Goal: Task Accomplishment & Management: Complete application form

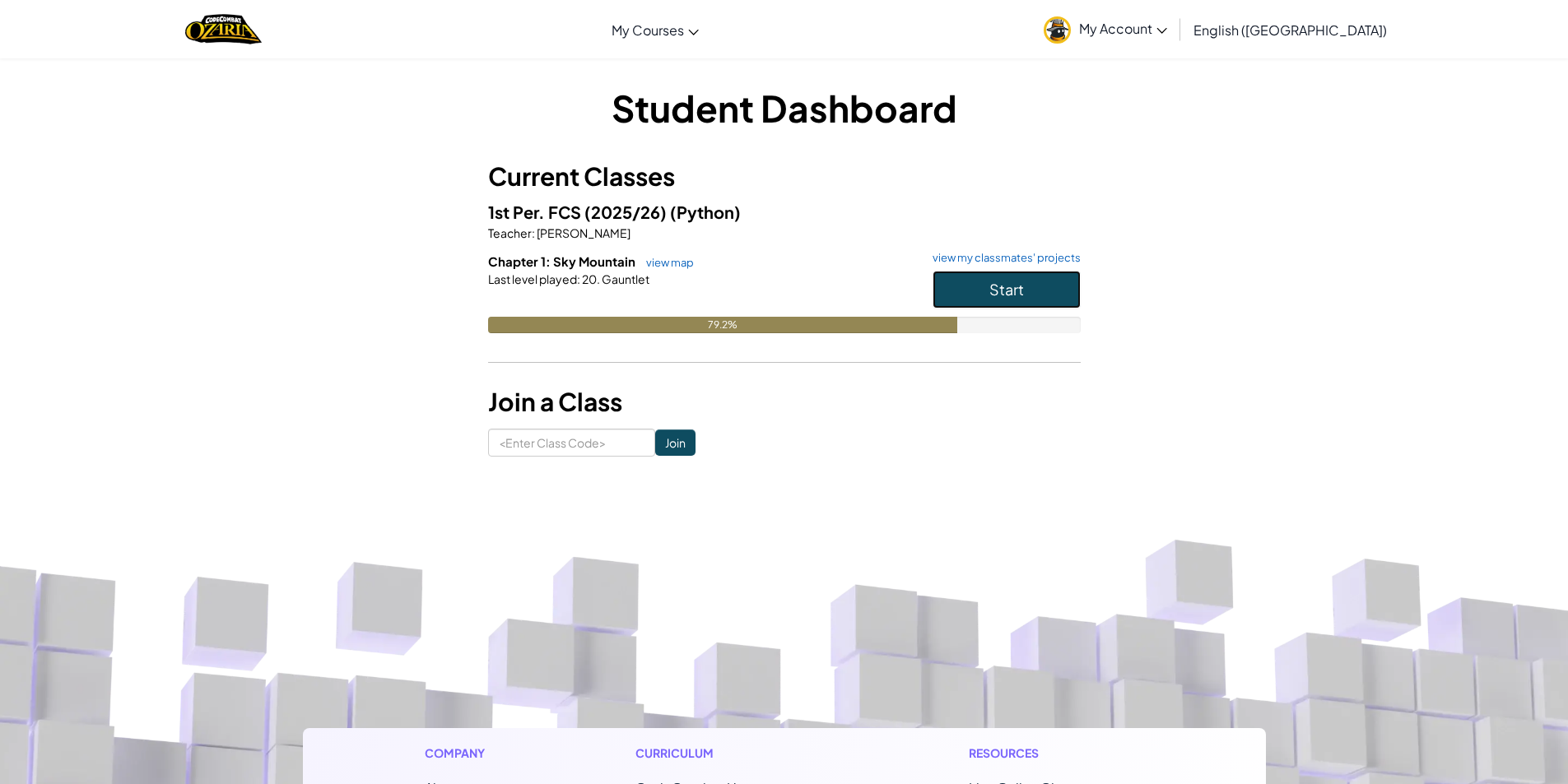
drag, startPoint x: 1031, startPoint y: 284, endPoint x: 1021, endPoint y: 288, distance: 10.8
click at [1021, 288] on button "Start" at bounding box center [1007, 289] width 148 height 38
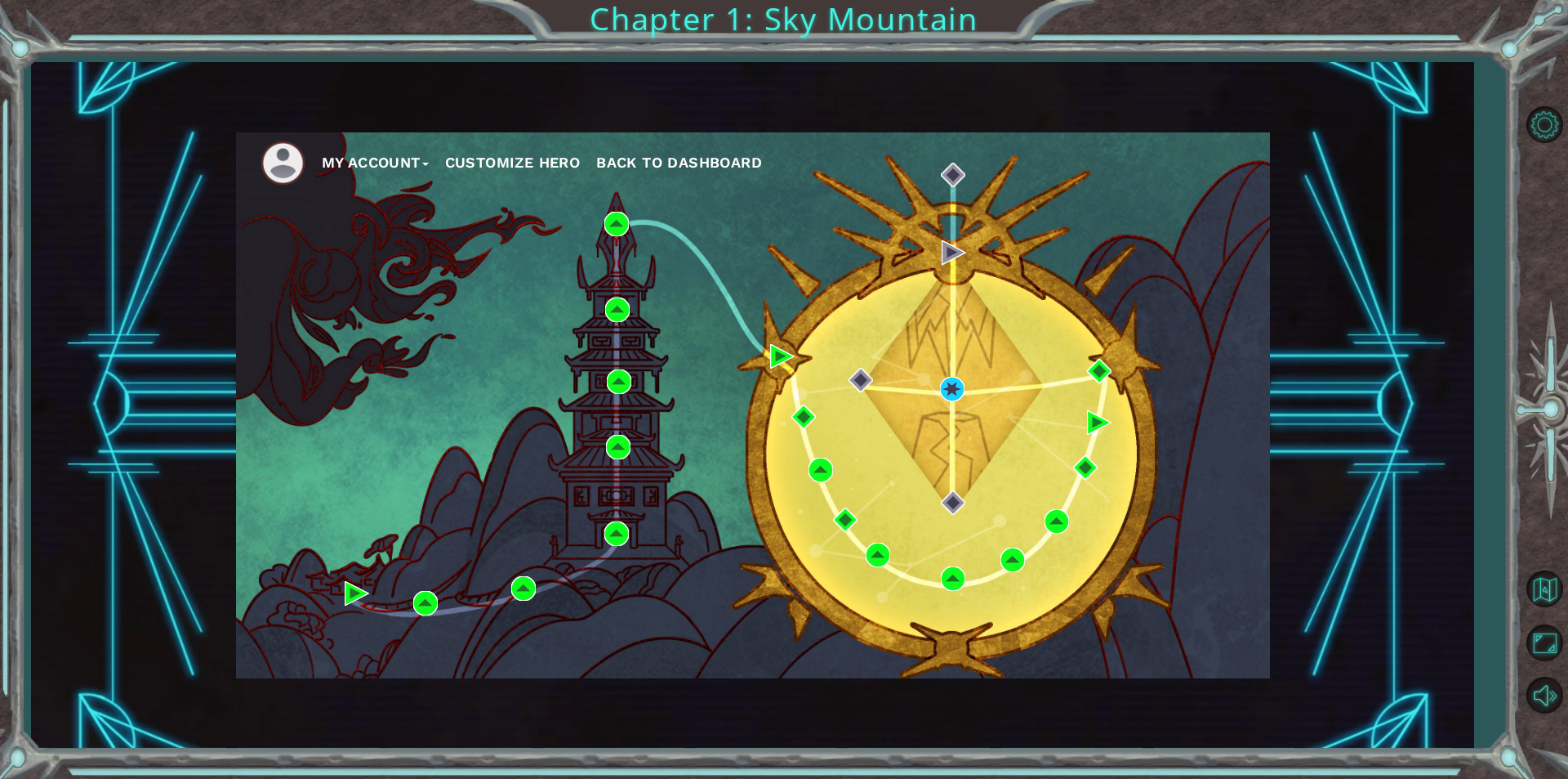
click at [1016, 451] on div "My Account Customize Hero Back to Dashboard" at bounding box center [753, 404] width 1034 height 546
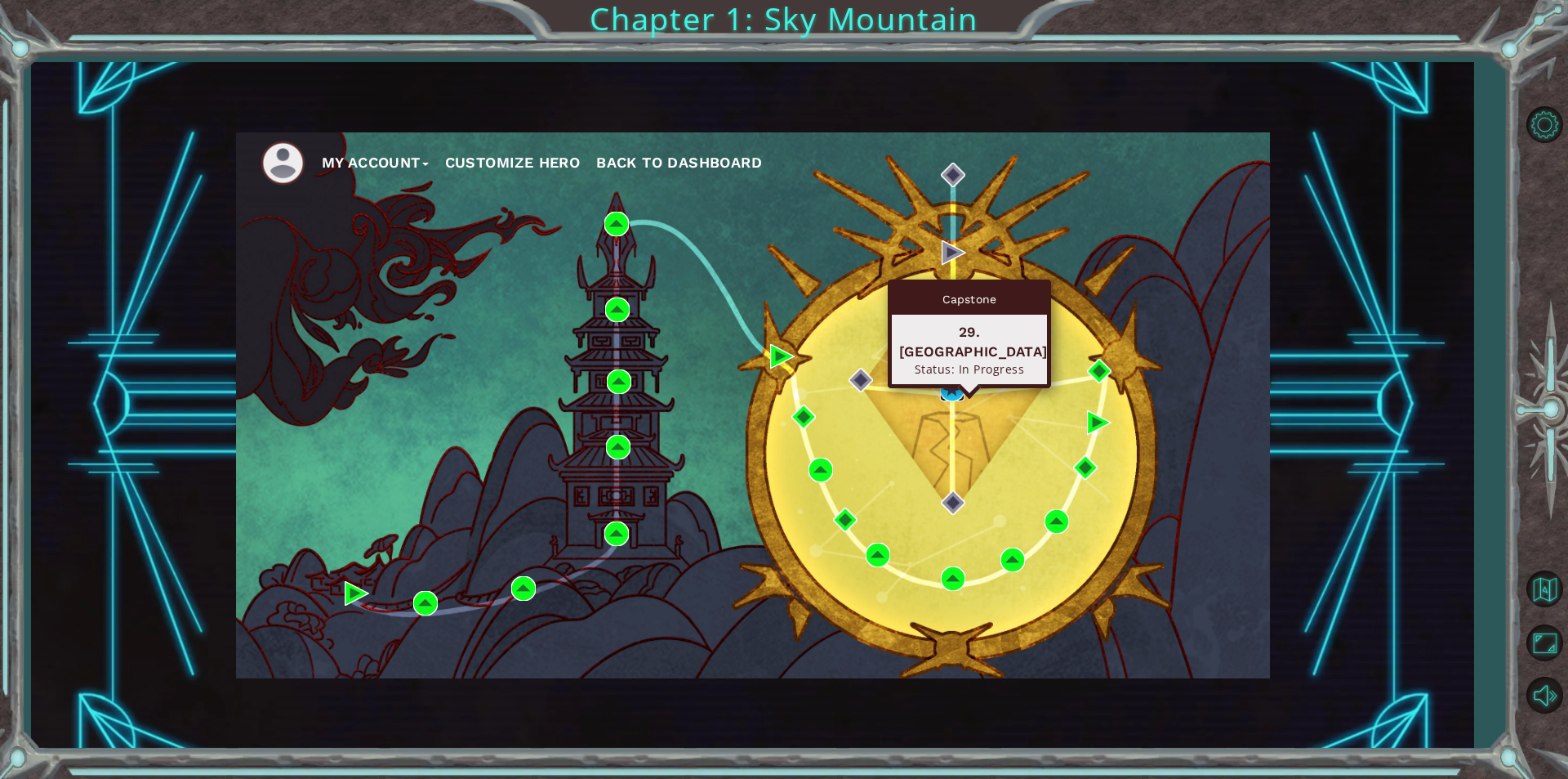
click at [956, 384] on img at bounding box center [953, 389] width 25 height 25
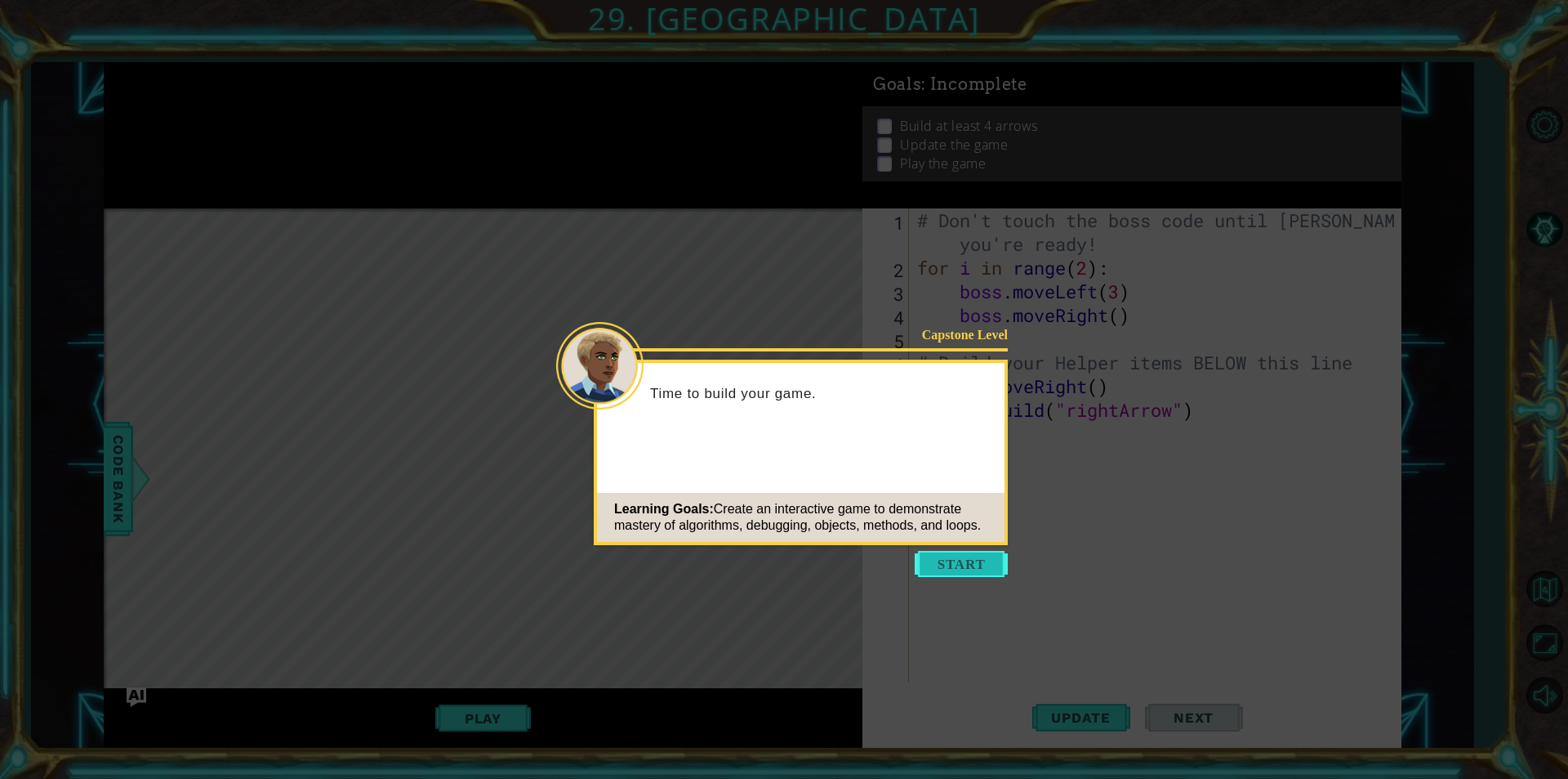
click at [978, 554] on button "Start" at bounding box center [960, 563] width 93 height 26
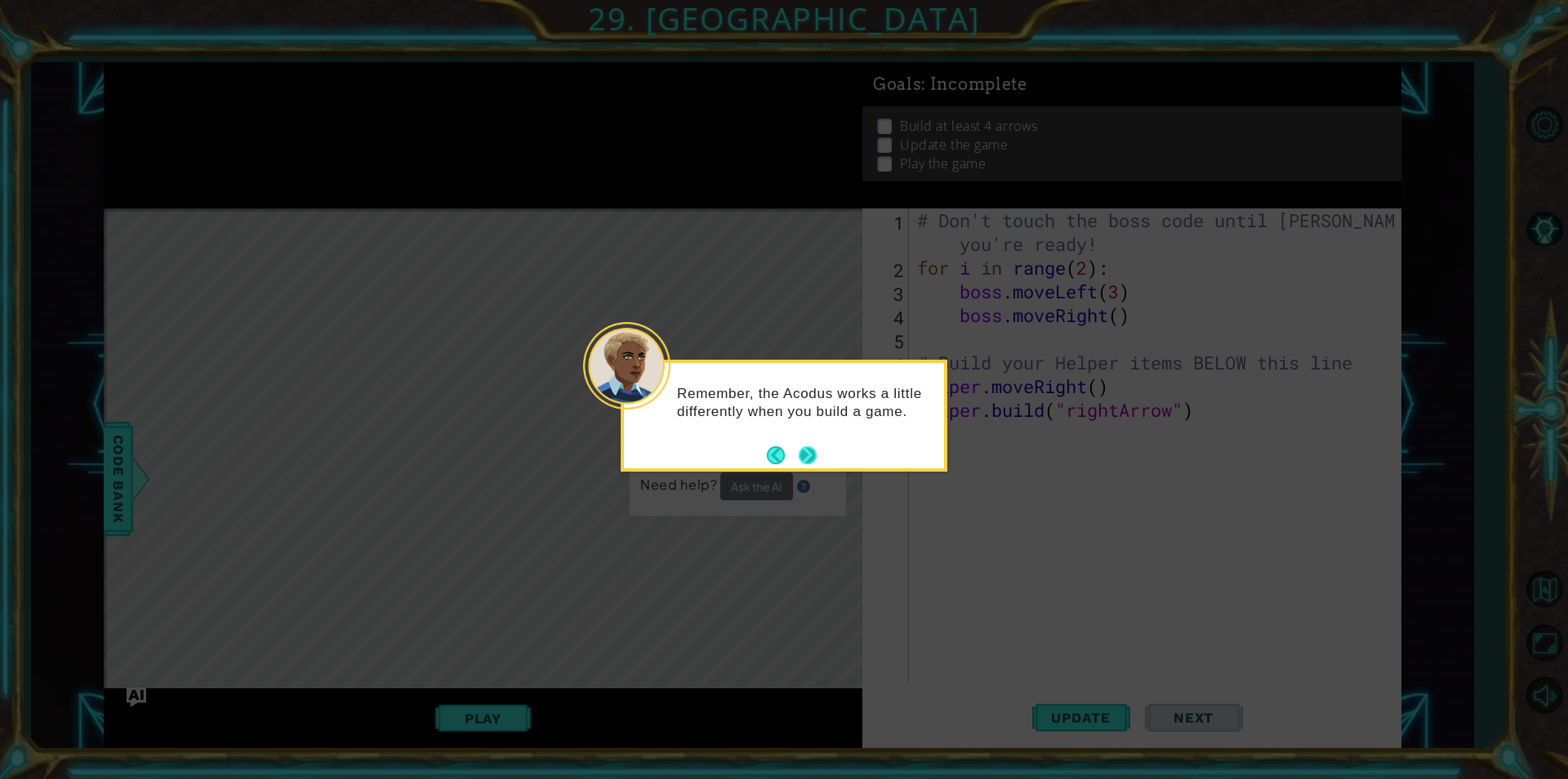
click at [813, 458] on button "Next" at bounding box center [807, 455] width 19 height 19
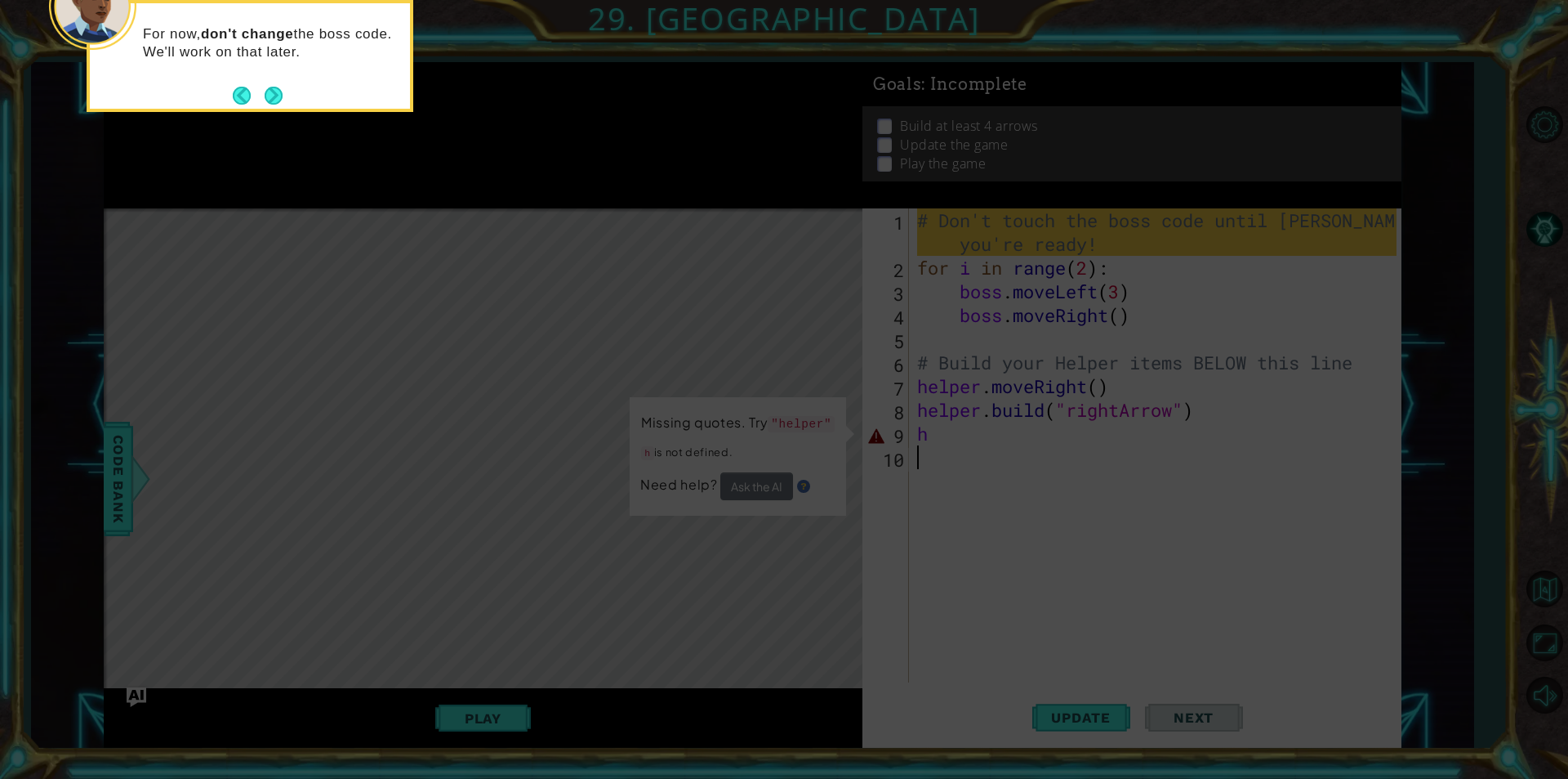
drag, startPoint x: 264, startPoint y: 93, endPoint x: 276, endPoint y: 95, distance: 12.2
click at [276, 95] on button "Next" at bounding box center [273, 96] width 18 height 18
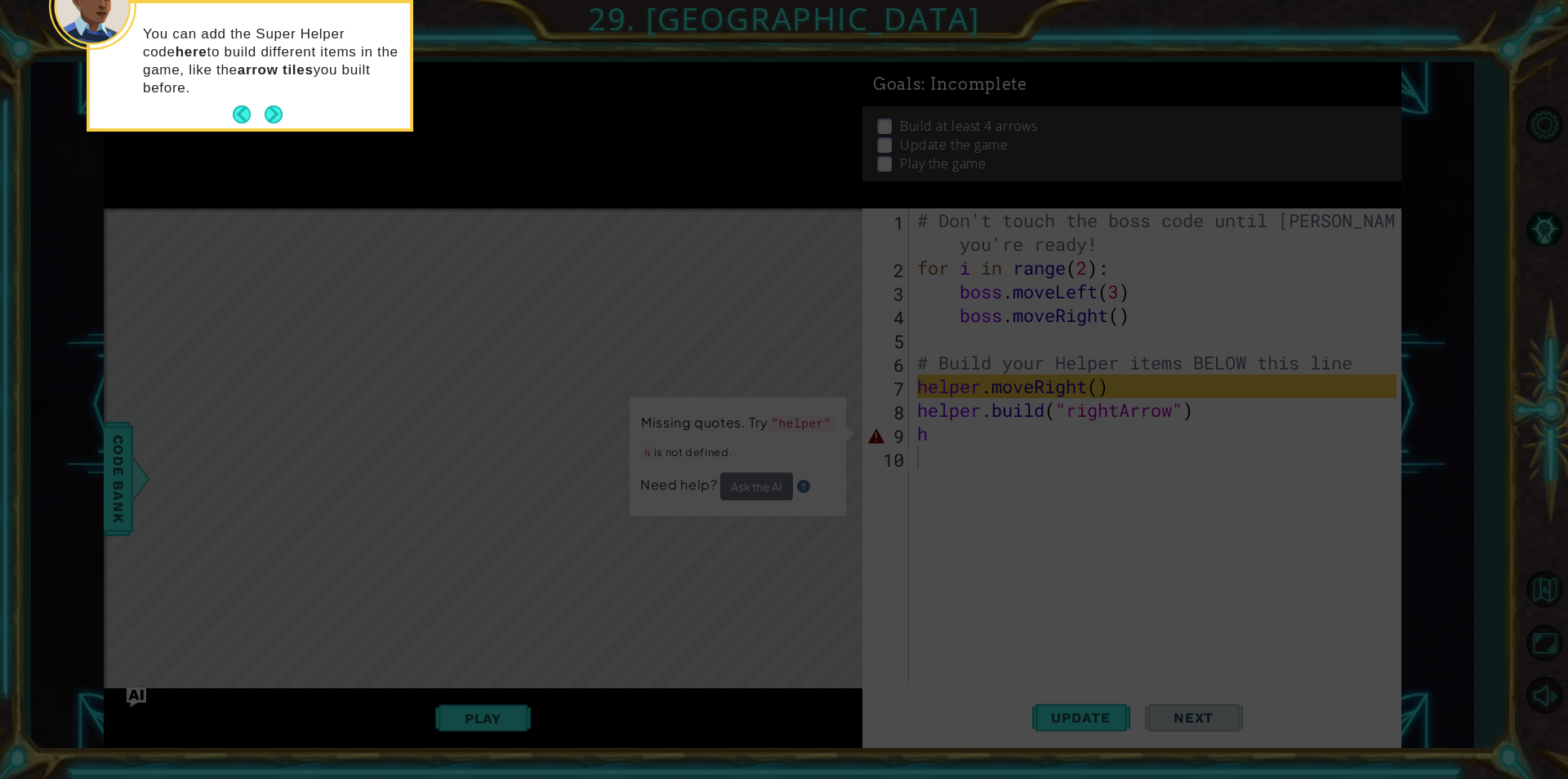
click at [276, 95] on p "You can add the Super Helper code here to build different items in the game, li…" at bounding box center [271, 61] width 256 height 72
click at [283, 108] on button "Next" at bounding box center [273, 114] width 18 height 18
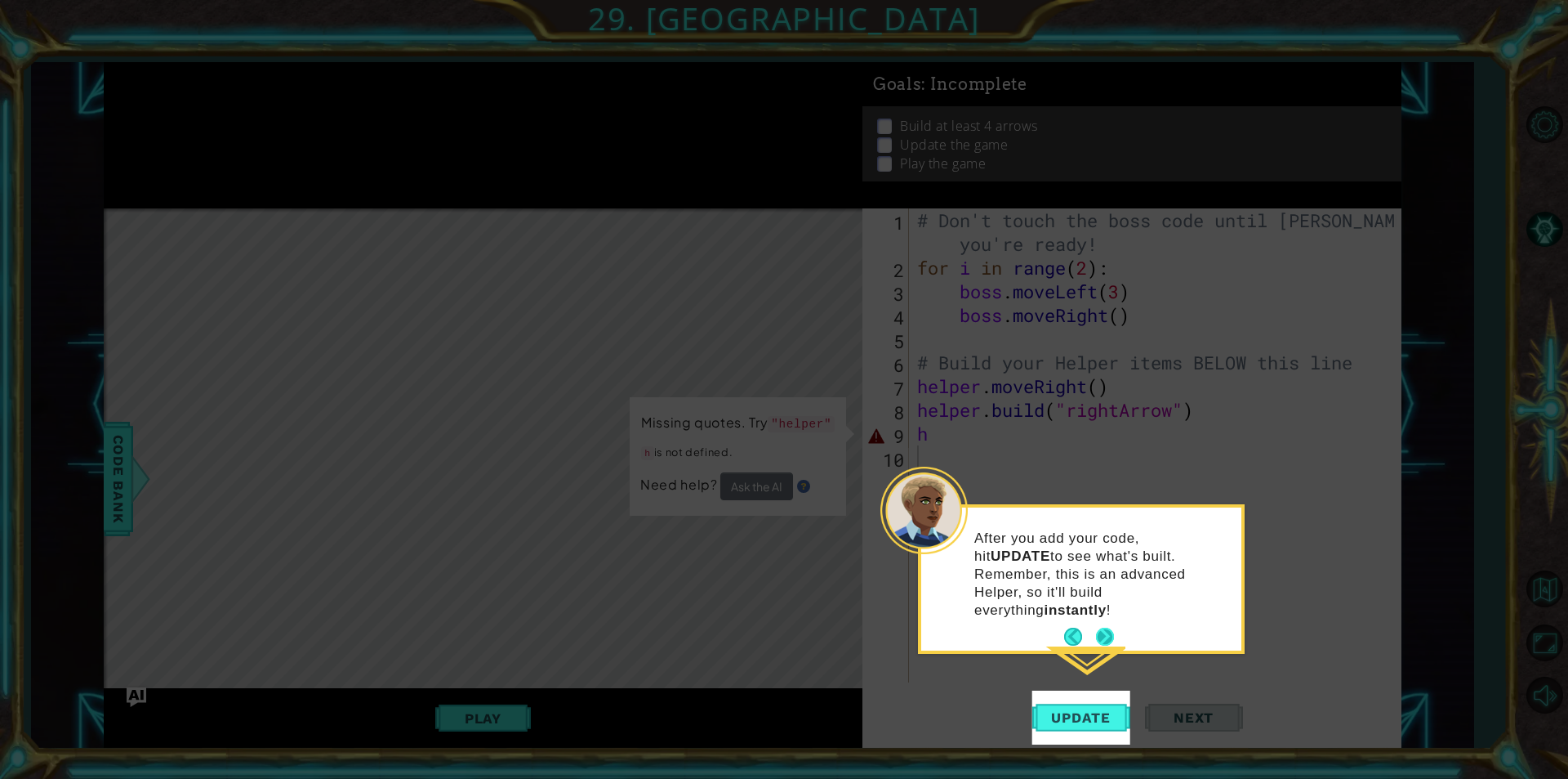
click at [1100, 628] on button "Next" at bounding box center [1106, 638] width 19 height 19
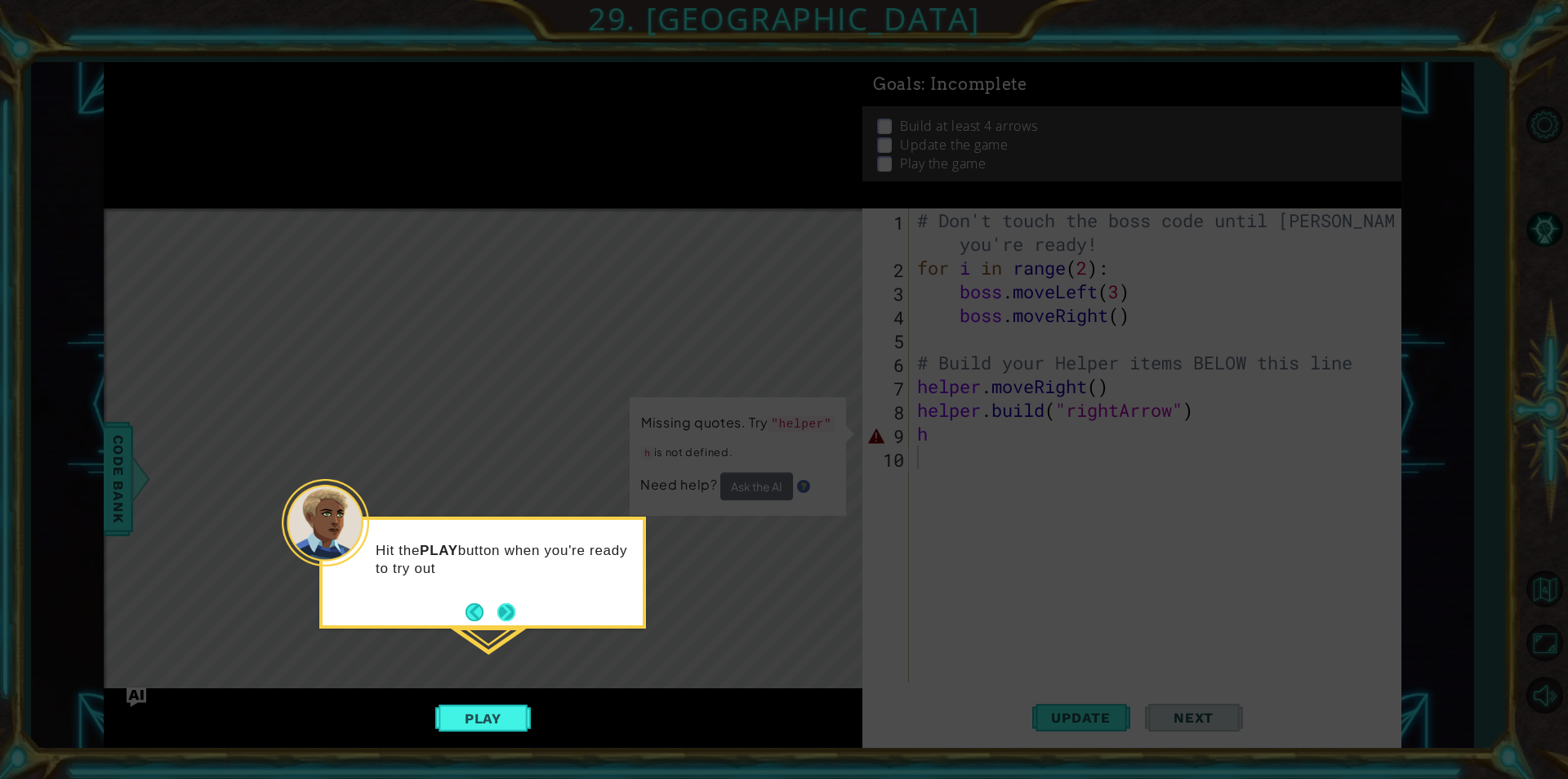
click at [515, 621] on button "Next" at bounding box center [507, 612] width 19 height 19
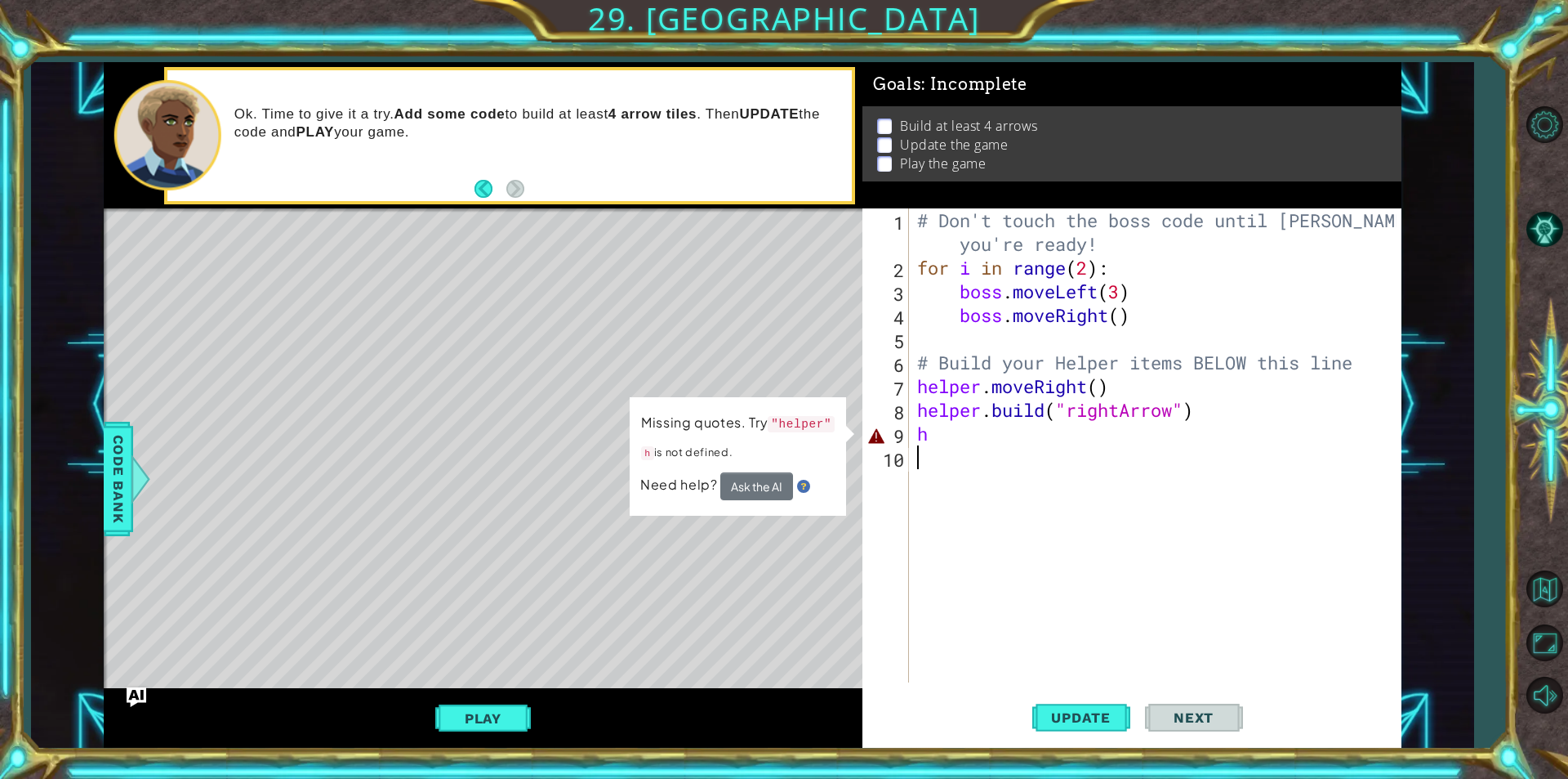
click at [962, 438] on div "# Don't touch the boss code until [PERSON_NAME] says you're ready! for i in ran…" at bounding box center [1160, 481] width 491 height 545
type textarea "h"
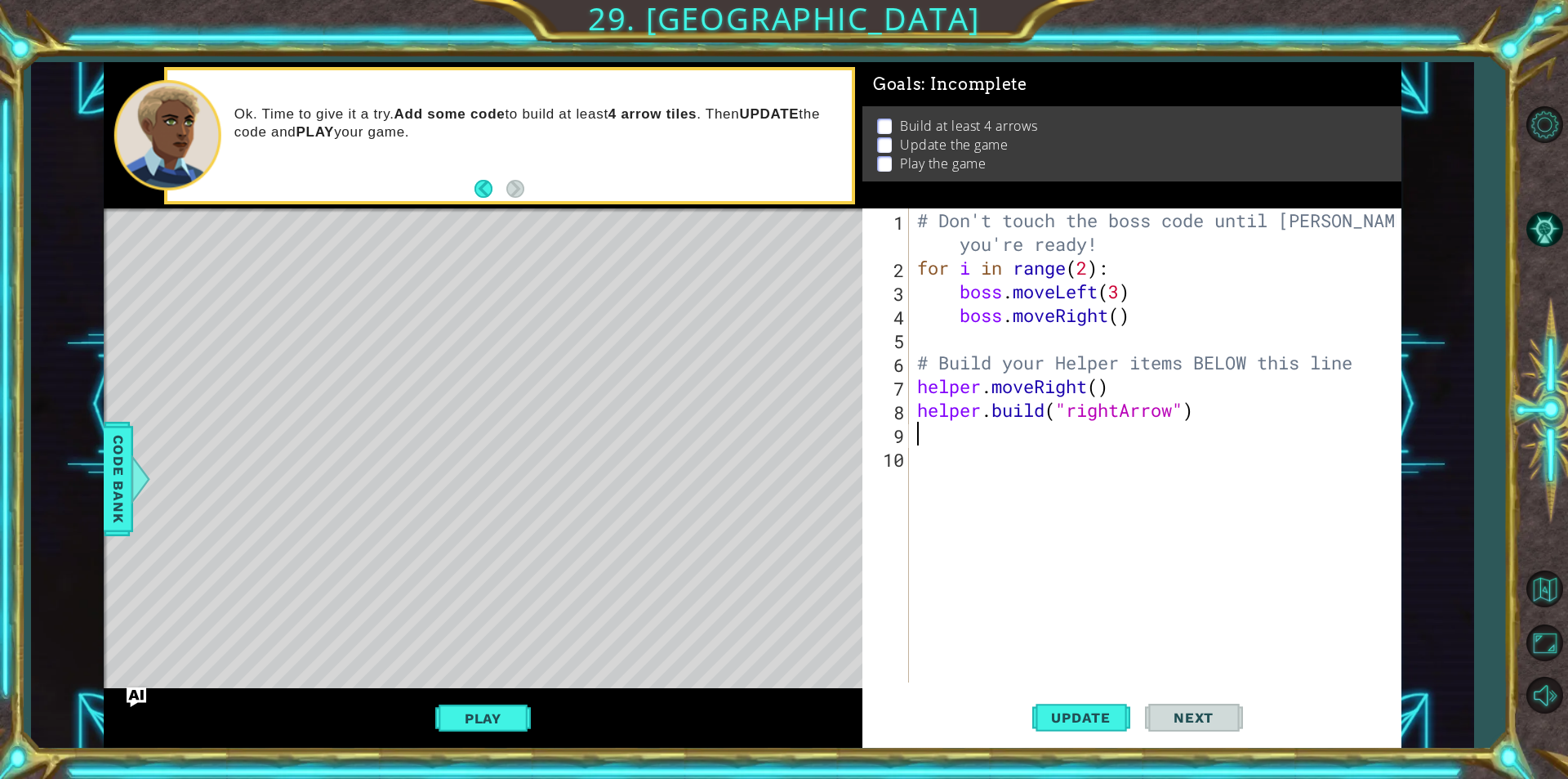
type textarea "h"
type textarea "for i in range (6)"
click at [949, 454] on div "# Don't touch the boss code until [PERSON_NAME] says you're ready! for i in ran…" at bounding box center [1160, 481] width 491 height 545
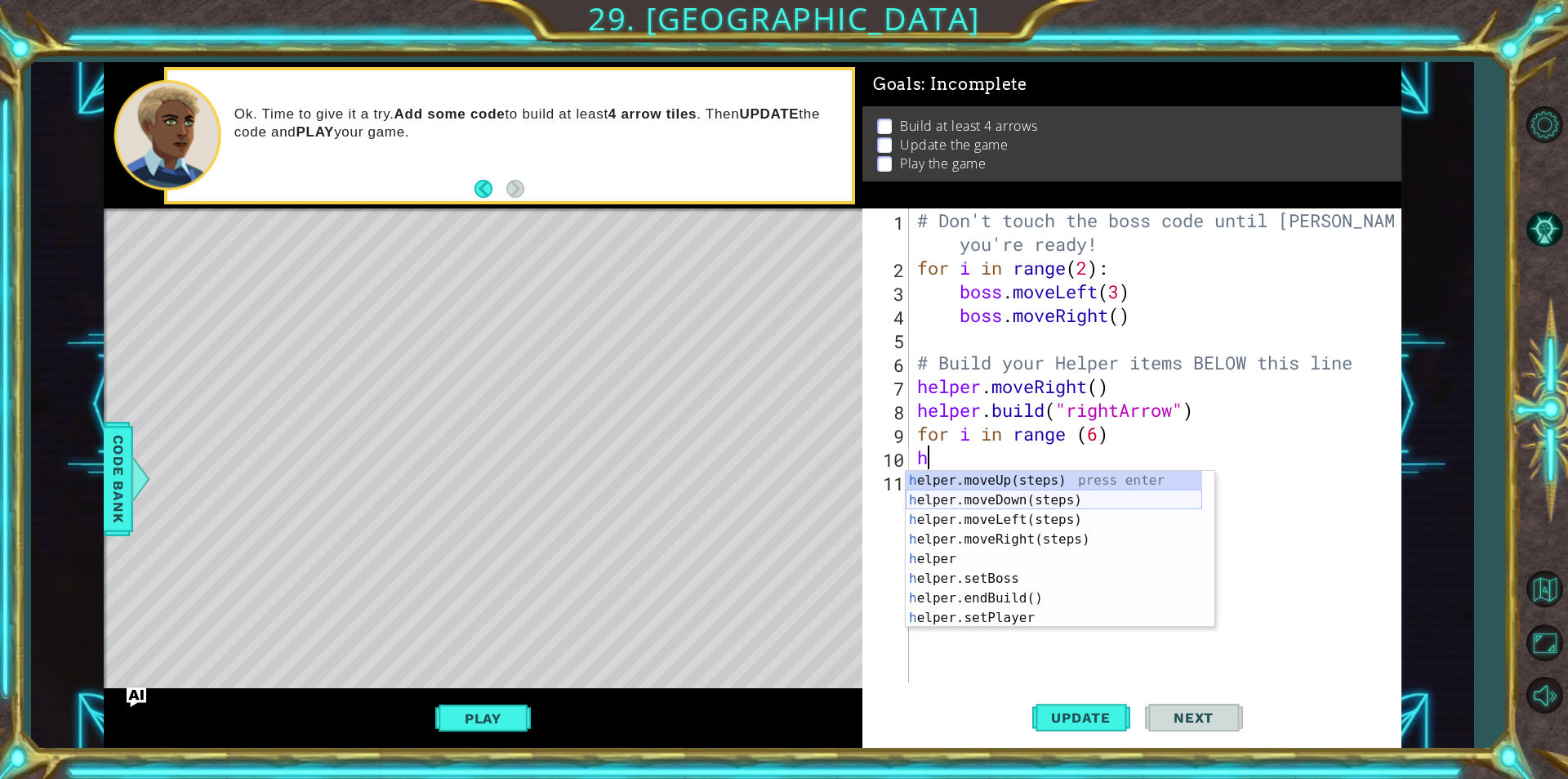
scroll to position [0, 0]
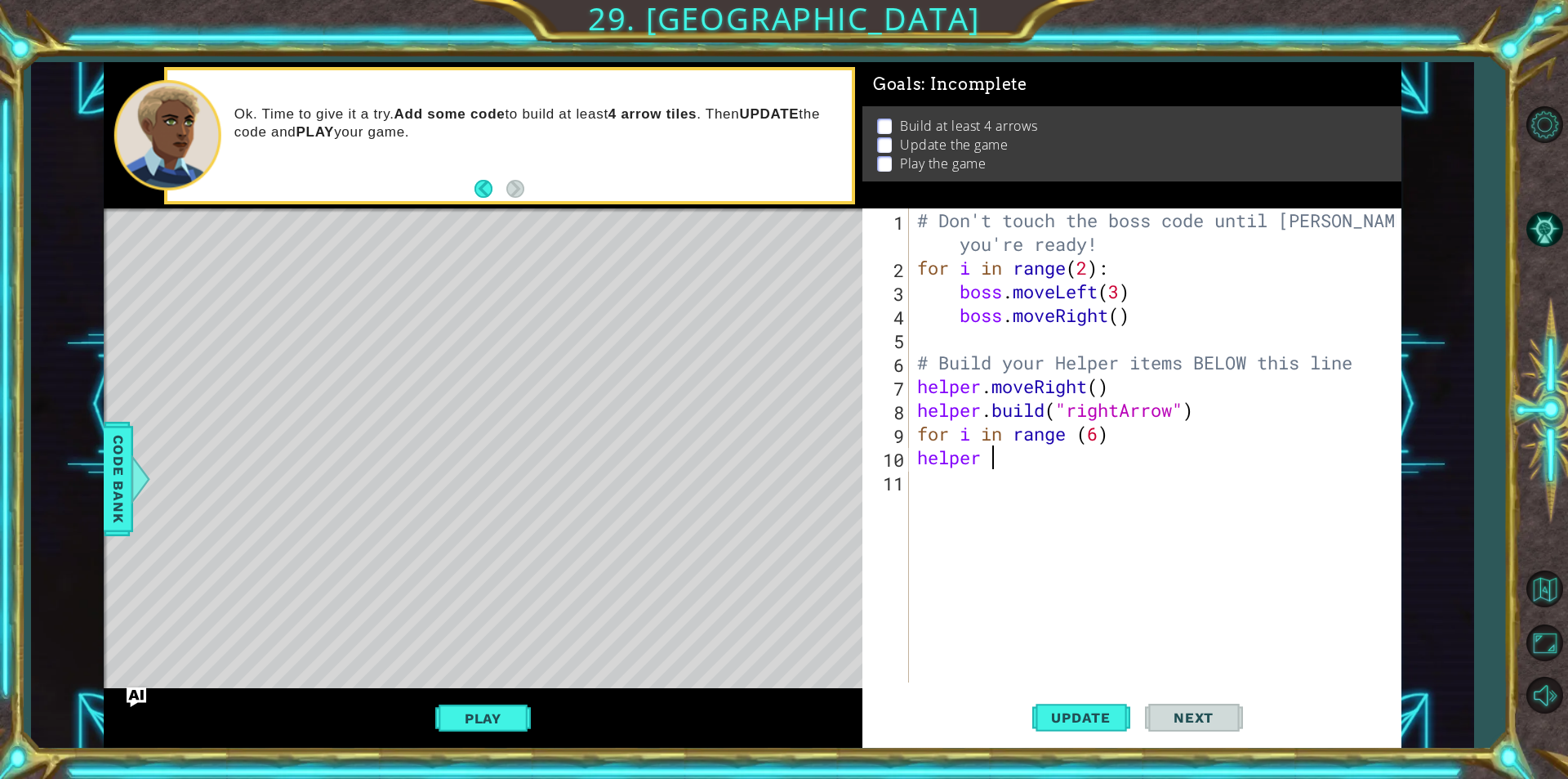
type textarea "helper m"
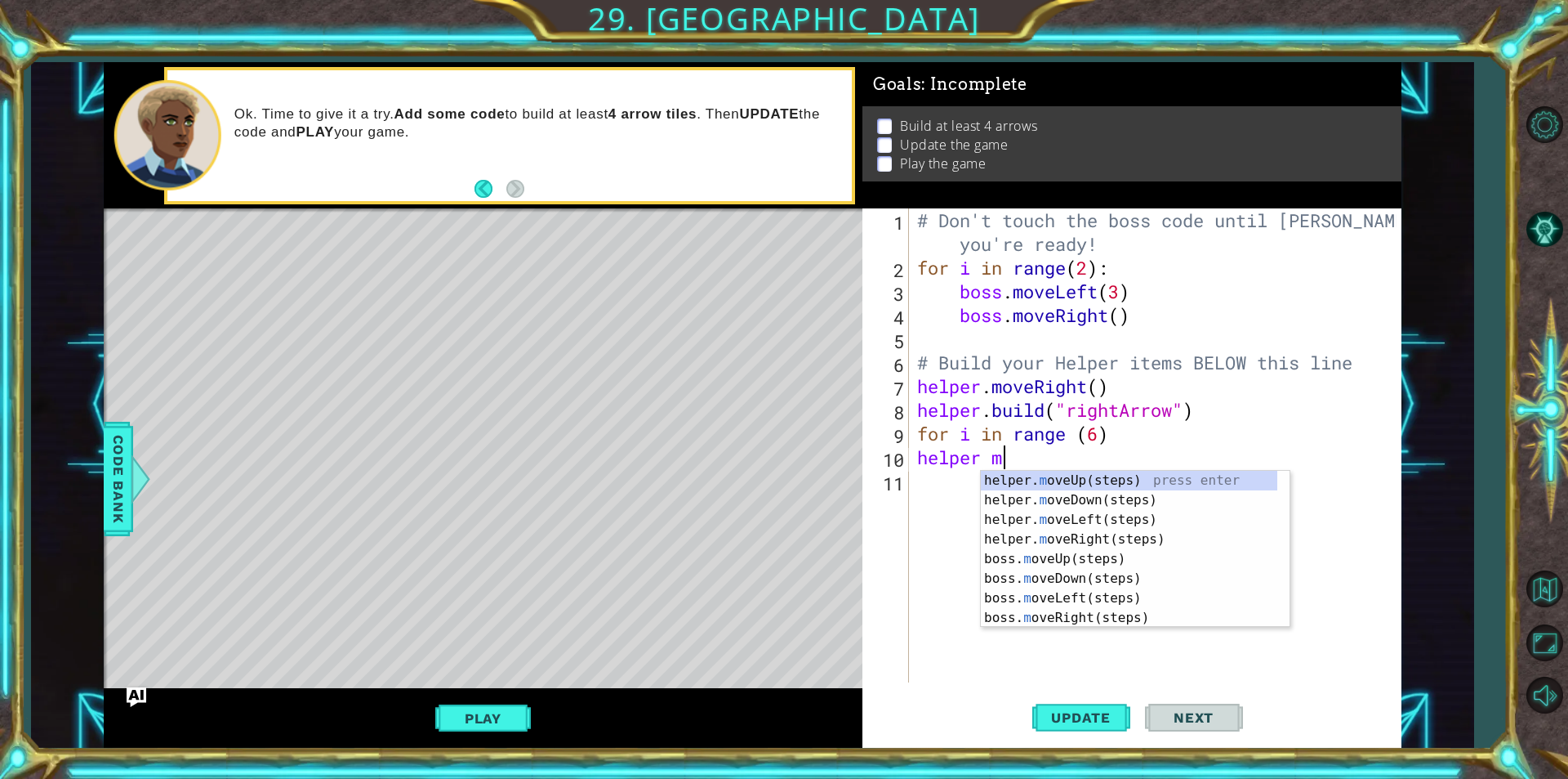
scroll to position [0, 3]
click at [1057, 546] on div "helper. m oveUp(steps) press enter helper. m oveDown(steps) press enter helper.…" at bounding box center [1129, 568] width 296 height 196
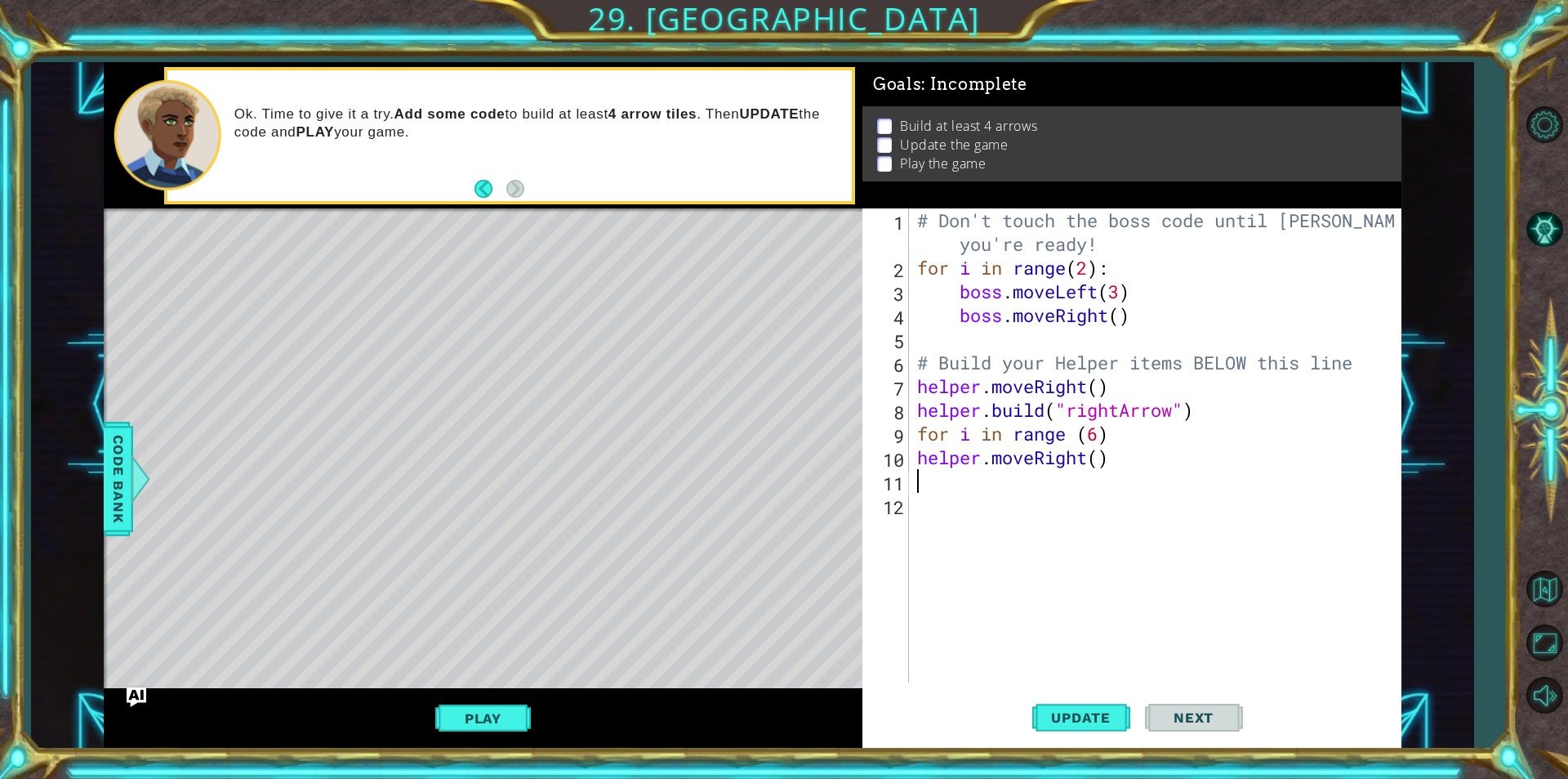
scroll to position [0, 0]
click at [1097, 437] on div "# Don't touch the boss code until [PERSON_NAME] says you're ready! for i in ran…" at bounding box center [1160, 481] width 491 height 545
type textarea "for i in range (3)"
click at [976, 489] on div "# Don't touch the boss code until [PERSON_NAME] says you're ready! for i in ran…" at bounding box center [1160, 481] width 491 height 545
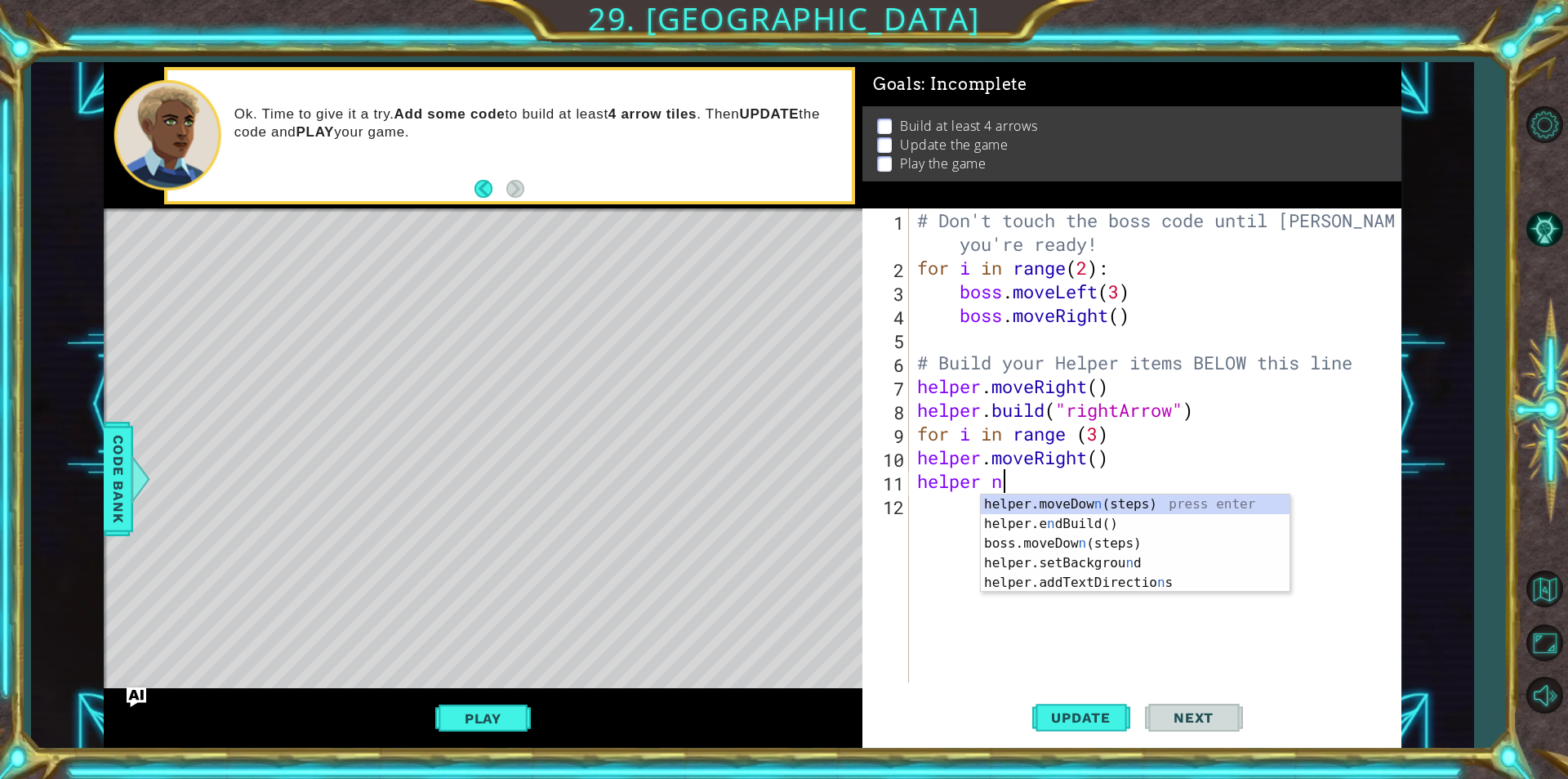
scroll to position [0, 3]
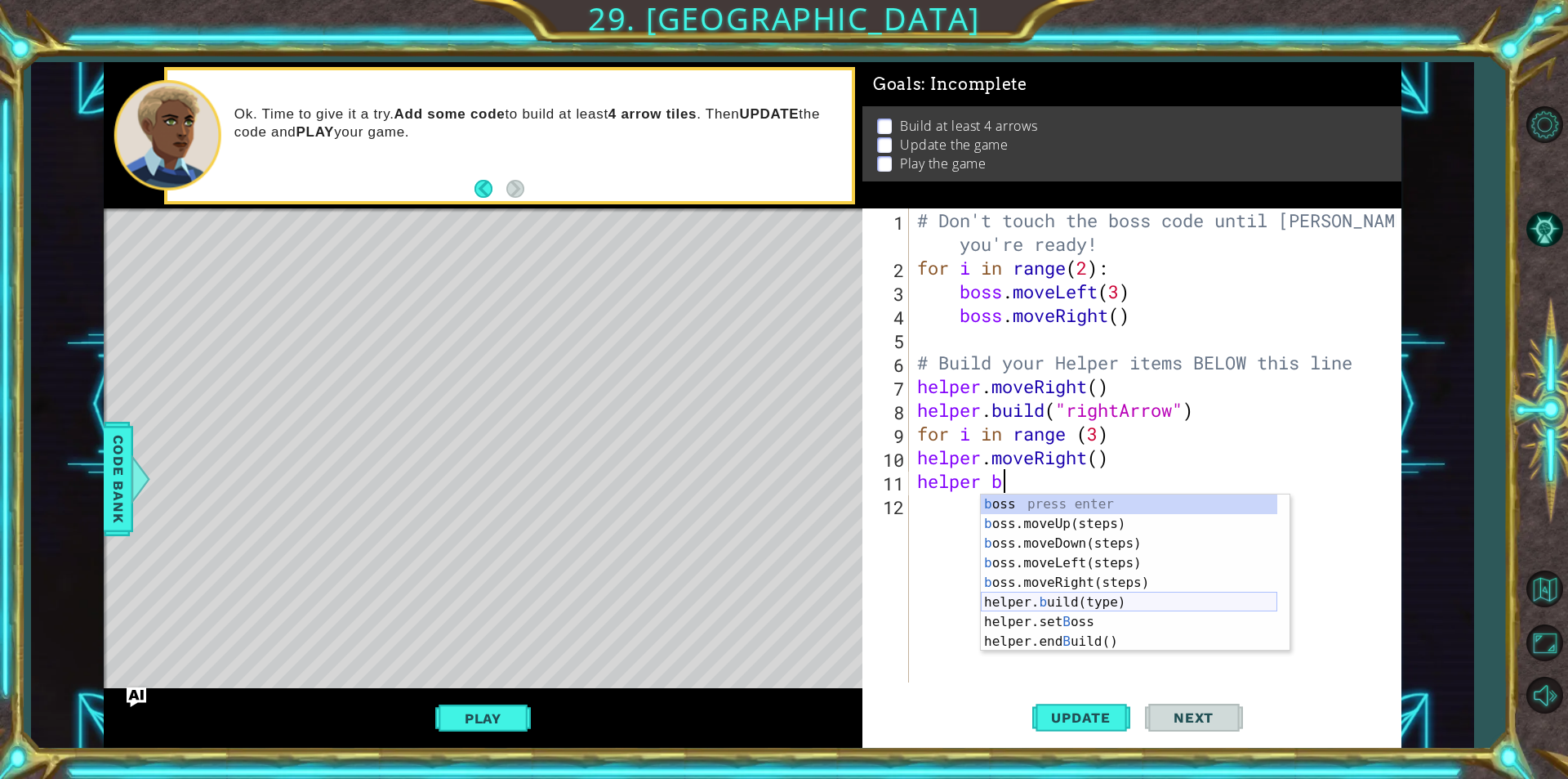
click at [1008, 600] on div "b oss press enter b oss.moveUp(steps) press enter b oss.moveDown(steps) press e…" at bounding box center [1129, 592] width 296 height 196
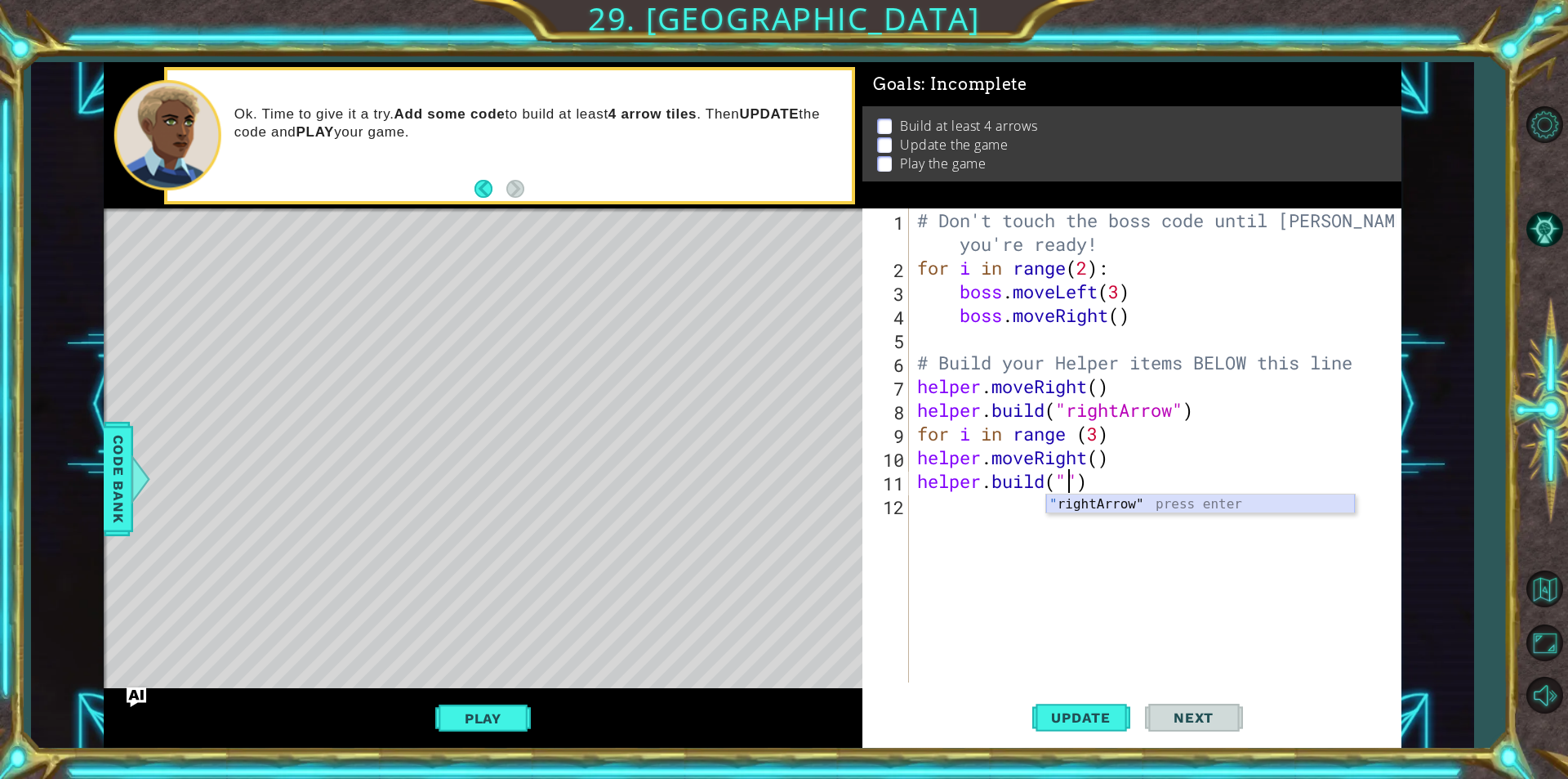
click at [1066, 504] on div "" rightArrow" press enter" at bounding box center [1200, 524] width 309 height 59
click at [1079, 703] on button "Update" at bounding box center [1082, 717] width 98 height 54
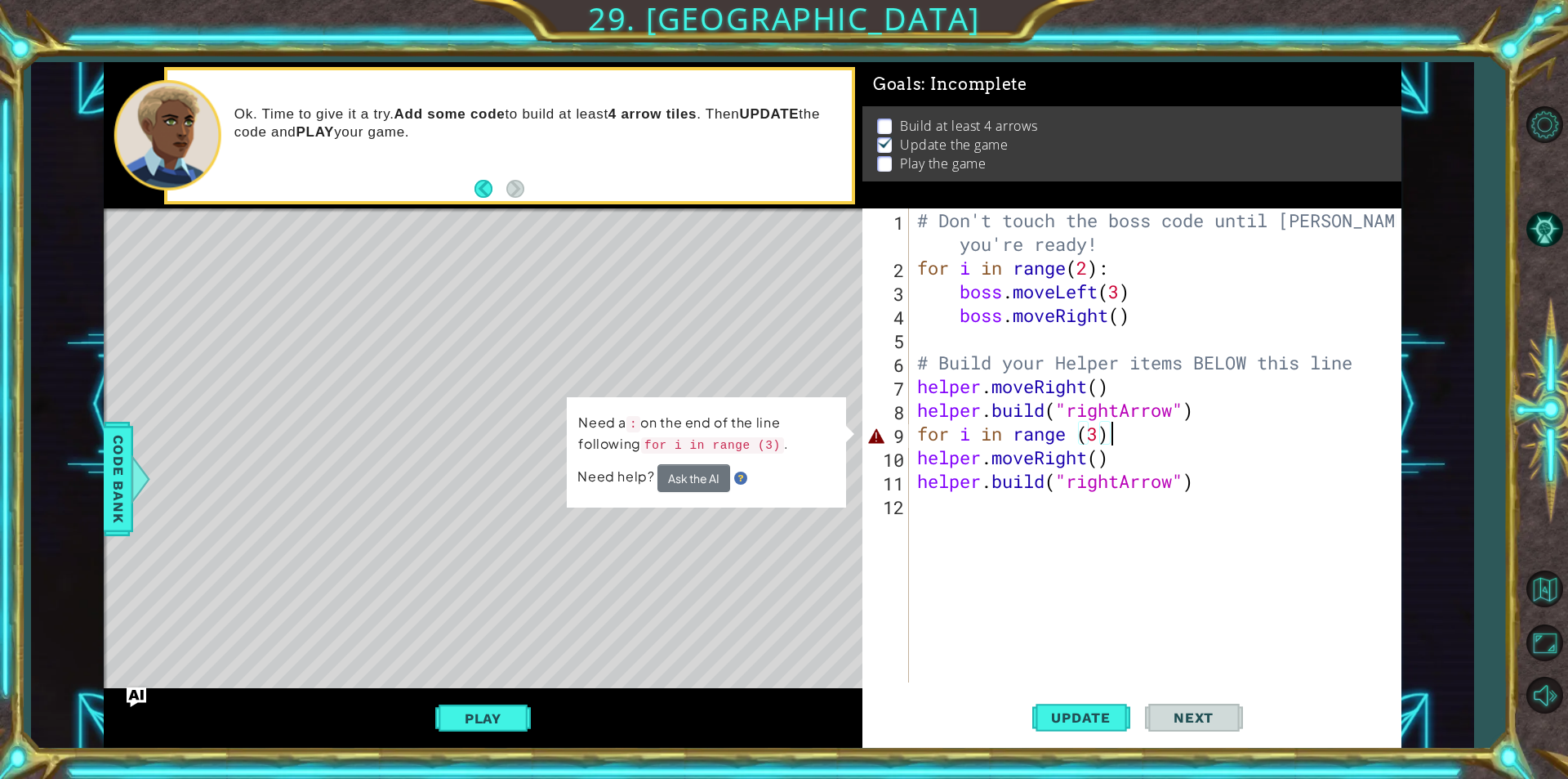
click at [1140, 431] on div "# Don't touch the boss code until [PERSON_NAME] says you're ready! for i in ran…" at bounding box center [1160, 481] width 491 height 545
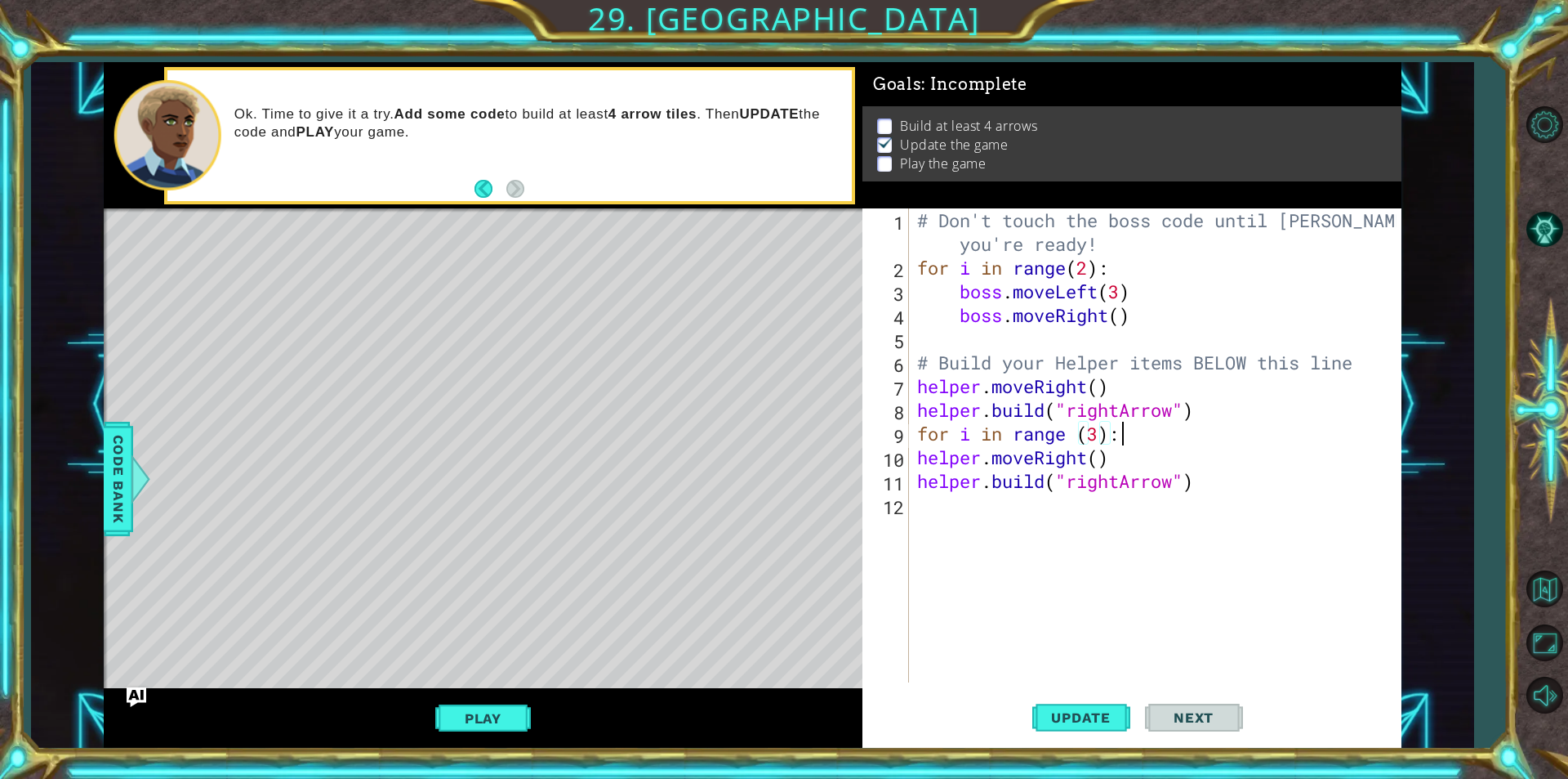
scroll to position [0, 9]
click at [1067, 715] on span "Update" at bounding box center [1081, 717] width 93 height 16
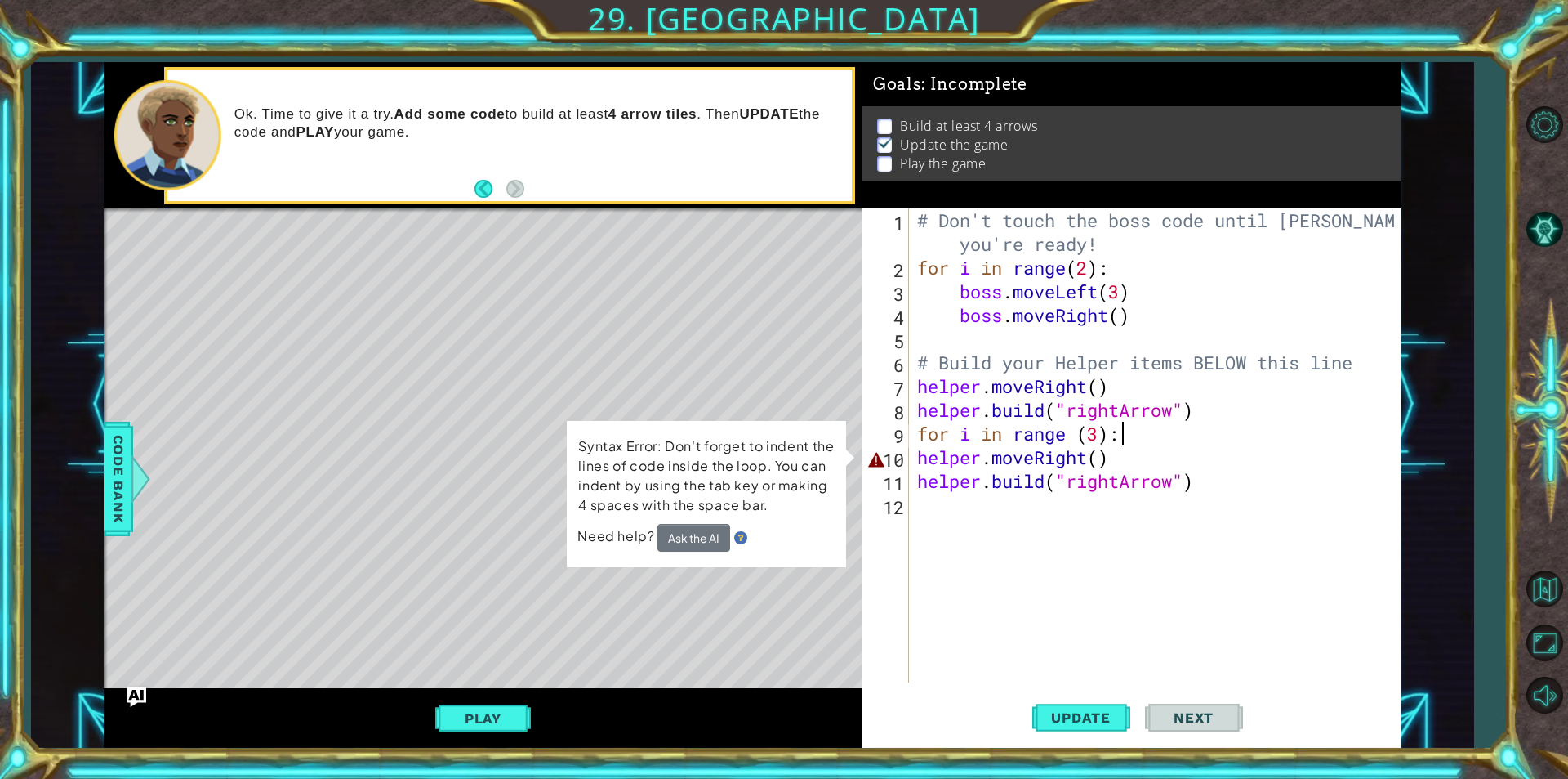
click at [1114, 456] on div "# Don't touch the boss code until [PERSON_NAME] says you're ready! for i in ran…" at bounding box center [1160, 481] width 491 height 545
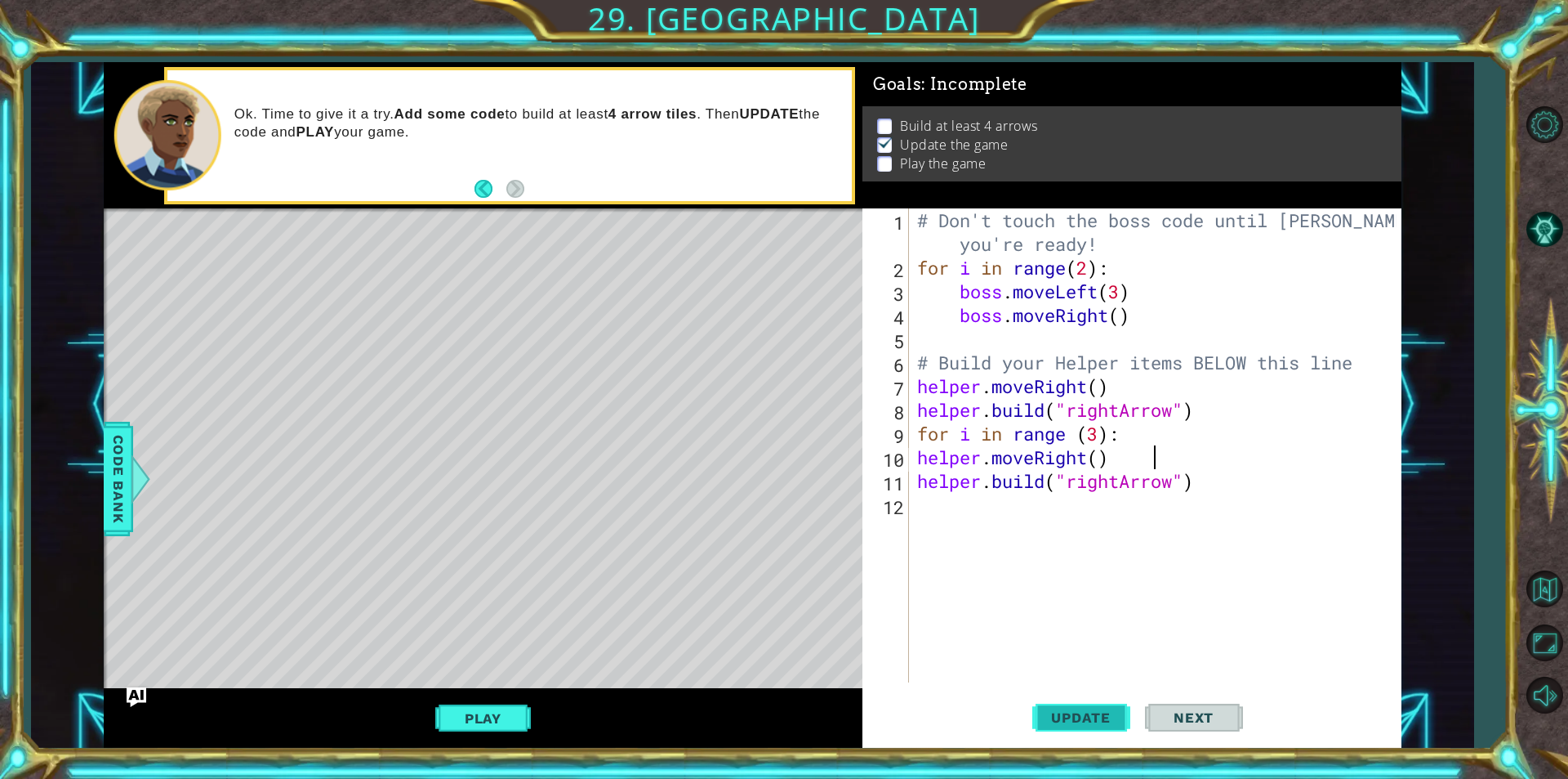
click at [1080, 704] on button "Update" at bounding box center [1082, 717] width 98 height 54
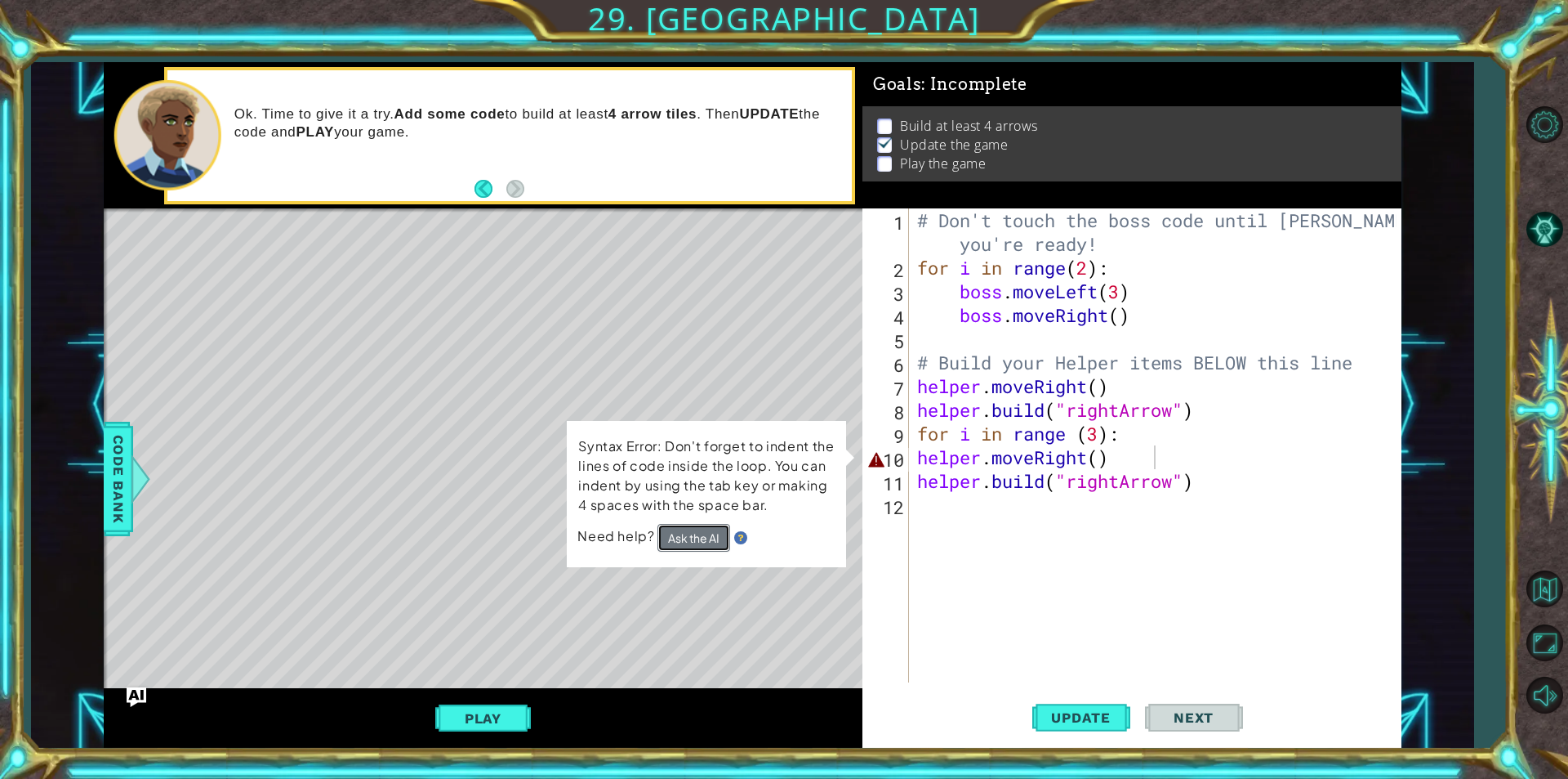
click at [703, 549] on button "Ask the AI" at bounding box center [694, 537] width 73 height 28
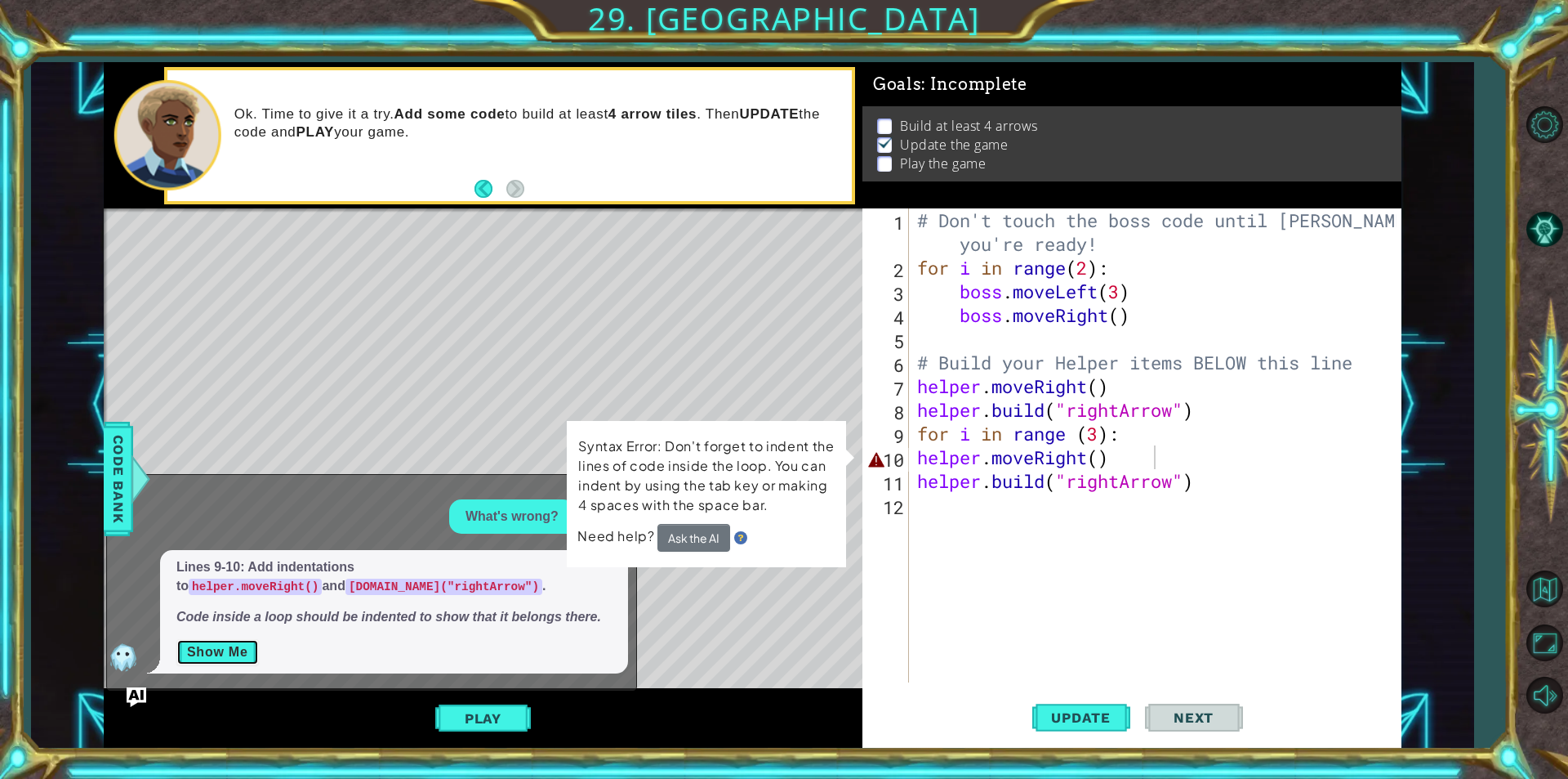
click at [185, 649] on button "Show Me" at bounding box center [218, 652] width 82 height 26
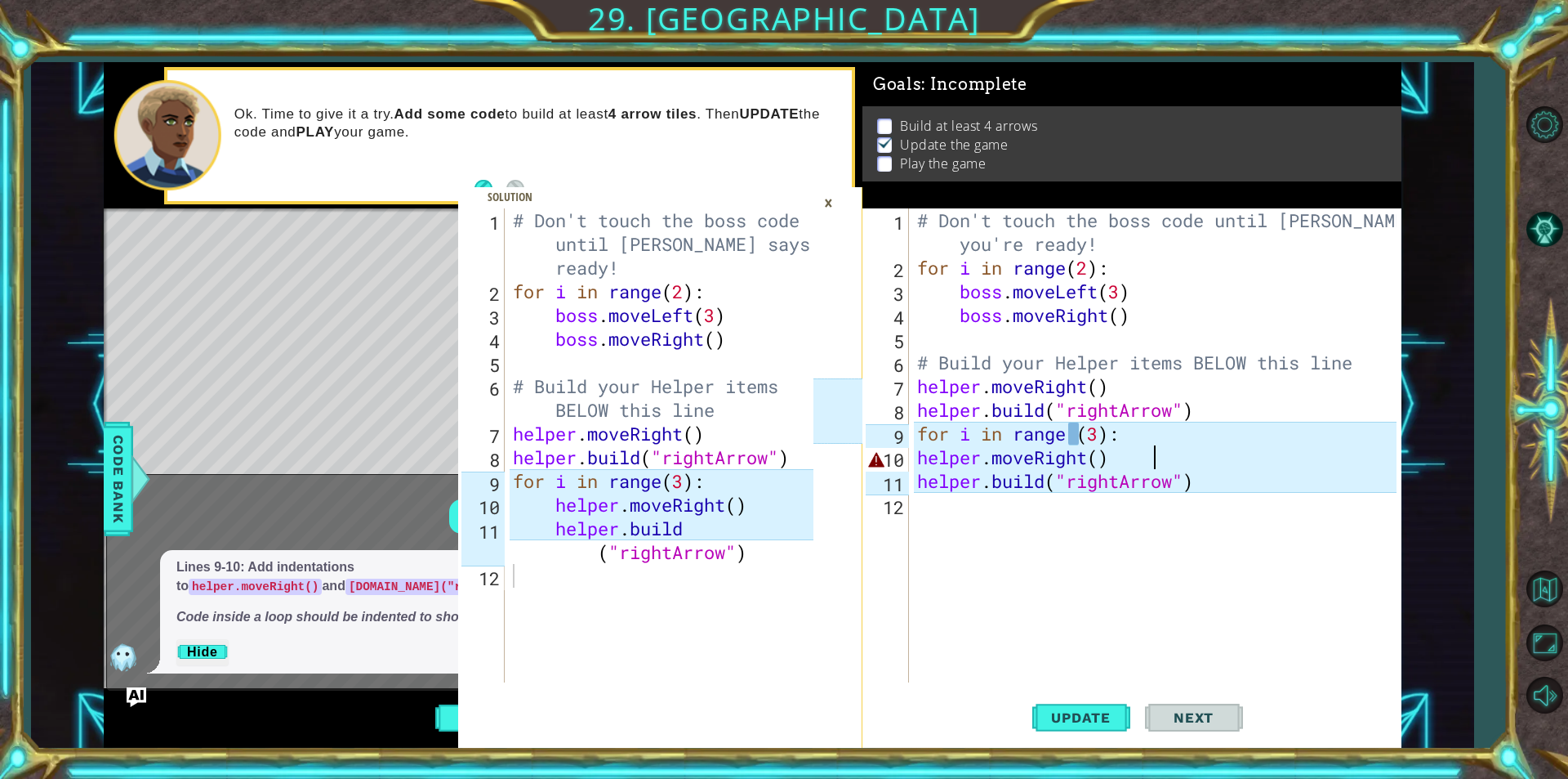
click at [827, 200] on div "×" at bounding box center [828, 202] width 26 height 28
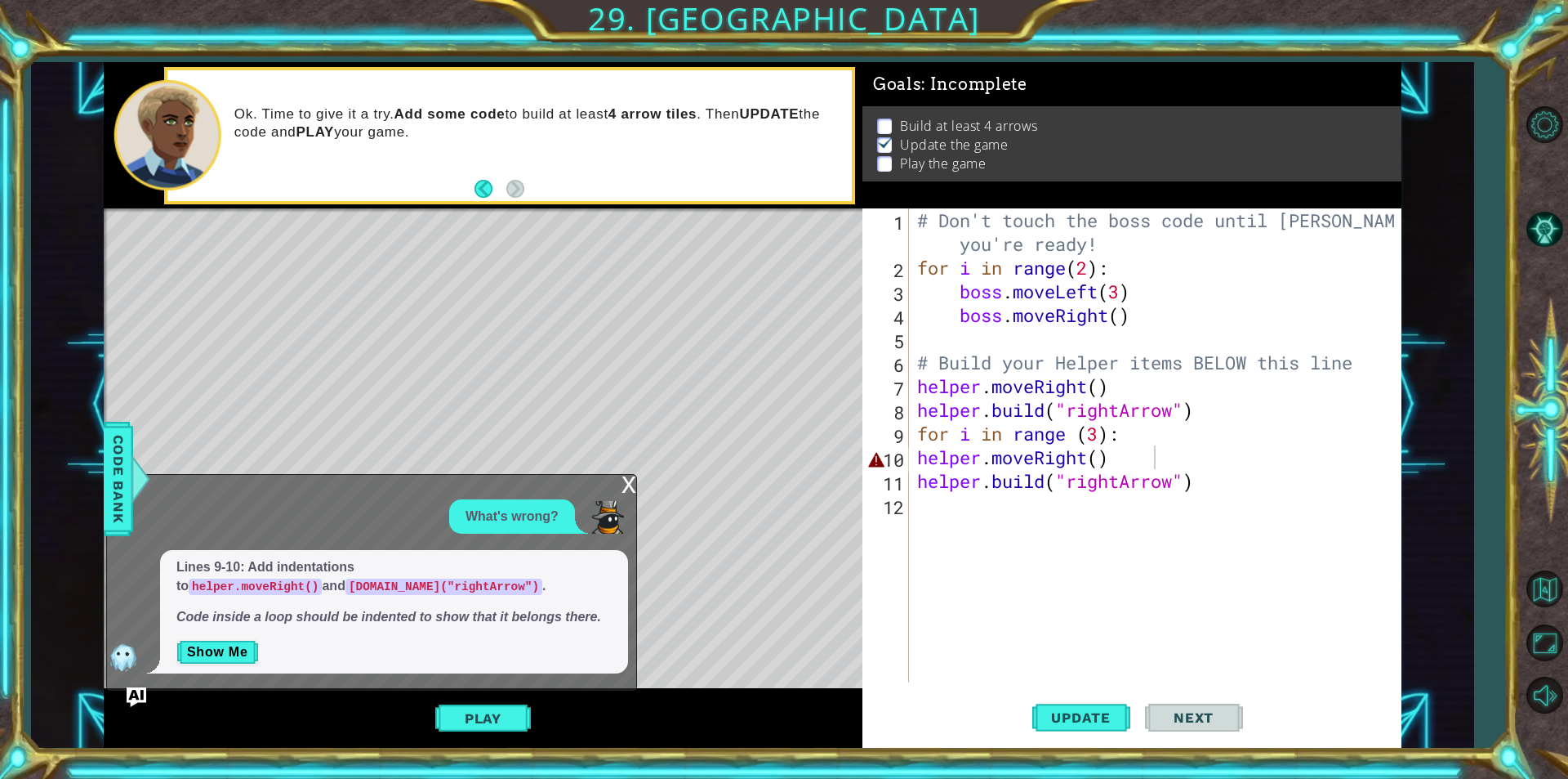
click at [1120, 453] on div "# Don't touch the boss code until [PERSON_NAME] says you're ready! for i in ran…" at bounding box center [1160, 481] width 491 height 545
click at [1102, 461] on div "# Don't touch the boss code until [PERSON_NAME] says you're ready! for i in ran…" at bounding box center [1160, 481] width 491 height 545
click at [226, 655] on button "Show Me" at bounding box center [218, 652] width 82 height 26
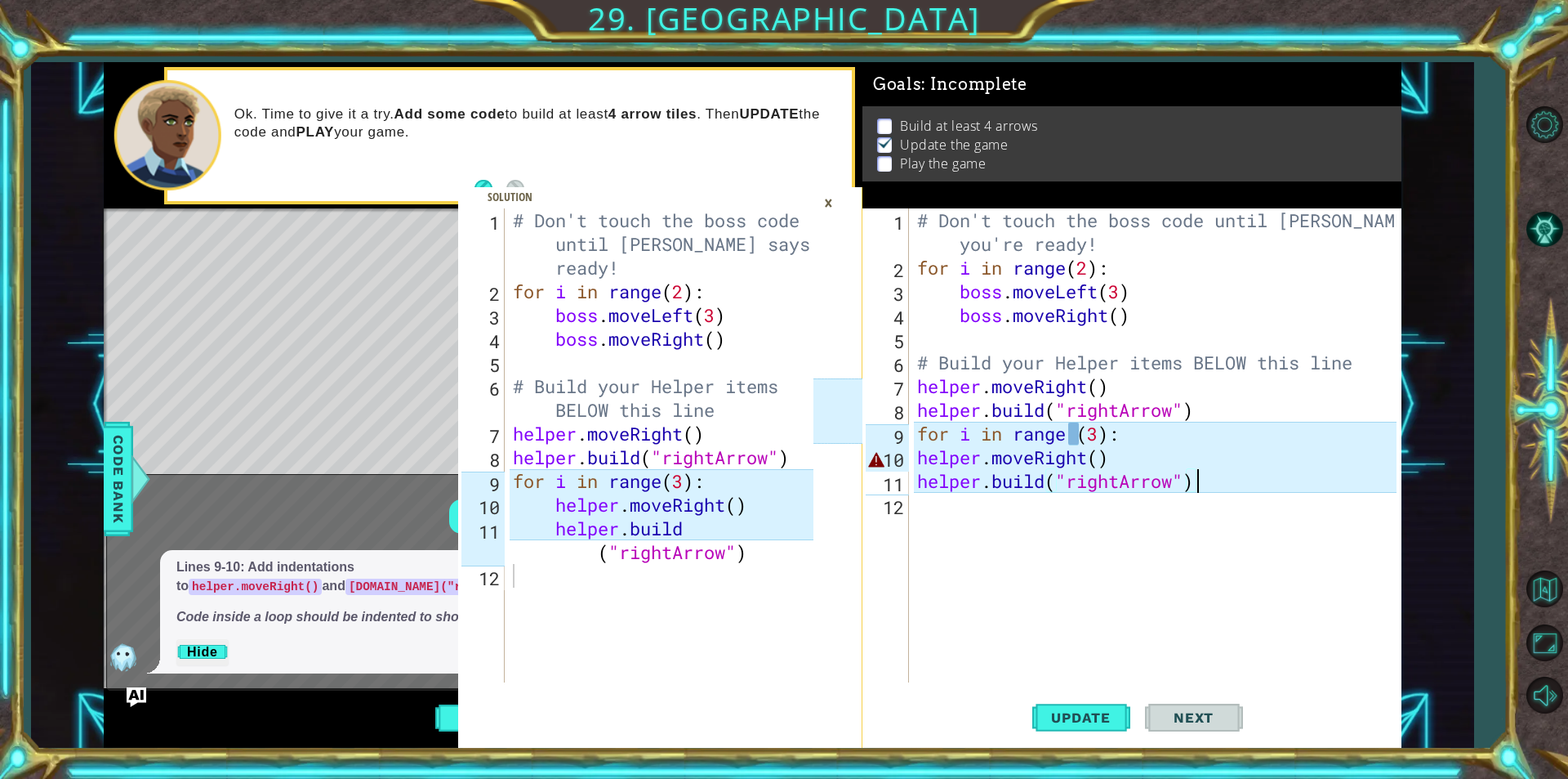
click at [1232, 482] on div "# Don't touch the boss code until [PERSON_NAME] says you're ready! for i in ran…" at bounding box center [1160, 481] width 491 height 545
click at [1113, 470] on div "# Don't touch the boss code until [PERSON_NAME] says you're ready! for i in ran…" at bounding box center [1160, 481] width 491 height 545
click at [1109, 459] on div "# Don't touch the boss code until [PERSON_NAME] says you're ready! for i in ran…" at bounding box center [1160, 481] width 491 height 545
type textarea "helper.moveRight()"
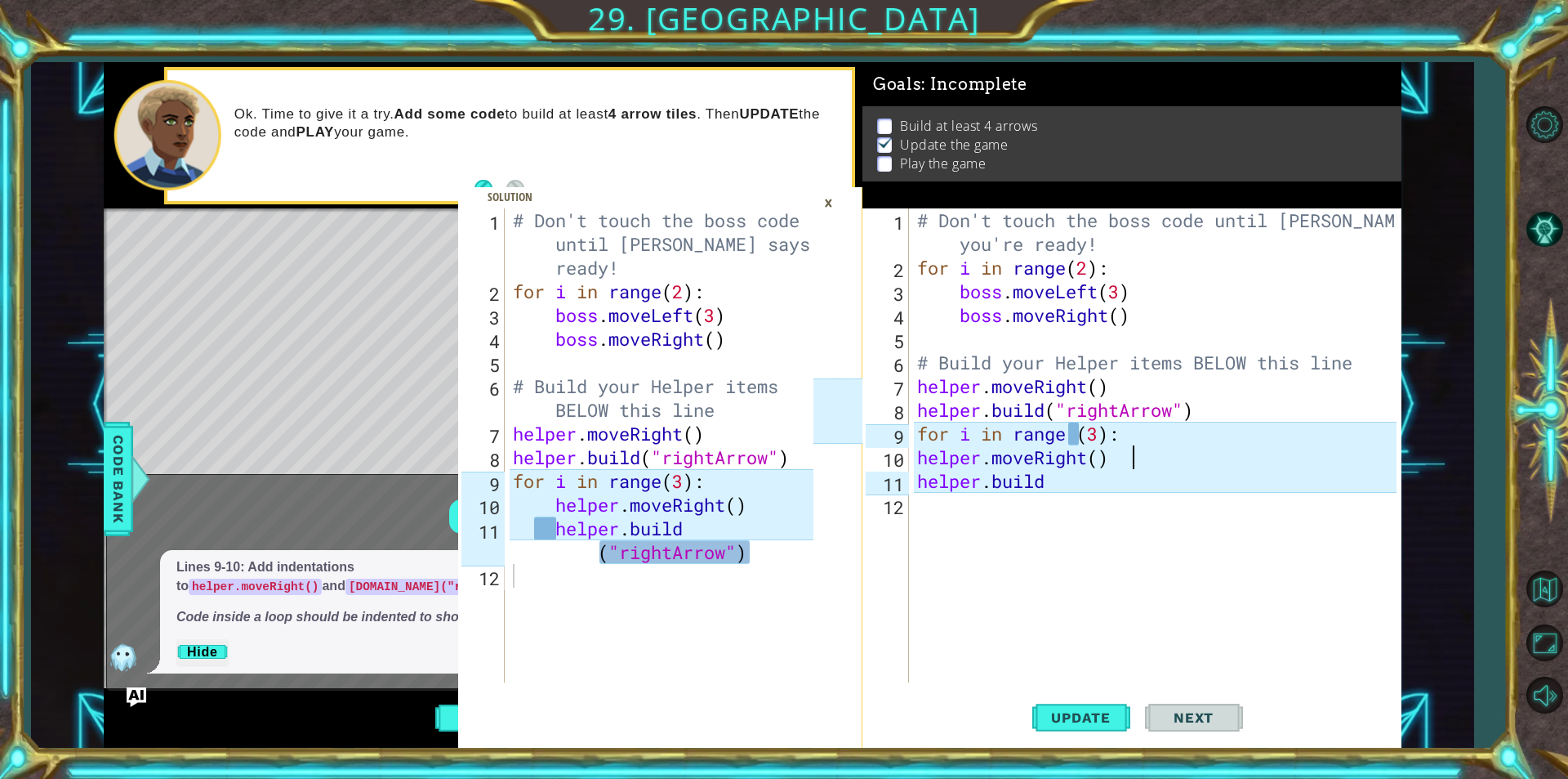
click at [1095, 590] on div "# Don't touch the boss code until [PERSON_NAME] says you're ready! for i in ran…" at bounding box center [1160, 481] width 491 height 545
click at [965, 515] on div "# Don't touch the boss code until [PERSON_NAME] says you're ready! for i in ran…" at bounding box center [1160, 481] width 491 height 545
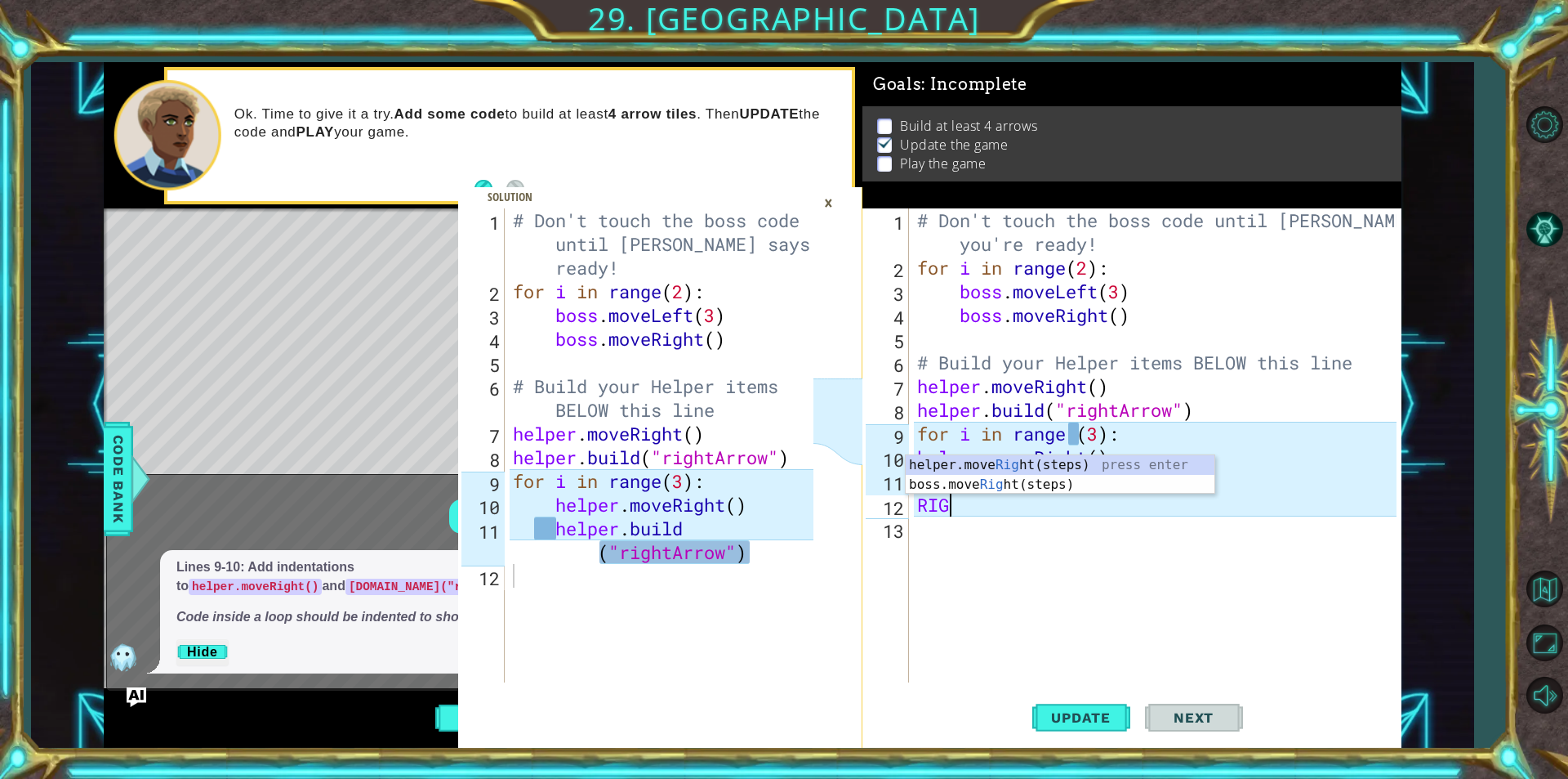
scroll to position [0, 1]
type textarea "R"
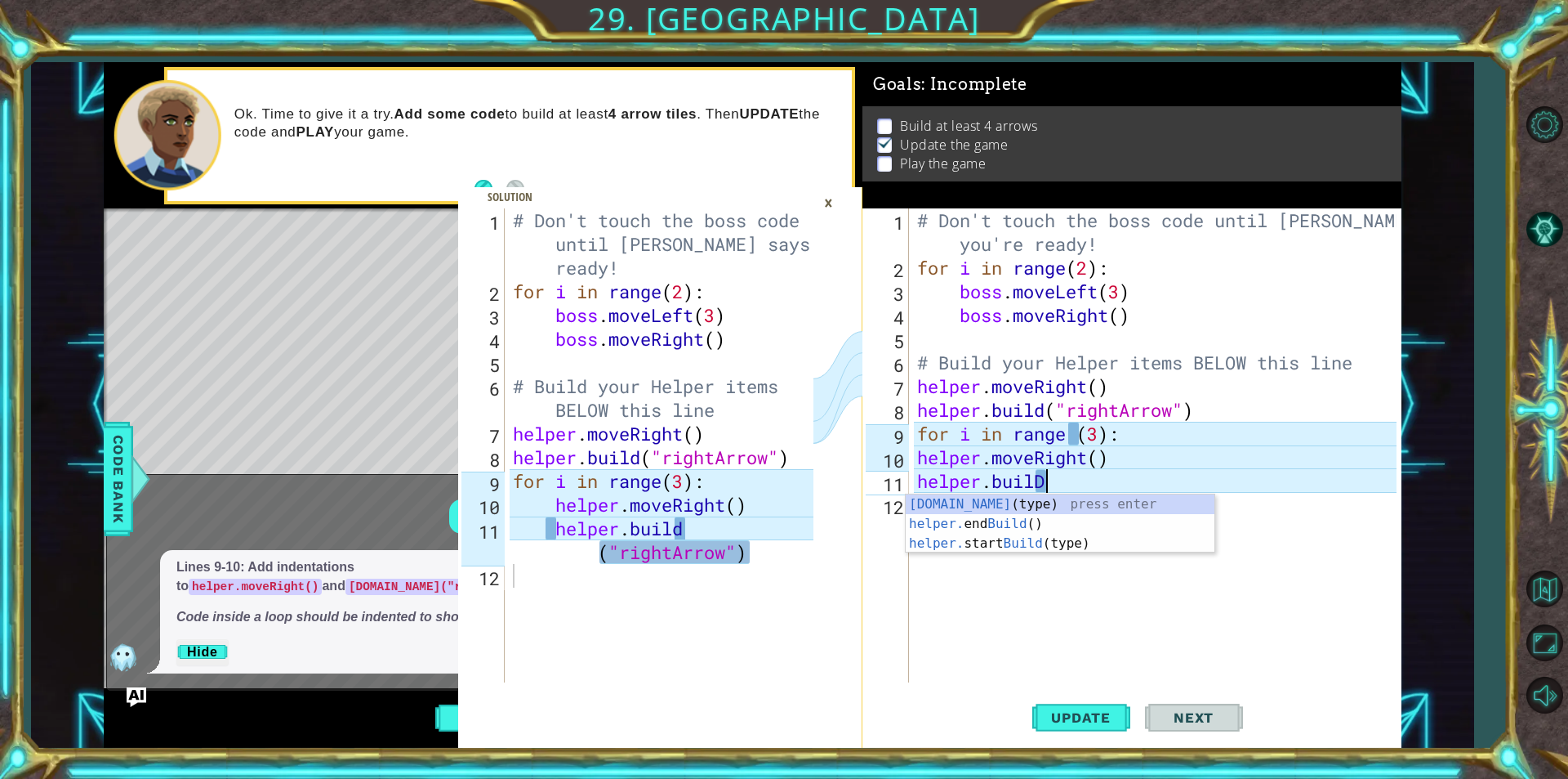
scroll to position [0, 5]
type textarea "[DOMAIN_NAME]"
click at [1182, 656] on div "# Don't touch the boss code until [PERSON_NAME] says you're ready! for i in ran…" at bounding box center [1160, 481] width 491 height 545
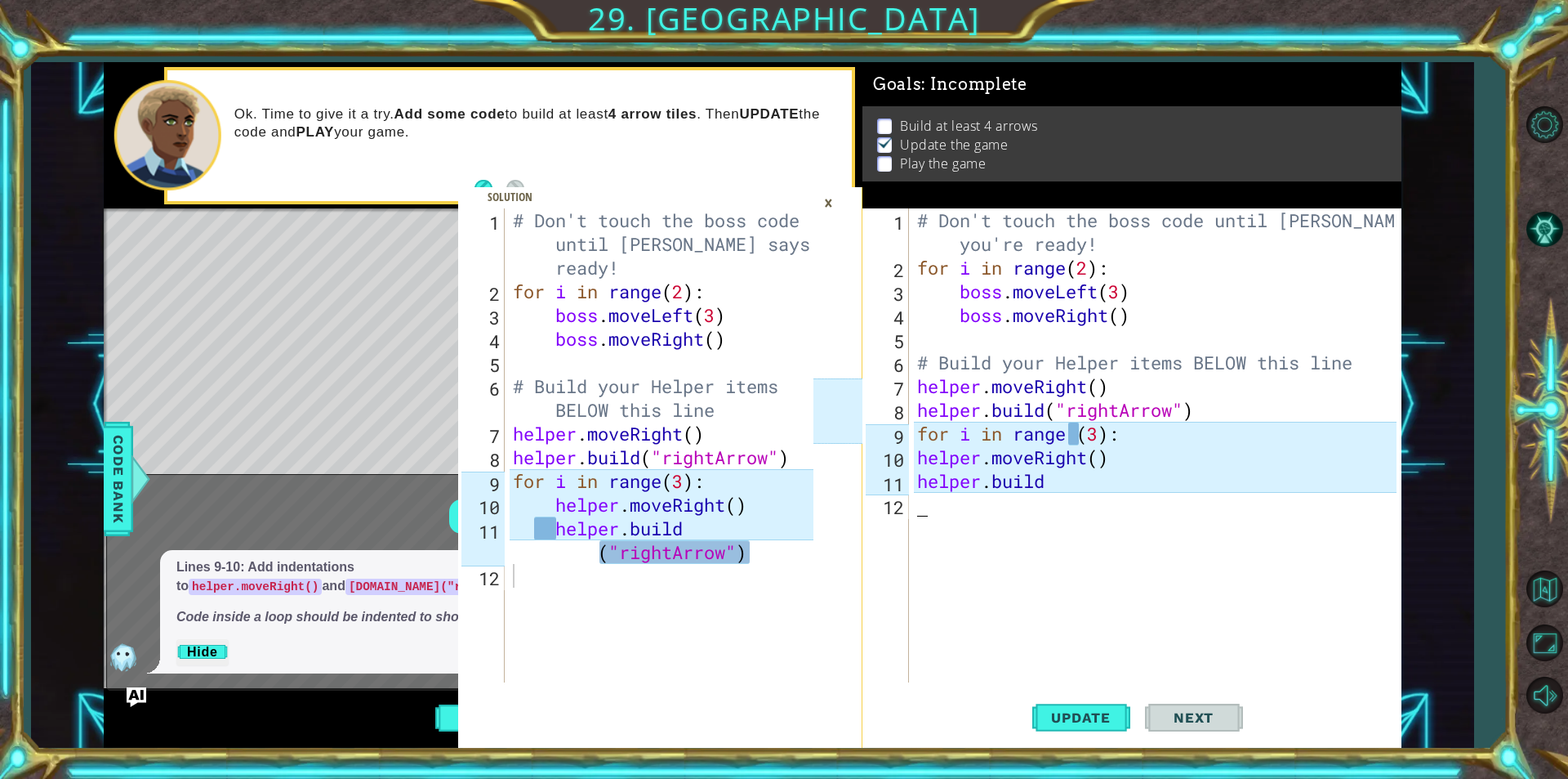
click at [937, 509] on div "# Don't touch the boss code until [PERSON_NAME] says you're ready! for i in ran…" at bounding box center [1160, 481] width 491 height 545
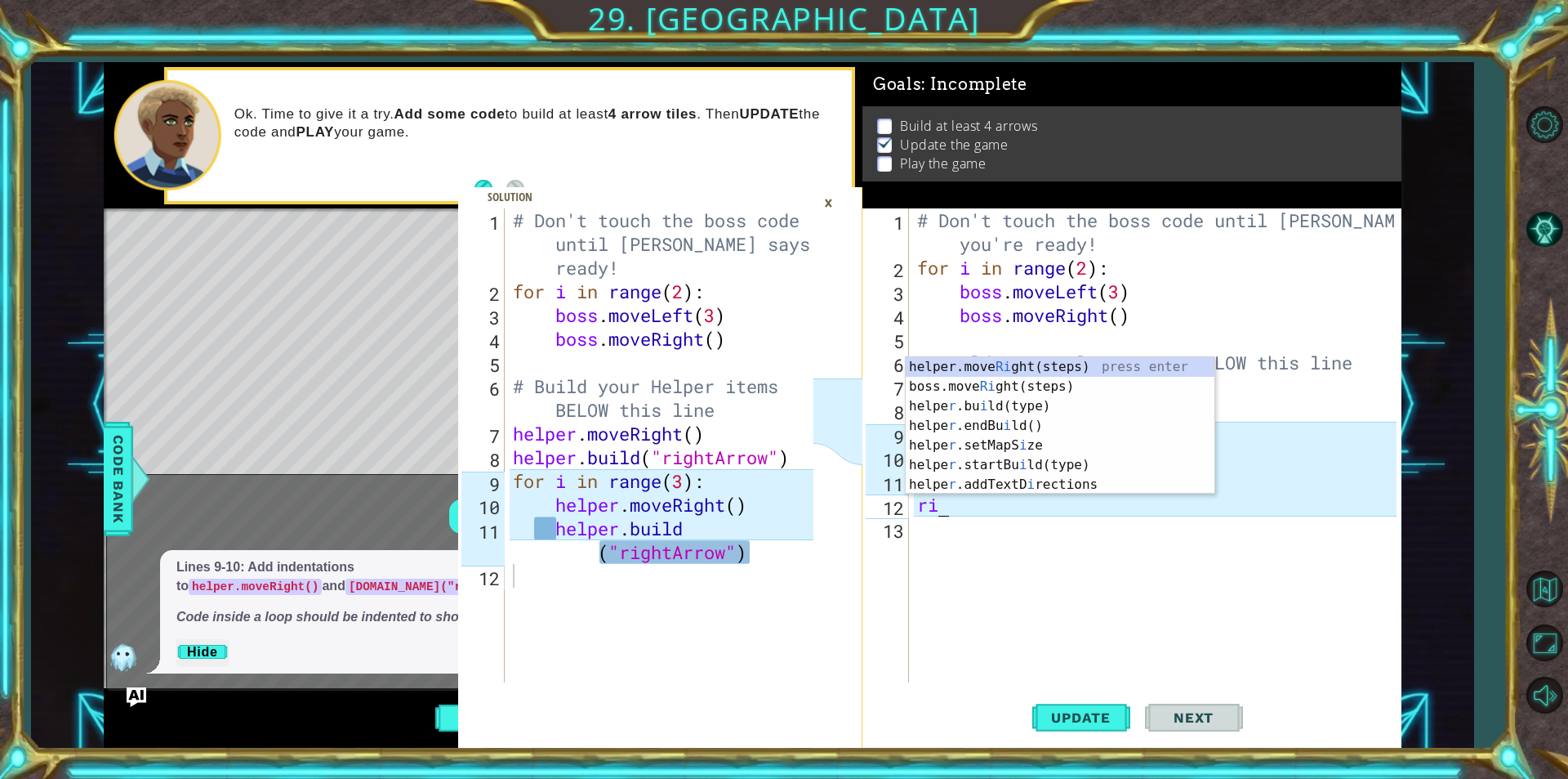
type textarea "r"
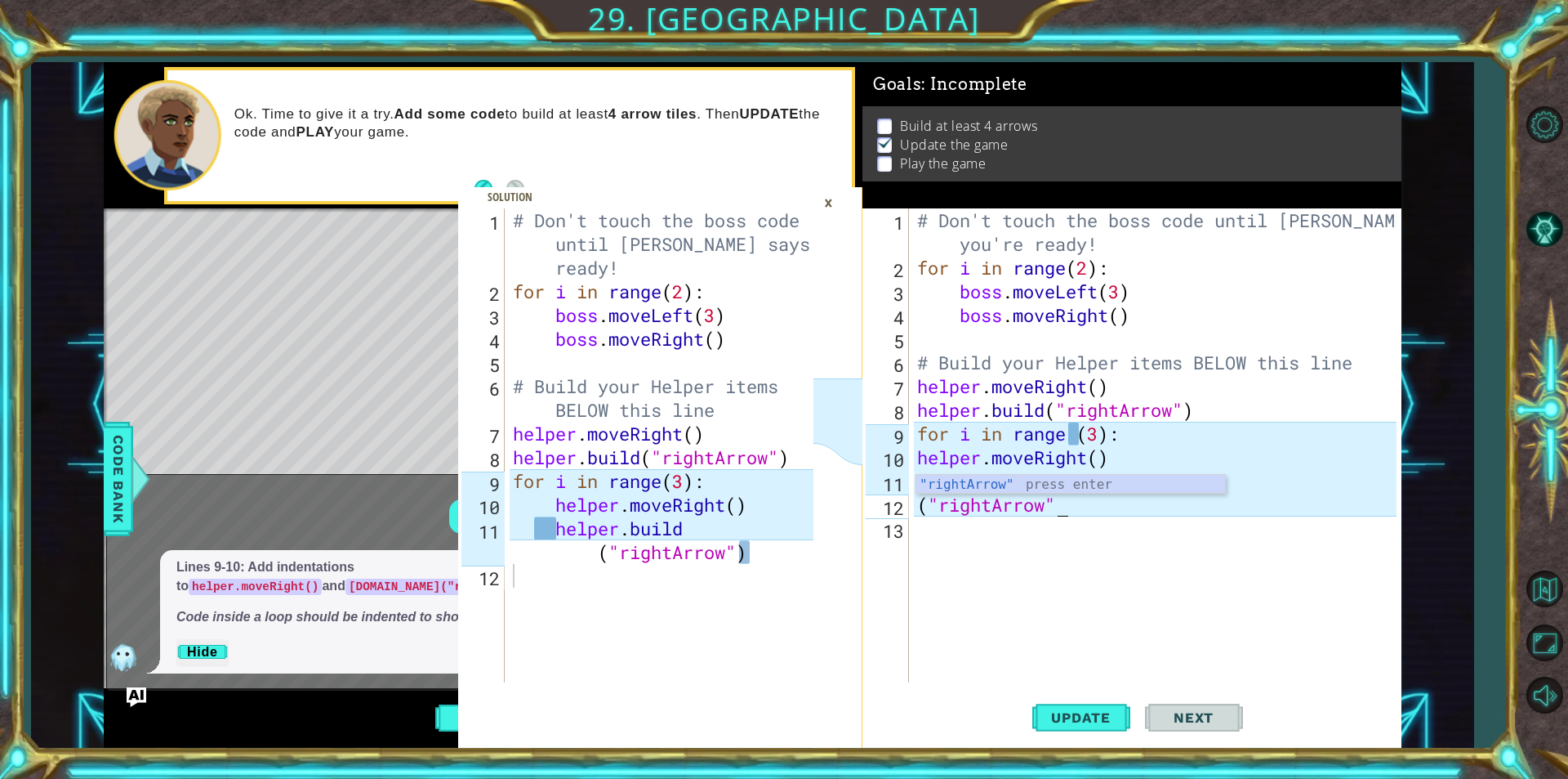
scroll to position [0, 6]
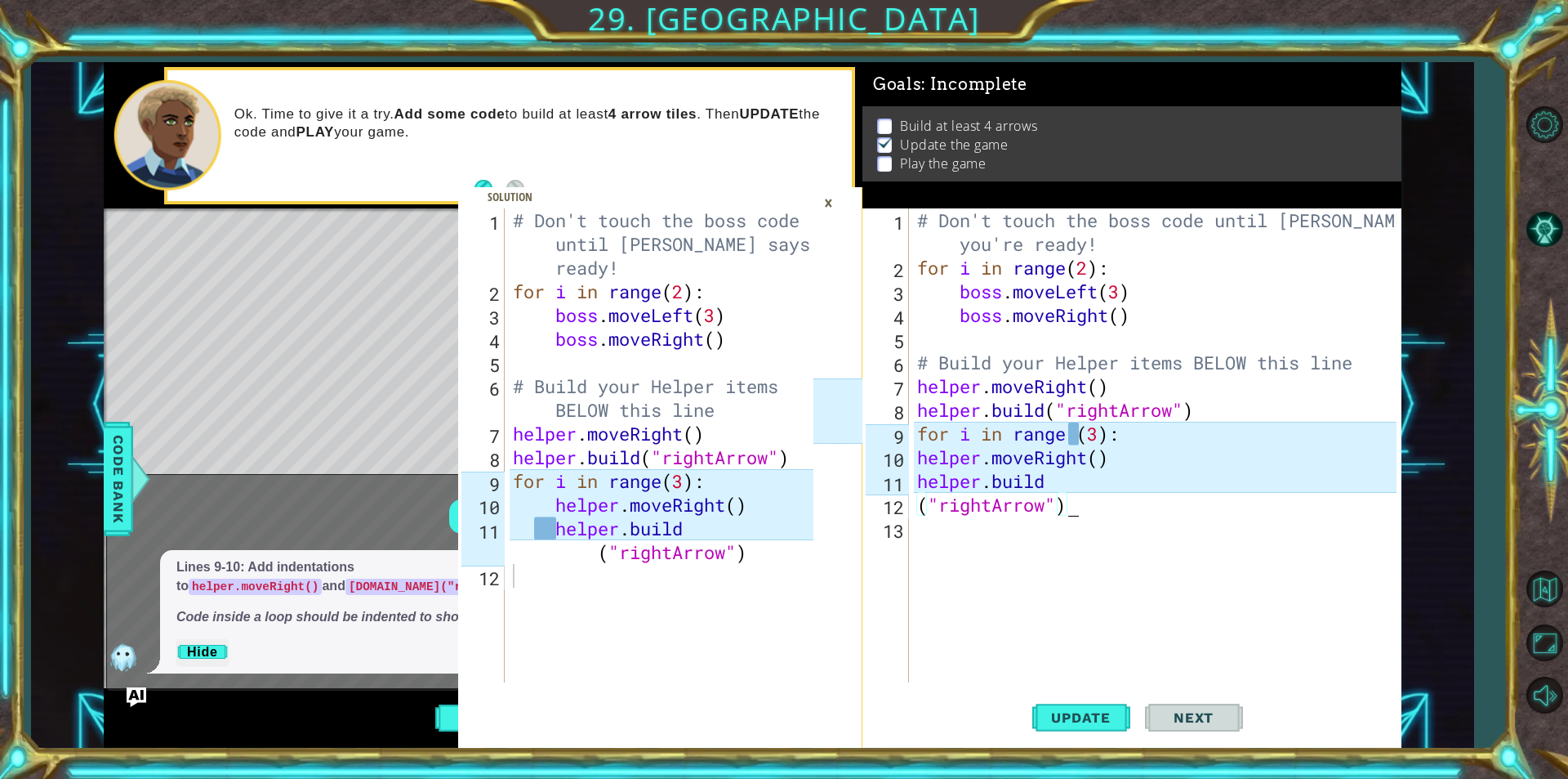
click at [914, 478] on div "# Don't touch the boss code until [PERSON_NAME] says you're ready! for i in ran…" at bounding box center [1160, 481] width 491 height 545
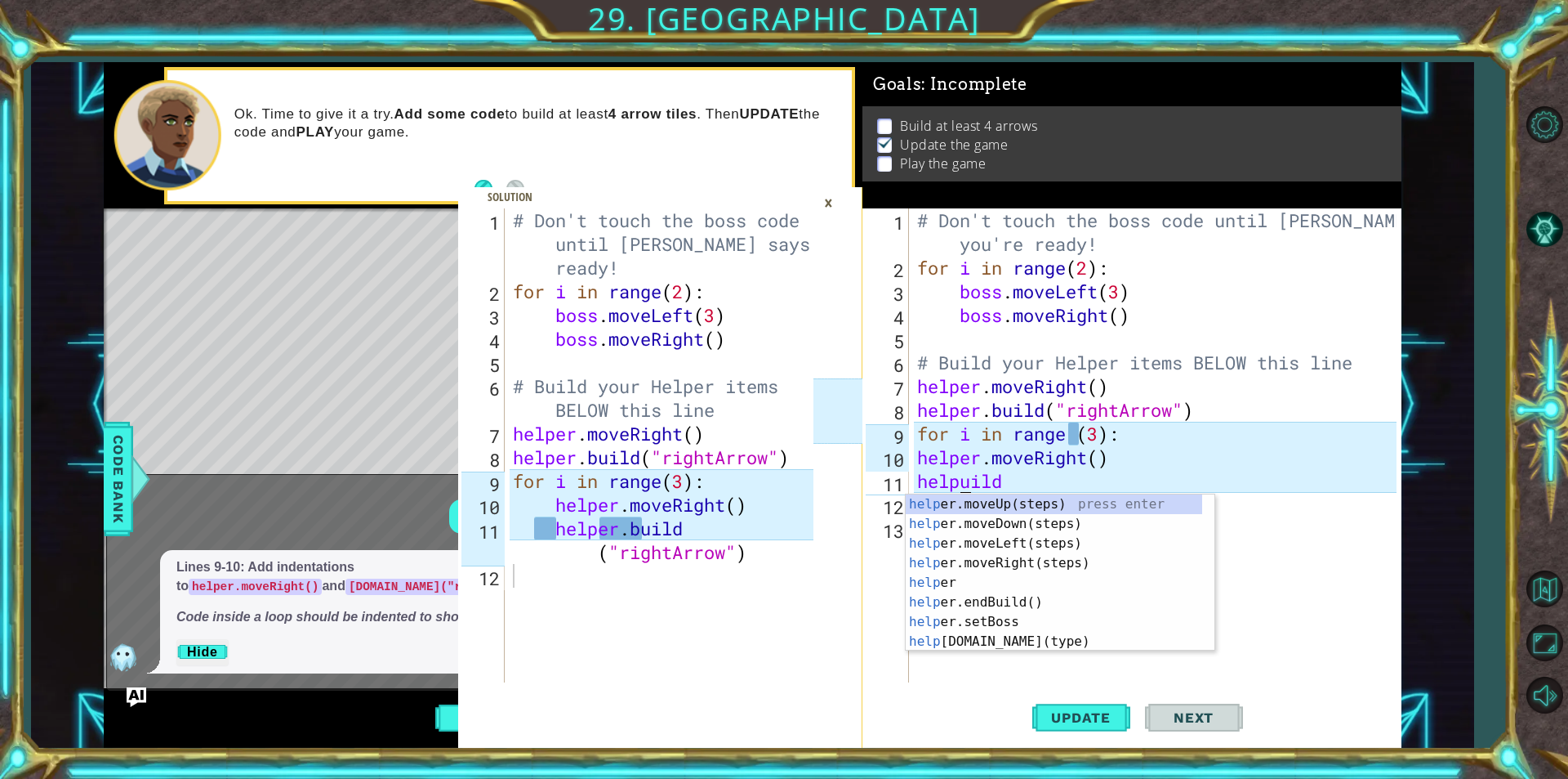
scroll to position [0, 3]
click at [1150, 476] on div "# Don't touch the boss code until [PERSON_NAME] says you're ready! for i in ran…" at bounding box center [1160, 481] width 491 height 545
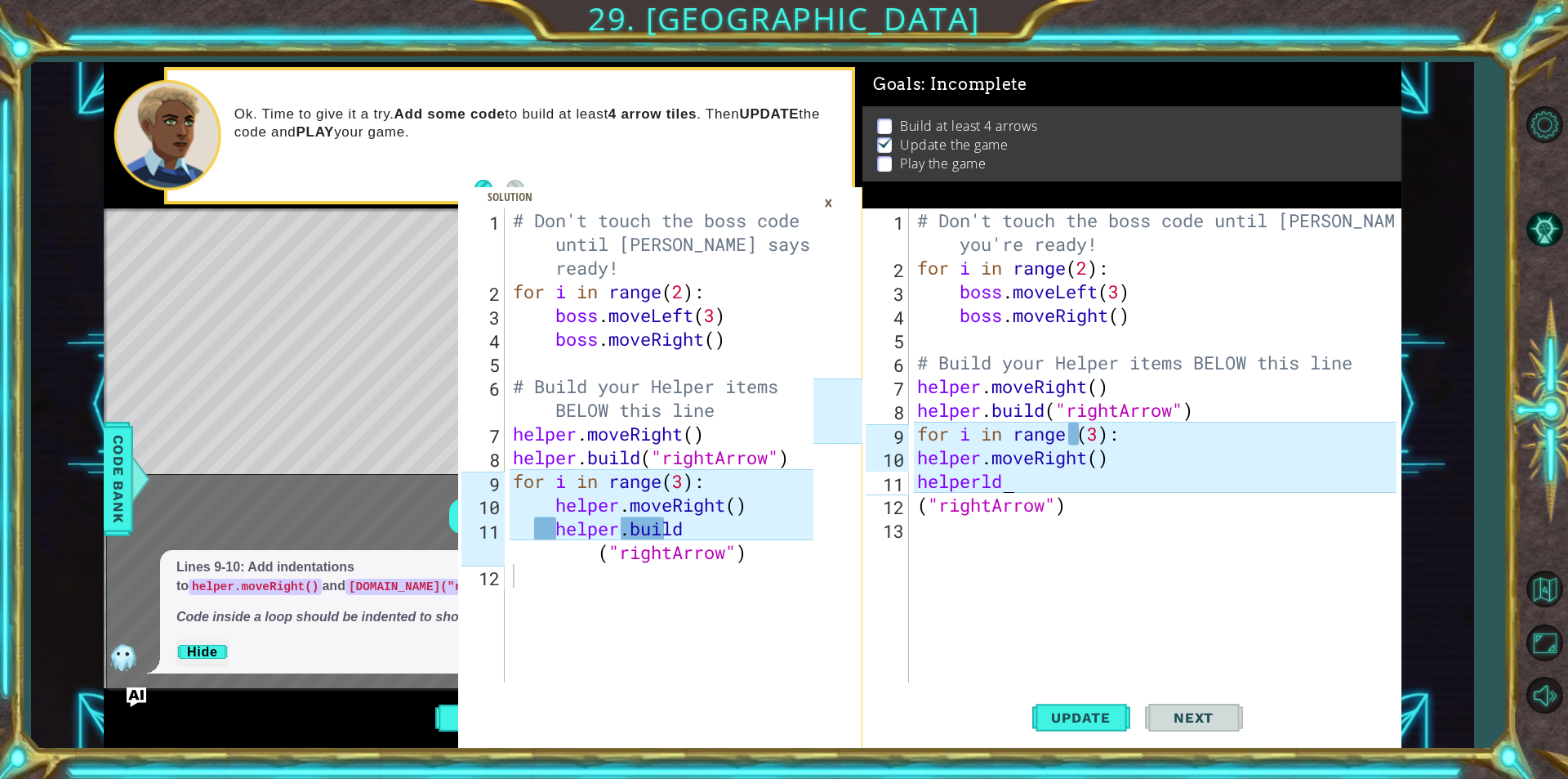
click at [1005, 482] on div "# Don't touch the boss code until [PERSON_NAME] says you're ready! for i in ran…" at bounding box center [1160, 481] width 491 height 545
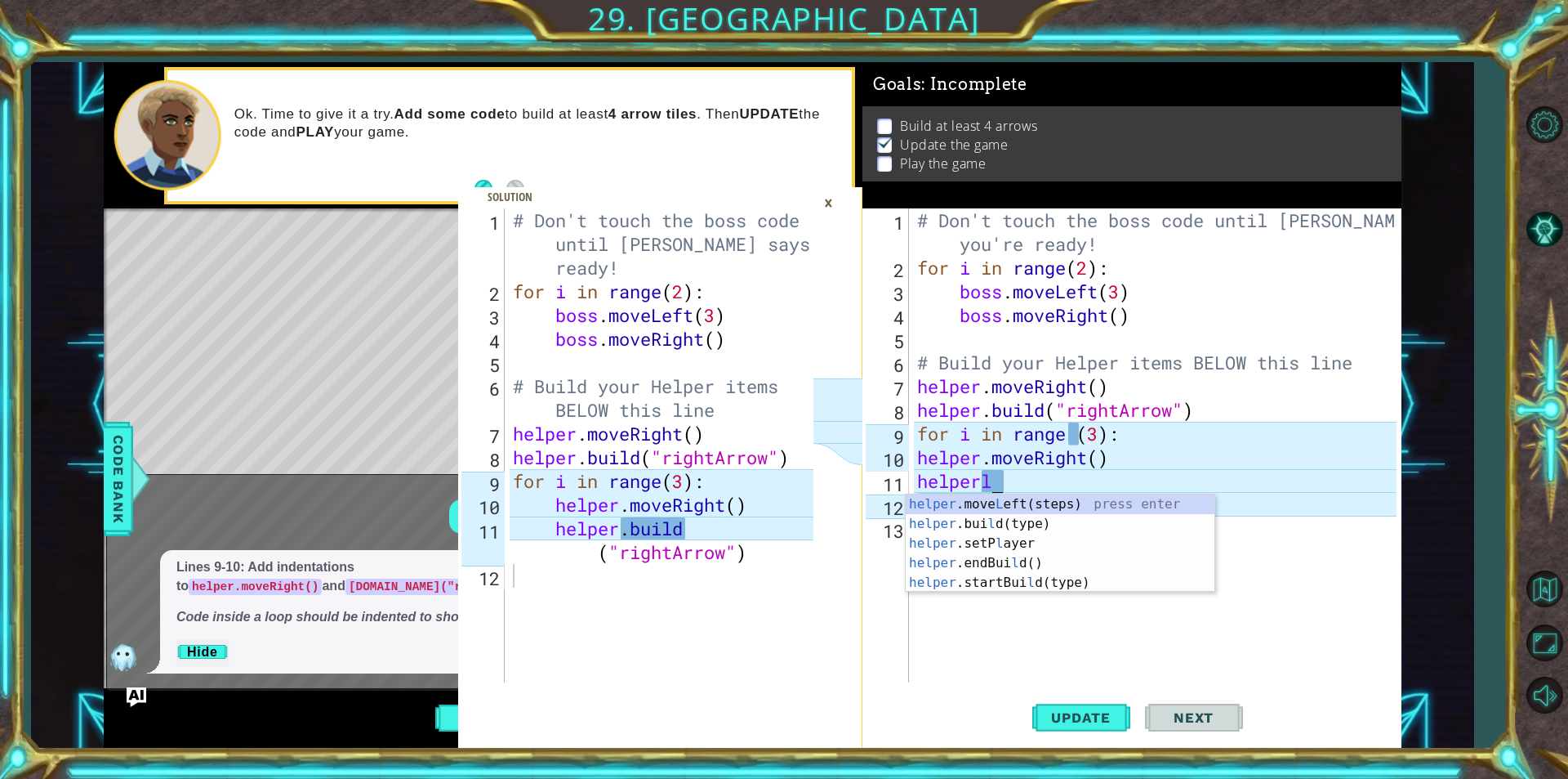
scroll to position [0, 1]
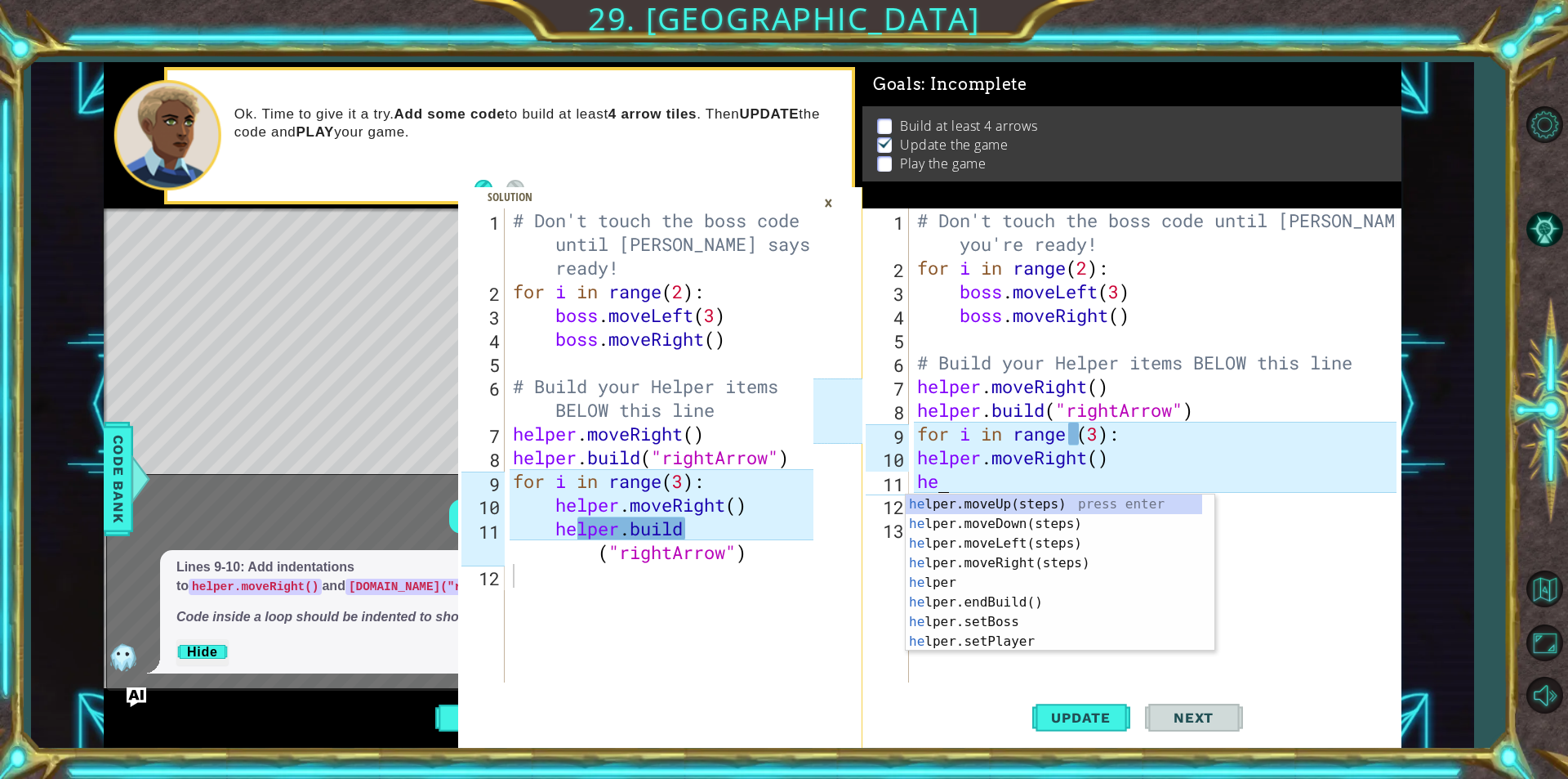
type textarea "h"
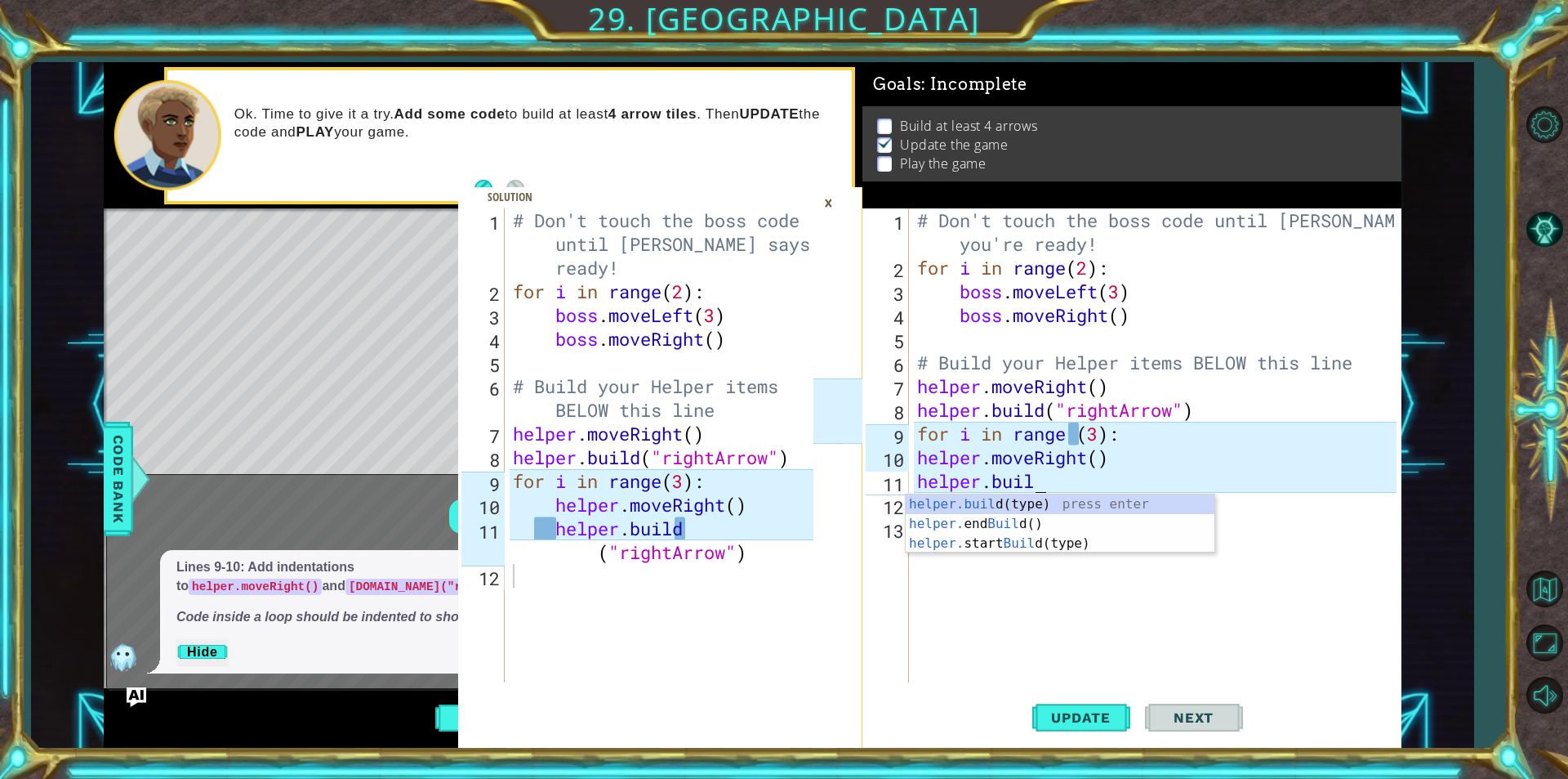
type textarea "[DOMAIN_NAME]"
click at [1020, 643] on div "# Don't touch the boss code until [PERSON_NAME] says you're ready! for i in ran…" at bounding box center [1160, 481] width 491 height 545
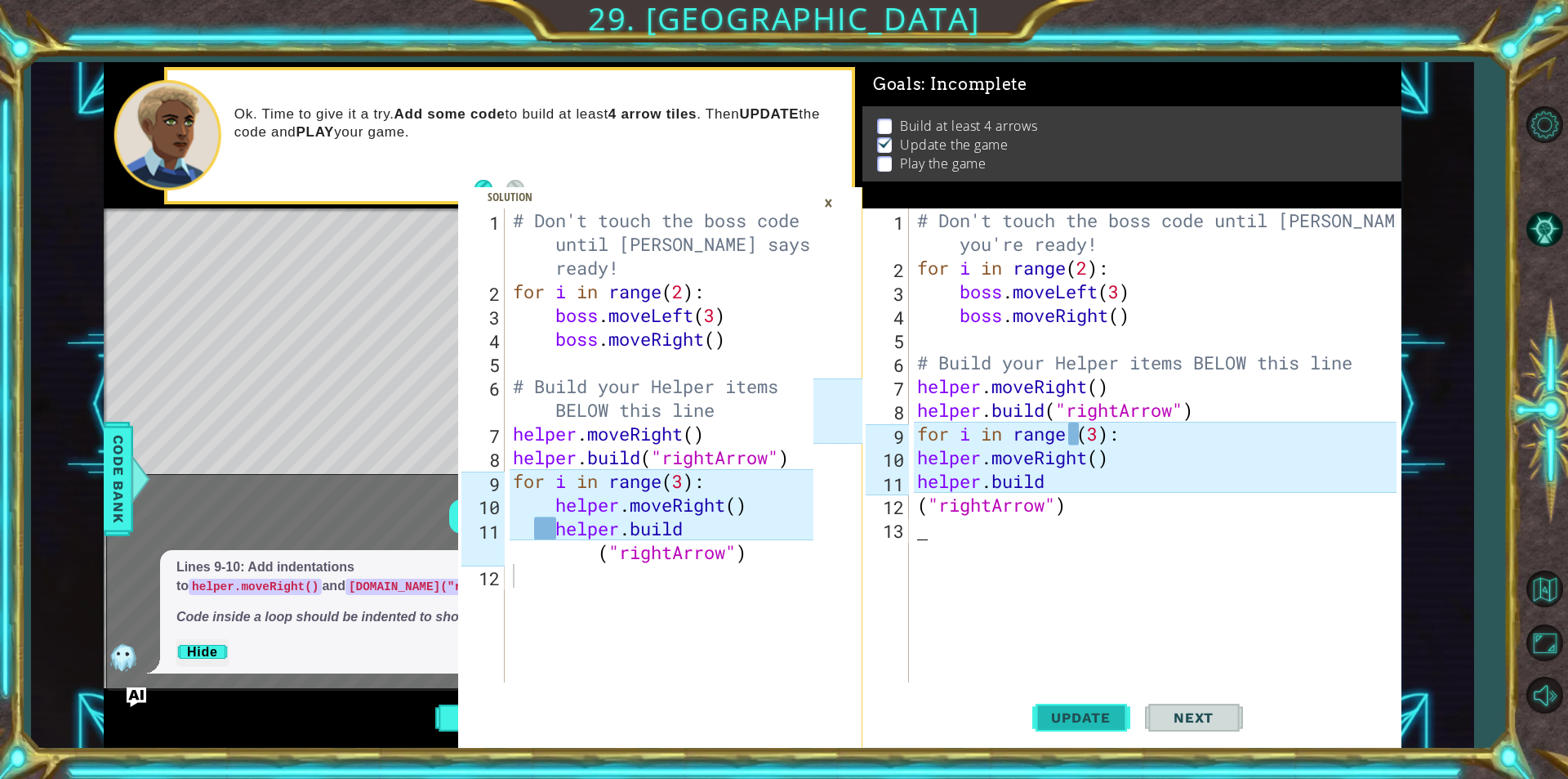
click at [1082, 709] on span "Update" at bounding box center [1081, 717] width 93 height 16
click at [834, 205] on div "×" at bounding box center [828, 202] width 26 height 28
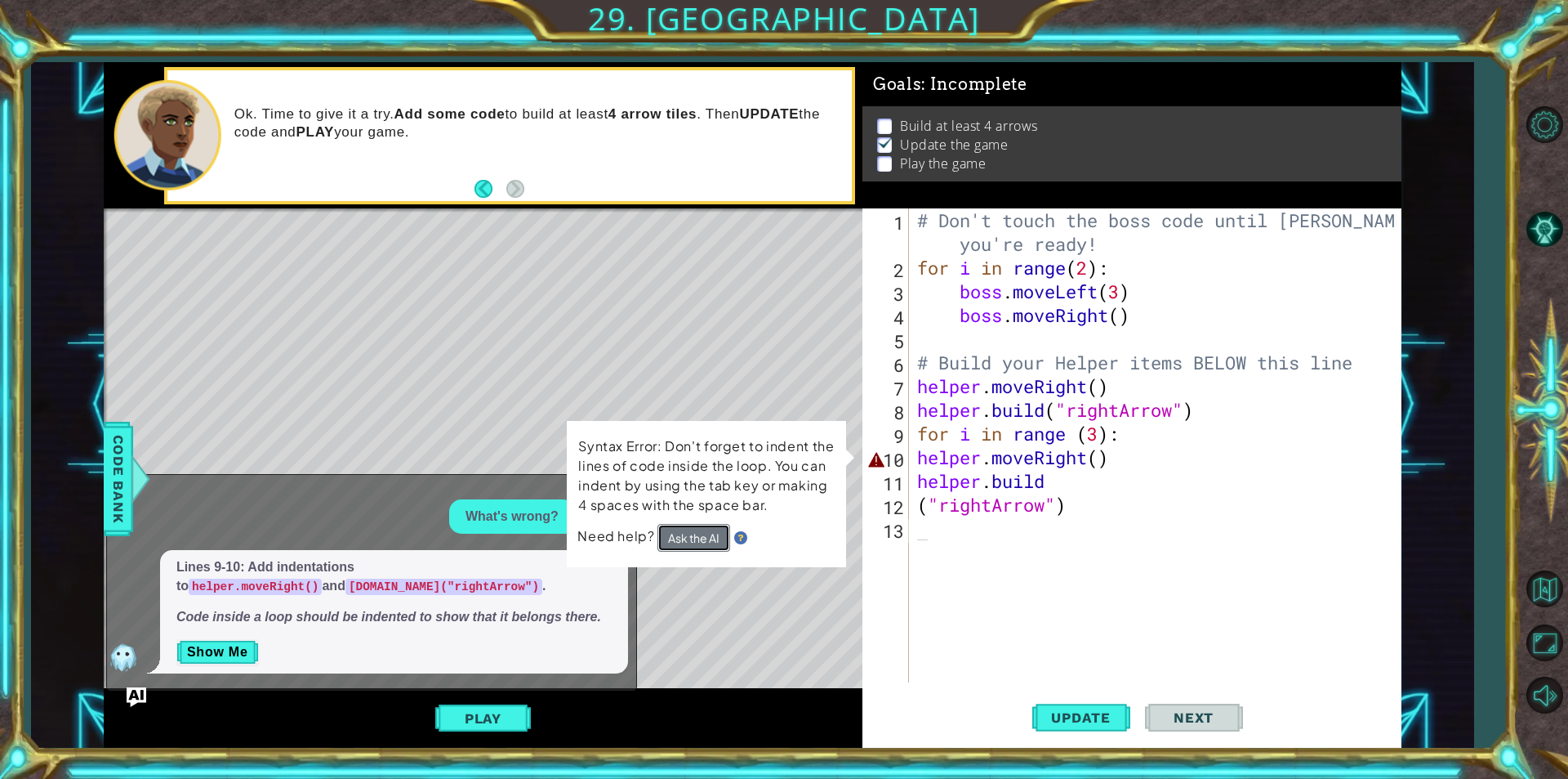
click at [712, 532] on button "Ask the AI" at bounding box center [694, 537] width 73 height 28
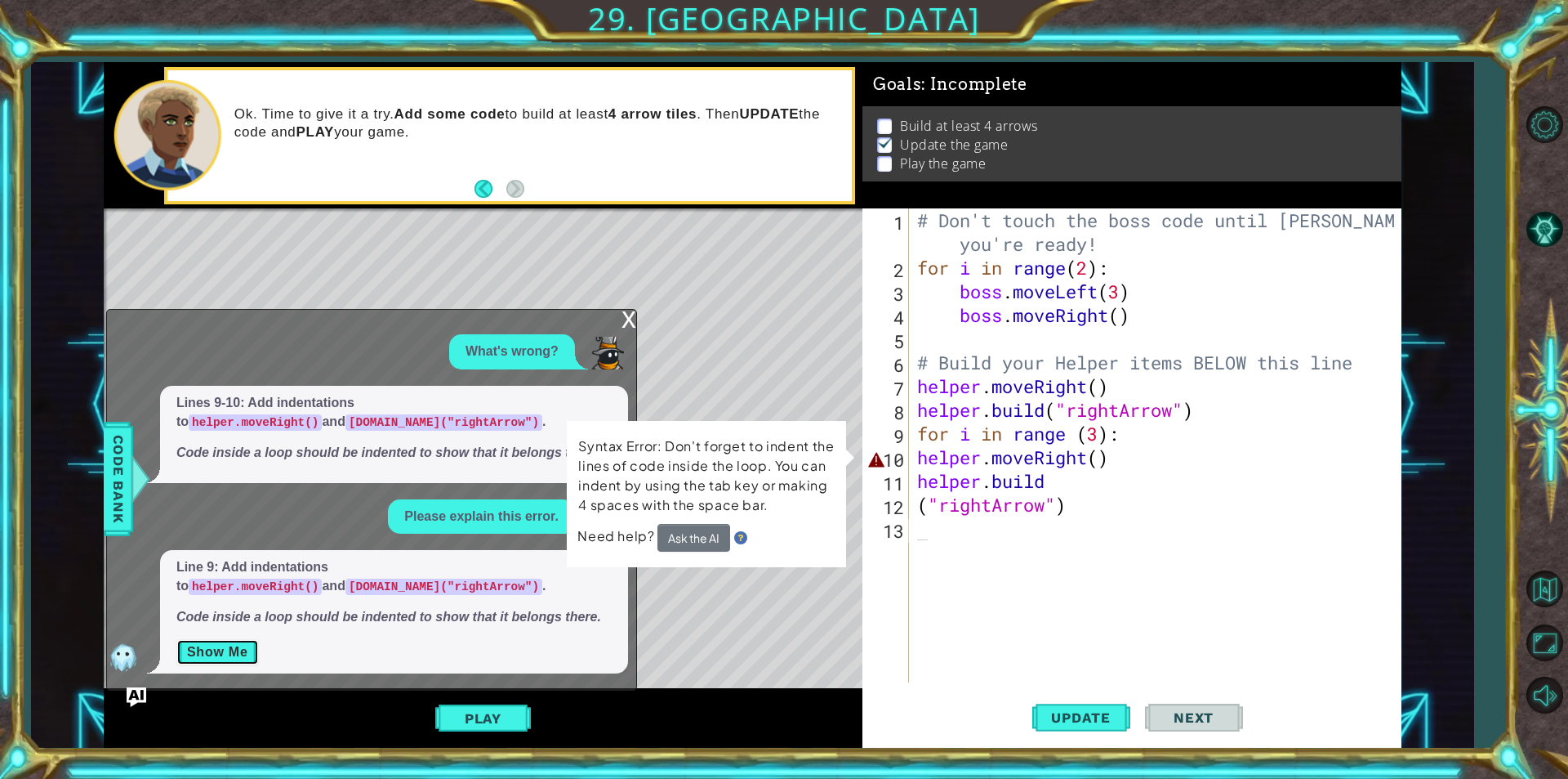
click at [223, 655] on button "Show Me" at bounding box center [218, 652] width 82 height 26
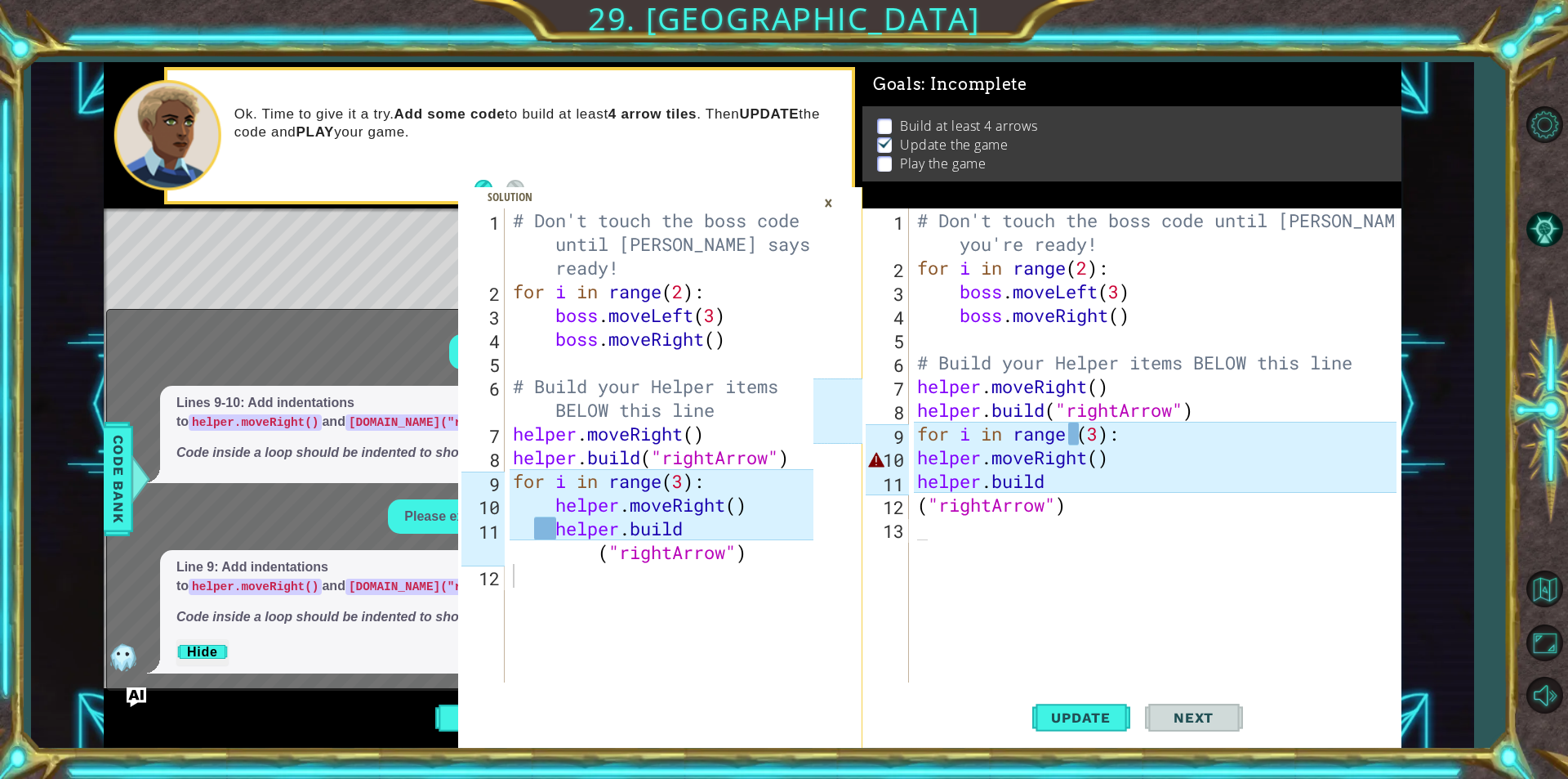
click at [910, 487] on div "1 2 3 4 5 6 7 8 9 10 11 12 13 # Don't touch the boss code until [PERSON_NAME] s…" at bounding box center [1129, 445] width 534 height 474
click at [918, 482] on div "# Don't touch the boss code until [PERSON_NAME] says you're ready! for i in ran…" at bounding box center [1160, 481] width 491 height 545
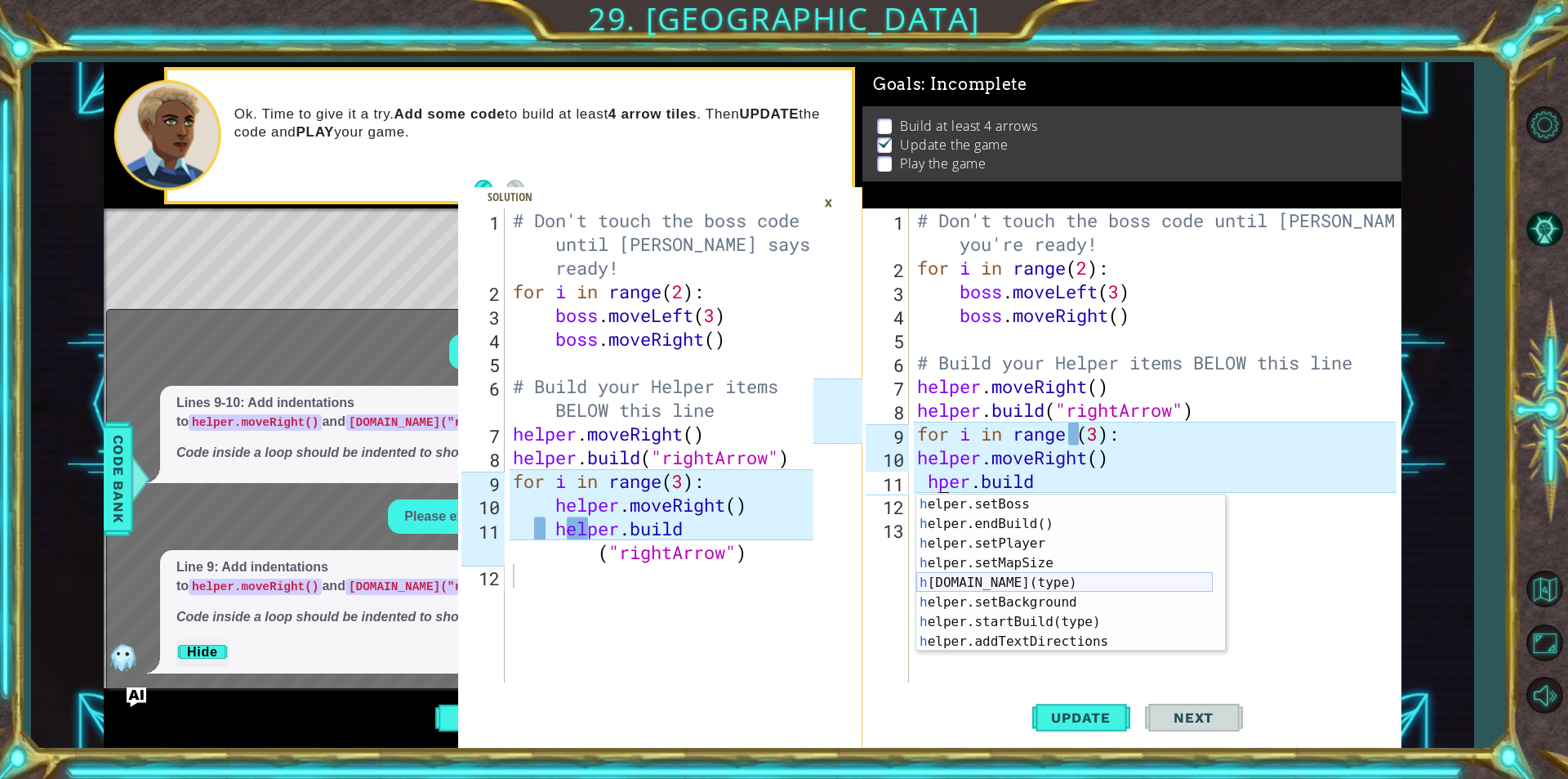
scroll to position [118, 0]
click at [1041, 555] on div "h elper.endBuild() press enter h elper.setPlayer press enter h elper.setMapSize…" at bounding box center [1064, 592] width 296 height 196
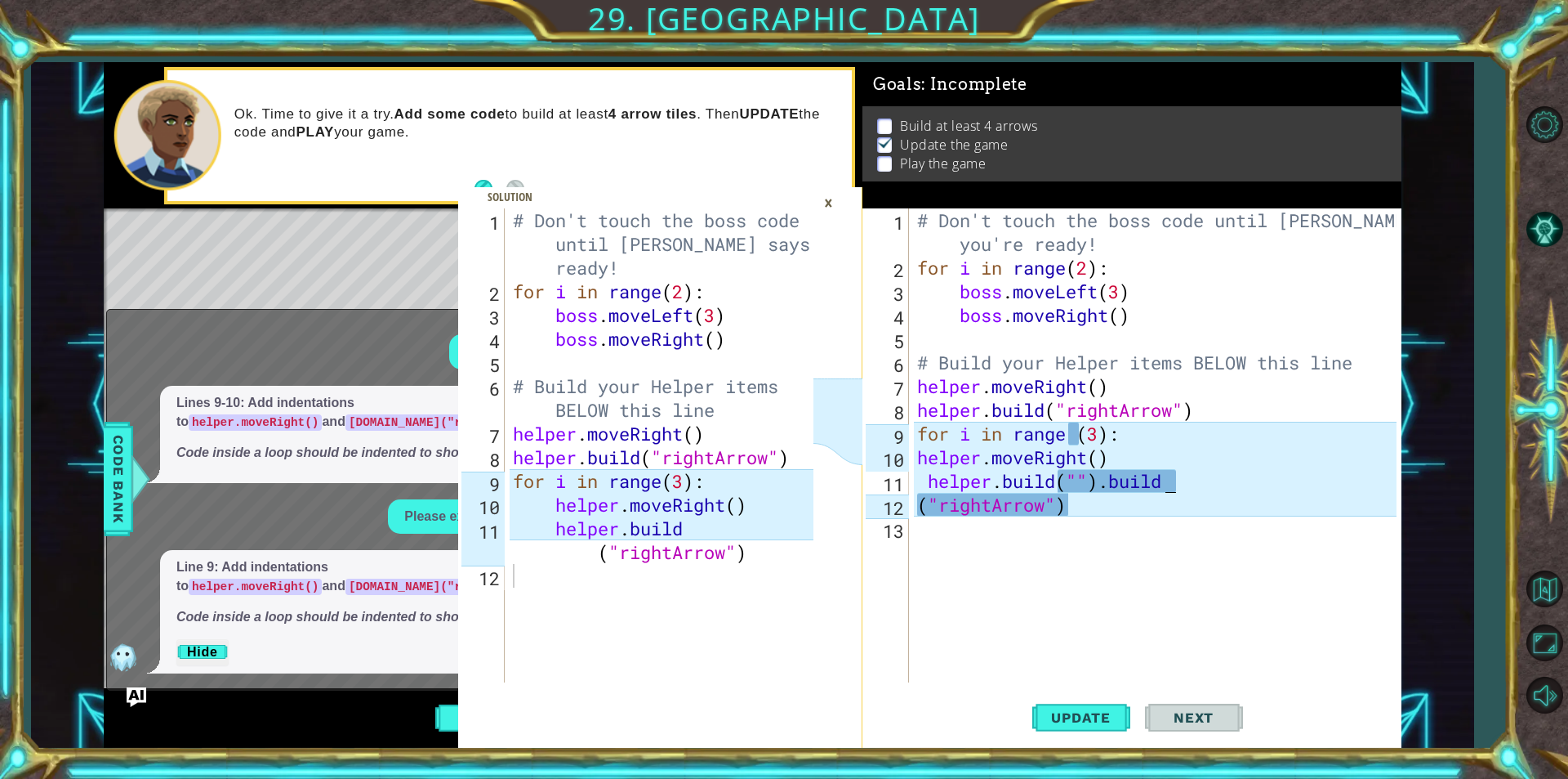
click at [1178, 472] on div "# Don't touch the boss code until [PERSON_NAME] says you're ready! for i in ran…" at bounding box center [1160, 481] width 491 height 545
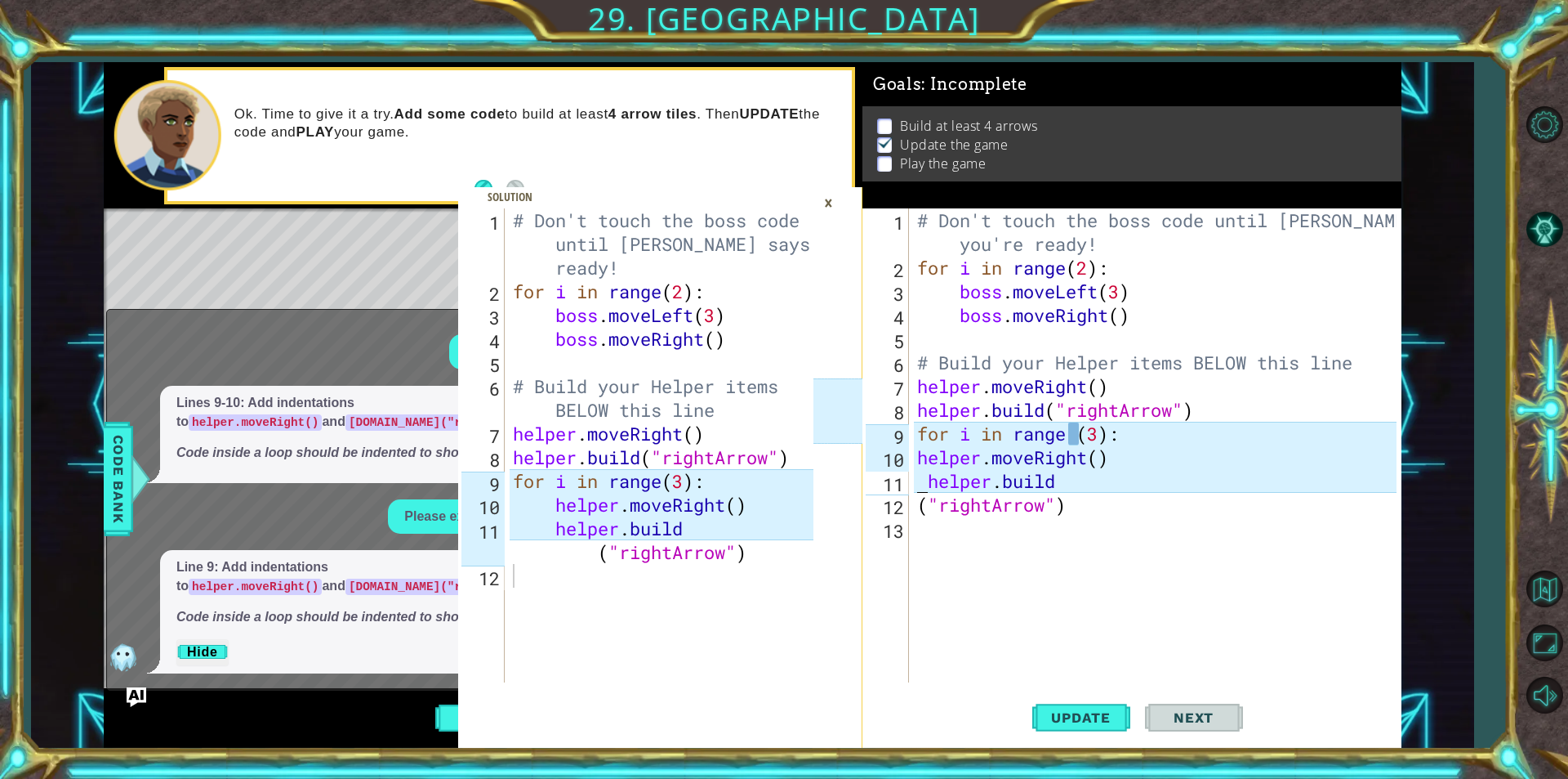
click at [916, 487] on div "# Don't touch the boss code until [PERSON_NAME] says you're ready! for i in ran…" at bounding box center [1160, 481] width 491 height 545
click at [1113, 458] on div "# Don't touch the boss code until [PERSON_NAME] says you're ready! for i in ran…" at bounding box center [1160, 481] width 491 height 545
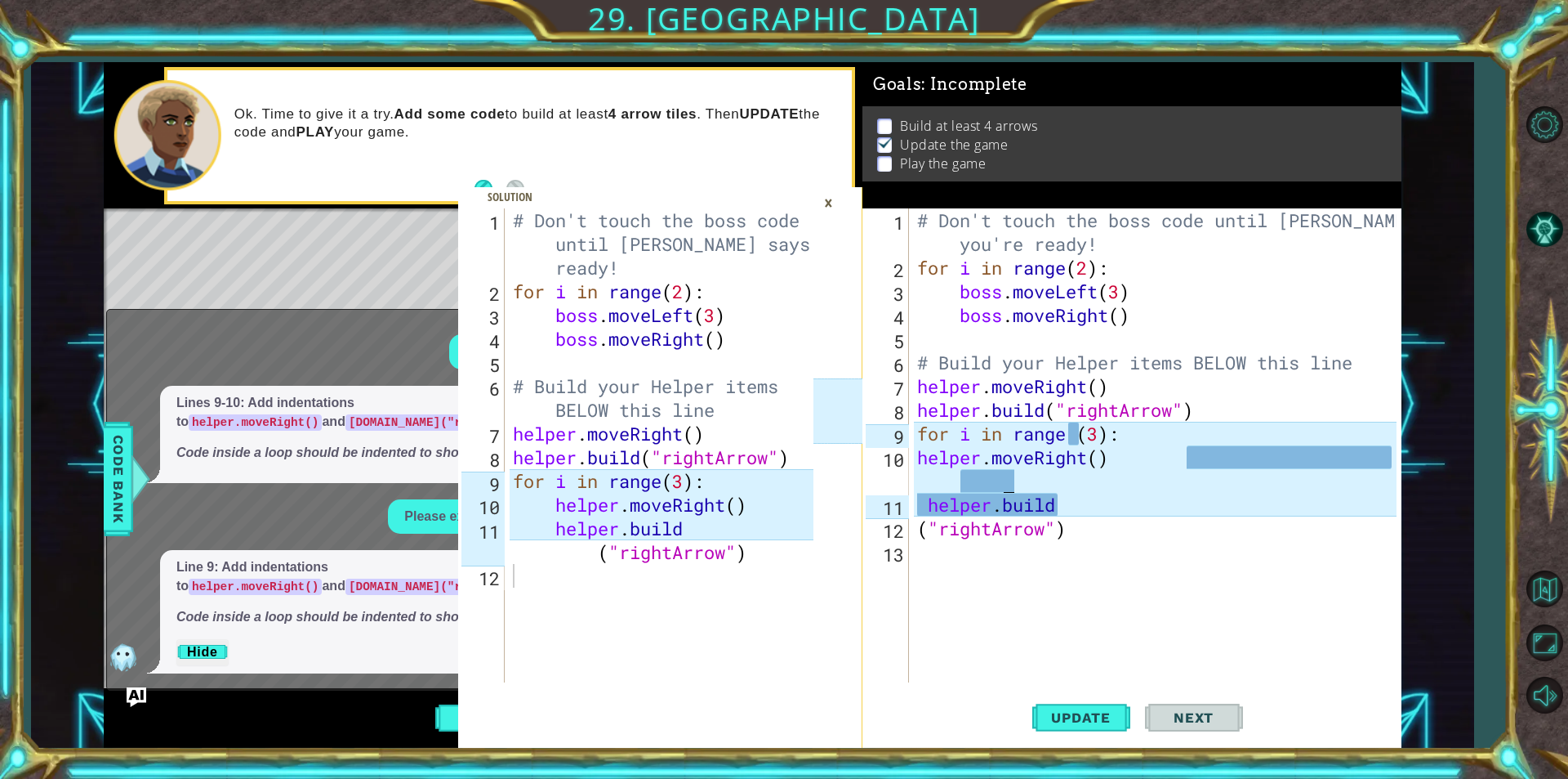
type textarea "helper.moveRight()"
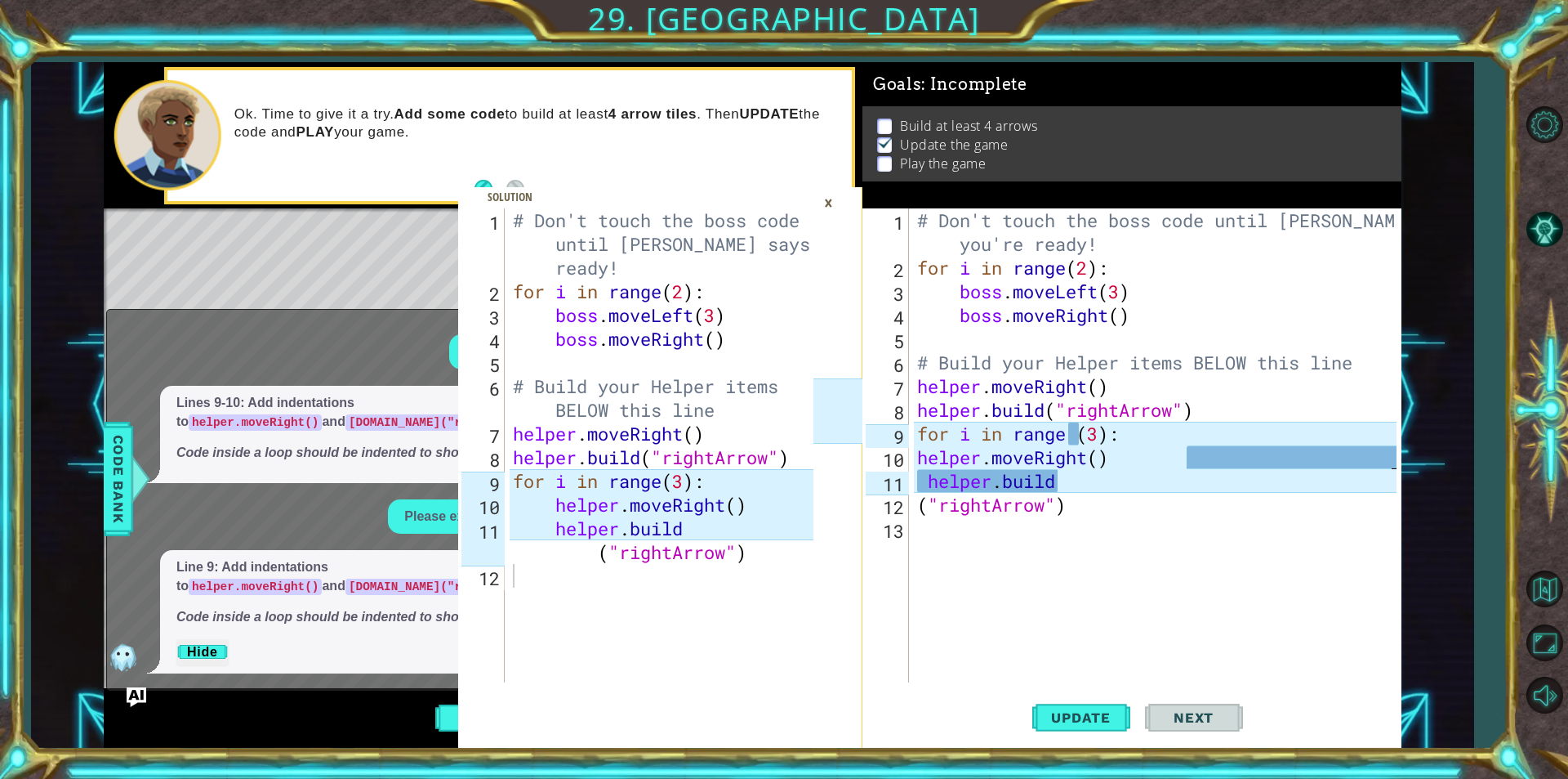
click at [1053, 633] on div "# Don't touch the boss code until [PERSON_NAME] says you're ready! for i in ran…" at bounding box center [1160, 481] width 491 height 545
click at [1220, 465] on div "# Don't touch the boss code until [PERSON_NAME] says you're ready! for i in ran…" at bounding box center [1160, 481] width 491 height 545
click at [1071, 487] on div "# Don't touch the boss code until [PERSON_NAME] says you're ready! for i in ran…" at bounding box center [1160, 481] width 491 height 545
click at [1113, 719] on span "Update" at bounding box center [1081, 717] width 93 height 16
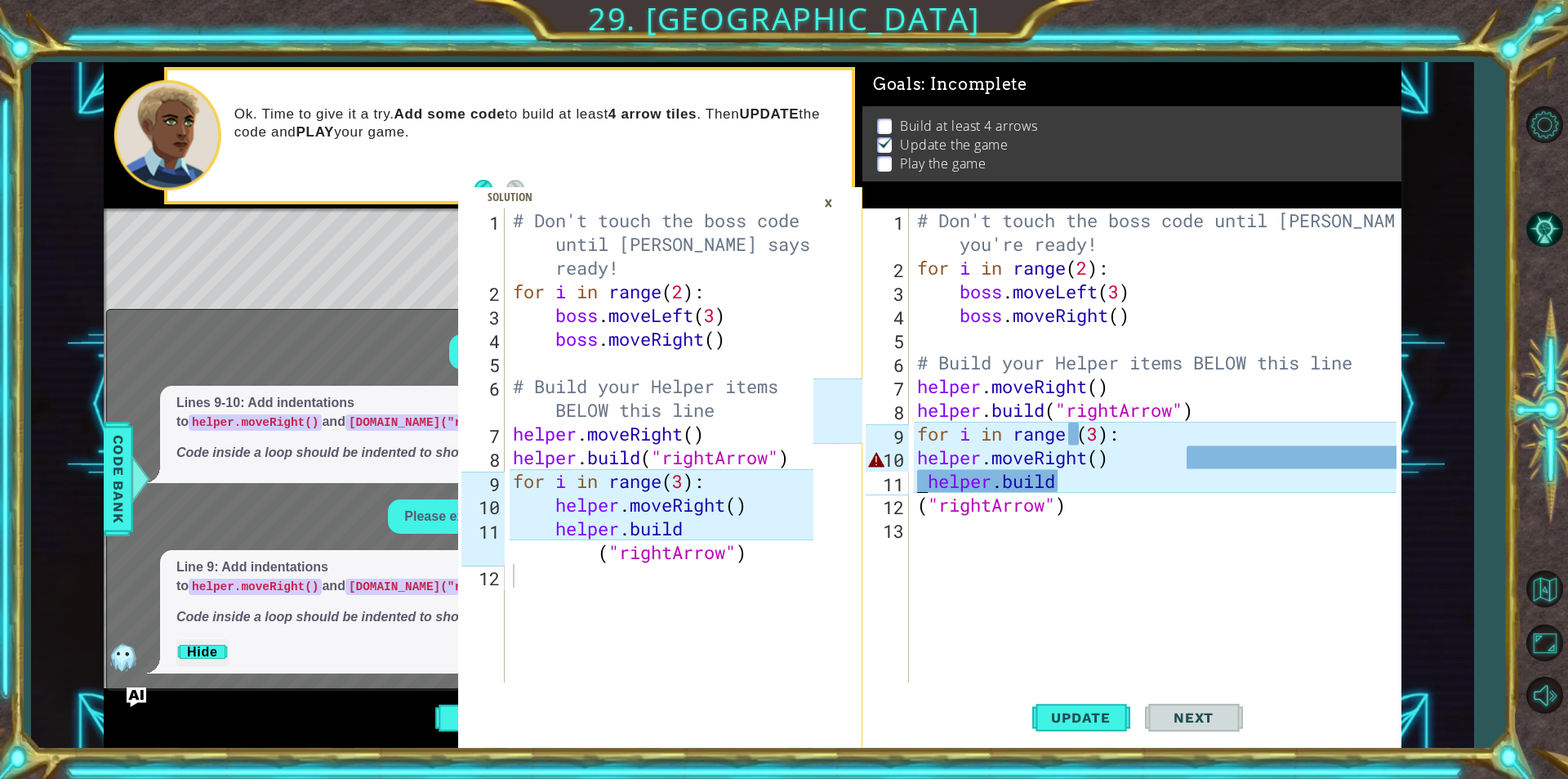
click at [914, 482] on div "# Don't touch the boss code until [PERSON_NAME] says you're ready! for i in ran…" at bounding box center [1155, 445] width 483 height 474
click at [1049, 709] on span "Update" at bounding box center [1081, 717] width 93 height 16
click at [830, 205] on div "×" at bounding box center [828, 202] width 26 height 28
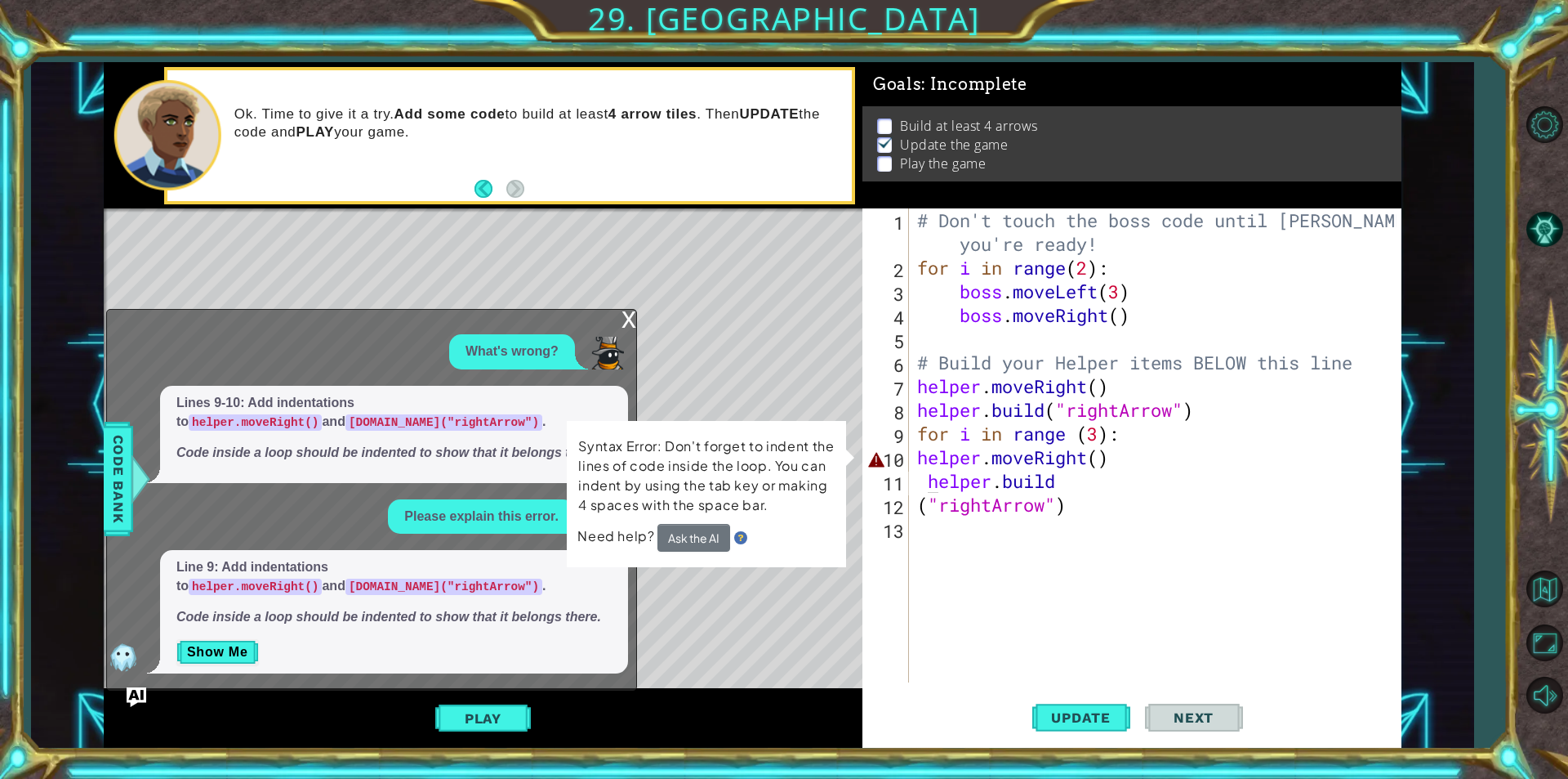
drag, startPoint x: 710, startPoint y: 599, endPoint x: 698, endPoint y: 621, distance: 25.1
click at [703, 610] on div "Level Map" at bounding box center [482, 449] width 755 height 482
click at [444, 712] on button "Play" at bounding box center [483, 718] width 96 height 31
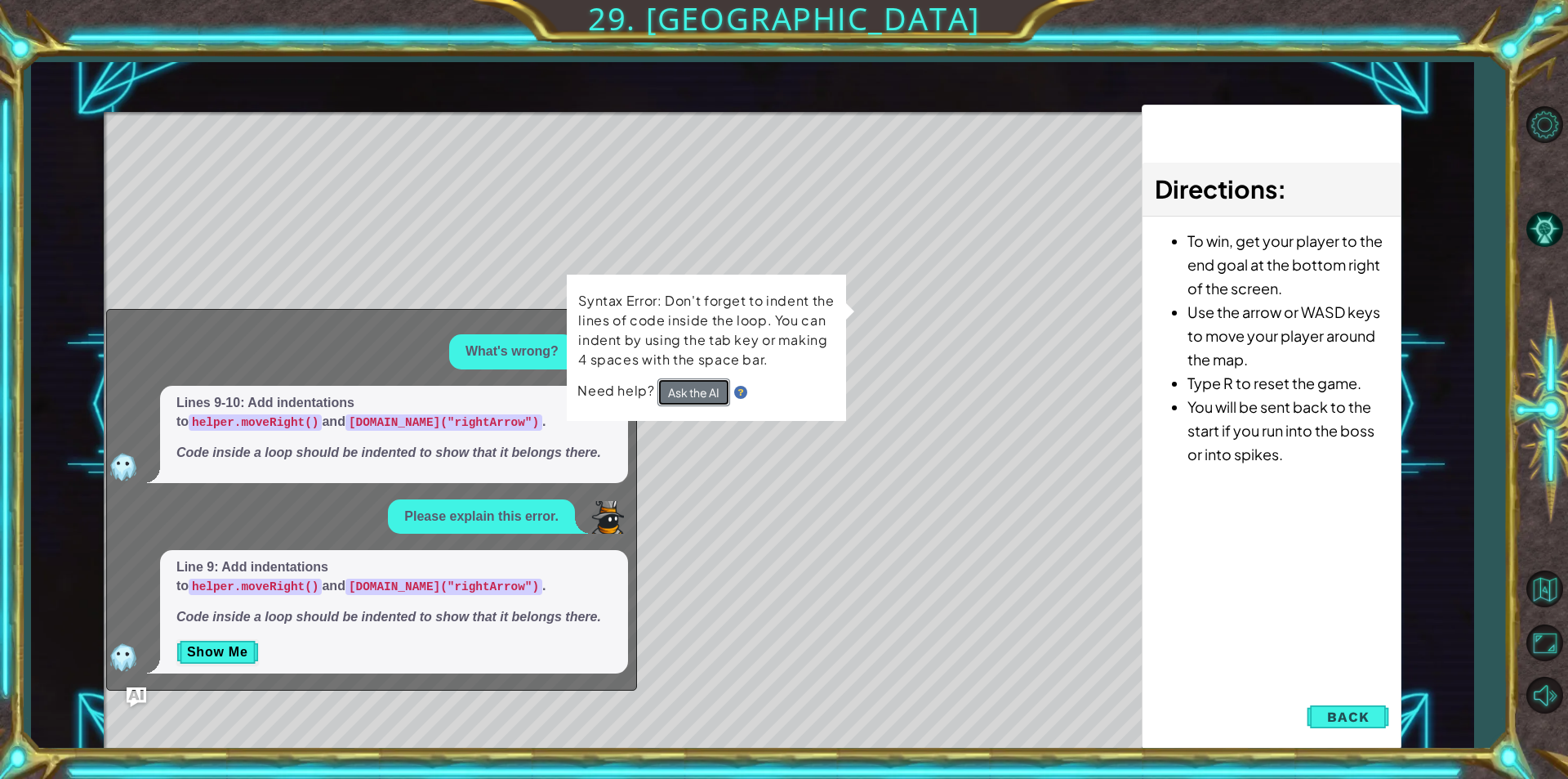
click at [673, 393] on button "Ask the AI" at bounding box center [695, 393] width 73 height 29
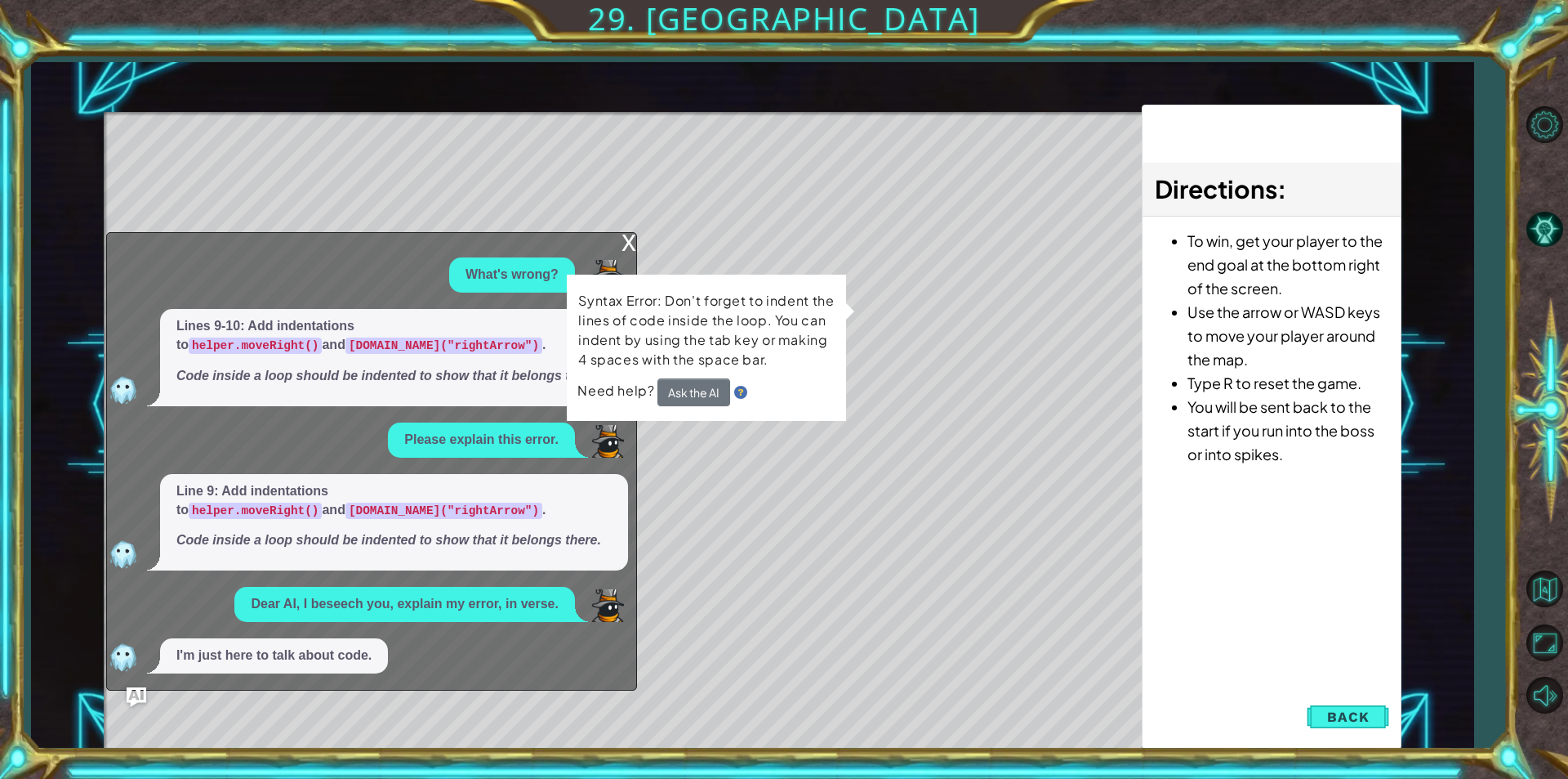
click at [771, 267] on div "Level Map" at bounding box center [482, 353] width 755 height 482
click at [1351, 724] on span "Back" at bounding box center [1348, 716] width 42 height 16
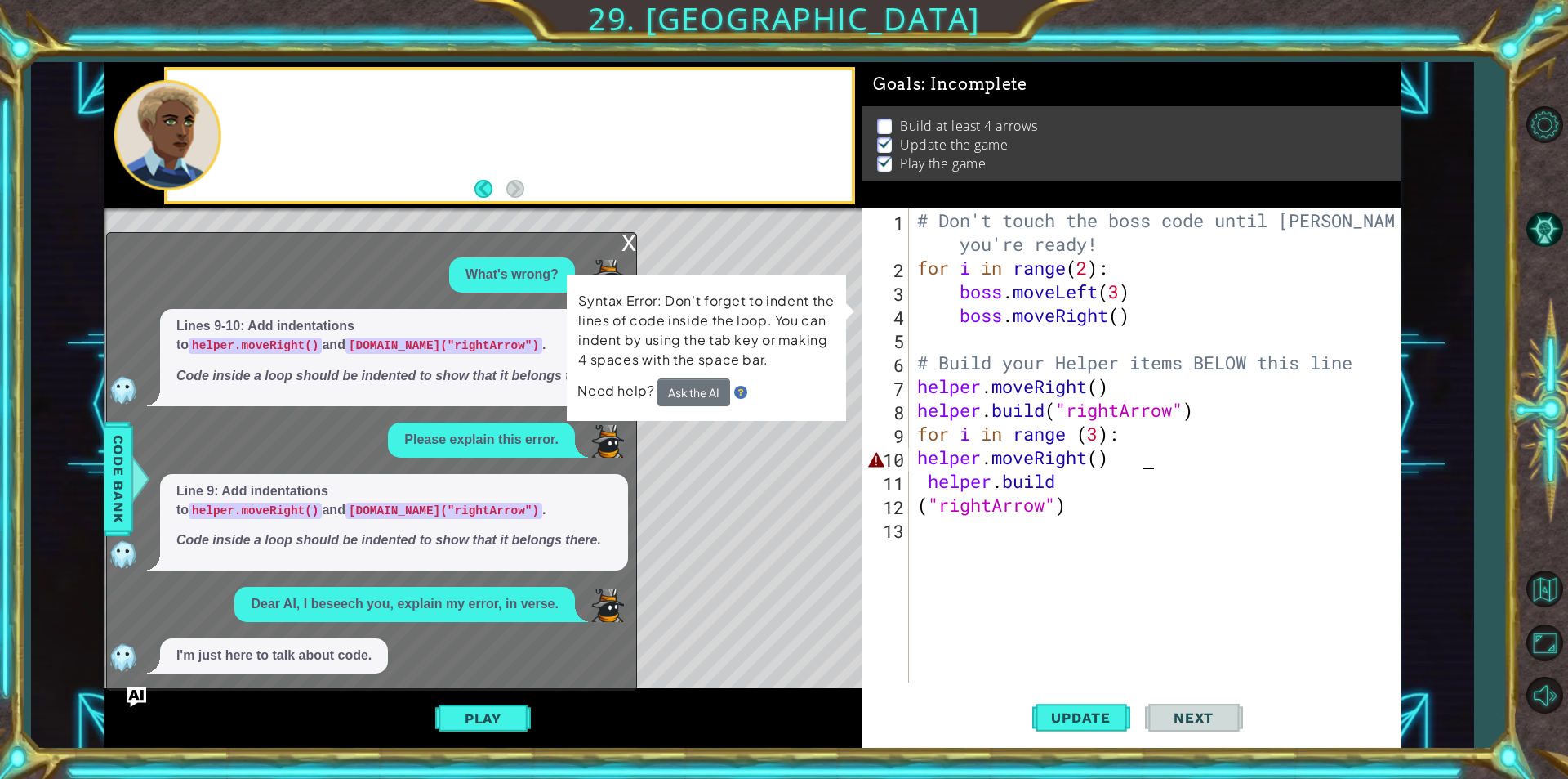
click at [1145, 457] on div "# Don't touch the boss code until [PERSON_NAME] says you're ready! for i in ran…" at bounding box center [1160, 481] width 491 height 545
click at [1099, 465] on div "# Don't touch the boss code until [PERSON_NAME] says you're ready! for i in ran…" at bounding box center [1160, 481] width 491 height 545
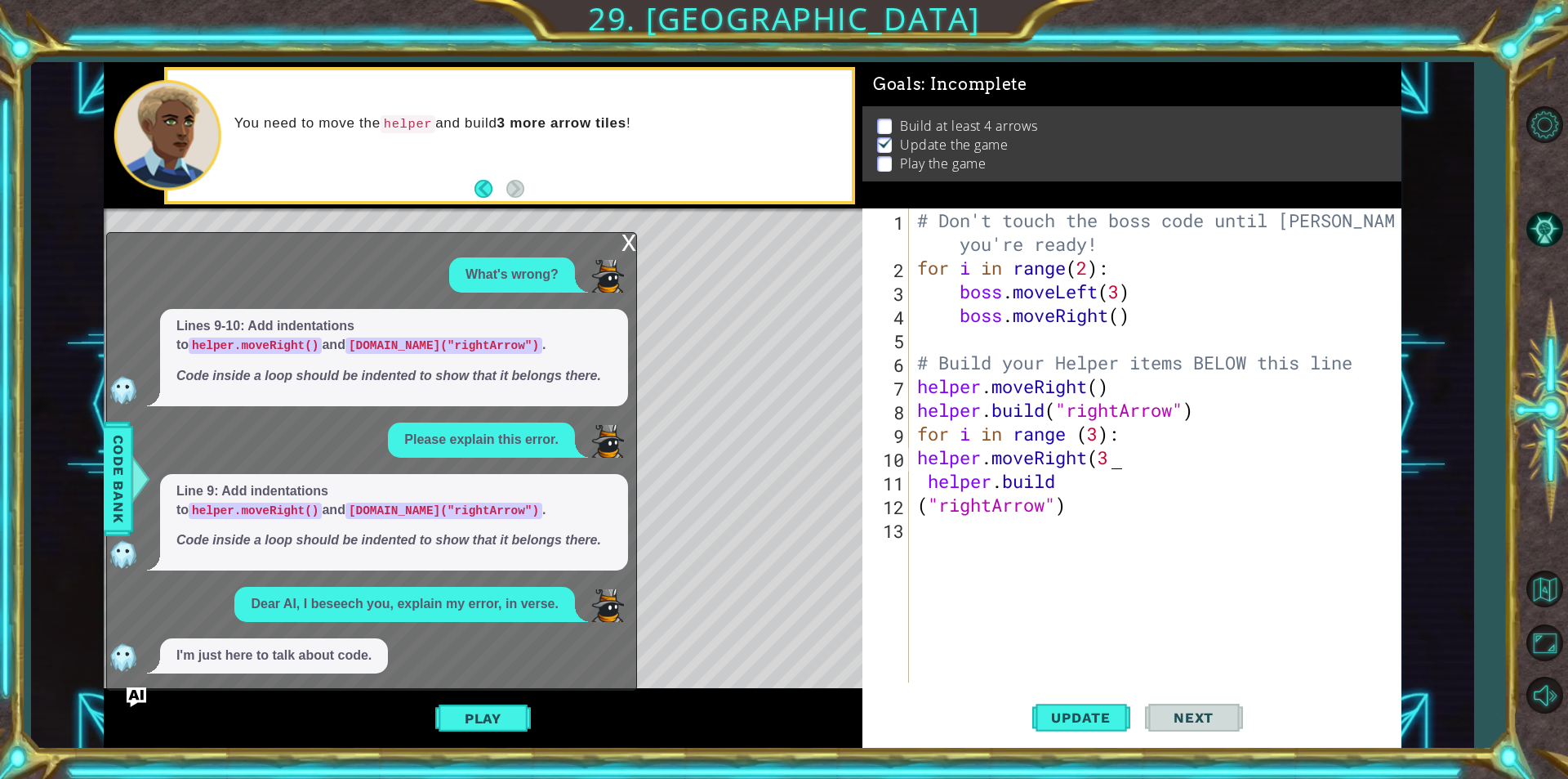
scroll to position [0, 9]
click at [1085, 723] on span "Update" at bounding box center [1081, 717] width 93 height 16
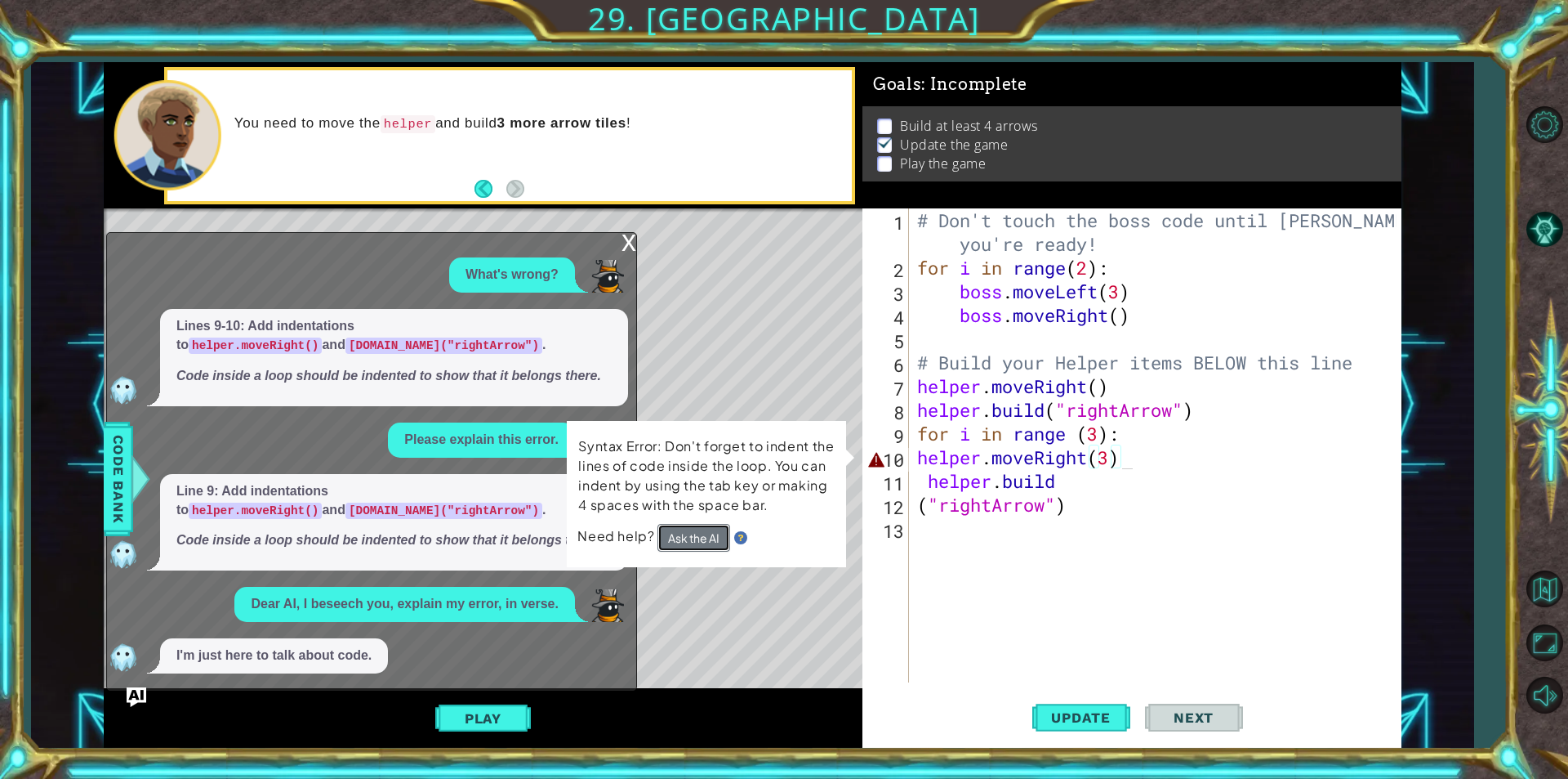
click at [720, 530] on button "Ask the AI" at bounding box center [693, 537] width 74 height 29
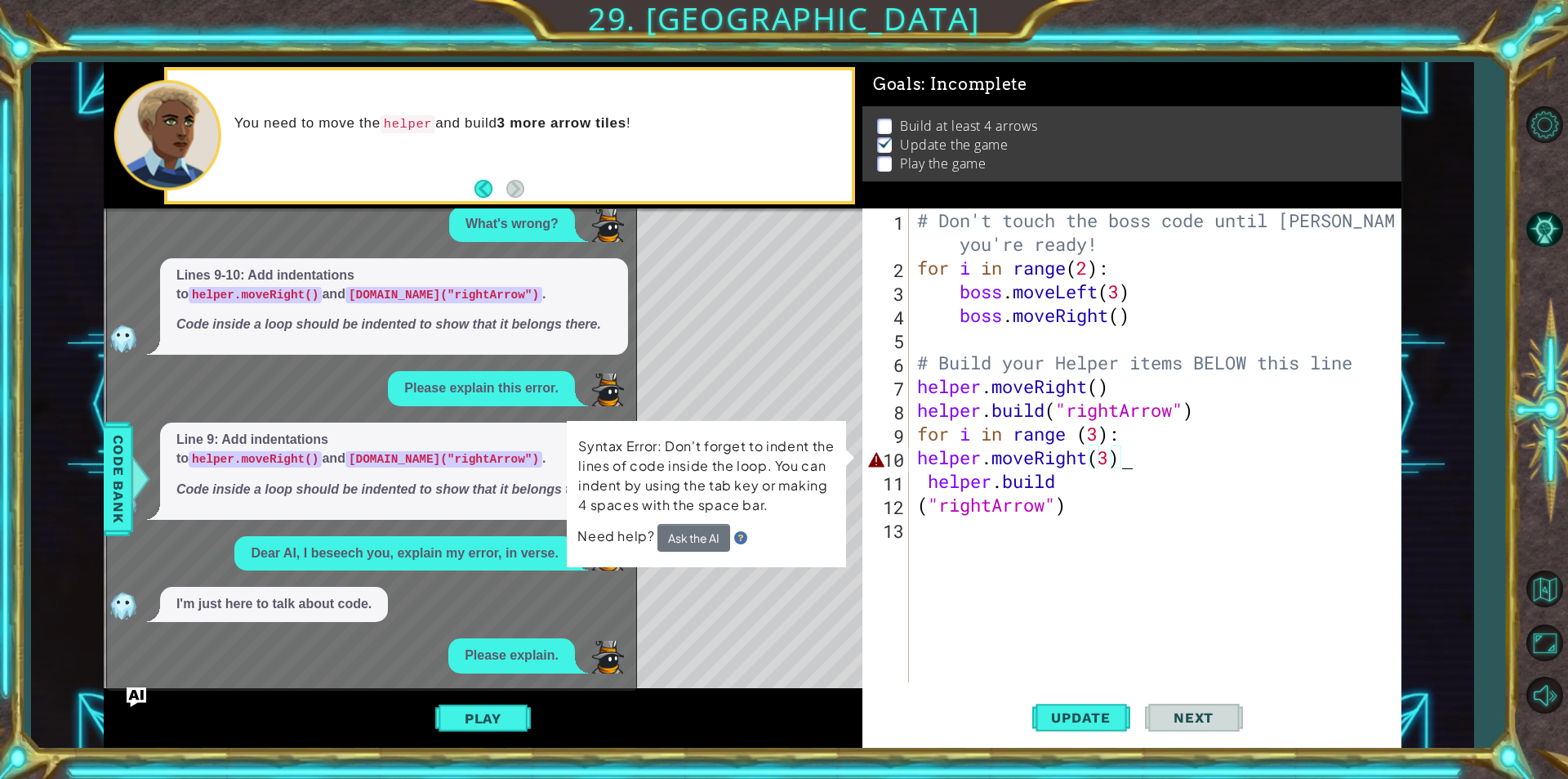
scroll to position [159, 0]
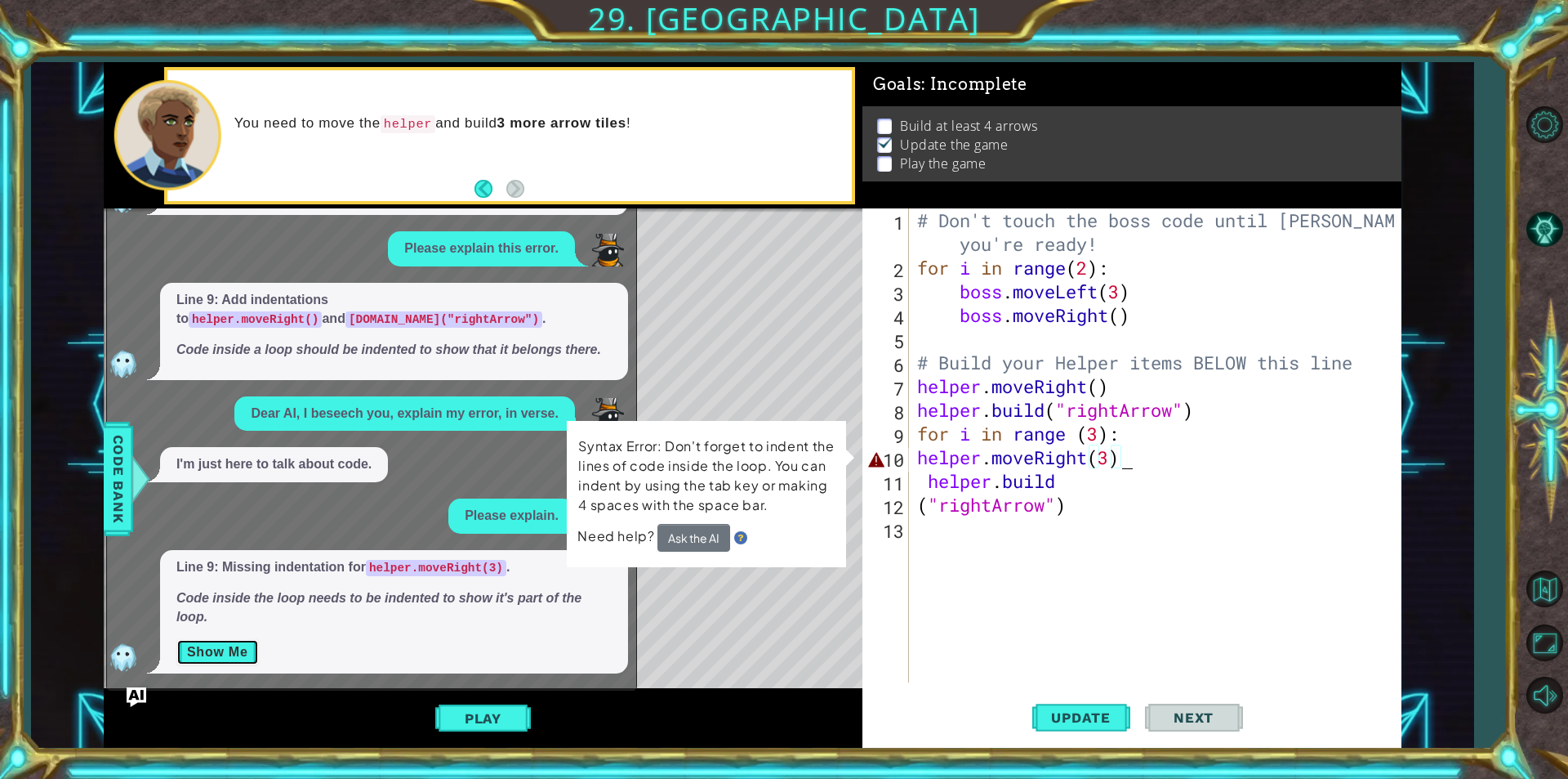
click at [249, 648] on button "Show Me" at bounding box center [218, 652] width 82 height 26
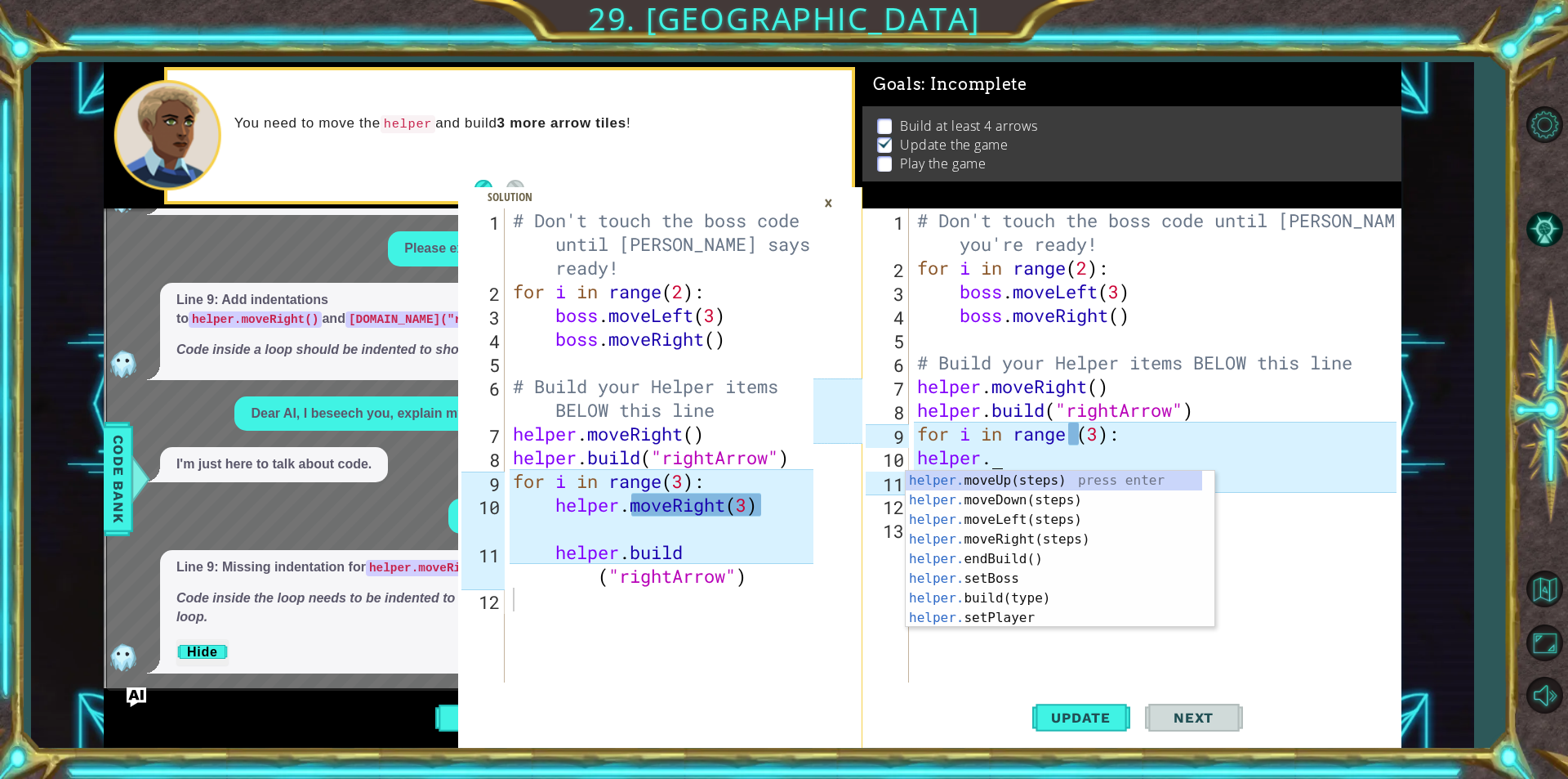
scroll to position [0, 0]
type textarea "h"
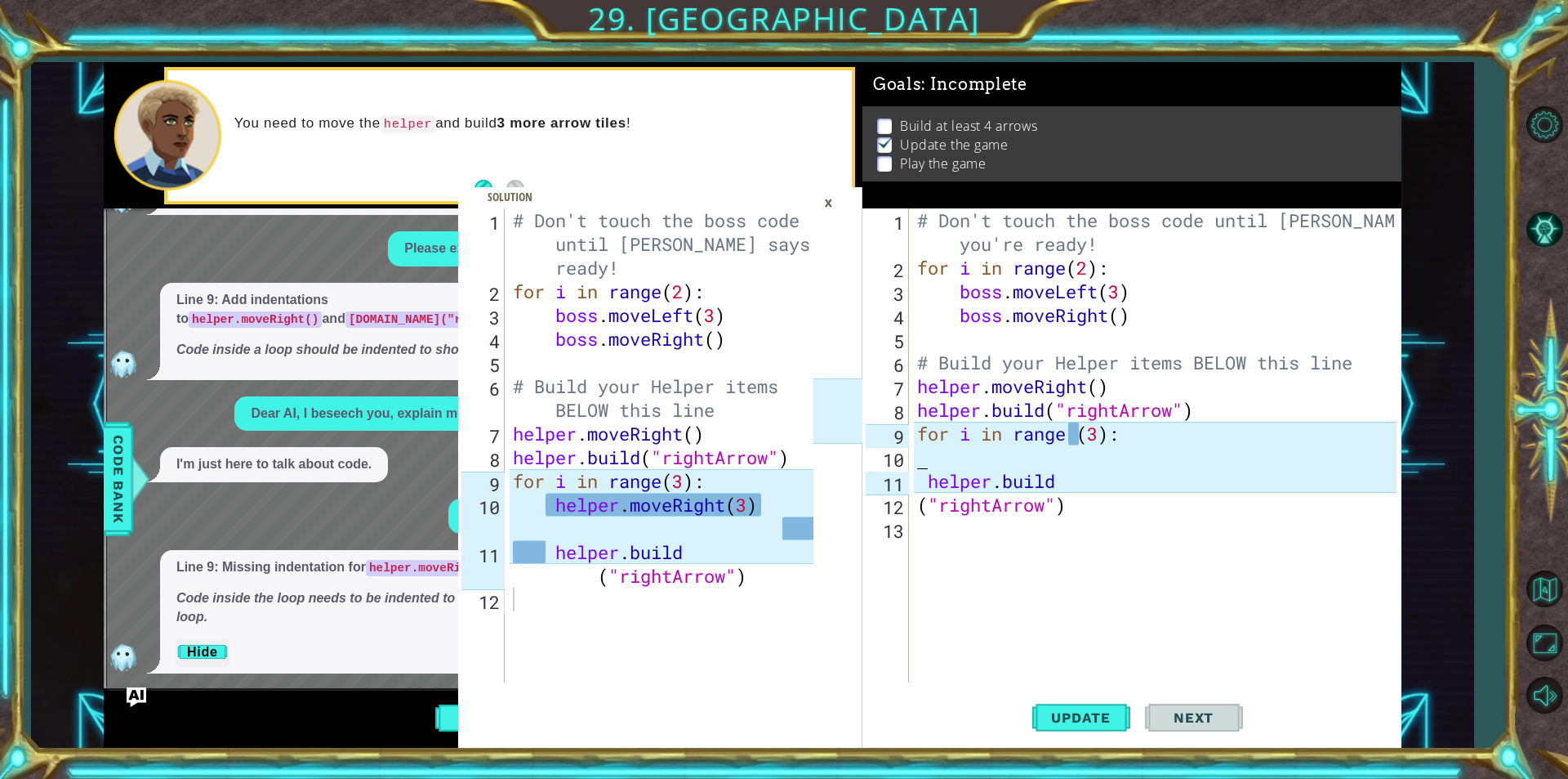
click at [1141, 442] on div "# Don't touch the boss code until [PERSON_NAME] says you're ready! for i in ran…" at bounding box center [1160, 481] width 491 height 545
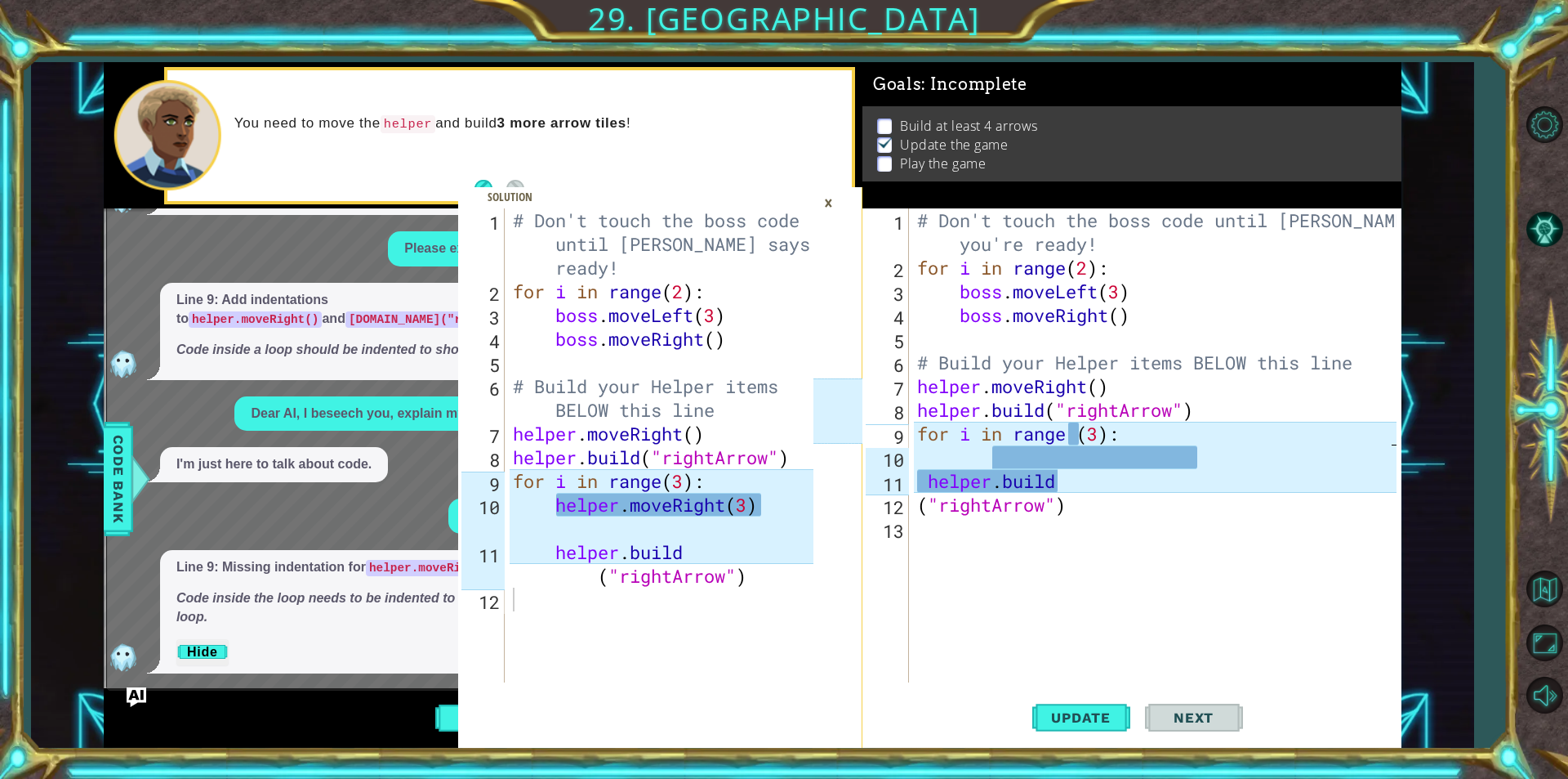
click at [1085, 473] on div "# Don't touch the boss code until [PERSON_NAME] says you're ready! for i in ran…" at bounding box center [1160, 481] width 491 height 545
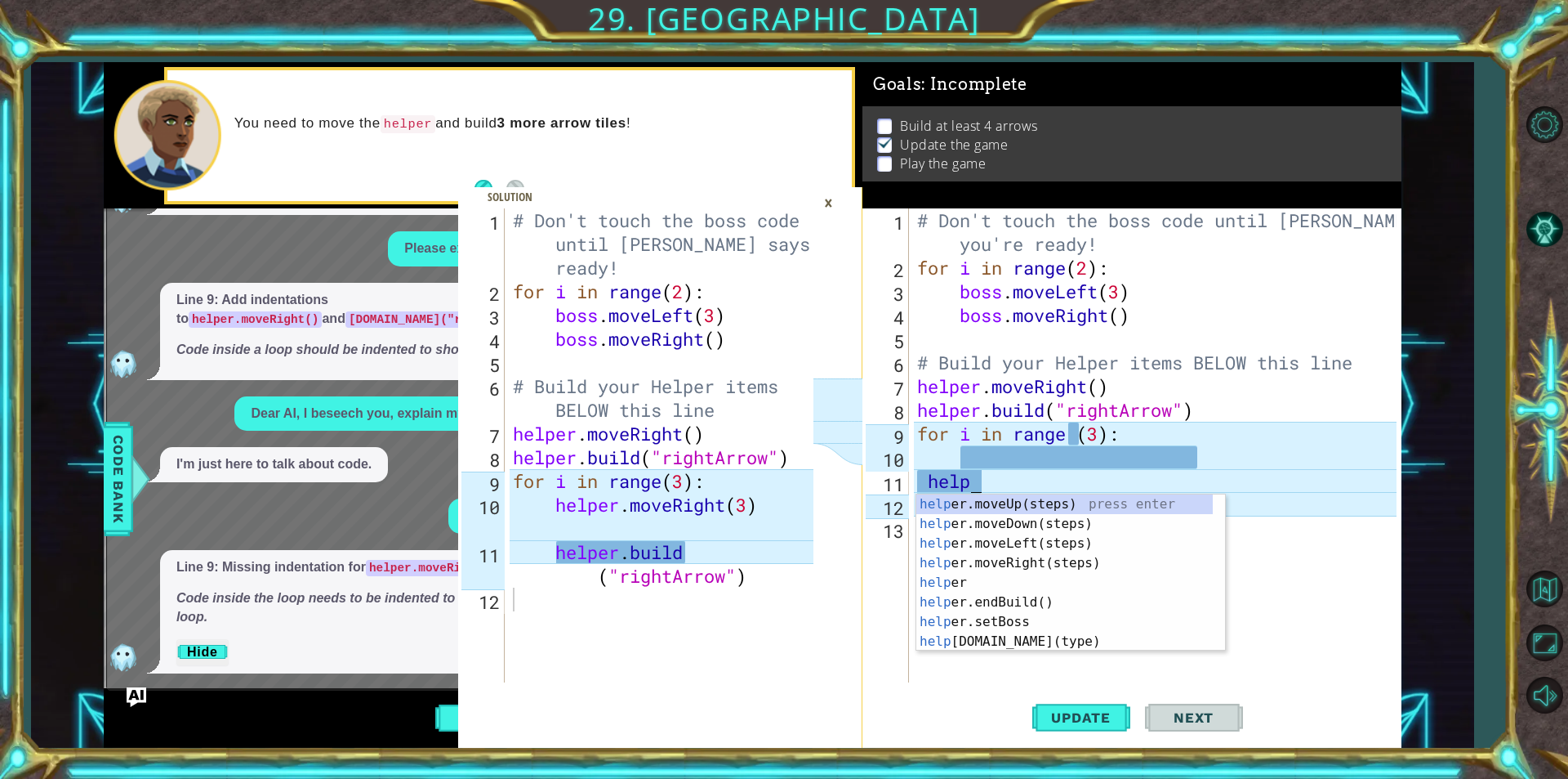
scroll to position [0, 1]
type textarea "h"
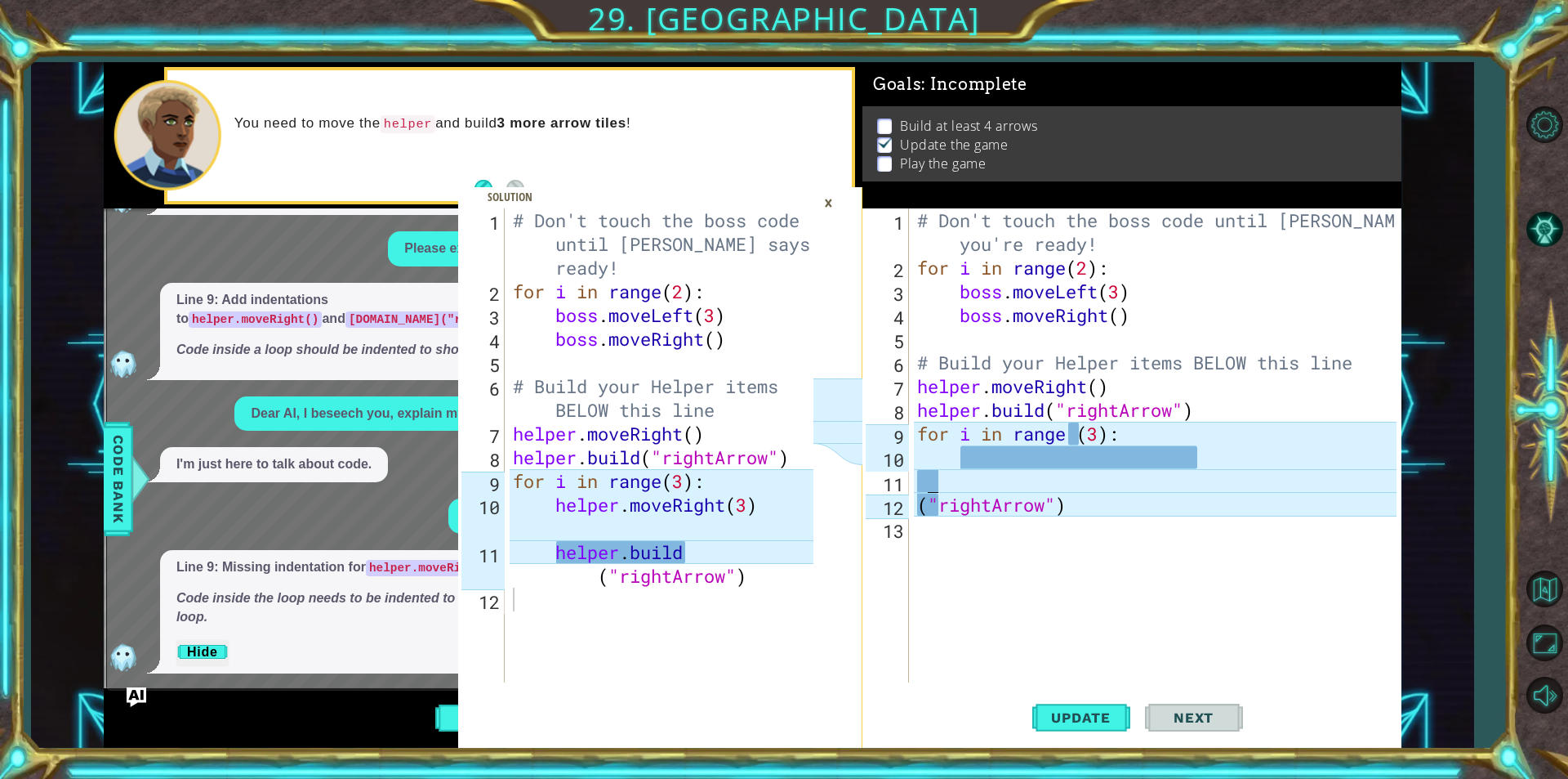
click at [927, 455] on div "# Don't touch the boss code until [PERSON_NAME] says you're ready! for i in ran…" at bounding box center [1160, 481] width 491 height 545
click at [1155, 436] on div "# Don't touch the boss code until [PERSON_NAME] says you're ready! for i in ran…" at bounding box center [1160, 481] width 491 height 545
type textarea "for i in range (3):"
click at [1151, 459] on div "# Don't touch the boss code until [PERSON_NAME] says you're ready! for i in ran…" at bounding box center [1160, 481] width 491 height 545
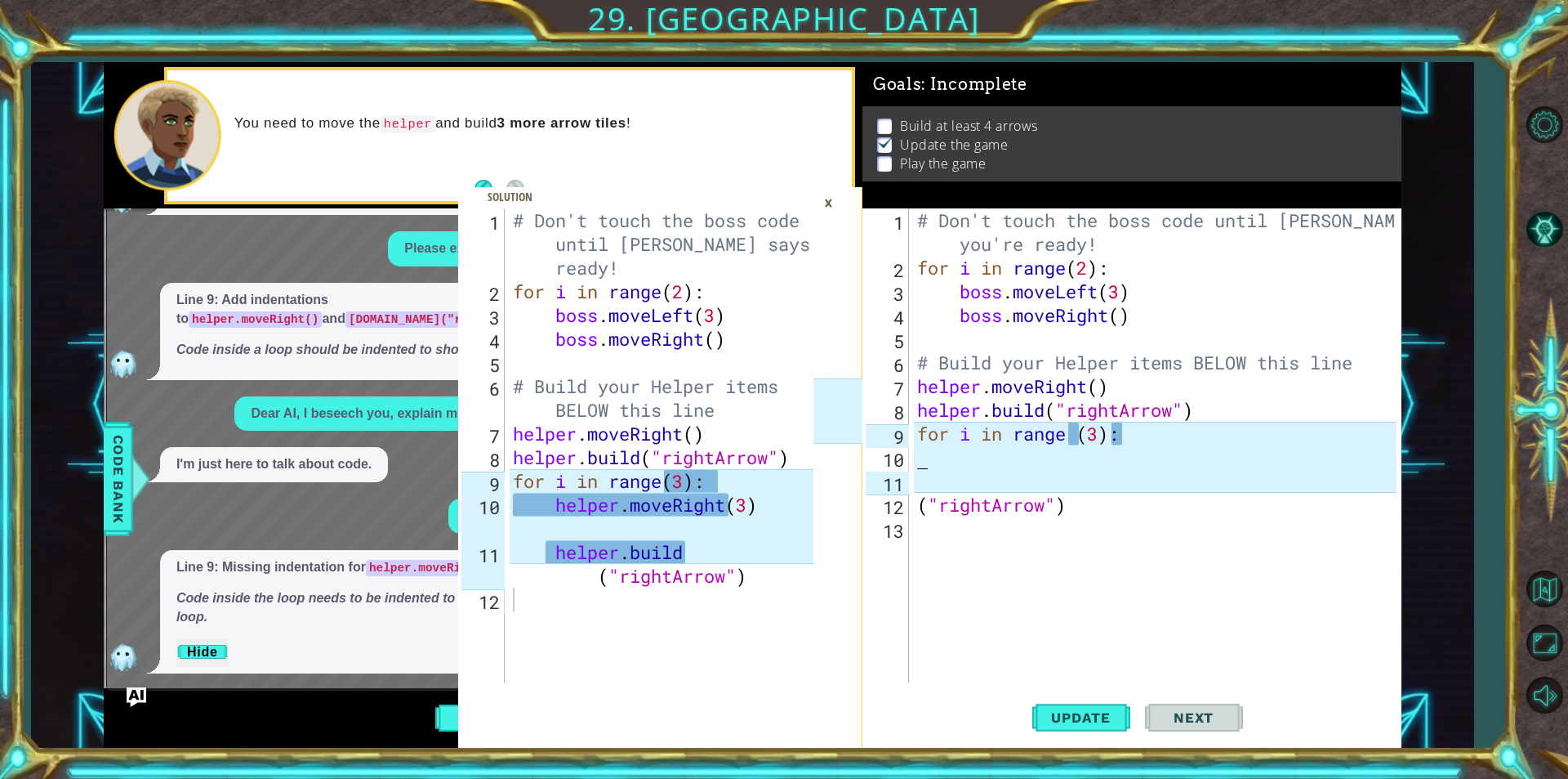
click at [1140, 438] on div "# Don't touch the boss code until [PERSON_NAME] says you're ready! for i in ran…" at bounding box center [1160, 481] width 491 height 545
type textarea "for i in range (3):"
click at [921, 464] on div "# Don't touch the boss code until [PERSON_NAME] says you're ready! for i in ran…" at bounding box center [1160, 481] width 491 height 545
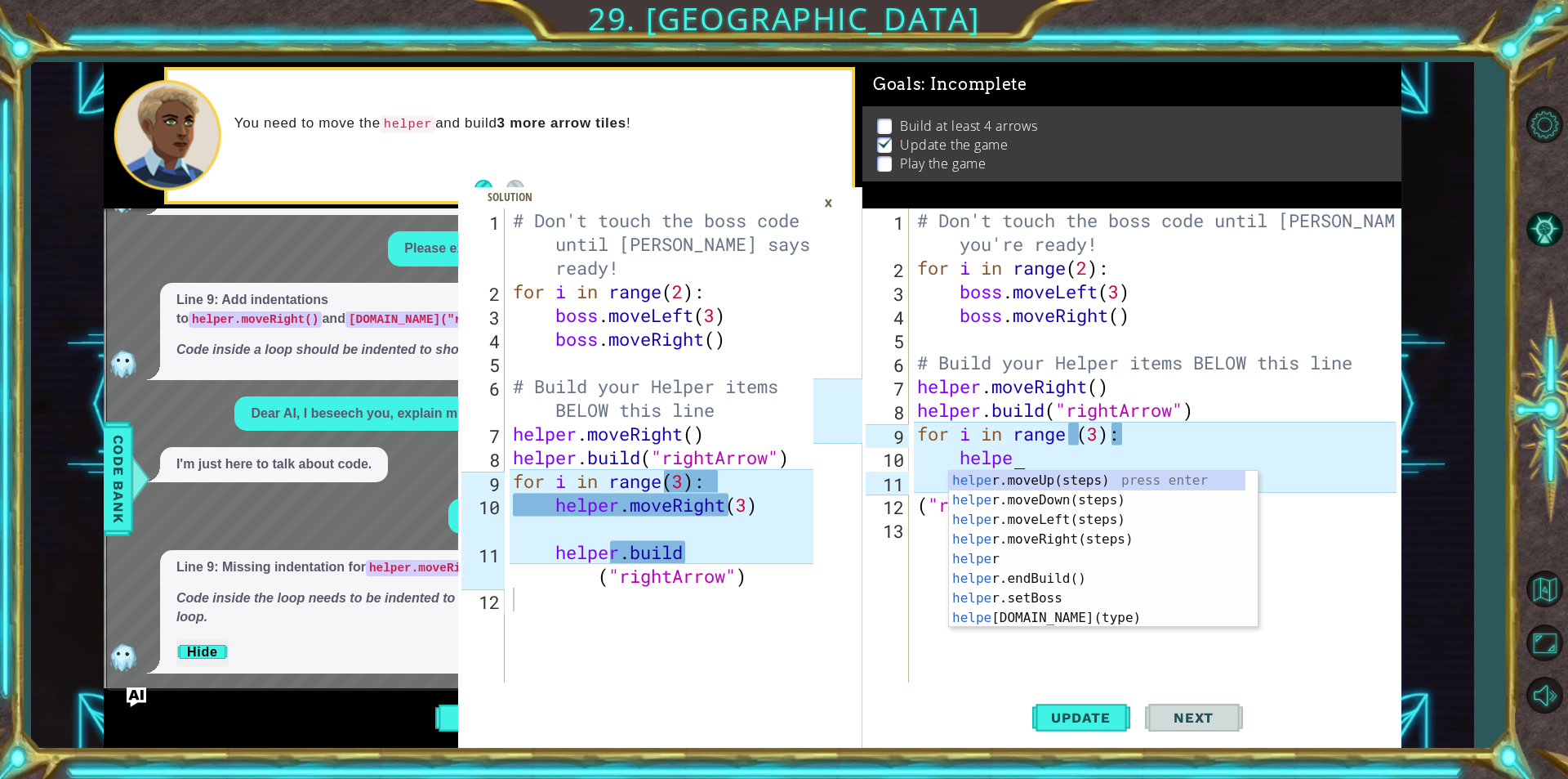
scroll to position [0, 4]
type textarea "helper.m"
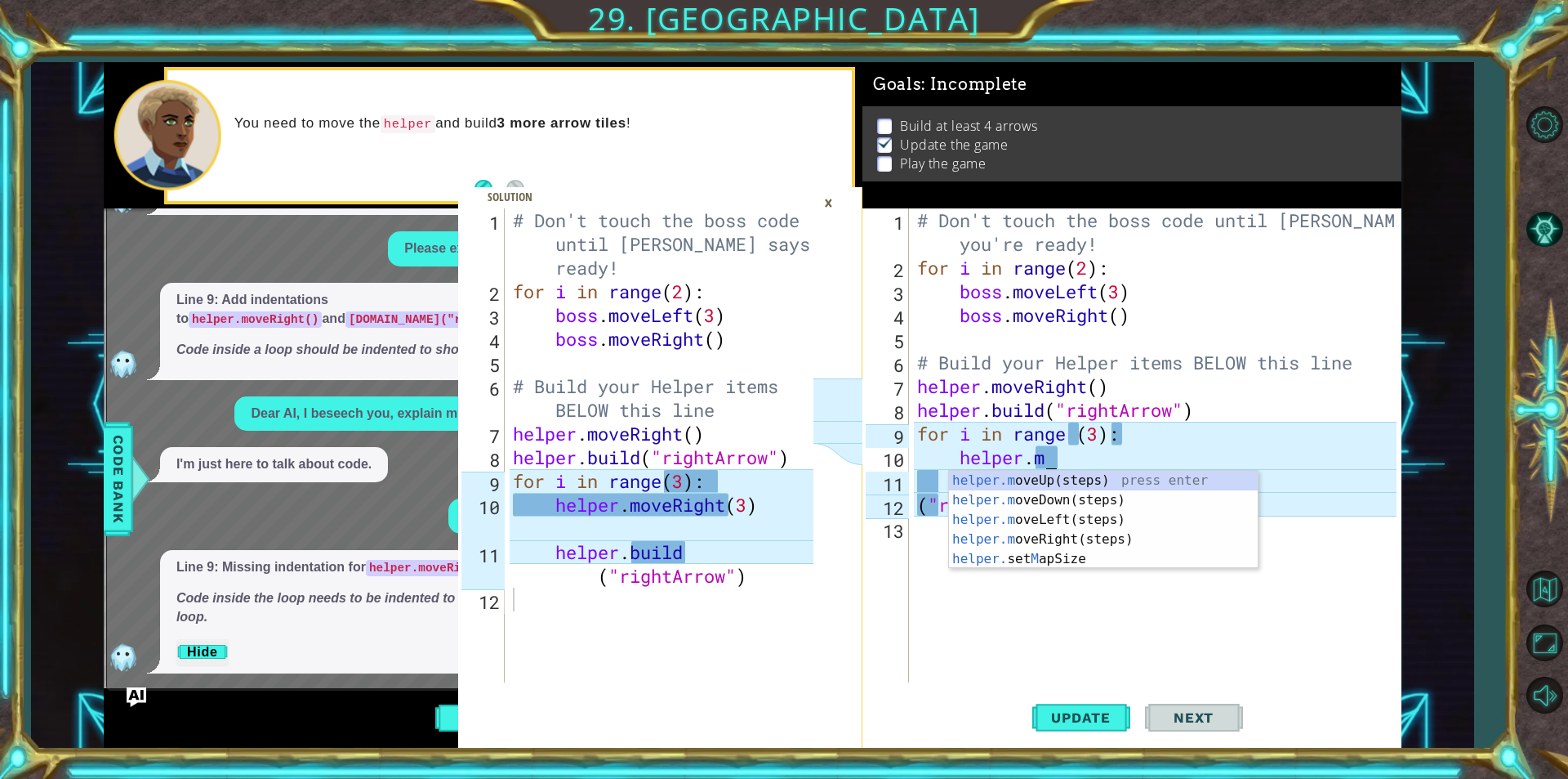
scroll to position [0, 5]
click at [1038, 532] on div "helper.m oveUp(steps) press enter helper.m oveDown(steps) press enter helper.m …" at bounding box center [1103, 539] width 309 height 138
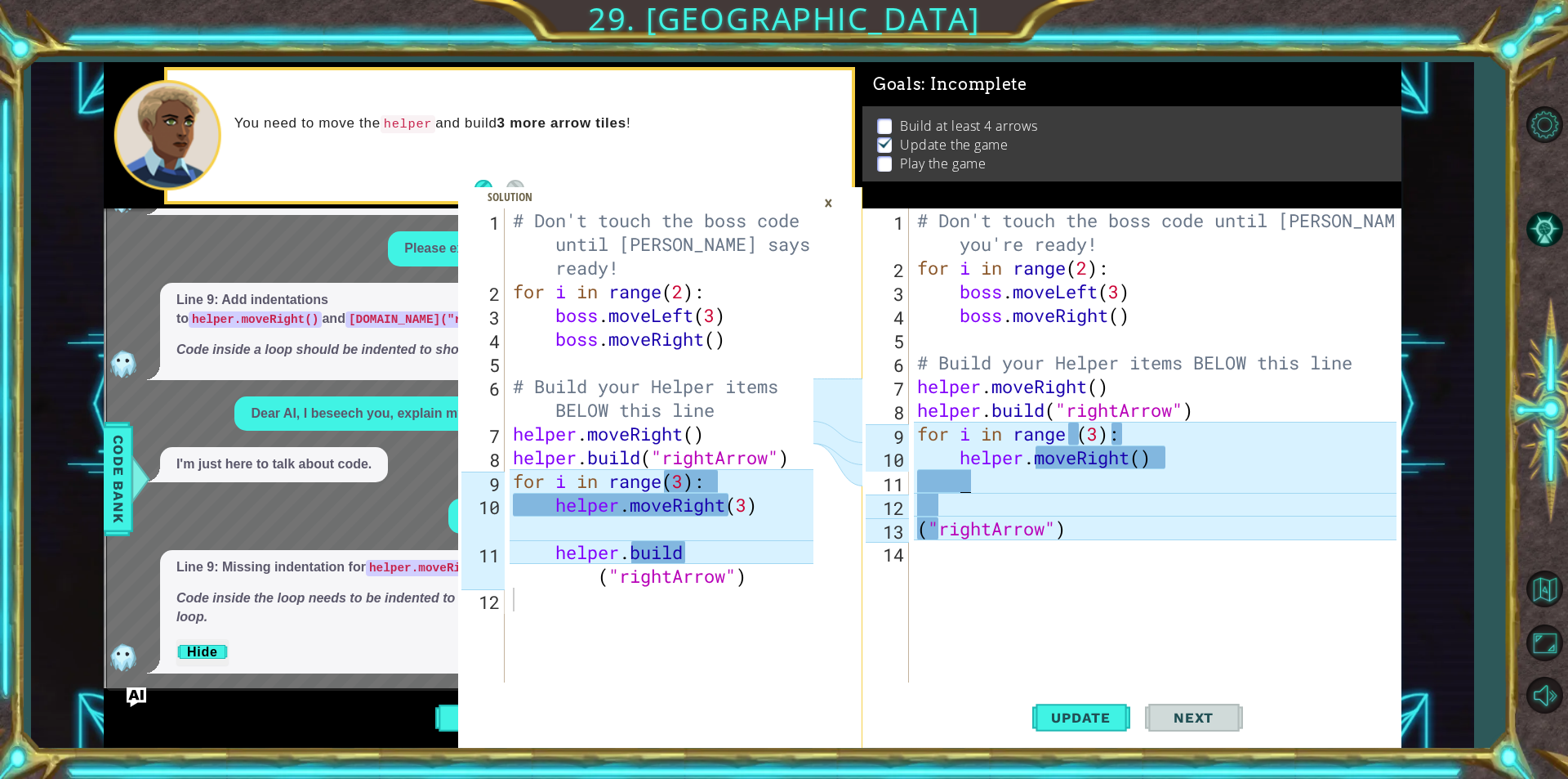
scroll to position [0, 1]
click at [1145, 458] on div "# Don't touch the boss code until [PERSON_NAME] says you're ready! for i in ran…" at bounding box center [1160, 481] width 491 height 545
type textarea "helper.moveRight(3)"
click at [983, 478] on div "# Don't touch the boss code until [PERSON_NAME] says you're ready! for i in ran…" at bounding box center [1160, 481] width 491 height 545
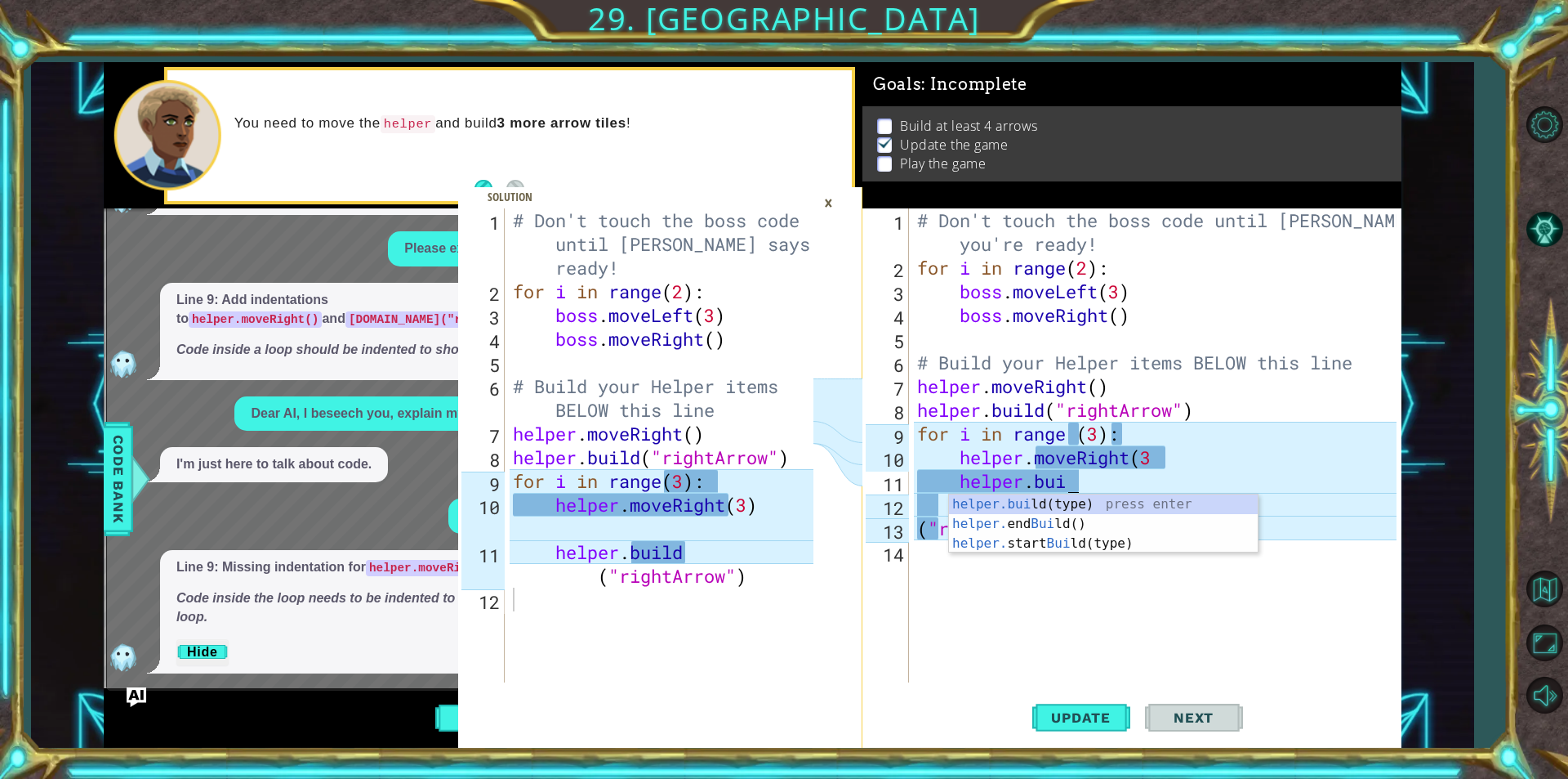
scroll to position [0, 7]
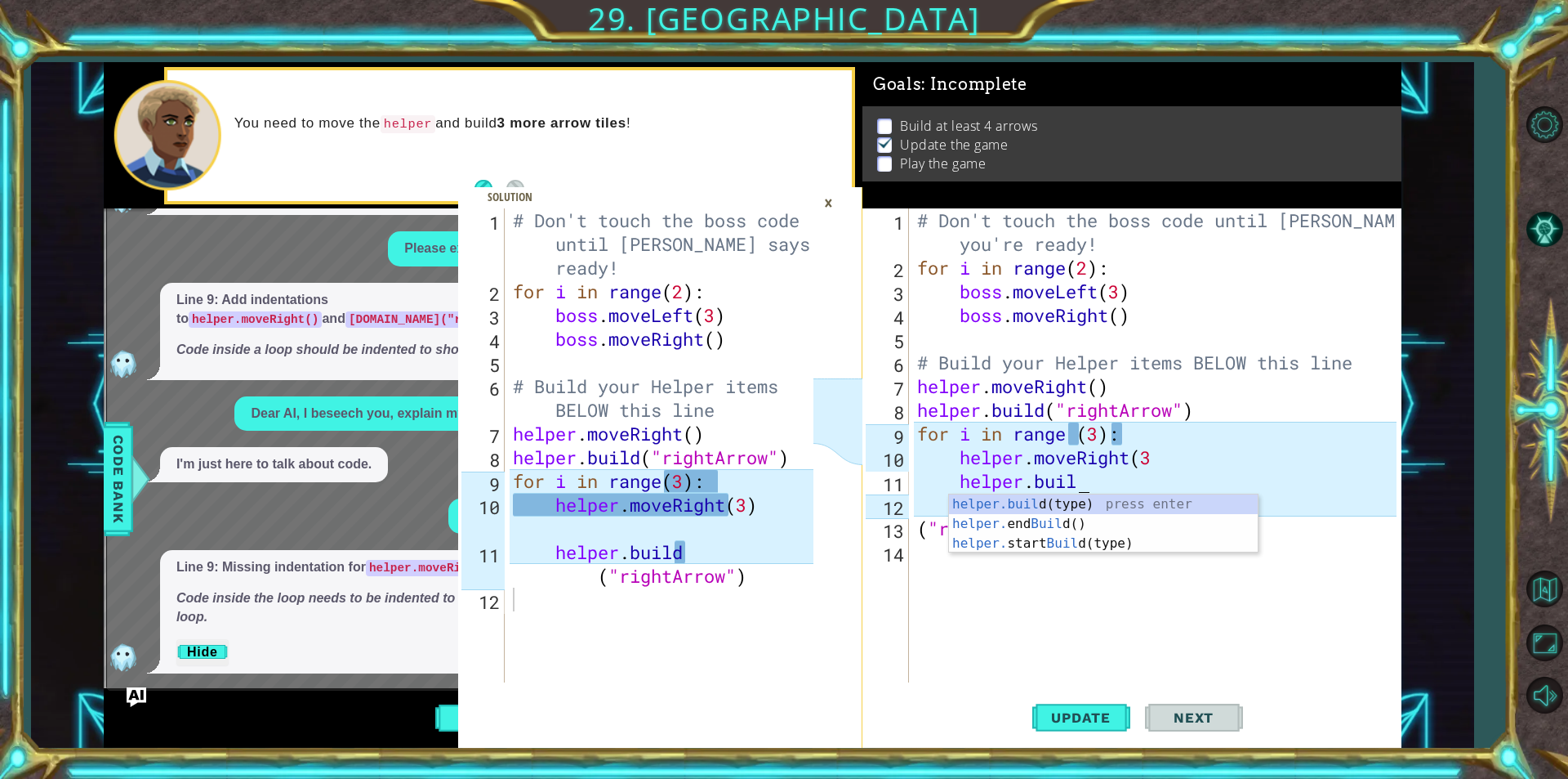
type textarea "[DOMAIN_NAME]"
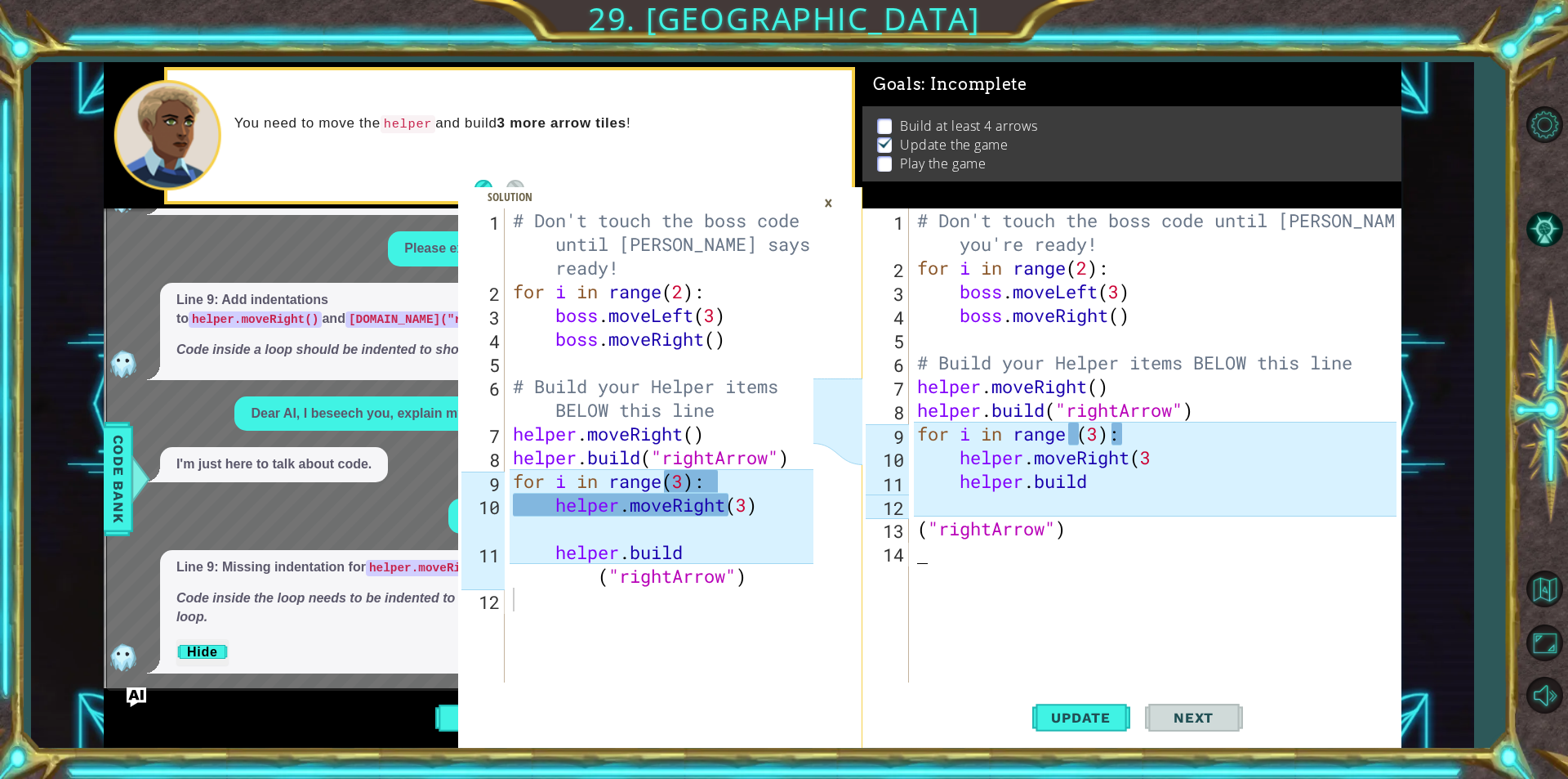
click at [937, 568] on div "# Don't touch the boss code until [PERSON_NAME] says you're ready! for i in ran…" at bounding box center [1160, 481] width 491 height 545
click at [1110, 528] on div "# Don't touch the boss code until [PERSON_NAME] says you're ready! for i in ran…" at bounding box center [1160, 481] width 491 height 545
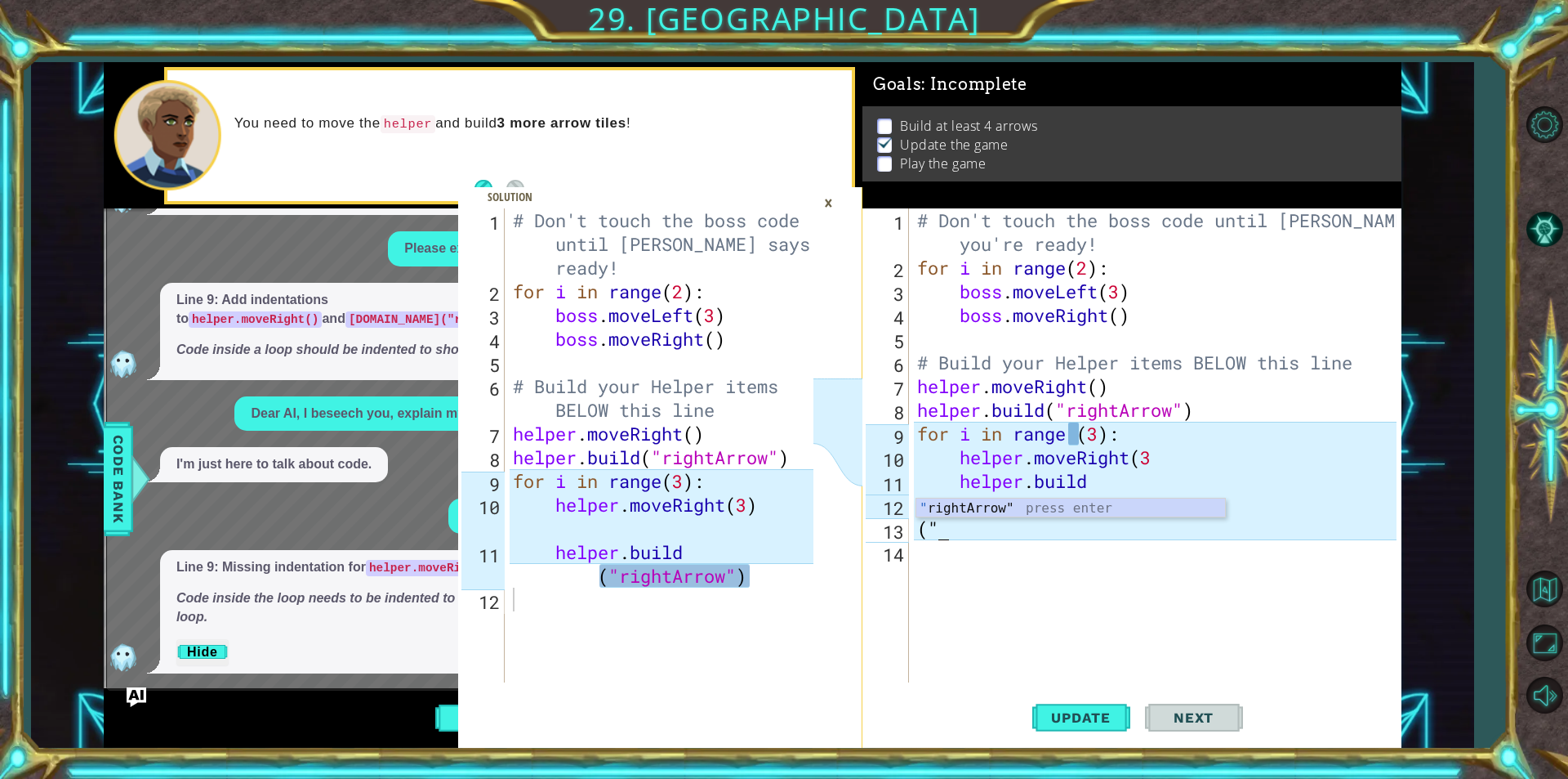
type textarea "("
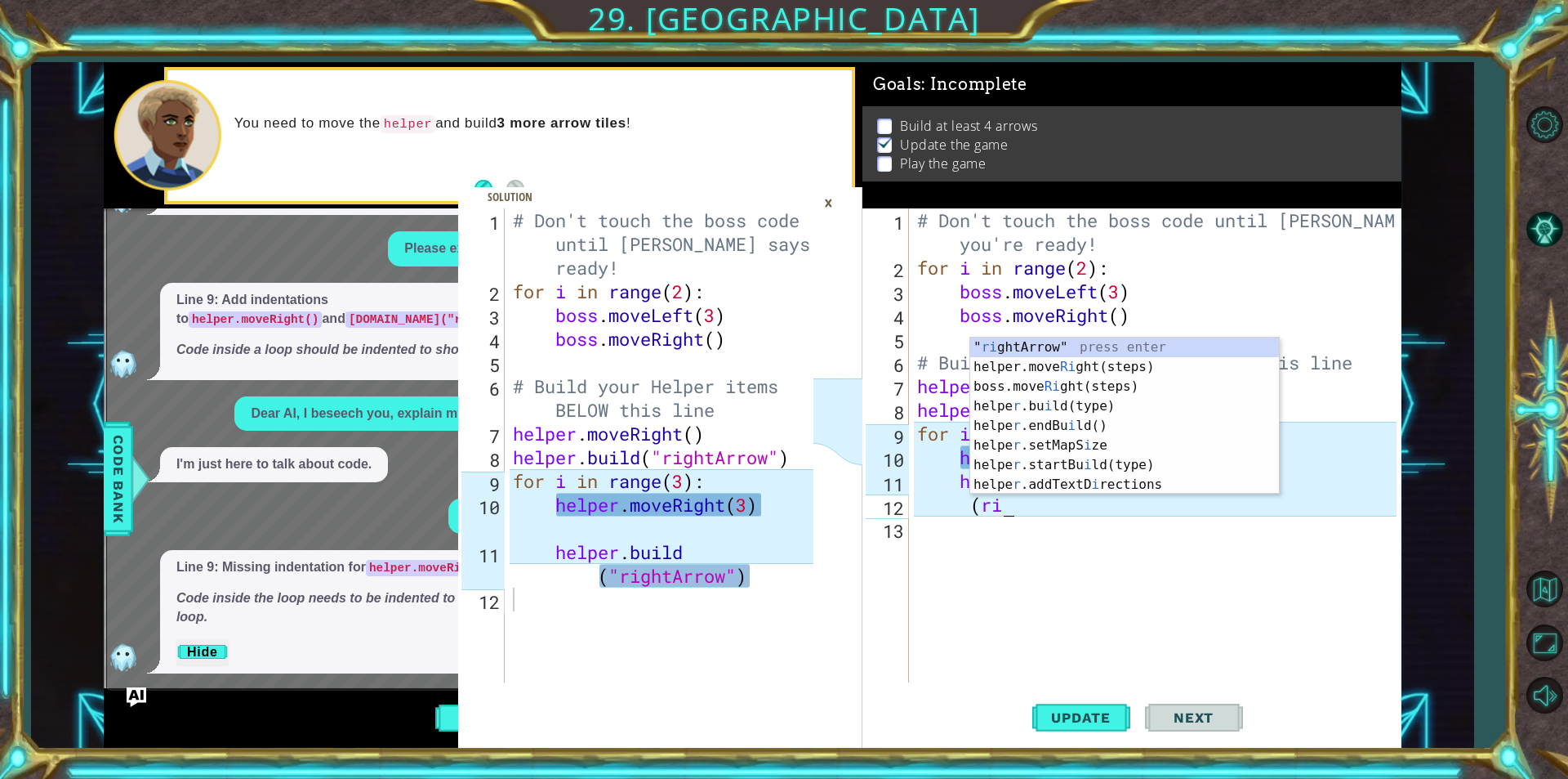
scroll to position [0, 4]
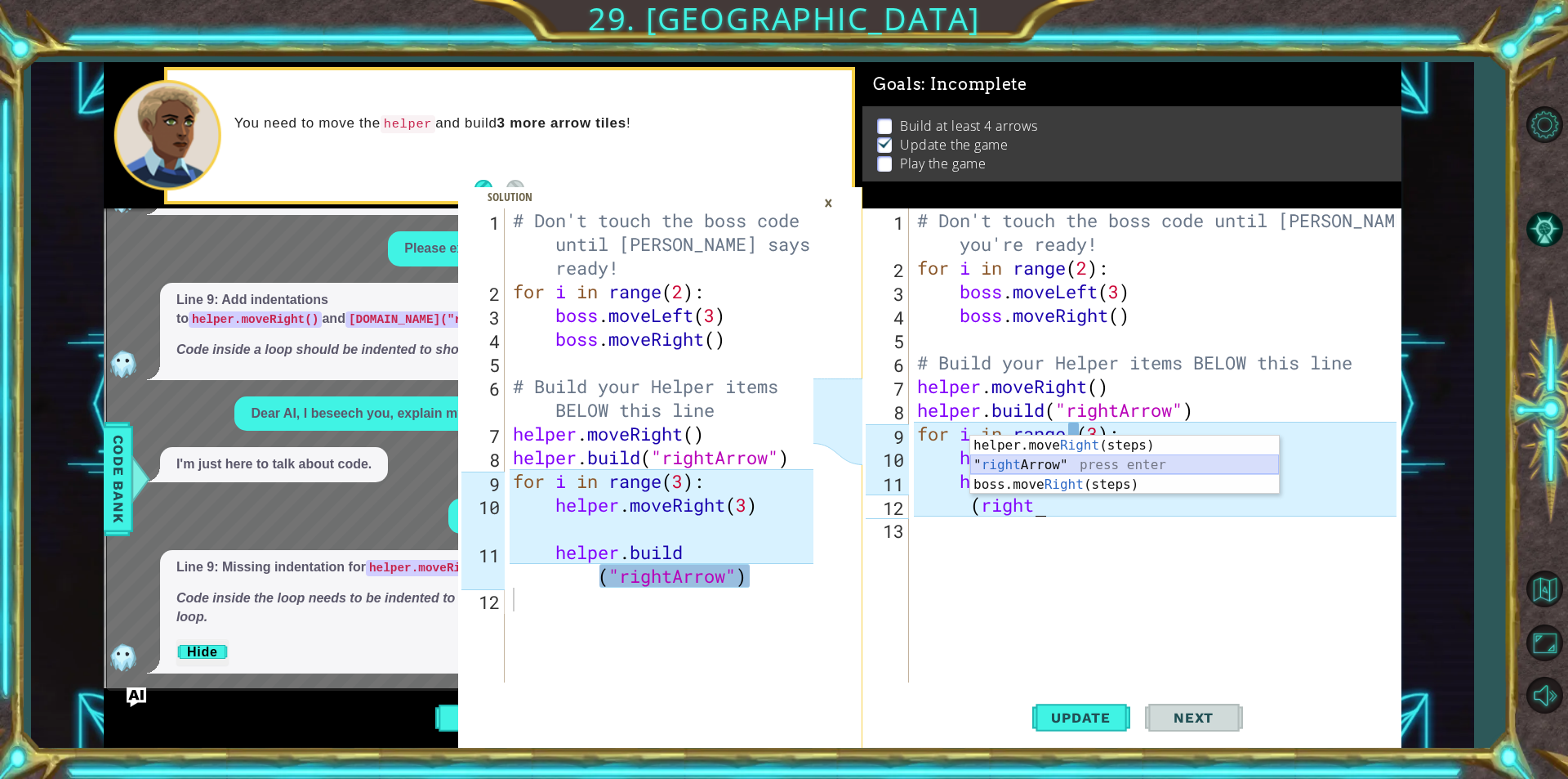
click at [1010, 463] on div "helper.move Right (steps) press enter " right Arrow" press enter boss.move Righ…" at bounding box center [1125, 485] width 309 height 98
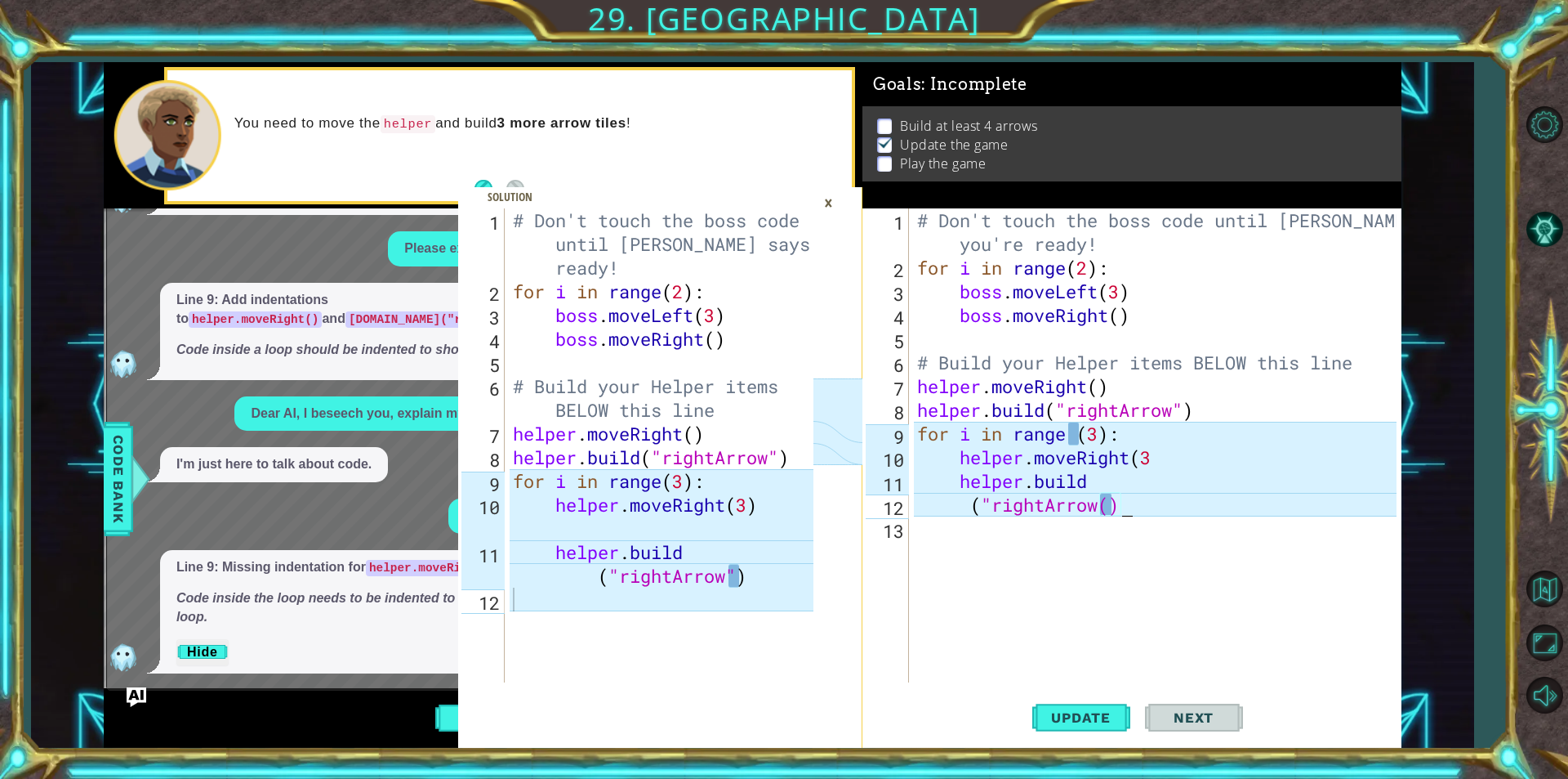
scroll to position [0, 9]
click at [1195, 509] on div "# Don't touch the boss code until [PERSON_NAME] says you're ready! for i in ran…" at bounding box center [1160, 481] width 491 height 545
click at [1121, 489] on div "# Don't touch the boss code until [PERSON_NAME] says you're ready! for i in ran…" at bounding box center [1160, 481] width 491 height 545
click at [1115, 502] on div "# Don't touch the boss code until [PERSON_NAME] says you're ready! for i in ran…" at bounding box center [1160, 481] width 491 height 545
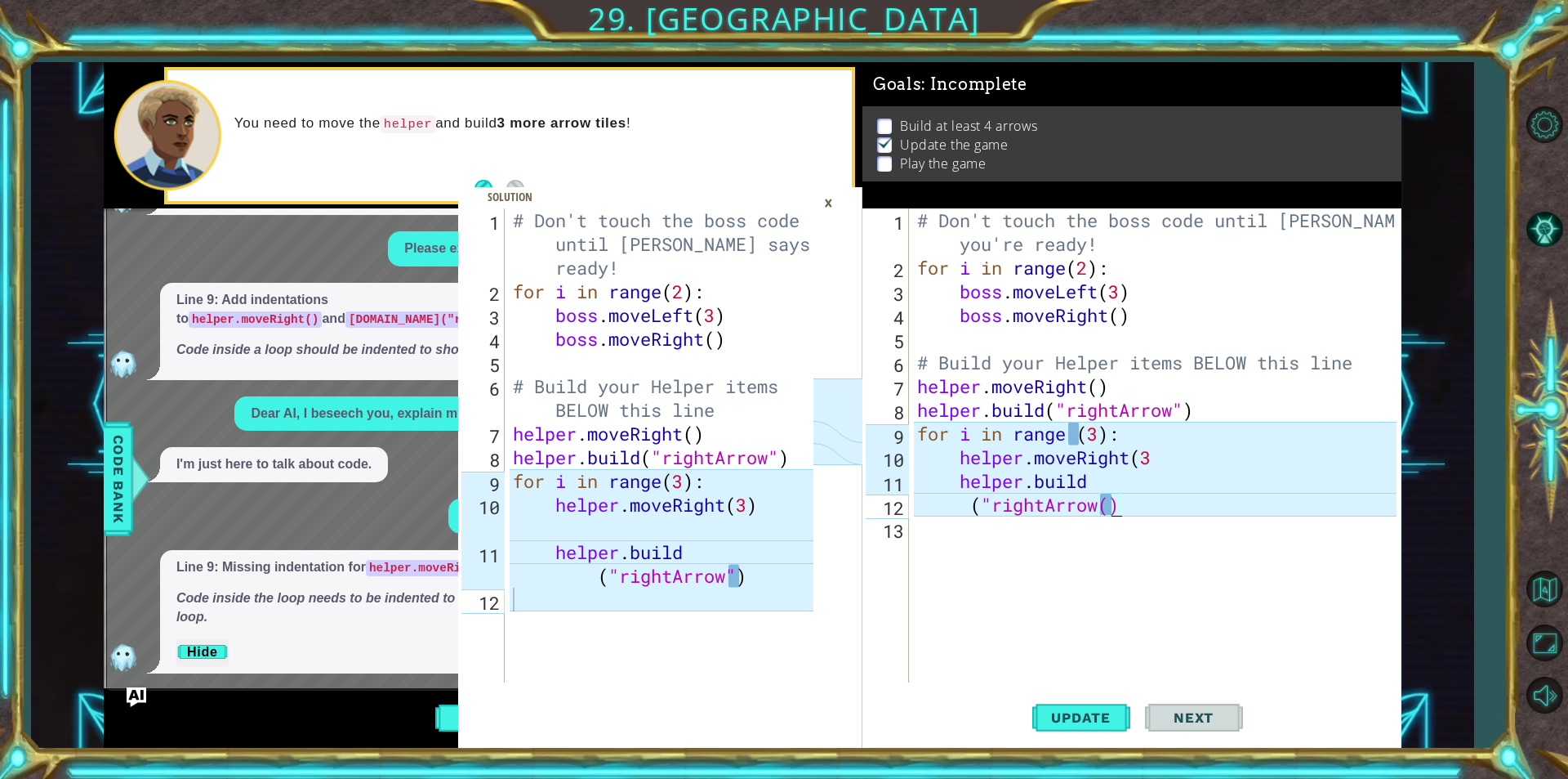
click at [1106, 509] on div "# Don't touch the boss code until [PERSON_NAME] says you're ready! for i in ran…" at bounding box center [1160, 481] width 491 height 545
click at [1048, 706] on button "Update" at bounding box center [1082, 717] width 98 height 54
click at [827, 206] on div "×" at bounding box center [828, 202] width 26 height 28
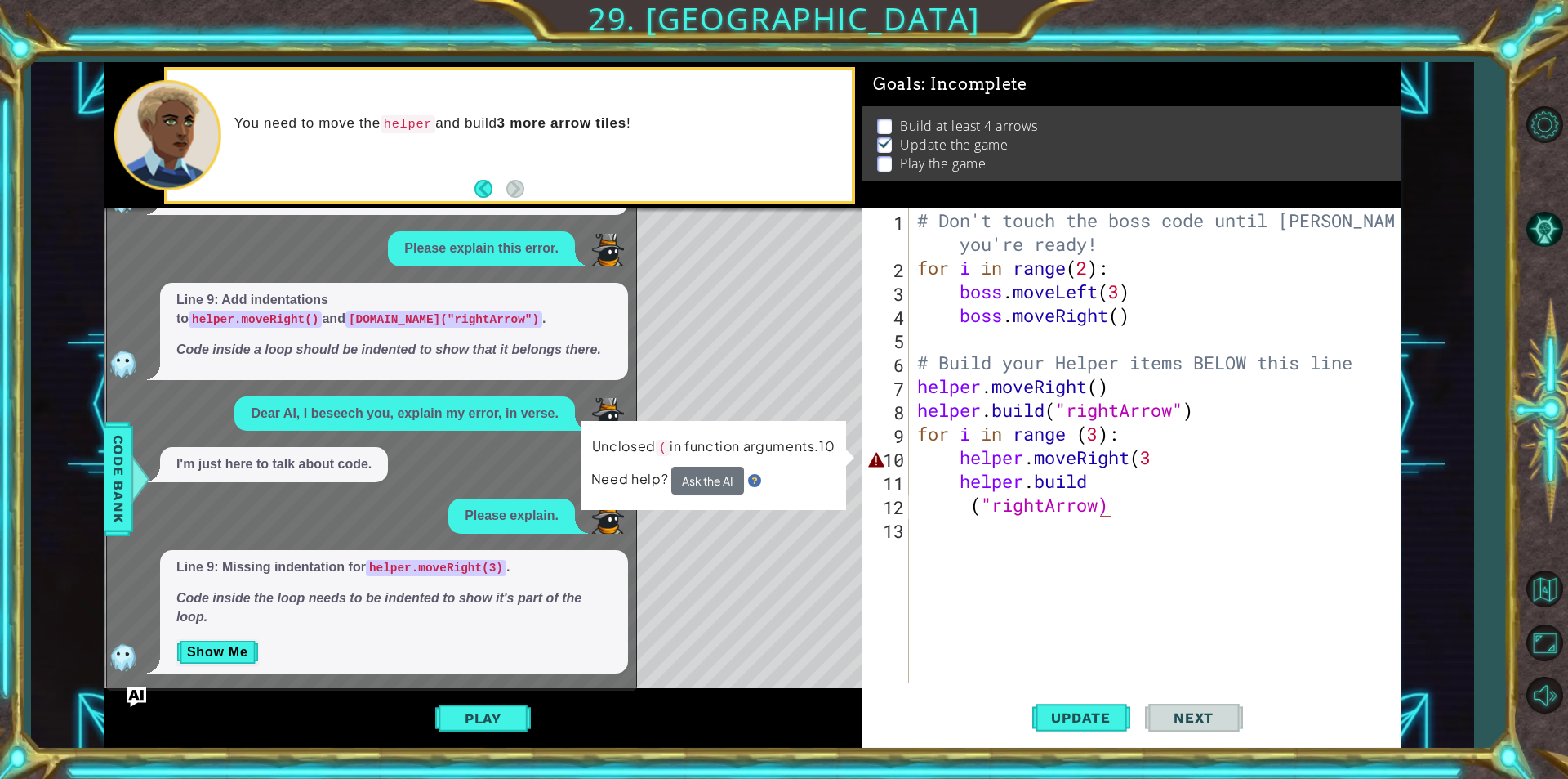
click at [961, 453] on div "# Don't touch the boss code until [PERSON_NAME] says you're ready! for i in ran…" at bounding box center [1160, 481] width 491 height 545
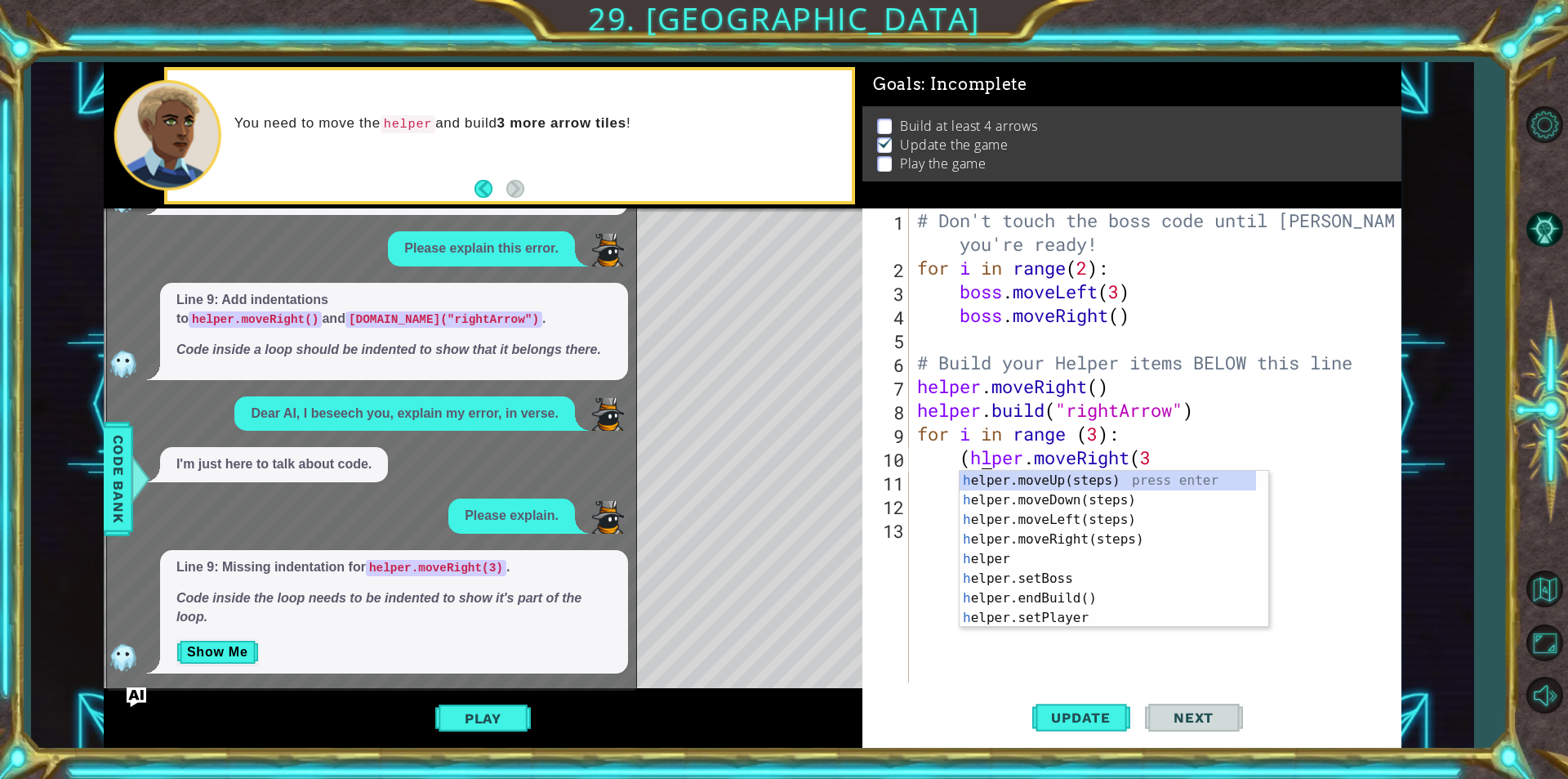
scroll to position [0, 3]
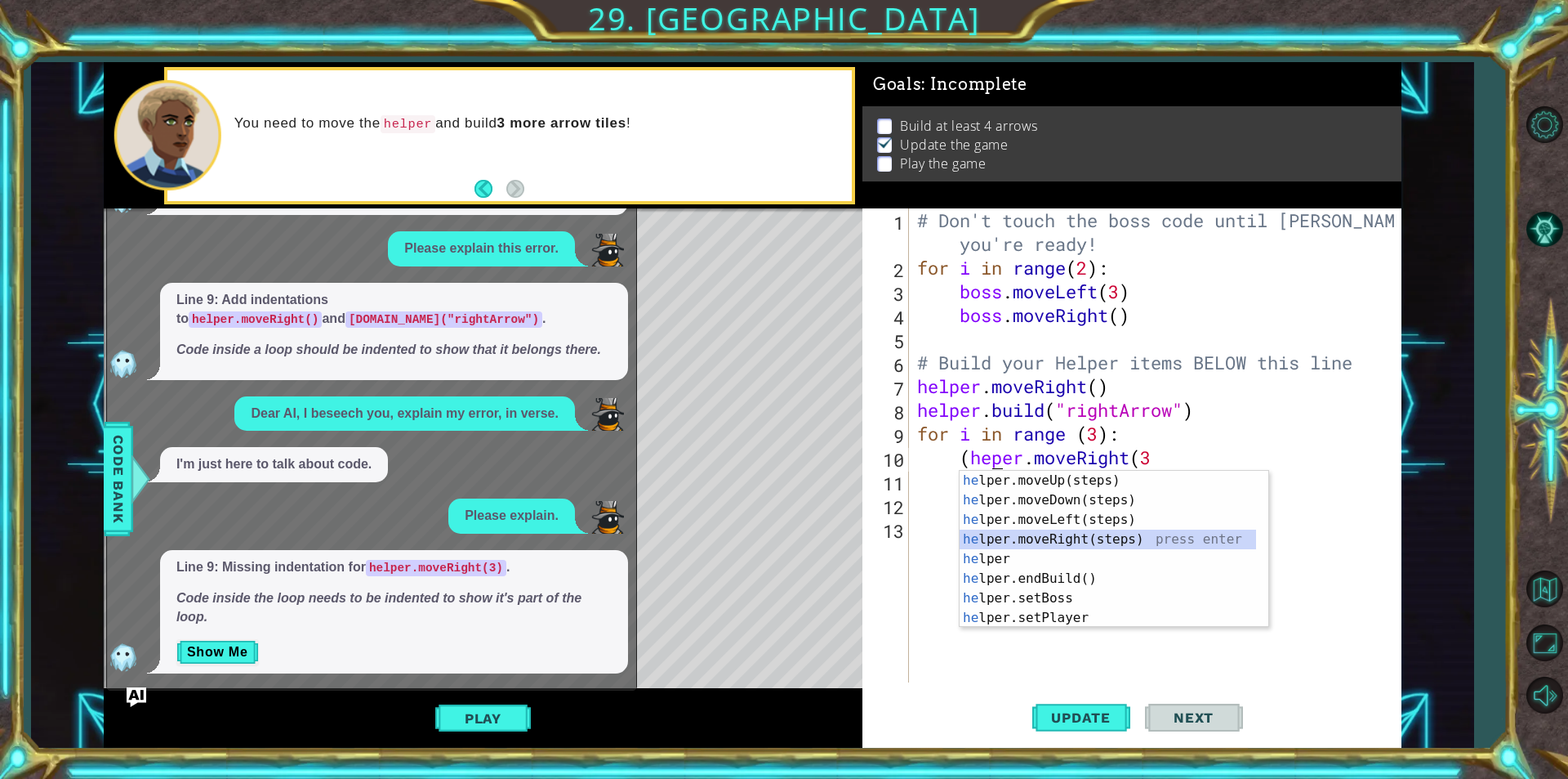
click at [1031, 549] on div "he lper.moveUp(steps) press enter he lper.moveDown(steps) press enter he lper.m…" at bounding box center [1107, 568] width 296 height 196
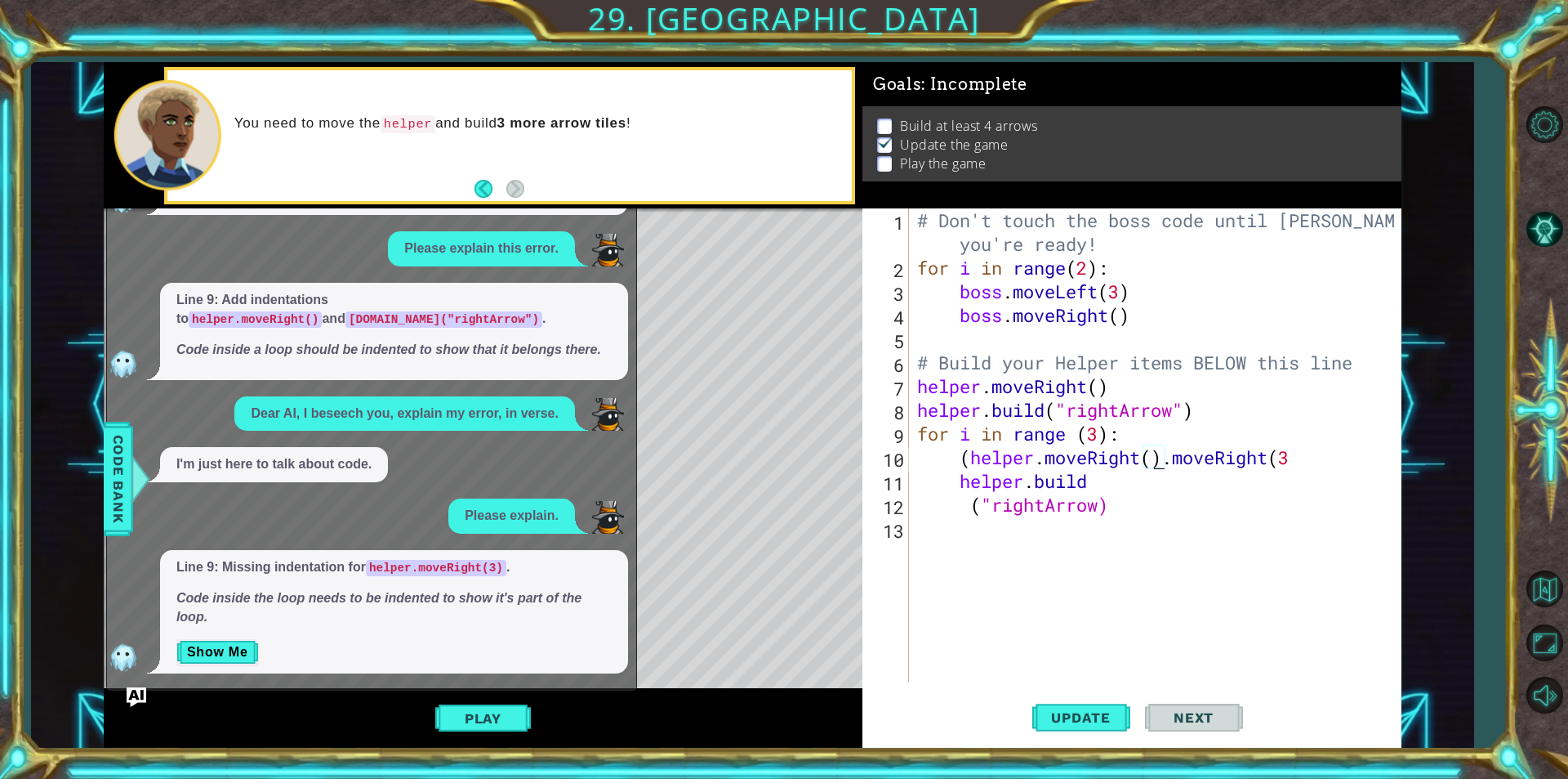
click at [1153, 459] on div "# Don't touch the boss code until [PERSON_NAME] says you're ready! for i in ran…" at bounding box center [1160, 481] width 491 height 545
click at [1157, 452] on div "# Don't touch the boss code until [PERSON_NAME] says you're ready! for i in ran…" at bounding box center [1160, 481] width 491 height 545
click at [1168, 449] on div "# Don't touch the boss code until [PERSON_NAME] says you're ready! for i in ran…" at bounding box center [1160, 481] width 491 height 545
click at [1160, 456] on div "# Don't touch the boss code until [PERSON_NAME] says you're ready! for i in ran…" at bounding box center [1160, 481] width 491 height 545
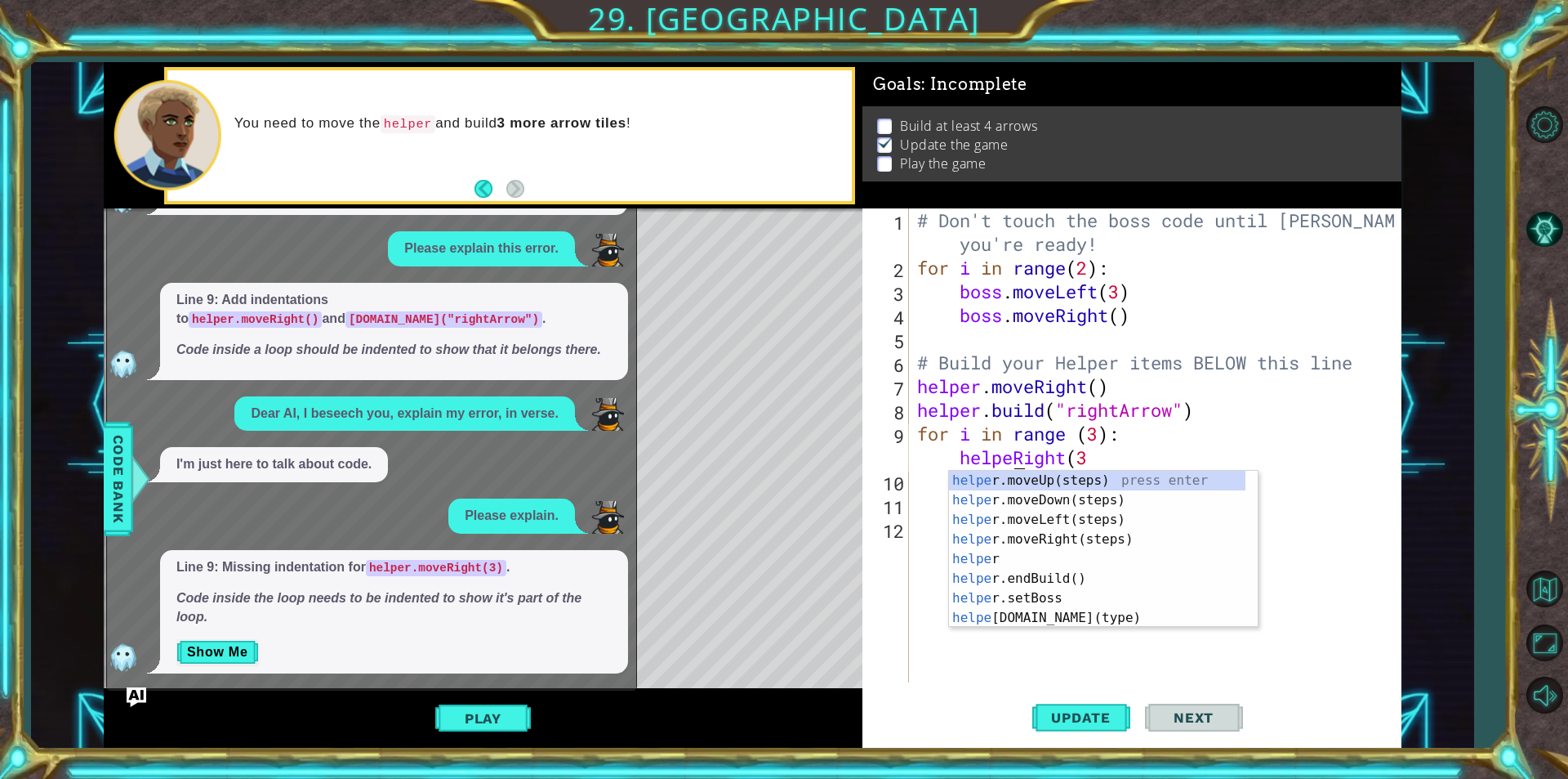
scroll to position [0, 25]
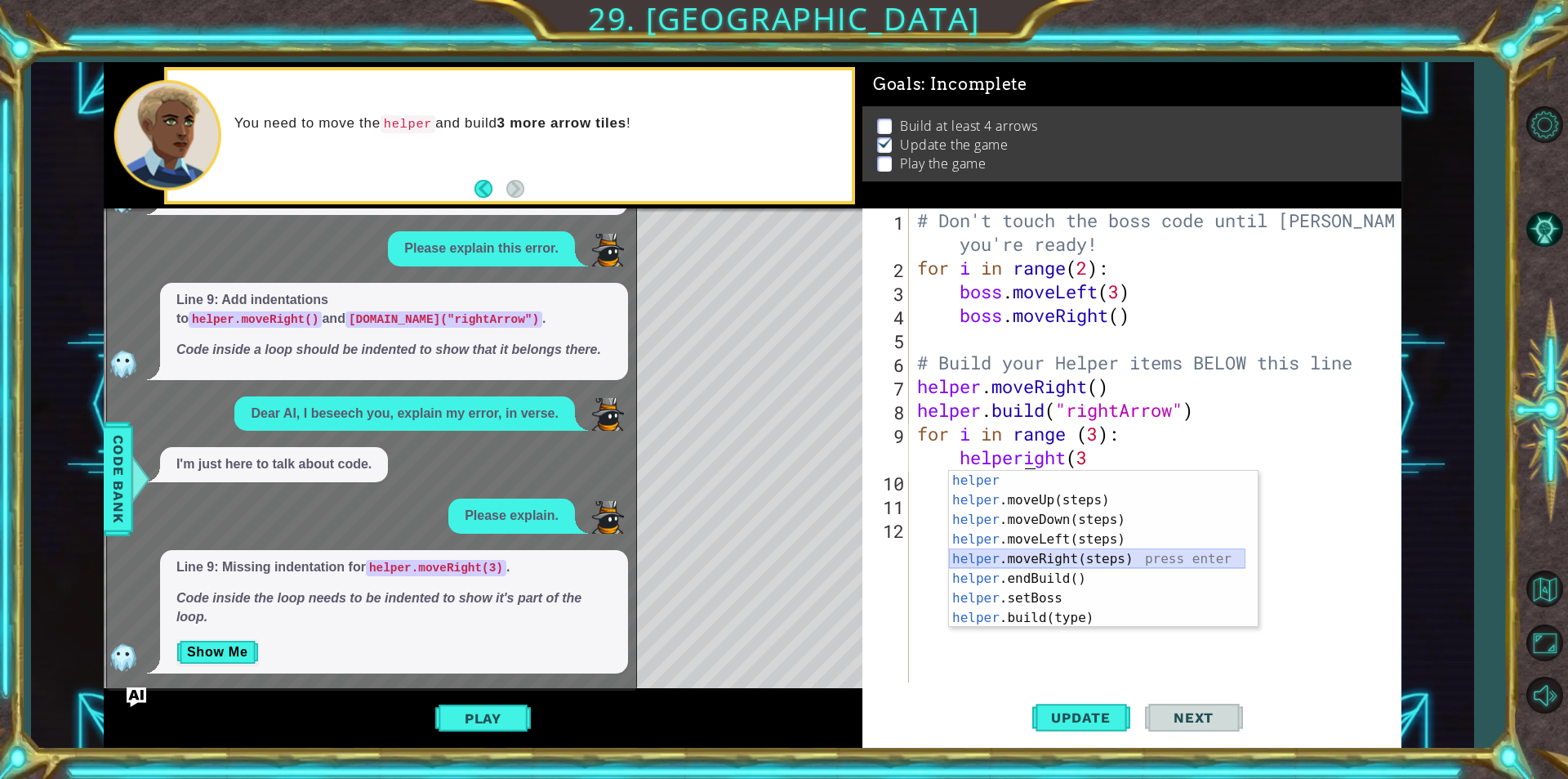
click at [1095, 560] on div "helper press enter helper .moveUp(steps) press enter helper .moveDown(steps) pr…" at bounding box center [1097, 568] width 296 height 196
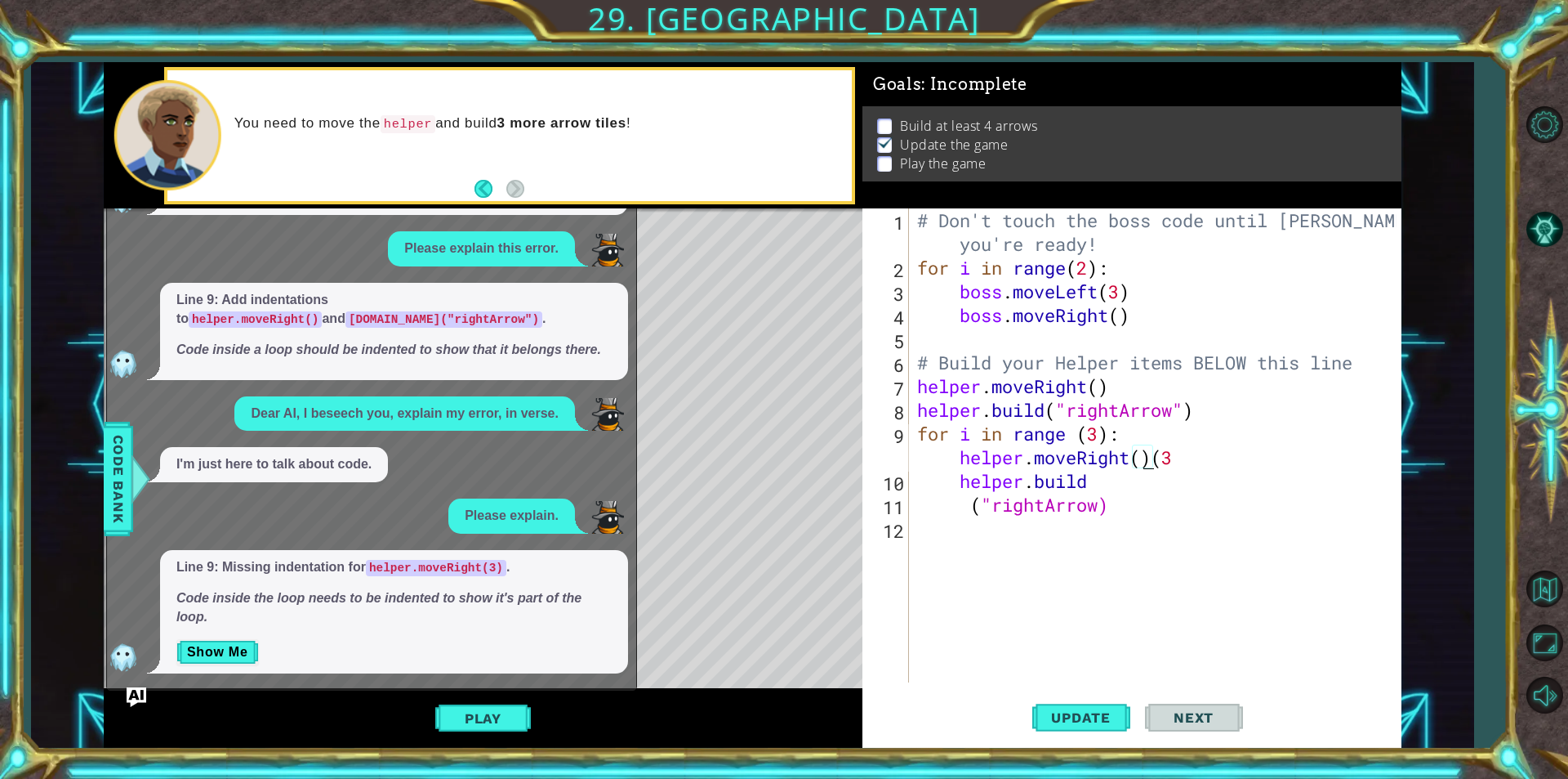
click at [1144, 461] on div "# Don't touch the boss code until [PERSON_NAME] says you're ready! for i in ran…" at bounding box center [1160, 481] width 491 height 545
click at [1185, 456] on div "# Don't touch the boss code until [PERSON_NAME] says you're ready! for i in ran…" at bounding box center [1160, 481] width 491 height 545
click at [960, 462] on div "# Don't touch the boss code until [PERSON_NAME] says you're ready! for i in ran…" at bounding box center [1160, 481] width 491 height 545
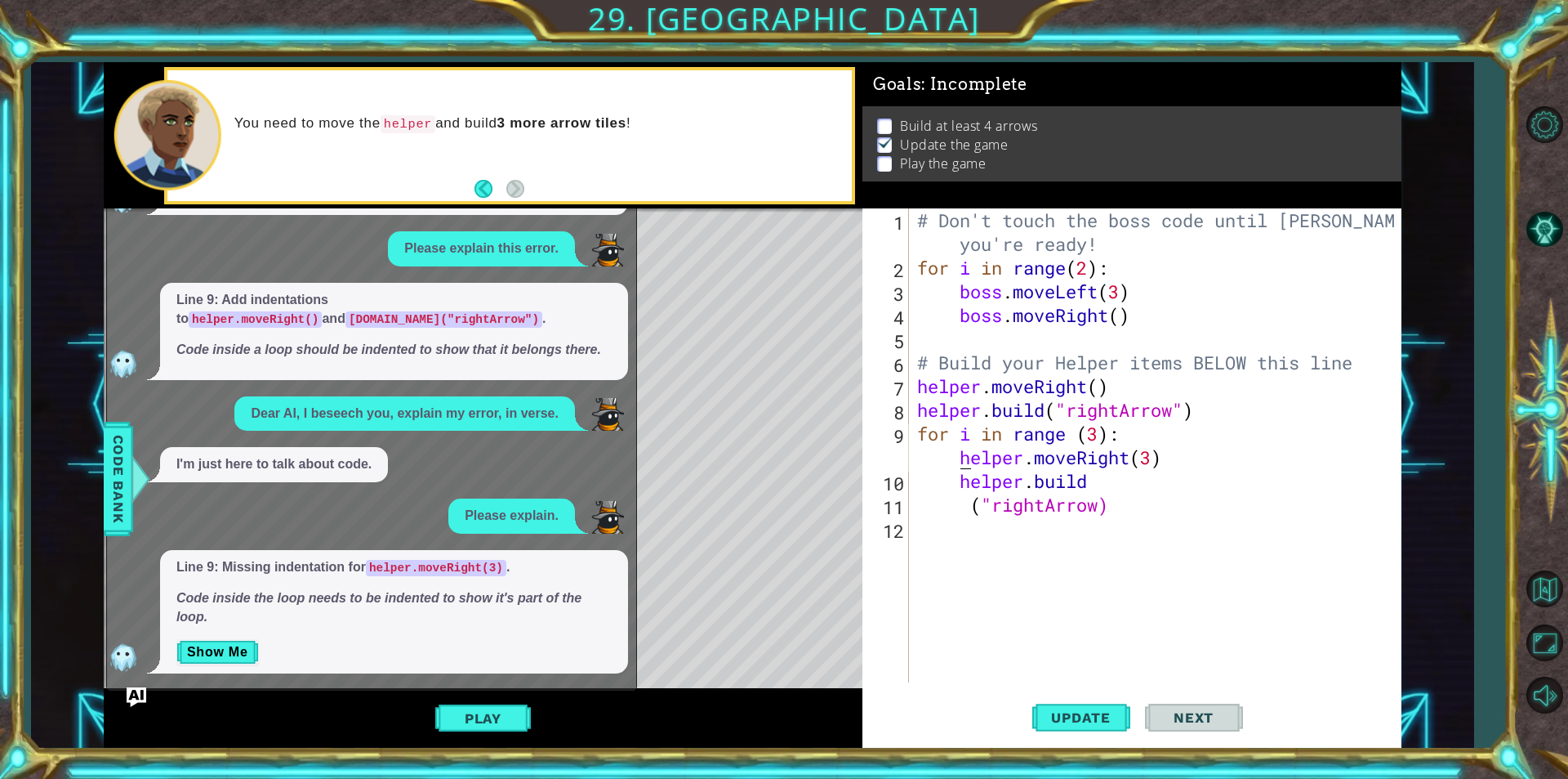
click at [952, 459] on div "# Don't touch the boss code until [PERSON_NAME] says you're ready! for i in ran…" at bounding box center [1160, 481] width 491 height 545
click at [942, 463] on div "# Don't touch the boss code until [PERSON_NAME] says you're ready! for i in ran…" at bounding box center [1160, 481] width 491 height 545
click at [965, 458] on div "# Don't touch the boss code until [PERSON_NAME] says you're ready! for i in ran…" at bounding box center [1160, 481] width 491 height 545
click at [1021, 453] on div "# Don't touch the boss code until [PERSON_NAME] says you're ready! for i in ran…" at bounding box center [1160, 481] width 491 height 545
click at [1042, 461] on div "# Don't touch the boss code until [PERSON_NAME] says you're ready! for i in ran…" at bounding box center [1160, 481] width 491 height 545
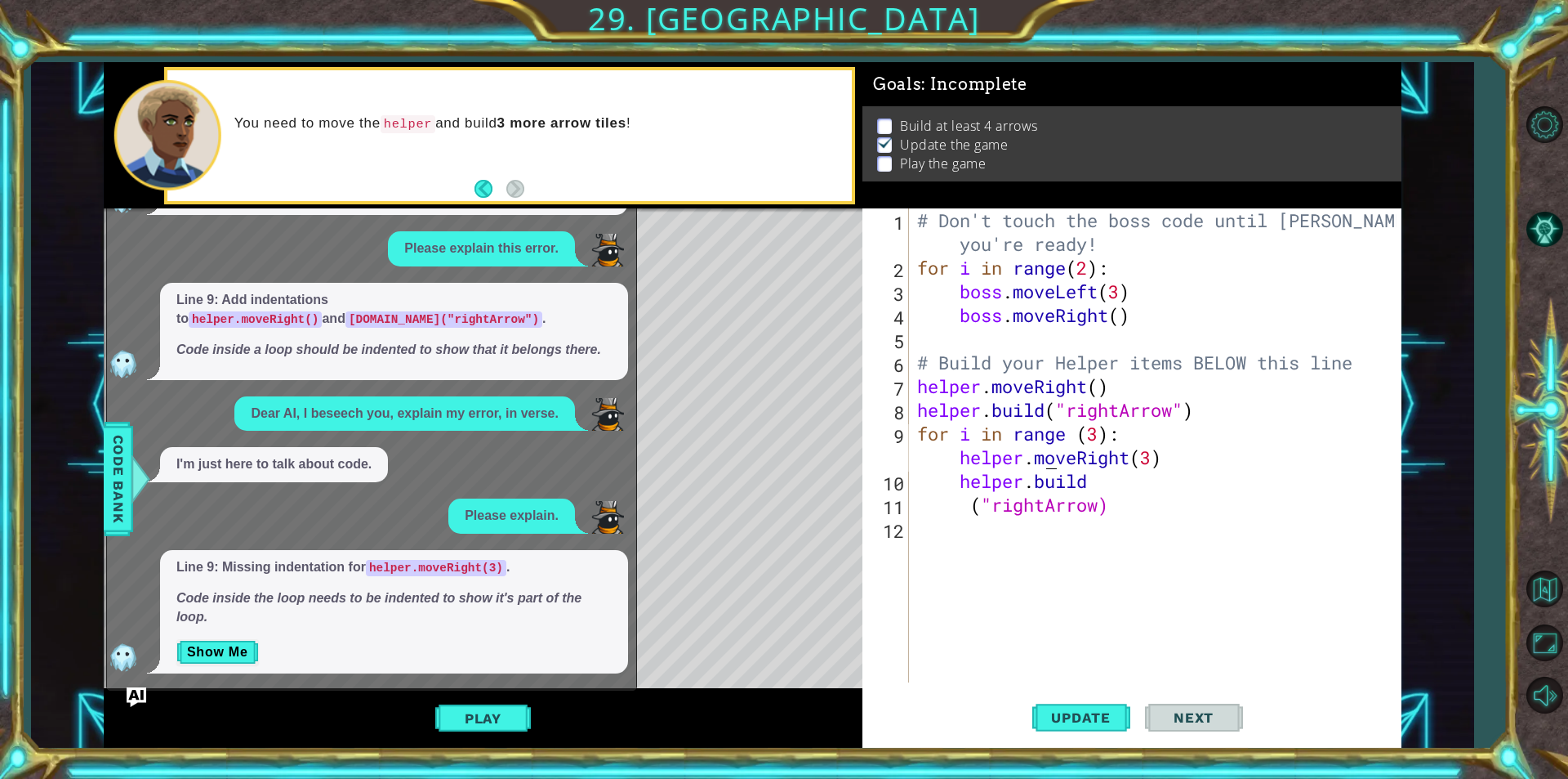
click at [960, 458] on div "# Don't touch the boss code until [PERSON_NAME] says you're ready! for i in ran…" at bounding box center [1160, 481] width 491 height 545
click at [1023, 460] on div "# Don't touch the boss code until [PERSON_NAME] says you're ready! for i in ran…" at bounding box center [1160, 481] width 491 height 545
click at [1019, 460] on div "# Don't touch the boss code until [PERSON_NAME] says you're ready! for i in ran…" at bounding box center [1160, 481] width 491 height 545
click at [961, 454] on div "# Don't touch the boss code until [PERSON_NAME] says you're ready! for i in ran…" at bounding box center [1160, 481] width 491 height 545
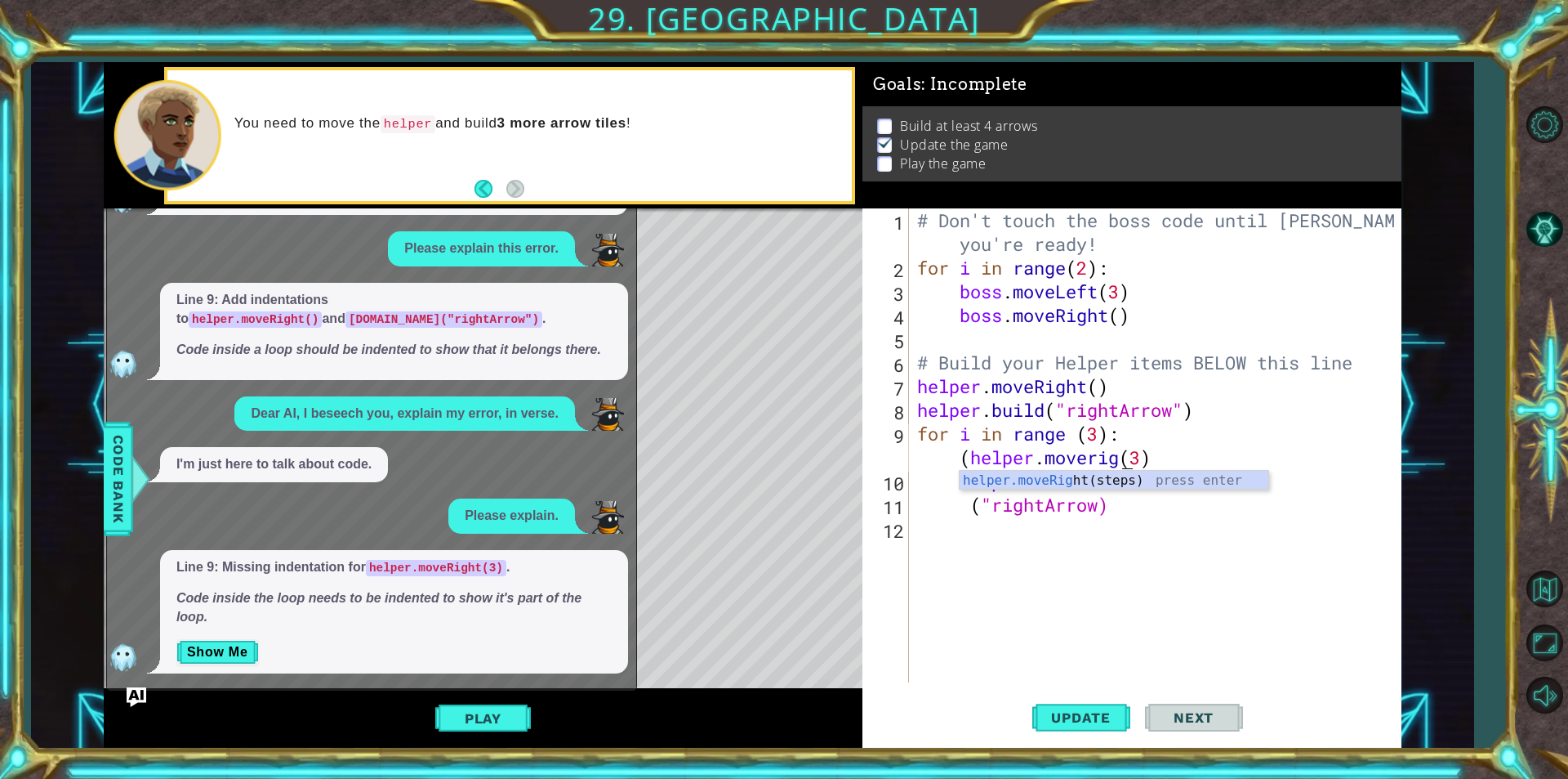
scroll to position [0, 30]
click at [1036, 488] on body "1 2 3 4 5 6 7 8 9 10 11 12 # Don't touch the boss code until [PERSON_NAME] says…" at bounding box center [784, 389] width 1568 height 779
click at [1167, 455] on div "# Don't touch the boss code until [PERSON_NAME] says you're ready! for i in ran…" at bounding box center [1160, 481] width 491 height 545
click at [1077, 709] on span "Update" at bounding box center [1081, 717] width 93 height 16
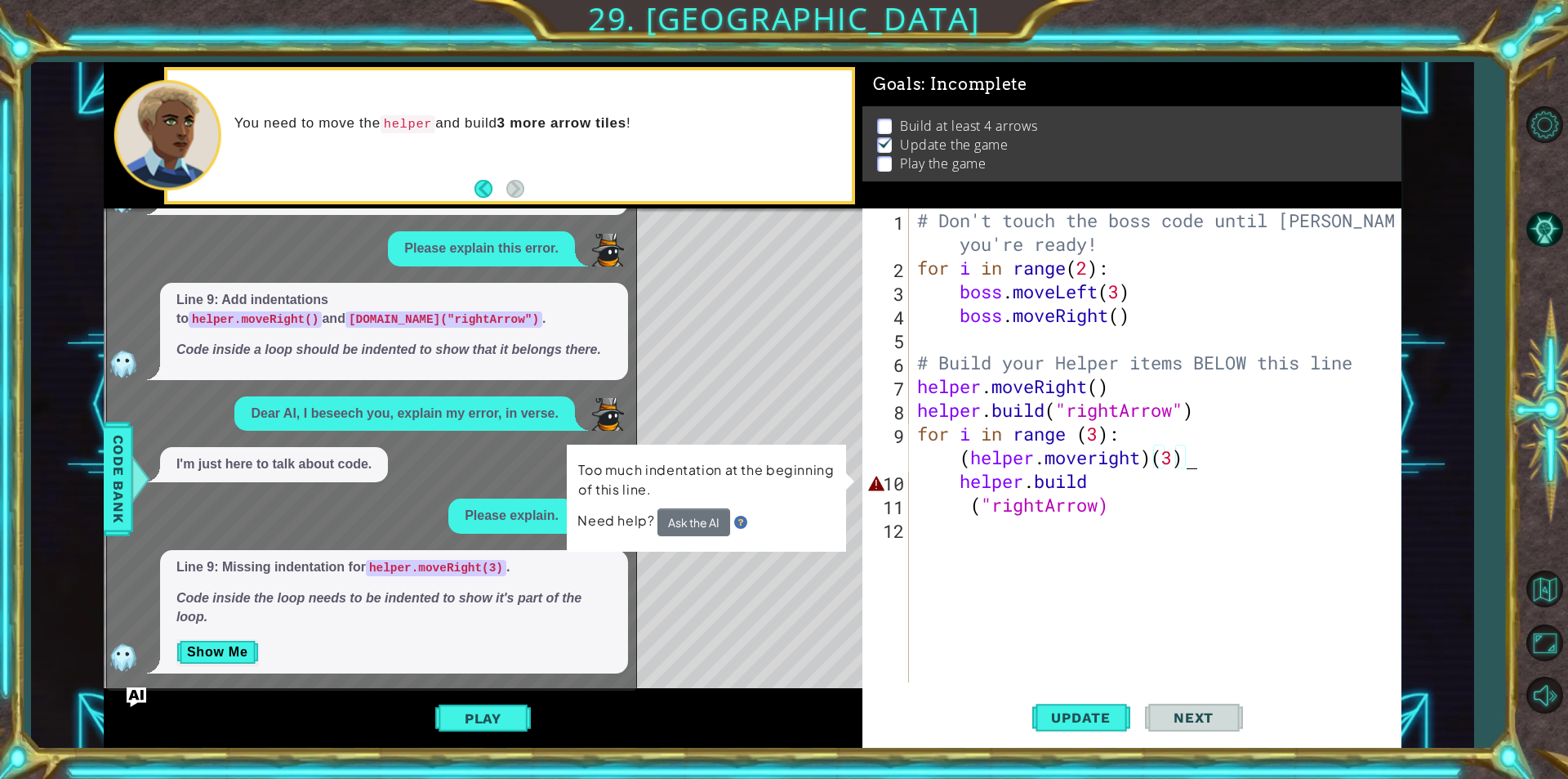
click at [965, 481] on div "# Don't touch the boss code until [PERSON_NAME] says you're ready! for i in ran…" at bounding box center [1160, 481] width 491 height 545
click at [951, 487] on div "# Don't touch the boss code until [PERSON_NAME] says you're ready! for i in ran…" at bounding box center [1160, 481] width 491 height 545
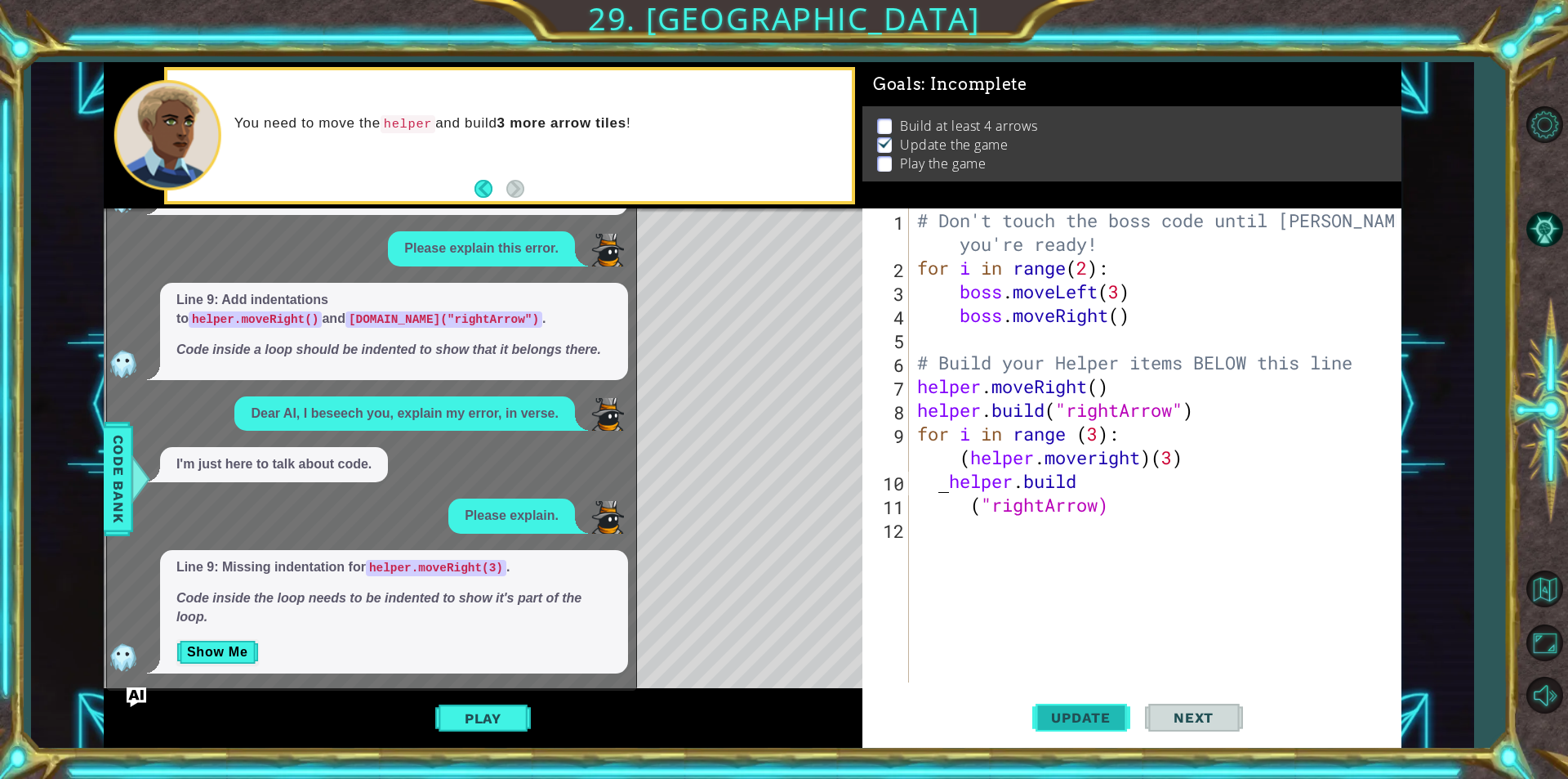
click at [1116, 715] on span "Update" at bounding box center [1081, 717] width 93 height 16
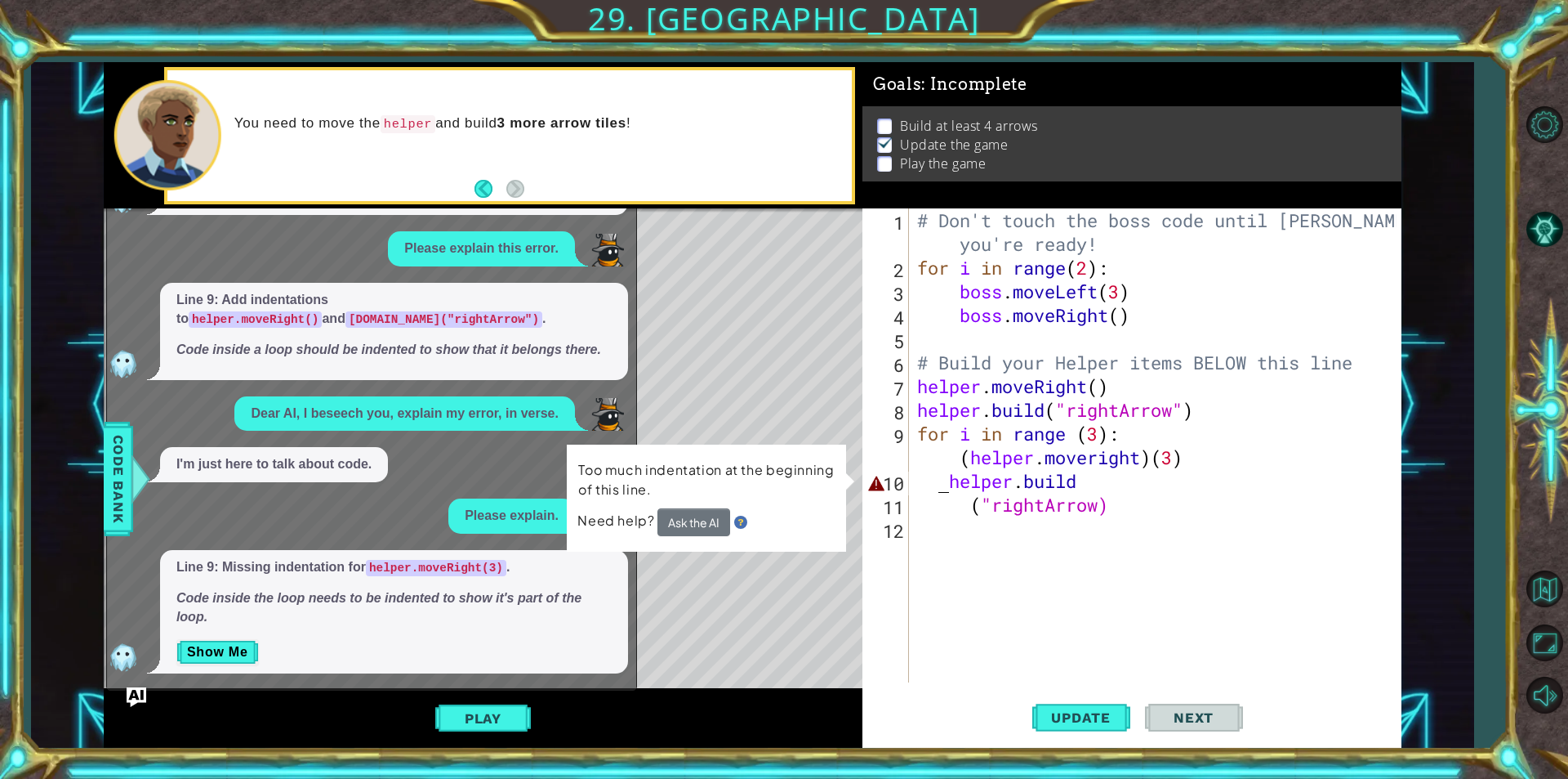
click at [947, 482] on div "# Don't touch the boss code until [PERSON_NAME] says you're ready! for i in ran…" at bounding box center [1160, 481] width 491 height 545
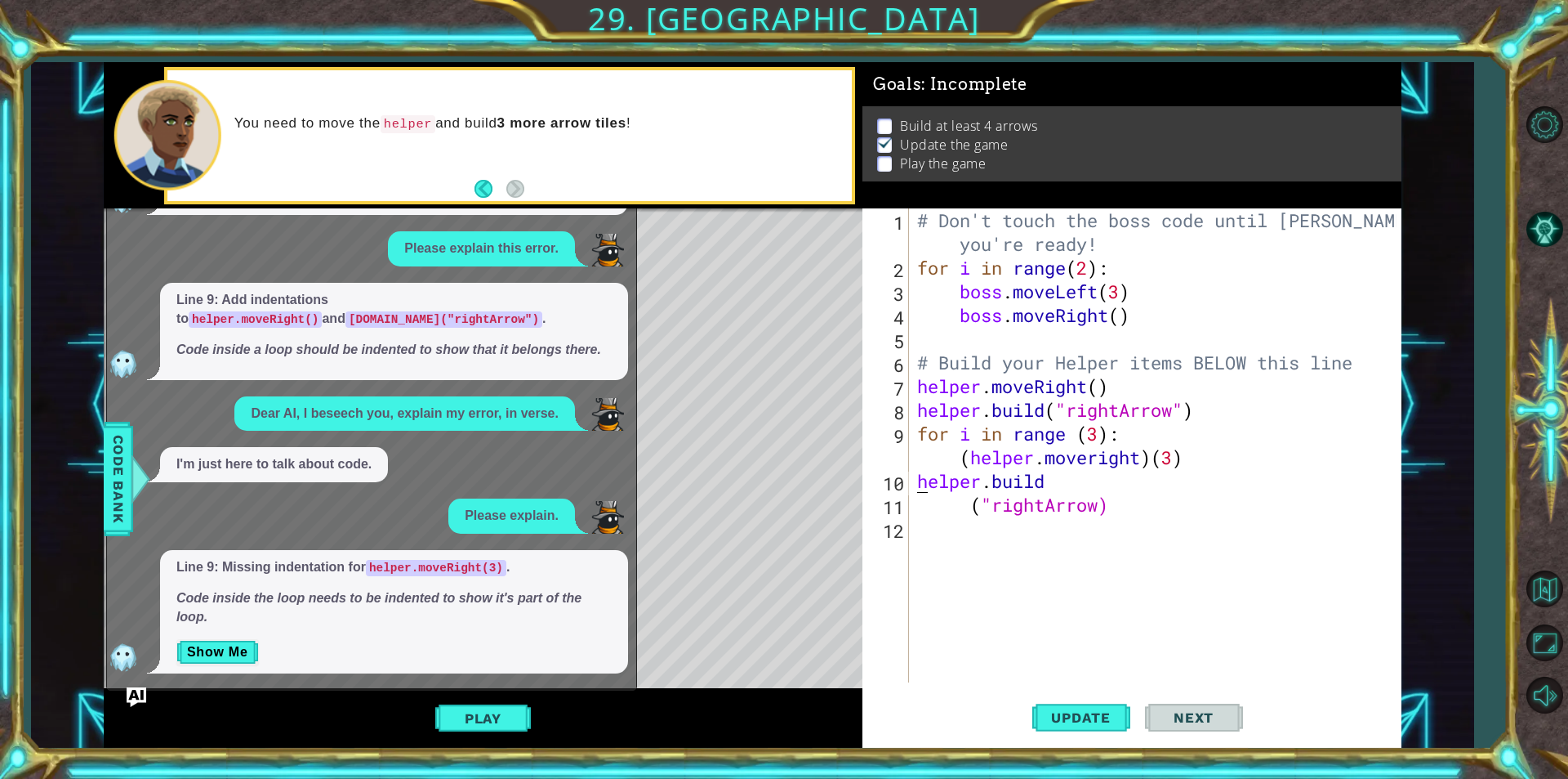
scroll to position [0, 5]
click at [1061, 717] on span "Update" at bounding box center [1081, 717] width 93 height 16
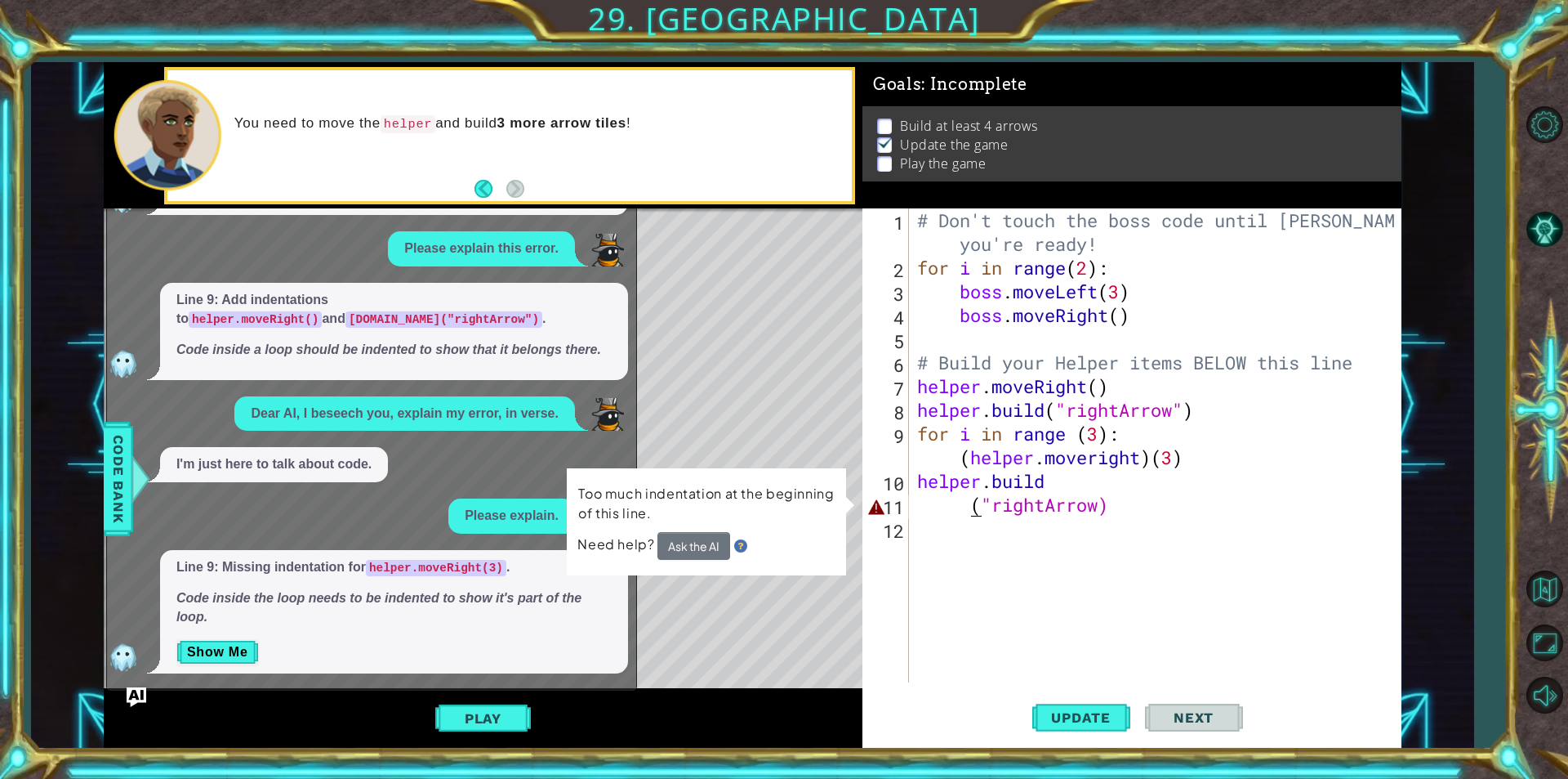
click at [970, 496] on div "# Don't touch the boss code until [PERSON_NAME] says you're ready! for i in ran…" at bounding box center [1160, 481] width 491 height 545
drag, startPoint x: 965, startPoint y: 510, endPoint x: 979, endPoint y: 505, distance: 14.9
click at [979, 505] on div "# Don't touch the boss code until [PERSON_NAME] says you're ready! for i in ran…" at bounding box center [1160, 481] width 491 height 545
click at [948, 501] on div "# Don't touch the boss code until [PERSON_NAME] says you're ready! for i in ran…" at bounding box center [1160, 481] width 491 height 545
click at [973, 509] on div "# Don't touch the boss code until [PERSON_NAME] says you're ready! for i in ran…" at bounding box center [1160, 481] width 491 height 545
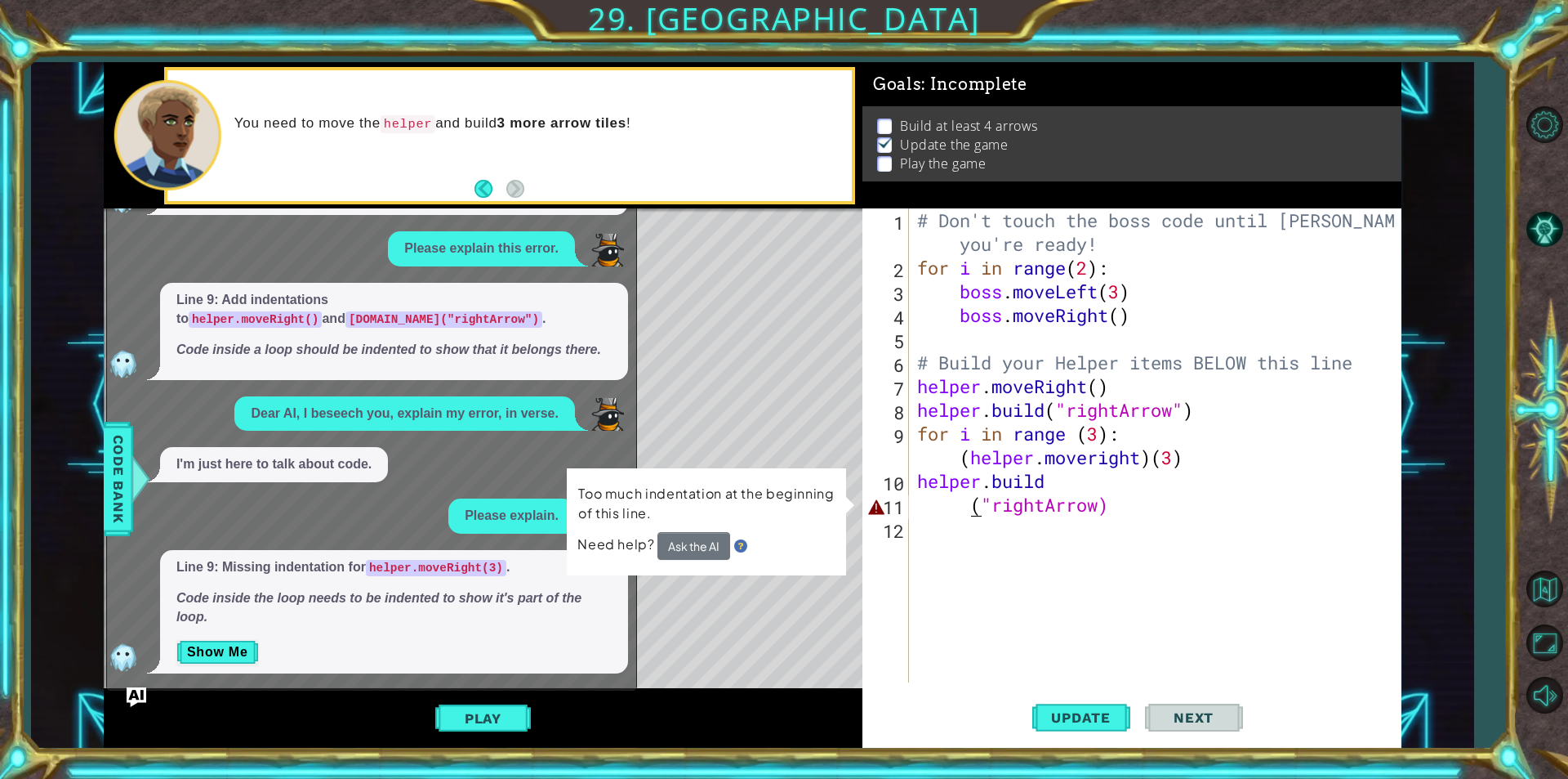
click at [965, 509] on div "# Don't touch the boss code until [PERSON_NAME] says you're ready! for i in ran…" at bounding box center [1160, 481] width 491 height 545
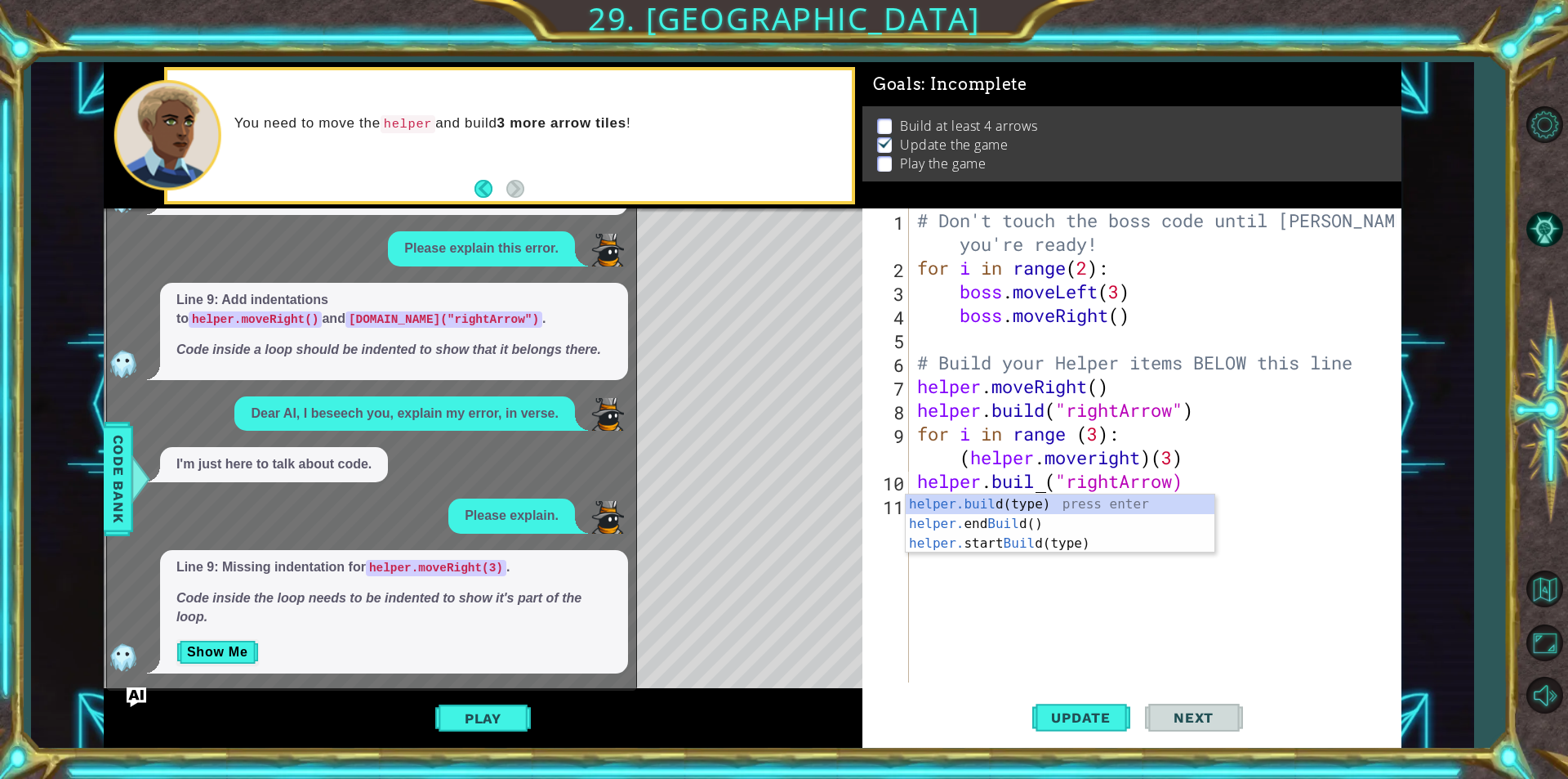
type textarea "[DOMAIN_NAME] ("rightArrow)"
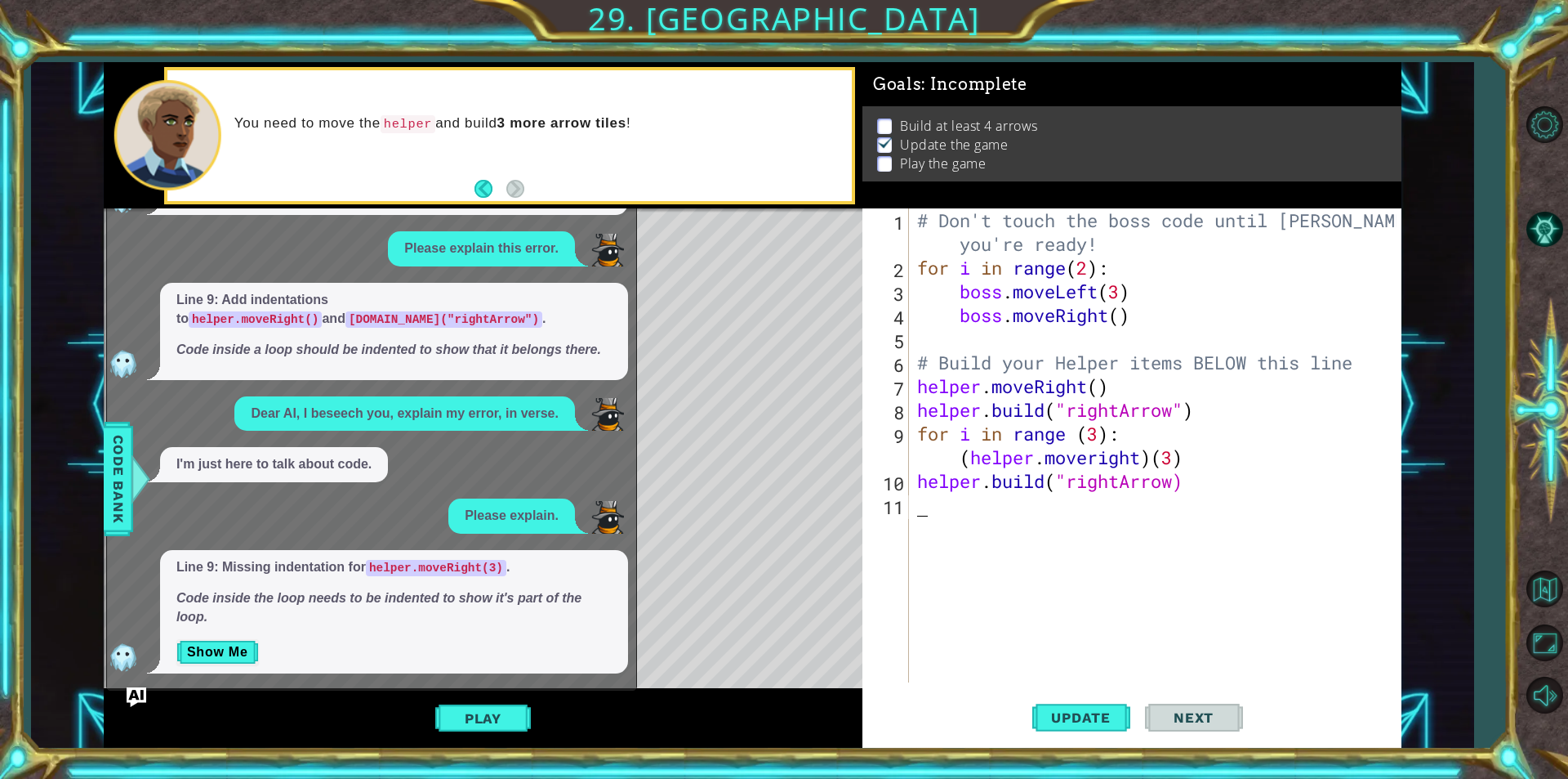
scroll to position [0, 0]
click at [1068, 706] on button "Update" at bounding box center [1082, 717] width 98 height 54
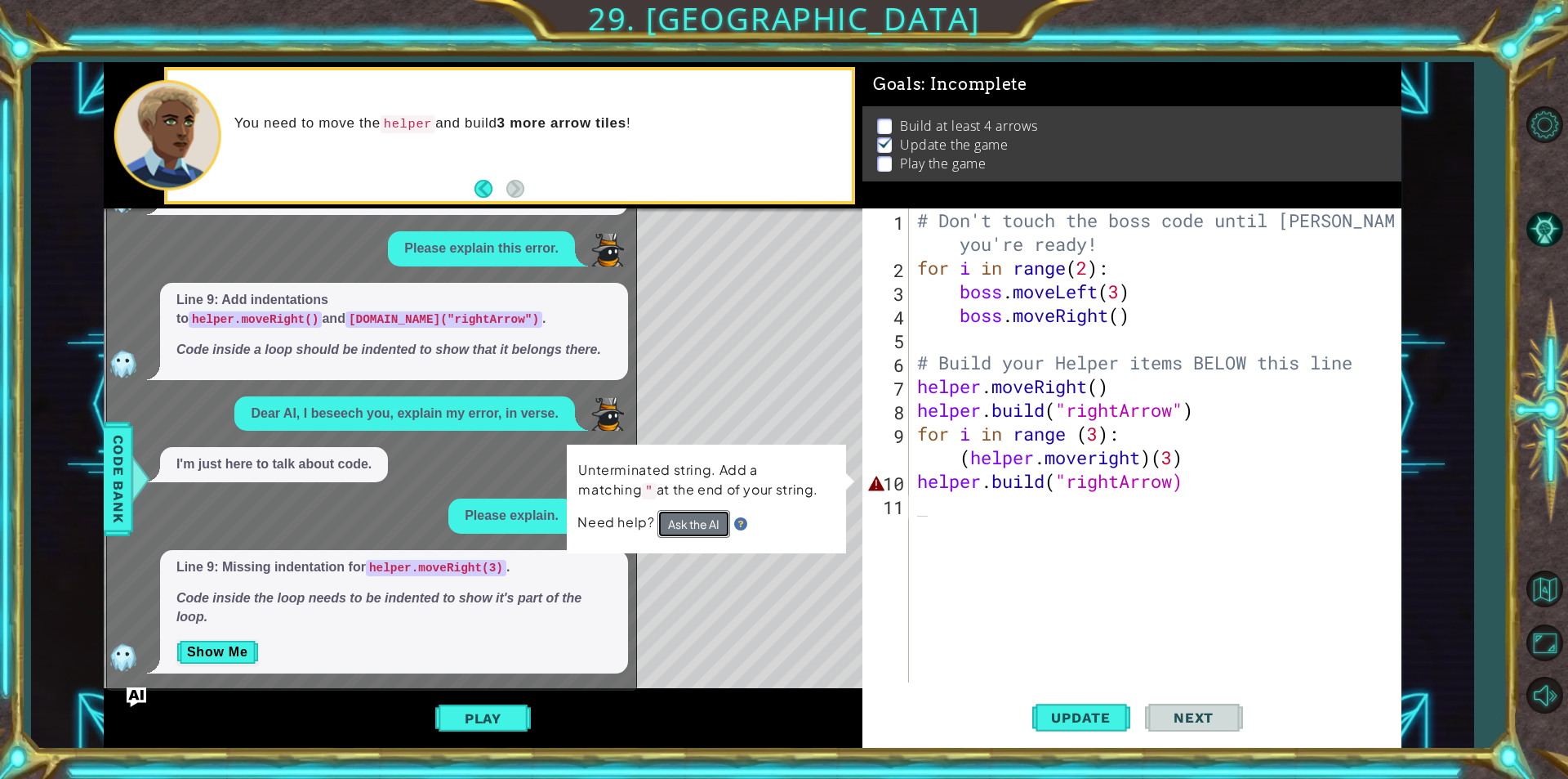
click at [693, 516] on button "Ask the AI" at bounding box center [693, 524] width 74 height 30
click at [711, 490] on p "Unterminated string. Add a matching " at the end of your string." at bounding box center [706, 480] width 256 height 41
click at [719, 522] on button "Ask the AI" at bounding box center [694, 524] width 73 height 29
click at [923, 487] on div "# Don't touch the boss code until [PERSON_NAME] says you're ready! for i in ran…" at bounding box center [1160, 481] width 491 height 545
type textarea "[DOMAIN_NAME]("rightArrow)"
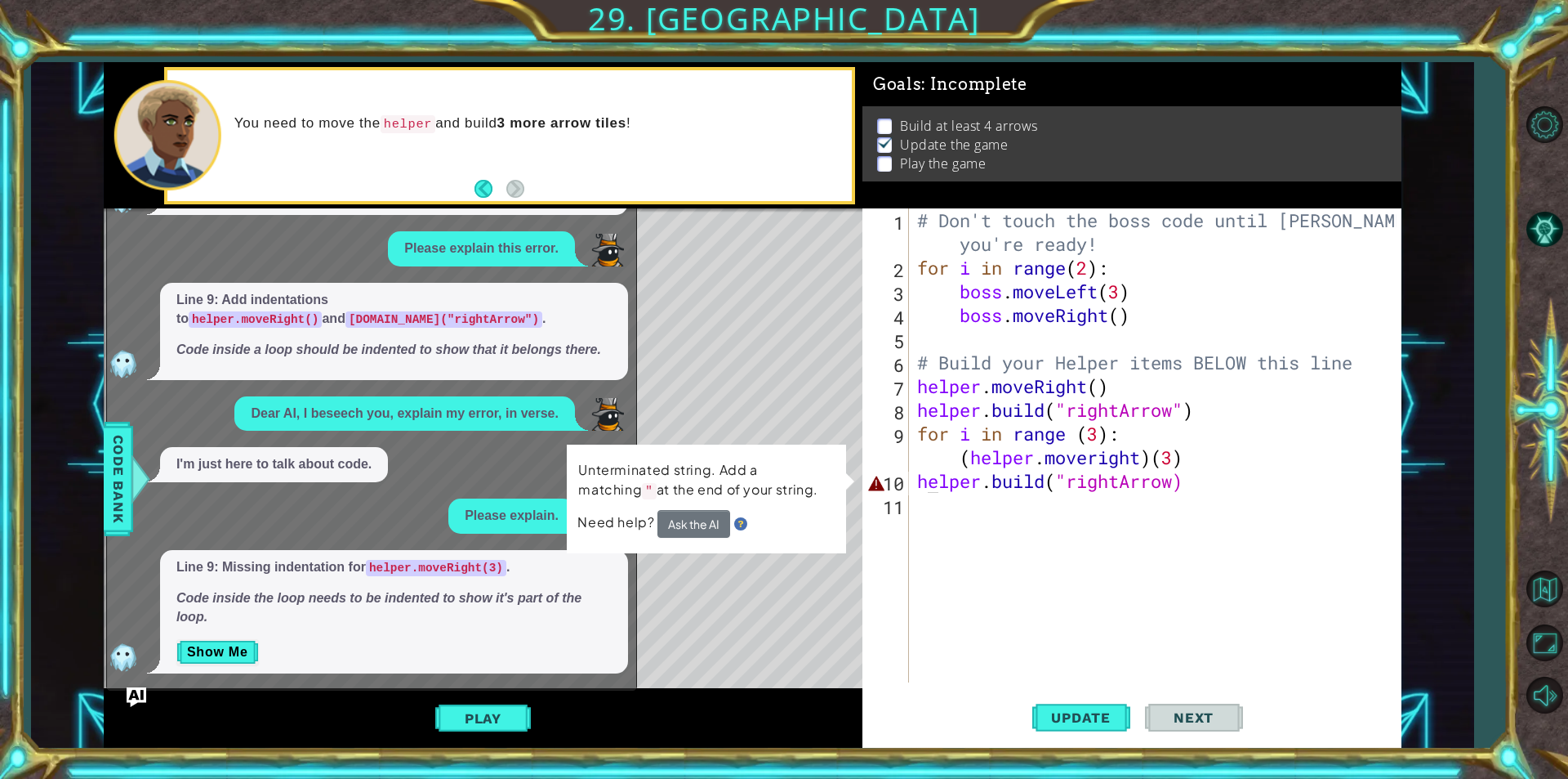
click at [741, 521] on img at bounding box center [741, 524] width 13 height 13
click at [1015, 584] on div "# Don't touch the boss code until [PERSON_NAME] says you're ready! for i in ran…" at bounding box center [1160, 481] width 491 height 545
click at [917, 483] on div "# Don't touch the boss code until [PERSON_NAME] says you're ready! for i in ran…" at bounding box center [1160, 481] width 491 height 545
click at [914, 474] on div "# Don't touch the boss code until [PERSON_NAME] says you're ready! for i in ran…" at bounding box center [1155, 445] width 483 height 474
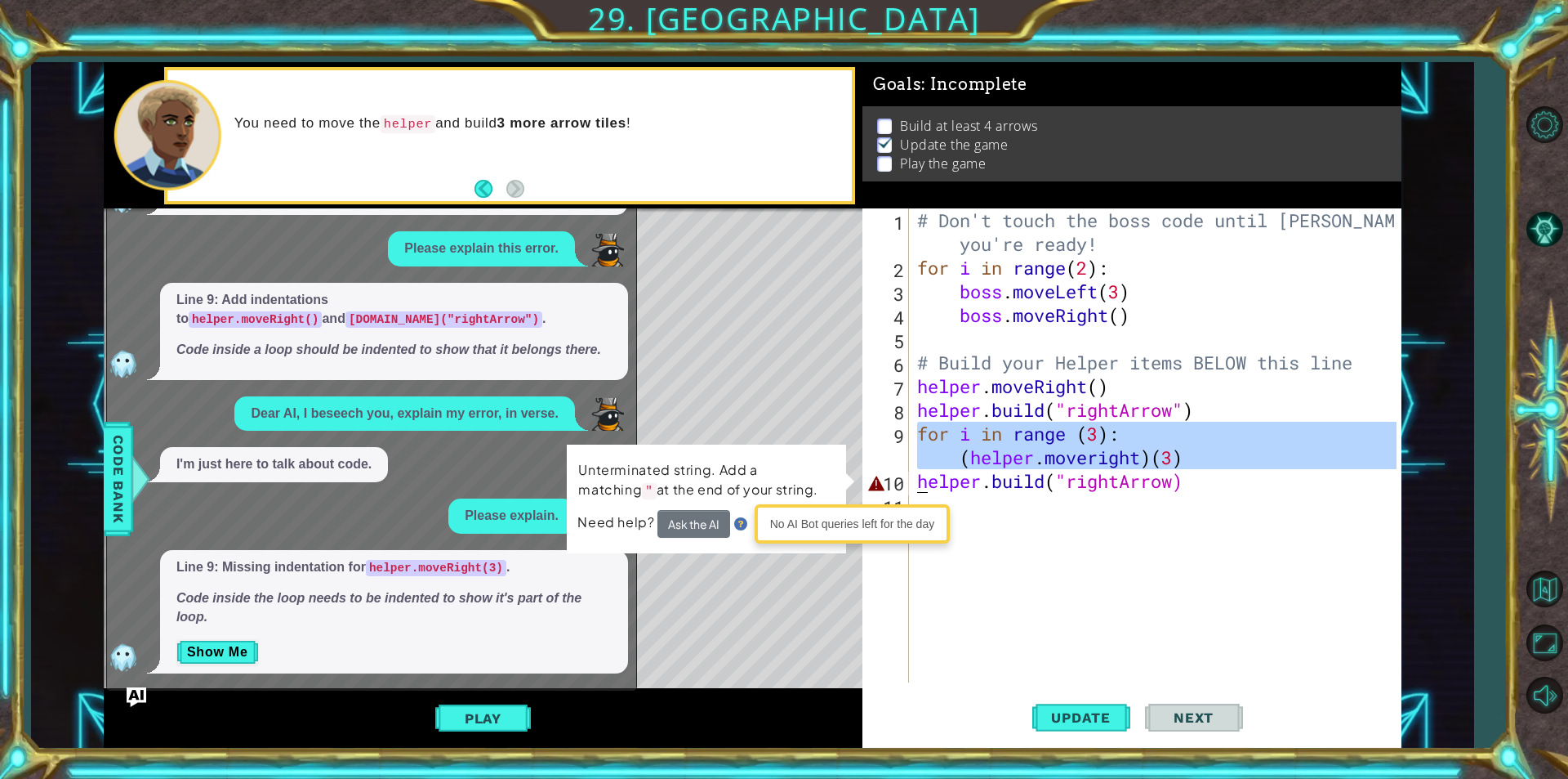
click at [904, 456] on div "9" at bounding box center [887, 448] width 43 height 48
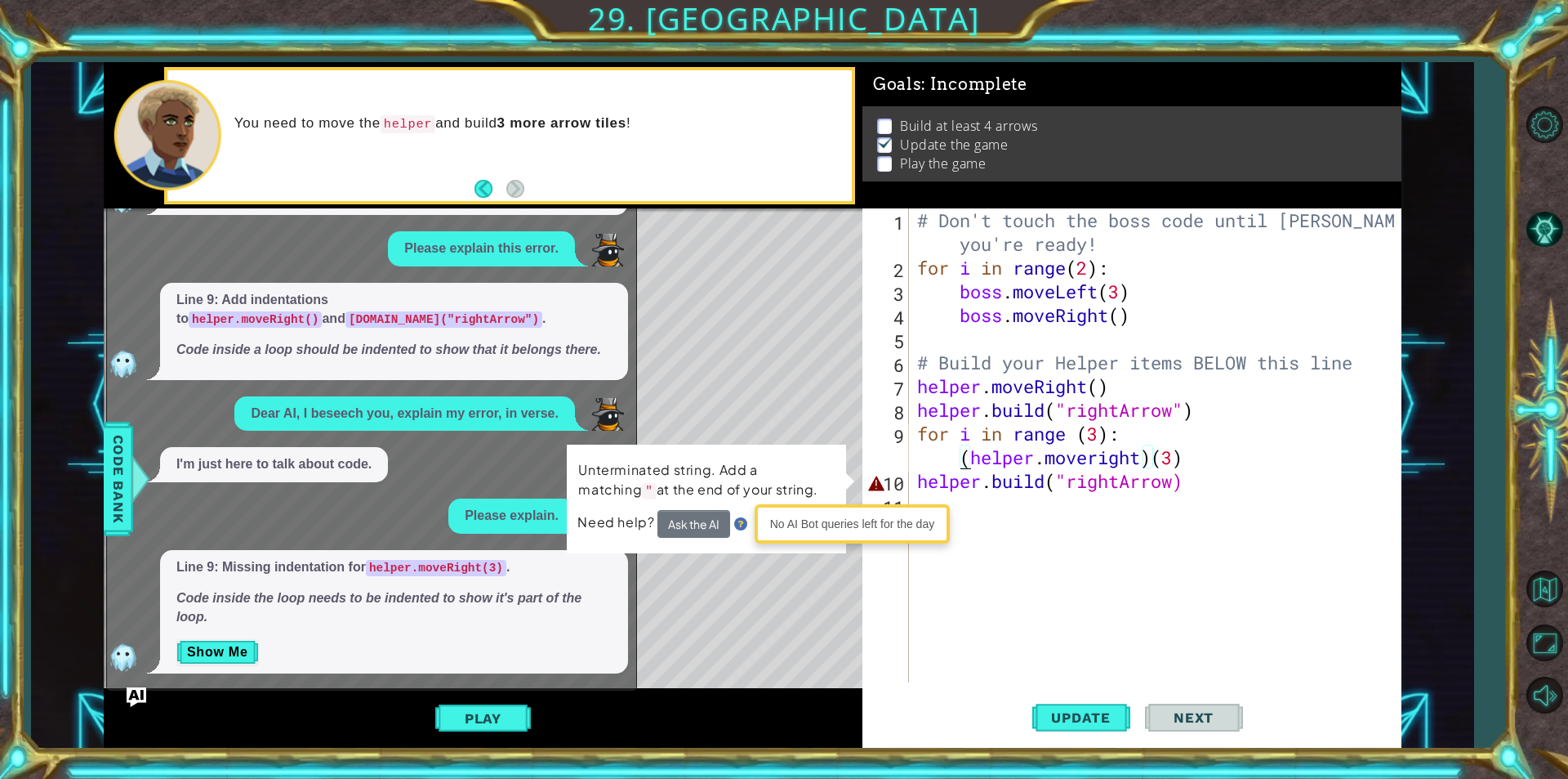
click at [916, 458] on div "# Don't touch the boss code until [PERSON_NAME] says you're ready! for i in ran…" at bounding box center [1160, 481] width 491 height 545
type textarea "for i in range (3): (helper.moveright)(3)"
click at [920, 563] on div "# Don't touch the boss code until [PERSON_NAME] says you're ready! for i in ran…" at bounding box center [1160, 481] width 491 height 545
click at [956, 515] on div "# Don't touch the boss code until [PERSON_NAME] says you're ready! for i in ran…" at bounding box center [1160, 481] width 491 height 545
click at [936, 523] on div "No AI Bot queries left for the day" at bounding box center [852, 524] width 188 height 31
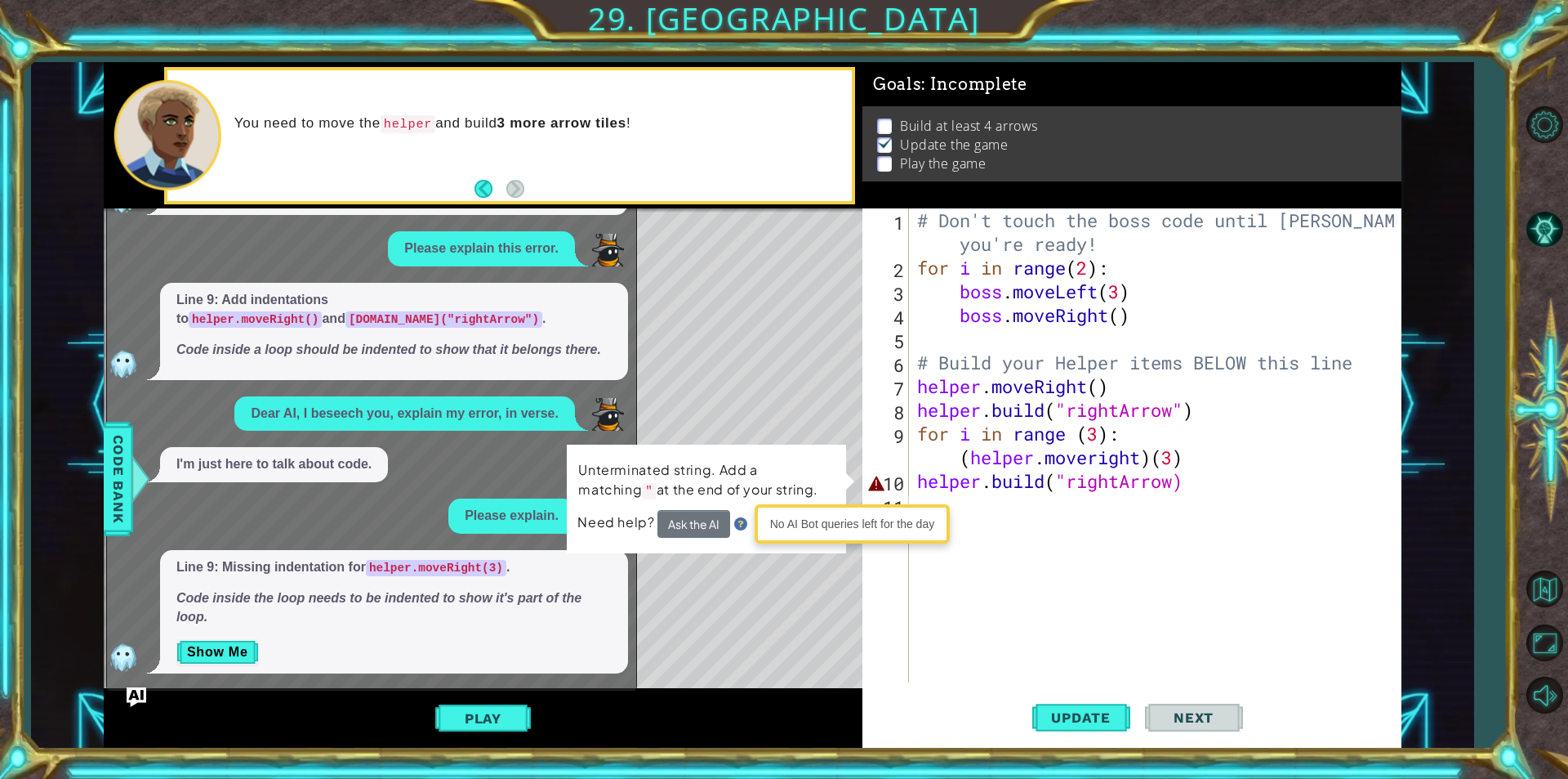
click at [967, 573] on div "# Don't touch the boss code until [PERSON_NAME] says you're ready! for i in ran…" at bounding box center [1160, 481] width 491 height 545
click at [741, 521] on img at bounding box center [741, 524] width 13 height 13
click at [956, 487] on div "# Don't touch the boss code until [PERSON_NAME] says you're ready! for i in ran…" at bounding box center [1160, 481] width 491 height 545
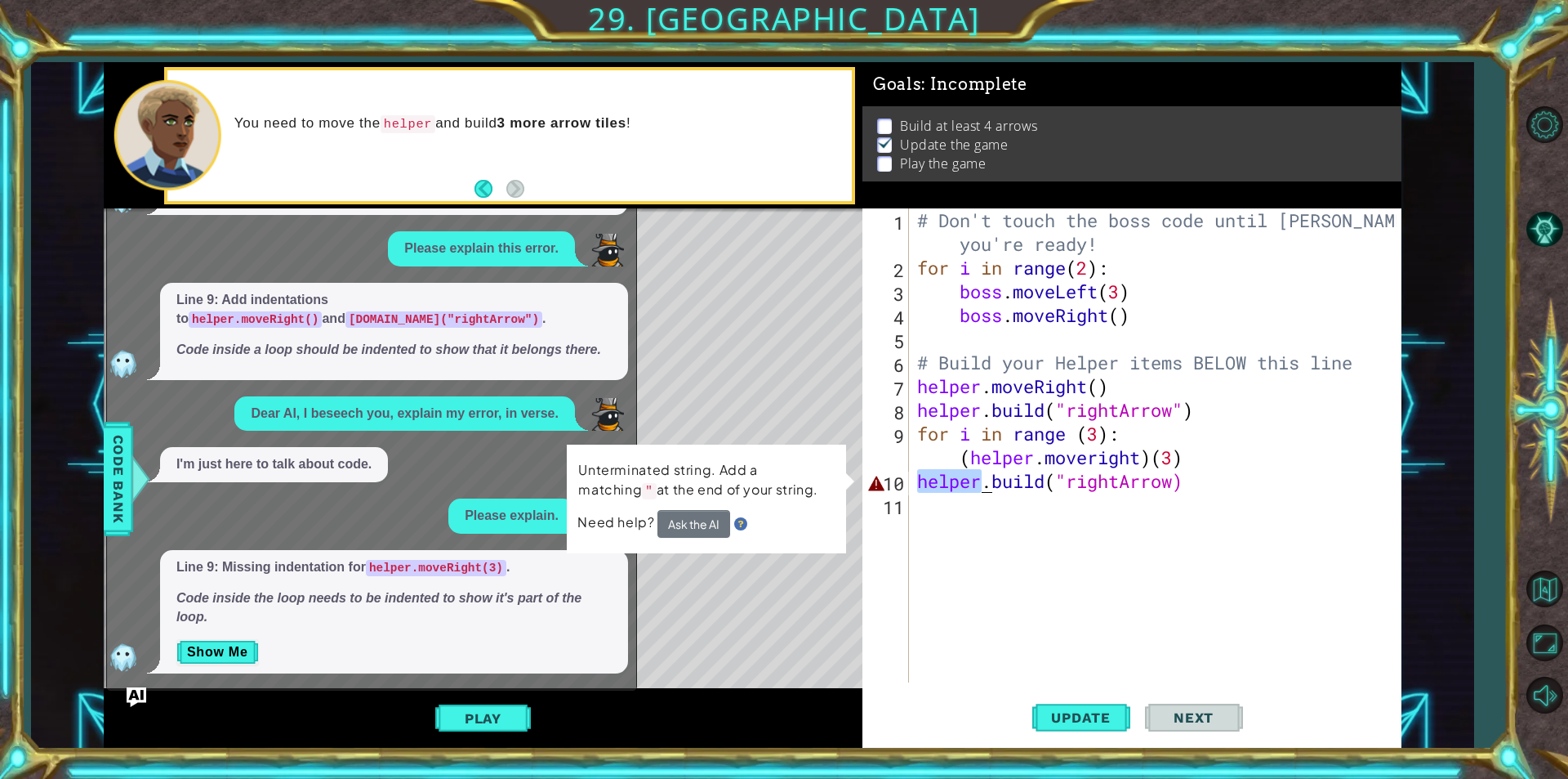
type textarea "[DOMAIN_NAME]("rightArrow)"
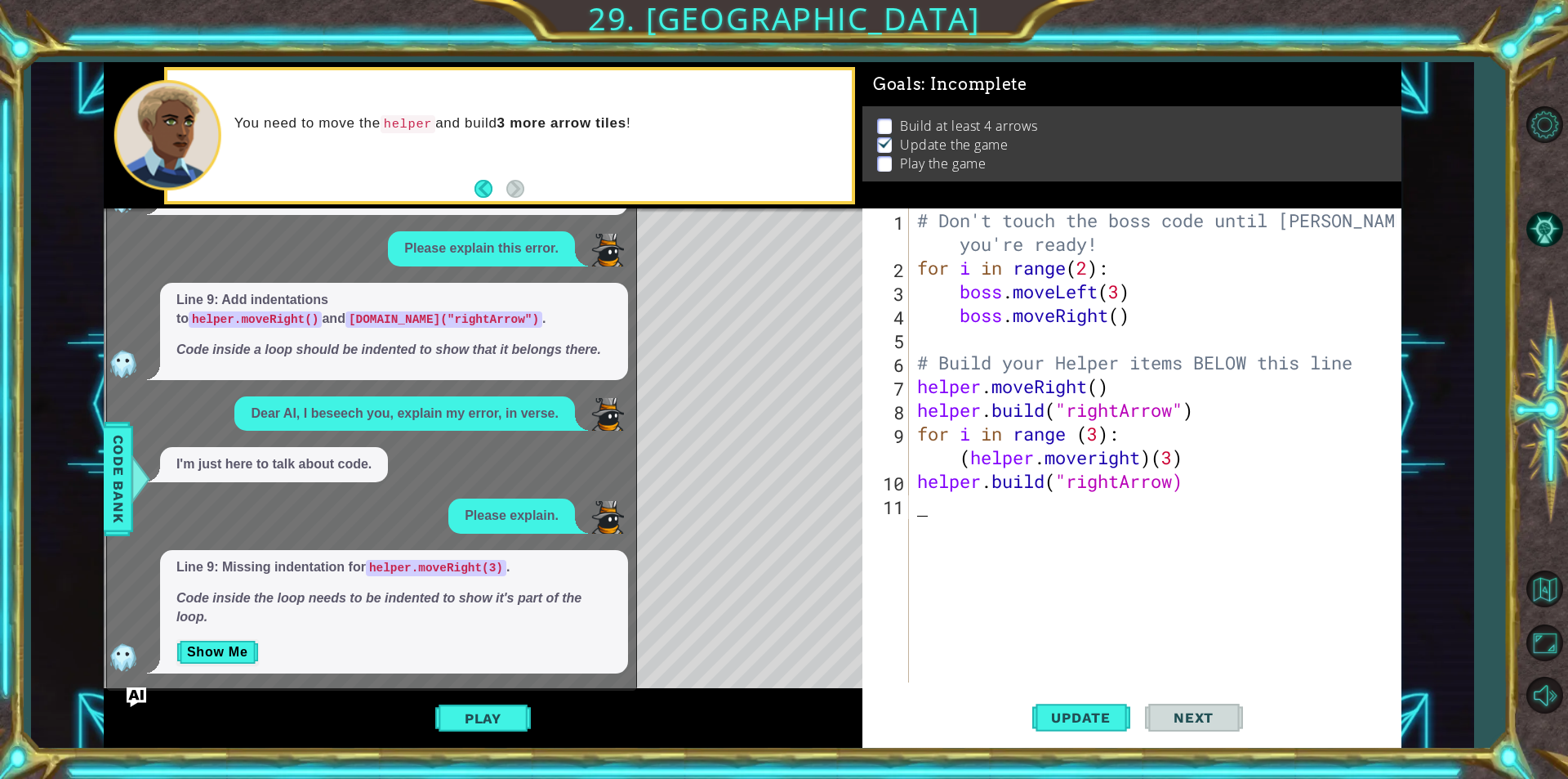
click at [965, 487] on div "# Don't touch the boss code until [PERSON_NAME] says you're ready! for i in ran…" at bounding box center [1160, 481] width 491 height 545
click at [965, 487] on div "# Don't touch the boss code until [PERSON_NAME] says you're ready! for i in ran…" at bounding box center [1155, 445] width 483 height 474
click at [965, 487] on div "# Don't touch the boss code until [PERSON_NAME] says you're ready! for i in ran…" at bounding box center [1160, 481] width 491 height 545
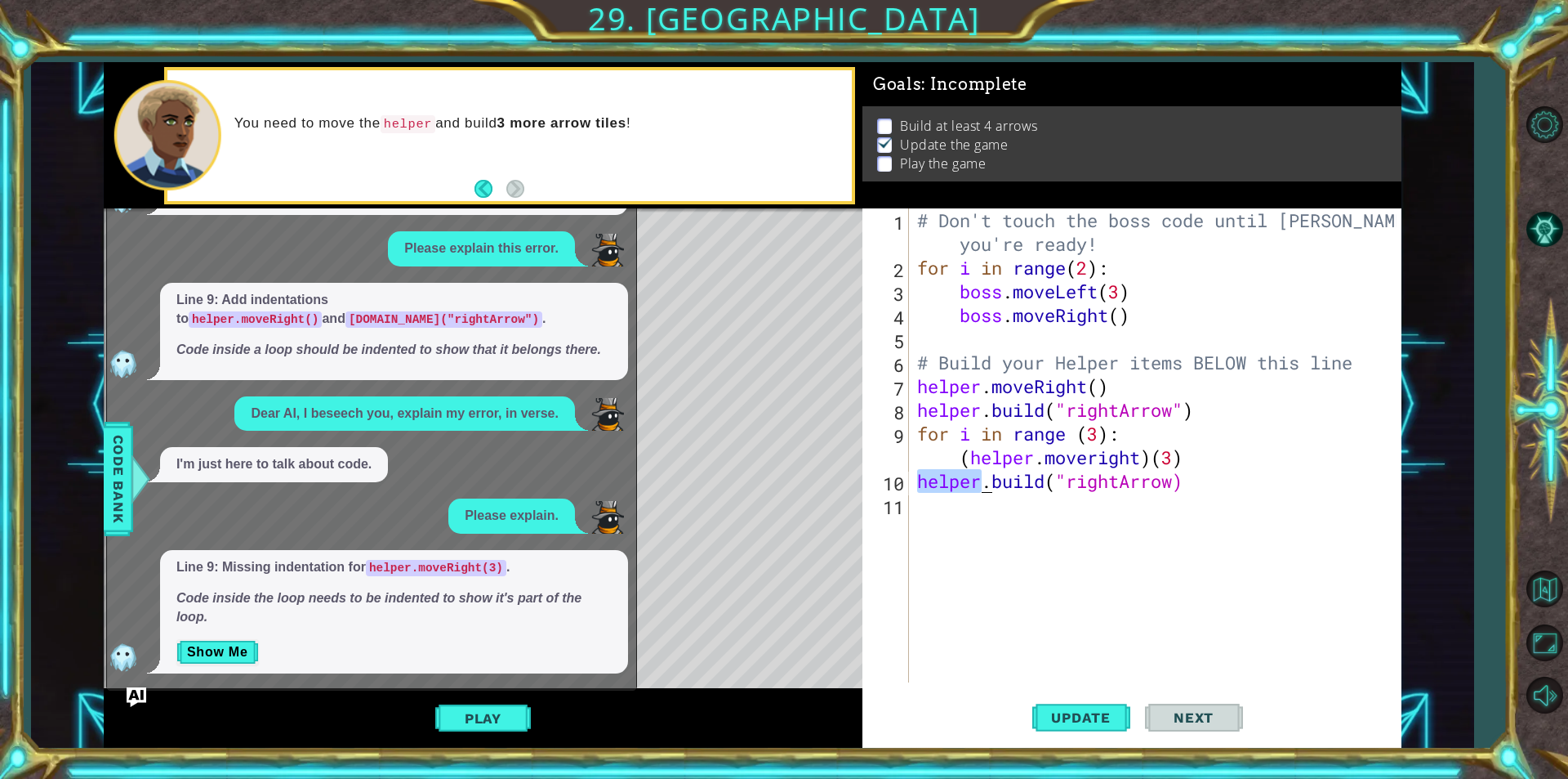
click at [965, 487] on div "# Don't touch the boss code until [PERSON_NAME] says you're ready! for i in ran…" at bounding box center [1160, 481] width 491 height 545
type textarea "[DOMAIN_NAME]("rightArrow)"
type textarea "("
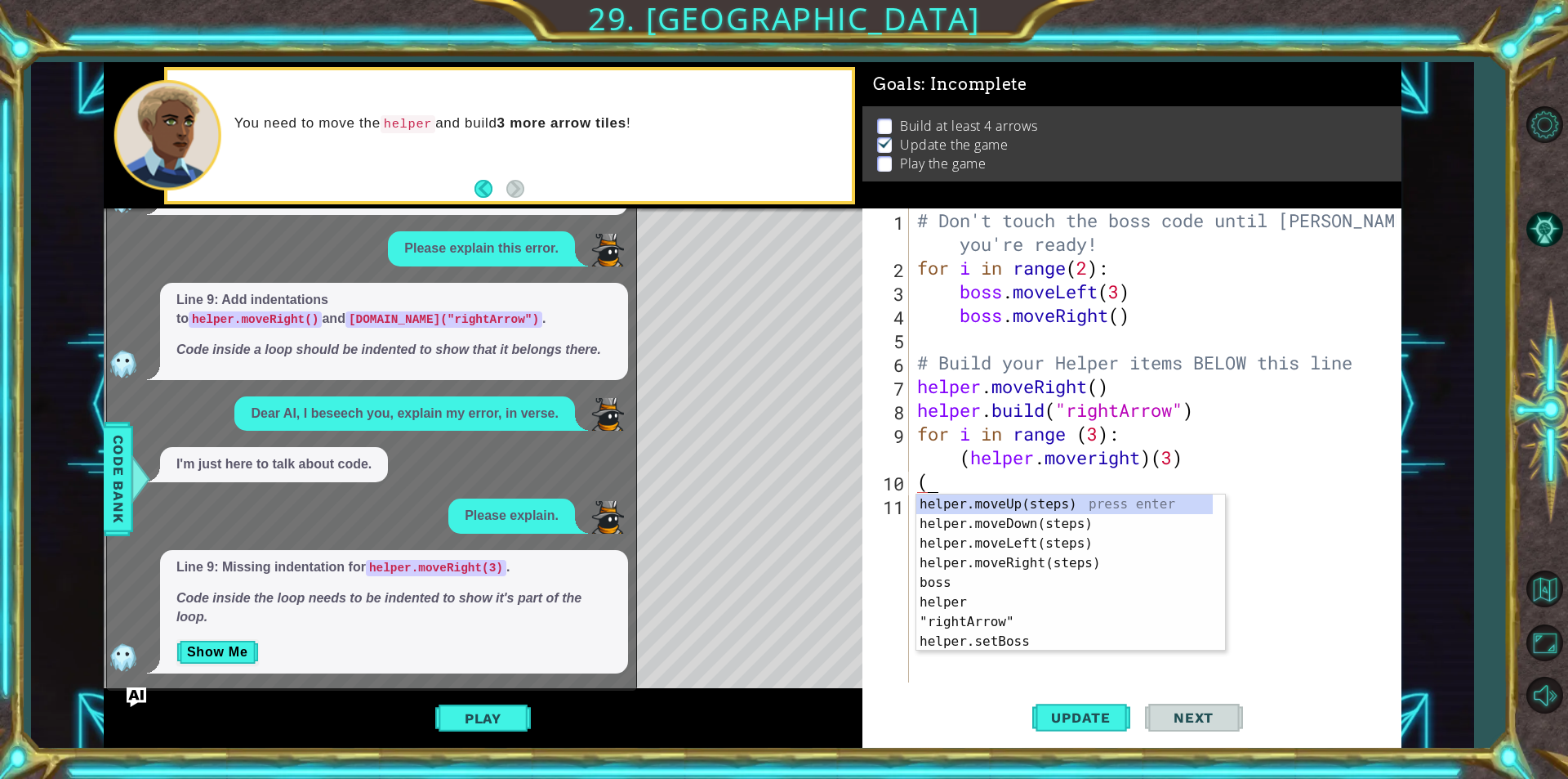
paste textarea "Code Area"
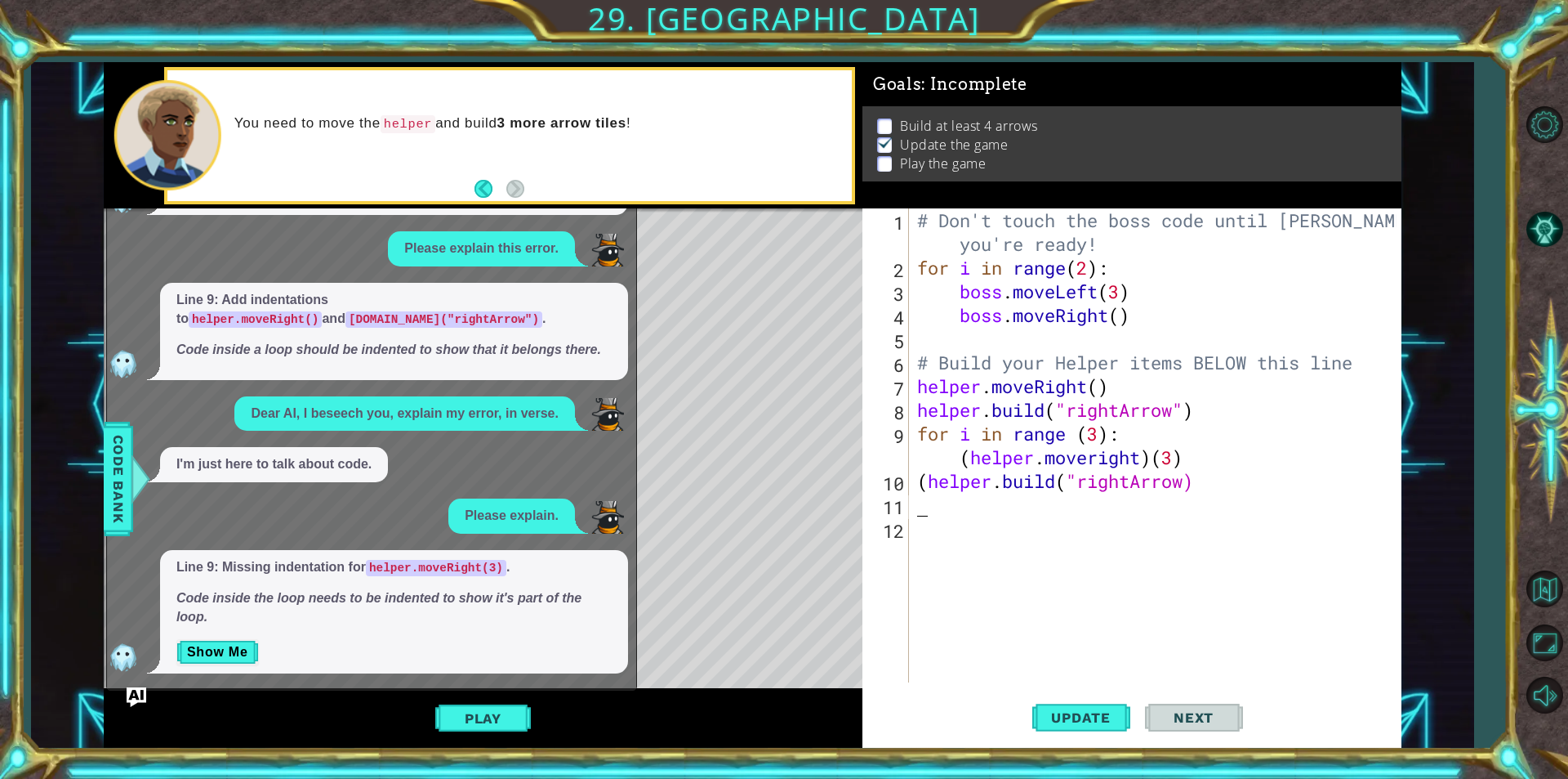
click at [1051, 477] on div "# Don't touch the boss code until [PERSON_NAME] says you're ready! for i in ran…" at bounding box center [1160, 481] width 491 height 545
click at [1056, 477] on div "# Don't touch the boss code until [PERSON_NAME] says you're ready! for i in ran…" at bounding box center [1160, 481] width 491 height 545
click at [1060, 481] on div "# Don't touch the boss code until [PERSON_NAME] says you're ready! for i in ran…" at bounding box center [1160, 481] width 491 height 545
click at [1204, 475] on div "# Don't touch the boss code until [PERSON_NAME] says you're ready! for i in ran…" at bounding box center [1160, 481] width 491 height 545
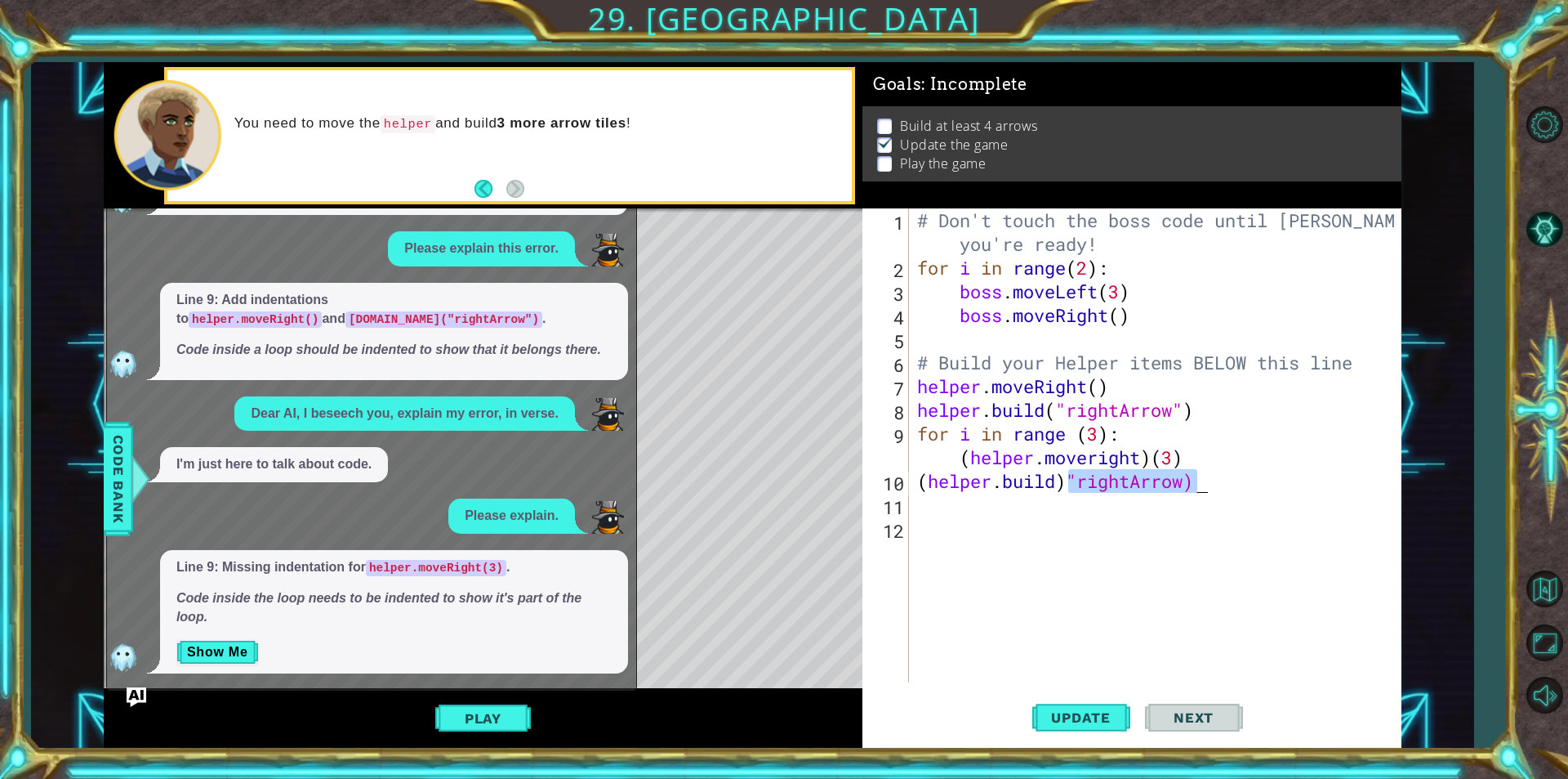
drag, startPoint x: 1070, startPoint y: 478, endPoint x: 1229, endPoint y: 480, distance: 159.0
click at [1229, 480] on div "# Don't touch the boss code until [PERSON_NAME] says you're ready! for i in ran…" at bounding box center [1160, 481] width 491 height 545
click at [1085, 499] on div ""right Arrow" press enter" at bounding box center [1221, 524] width 309 height 59
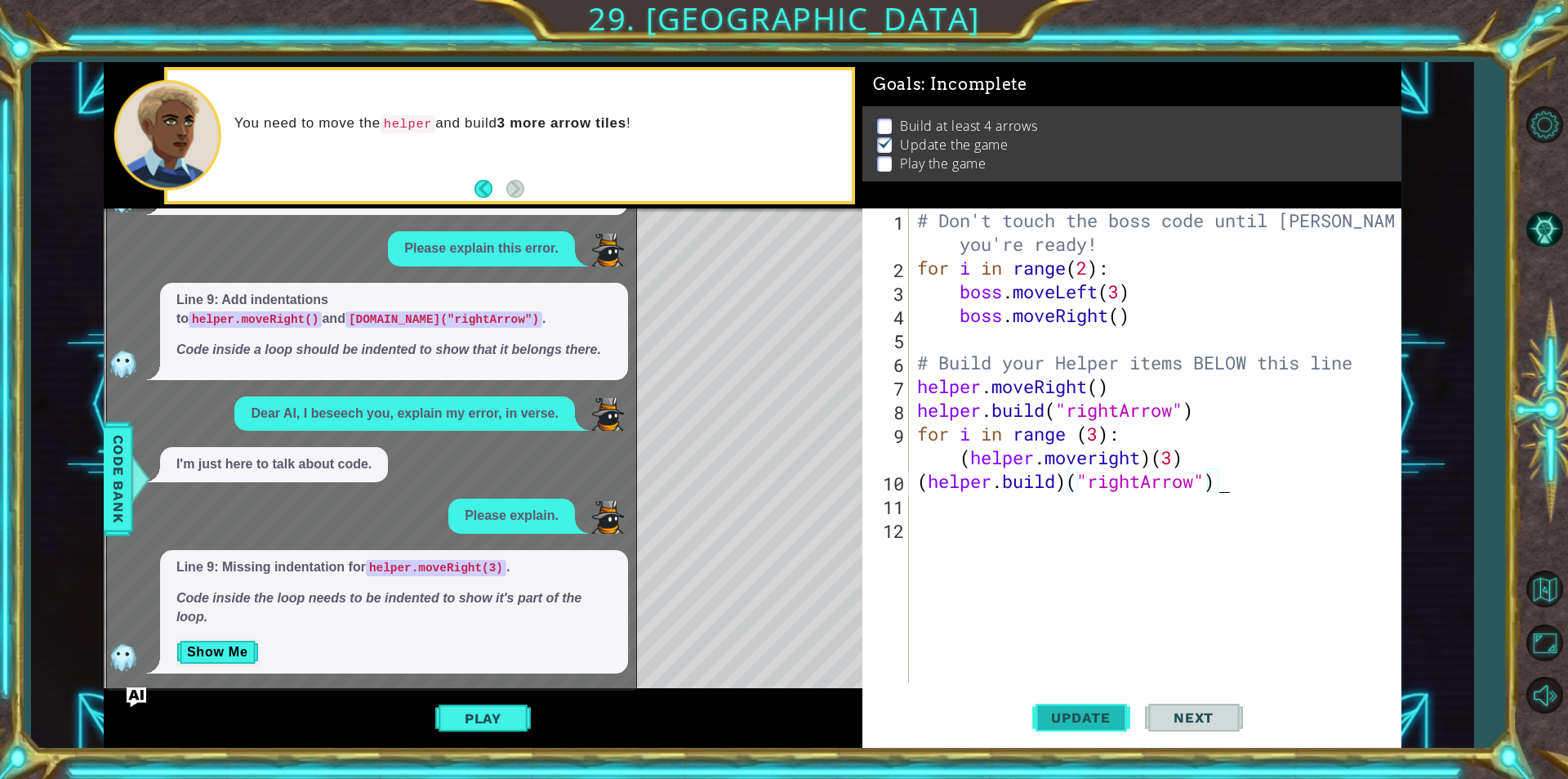
click at [1074, 709] on span "Update" at bounding box center [1081, 717] width 93 height 16
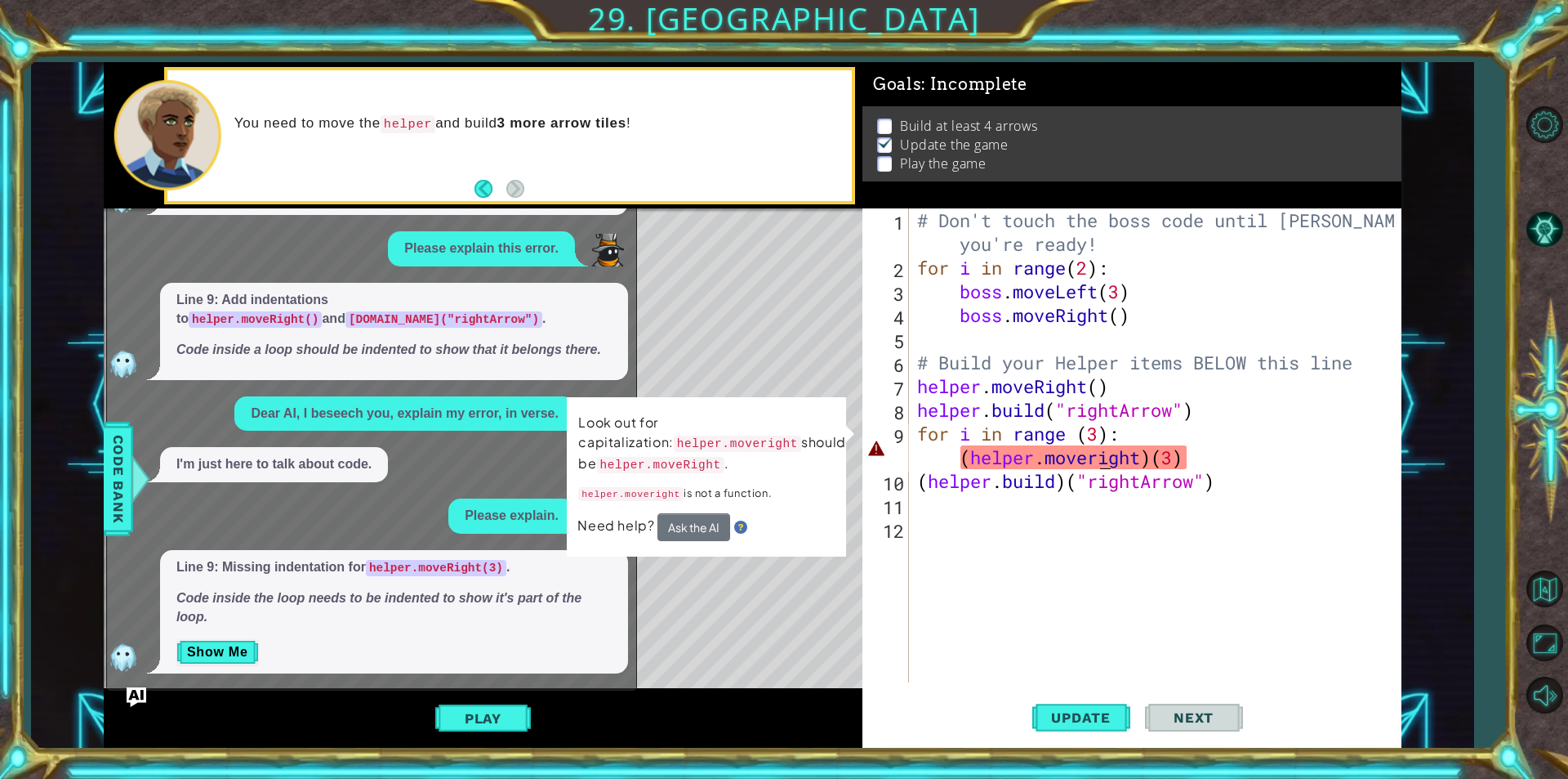
click at [1103, 462] on div "# Don't touch the boss code until [PERSON_NAME] says you're ready! for i in ran…" at bounding box center [1160, 481] width 491 height 545
click at [1100, 463] on div "# Don't touch the boss code until [PERSON_NAME] says you're ready! for i in ran…" at bounding box center [1160, 481] width 491 height 545
click at [1094, 465] on div "# Don't touch the boss code until [PERSON_NAME] says you're ready! for i in ran…" at bounding box center [1160, 481] width 491 height 545
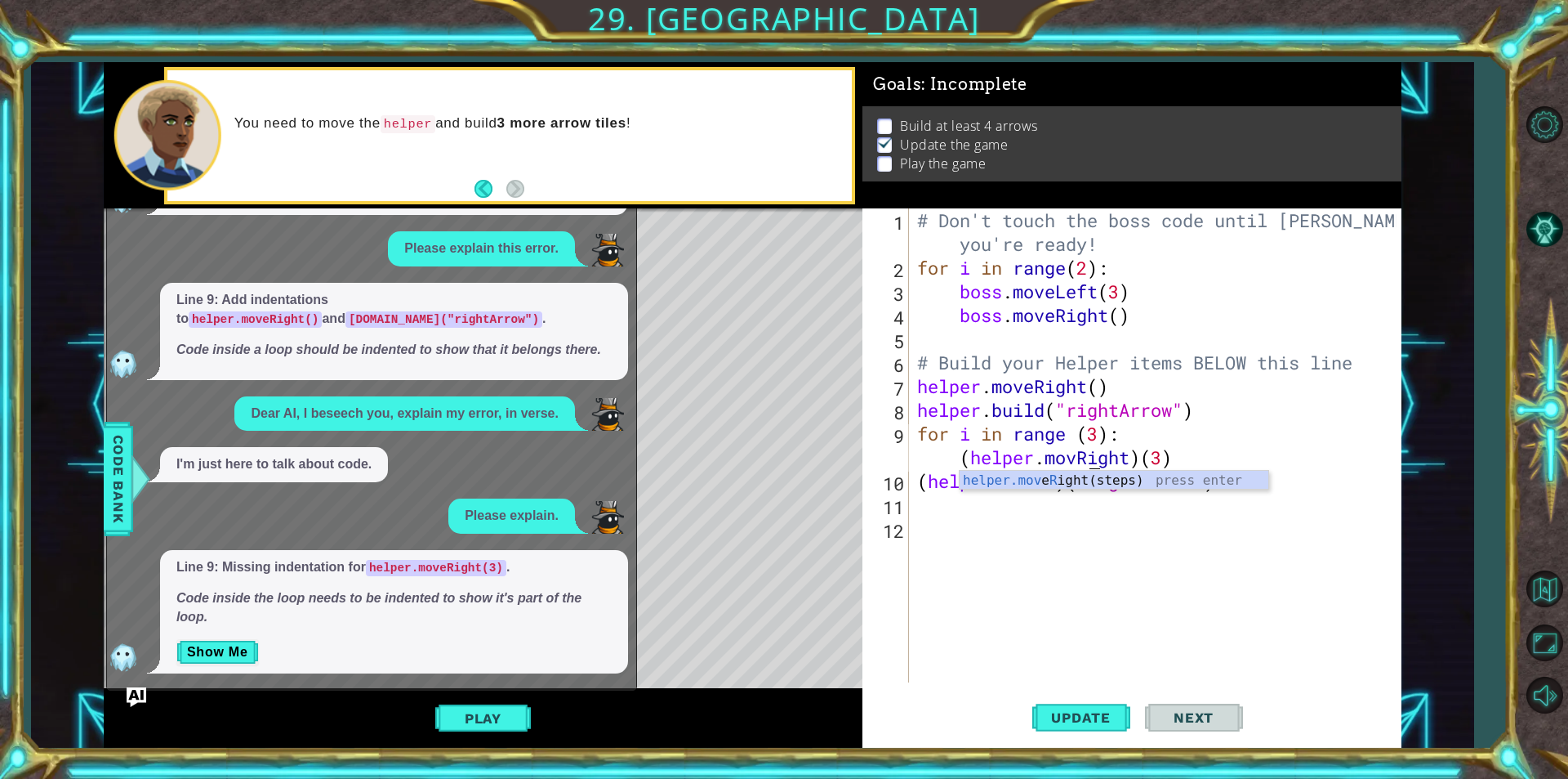
scroll to position [0, 27]
click at [1077, 452] on div "# Don't touch the boss code until [PERSON_NAME] says you're ready! for i in ran…" at bounding box center [1160, 481] width 491 height 545
click at [1074, 461] on div "# Don't touch the boss code until [PERSON_NAME] says you're ready! for i in ran…" at bounding box center [1160, 481] width 491 height 545
click at [1080, 456] on div "# Don't touch the boss code until [PERSON_NAME] says you're ready! for i in ran…" at bounding box center [1160, 481] width 491 height 545
click at [1078, 451] on div "# Don't touch the boss code until [PERSON_NAME] says you're ready! for i in ran…" at bounding box center [1160, 481] width 491 height 545
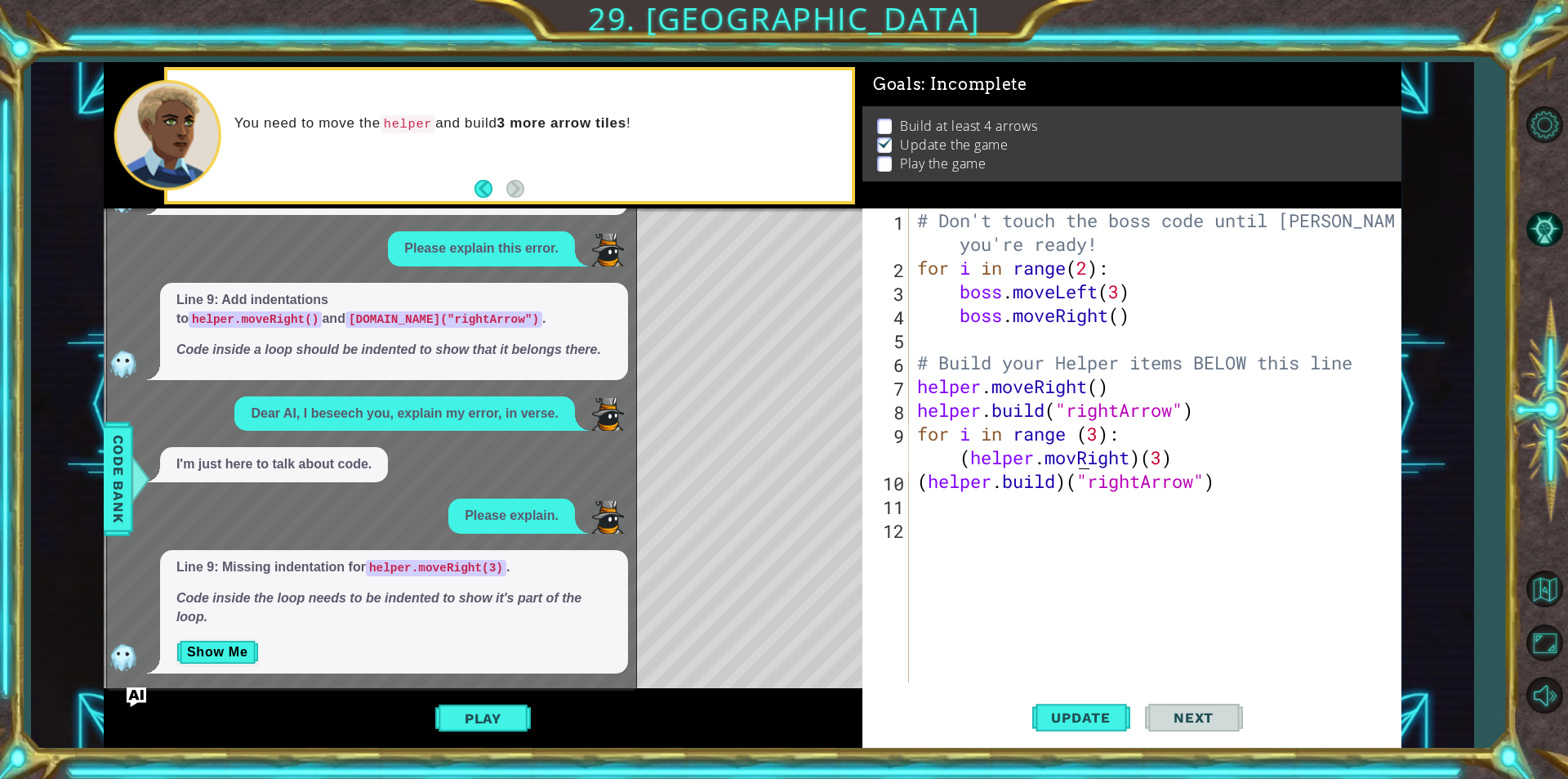
click at [1071, 456] on div "# Don't touch the boss code until [PERSON_NAME] says you're ready! for i in ran…" at bounding box center [1160, 481] width 491 height 545
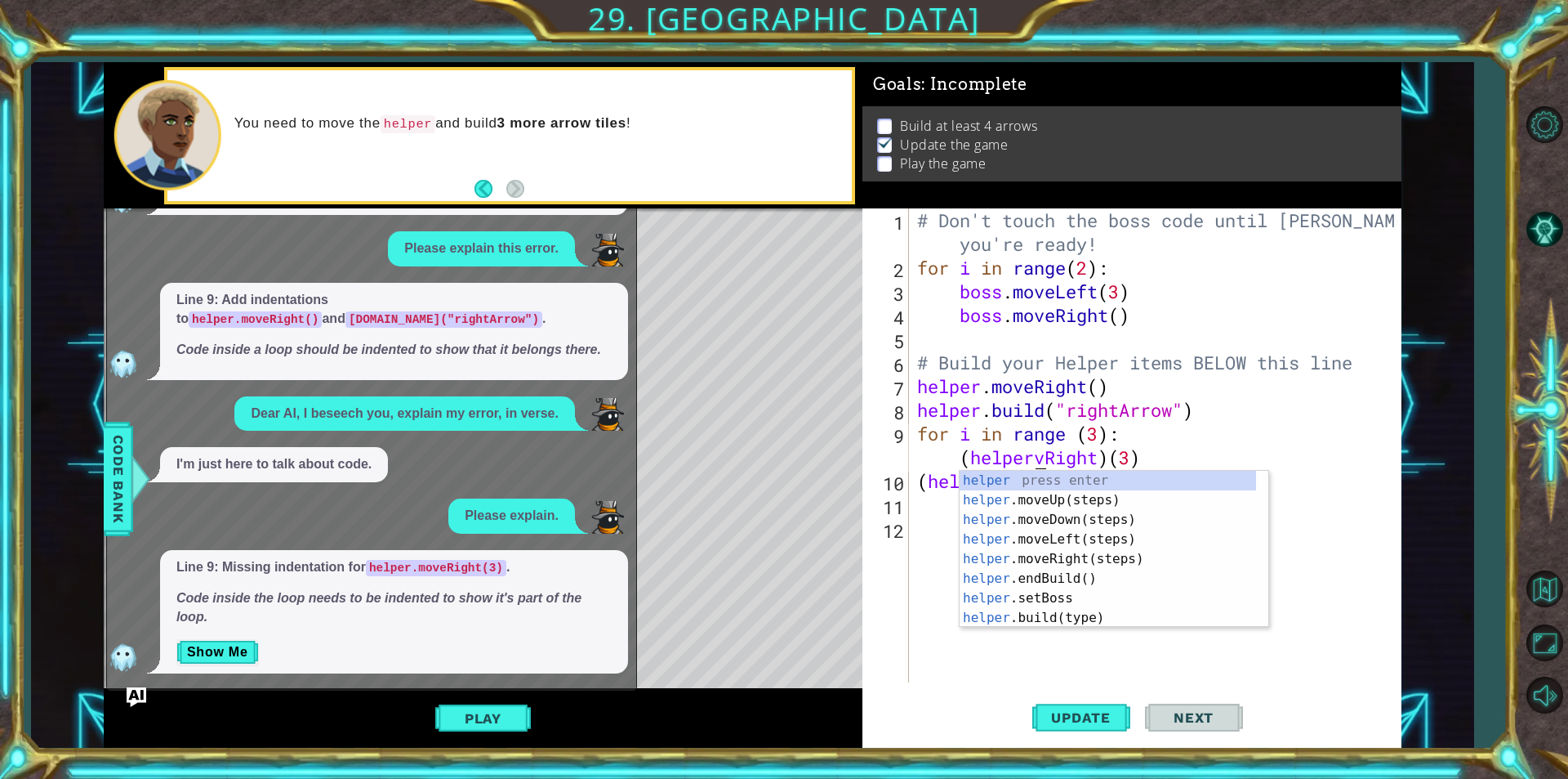
scroll to position [0, 26]
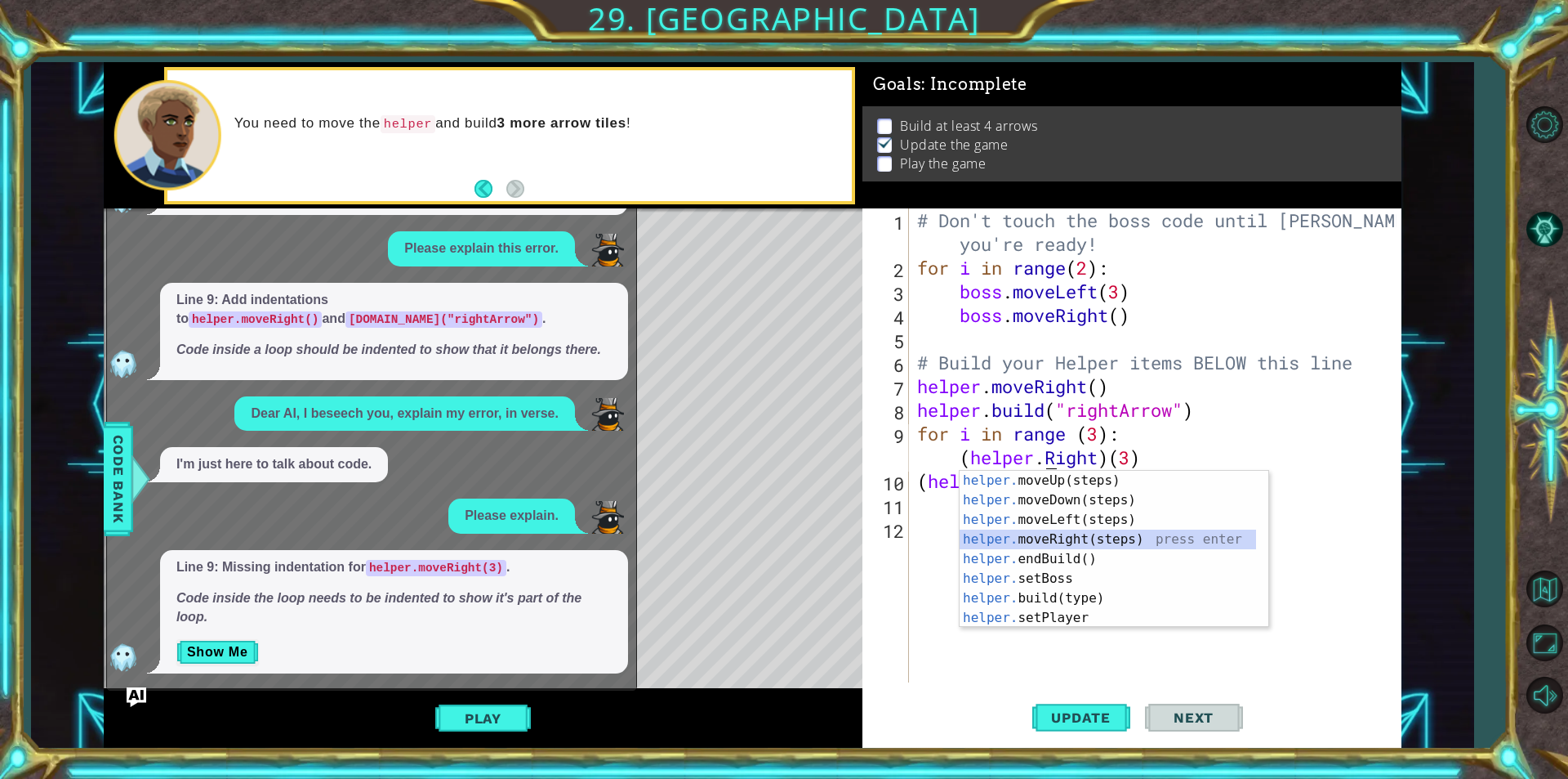
click at [979, 536] on div "helper. moveUp(steps) press enter helper. moveDown(steps) press enter helper. m…" at bounding box center [1107, 568] width 296 height 196
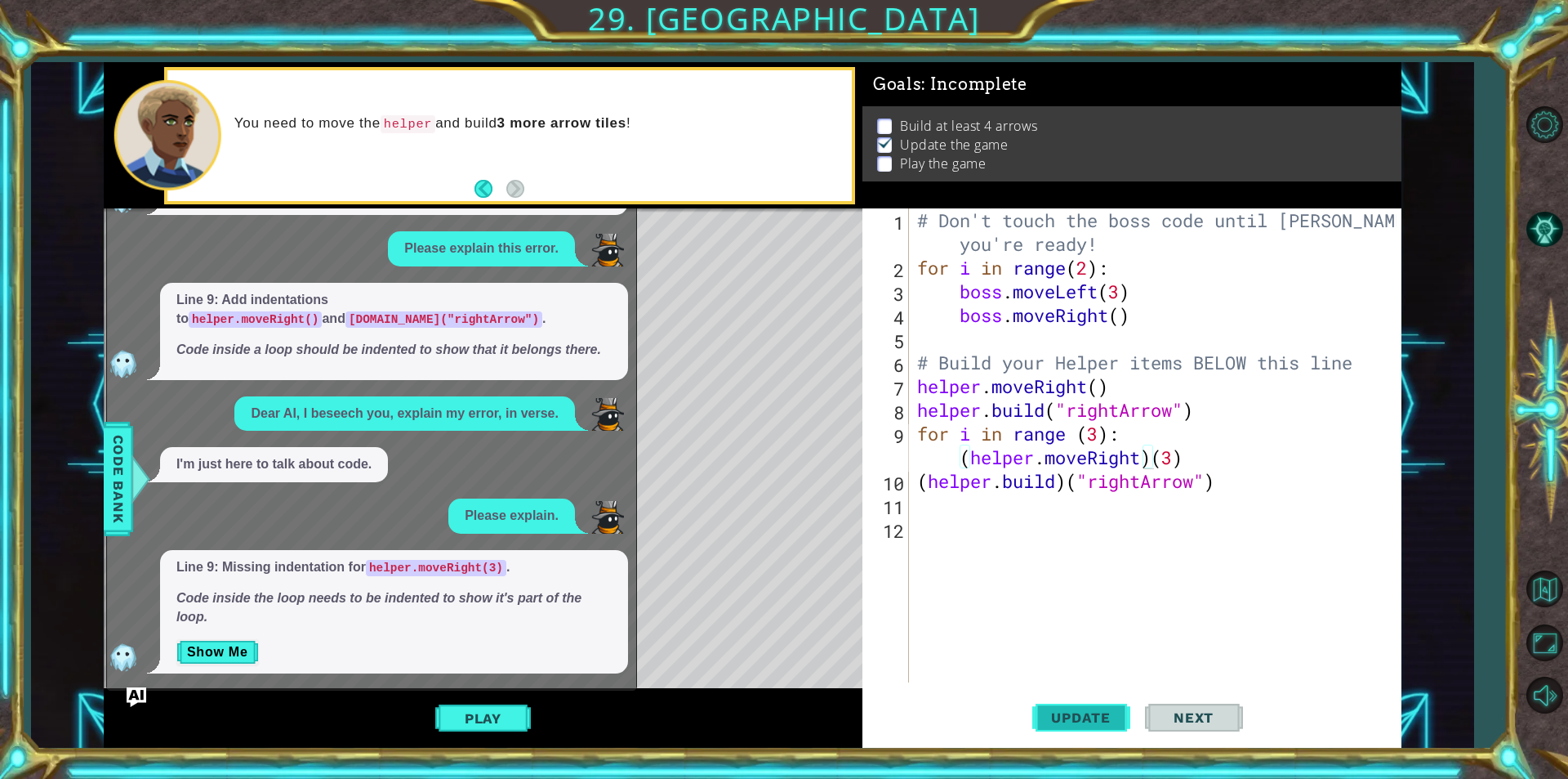
click at [1095, 714] on span "Update" at bounding box center [1081, 717] width 93 height 16
click at [1087, 717] on span "Update" at bounding box center [1081, 717] width 93 height 16
click at [653, 541] on div "Level Map" at bounding box center [482, 449] width 755 height 482
click at [634, 627] on div "x What's wrong? Lines 9-10: Add indentations to helper.moveRight() and [DOMAIN_…" at bounding box center [372, 444] width 531 height 490
click at [102, 458] on div "1 2 3 4 5 6 7 8 9 10 11 12 # Don't touch the boss code until [PERSON_NAME] says…" at bounding box center [752, 404] width 1443 height 685
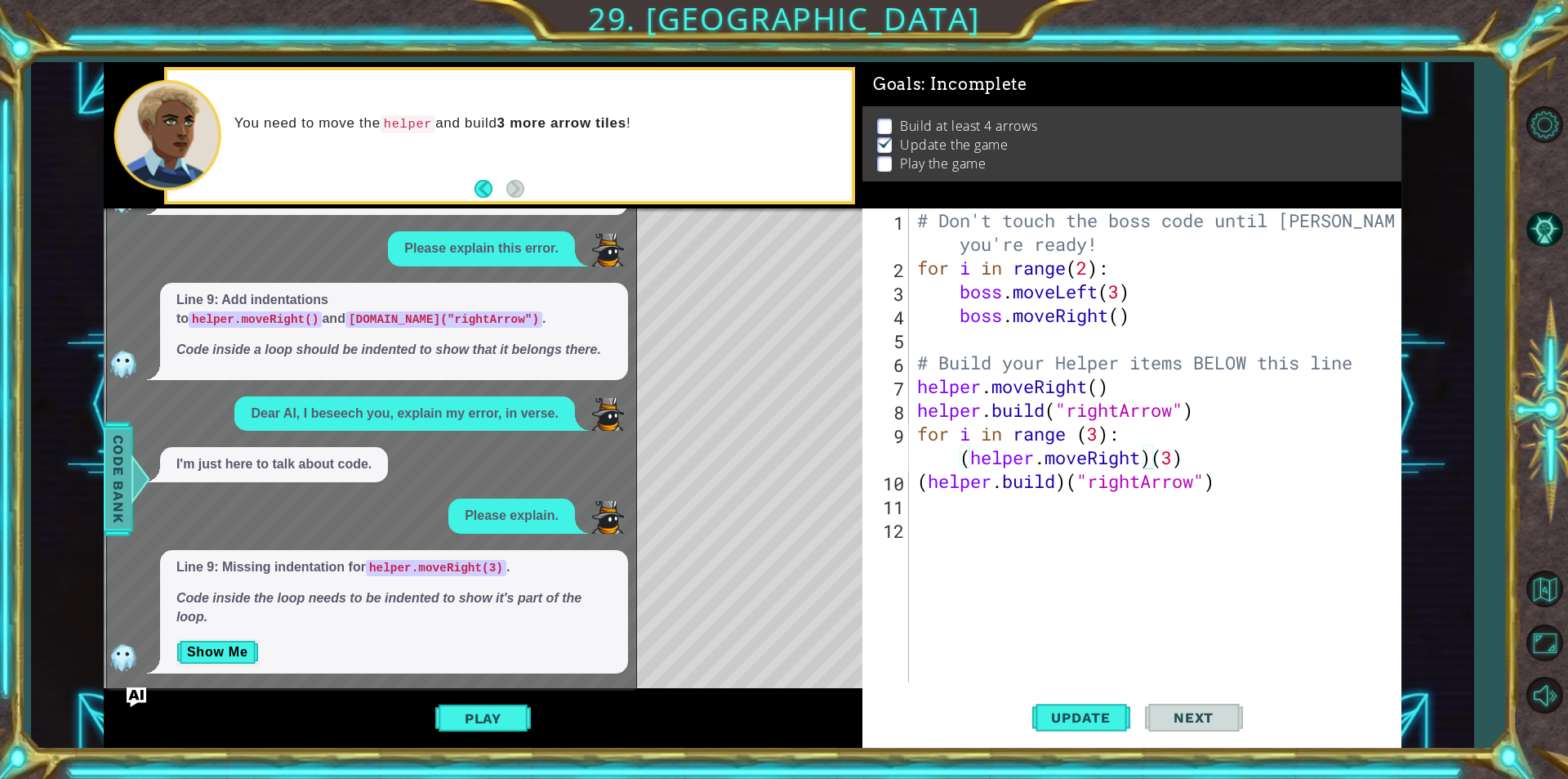
click at [122, 464] on span "Code Bank" at bounding box center [118, 479] width 26 height 99
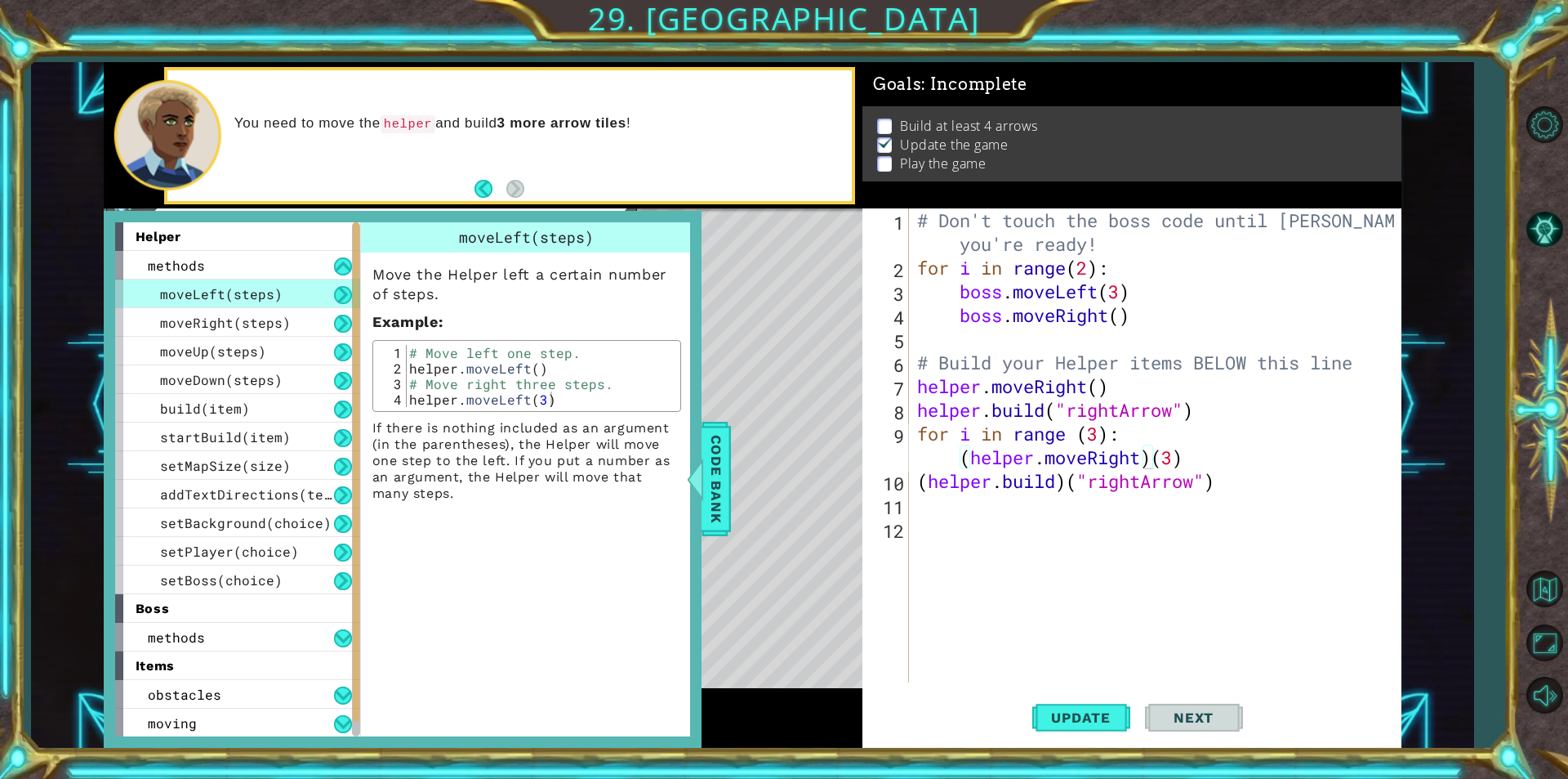
click at [763, 466] on div "Level Map" at bounding box center [482, 449] width 755 height 482
click at [715, 464] on span "Code Bank" at bounding box center [716, 479] width 26 height 99
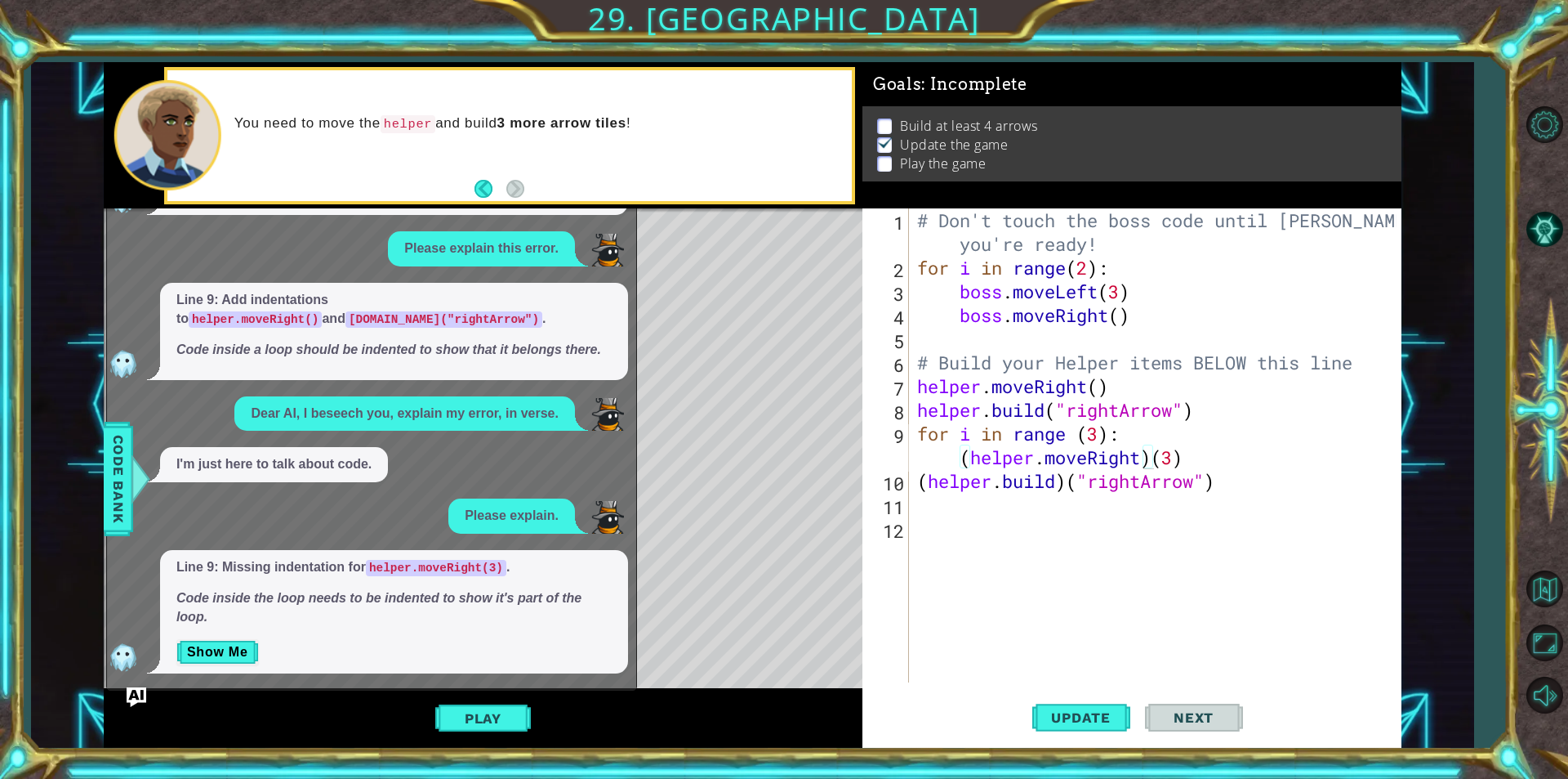
scroll to position [0, 0]
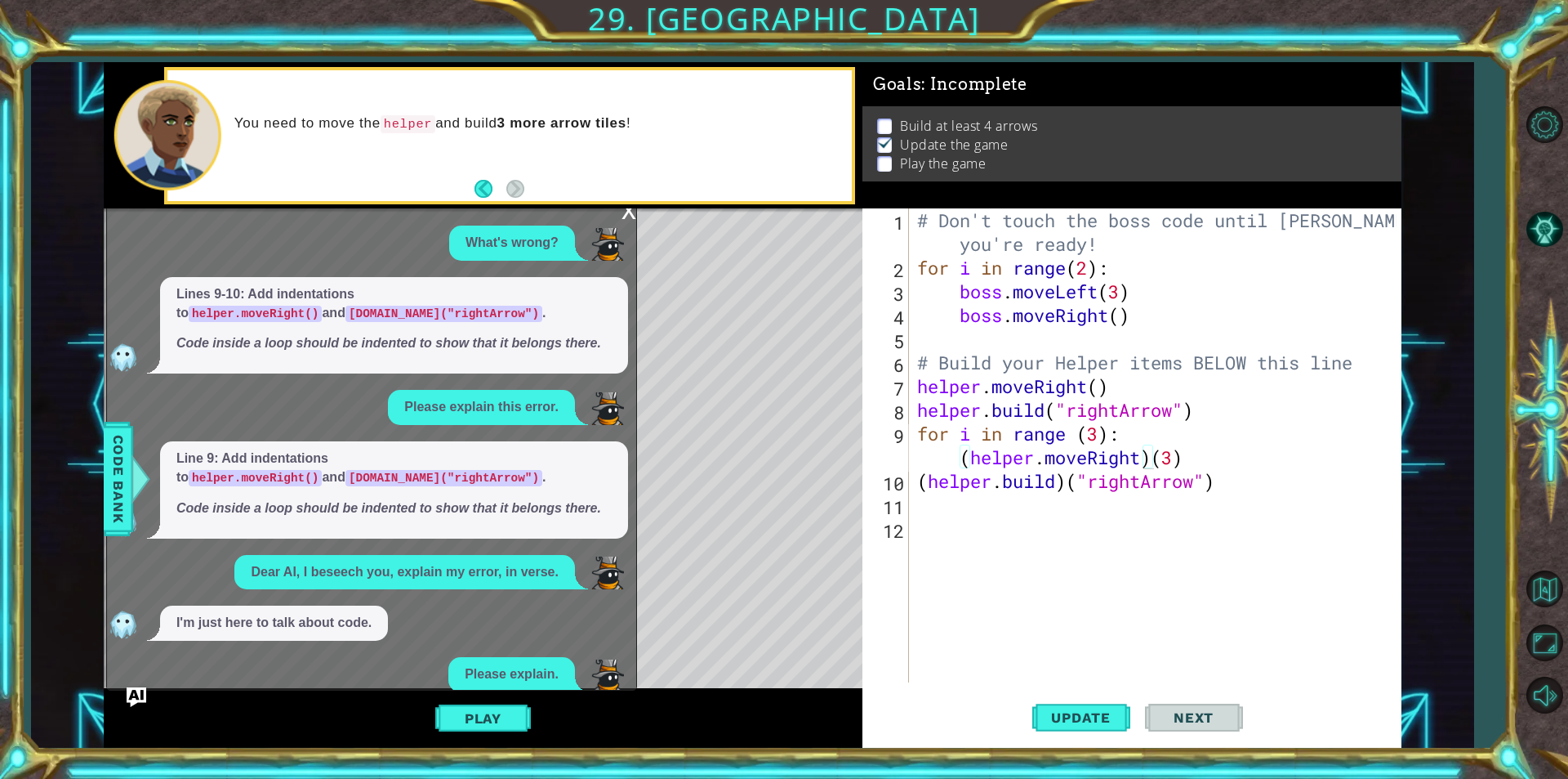
click at [627, 207] on div "You need to move the helper and build 3 more arrow tiles !" at bounding box center [483, 135] width 759 height 146
click at [629, 217] on div "x" at bounding box center [629, 208] width 14 height 16
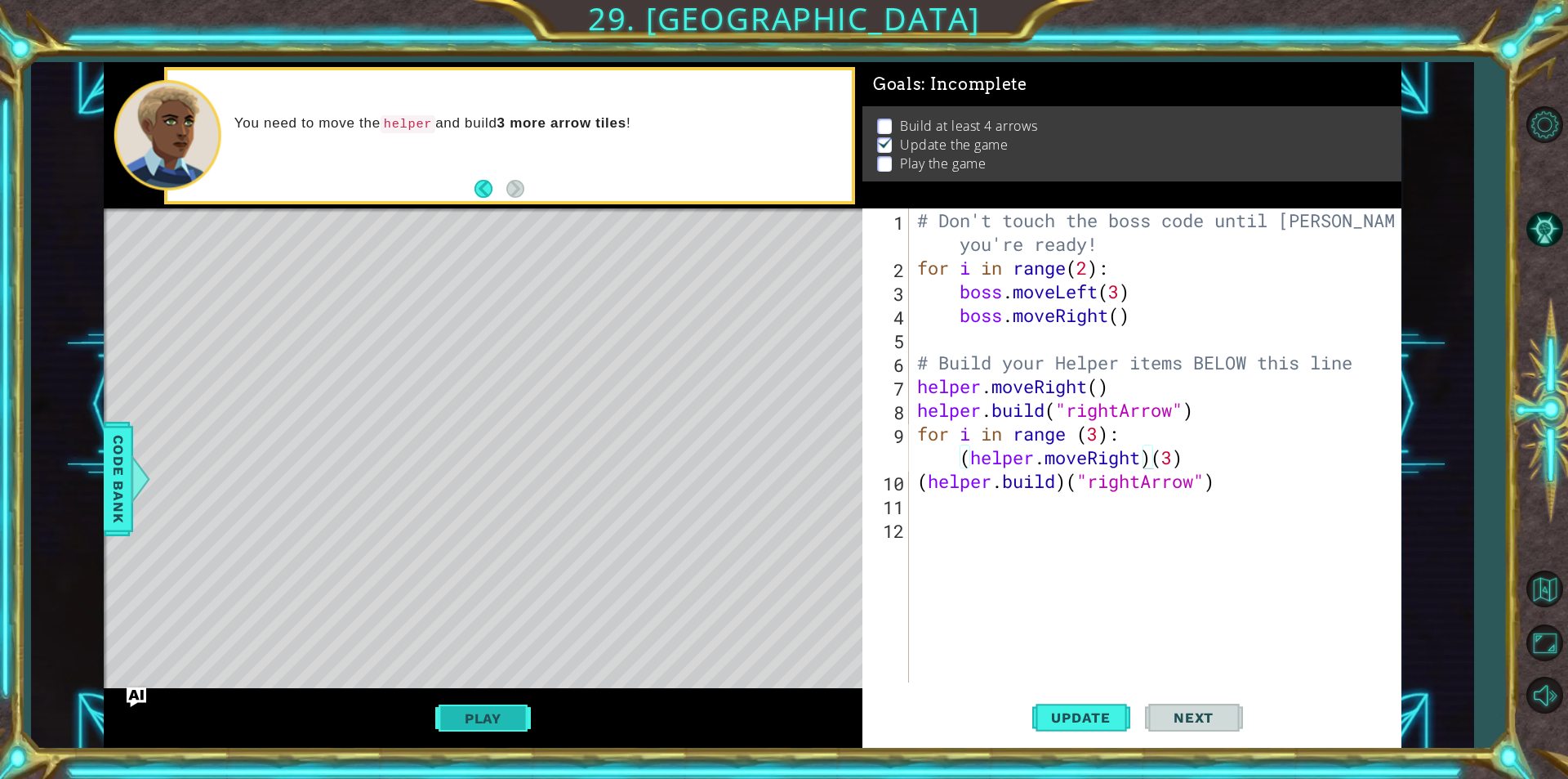
click at [476, 725] on button "Play" at bounding box center [483, 718] width 96 height 31
click at [482, 194] on button "Back" at bounding box center [490, 188] width 32 height 18
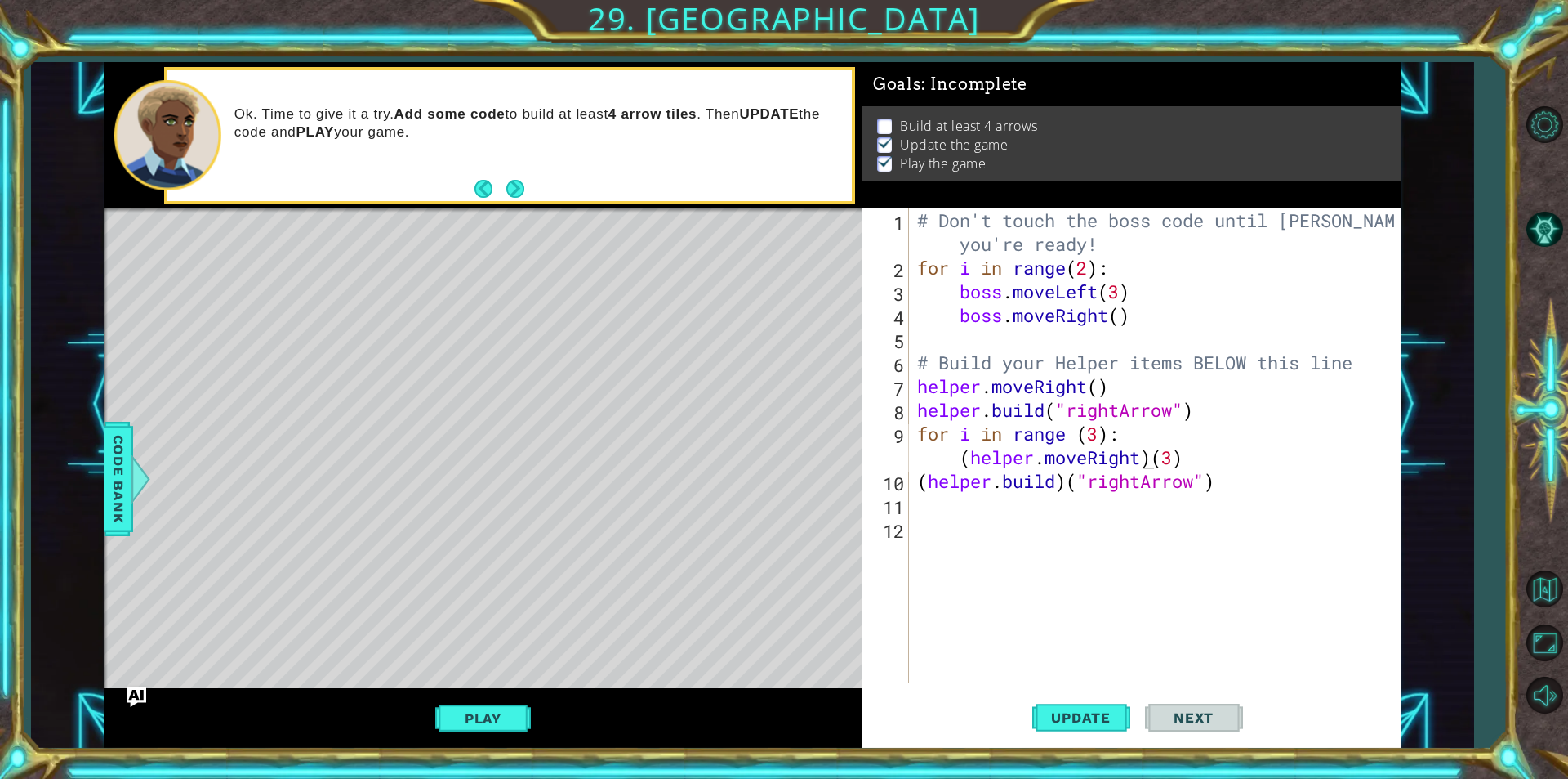
click at [1198, 713] on span "Next" at bounding box center [1193, 717] width 73 height 16
click at [1064, 712] on span "Update" at bounding box center [1081, 717] width 93 height 16
click at [1231, 483] on div "# Don't touch the boss code until [PERSON_NAME] says you're ready! for i in ran…" at bounding box center [1160, 481] width 491 height 545
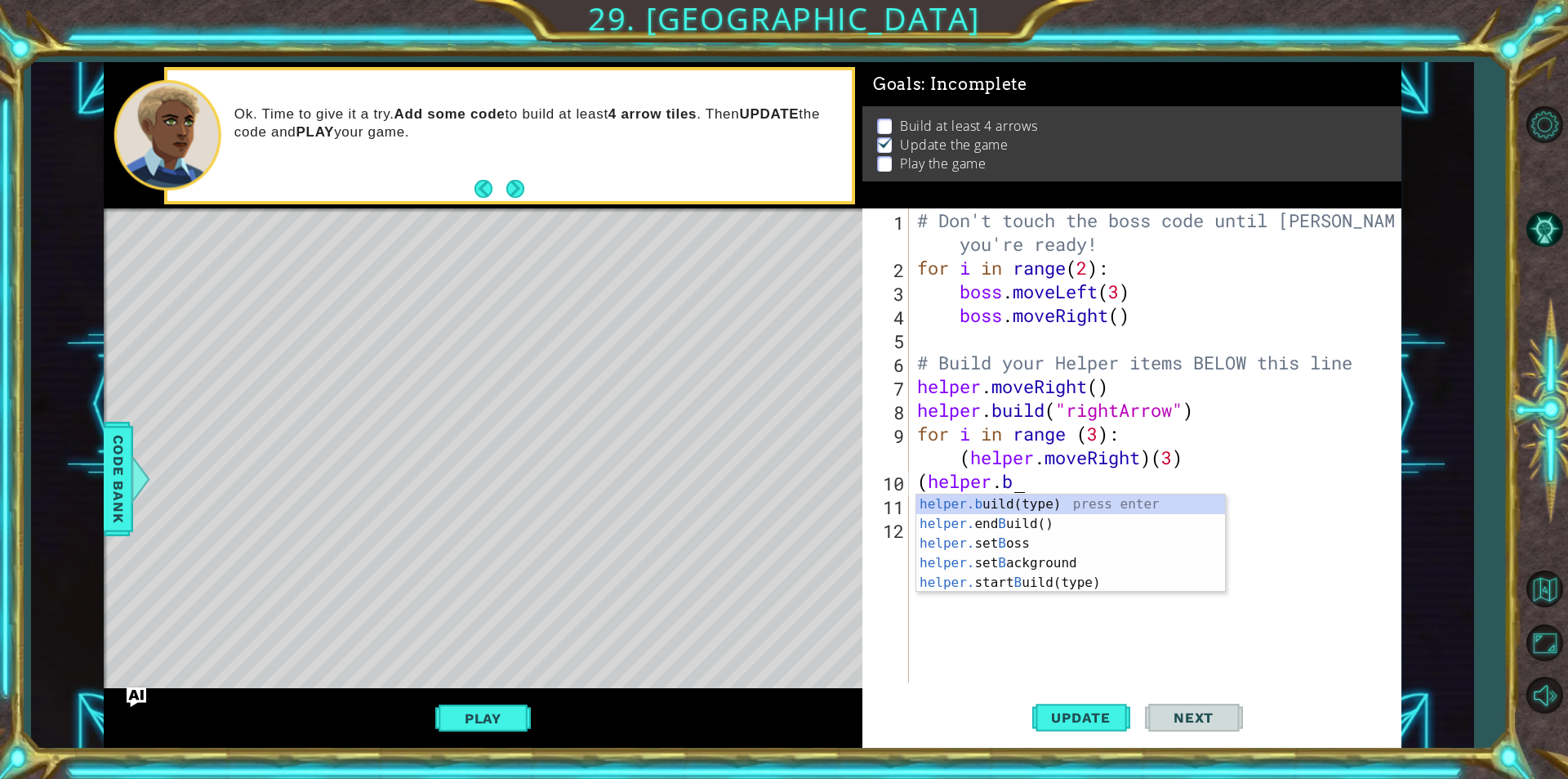
scroll to position [0, 1]
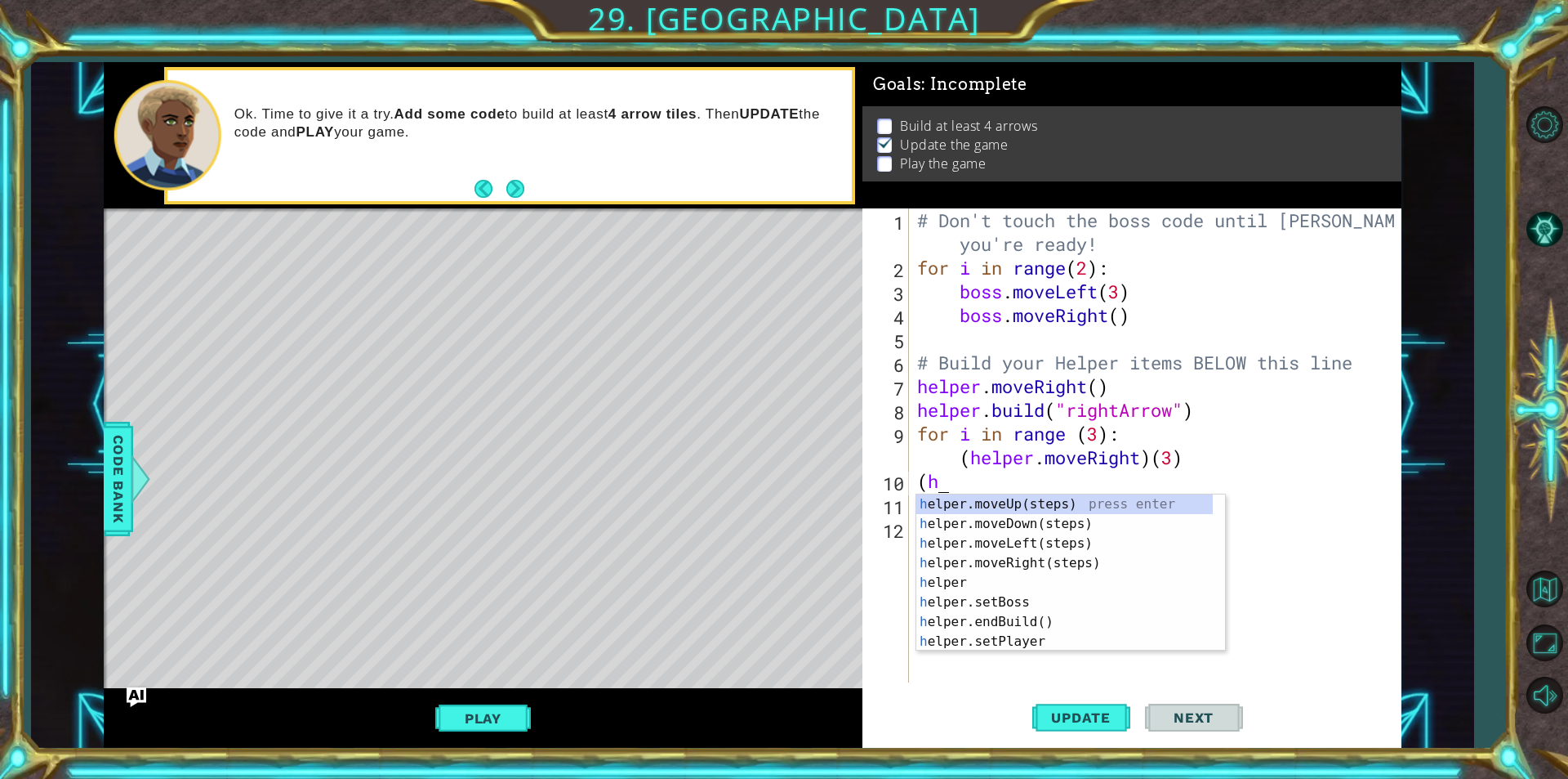
type textarea "("
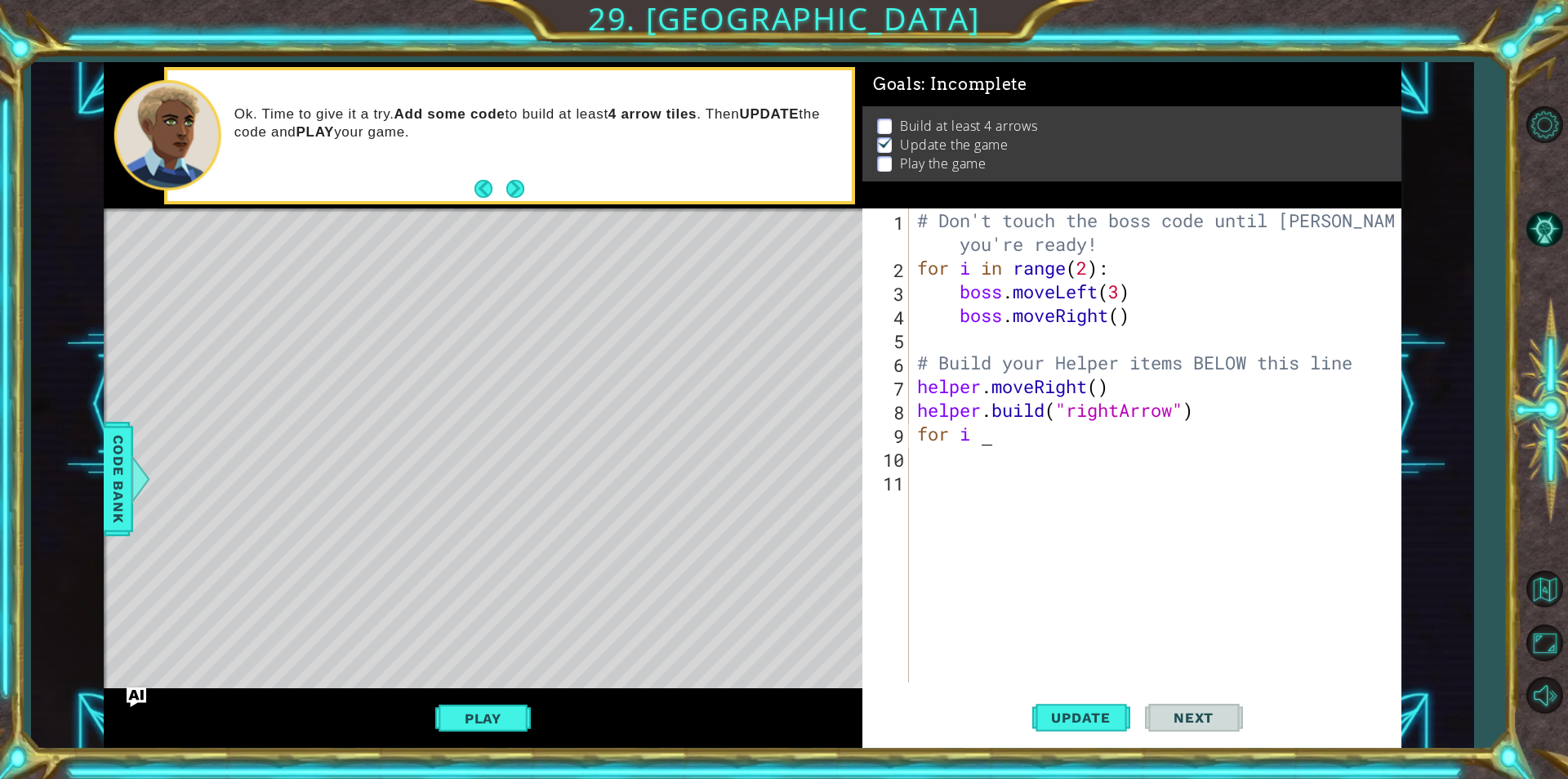
type textarea "f"
type textarea "[DOMAIN_NAME]("rightArrow")"
click at [934, 432] on div "# Don't touch the boss code until [PERSON_NAME] says you're ready! for i in ran…" at bounding box center [1160, 481] width 491 height 545
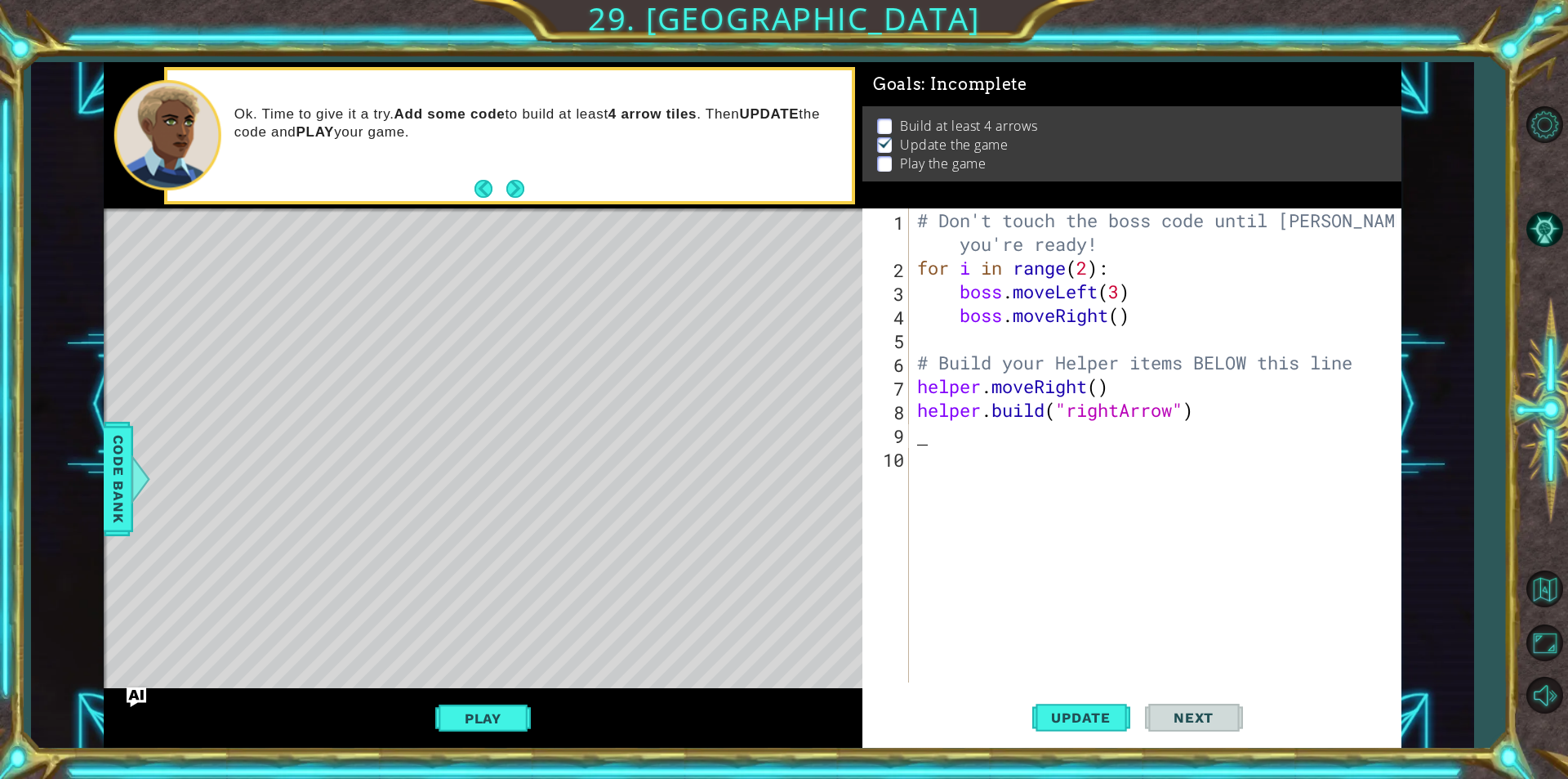
type textarea "h"
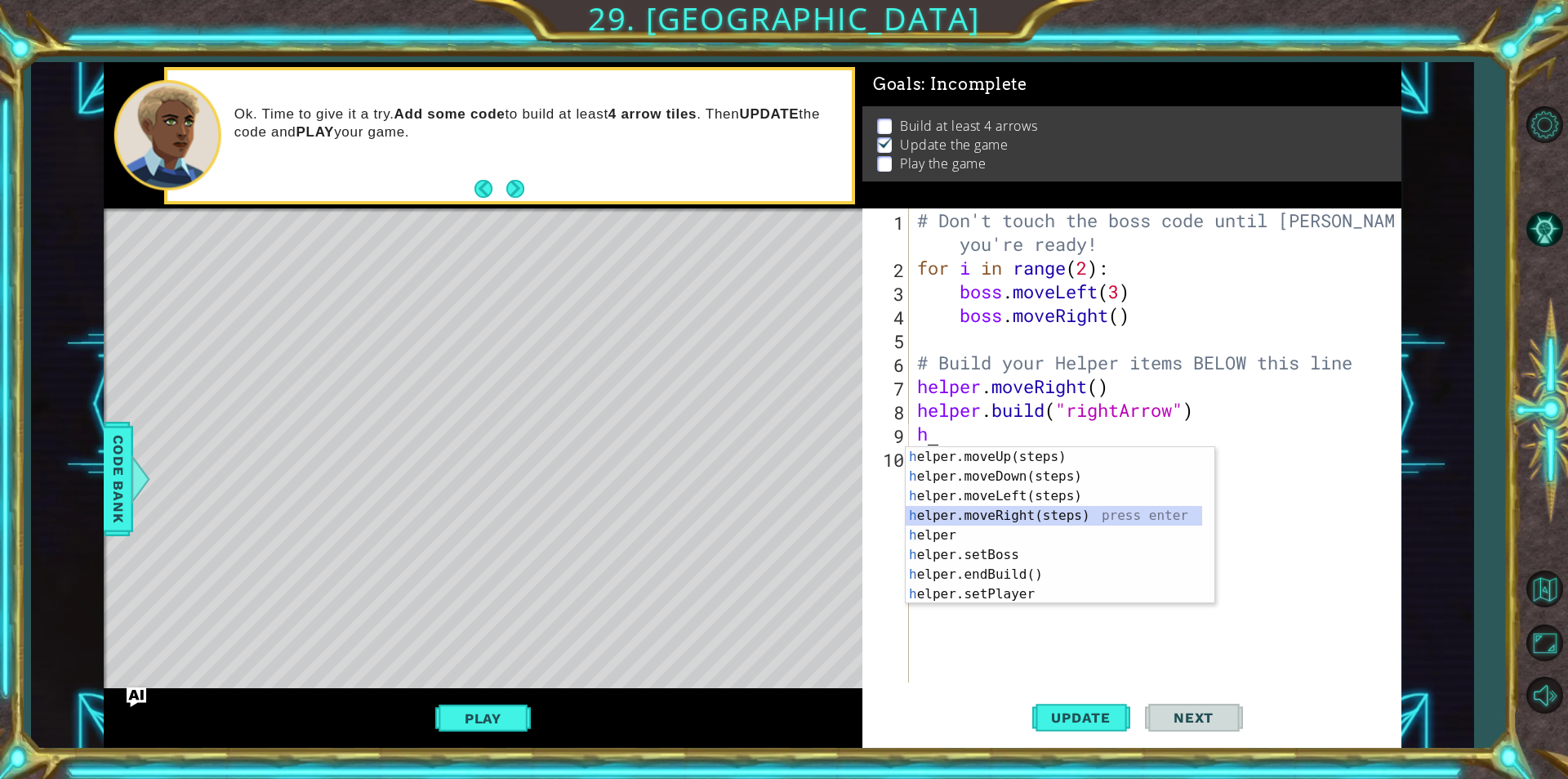
click at [1076, 523] on div "h elper.moveUp(steps) press enter h elper.moveDown(steps) press enter h elper.m…" at bounding box center [1060, 545] width 309 height 196
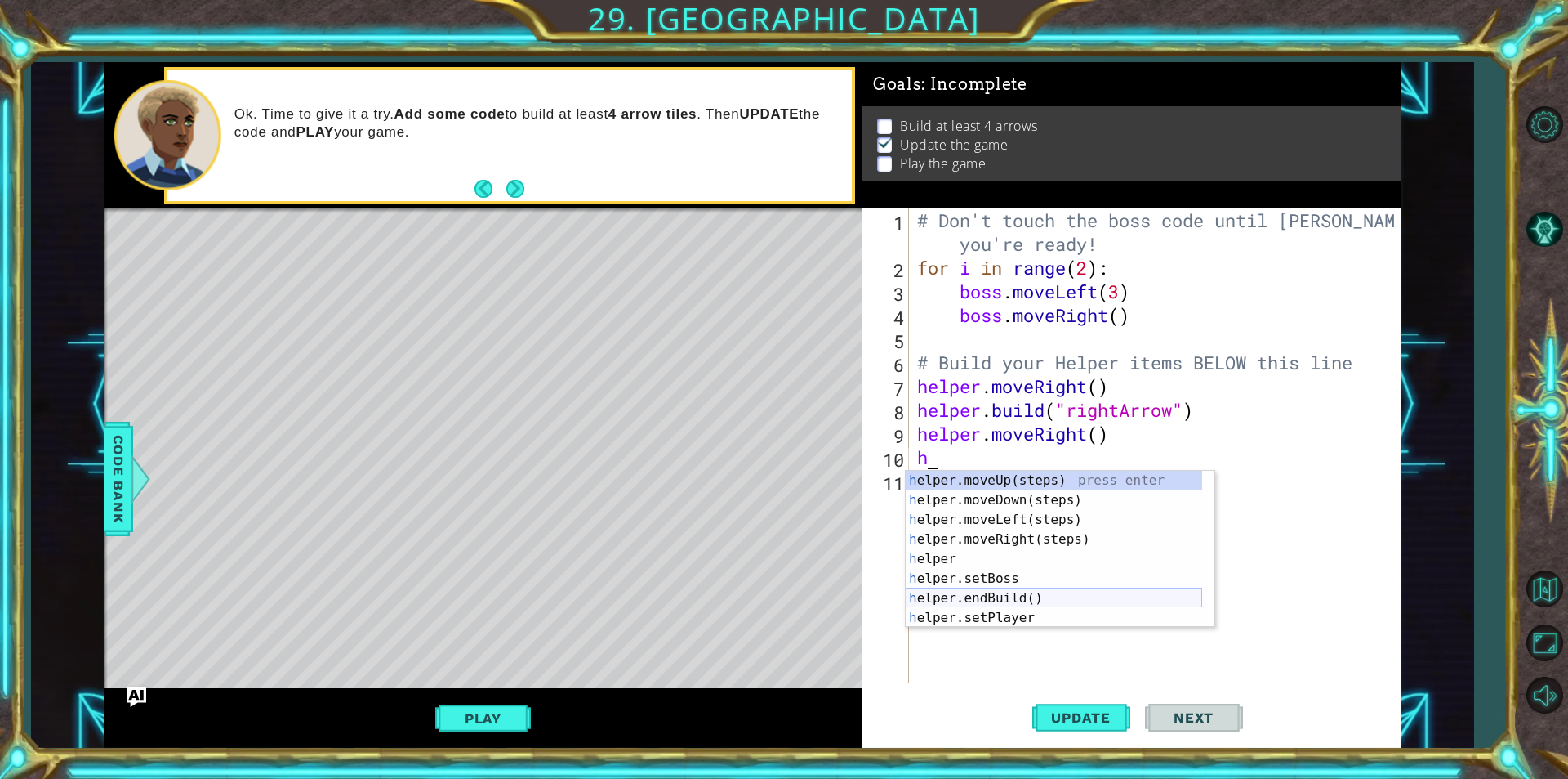
type textarea "he"
click at [1005, 576] on div "he lper.moveUp(steps) press enter he lper.moveDown(steps) press enter he lper.m…" at bounding box center [1054, 568] width 296 height 196
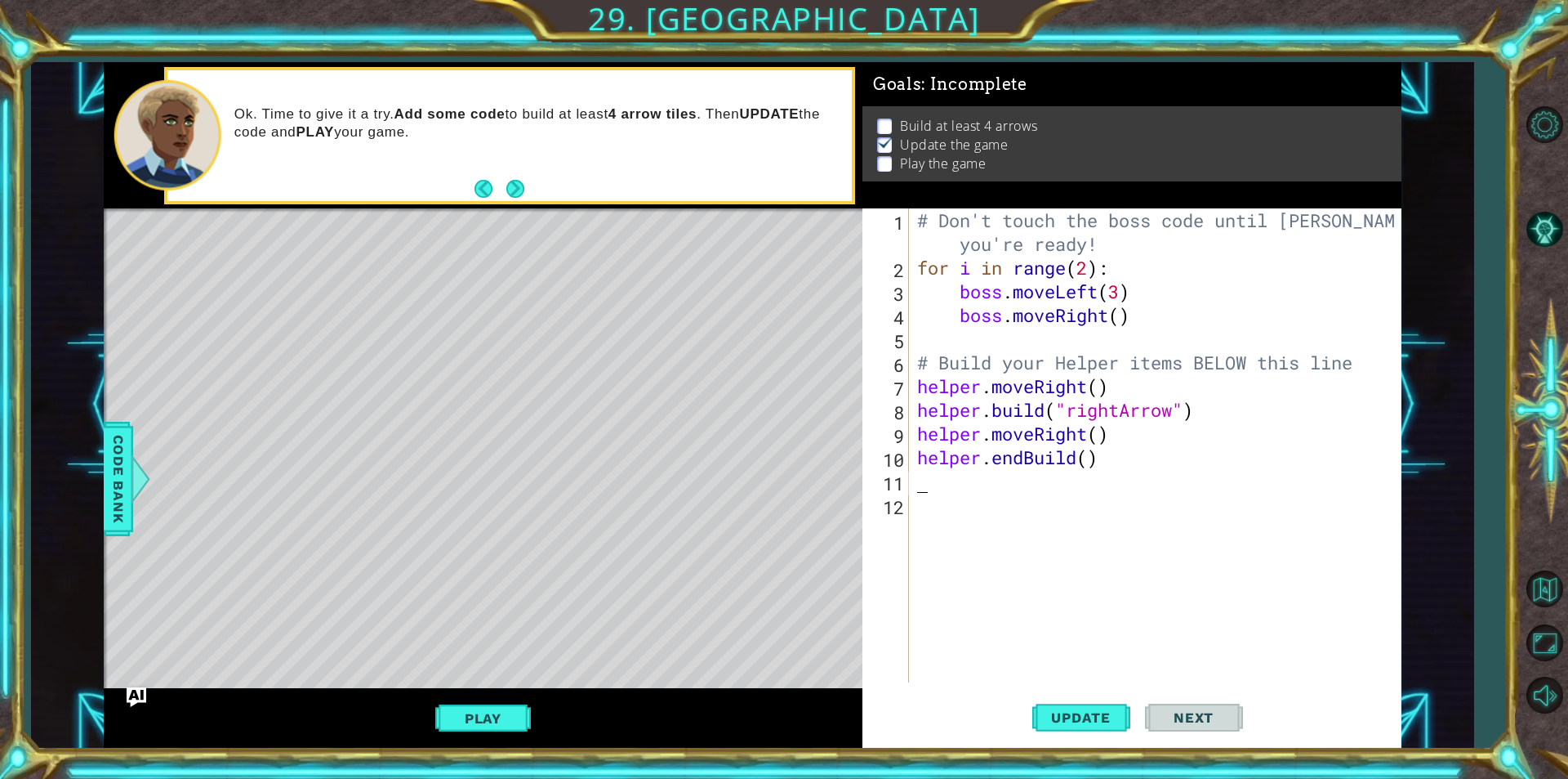
click at [1021, 453] on div "# Don't touch the boss code until [PERSON_NAME] says you're ready! for i in ran…" at bounding box center [1160, 481] width 491 height 545
click at [1021, 454] on div "# Don't touch the boss code until [PERSON_NAME] says you're ready! for i in ran…" at bounding box center [1160, 481] width 491 height 545
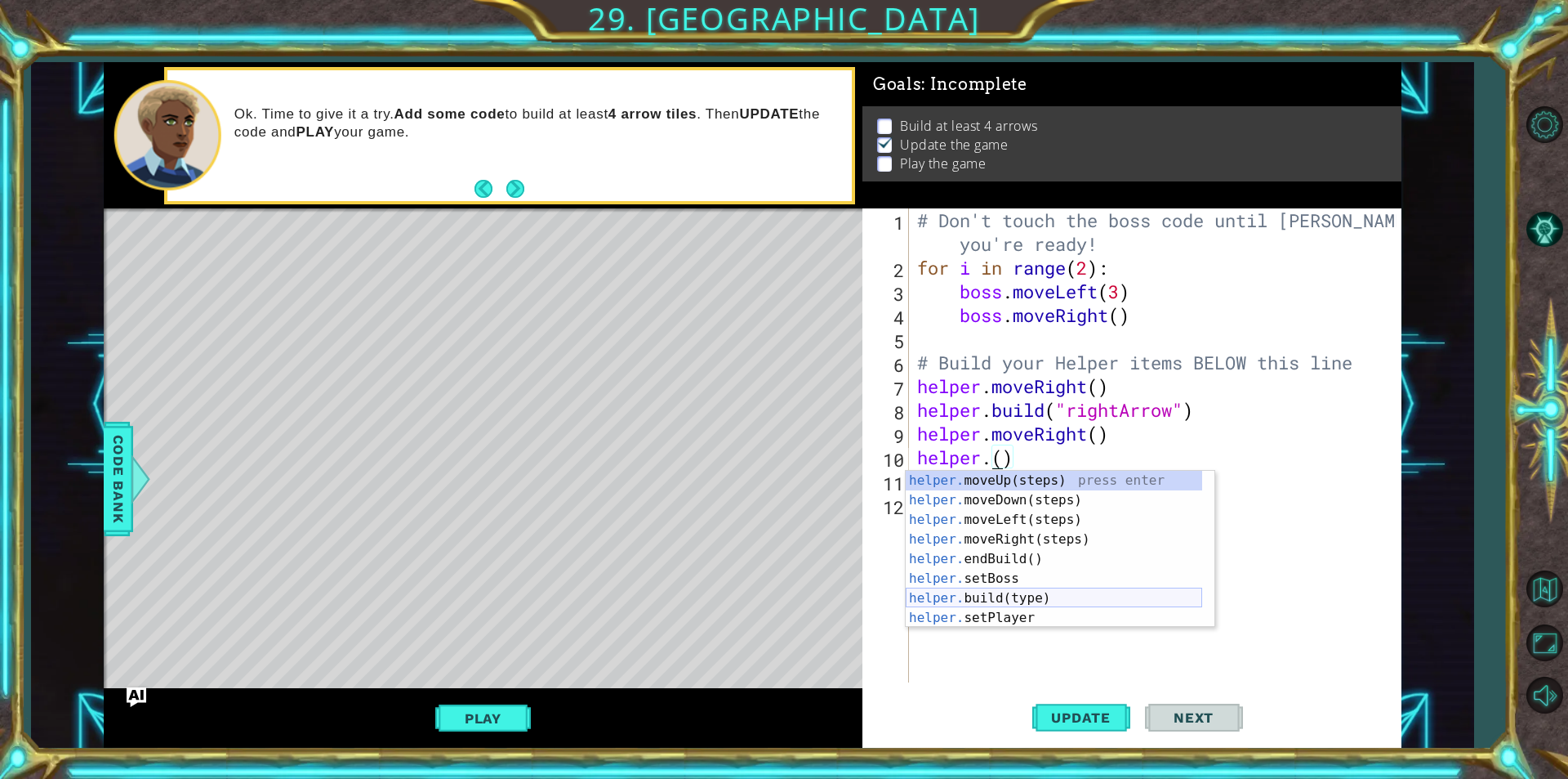
click at [980, 597] on div "helper. moveUp(steps) press enter helper. moveDown(steps) press enter helper. m…" at bounding box center [1054, 568] width 296 height 196
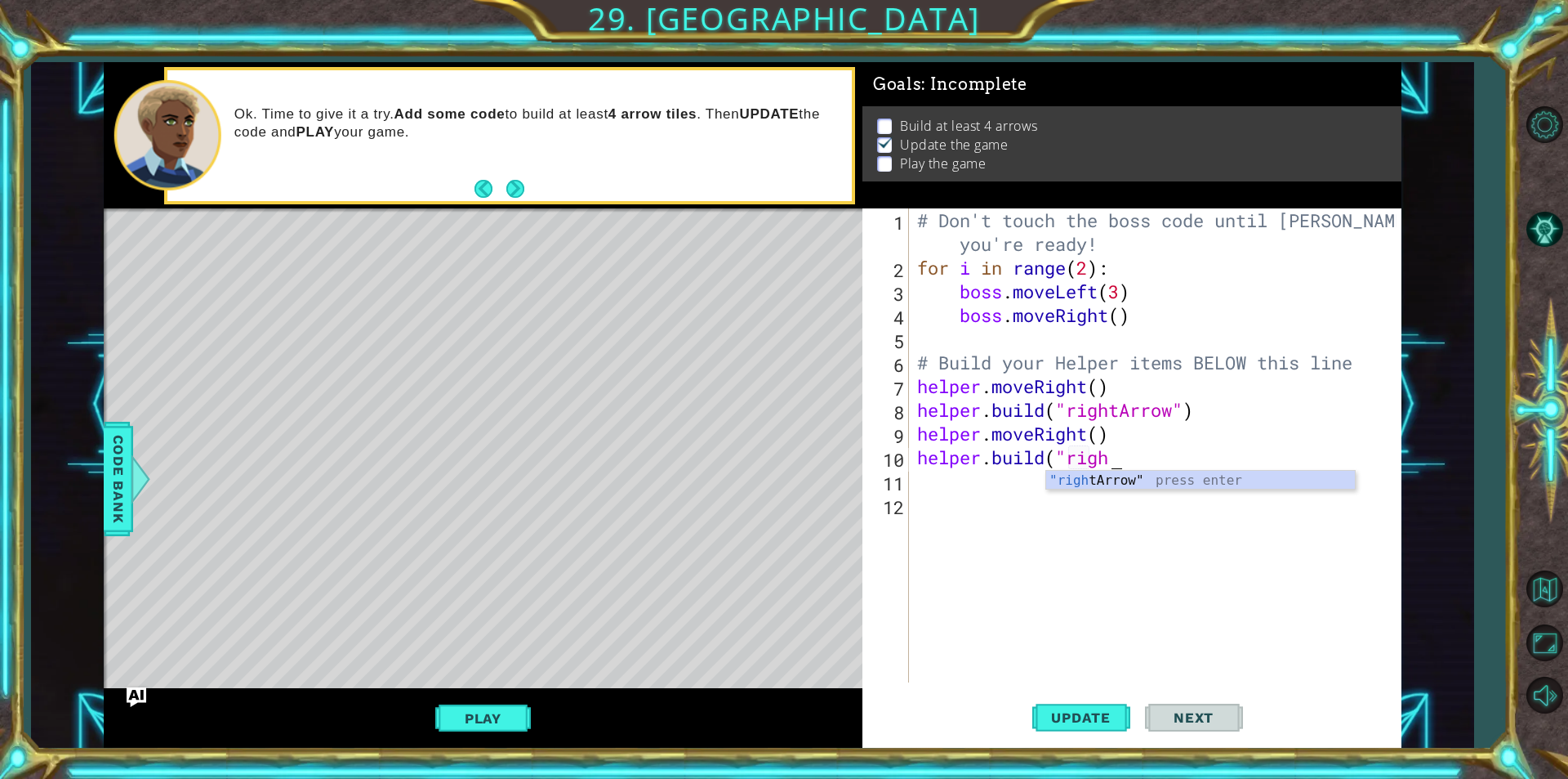
scroll to position [0, 9]
click at [1082, 484] on div ""right Arrow" press enter" at bounding box center [1200, 500] width 309 height 59
click at [993, 461] on div "# Don't touch the boss code until [PERSON_NAME] says you're ready! for i in ran…" at bounding box center [1160, 481] width 491 height 545
click at [993, 461] on div "# Don't touch the boss code until [PERSON_NAME] says you're ready! for i in ran…" at bounding box center [1155, 445] width 483 height 474
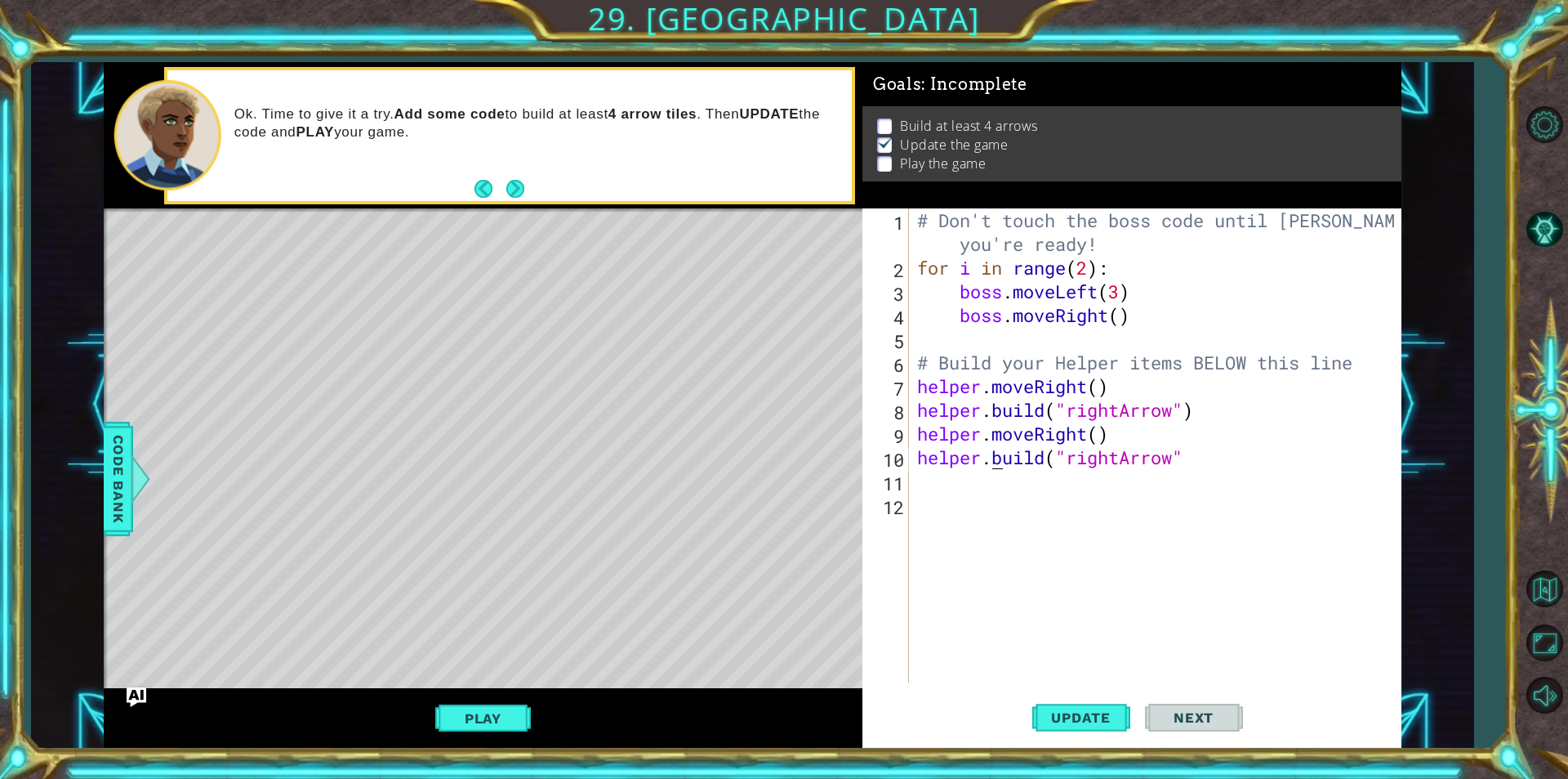
click at [993, 461] on div "# Don't touch the boss code until [PERSON_NAME] says you're ready! for i in ran…" at bounding box center [1160, 481] width 491 height 545
click at [993, 461] on div "# Don't touch the boss code until [PERSON_NAME] says you're ready! for i in ran…" at bounding box center [1155, 445] width 483 height 474
click at [1074, 718] on span "Update" at bounding box center [1081, 717] width 93 height 16
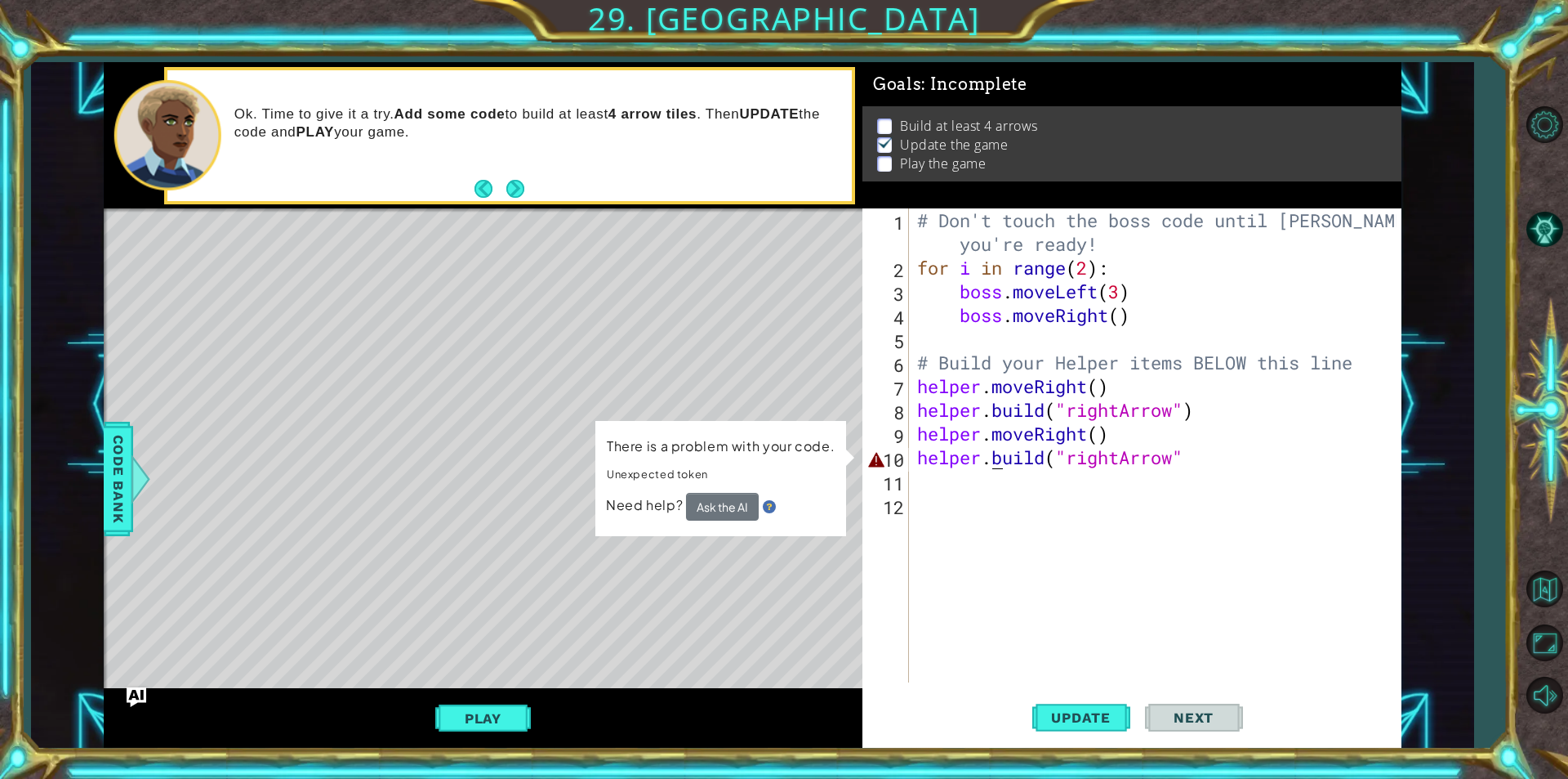
click at [1168, 461] on div "# Don't touch the boss code until [PERSON_NAME] says you're ready! for i in ran…" at bounding box center [1160, 481] width 491 height 545
click at [1195, 454] on div "# Don't touch the boss code until [PERSON_NAME] says you're ready! for i in ran…" at bounding box center [1160, 481] width 491 height 545
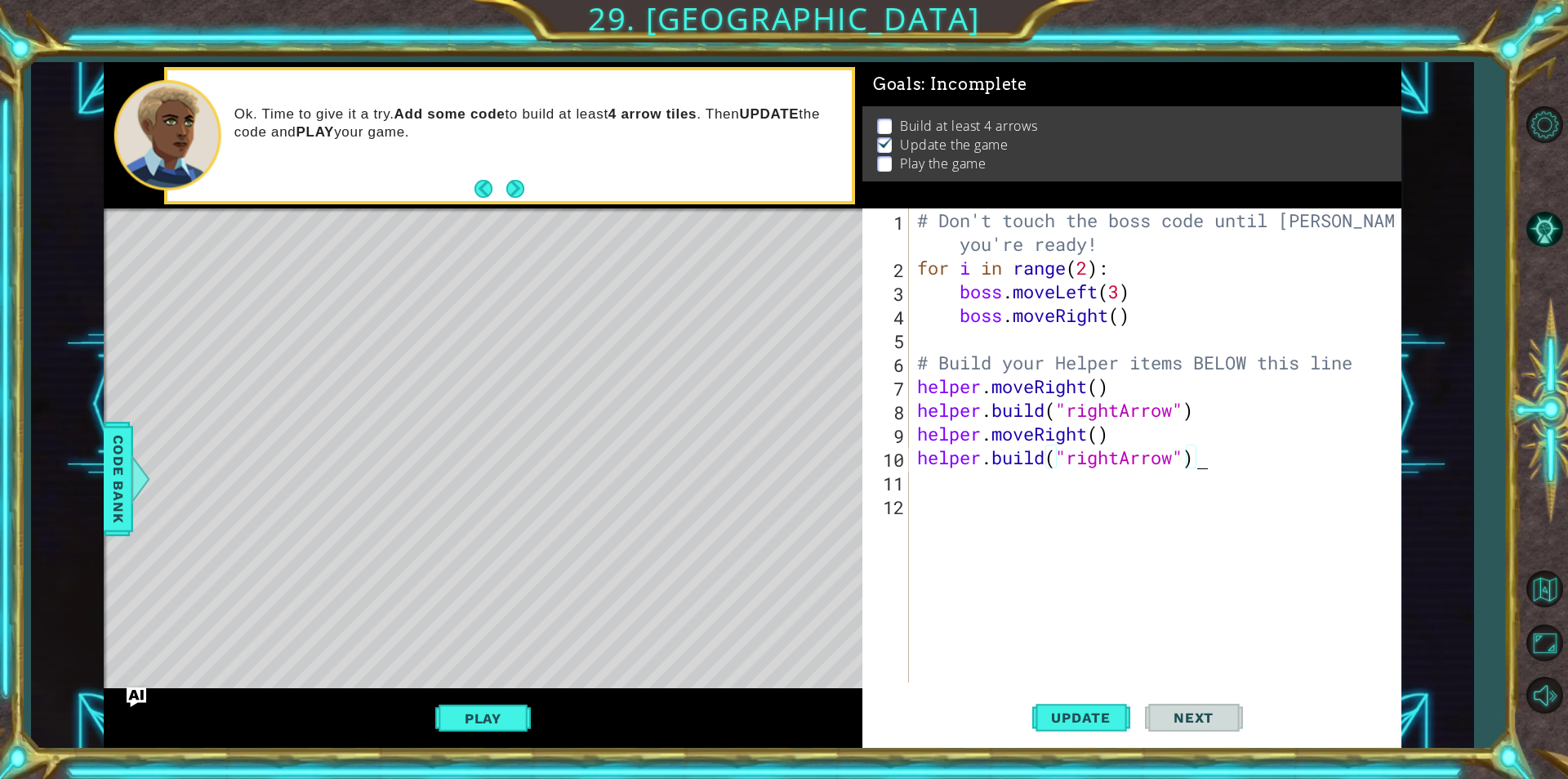
scroll to position [0, 11]
click at [1076, 721] on span "Update" at bounding box center [1081, 717] width 93 height 16
click at [480, 717] on button "Play" at bounding box center [483, 718] width 96 height 31
type textarea "helper.moveRight()"
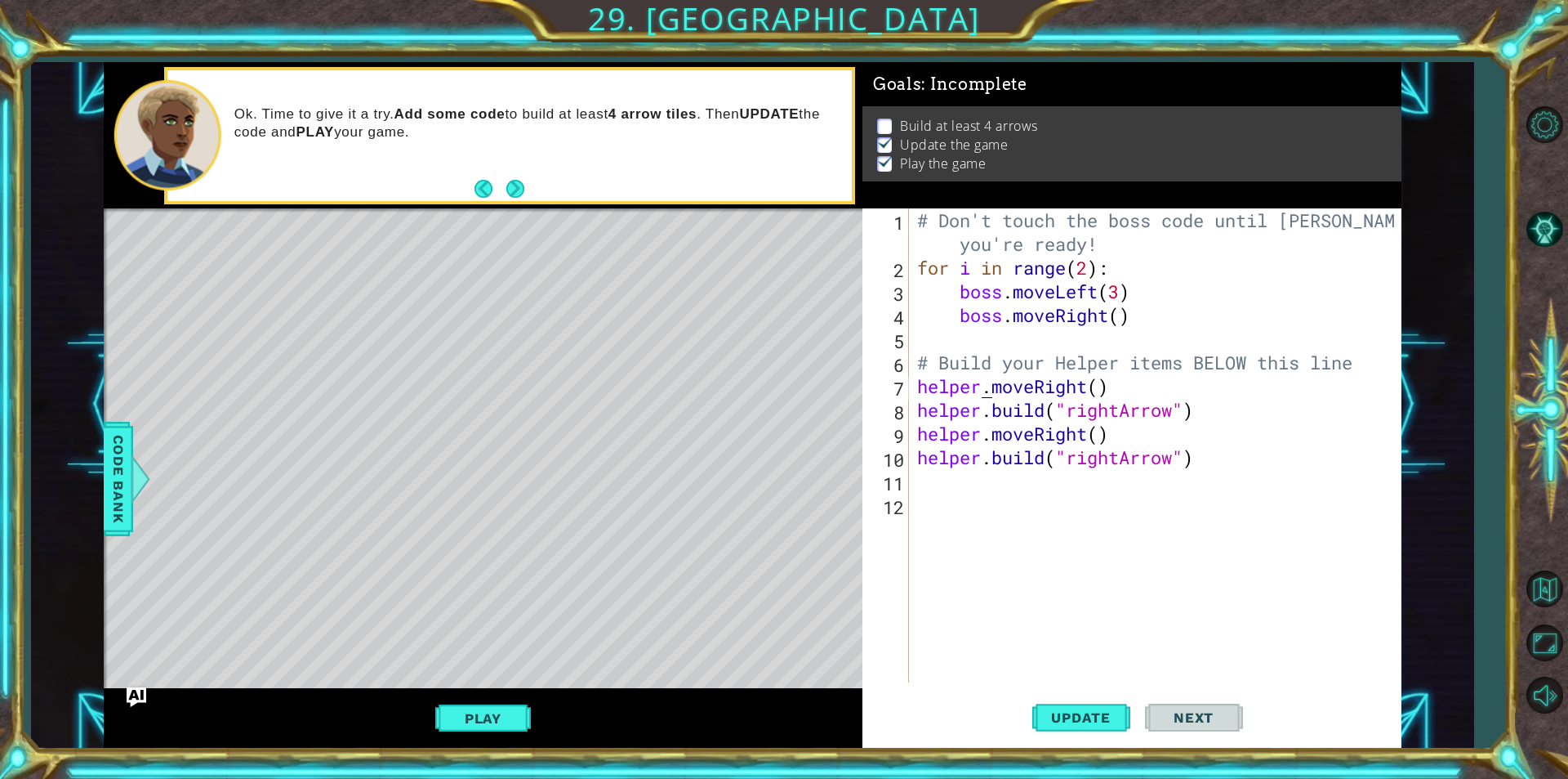
click at [983, 379] on div "# Don't touch the boss code until [PERSON_NAME] says you're ready! for i in ran…" at bounding box center [1160, 481] width 491 height 545
click at [951, 496] on div "# Don't touch the boss code until [PERSON_NAME] says you're ready! for i in ran…" at bounding box center [1160, 481] width 491 height 545
click at [945, 482] on div "# Don't touch the boss code until [PERSON_NAME] says you're ready! for i in ran…" at bounding box center [1160, 481] width 491 height 545
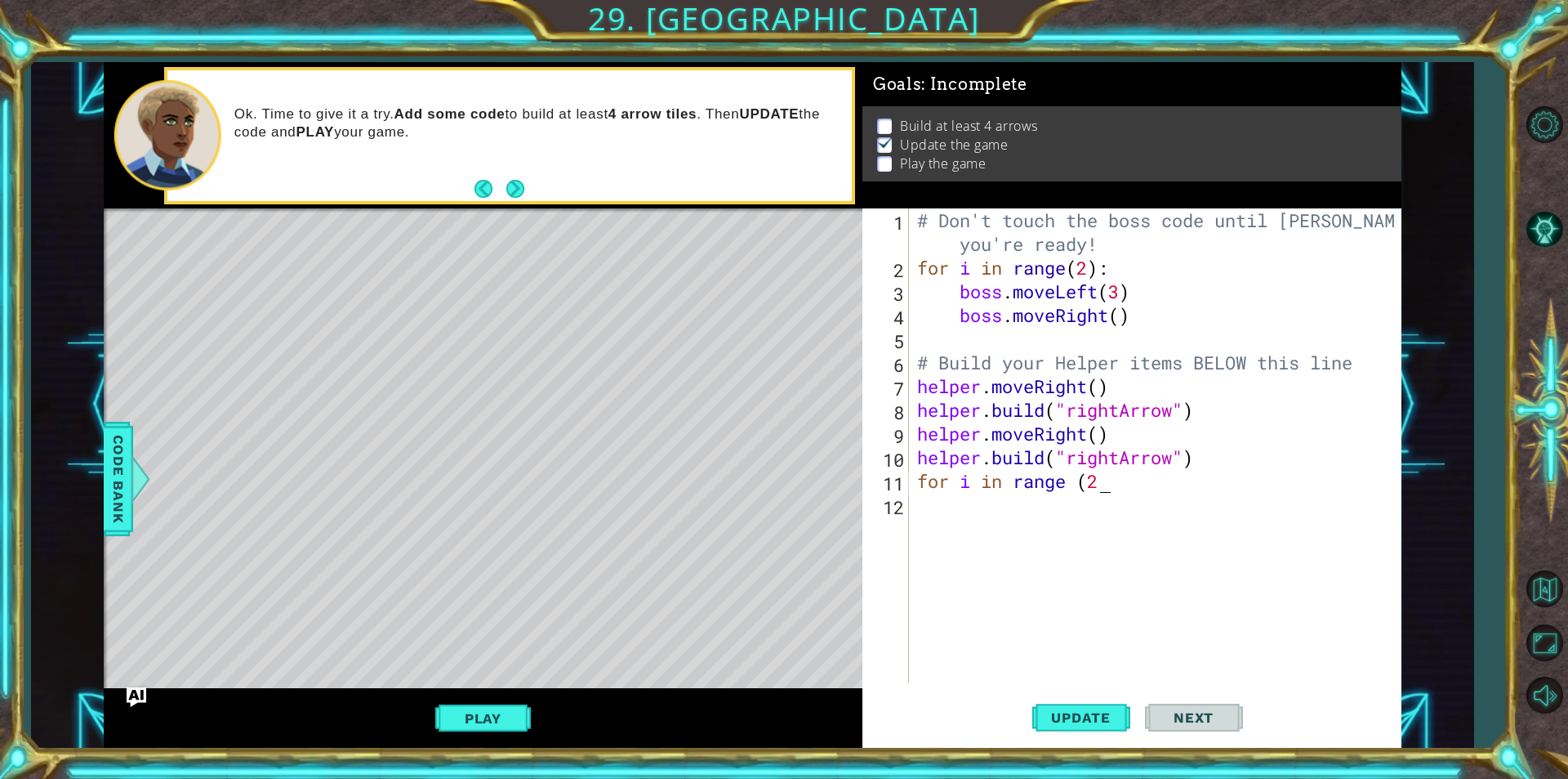
type textarea "for i in range (2)"
click at [961, 515] on div "# Don't touch the boss code until [PERSON_NAME] says you're ready! for i in ran…" at bounding box center [1160, 481] width 491 height 545
type textarea "h"
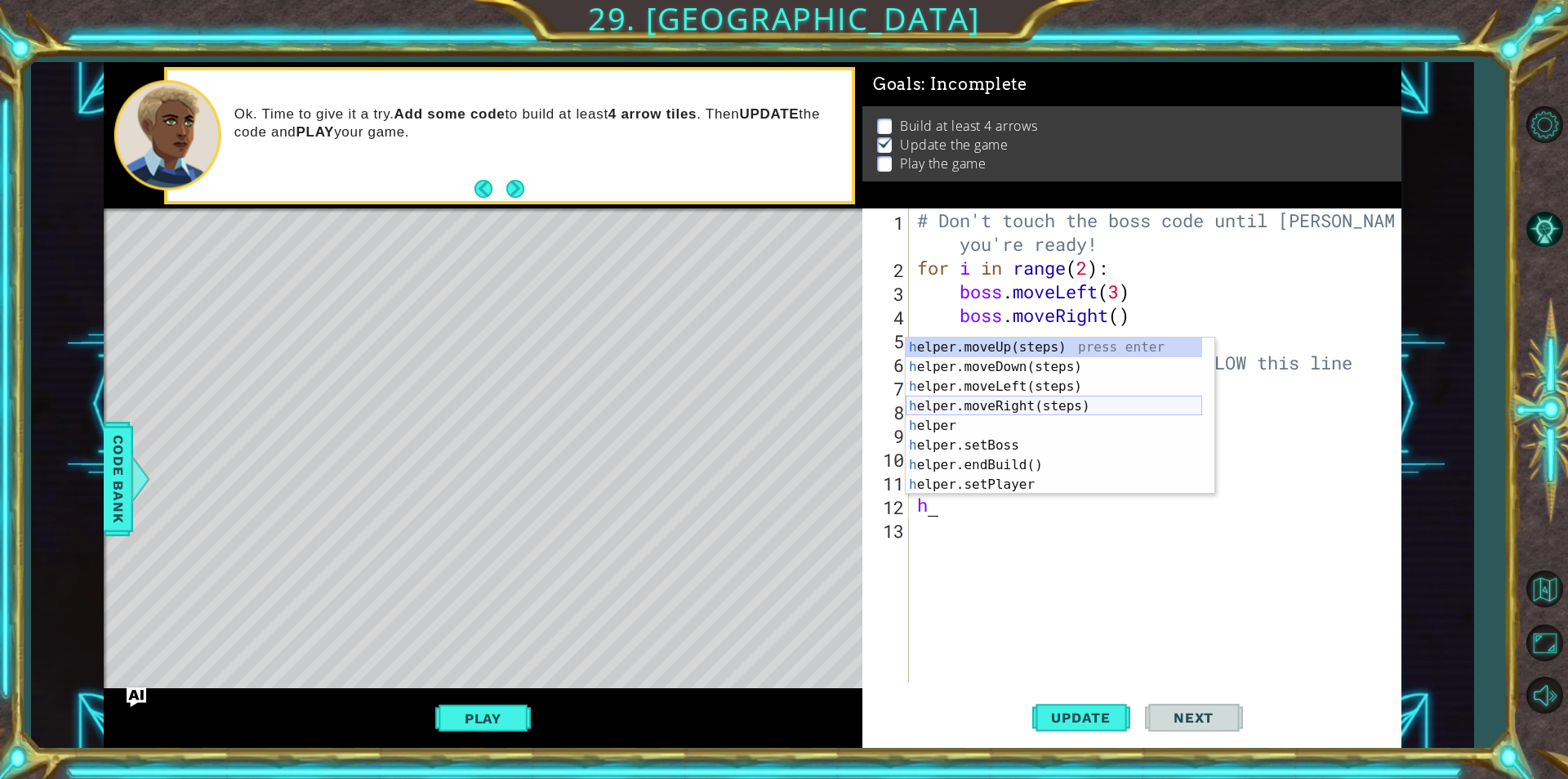
click at [1007, 404] on div "h elper.moveUp(steps) press enter h elper.moveDown(steps) press enter h elper.m…" at bounding box center [1054, 435] width 296 height 196
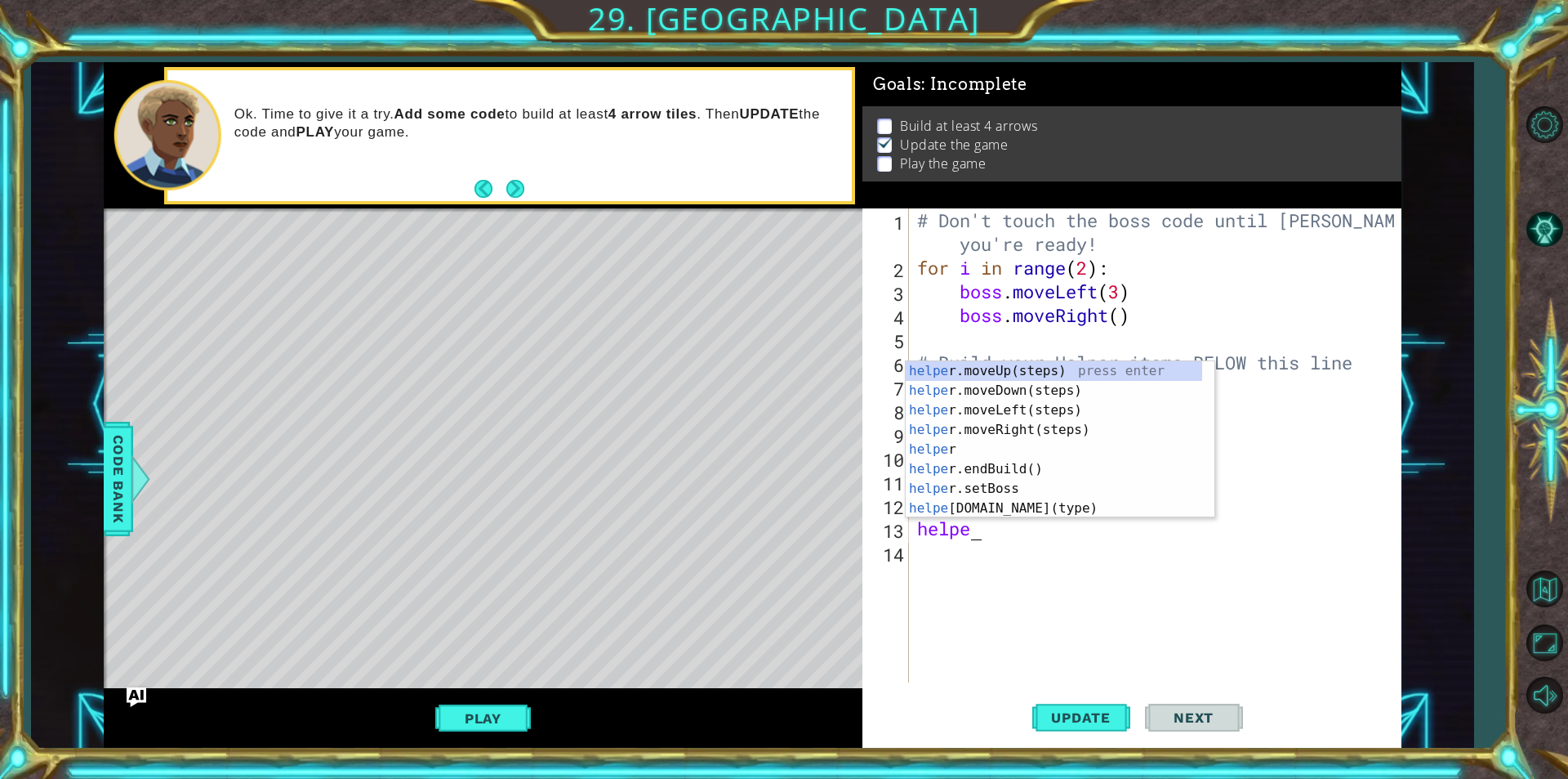
scroll to position [0, 2]
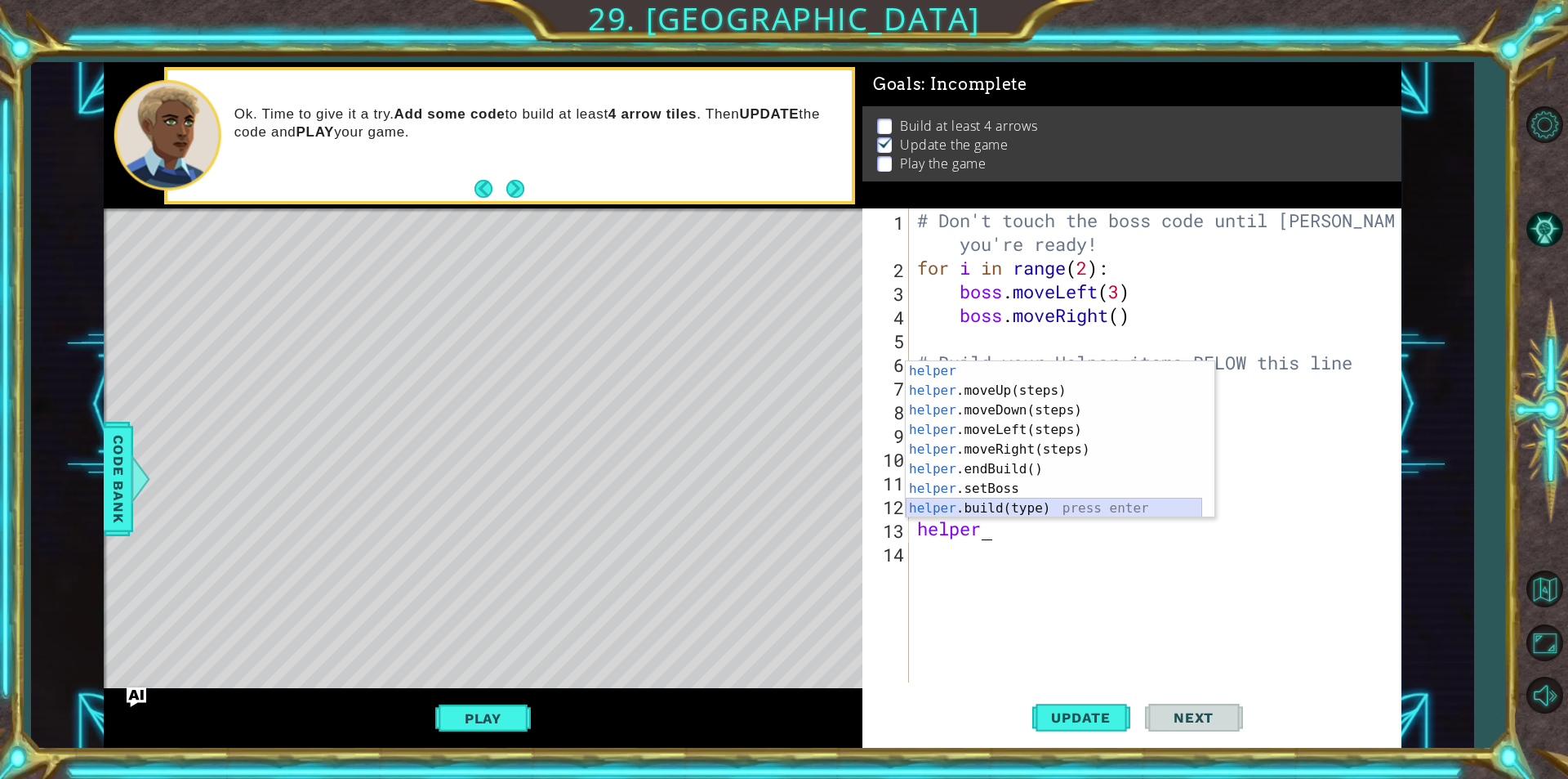
click at [1021, 509] on div "helper press enter helper .moveUp(steps) press enter helper .moveDown(steps) pr…" at bounding box center [1054, 459] width 296 height 196
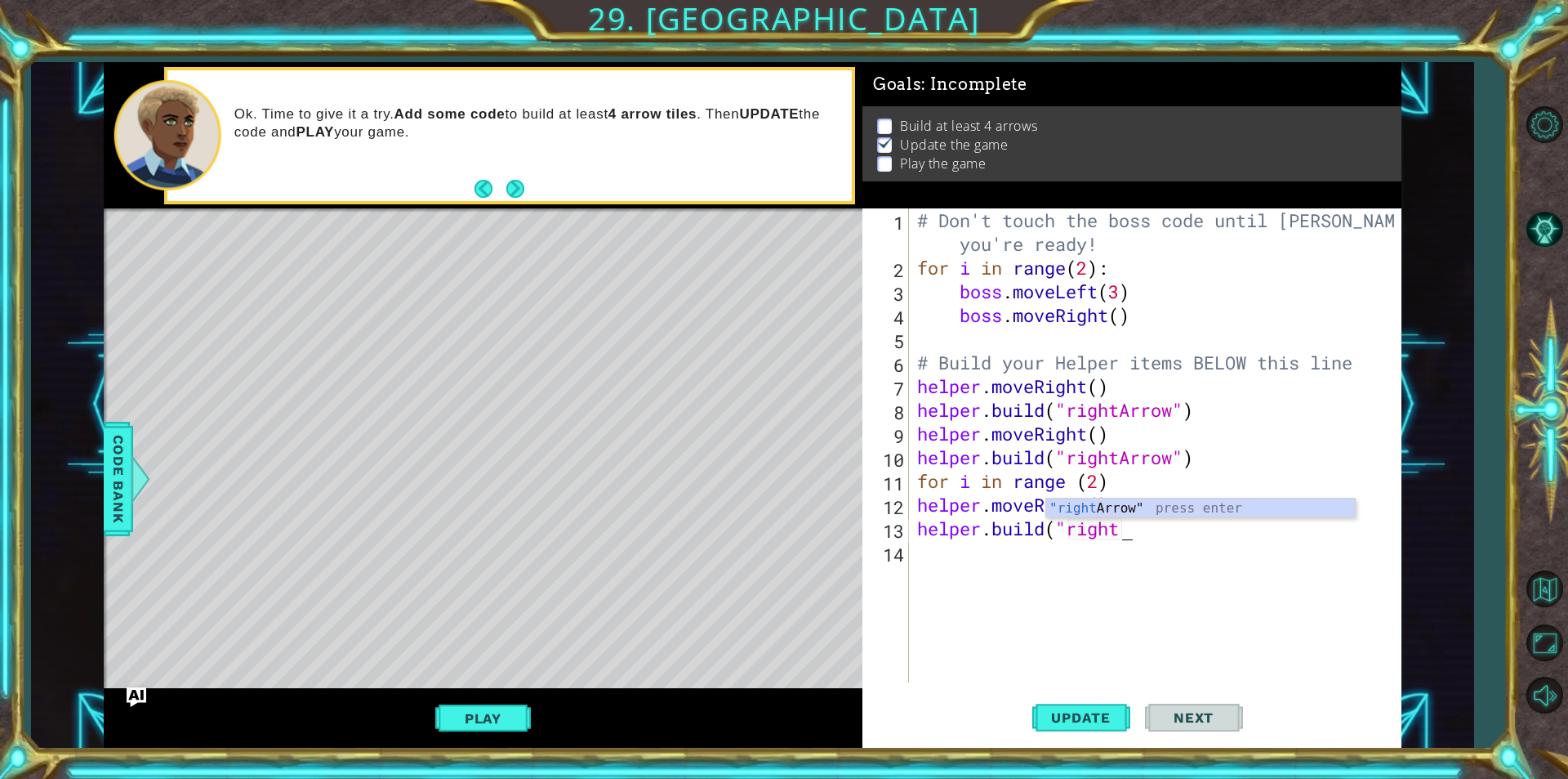
scroll to position [0, 9]
click at [1072, 507] on div ""right Arrow" press enter" at bounding box center [1200, 528] width 309 height 59
click at [1094, 710] on span "Update" at bounding box center [1081, 717] width 93 height 16
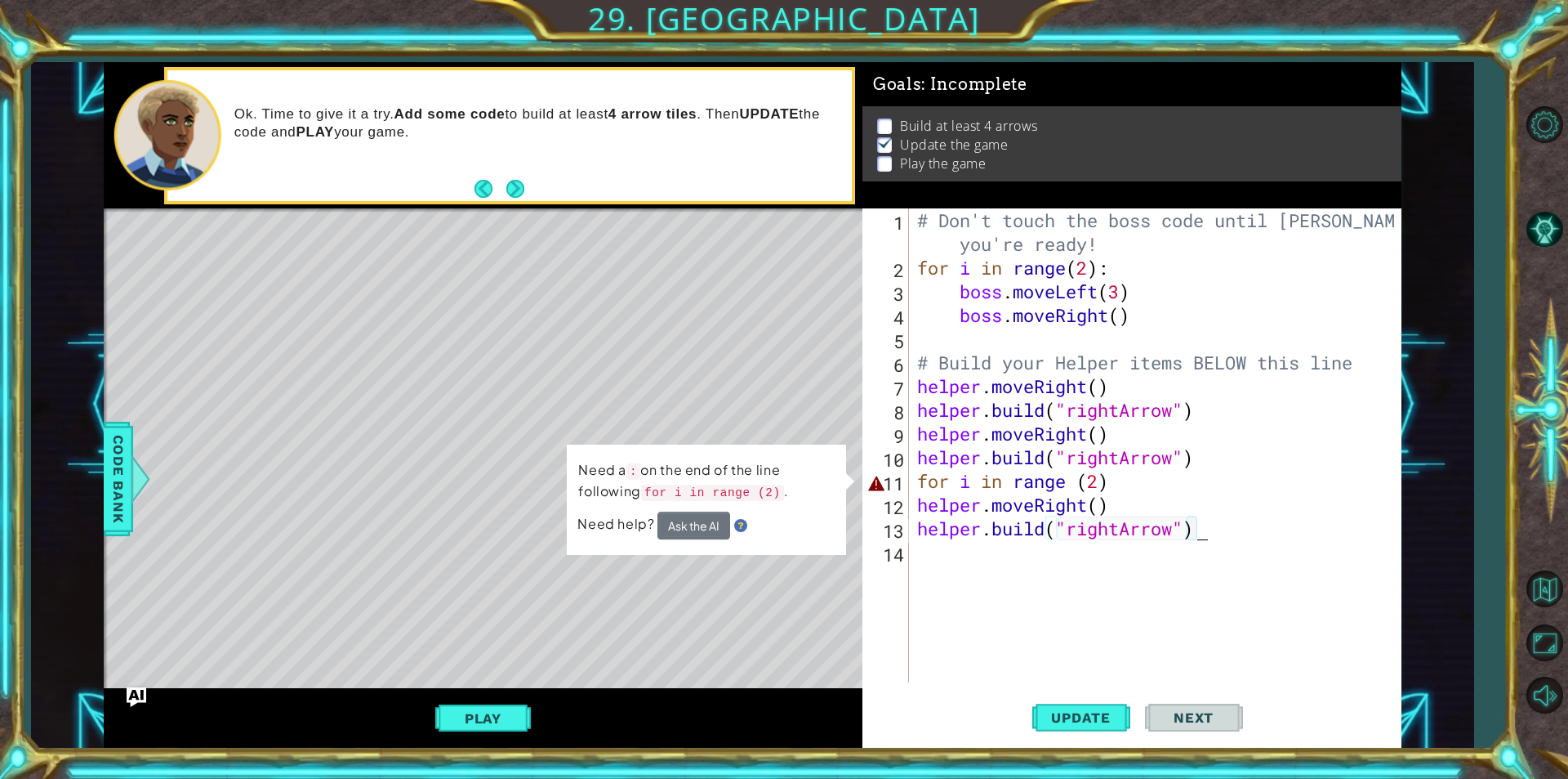
click at [1066, 485] on div "# Don't touch the boss code until [PERSON_NAME] says you're ready! for i in ran…" at bounding box center [1160, 481] width 491 height 545
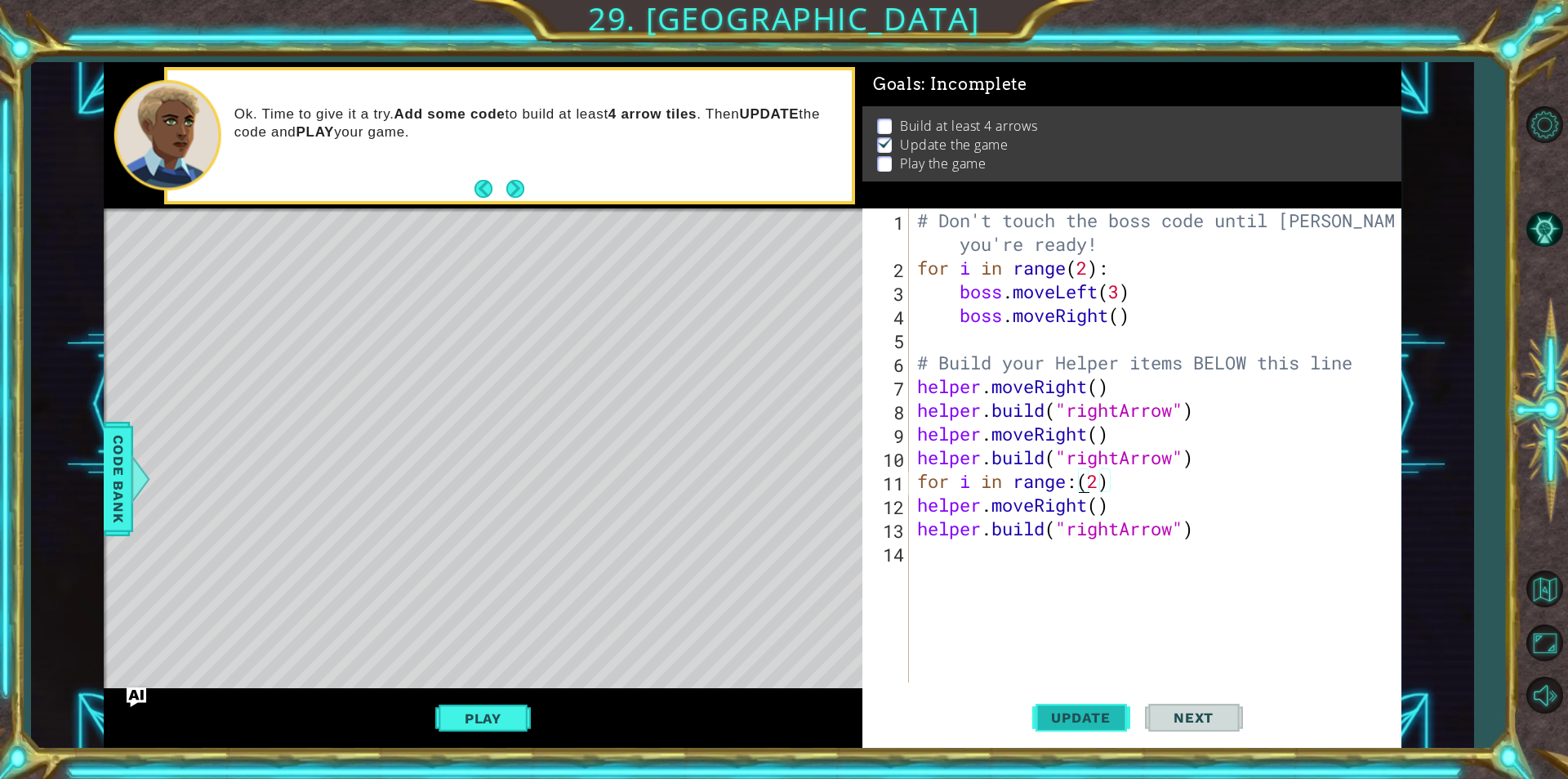
click at [1080, 717] on span "Update" at bounding box center [1081, 717] width 93 height 16
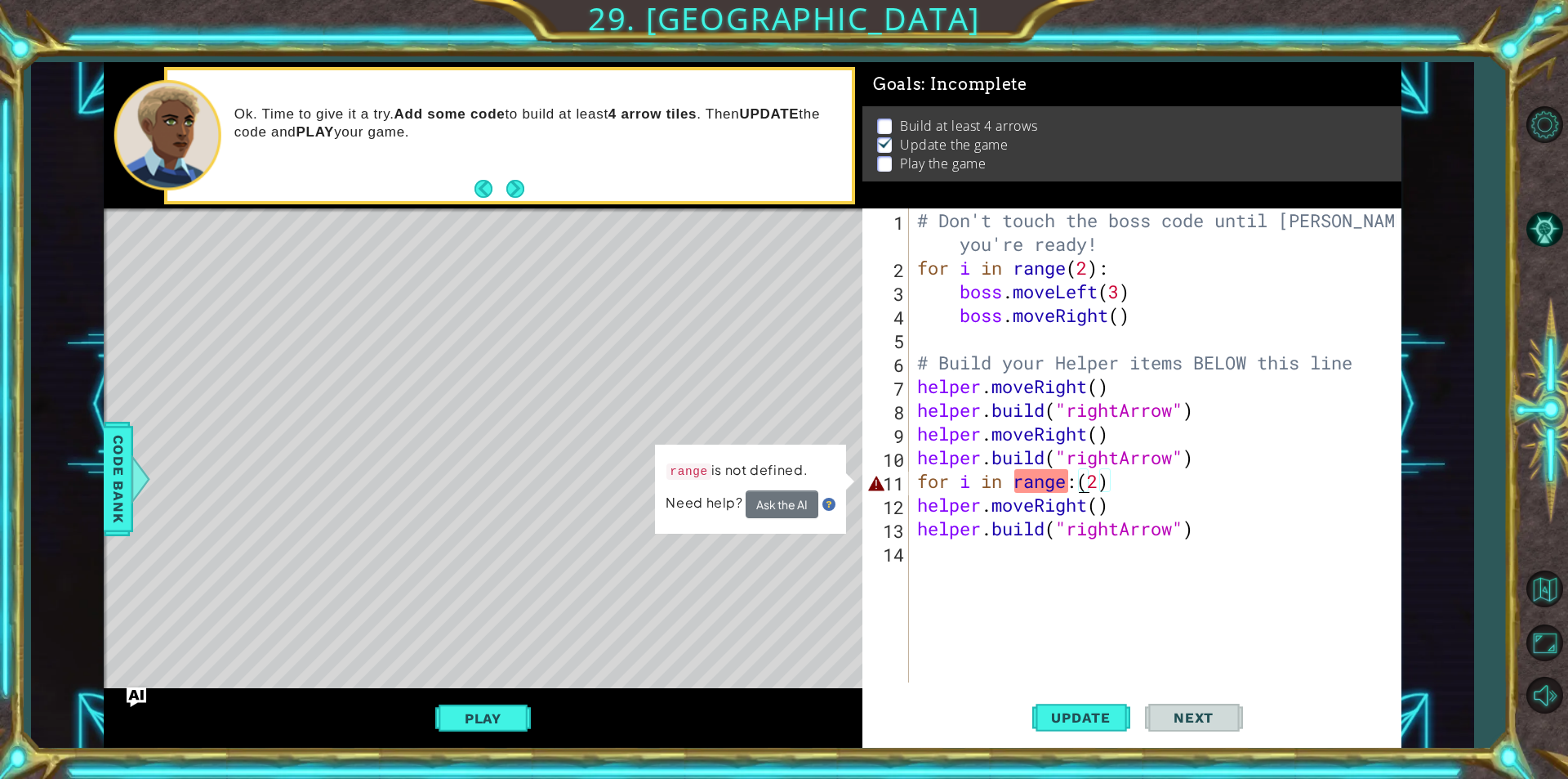
click at [1076, 479] on div "# Don't touch the boss code until [PERSON_NAME] says you're ready! for i in ran…" at bounding box center [1160, 481] width 491 height 545
click at [1078, 482] on div "# Don't touch the boss code until [PERSON_NAME] says you're ready! for i in ran…" at bounding box center [1160, 481] width 491 height 545
click at [1072, 492] on div "# Don't touch the boss code until [PERSON_NAME] says you're ready! for i in ran…" at bounding box center [1160, 481] width 491 height 545
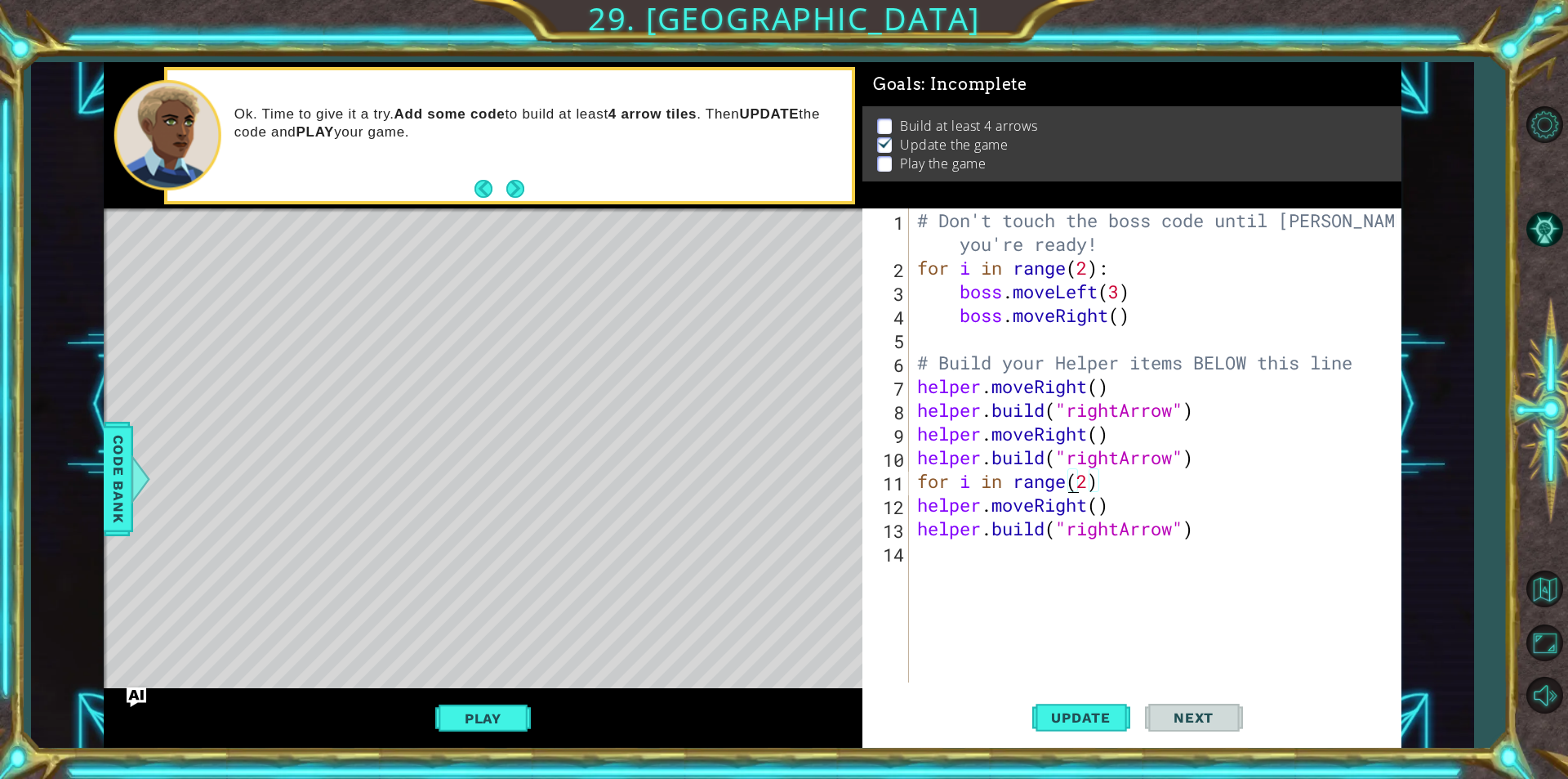
scroll to position [0, 7]
click at [1101, 480] on div "# Don't touch the boss code until [PERSON_NAME] says you're ready! for i in ran…" at bounding box center [1160, 481] width 491 height 545
click at [1073, 716] on span "Update" at bounding box center [1081, 717] width 93 height 16
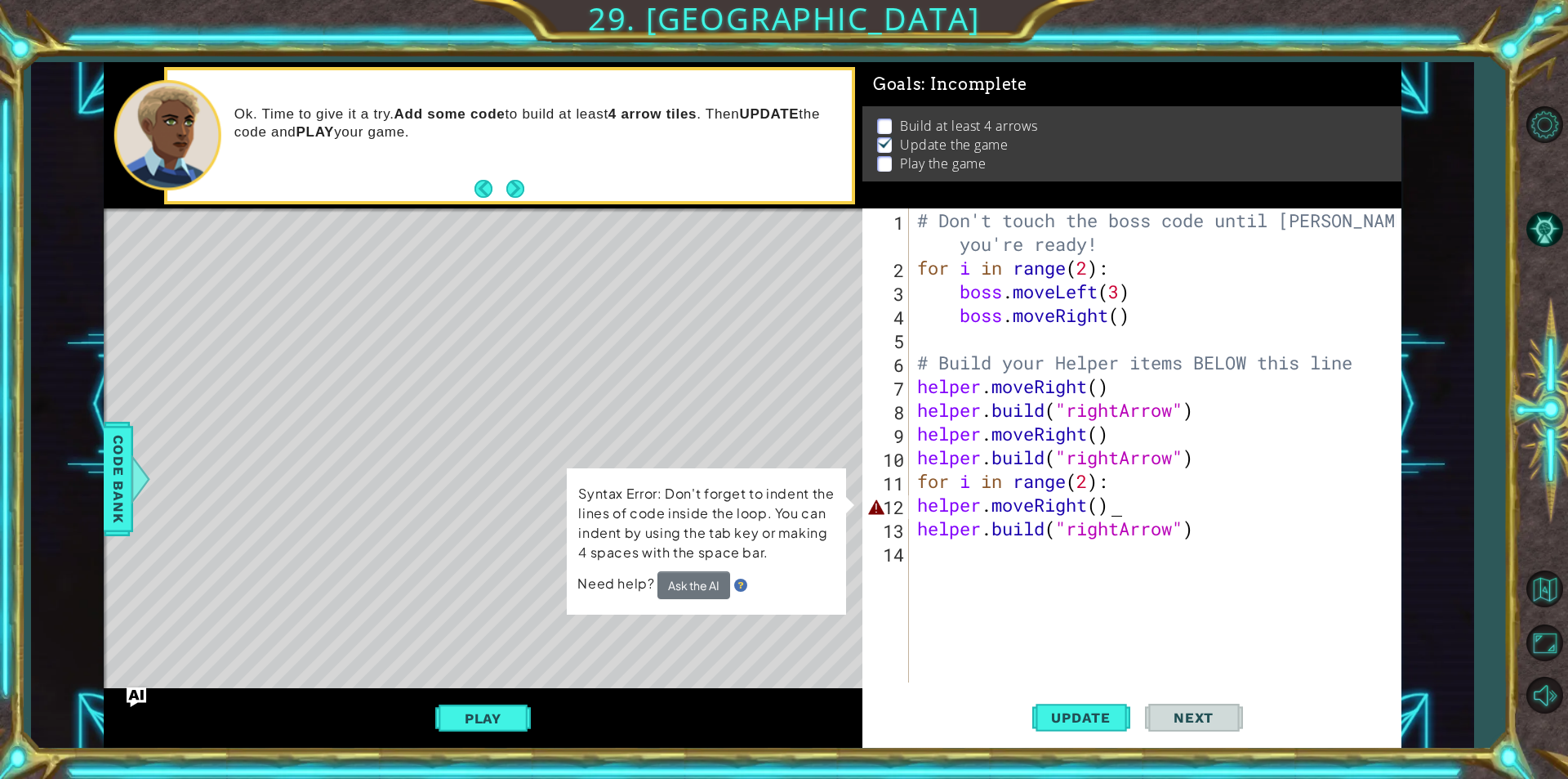
click at [1128, 509] on div "# Don't touch the boss code until [PERSON_NAME] says you're ready! for i in ran…" at bounding box center [1160, 481] width 491 height 545
click at [967, 504] on div "# Don't touch the boss code until [PERSON_NAME] says you're ready! for i in ran…" at bounding box center [1160, 481] width 491 height 545
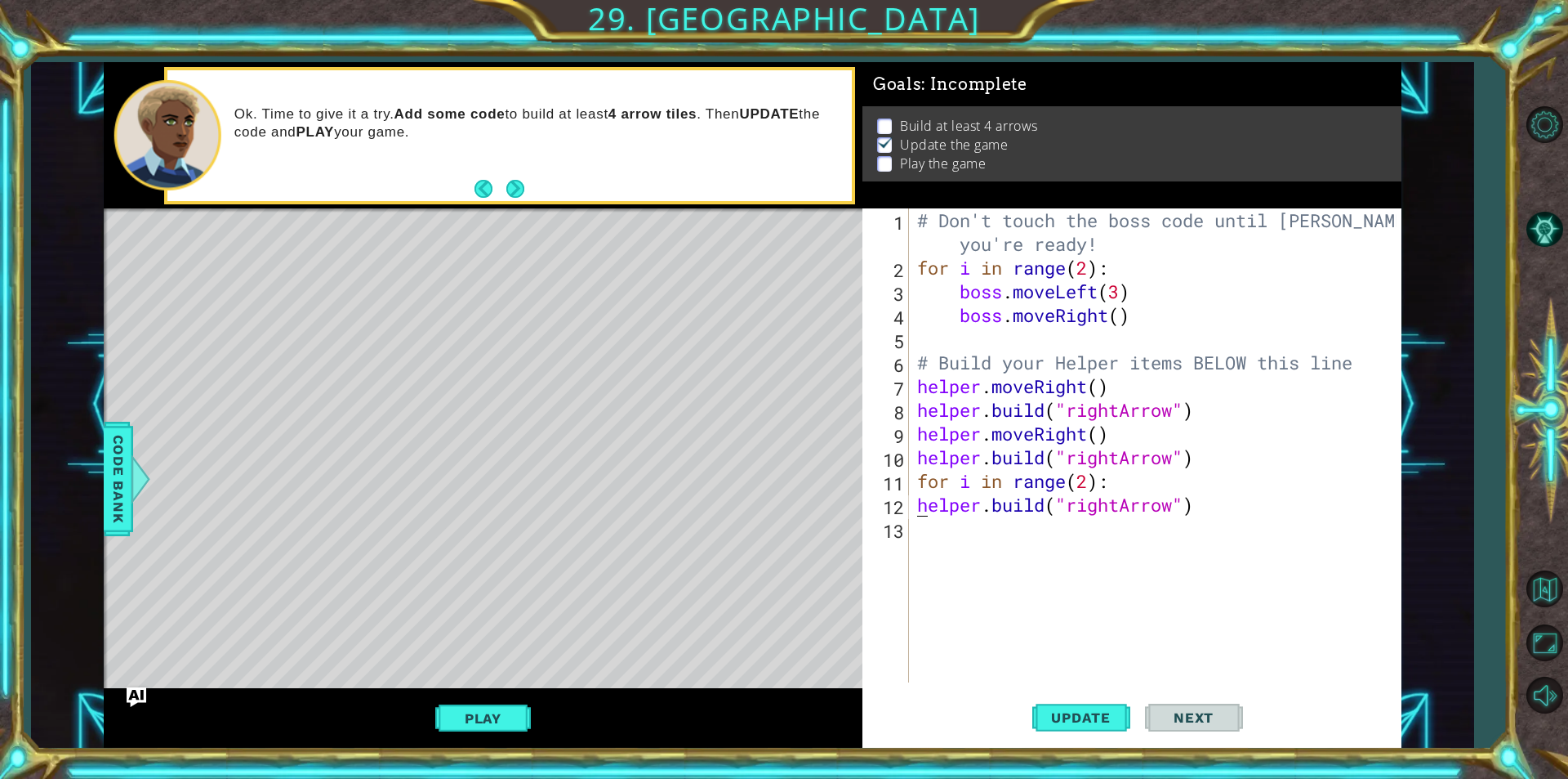
click at [1002, 507] on div "# Don't touch the boss code until [PERSON_NAME] says you're ready! for i in ran…" at bounding box center [1160, 481] width 491 height 545
type textarea "[DOMAIN_NAME]("rightArrow")"
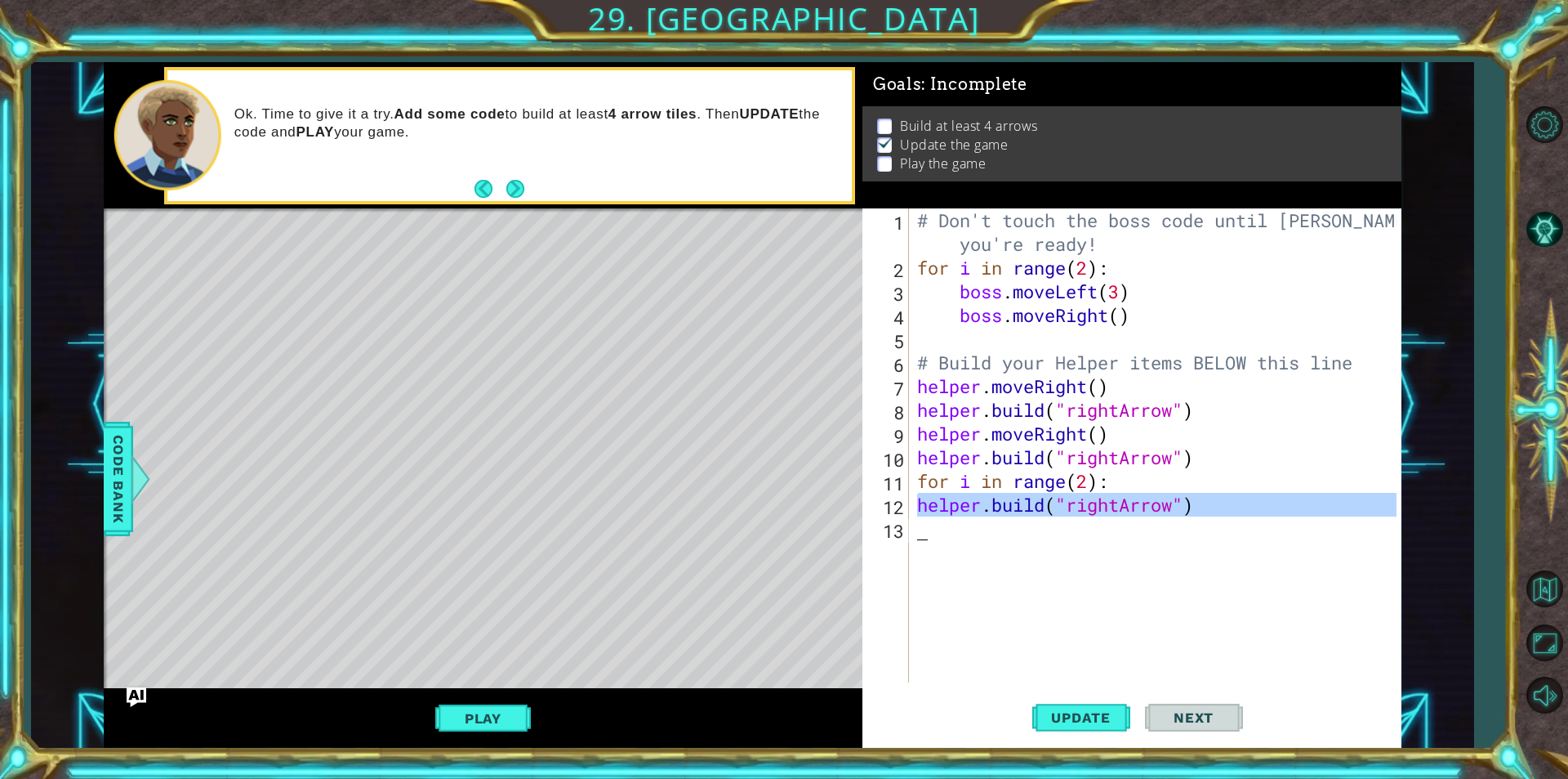
scroll to position [0, 0]
paste textarea "Code Area"
click at [971, 534] on div "# Don't touch the boss code until [PERSON_NAME] says you're ready! for i in ran…" at bounding box center [1160, 481] width 491 height 545
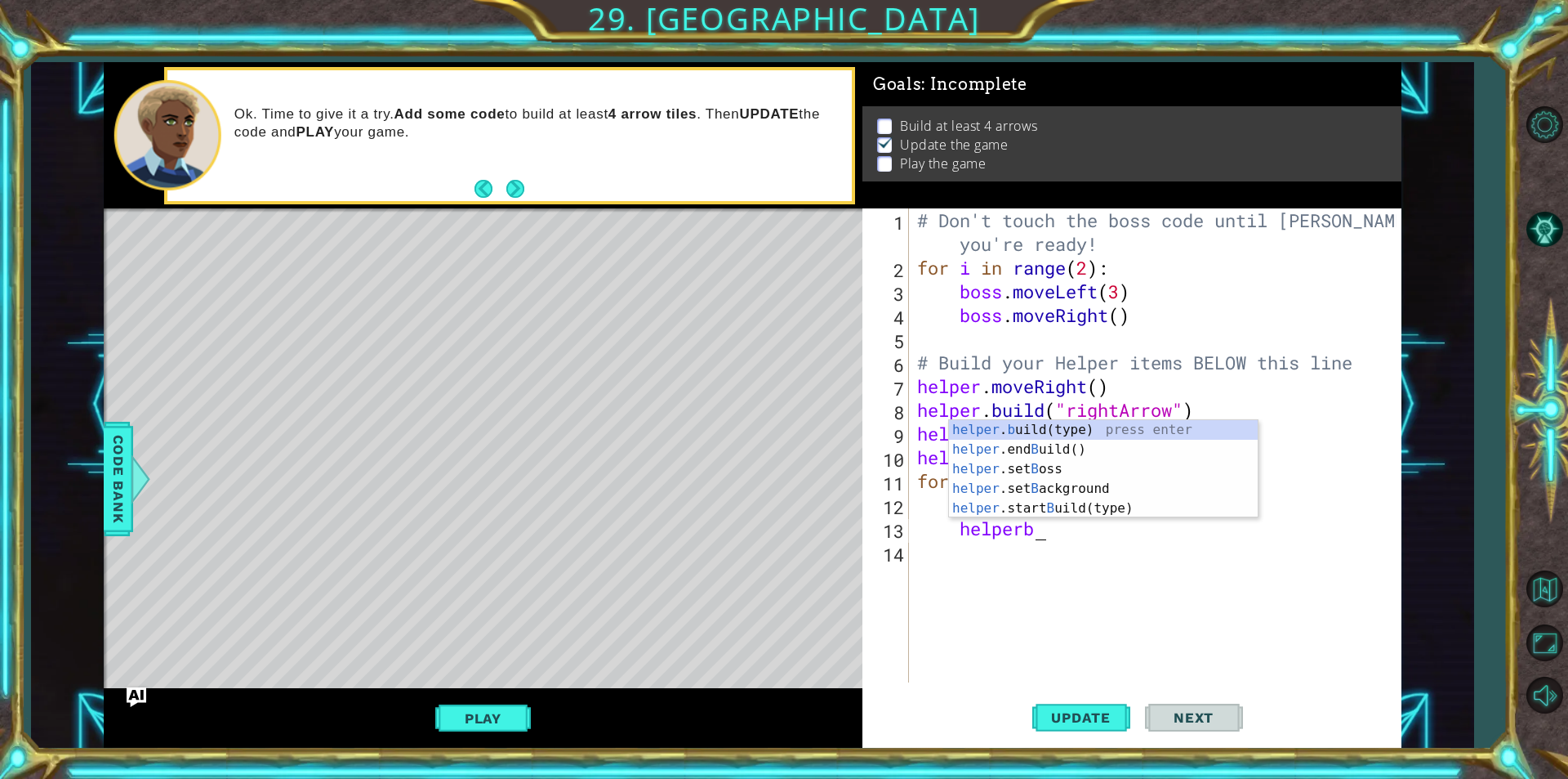
scroll to position [0, 5]
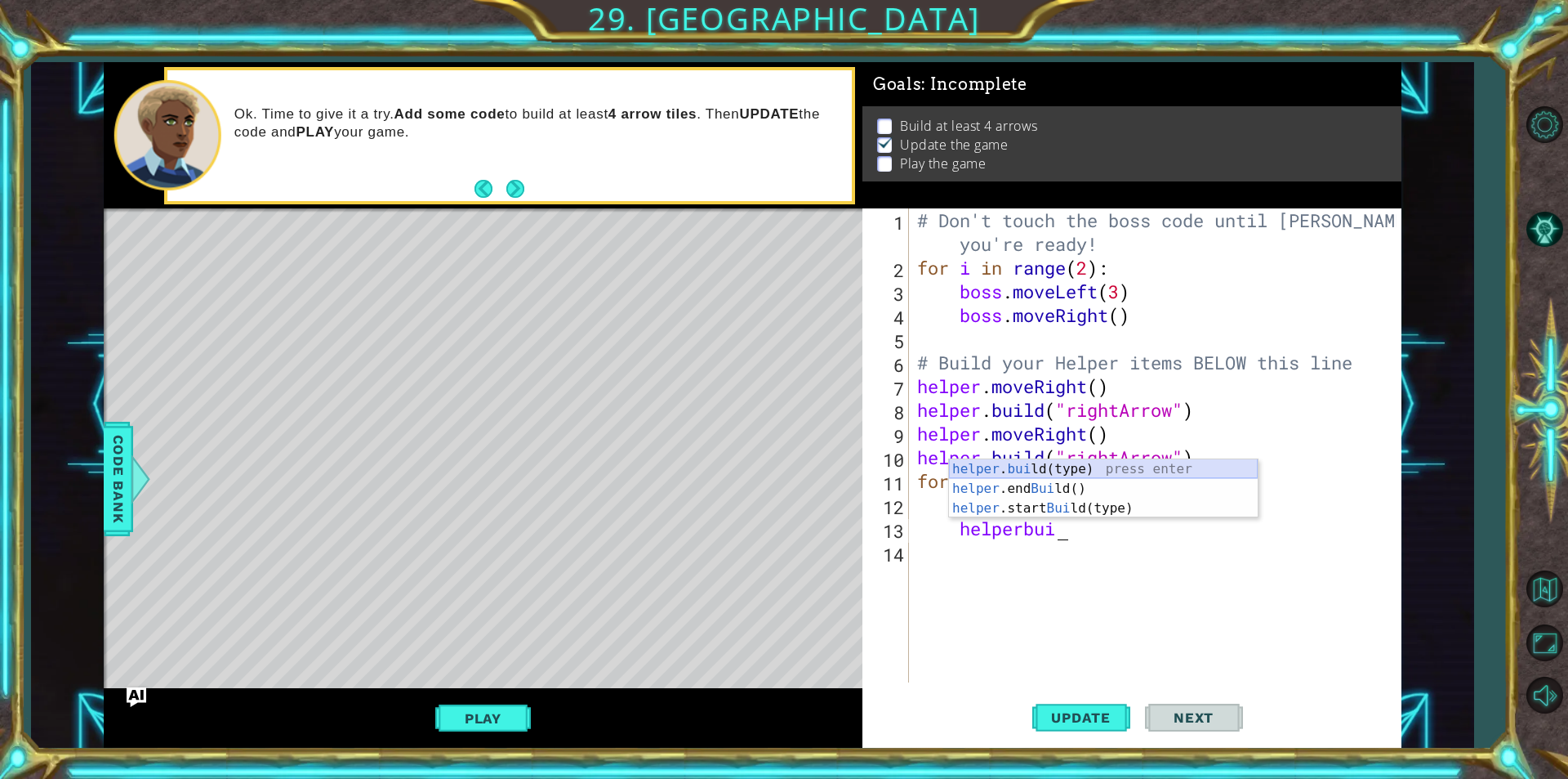
click at [1048, 465] on div "helper . [PERSON_NAME](type) press enter helper .end [PERSON_NAME]() press ente…" at bounding box center [1103, 508] width 309 height 98
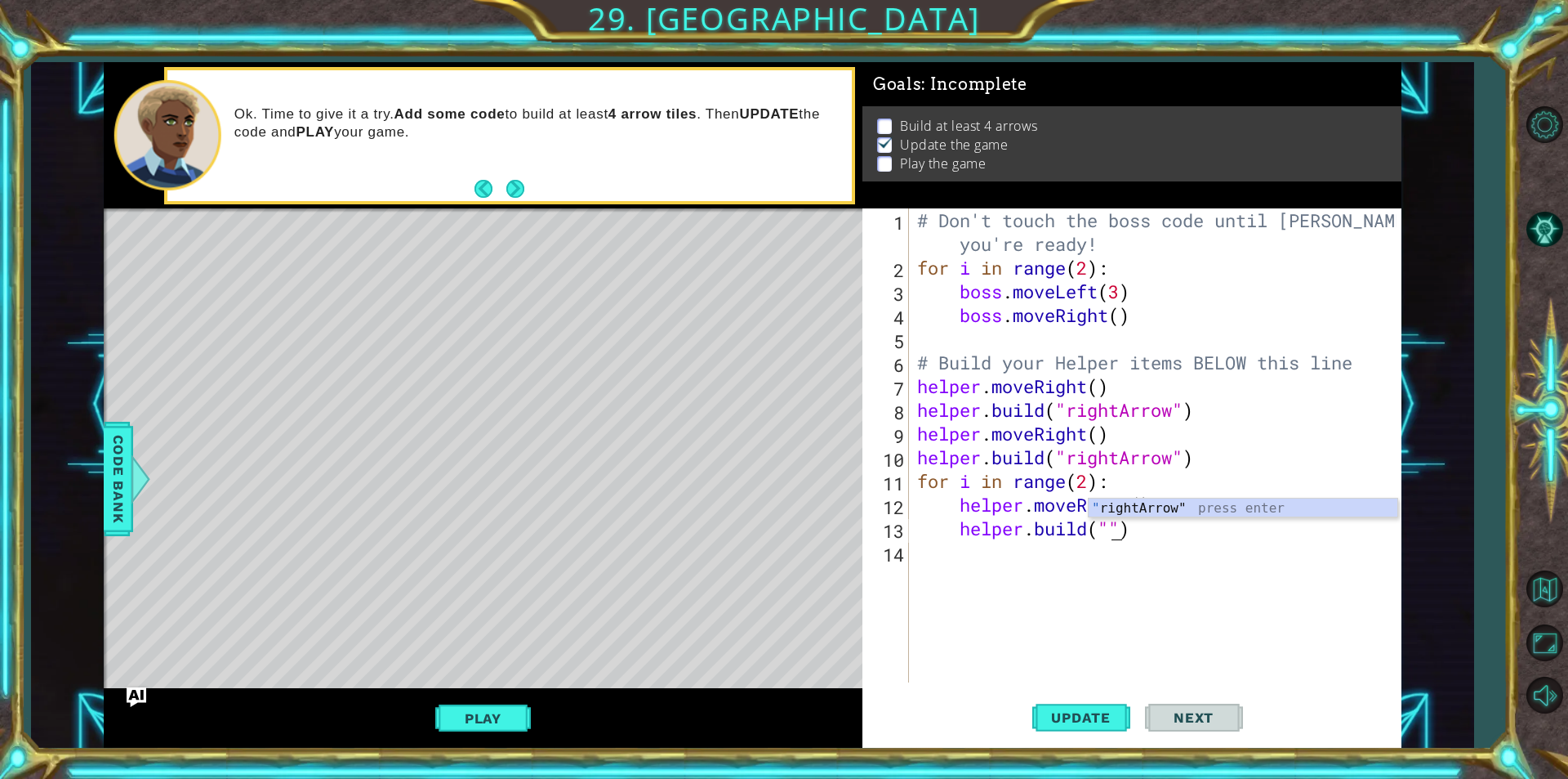
scroll to position [0, 9]
click at [1103, 506] on div ""r ightArrow" press enter" at bounding box center [1243, 528] width 309 height 59
type textarea "[DOMAIN_NAME]("rightArrow")"
click at [1098, 714] on span "Update" at bounding box center [1081, 717] width 93 height 16
click at [494, 717] on button "Play" at bounding box center [483, 718] width 96 height 31
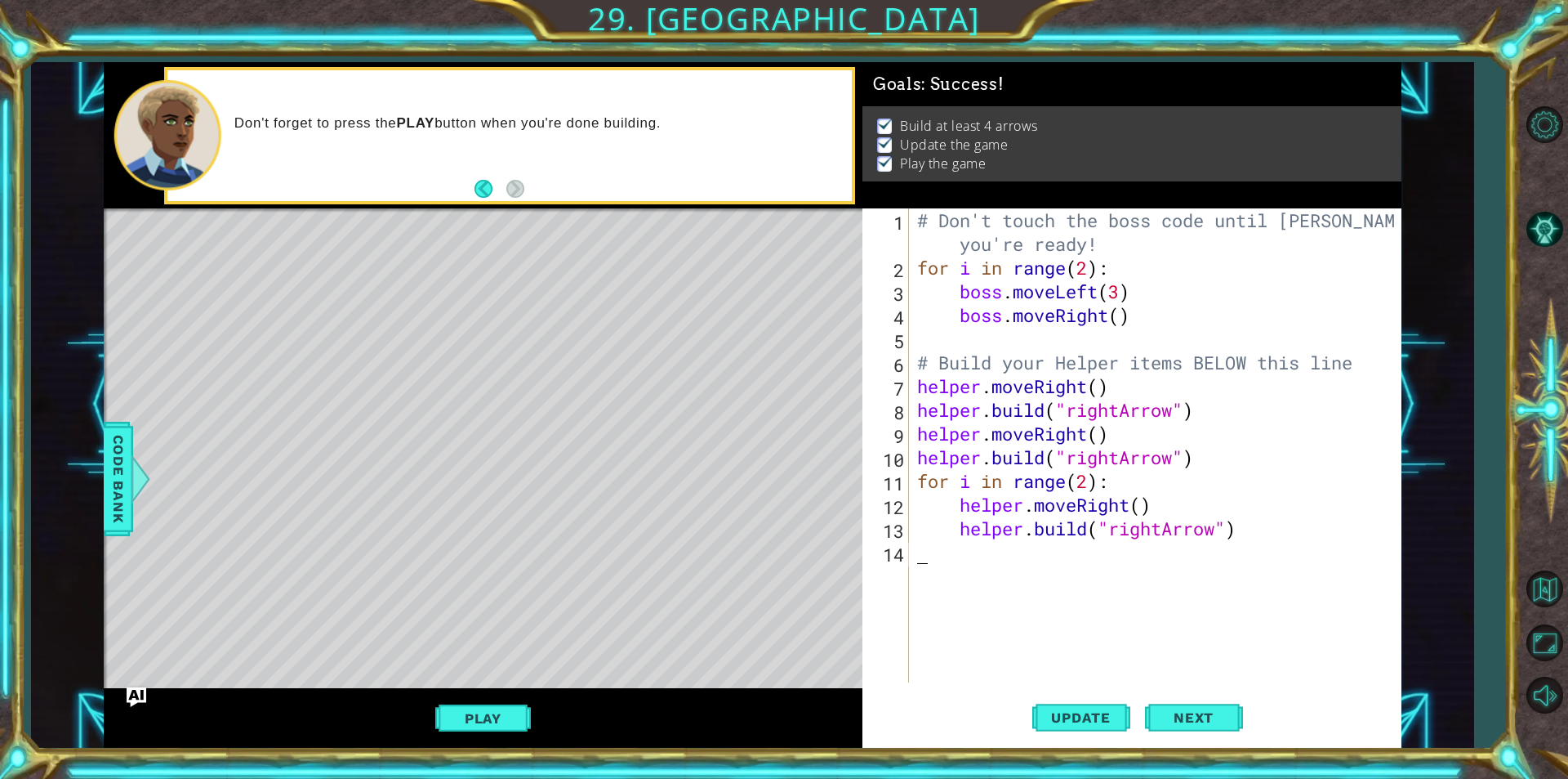
scroll to position [0, 0]
click at [1007, 567] on div "# Don't touch the boss code until [PERSON_NAME] says you're ready! for i in ran…" at bounding box center [1160, 481] width 491 height 545
click at [1253, 530] on div "# Don't touch the boss code until [PERSON_NAME] says you're ready! for i in ran…" at bounding box center [1160, 481] width 491 height 545
click at [1140, 504] on div "# Don't touch the boss code until [PERSON_NAME] says you're ready! for i in ran…" at bounding box center [1160, 481] width 491 height 545
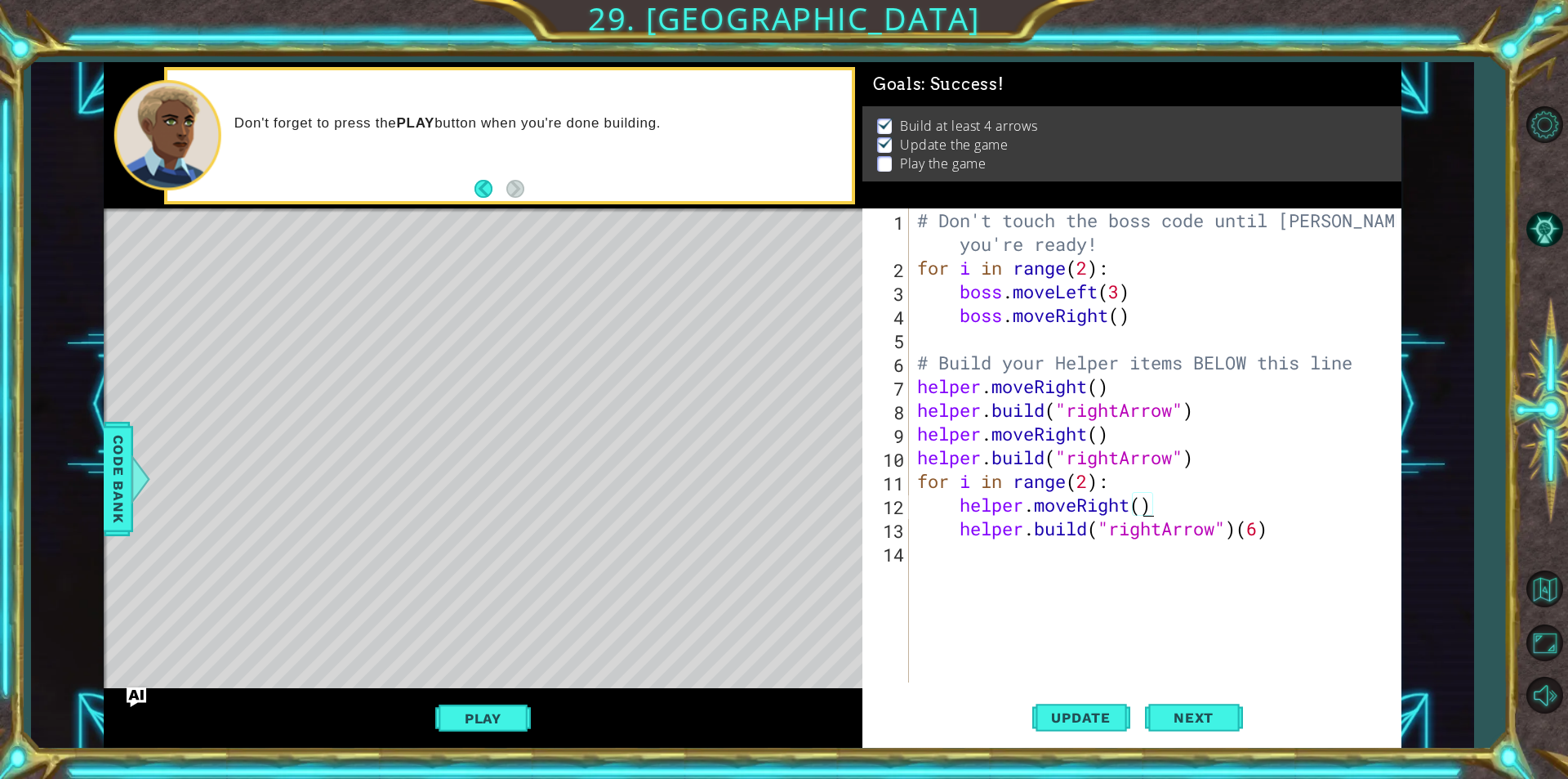
scroll to position [0, 10]
click at [1140, 508] on div "# Don't touch the boss code until [PERSON_NAME] says you're ready! for i in ran…" at bounding box center [1160, 481] width 491 height 545
click at [1138, 510] on div "# Don't touch the boss code until [PERSON_NAME] says you're ready! for i in ran…" at bounding box center [1160, 481] width 491 height 545
click at [1148, 507] on div "# Don't touch the boss code until [PERSON_NAME] says you're ready! for i in ran…" at bounding box center [1160, 481] width 491 height 545
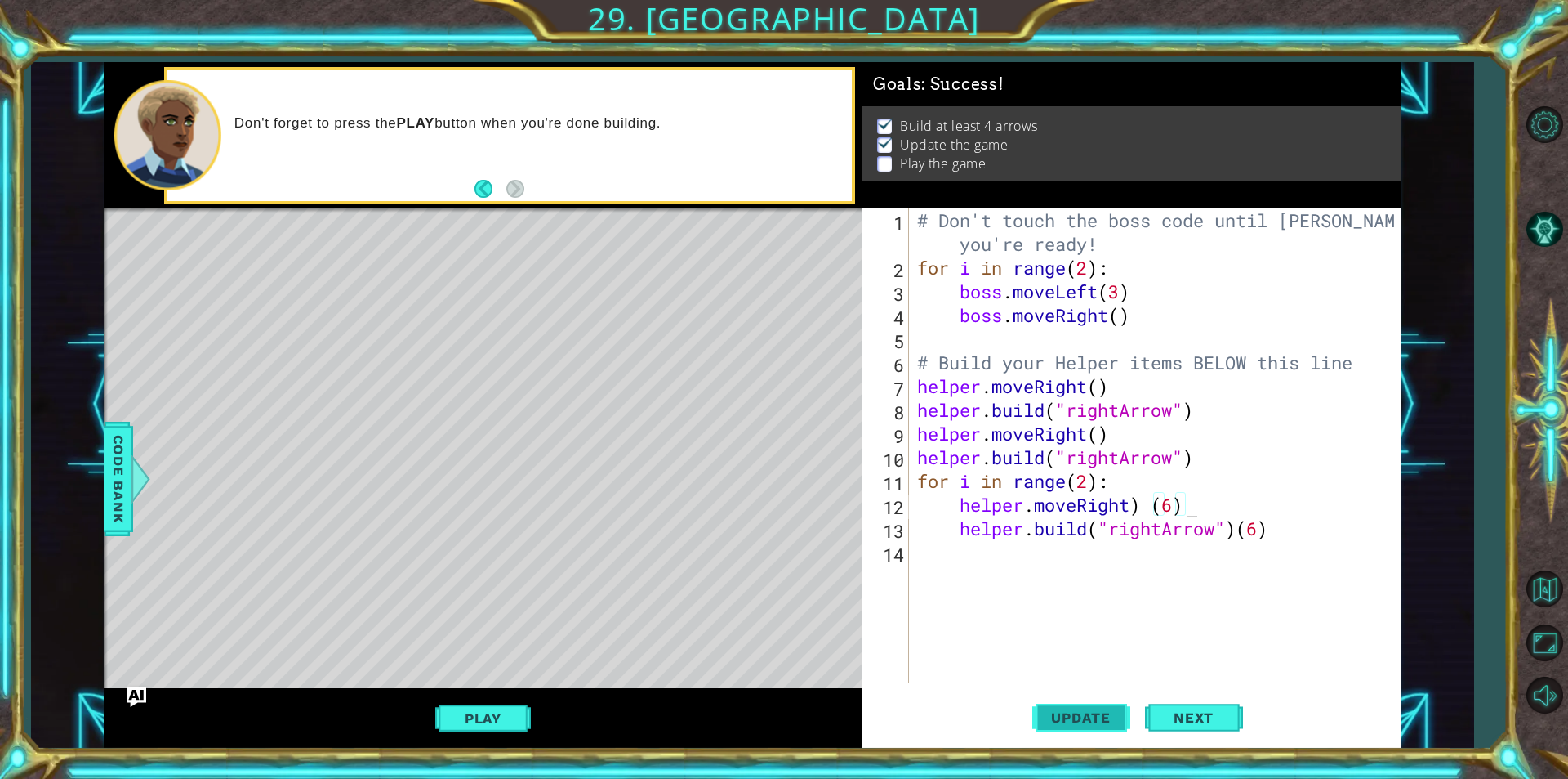
click at [1087, 713] on span "Update" at bounding box center [1081, 717] width 93 height 16
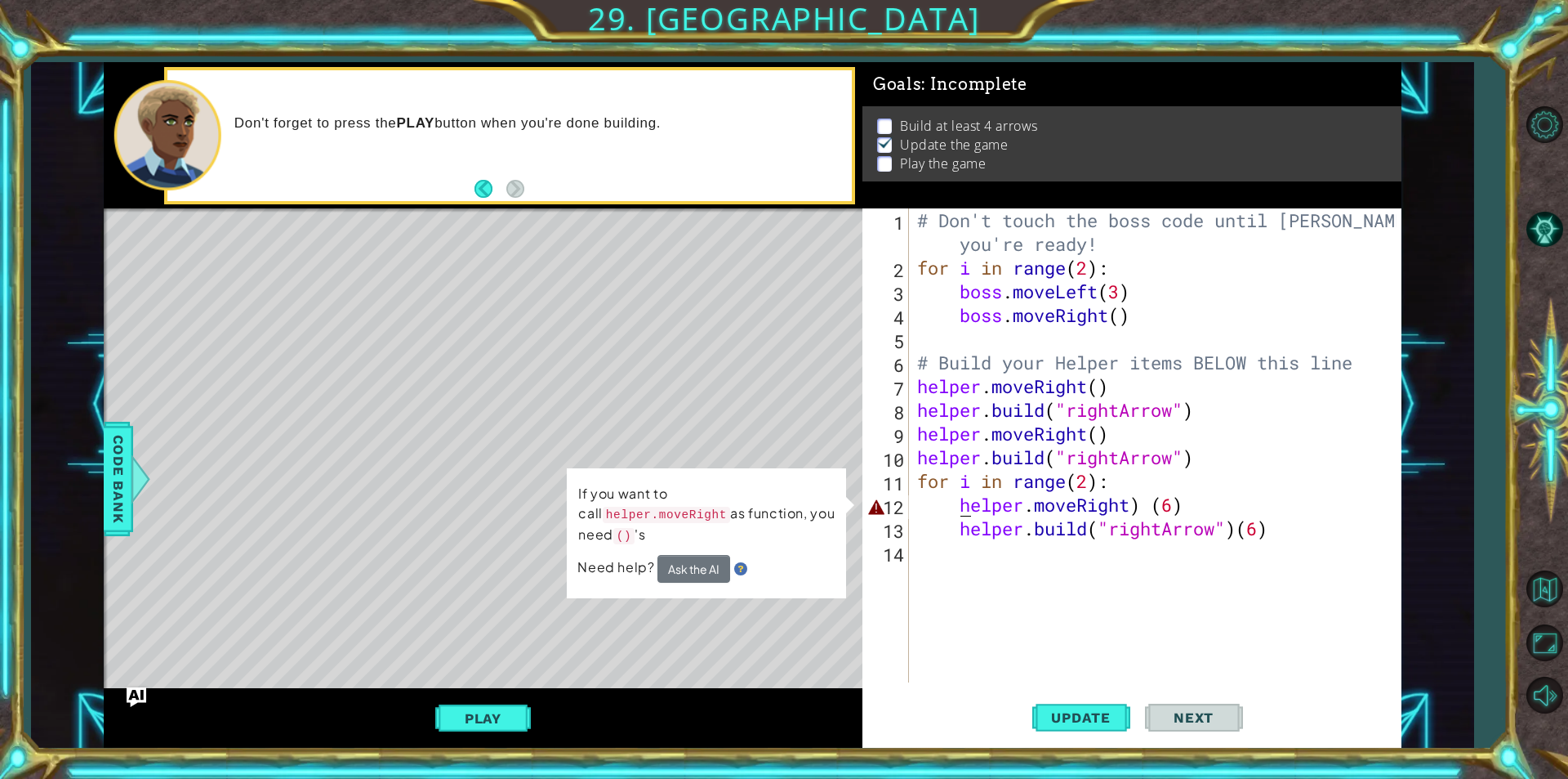
click at [963, 513] on div "# Don't touch the boss code until [PERSON_NAME] says you're ready! for i in ran…" at bounding box center [1160, 481] width 491 height 545
click at [1153, 509] on div "# Don't touch the boss code until [PERSON_NAME] says you're ready! for i in ran…" at bounding box center [1160, 481] width 491 height 545
click at [1147, 511] on div "# Don't touch the boss code until [PERSON_NAME] says you're ready! for i in ran…" at bounding box center [1160, 481] width 491 height 545
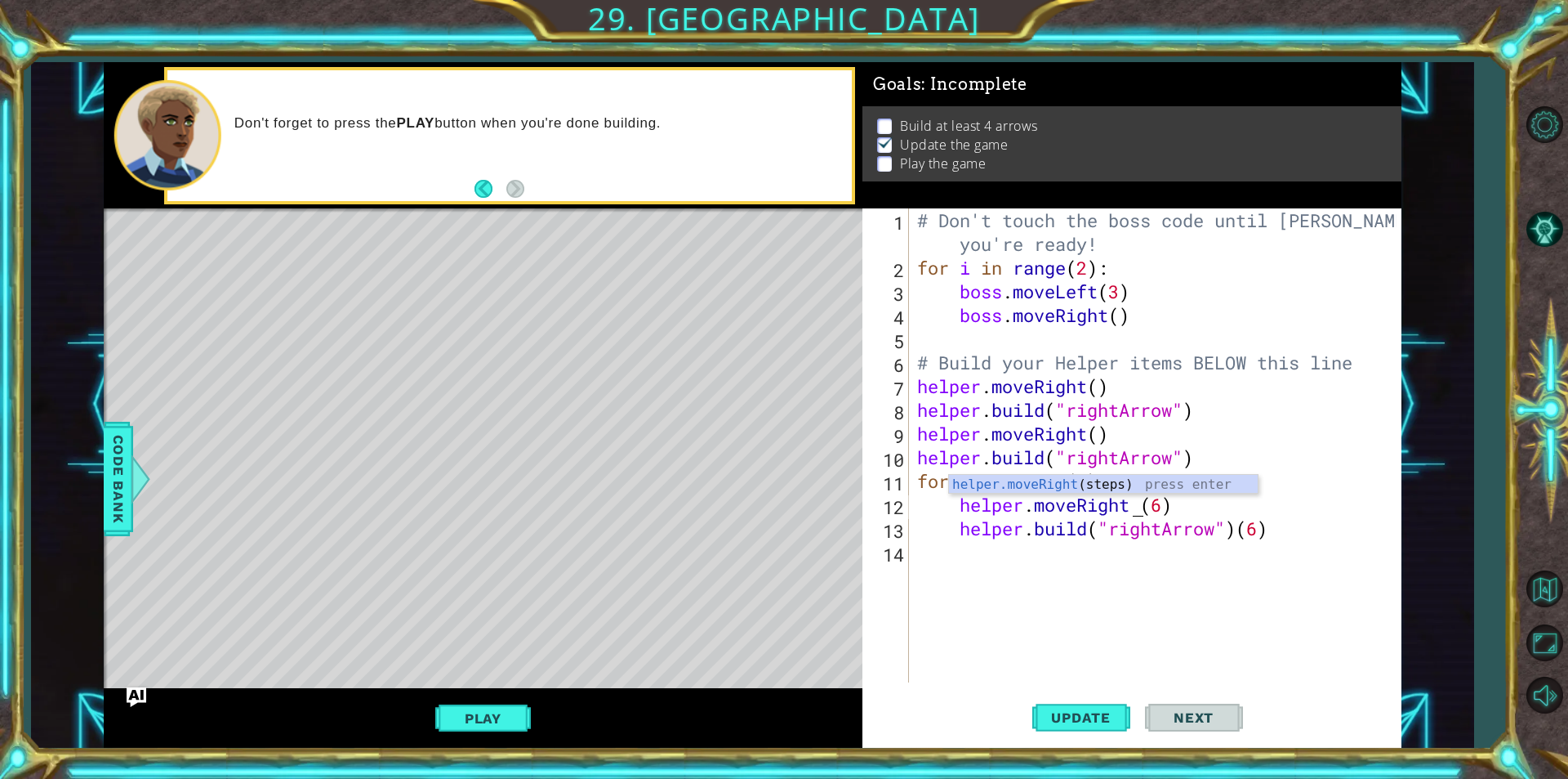
scroll to position [0, 11]
click at [1061, 480] on div "helper.moveRight (steps) press enter" at bounding box center [1103, 505] width 309 height 59
click at [1140, 509] on div "# Don't touch the boss code until [PERSON_NAME] says you're ready! for i in ran…" at bounding box center [1160, 481] width 491 height 545
click at [1138, 502] on div "# Don't touch the boss code until [PERSON_NAME] says you're ready! for i in ran…" at bounding box center [1160, 481] width 491 height 545
click at [1147, 504] on div "# Don't touch the boss code until [PERSON_NAME] says you're ready! for i in ran…" at bounding box center [1160, 481] width 491 height 545
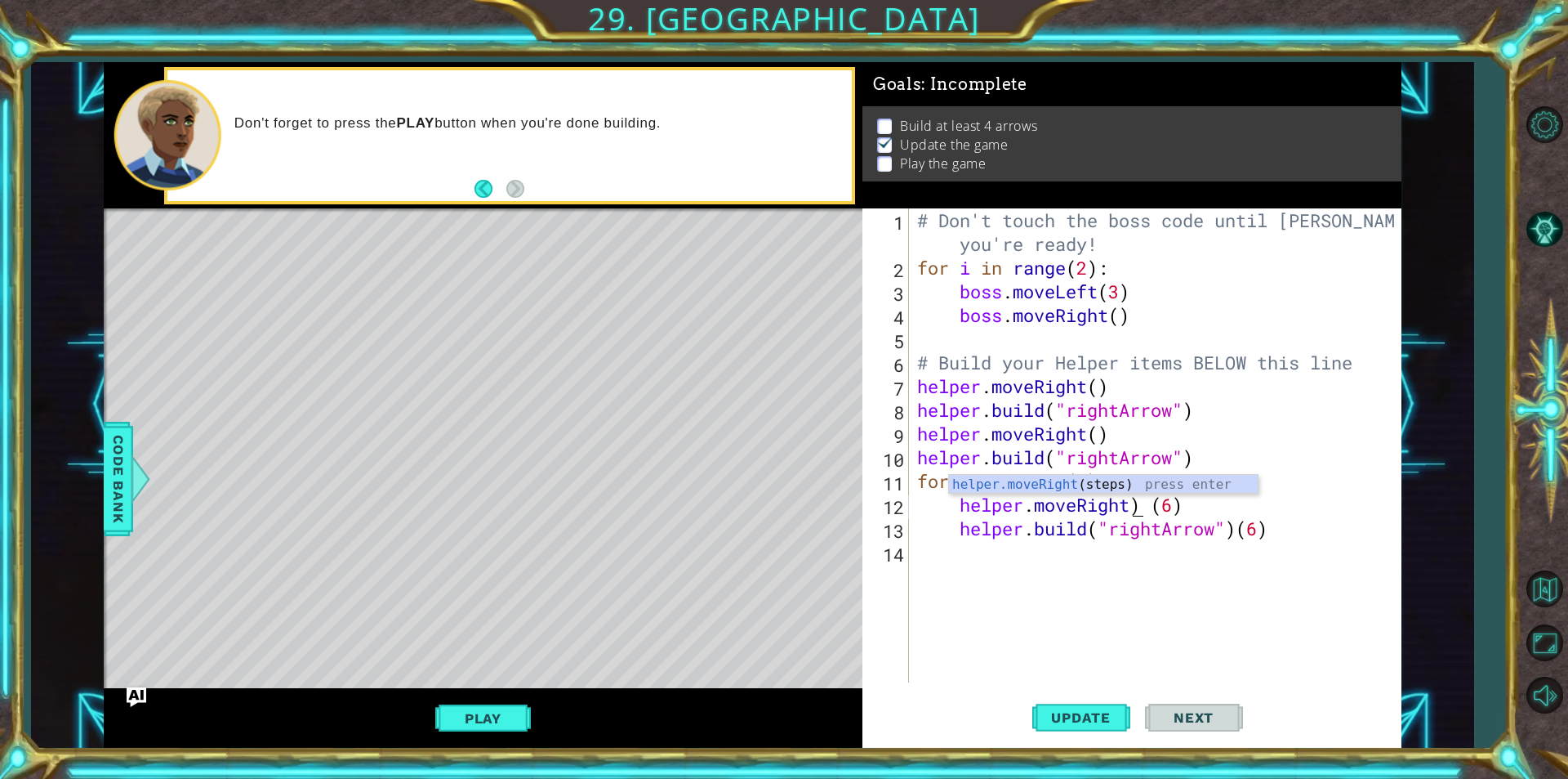
scroll to position [0, 10]
click at [1134, 504] on div "# Don't touch the boss code until [PERSON_NAME] says you're ready! for i in ran…" at bounding box center [1160, 481] width 491 height 545
click at [1147, 495] on div "# Don't touch the boss code until [PERSON_NAME] says you're ready! for i in ran…" at bounding box center [1160, 481] width 491 height 545
click at [1136, 499] on div "# Don't touch the boss code until [PERSON_NAME] says you're ready! for i in ran…" at bounding box center [1160, 481] width 491 height 545
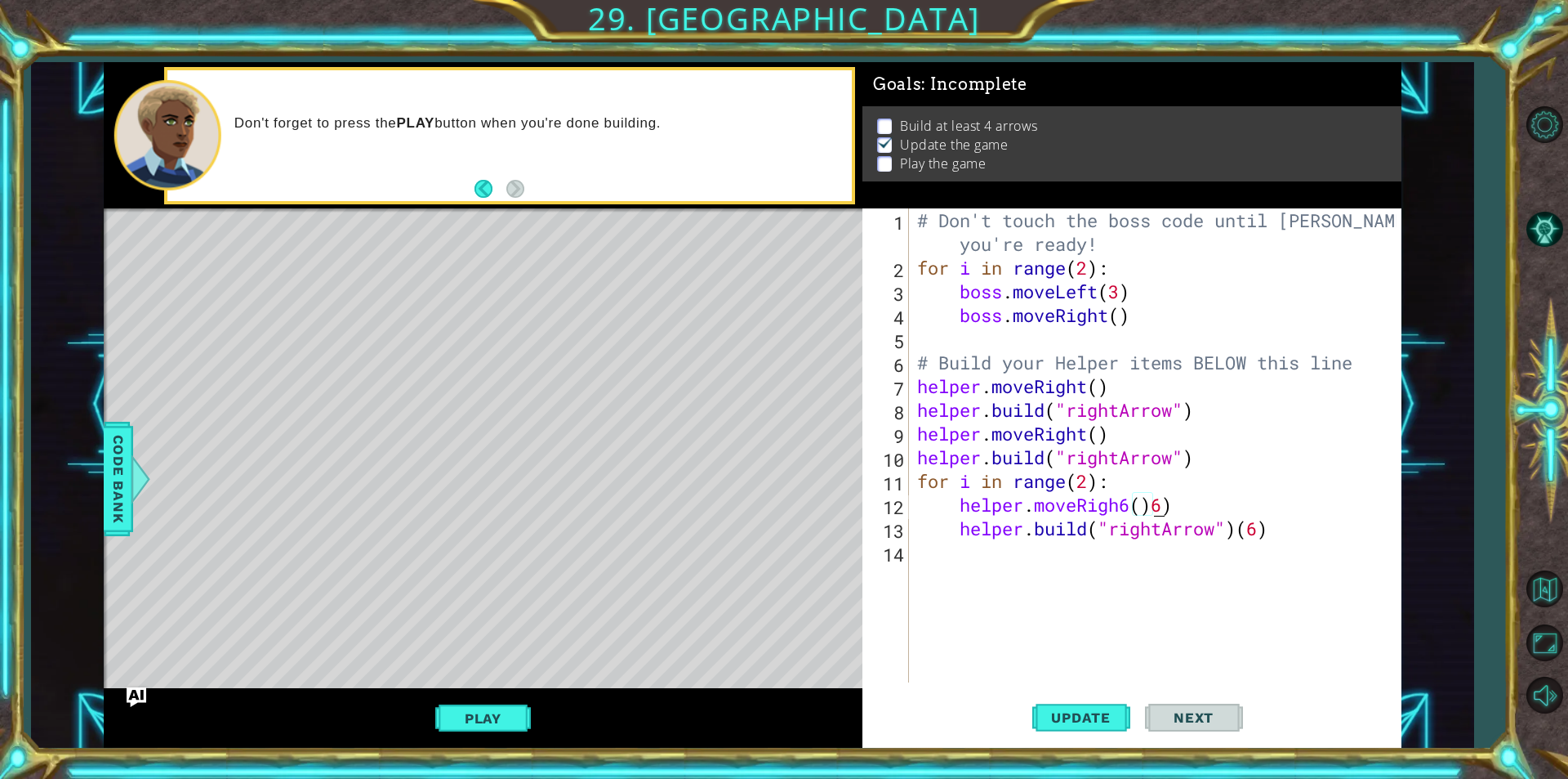
click at [1149, 506] on div "# Don't touch the boss code until [PERSON_NAME] says you're ready! for i in ran…" at bounding box center [1160, 481] width 491 height 545
click at [1172, 509] on div "# Don't touch the boss code until [PERSON_NAME] says you're ready! for i in ran…" at bounding box center [1160, 481] width 491 height 545
click at [1062, 724] on span "Update" at bounding box center [1081, 717] width 93 height 16
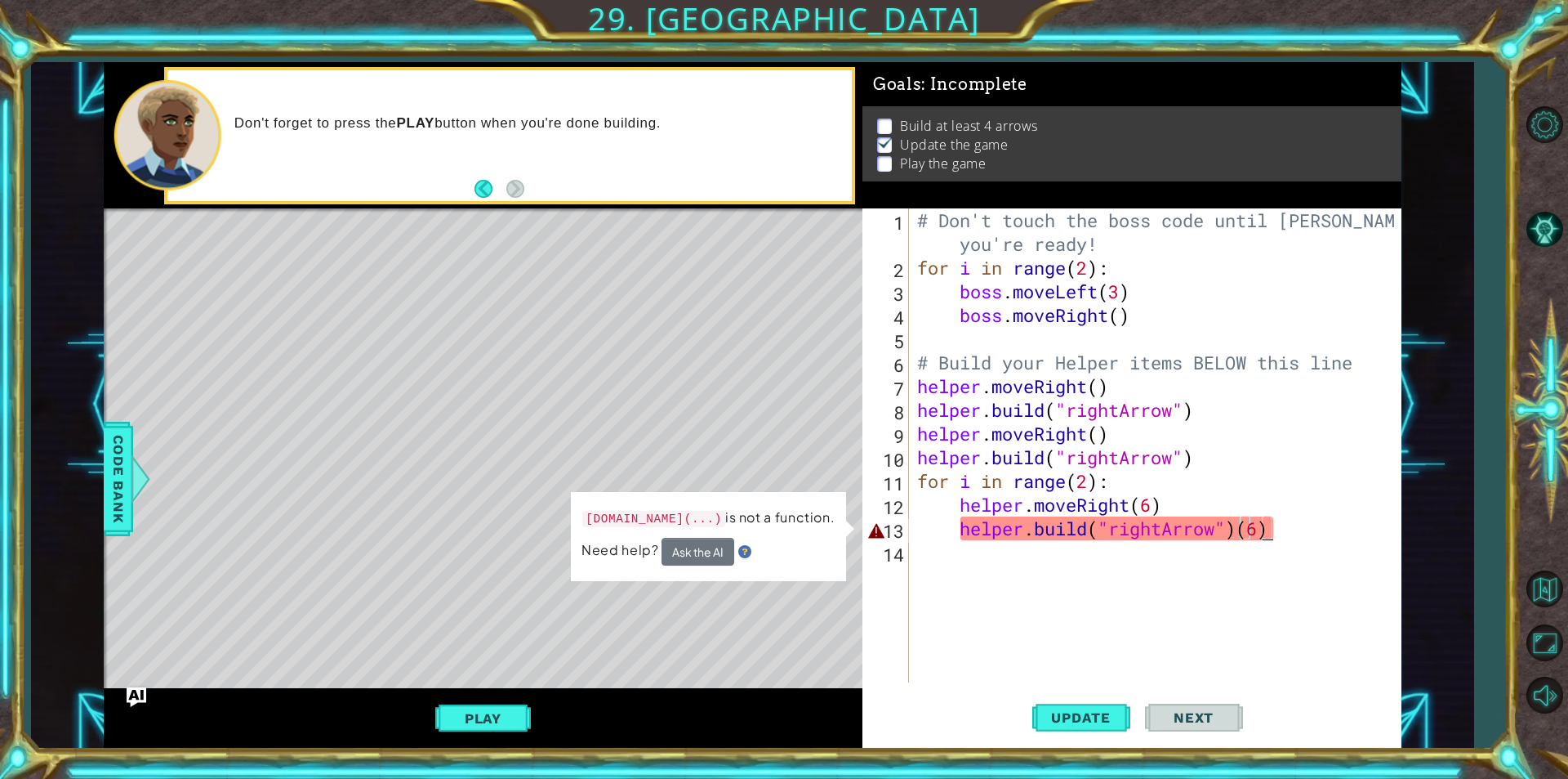
click at [1267, 521] on div "# Don't touch the boss code until [PERSON_NAME] says you're ready! for i in ran…" at bounding box center [1160, 481] width 491 height 545
click at [716, 560] on button "Ask the AI" at bounding box center [698, 552] width 73 height 28
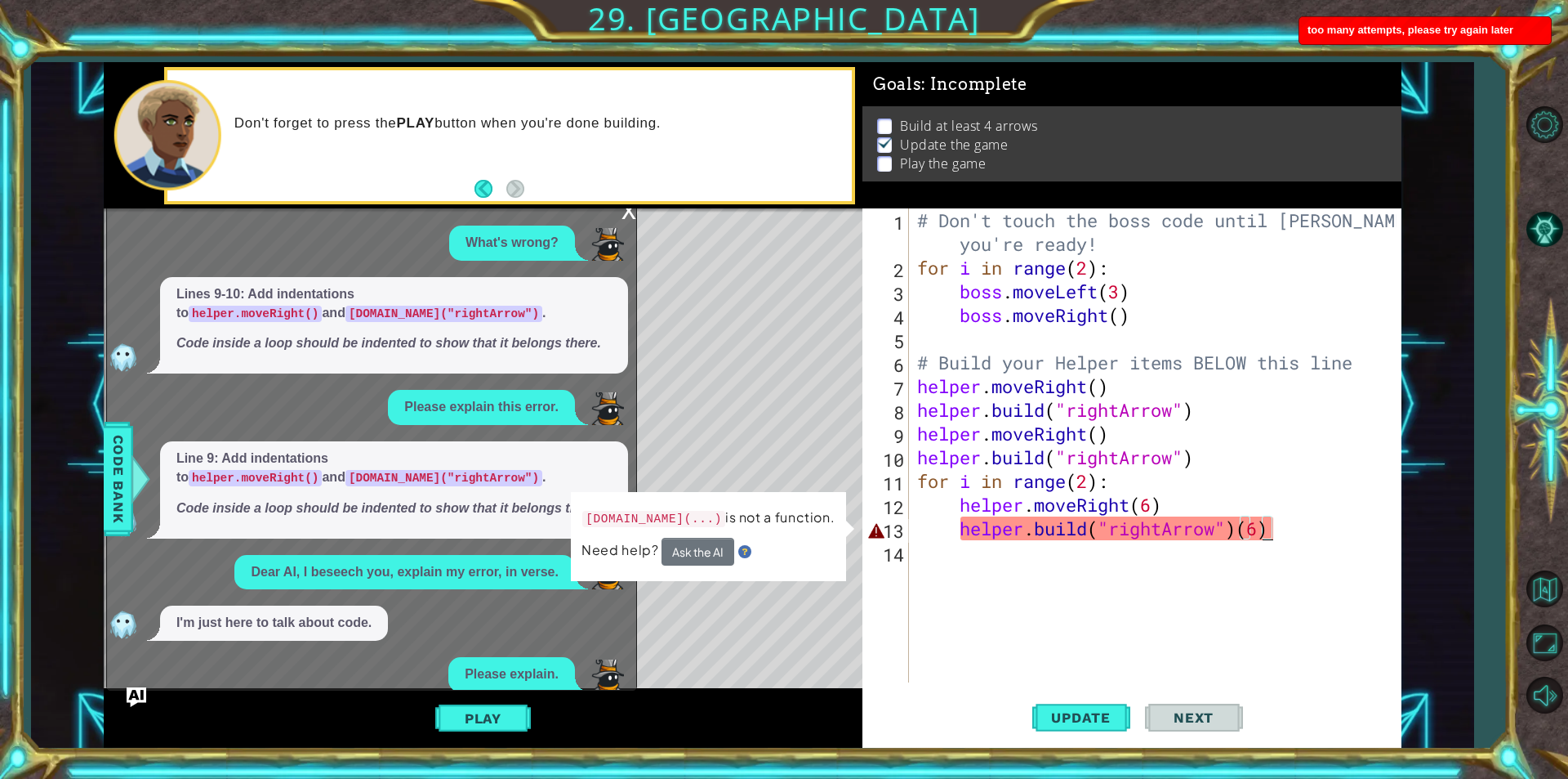
scroll to position [159, 0]
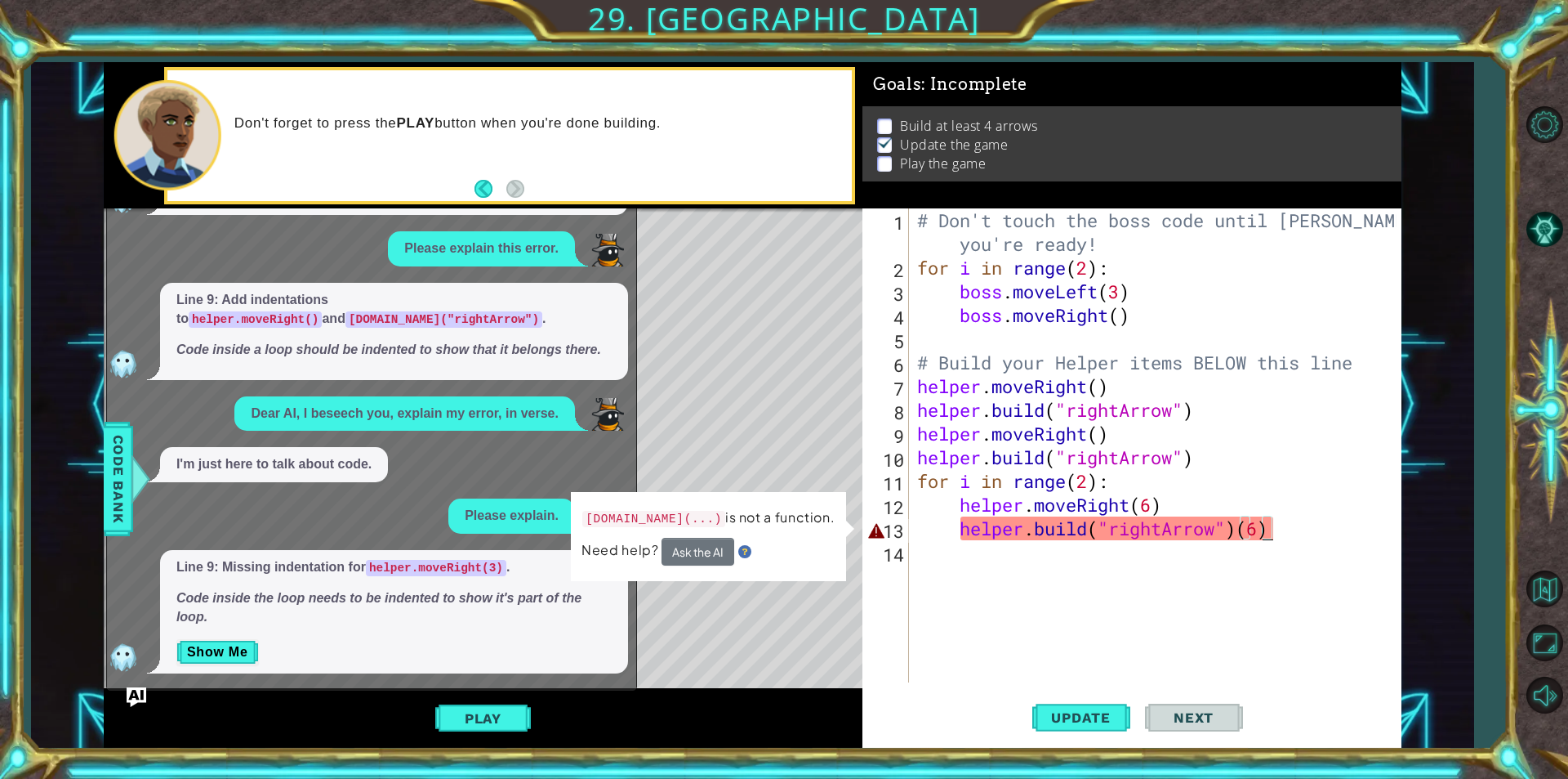
click at [650, 679] on div "Level Map" at bounding box center [482, 449] width 755 height 482
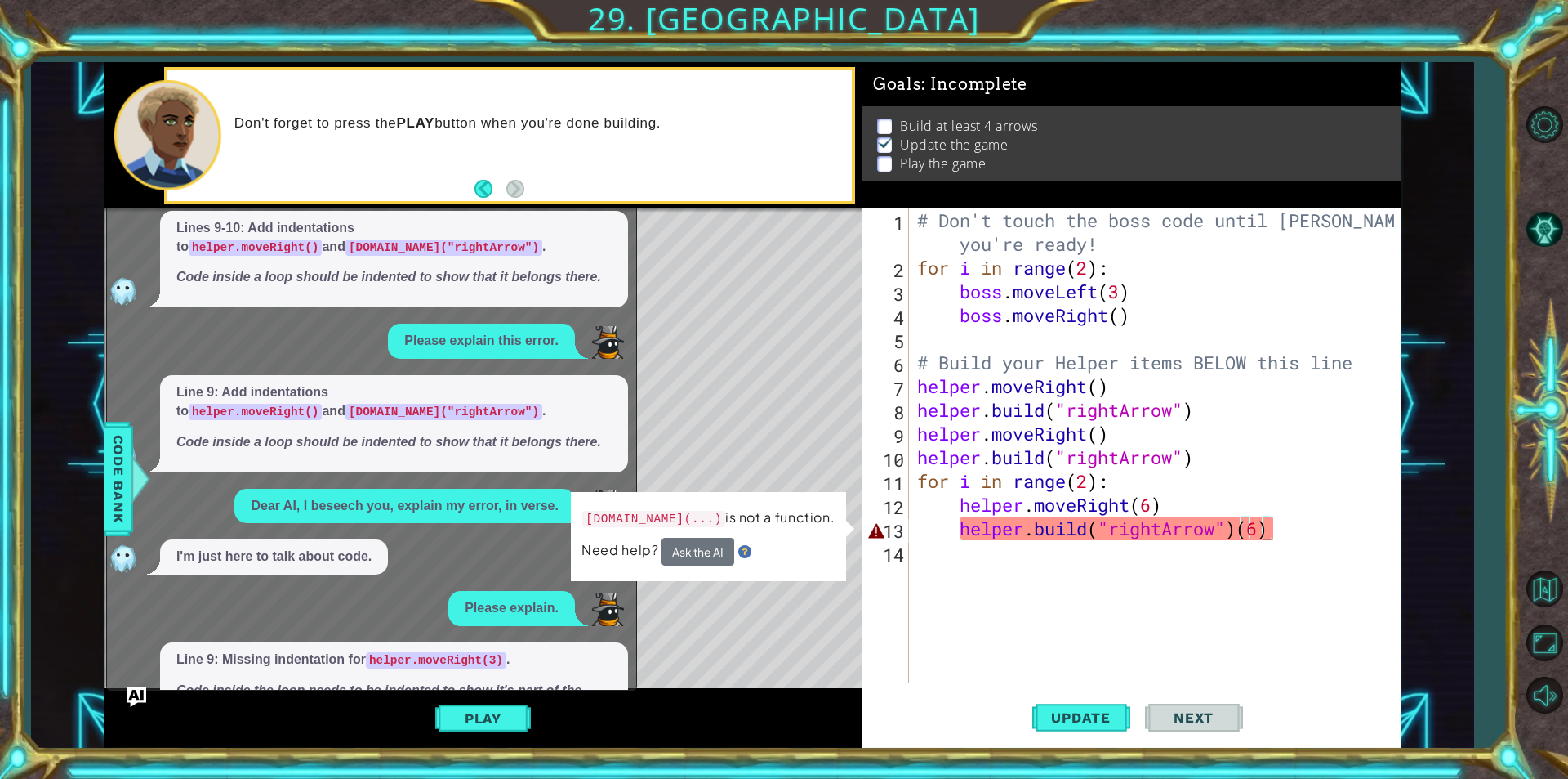
scroll to position [0, 0]
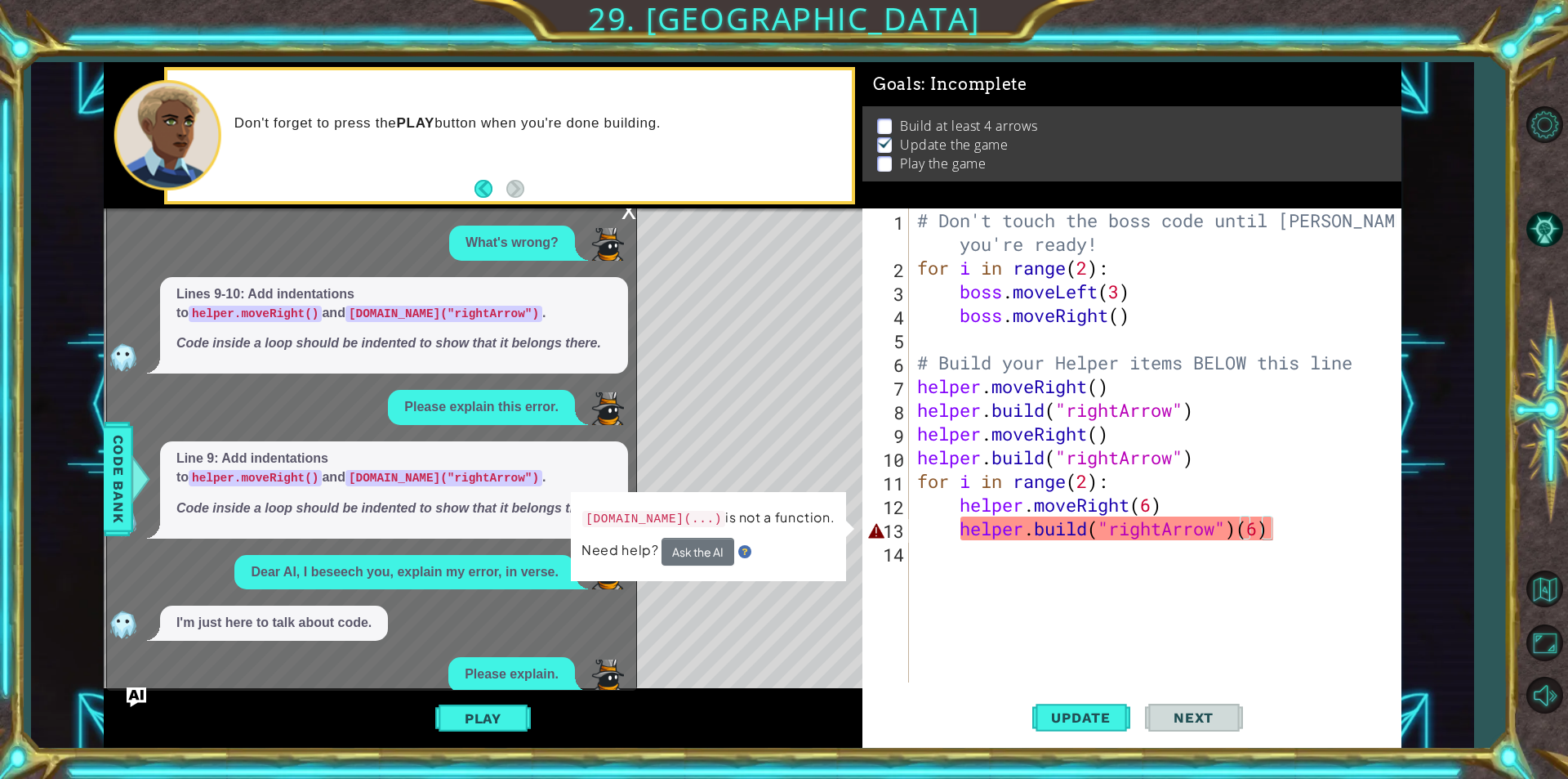
click at [616, 217] on div "x What's wrong? Lines 9-10: Add indentations to helper.moveRight() and [DOMAIN_…" at bounding box center [372, 444] width 531 height 490
click at [628, 208] on div "x" at bounding box center [629, 208] width 14 height 16
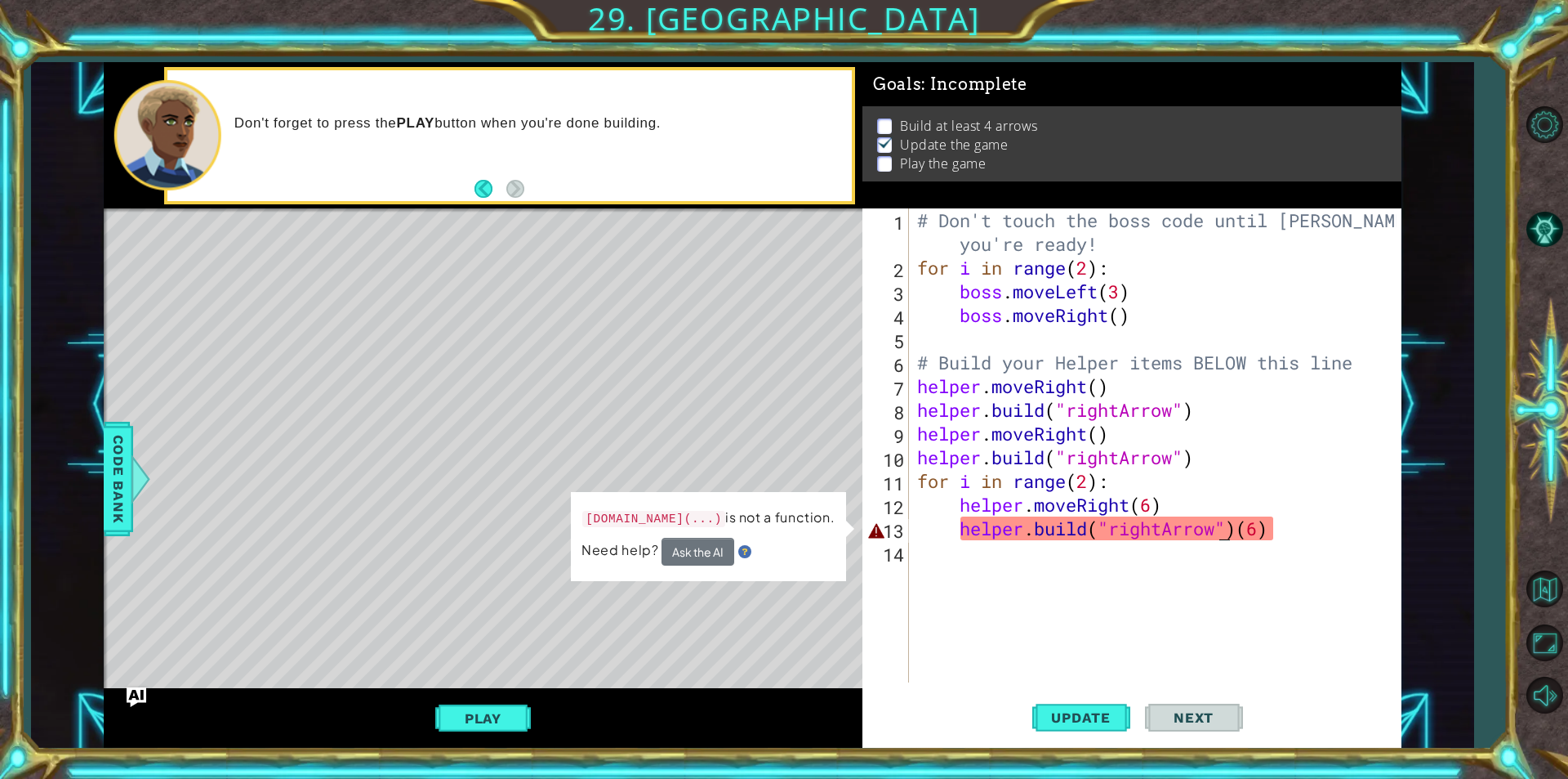
click at [1214, 539] on div "# Don't touch the boss code until [PERSON_NAME] says you're ready! for i in ran…" at bounding box center [1160, 481] width 491 height 545
click at [1273, 532] on div "# Don't touch the boss code until [PERSON_NAME] says you're ready! for i in ran…" at bounding box center [1160, 481] width 491 height 545
click at [1235, 531] on div "# Don't touch the boss code until [PERSON_NAME] says you're ready! for i in ran…" at bounding box center [1160, 481] width 491 height 545
click at [1166, 530] on div "# Don't touch the boss code until [PERSON_NAME] says you're ready! for i in ran…" at bounding box center [1160, 481] width 491 height 545
click at [1278, 533] on div "# Don't touch the boss code until [PERSON_NAME] says you're ready! for i in ran…" at bounding box center [1160, 481] width 491 height 545
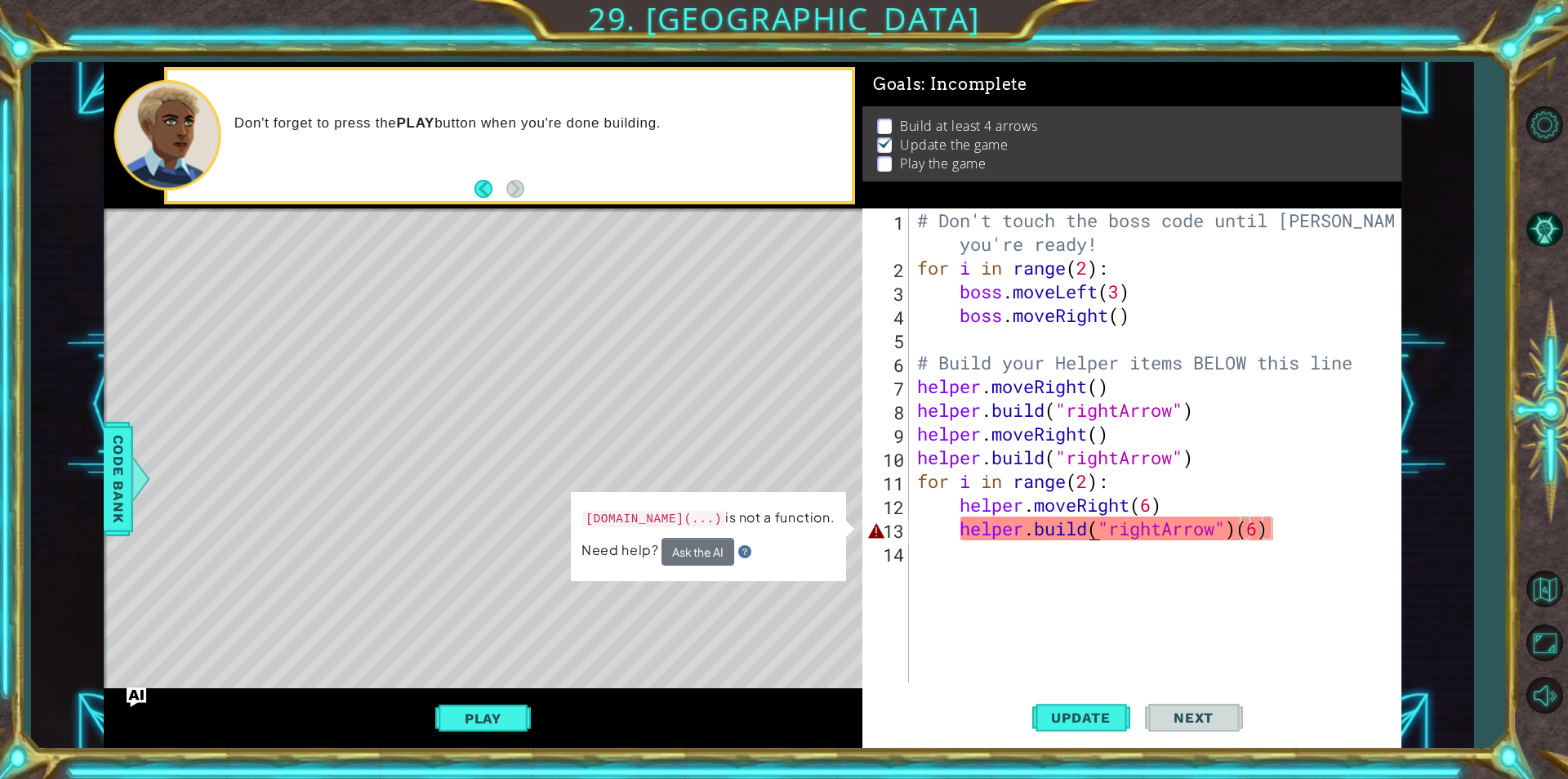
click at [1092, 523] on div "# Don't touch the boss code until [PERSON_NAME] says you're ready! for i in ran…" at bounding box center [1160, 481] width 491 height 545
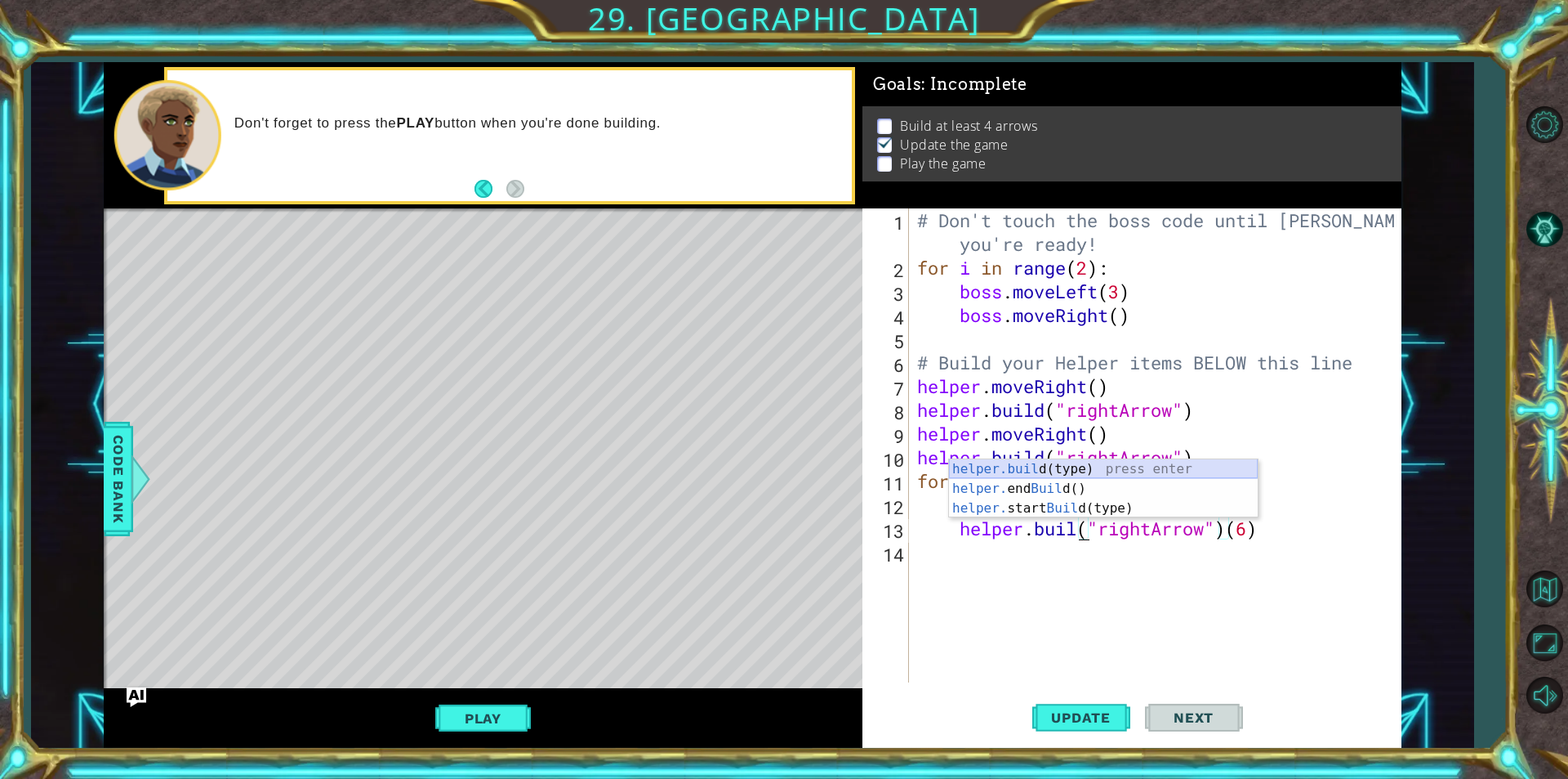
click at [1098, 468] on div "helper.buil d(type) press enter helper. end Buil d() press enter helper. start …" at bounding box center [1103, 508] width 309 height 98
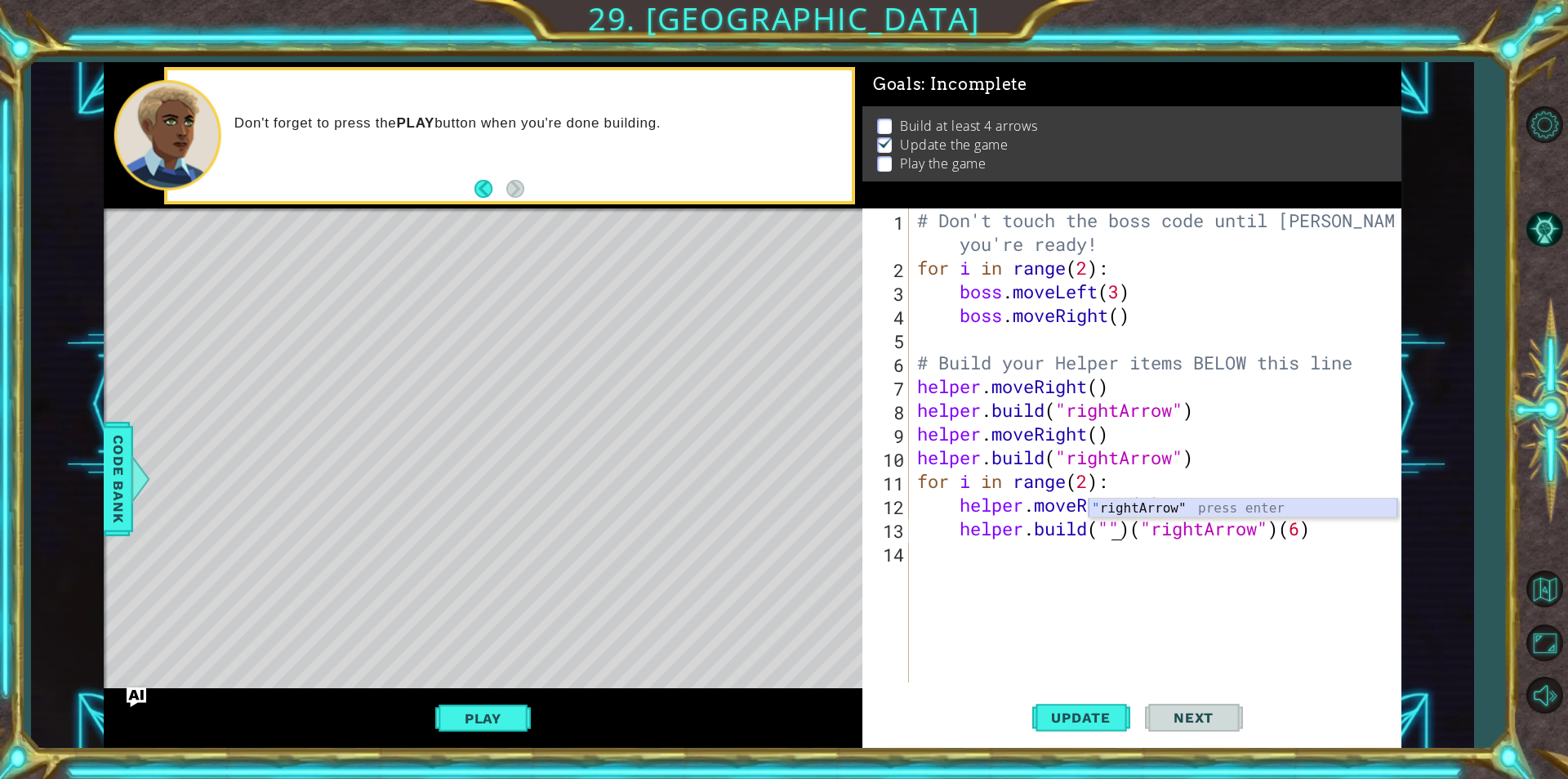
click at [1147, 509] on div "" rightArrow" press enter" at bounding box center [1243, 528] width 309 height 59
click at [1324, 530] on div "# Don't touch the boss code until [PERSON_NAME] says you're ready! for i in ran…" at bounding box center [1160, 481] width 491 height 545
click at [1279, 531] on div "# Don't touch the boss code until [PERSON_NAME] says you're ready! for i in ran…" at bounding box center [1160, 481] width 491 height 545
click at [1277, 537] on div "# Don't touch the boss code until [PERSON_NAME] says you're ready! for i in ran…" at bounding box center [1160, 481] width 491 height 545
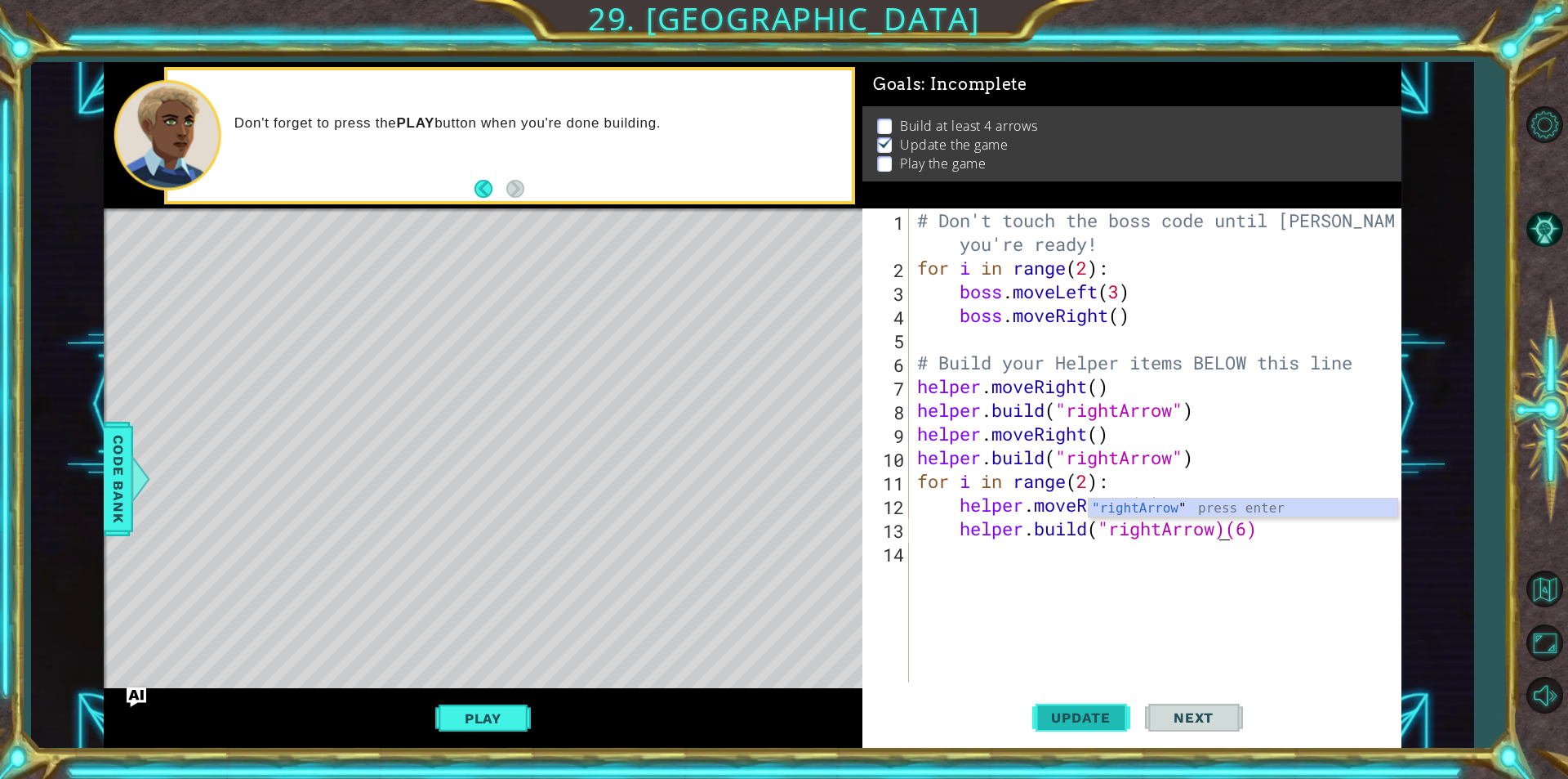
click at [1089, 711] on span "Update" at bounding box center [1081, 717] width 93 height 16
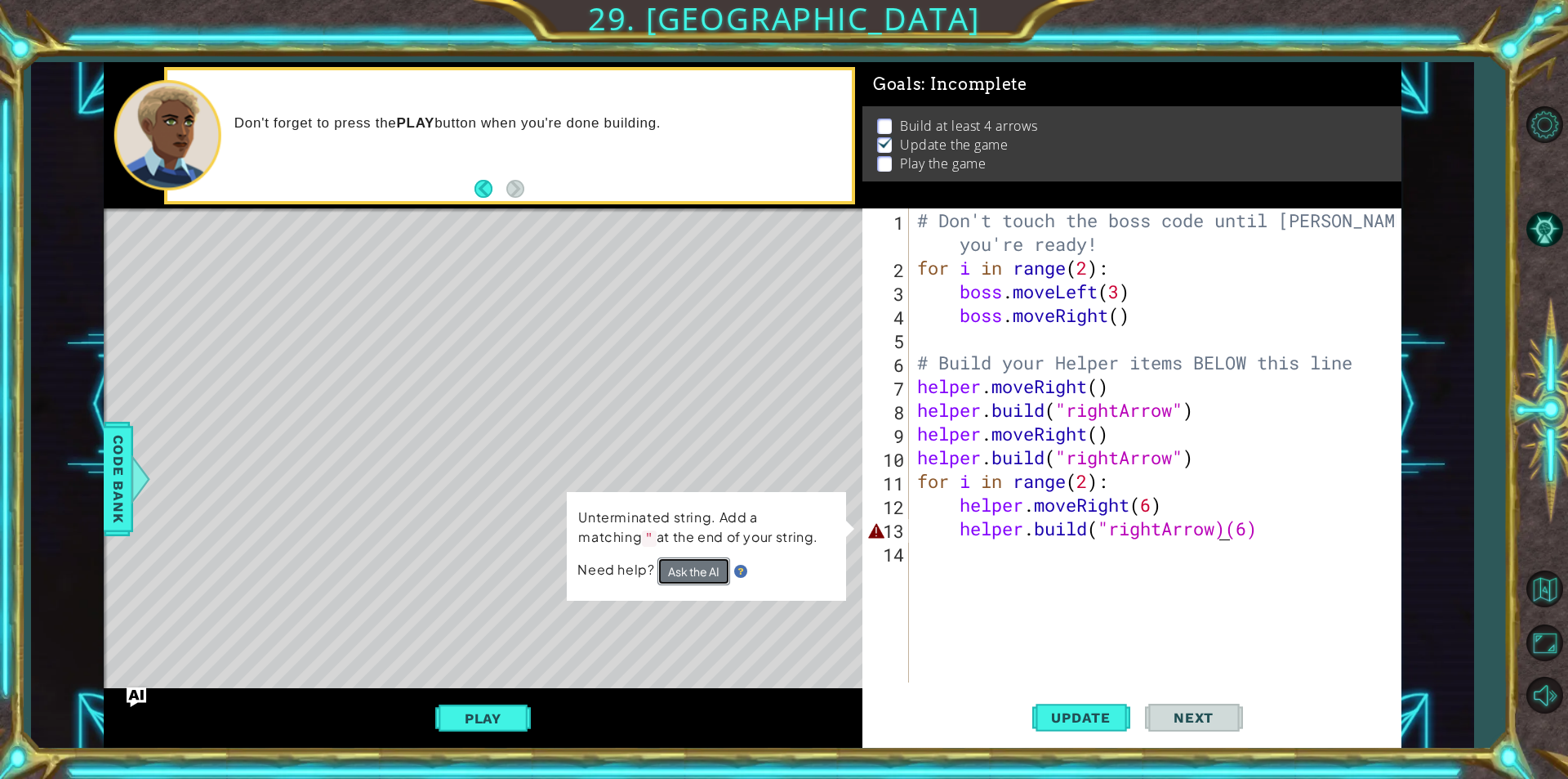
click at [696, 575] on button "Ask the AI" at bounding box center [694, 572] width 73 height 29
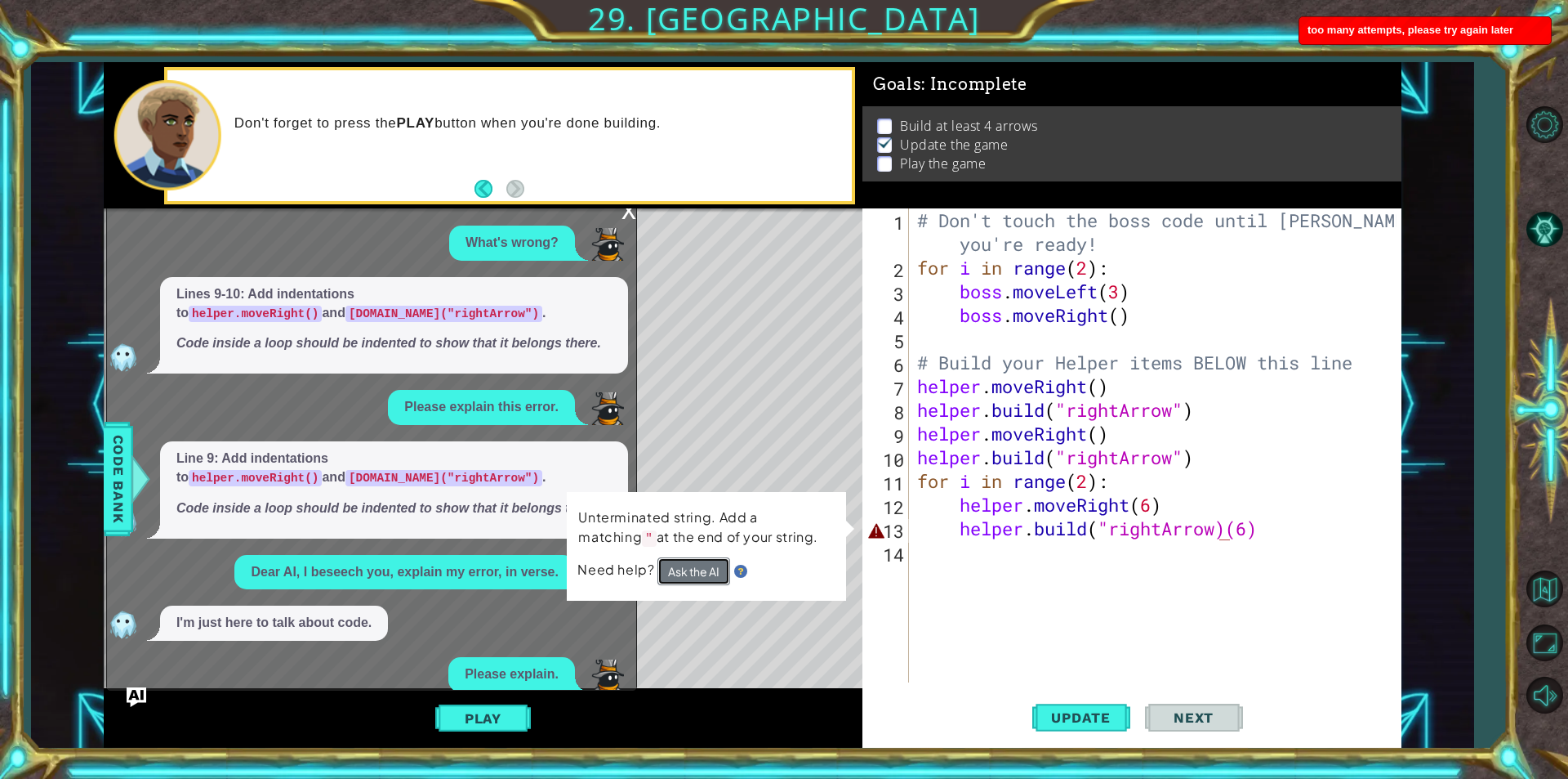
click at [696, 575] on button "Ask the AI" at bounding box center [694, 572] width 73 height 29
click at [634, 210] on div "x" at bounding box center [629, 208] width 14 height 16
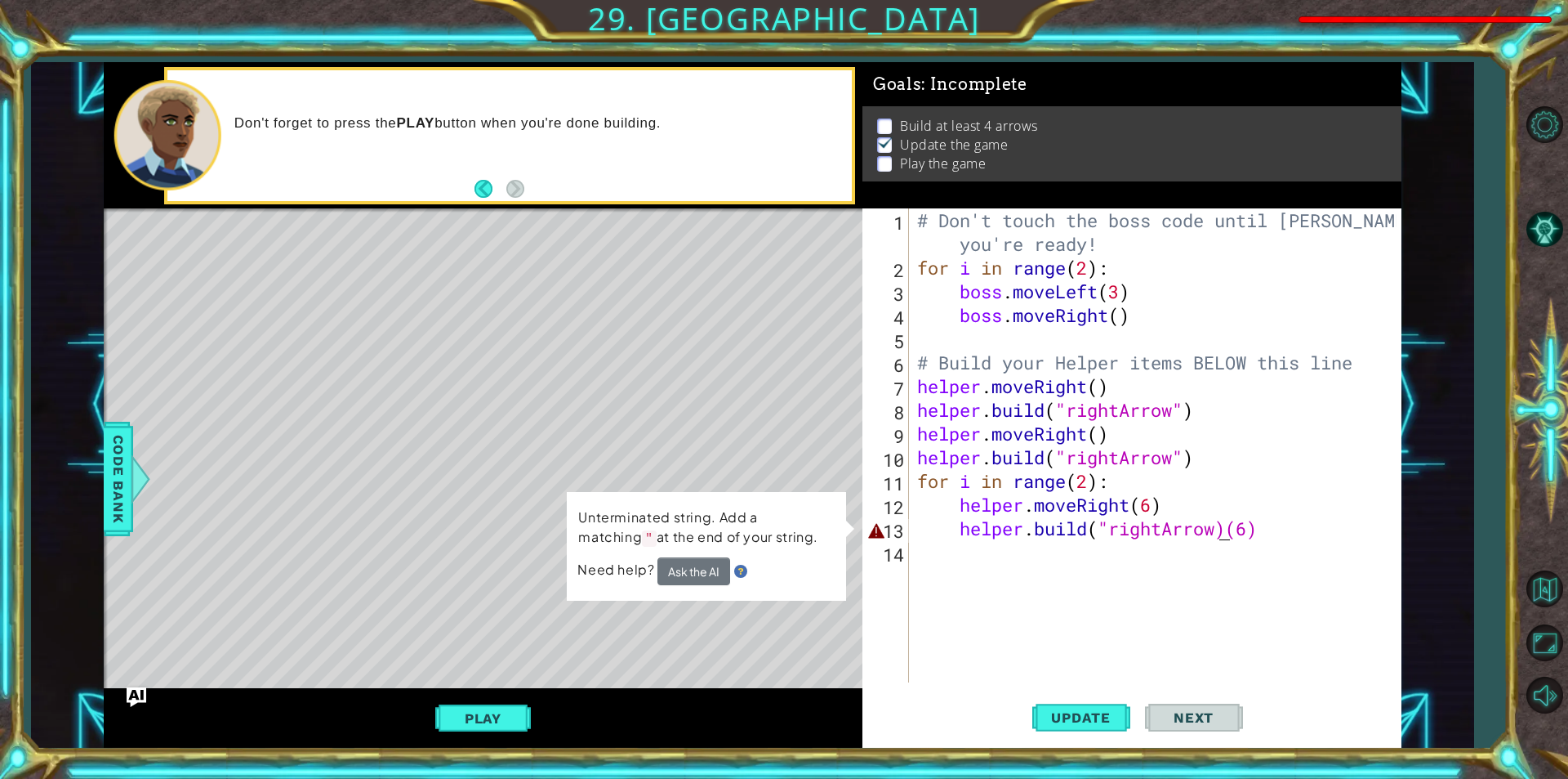
click at [1220, 519] on div "# Don't touch the boss code until [PERSON_NAME] says you're ready! for i in ran…" at bounding box center [1160, 481] width 491 height 545
click at [1215, 525] on div "# Don't touch the boss code until [PERSON_NAME] says you're ready! for i in ran…" at bounding box center [1160, 481] width 491 height 545
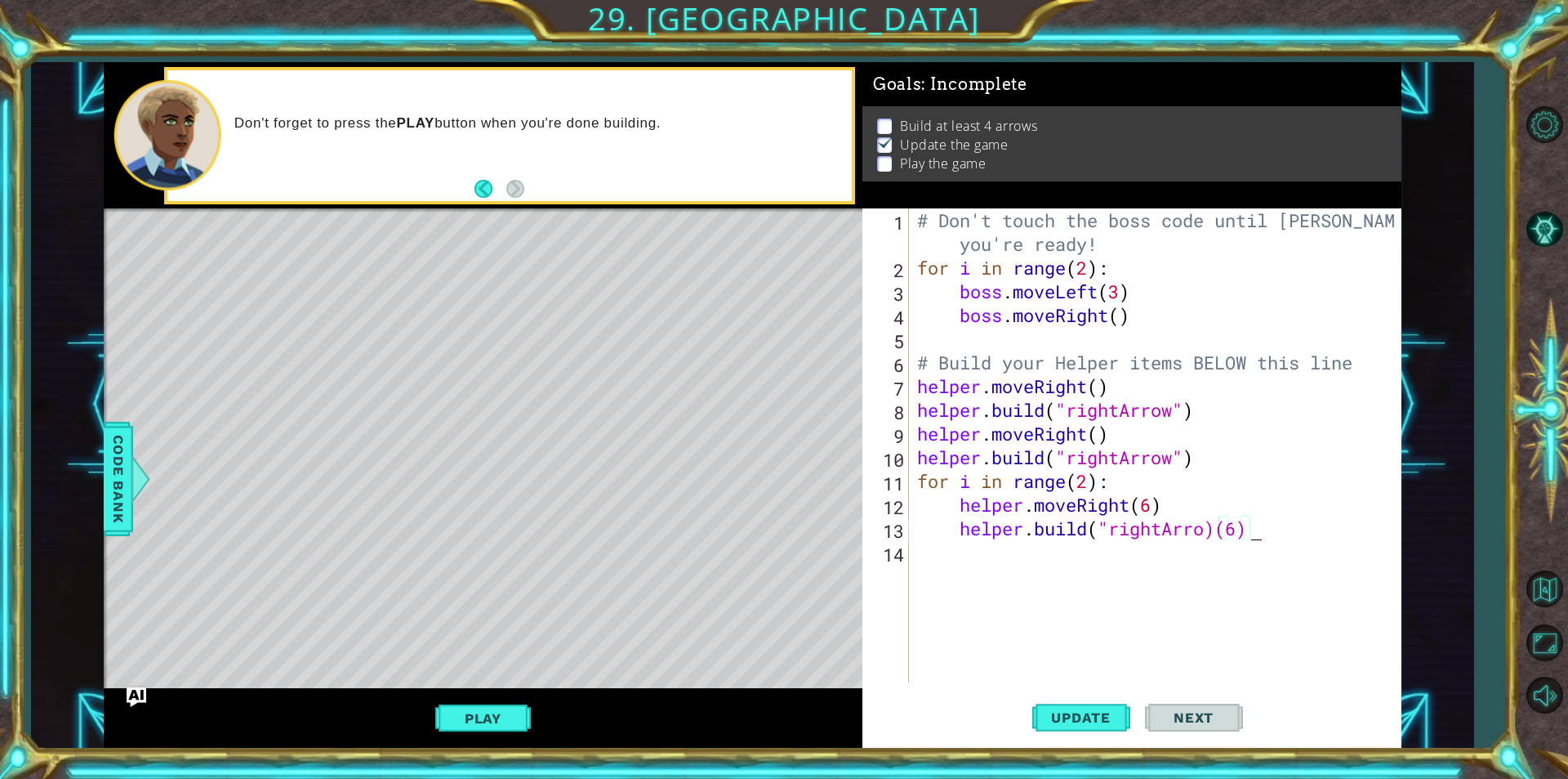
click at [1271, 535] on div "# Don't touch the boss code until [PERSON_NAME] says you're ready! for i in ran…" at bounding box center [1160, 481] width 491 height 545
click at [1247, 503] on div ""rightArro w" press enter" at bounding box center [1243, 528] width 309 height 59
click at [1251, 522] on div "# Don't touch the boss code until [PERSON_NAME] says you're ready! for i in ran…" at bounding box center [1160, 481] width 491 height 545
type textarea "[DOMAIN_NAME]("rightArrow")(6)"
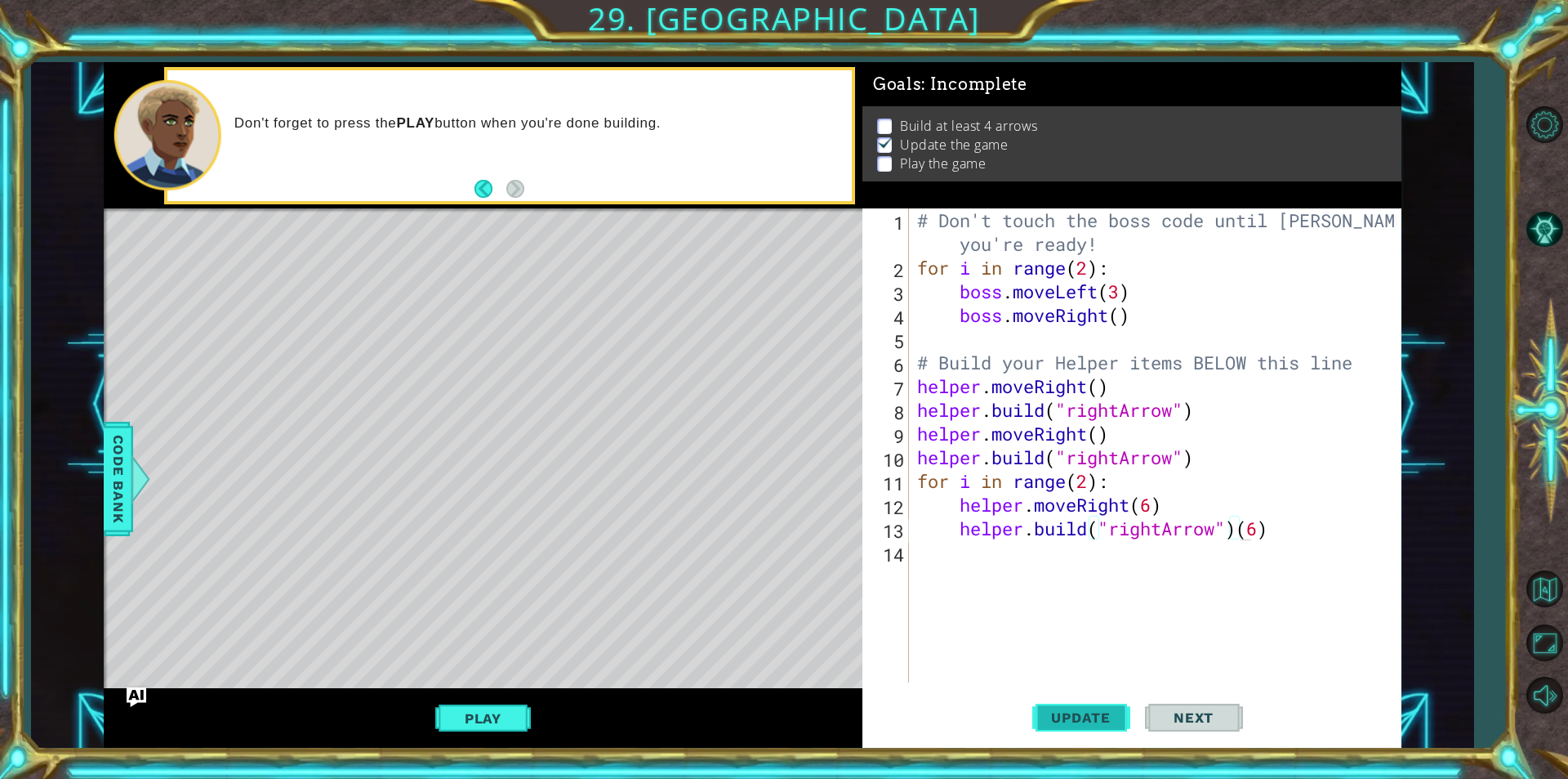
click at [1111, 717] on span "Update" at bounding box center [1081, 717] width 93 height 16
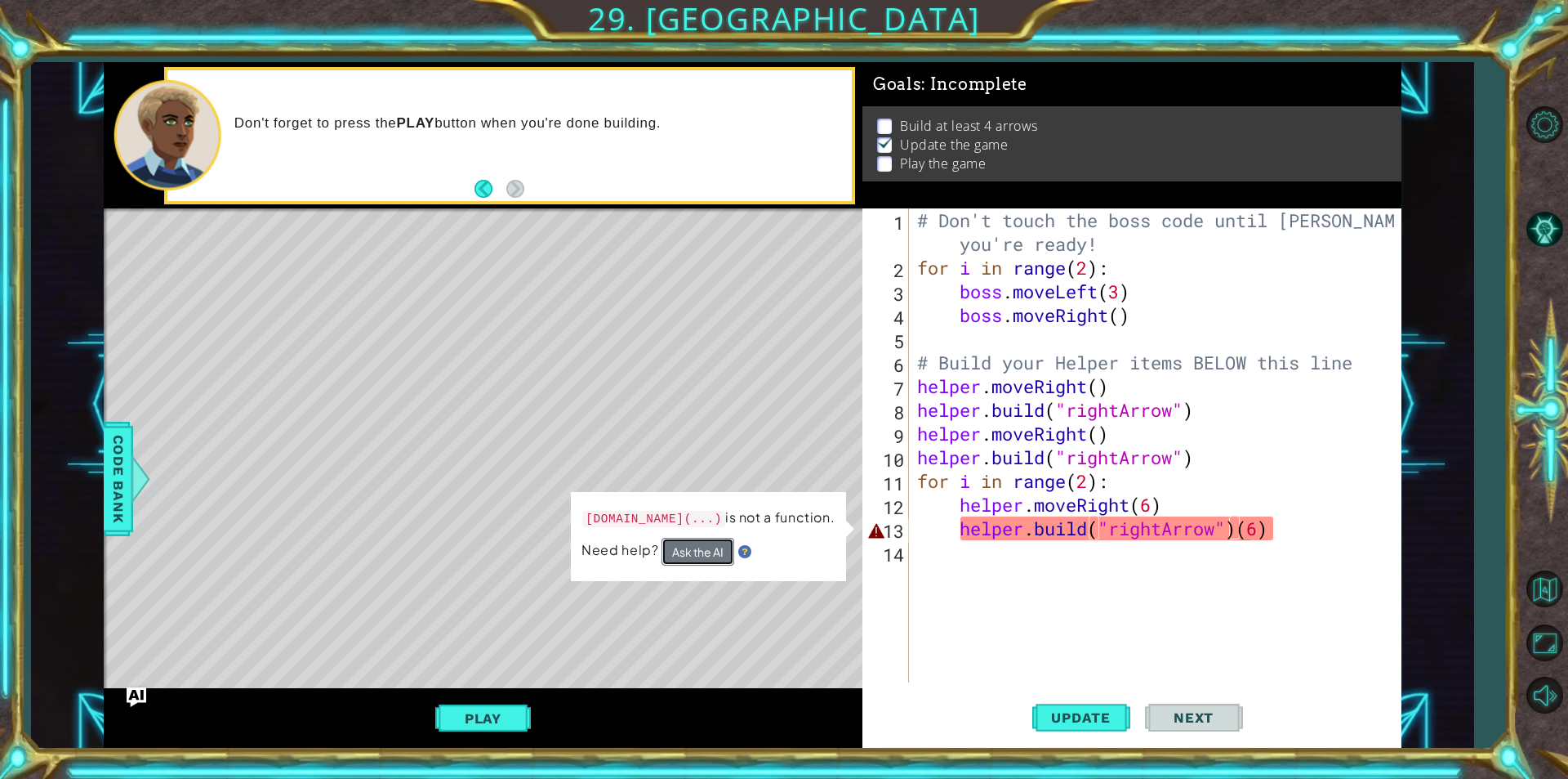
click at [735, 557] on button "Ask the AI" at bounding box center [698, 552] width 73 height 28
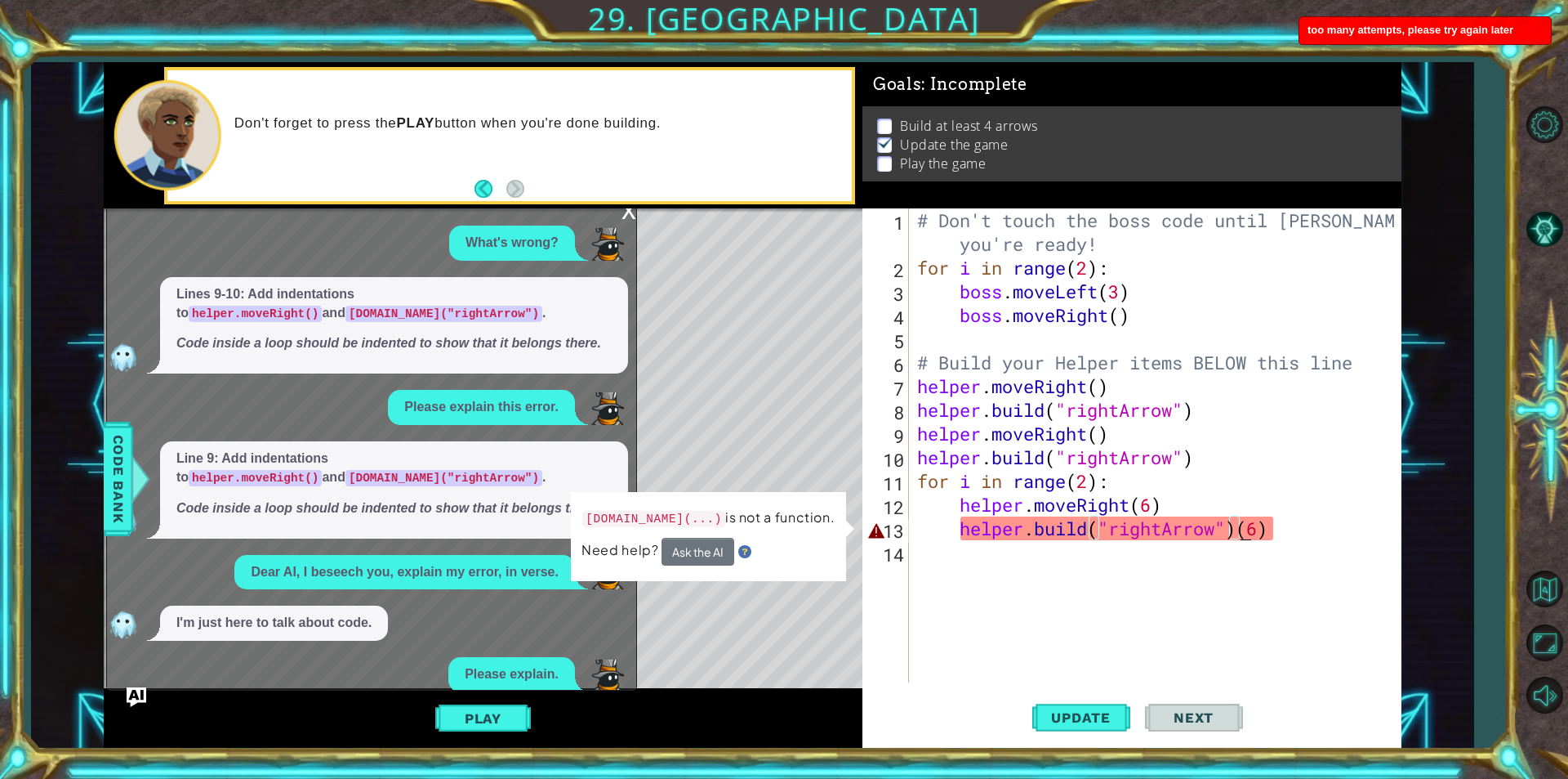
click at [750, 557] on div "Need help? Ask the AI" at bounding box center [709, 552] width 254 height 30
click at [706, 557] on button "Ask the AI" at bounding box center [698, 552] width 73 height 28
click at [487, 726] on button "Play" at bounding box center [483, 718] width 96 height 31
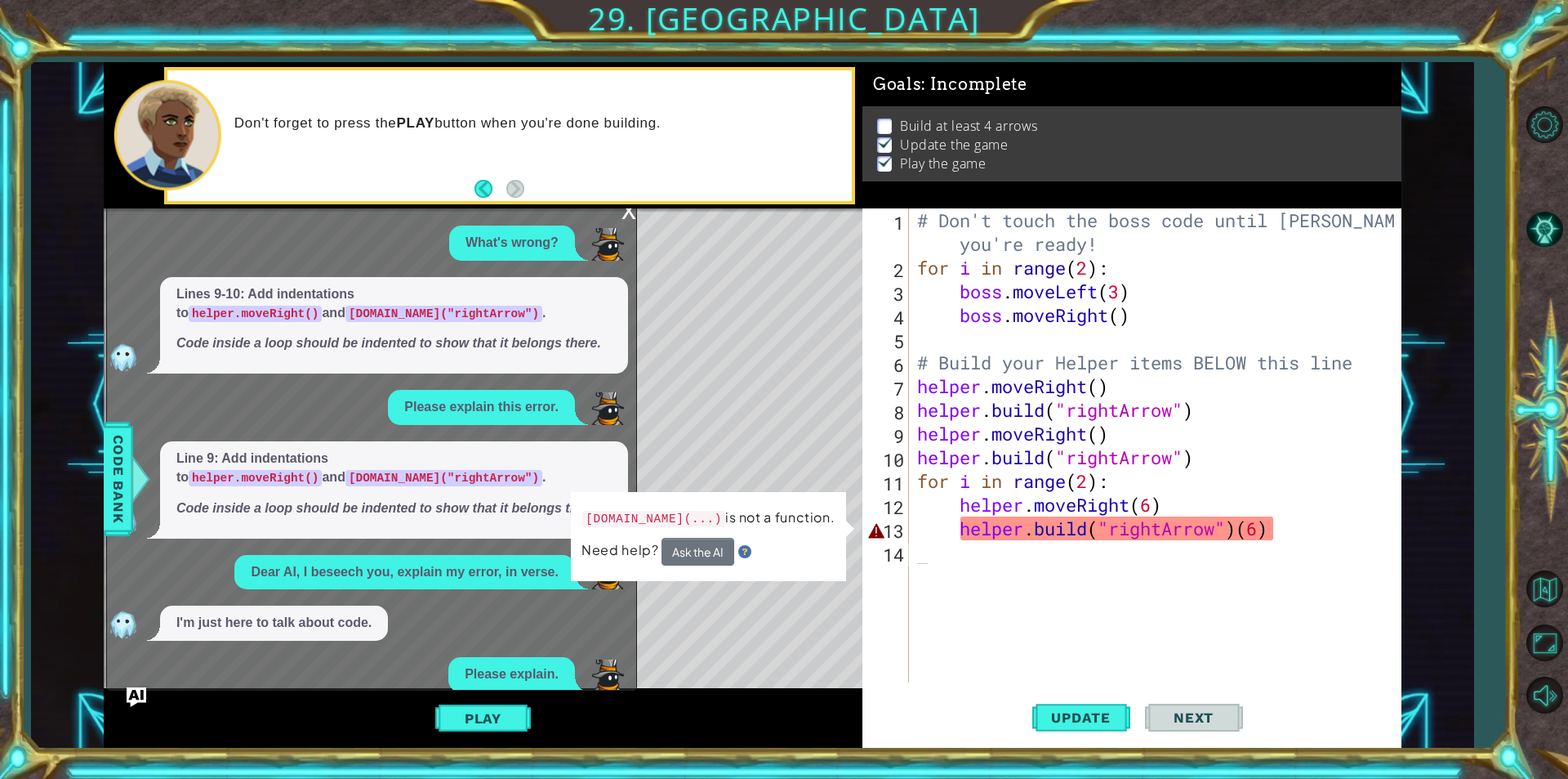
click at [622, 217] on div "x" at bounding box center [629, 208] width 14 height 16
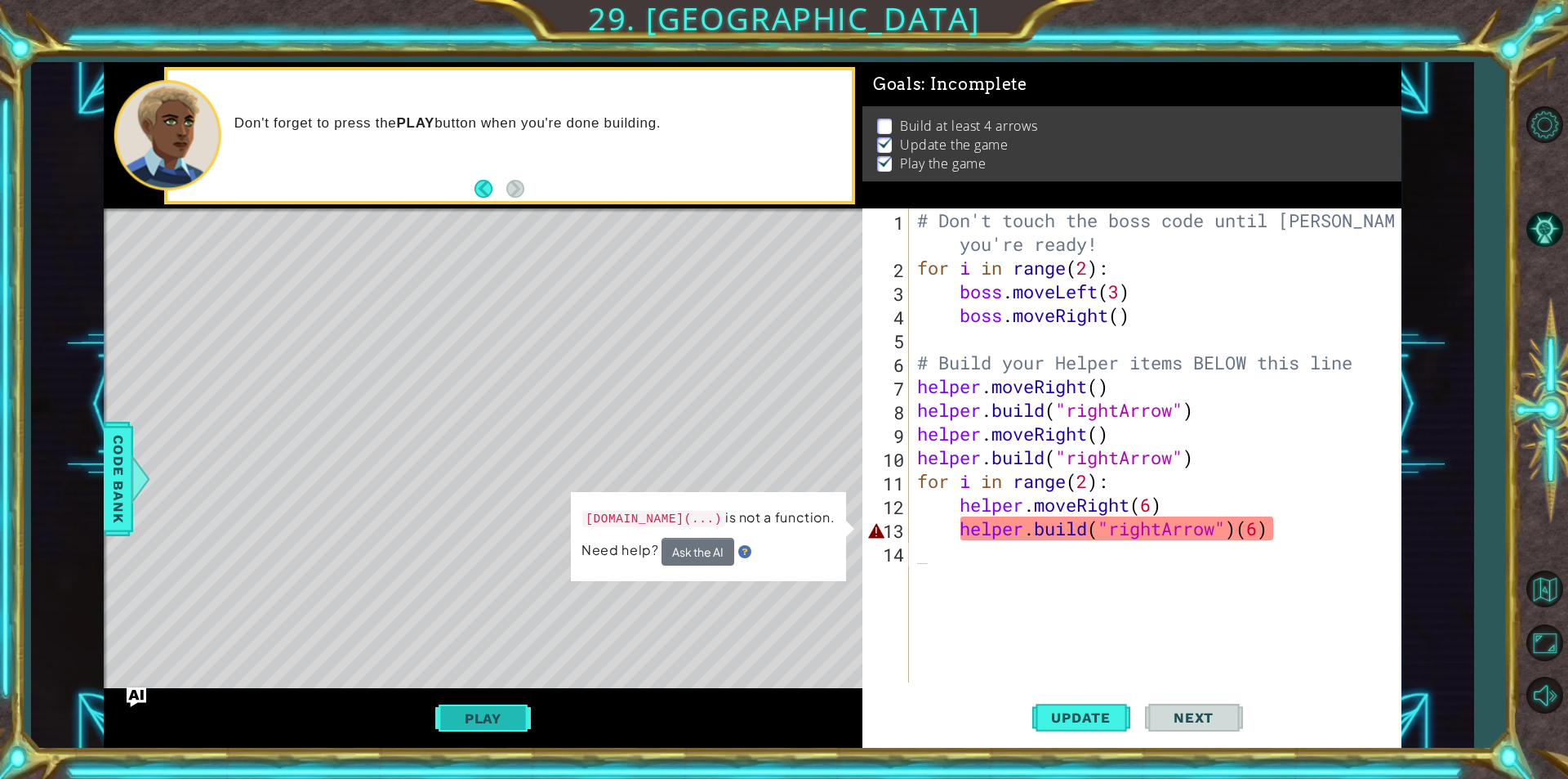
click at [477, 718] on button "Play" at bounding box center [483, 718] width 96 height 31
click at [1027, 536] on div "# Don't touch the boss code until [PERSON_NAME] says you're ready! for i in ran…" at bounding box center [1160, 481] width 491 height 545
click at [995, 530] on div "# Don't touch the boss code until [PERSON_NAME] says you're ready! for i in ran…" at bounding box center [1160, 481] width 491 height 545
click at [1306, 527] on div "# Don't touch the boss code until [PERSON_NAME] says you're ready! for i in ran…" at bounding box center [1160, 481] width 491 height 545
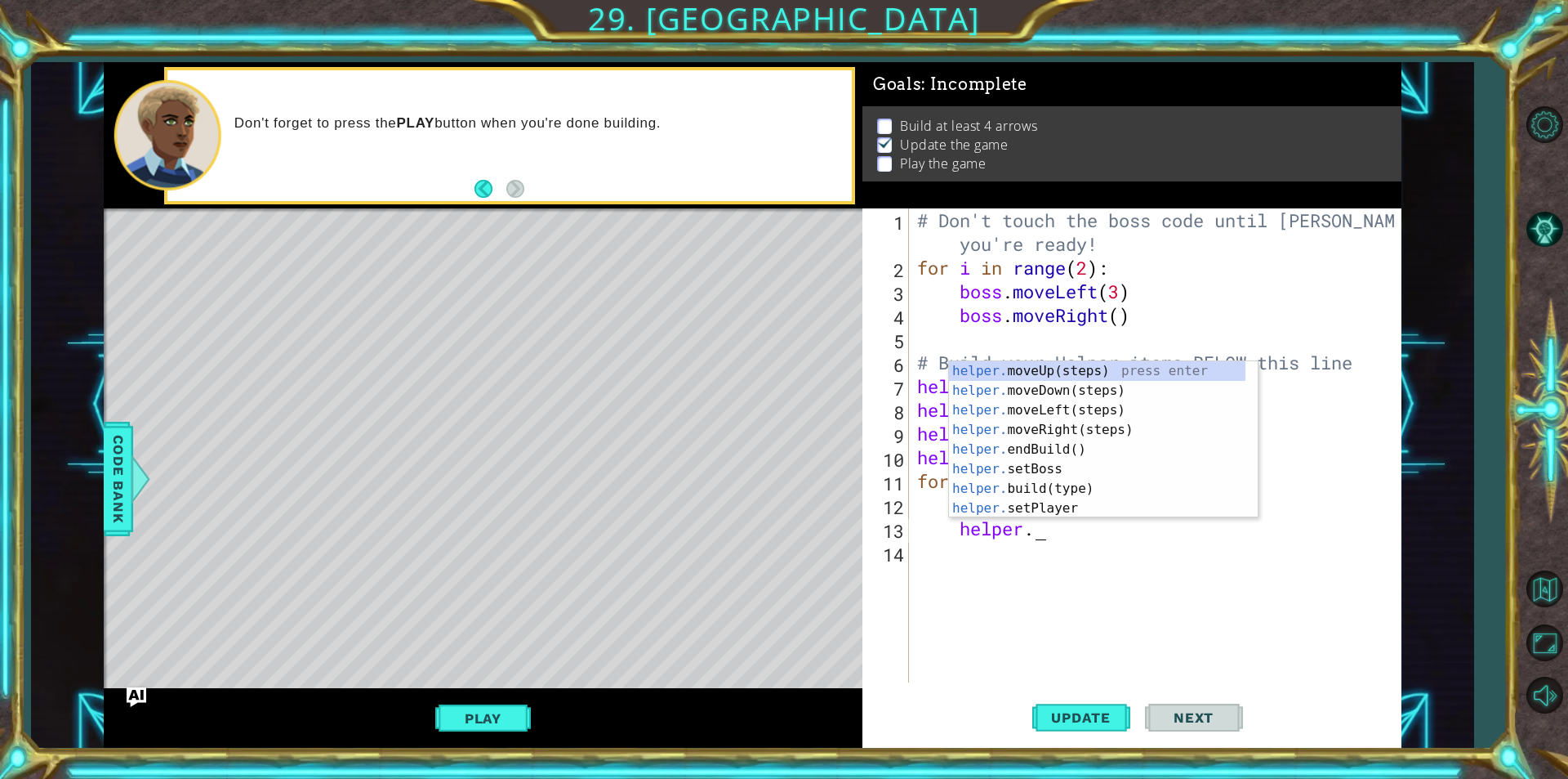
type textarea "h"
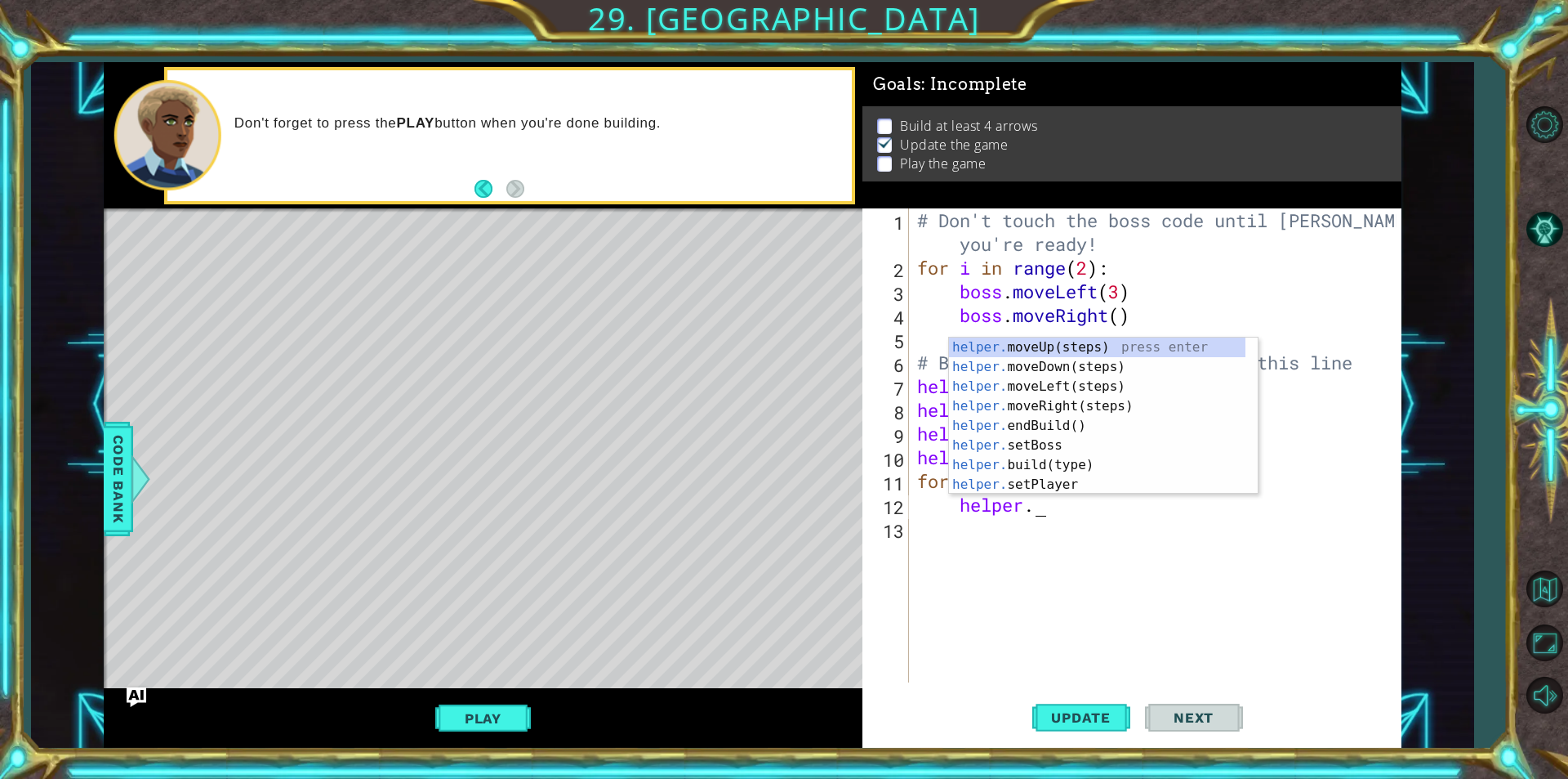
type textarea "h"
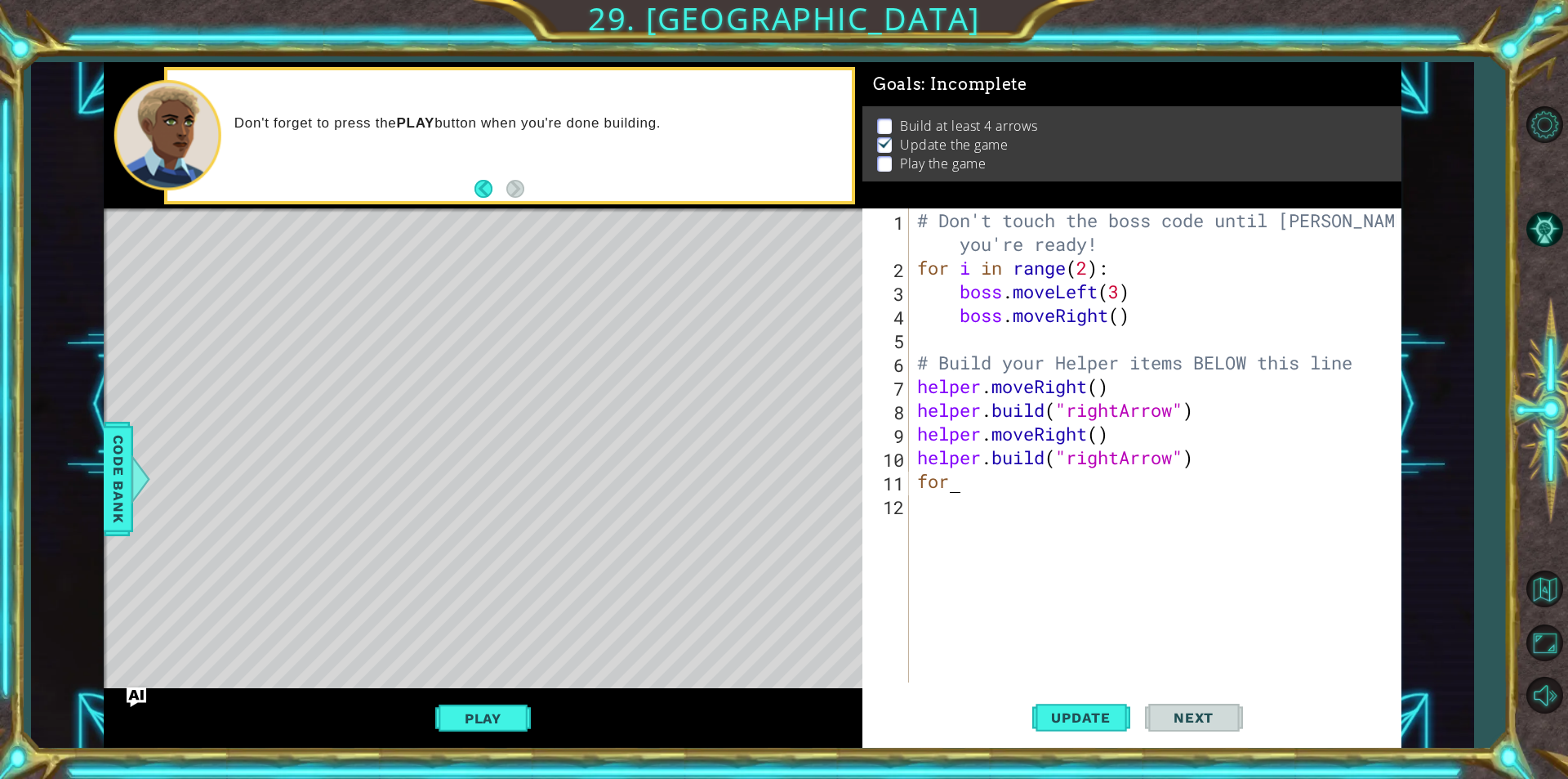
type textarea "f"
type textarea "h"
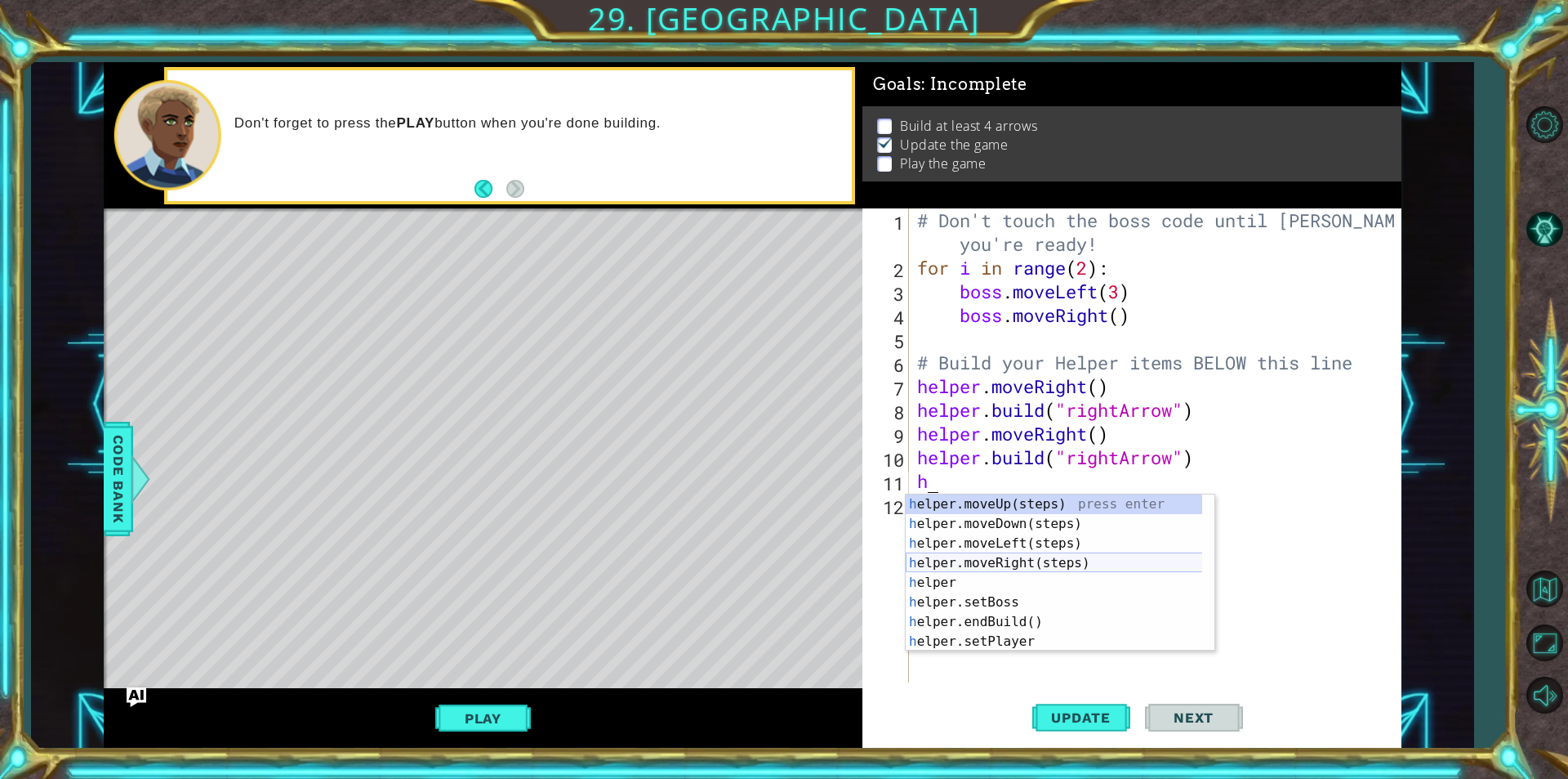
click at [1035, 564] on div "h elper.moveUp(steps) press enter h elper.moveDown(steps) press enter h elper.m…" at bounding box center [1060, 592] width 309 height 196
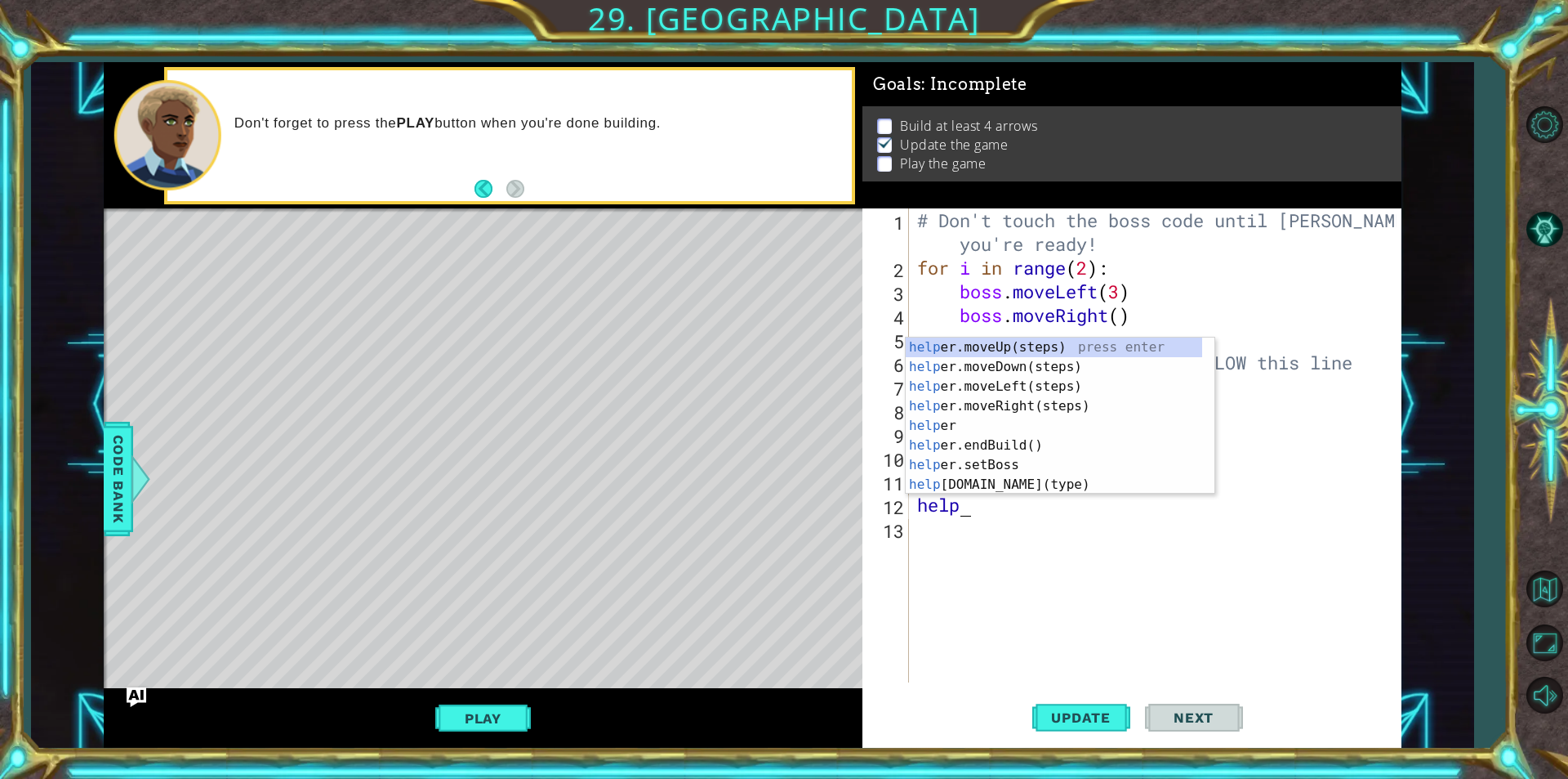
scroll to position [0, 2]
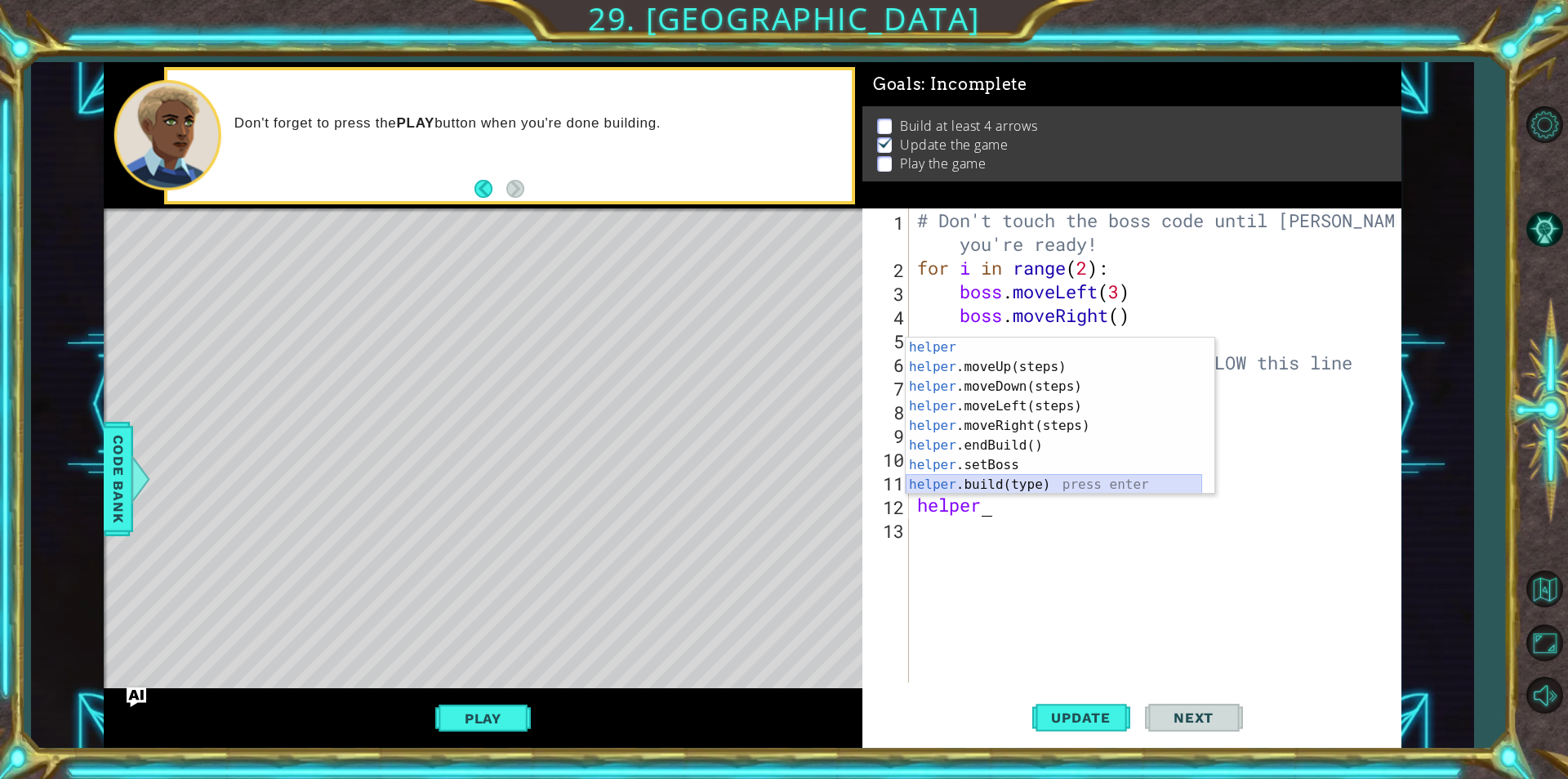
click at [1015, 485] on div "helper press enter helper .moveUp(steps) press enter helper .moveDown(steps) pr…" at bounding box center [1054, 435] width 296 height 196
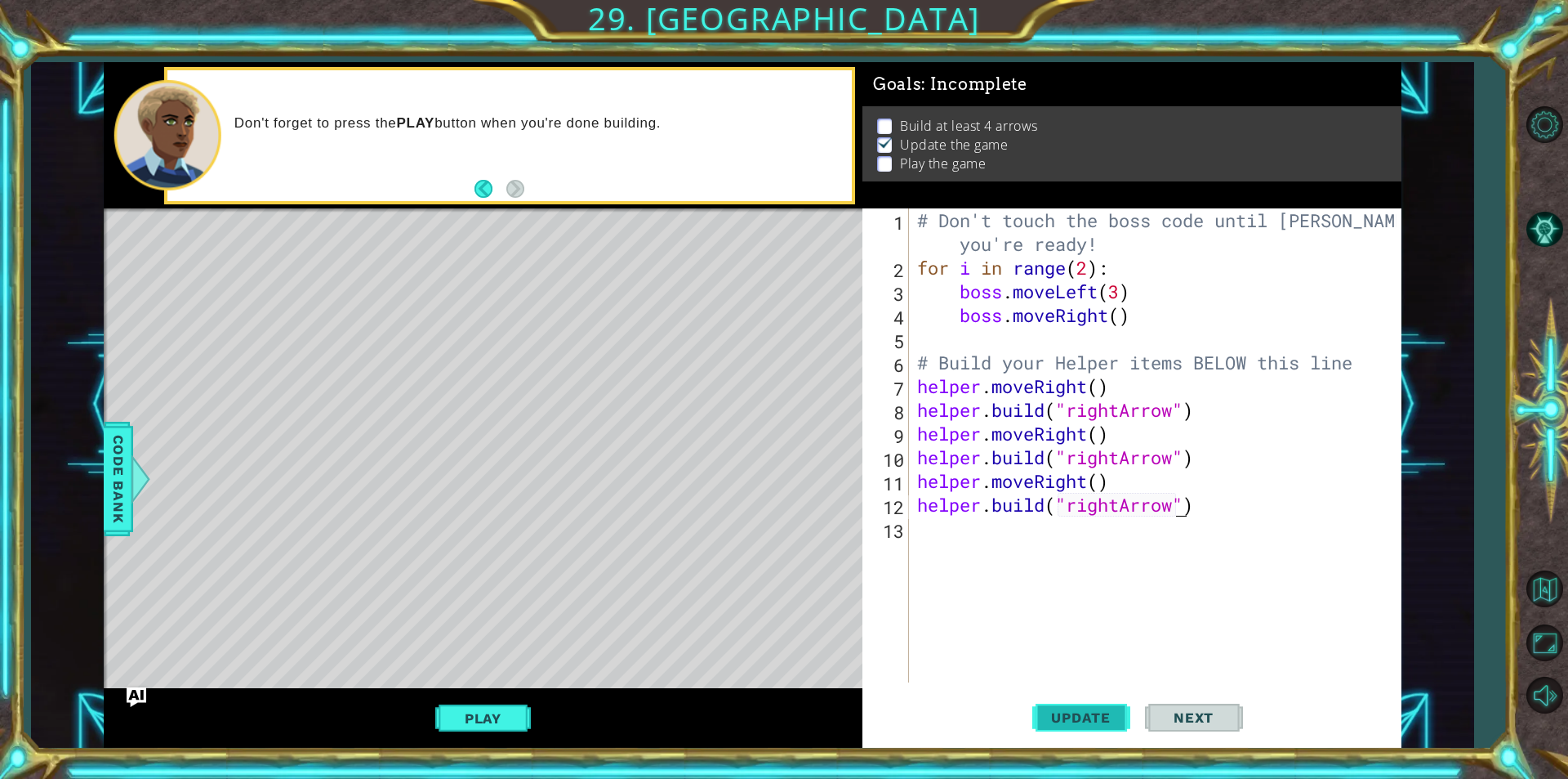
type textarea "[DOMAIN_NAME]("rightArrow")"
click at [1101, 705] on button "Update" at bounding box center [1082, 717] width 98 height 54
click at [935, 539] on div "# Don't touch the boss code until [PERSON_NAME] says you're ready! for i in ran…" at bounding box center [1160, 481] width 491 height 545
type textarea "h"
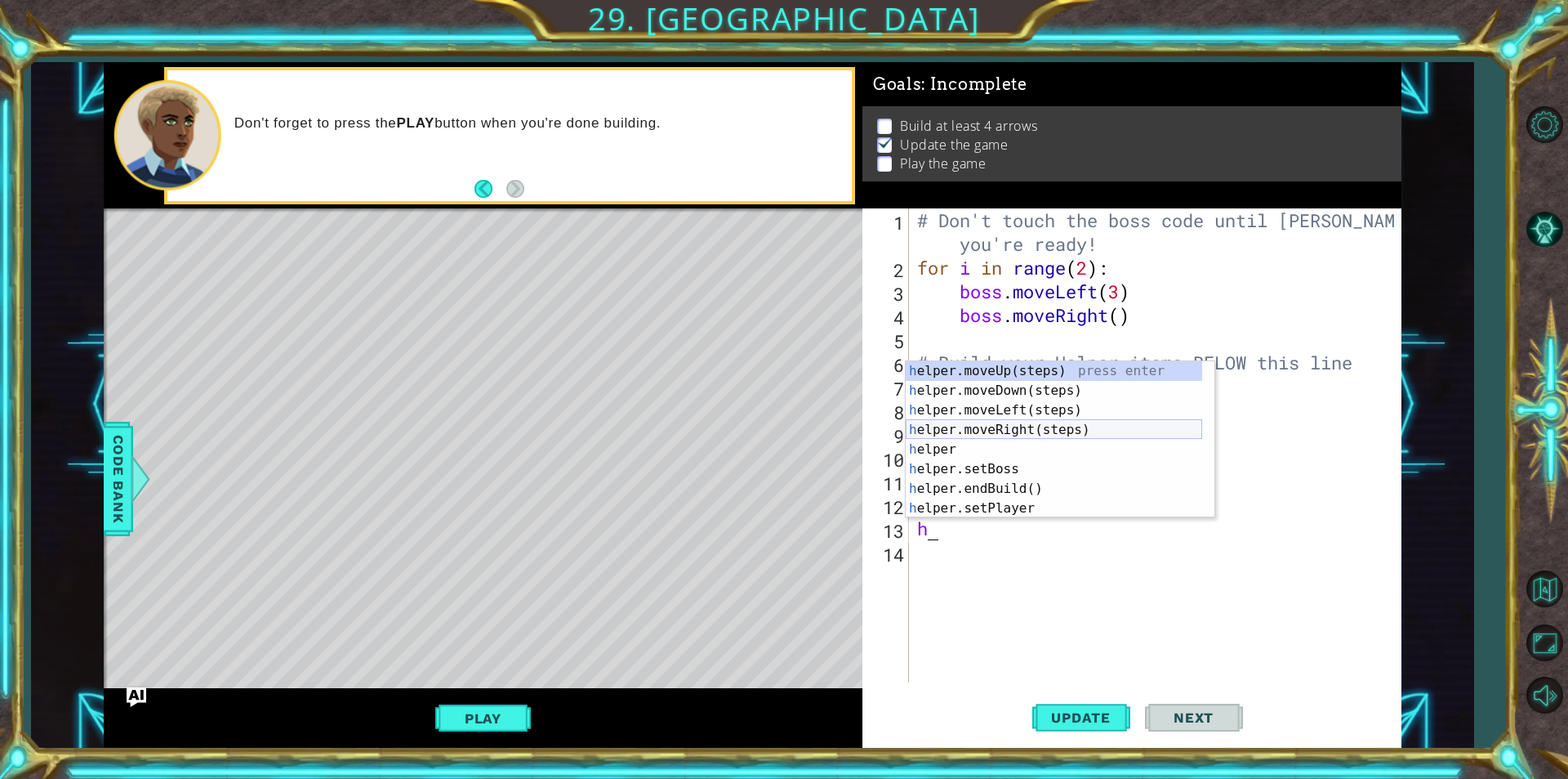
drag, startPoint x: 1002, startPoint y: 427, endPoint x: 996, endPoint y: 437, distance: 11.7
click at [1003, 427] on div "h elper.moveUp(steps) press enter h elper.moveDown(steps) press enter h elper.m…" at bounding box center [1054, 459] width 296 height 196
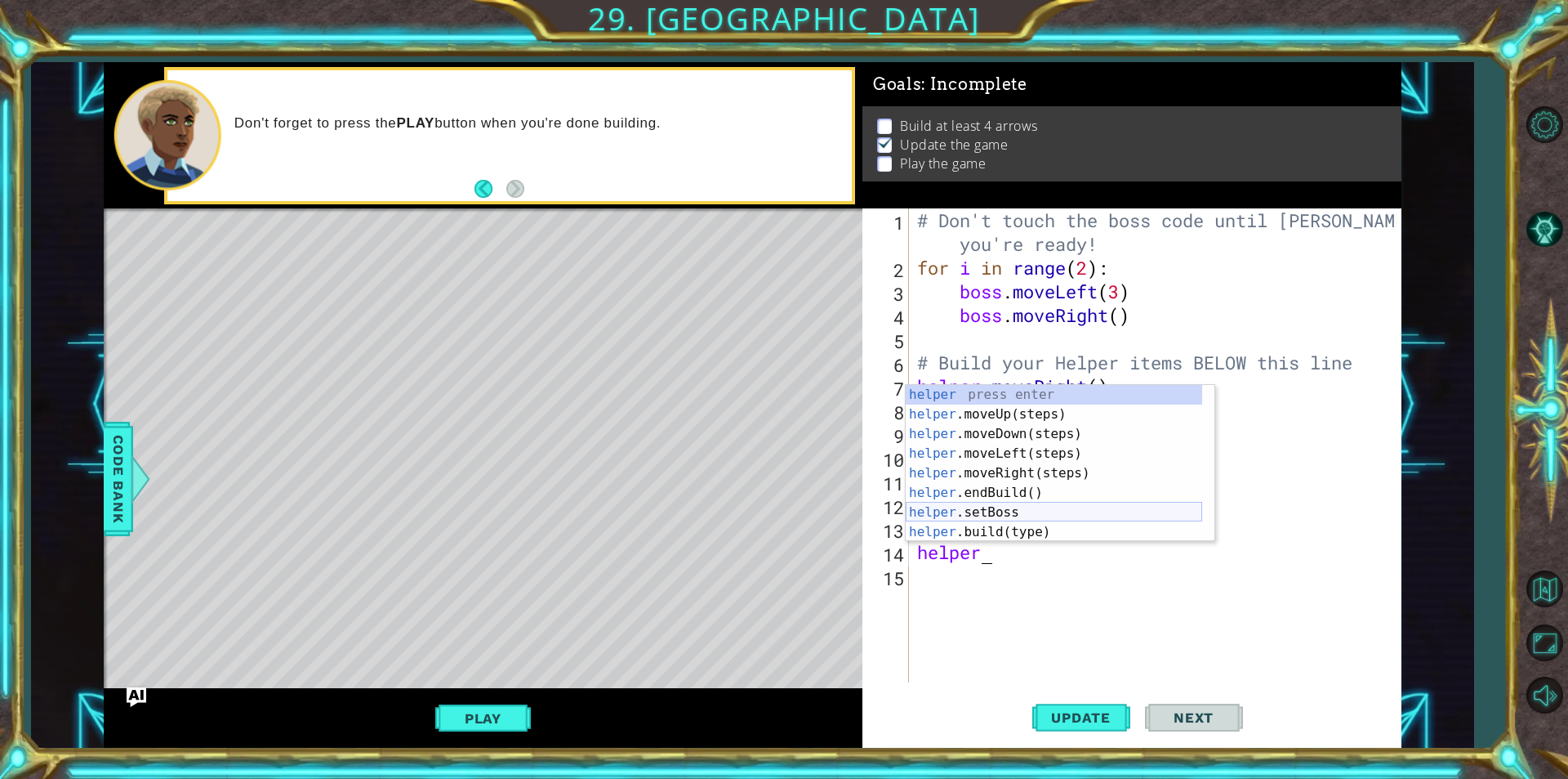
scroll to position [0, 3]
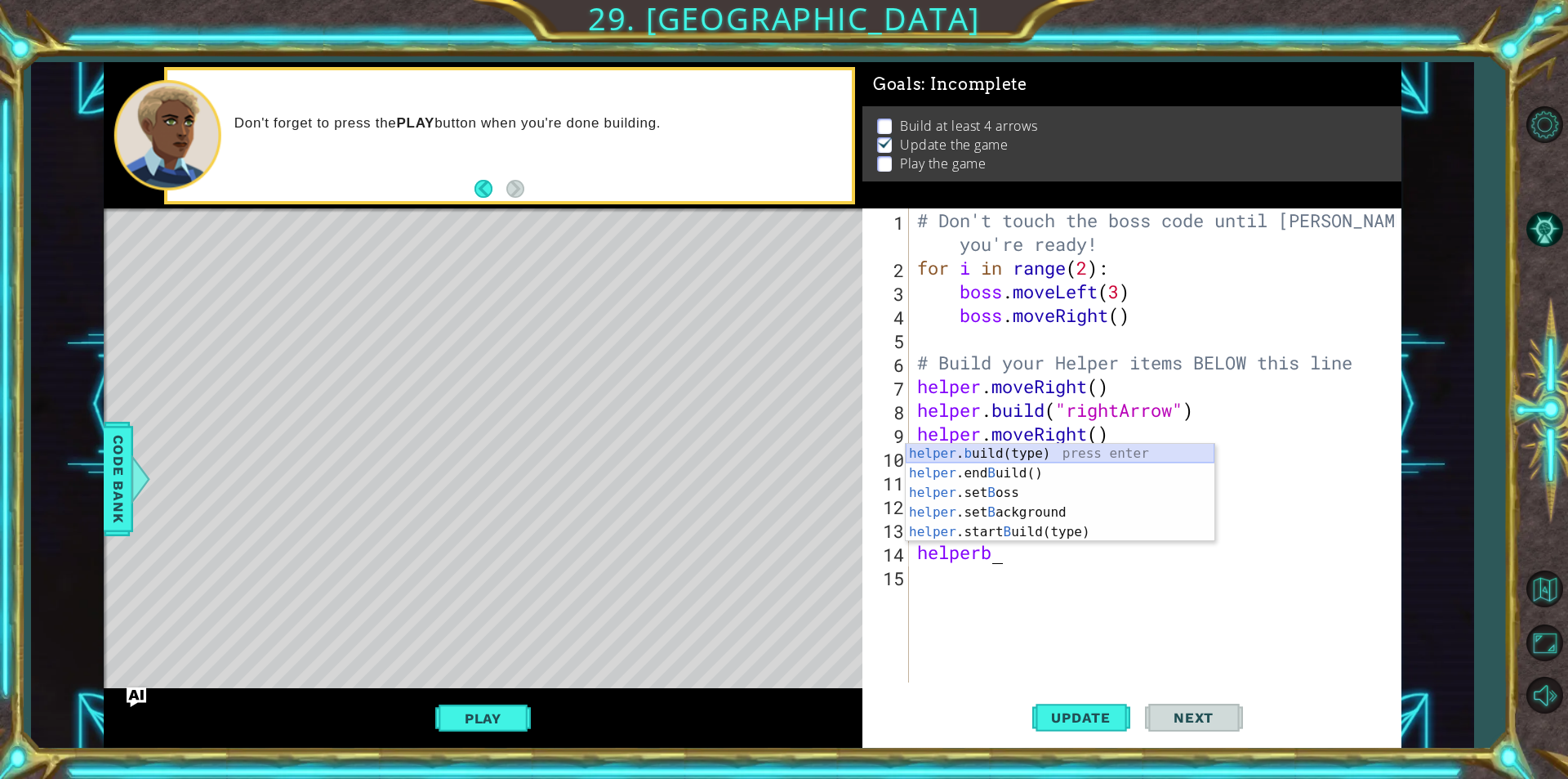
click at [1014, 451] on div "helper . b uild(type) press enter helper .end B uild() press enter helper .set …" at bounding box center [1060, 512] width 309 height 138
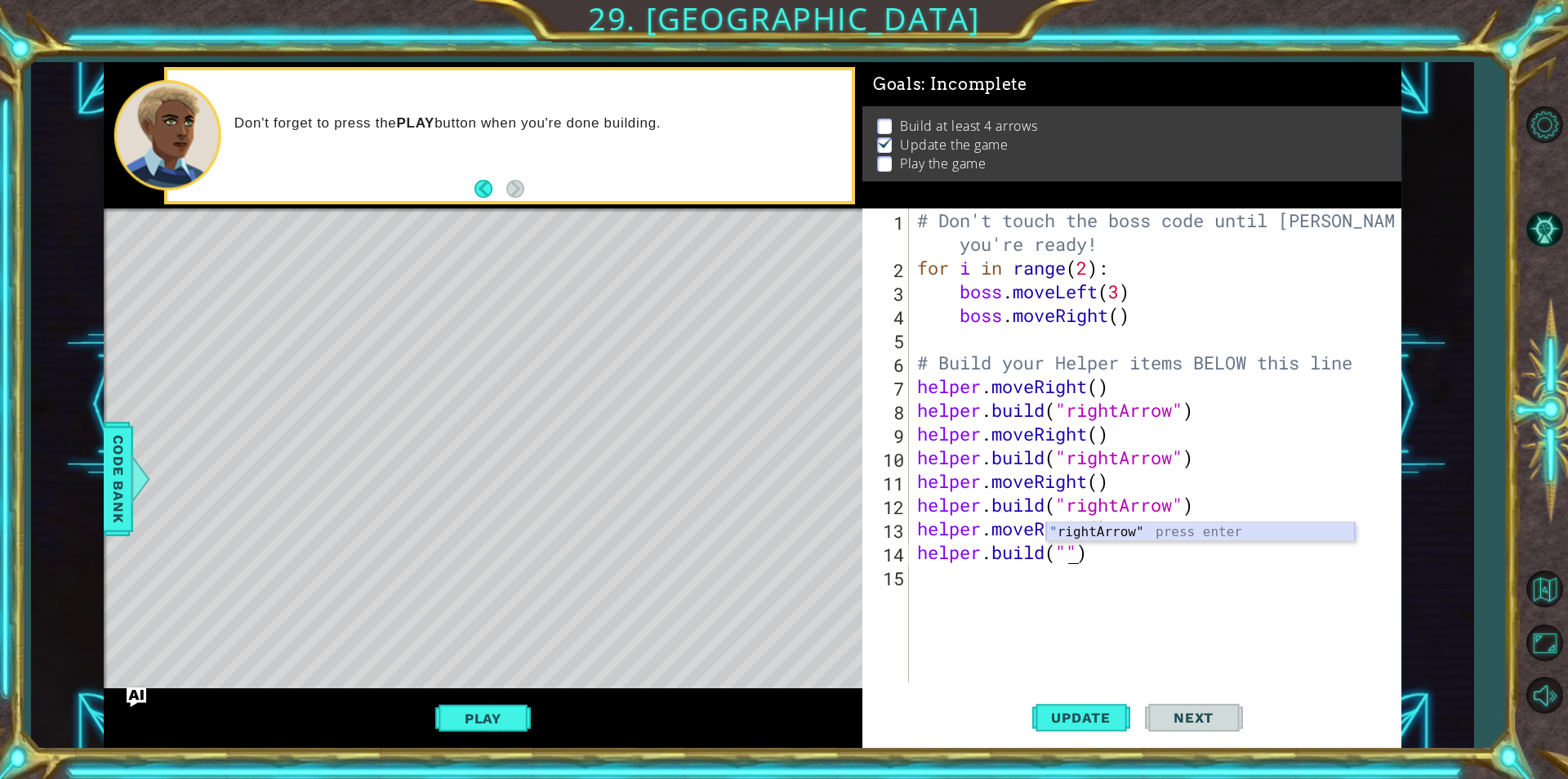
click at [1094, 536] on div "" rightArrow" press enter" at bounding box center [1200, 552] width 309 height 59
type textarea "[DOMAIN_NAME]("rightArrow")"
click at [1086, 703] on button "Update" at bounding box center [1082, 717] width 98 height 54
click at [492, 718] on button "Play" at bounding box center [483, 718] width 96 height 31
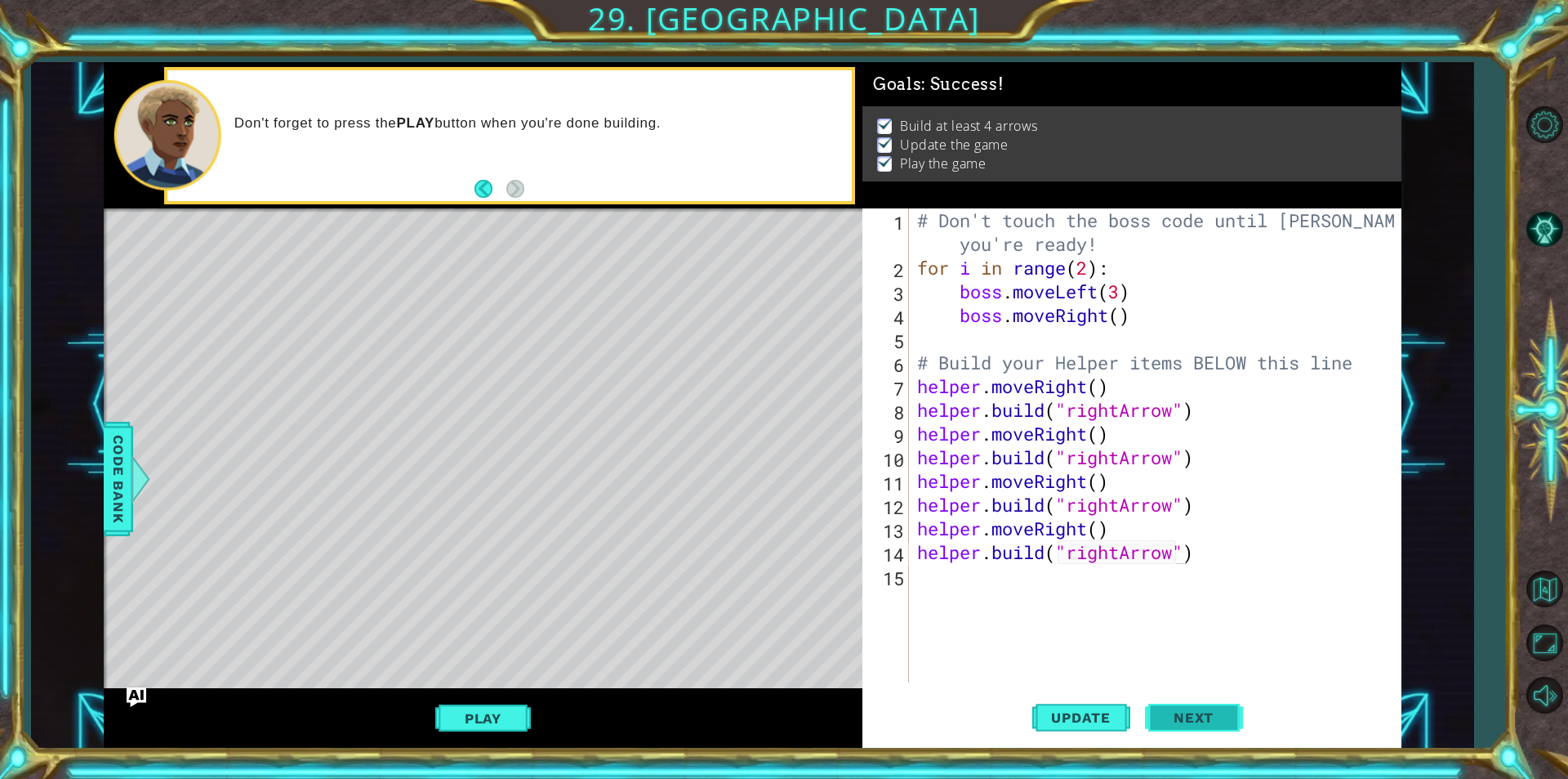
click at [1200, 723] on span "Next" at bounding box center [1193, 718] width 73 height 16
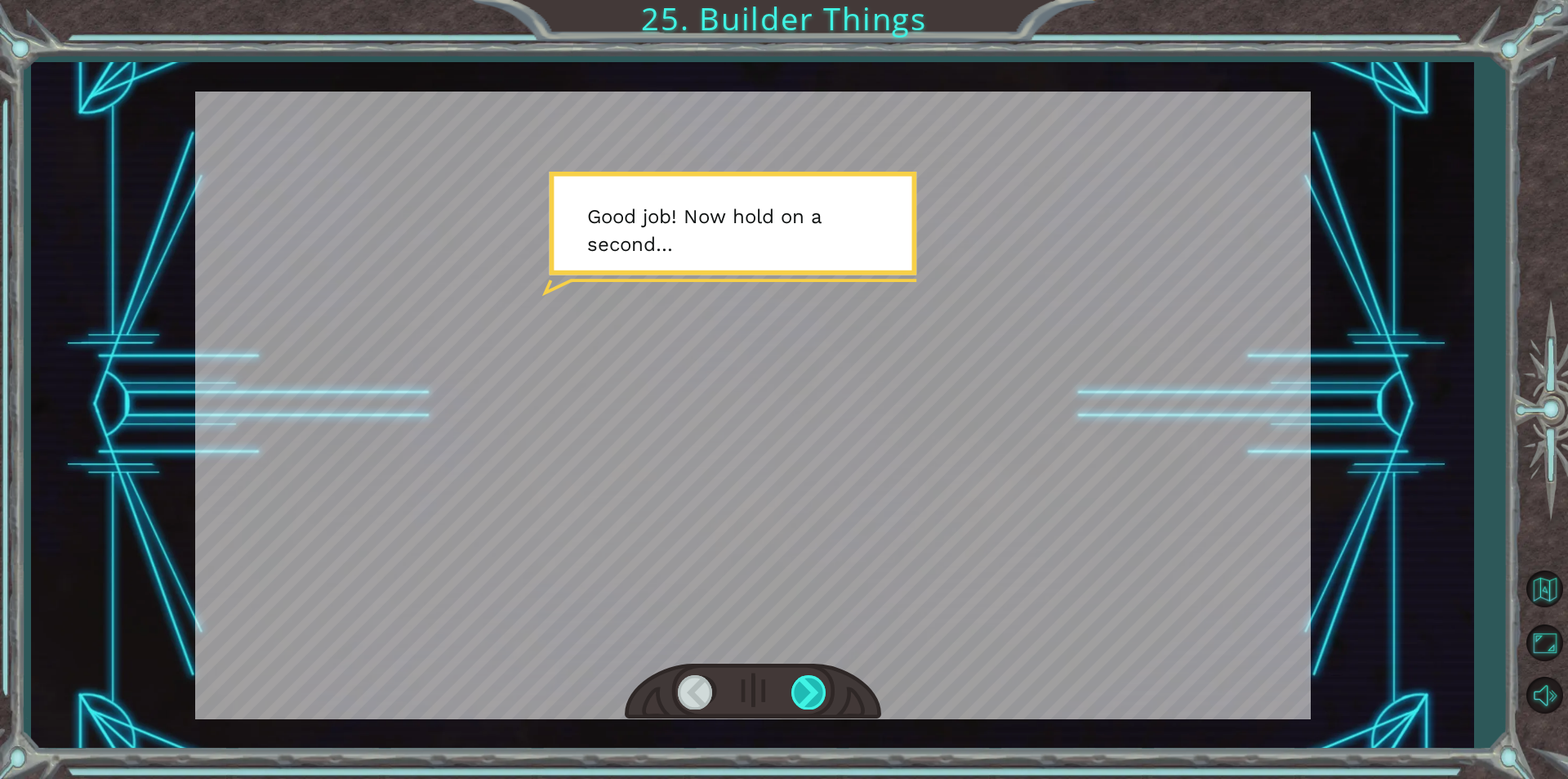
click at [819, 689] on div at bounding box center [809, 691] width 36 height 33
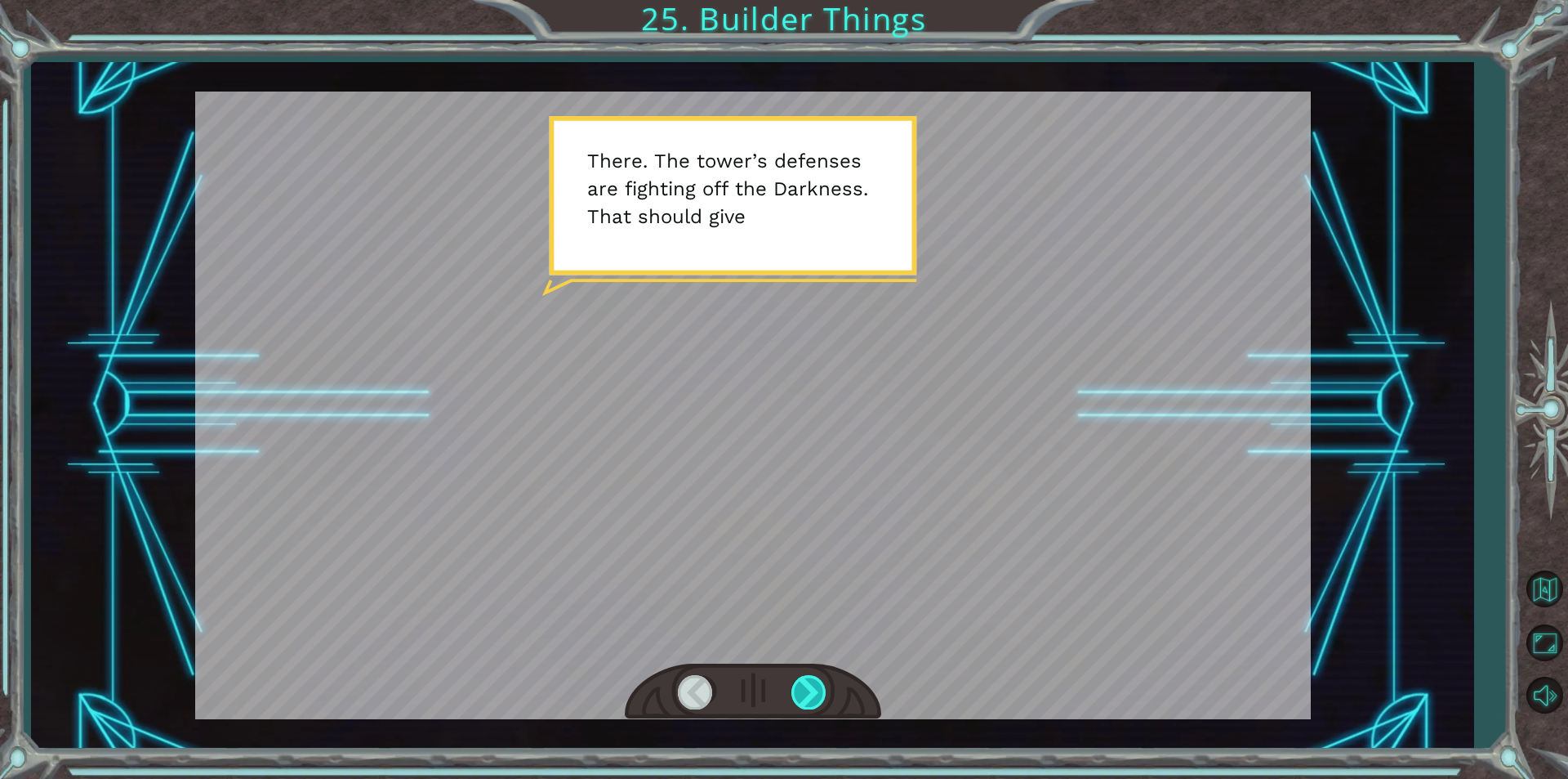
click at [819, 689] on div at bounding box center [809, 691] width 36 height 33
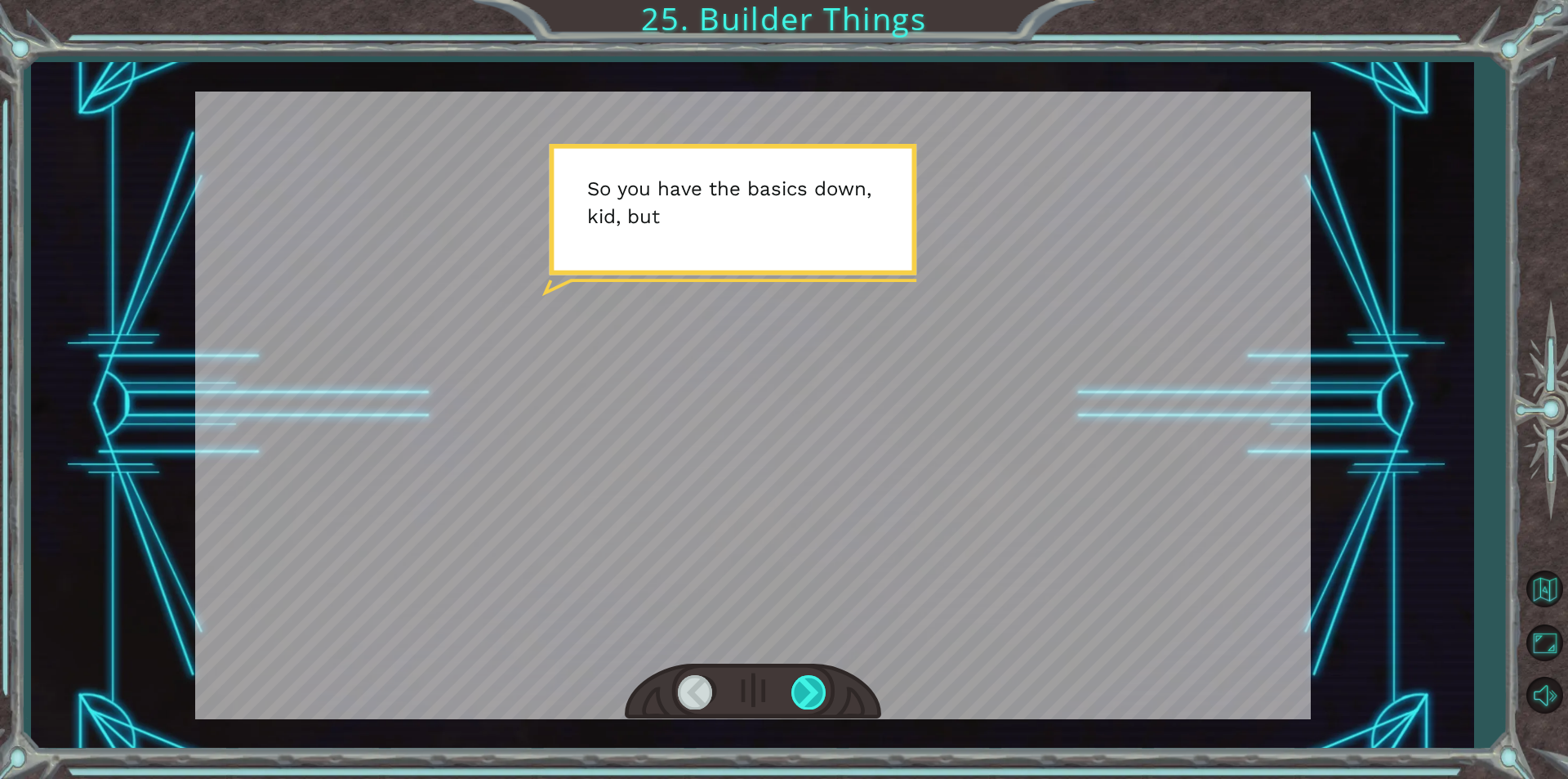
click at [819, 689] on div at bounding box center [809, 691] width 36 height 33
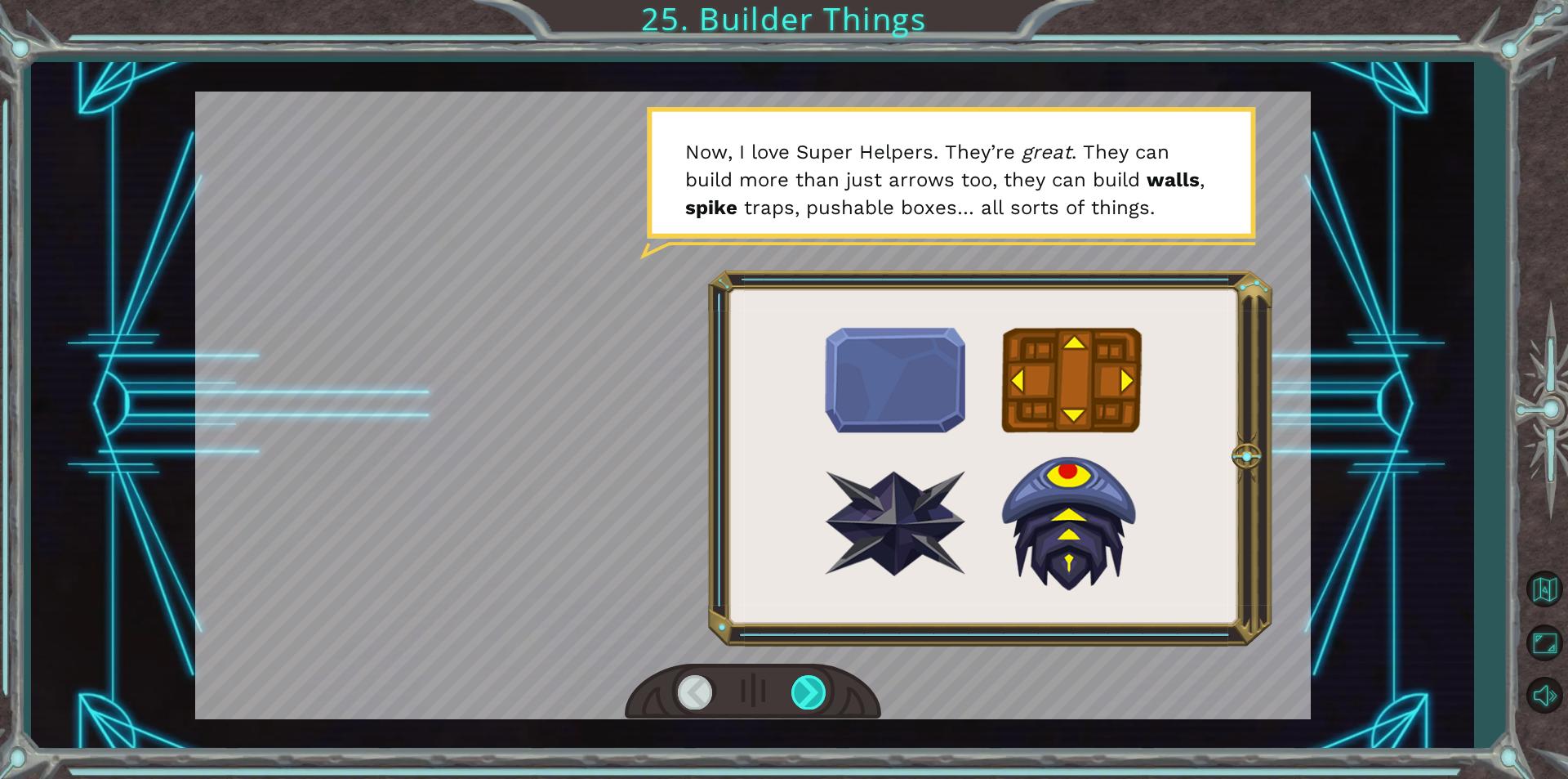
click at [819, 689] on div at bounding box center [809, 691] width 36 height 33
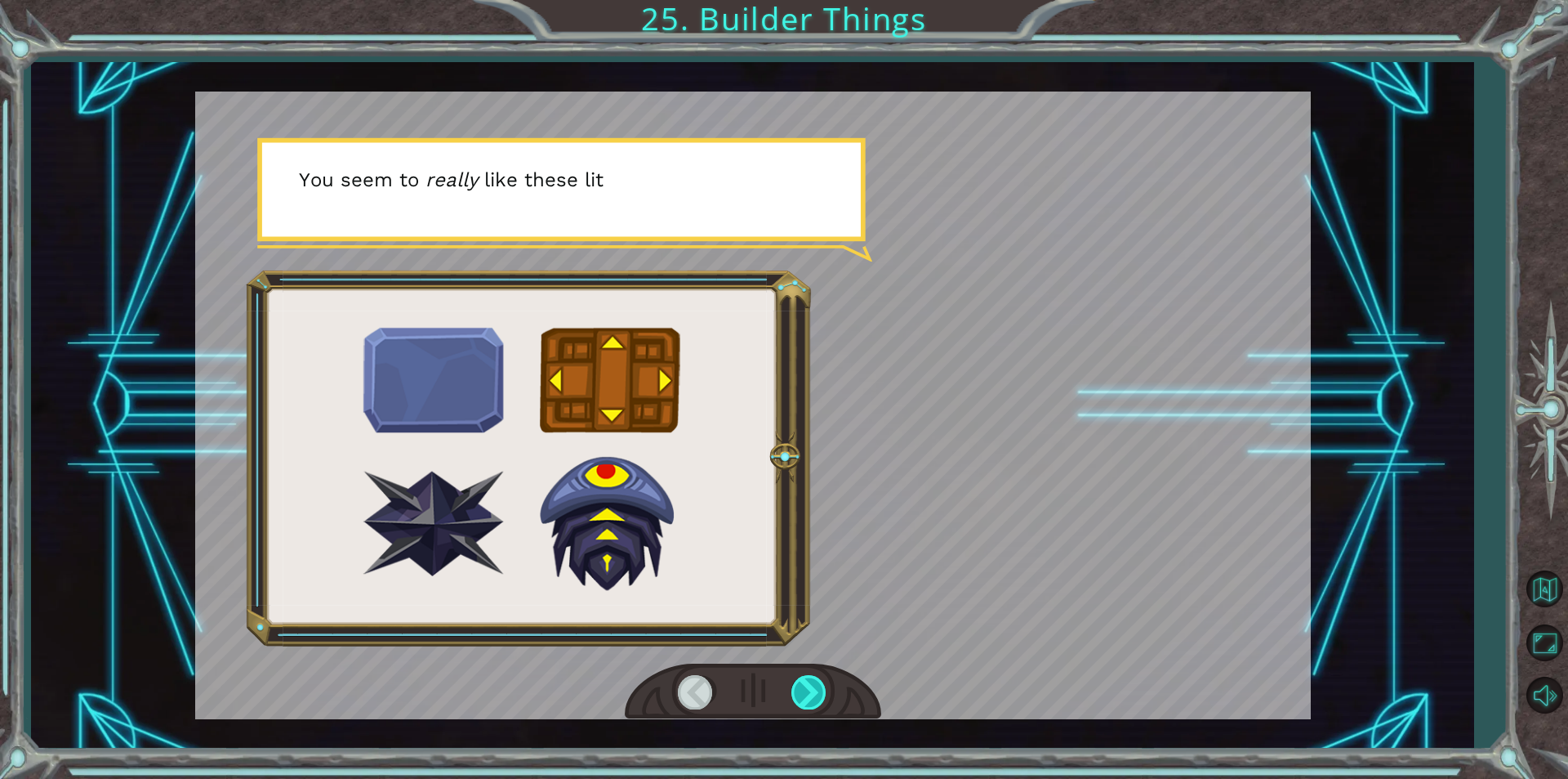
click at [819, 689] on div at bounding box center [809, 691] width 36 height 33
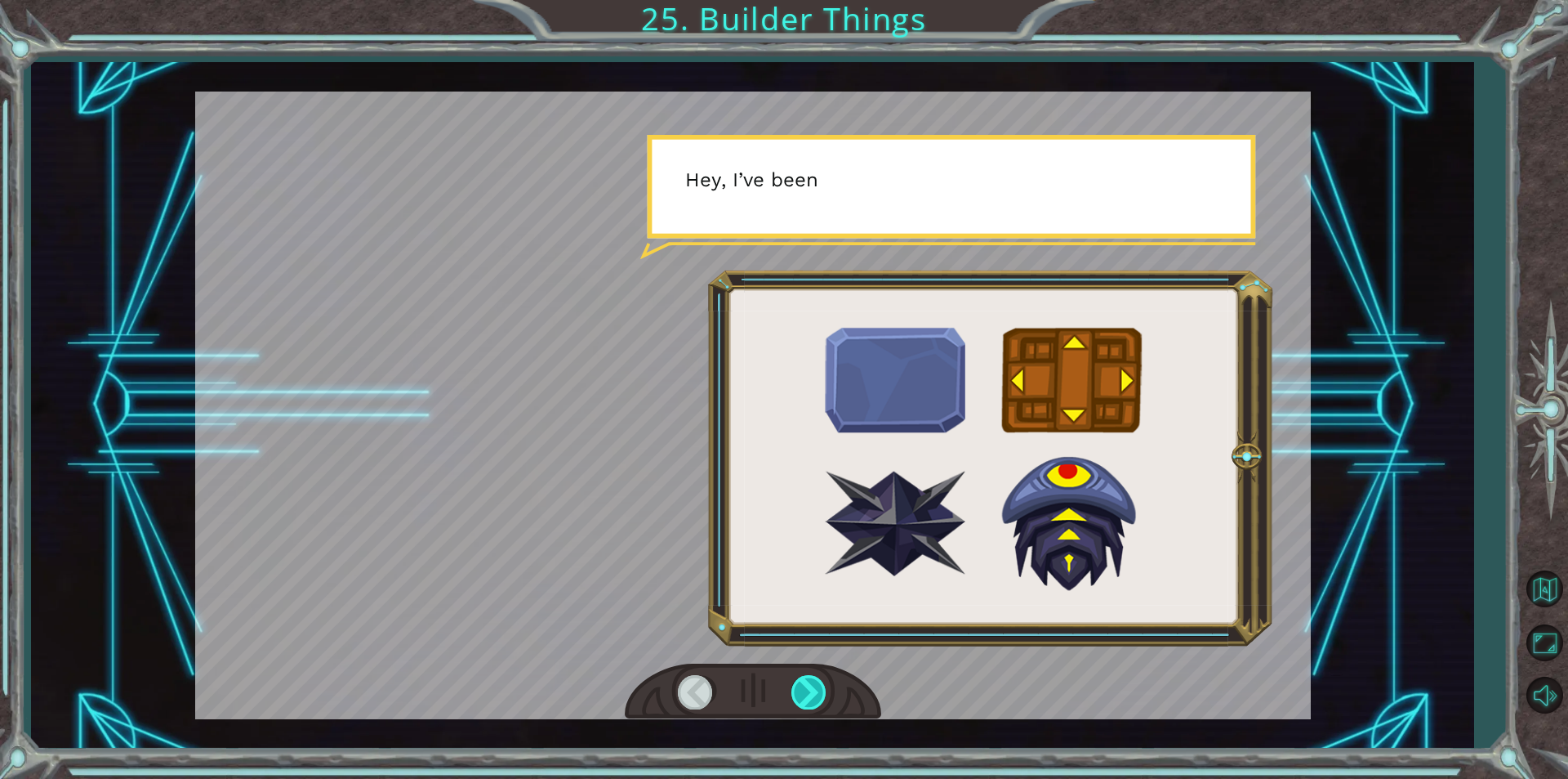
click at [819, 689] on div at bounding box center [809, 691] width 36 height 33
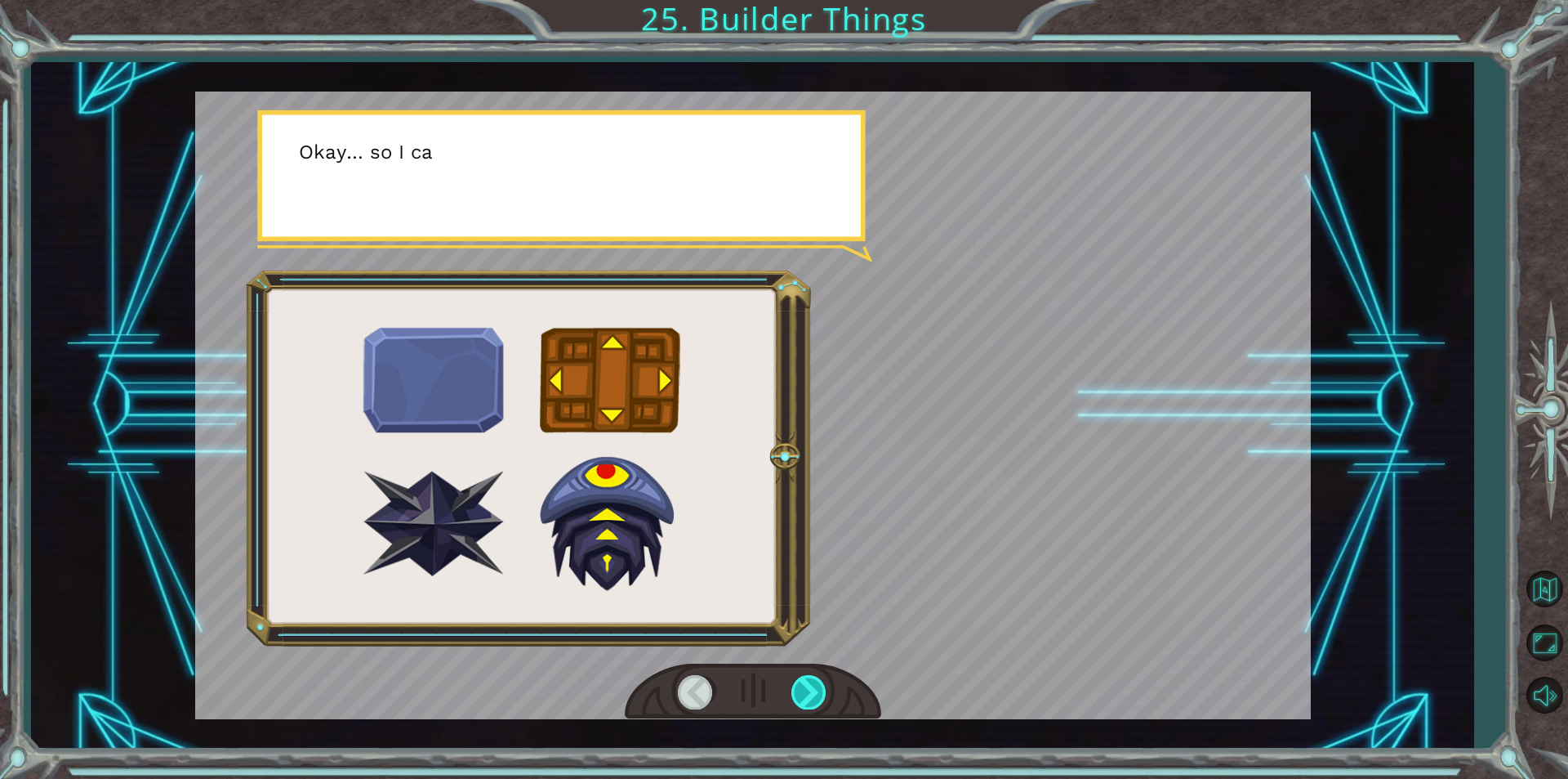
click at [819, 689] on div at bounding box center [809, 691] width 36 height 33
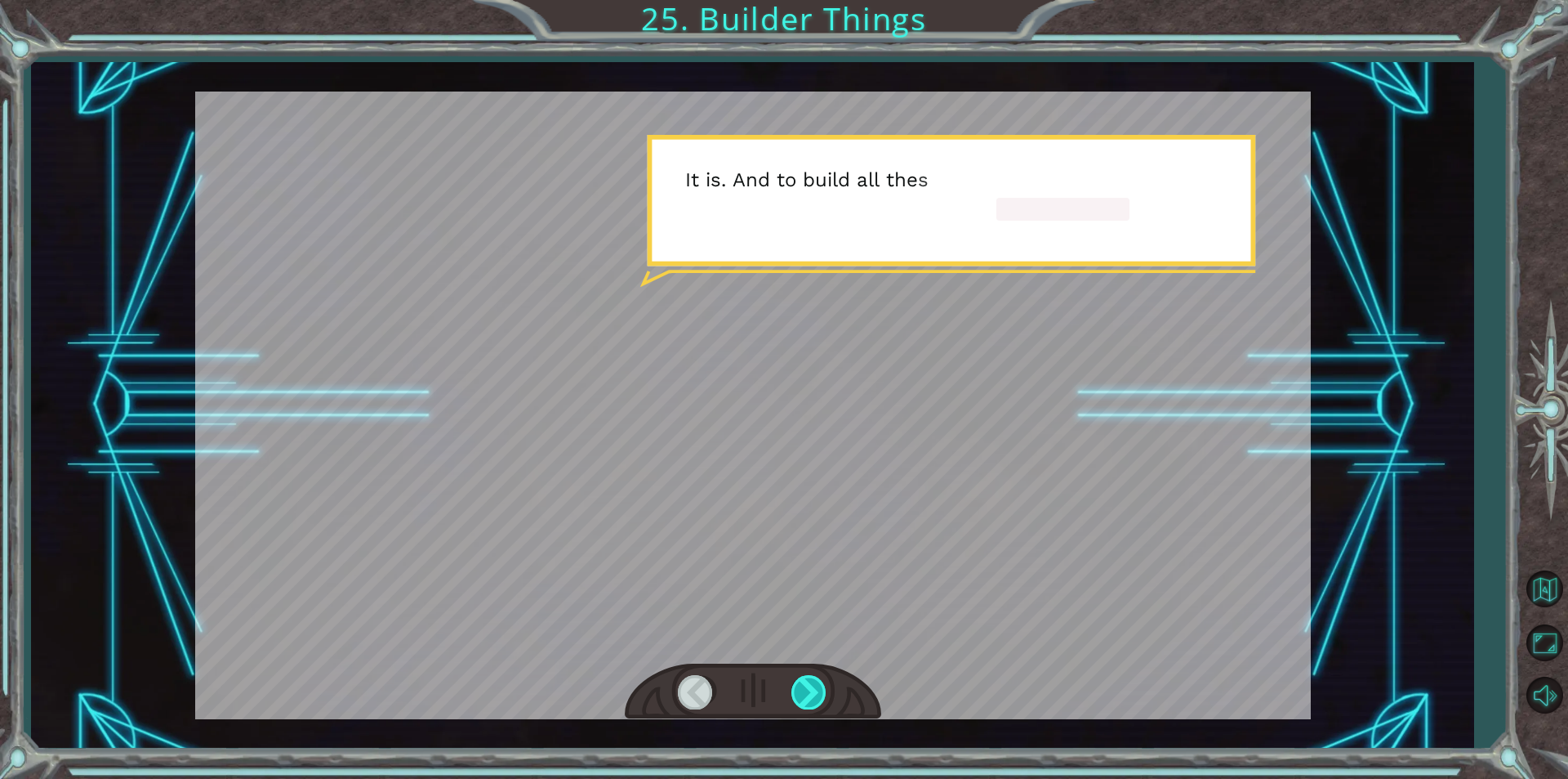
click at [819, 689] on div at bounding box center [809, 691] width 36 height 33
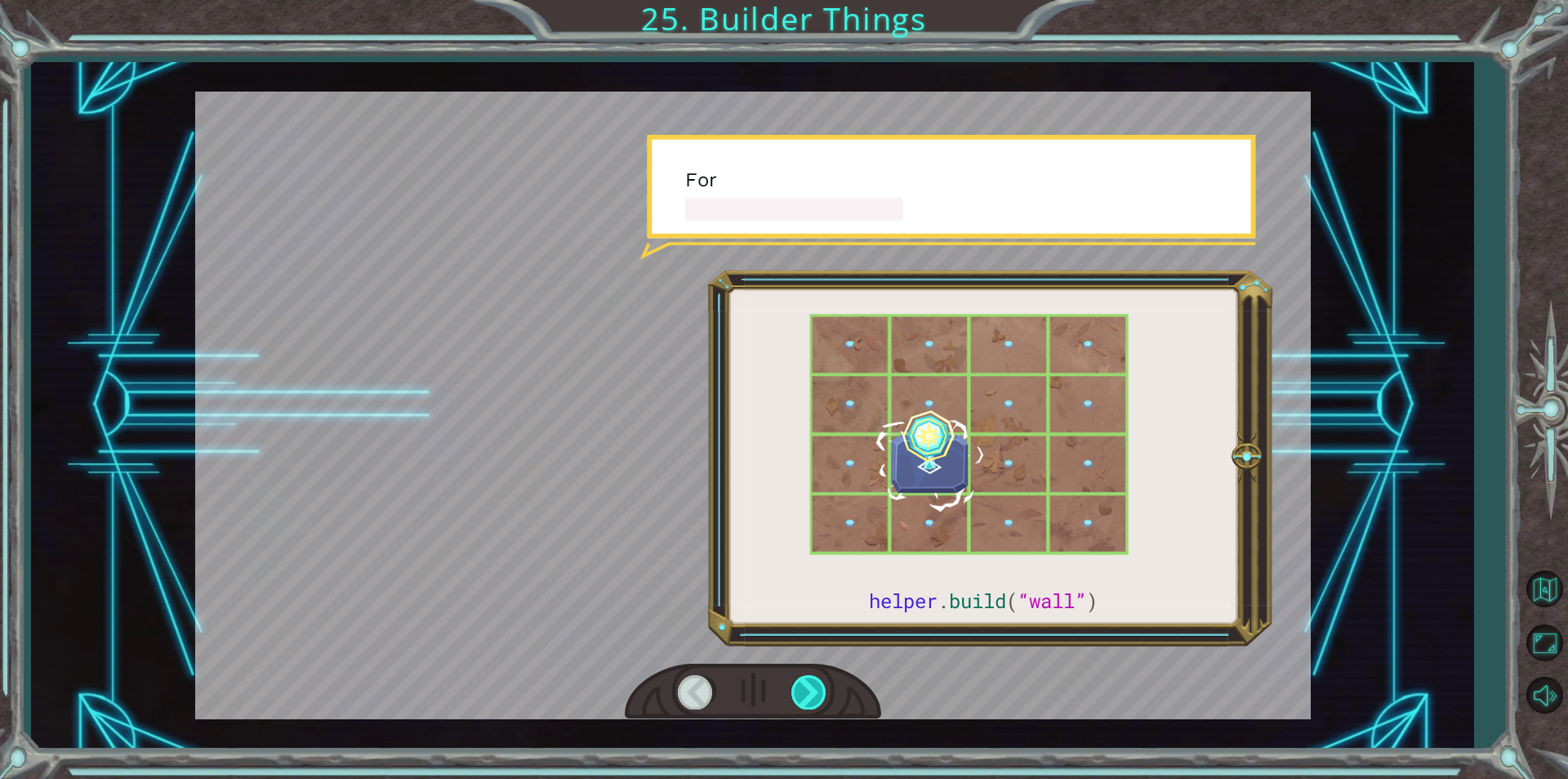
click at [819, 689] on div at bounding box center [809, 691] width 36 height 33
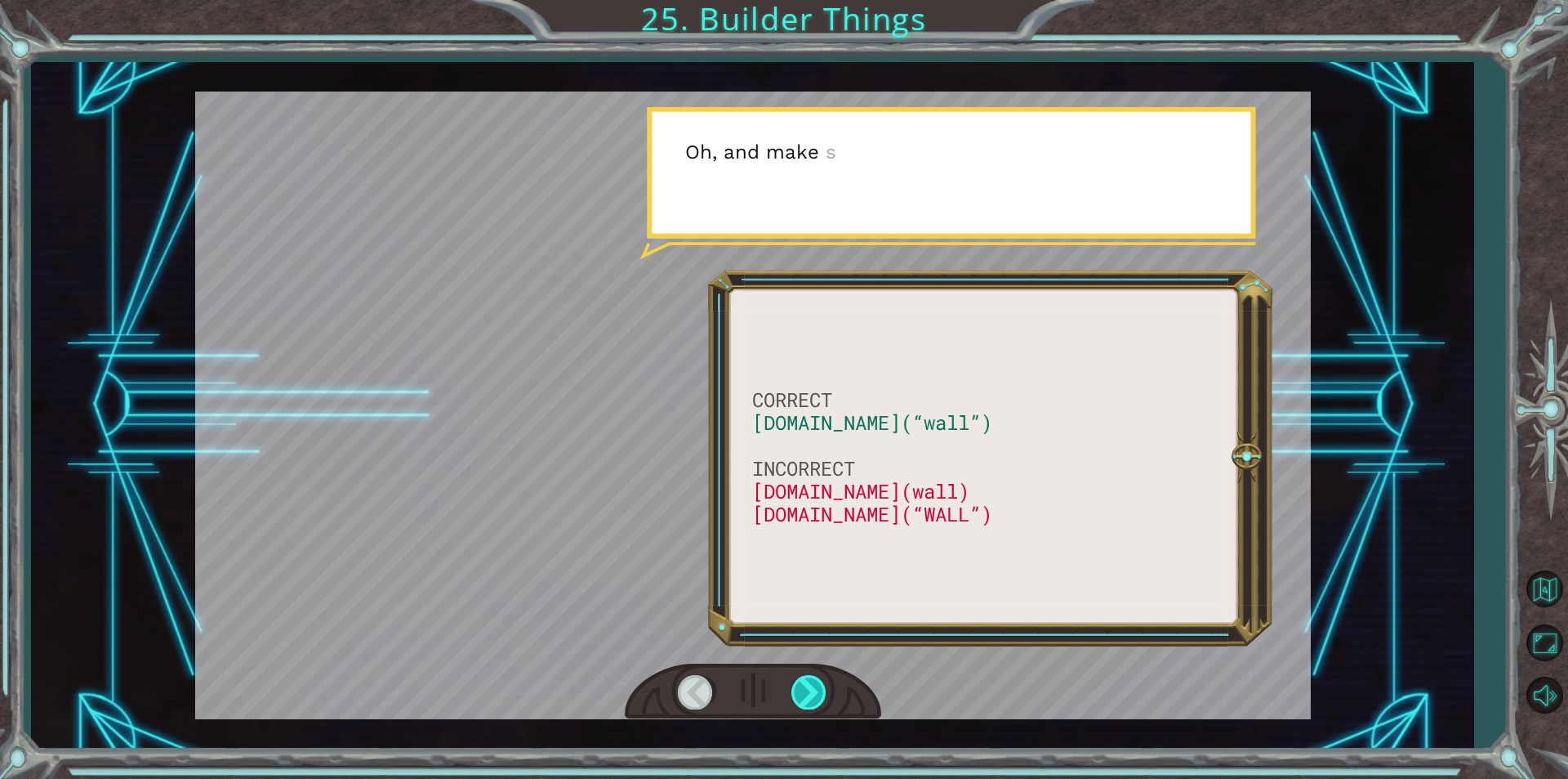
click at [819, 689] on div at bounding box center [809, 691] width 36 height 33
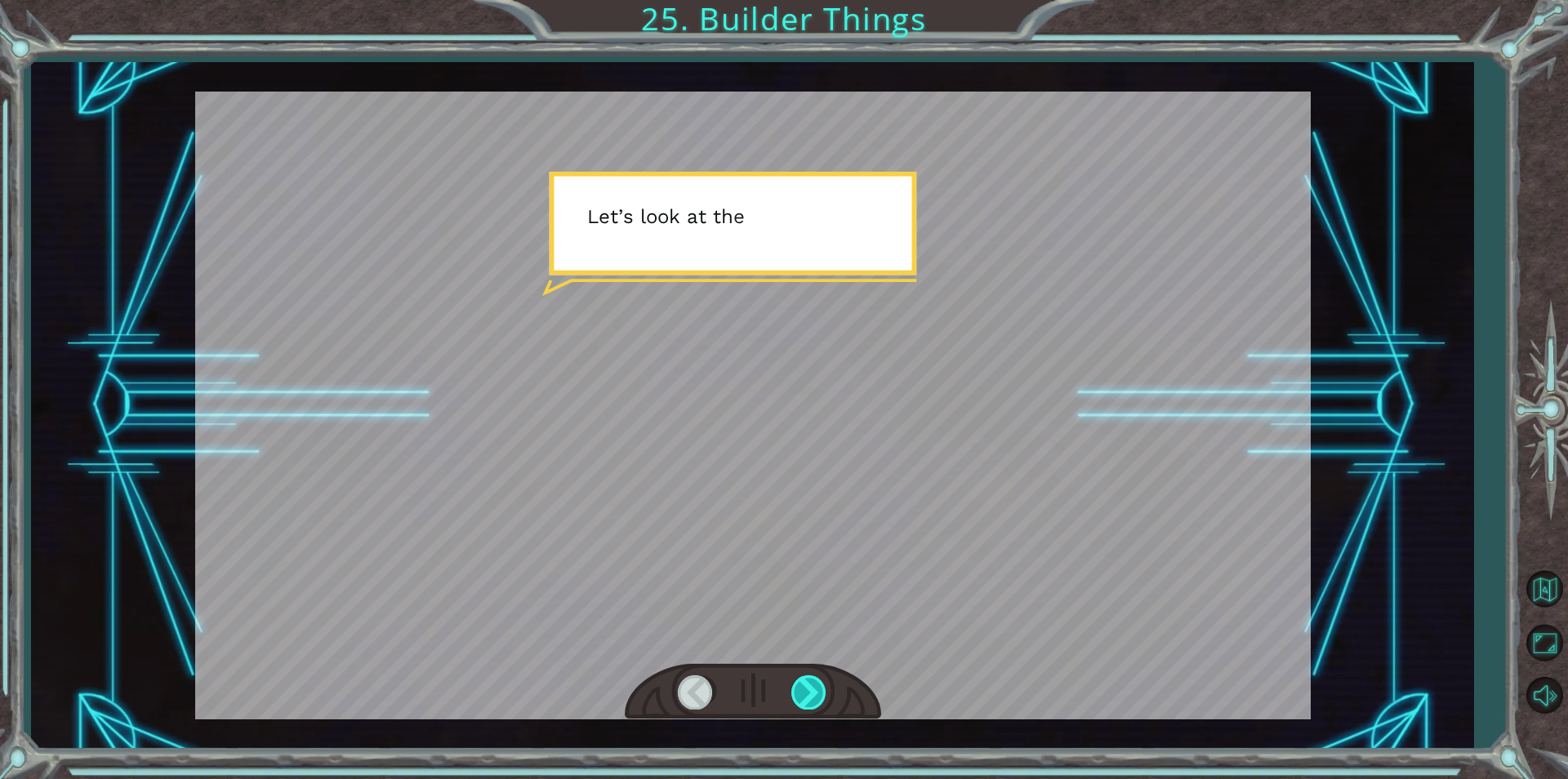
click at [819, 689] on div at bounding box center [809, 691] width 36 height 33
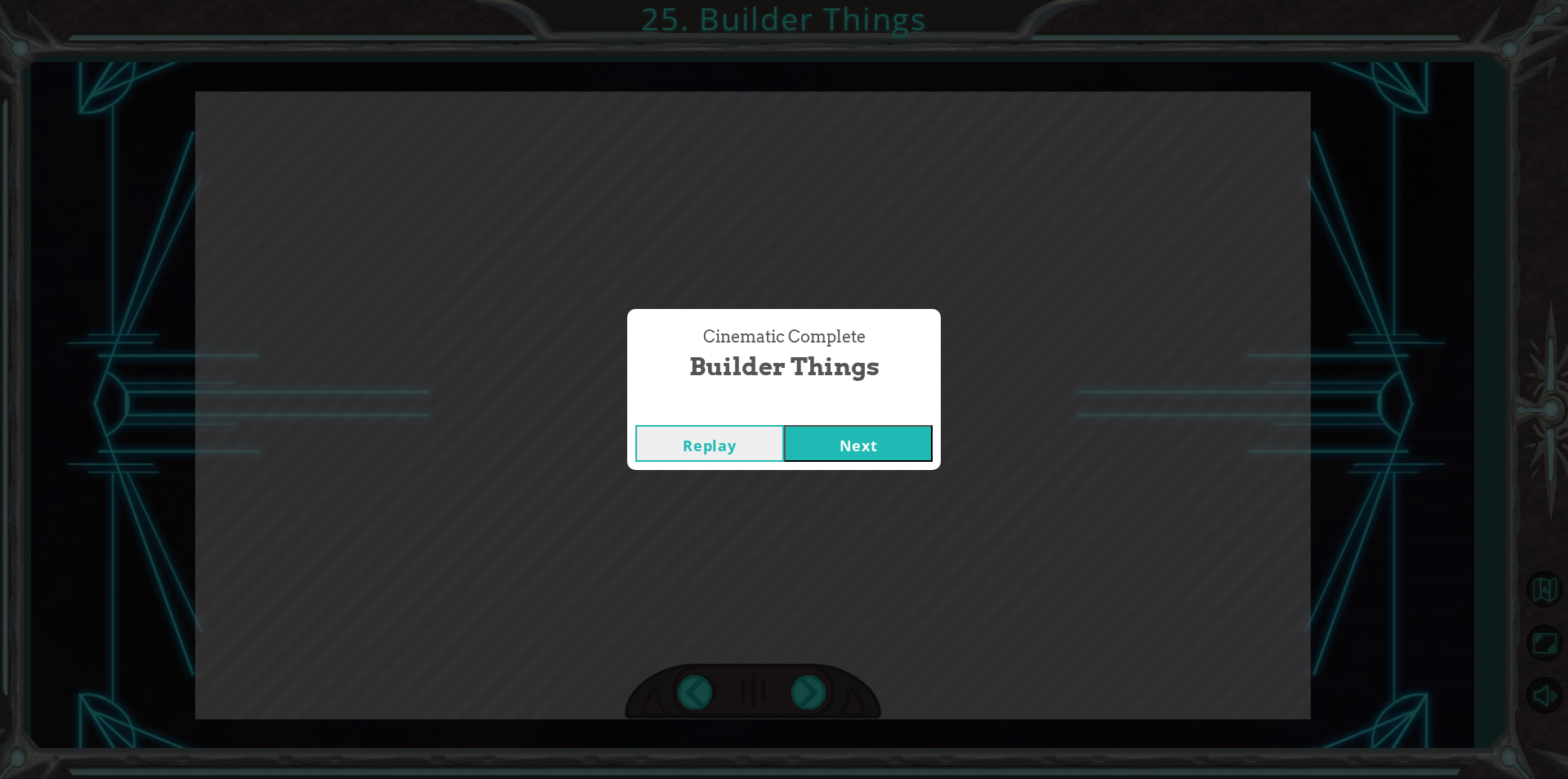
click at [838, 442] on button "Next" at bounding box center [859, 444] width 149 height 36
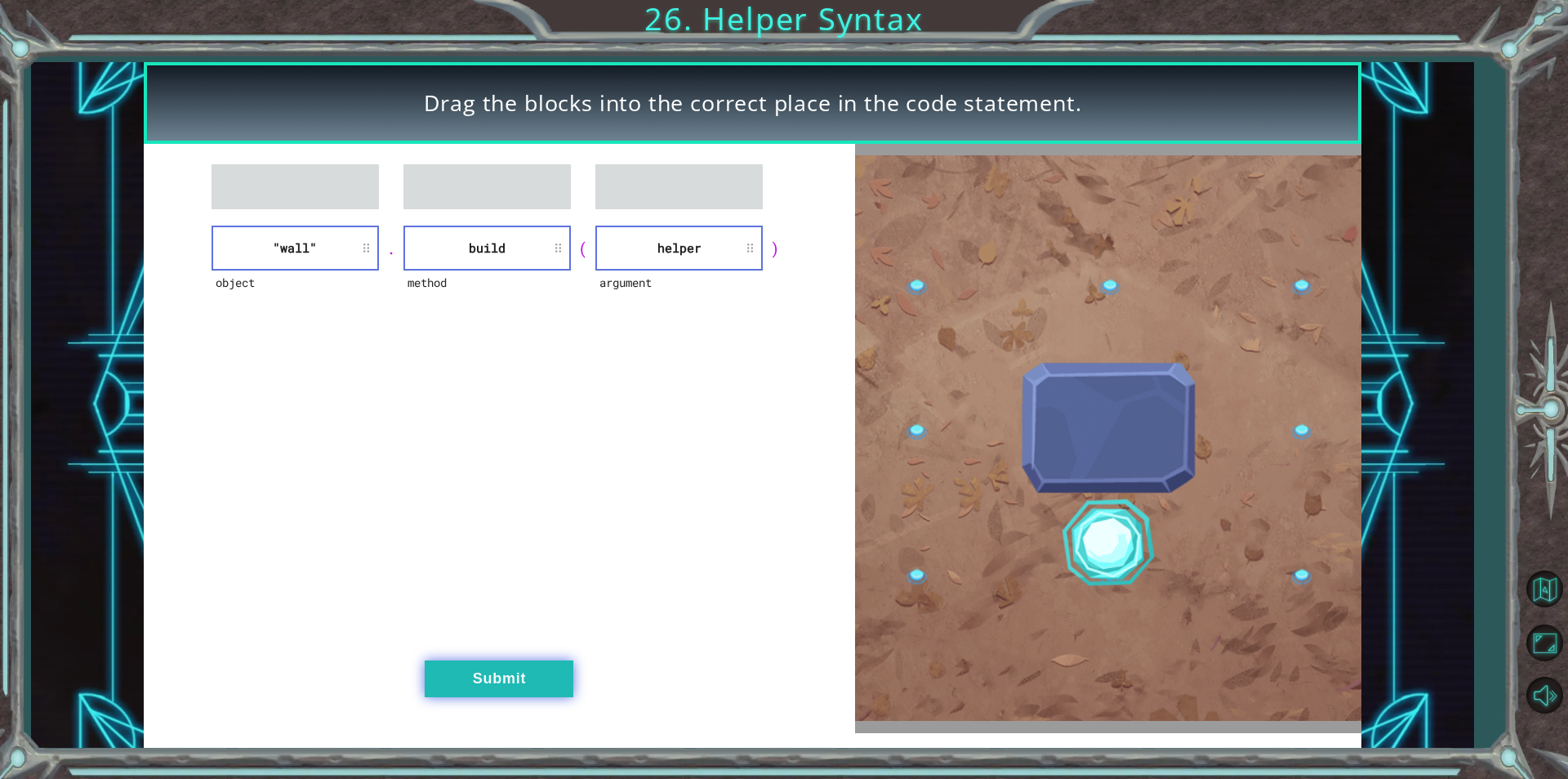
click at [500, 670] on button "Submit" at bounding box center [500, 679] width 149 height 36
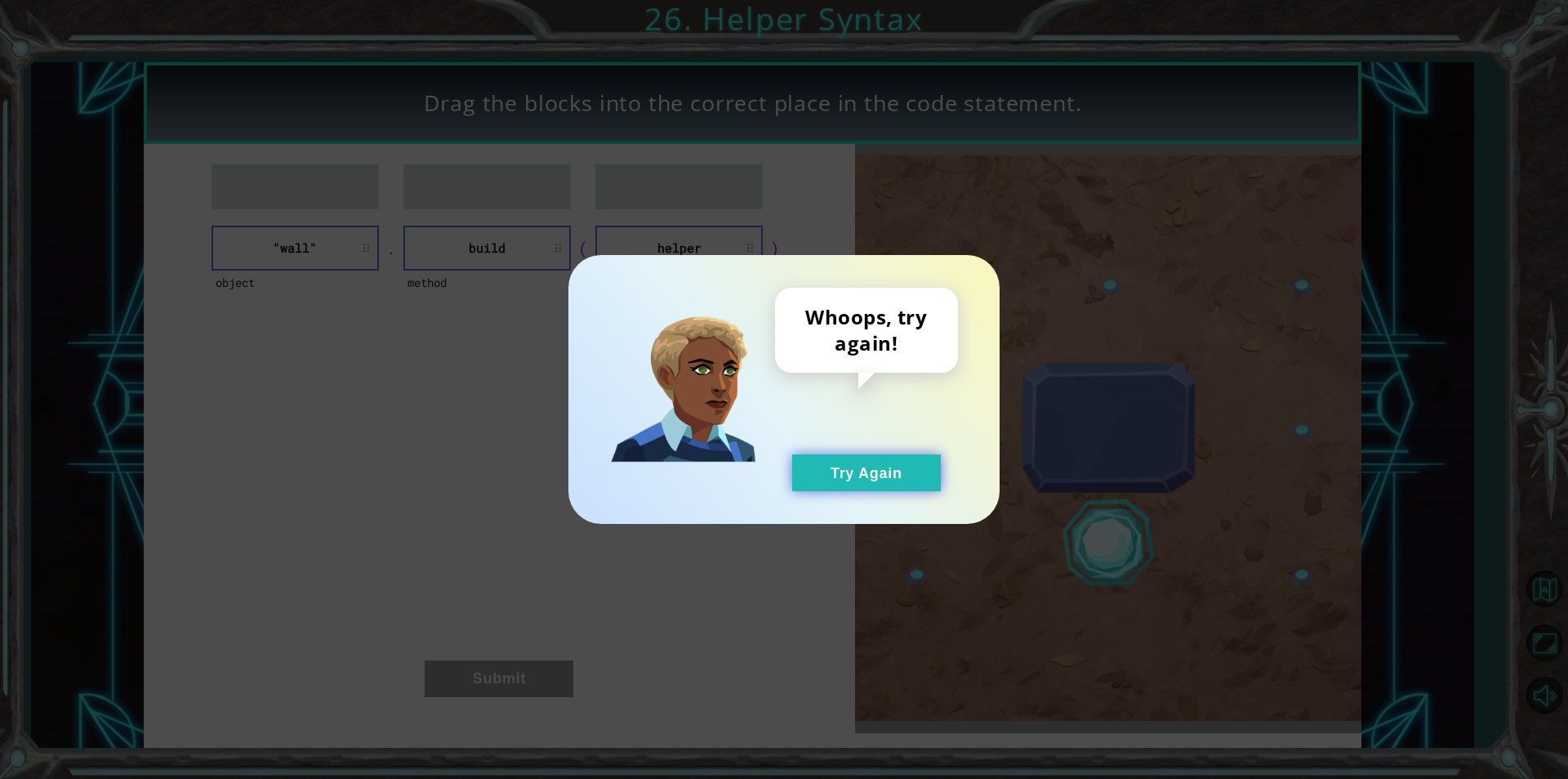
drag, startPoint x: 863, startPoint y: 463, endPoint x: 877, endPoint y: 457, distance: 15.2
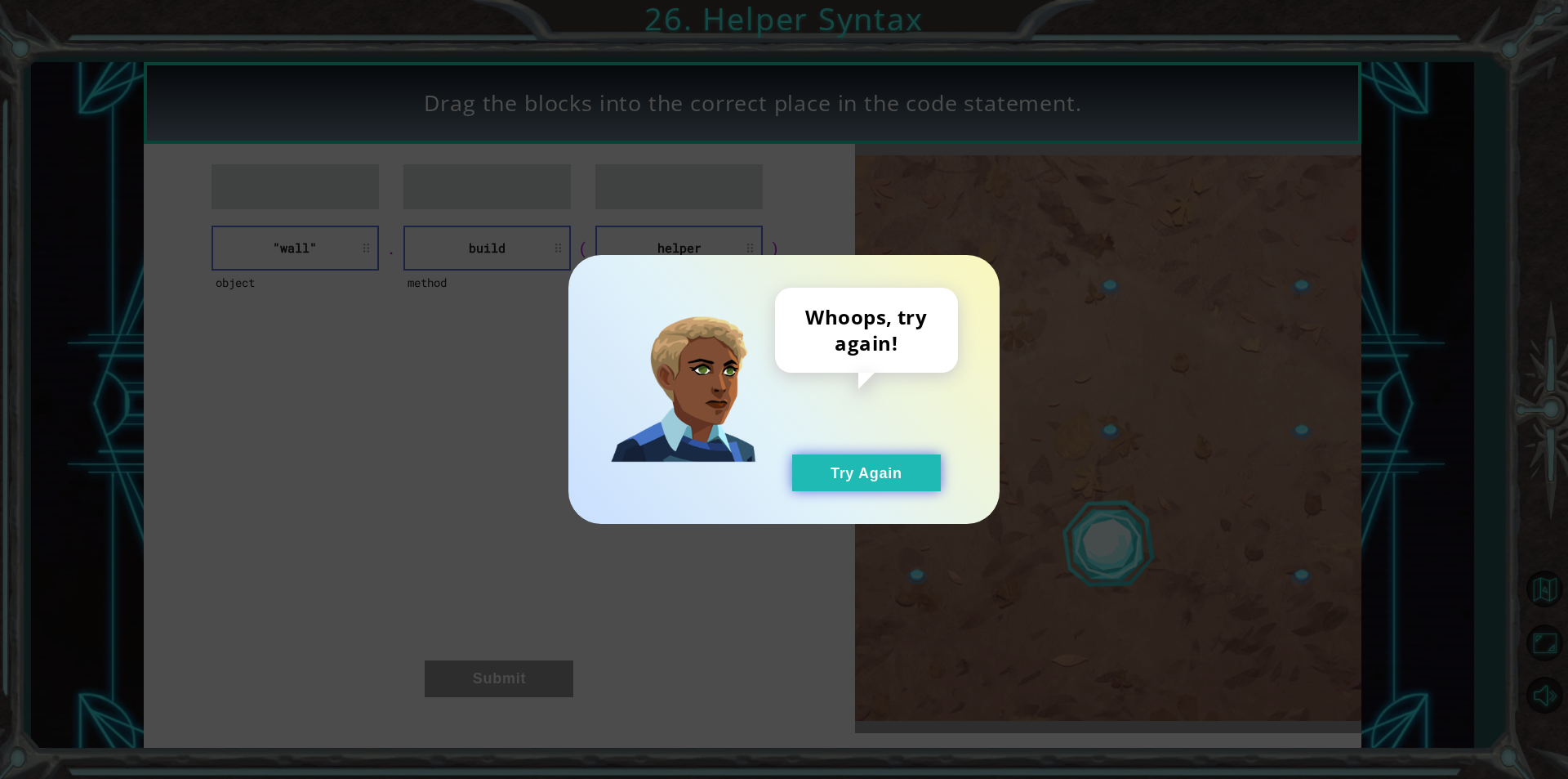
click at [877, 457] on button "Try Again" at bounding box center [867, 472] width 149 height 36
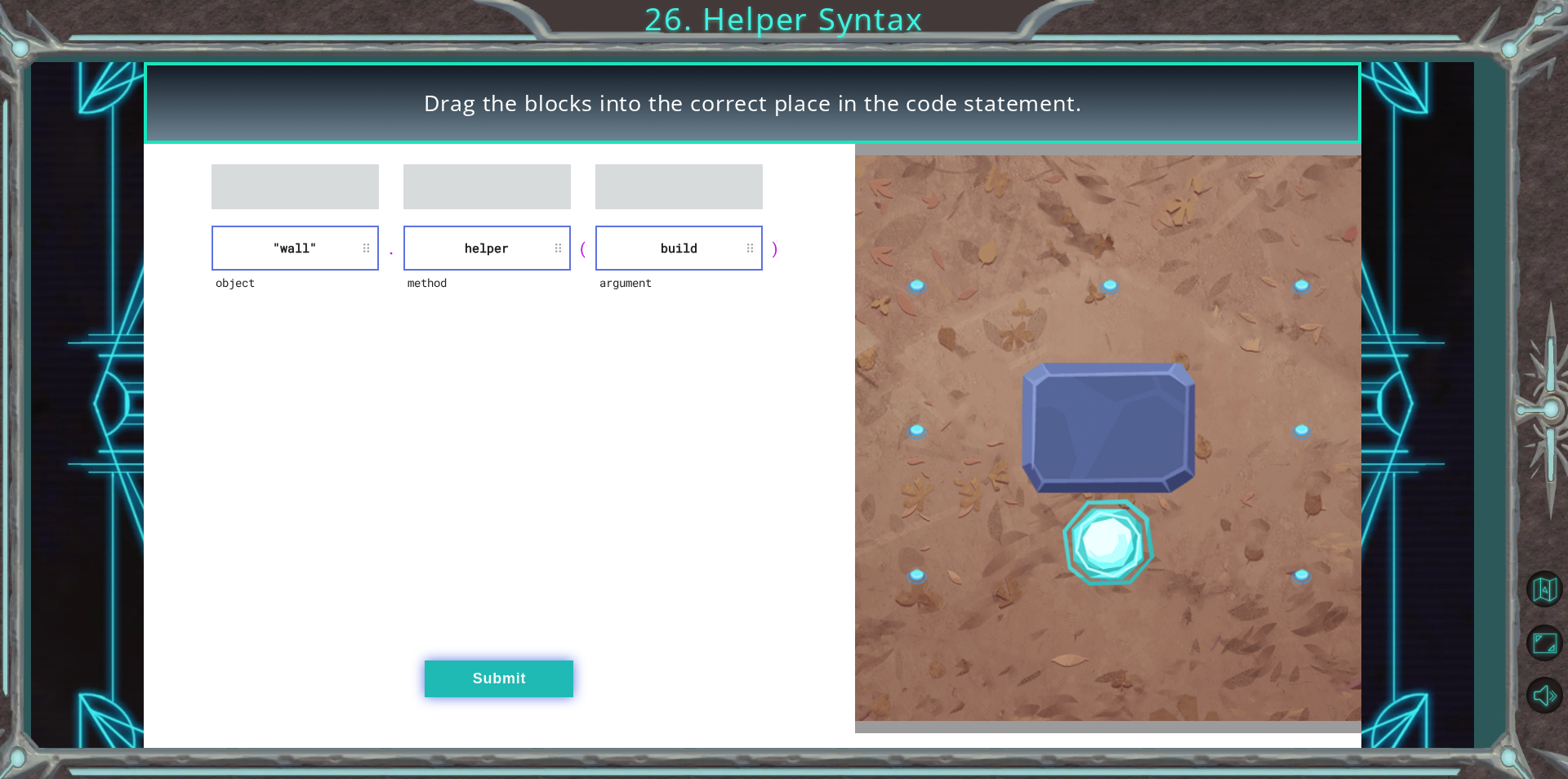
click at [499, 678] on button "Submit" at bounding box center [500, 679] width 149 height 36
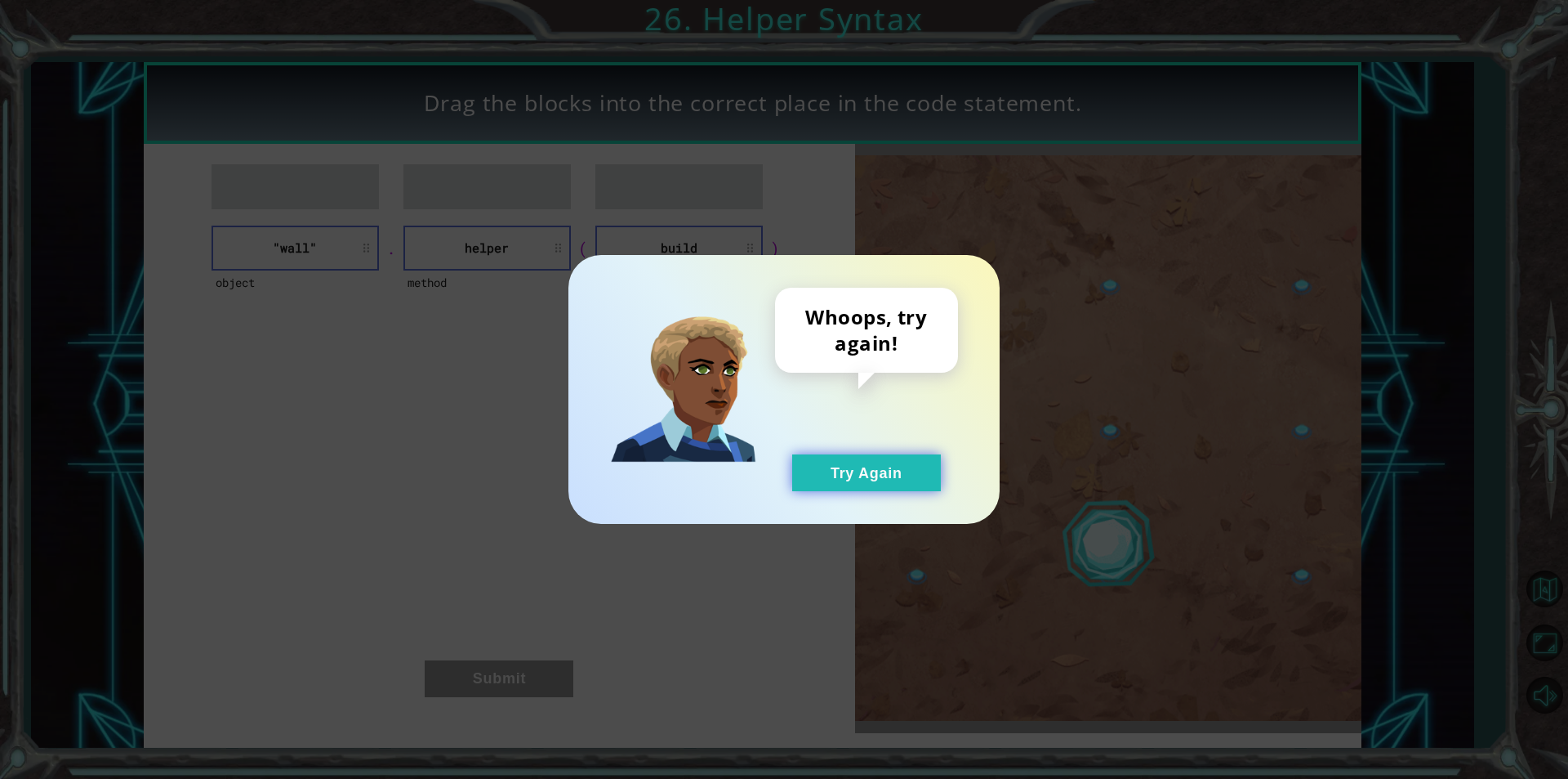
click at [902, 461] on button "Try Again" at bounding box center [867, 472] width 149 height 36
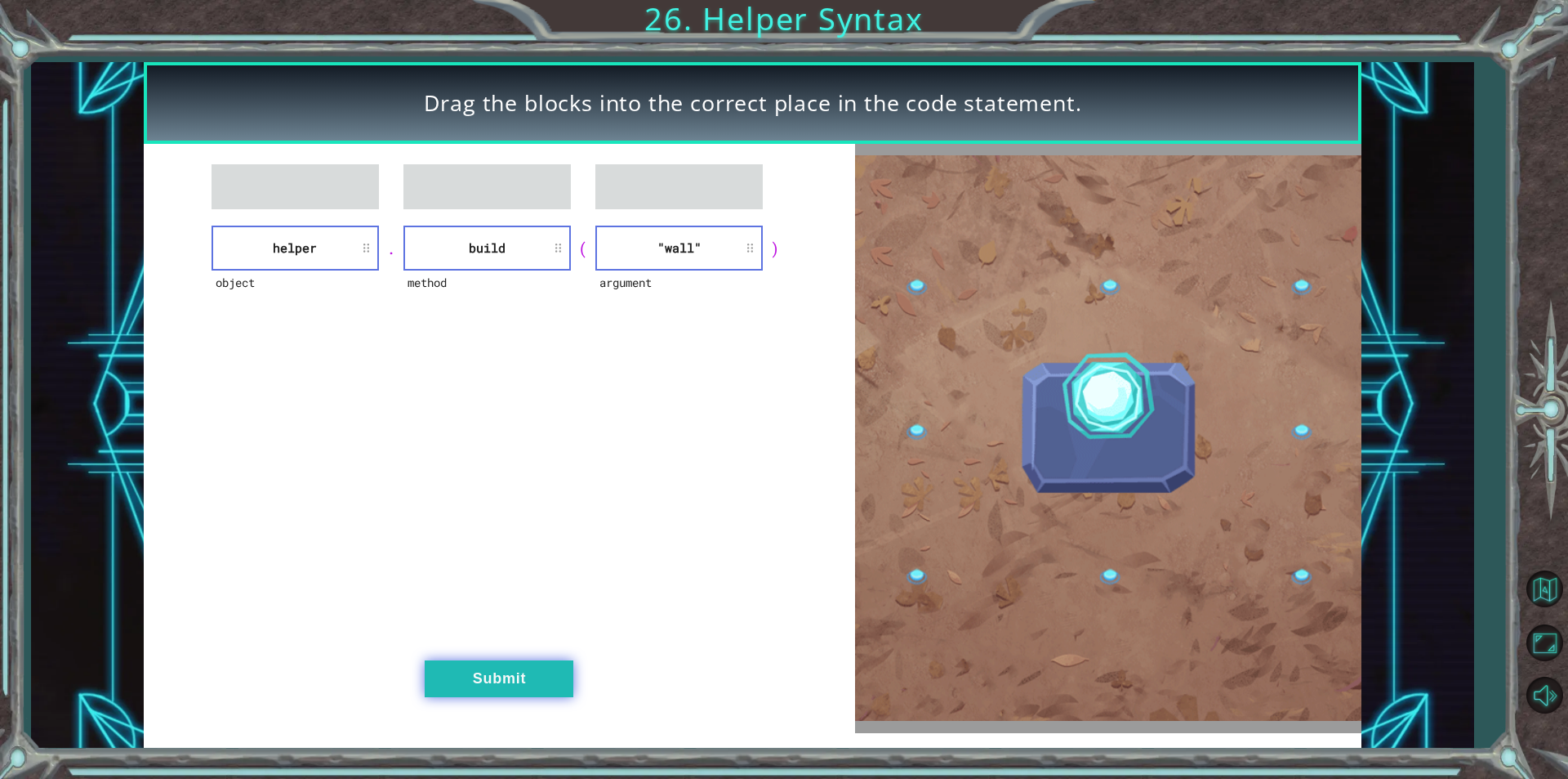
click at [472, 670] on button "Submit" at bounding box center [500, 679] width 149 height 36
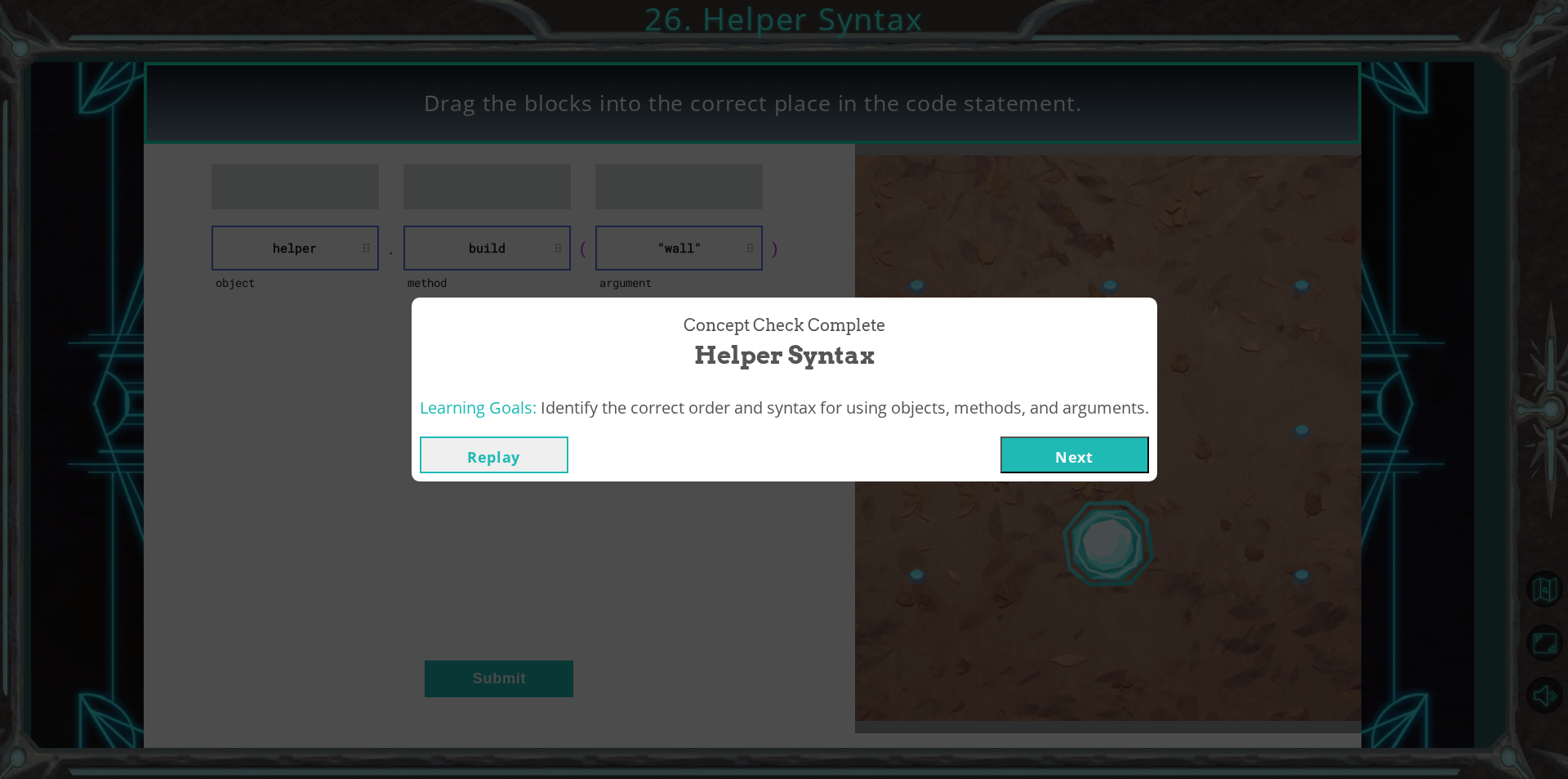
click at [1060, 447] on button "Next" at bounding box center [1075, 455] width 149 height 36
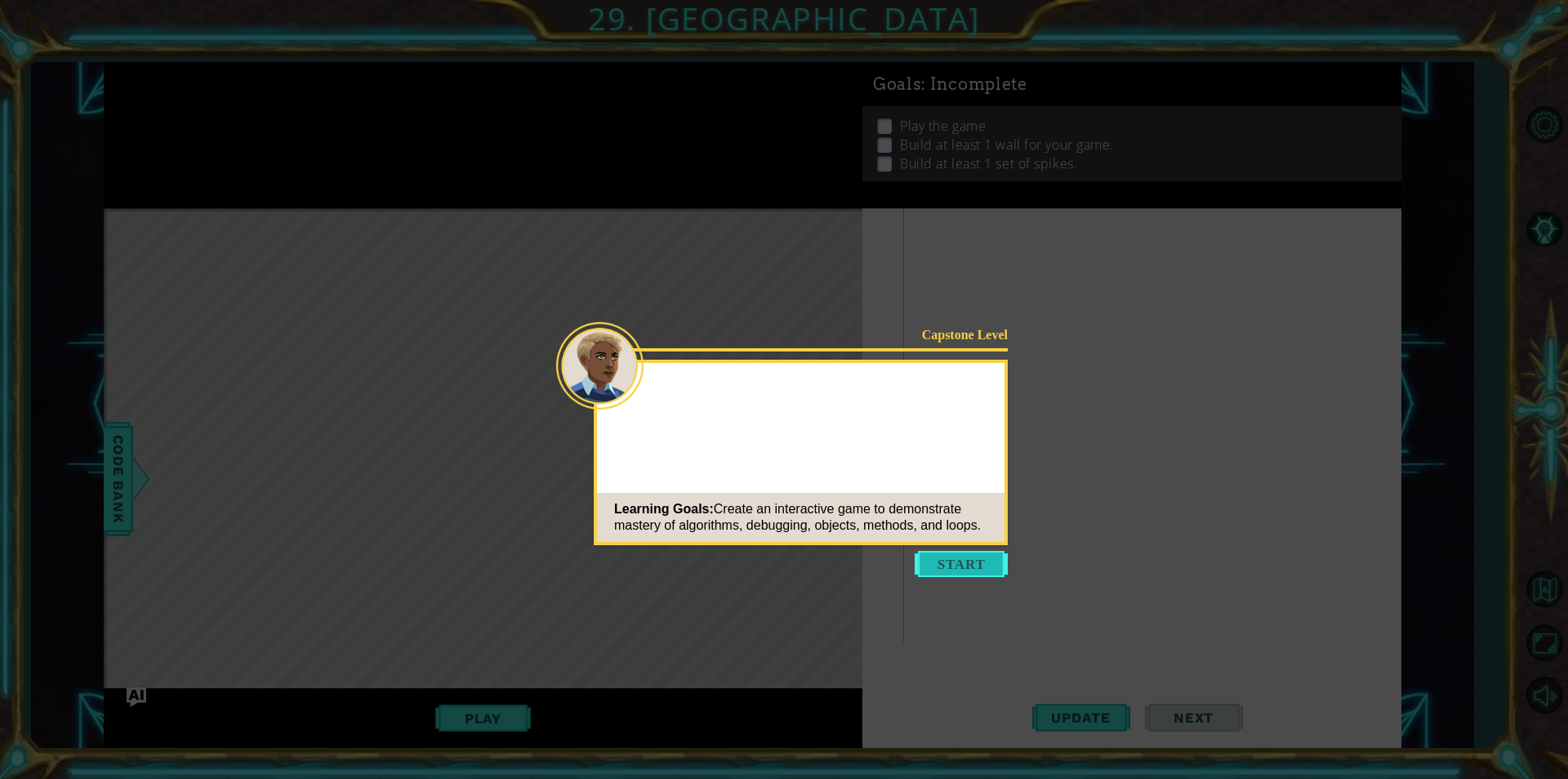
click at [949, 566] on button "Start" at bounding box center [960, 563] width 93 height 26
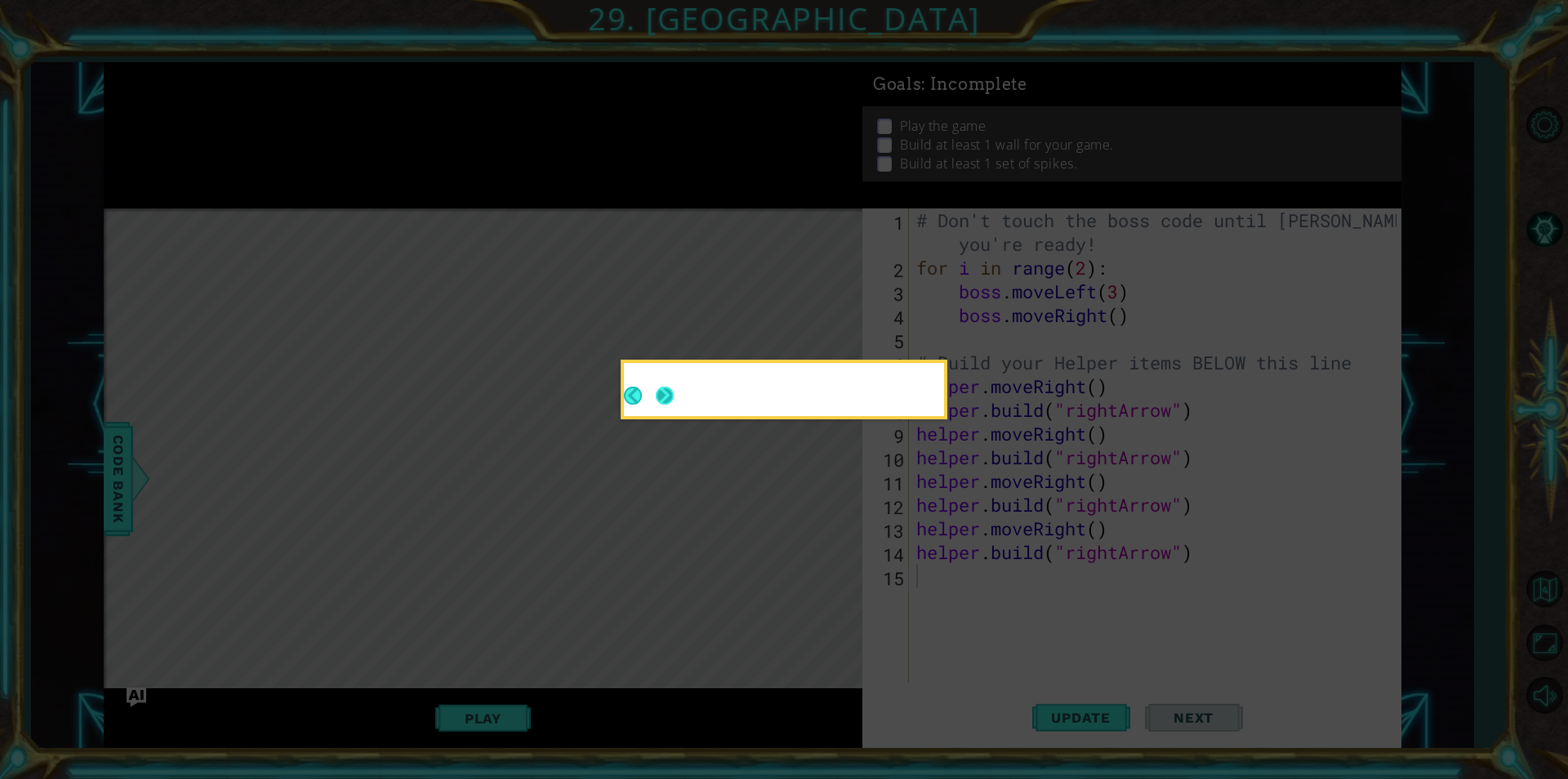
click at [672, 402] on button "Next" at bounding box center [665, 396] width 19 height 19
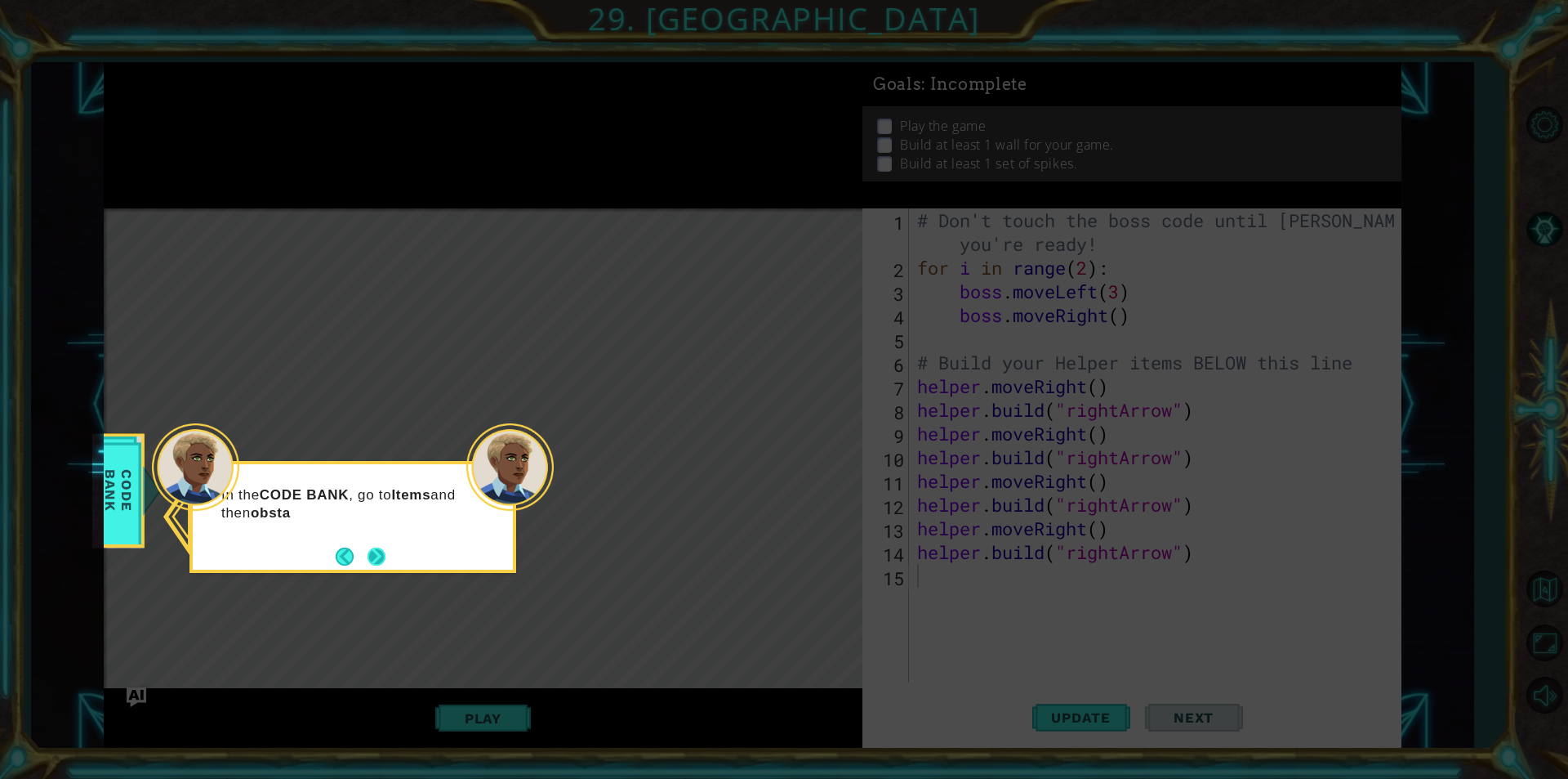
click at [374, 551] on button "Next" at bounding box center [376, 556] width 18 height 18
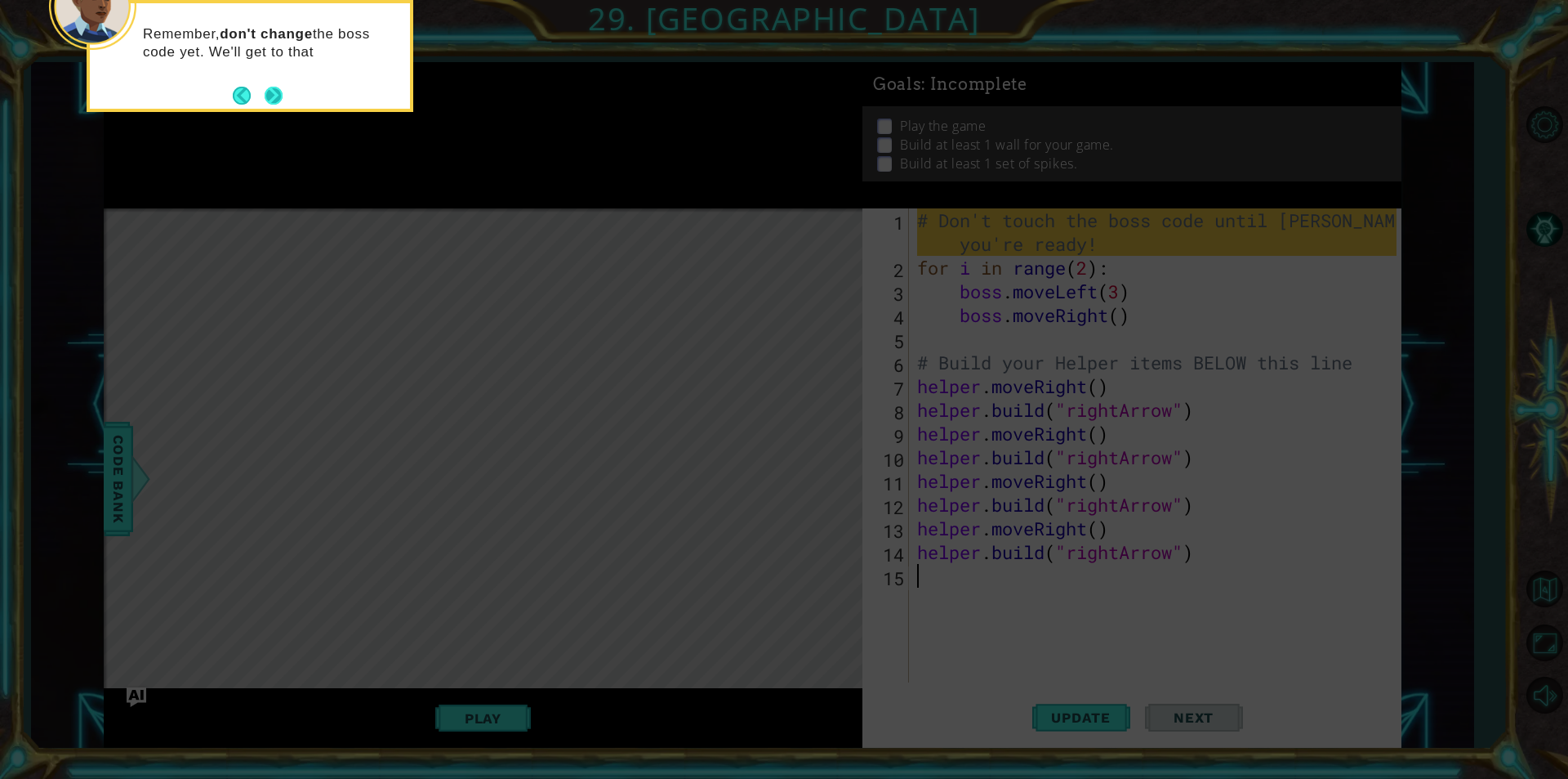
click at [268, 87] on button "Next" at bounding box center [273, 96] width 18 height 18
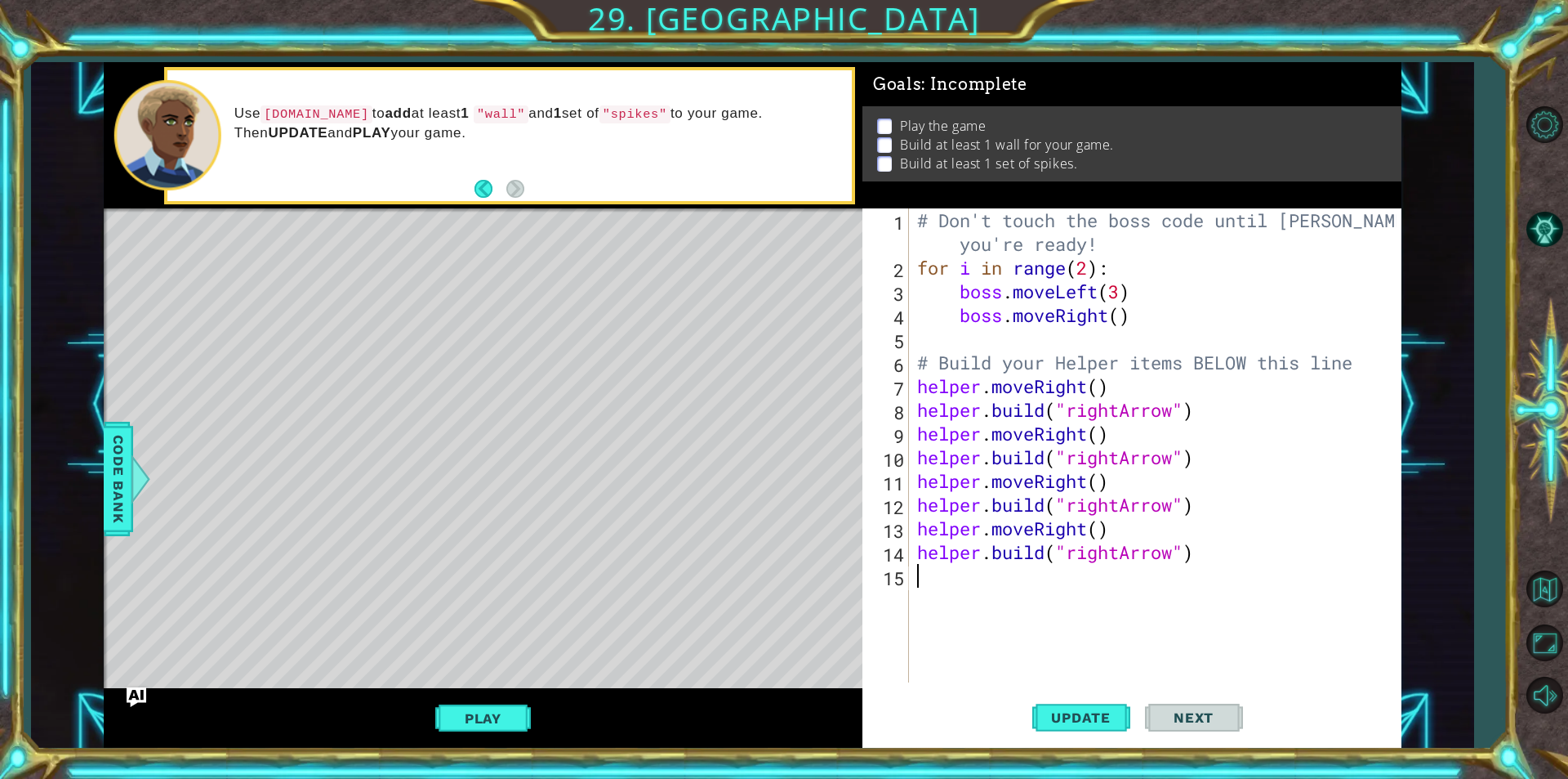
click at [958, 579] on div "# Don't touch the boss code until [PERSON_NAME] says you're ready! for i in ran…" at bounding box center [1160, 481] width 491 height 545
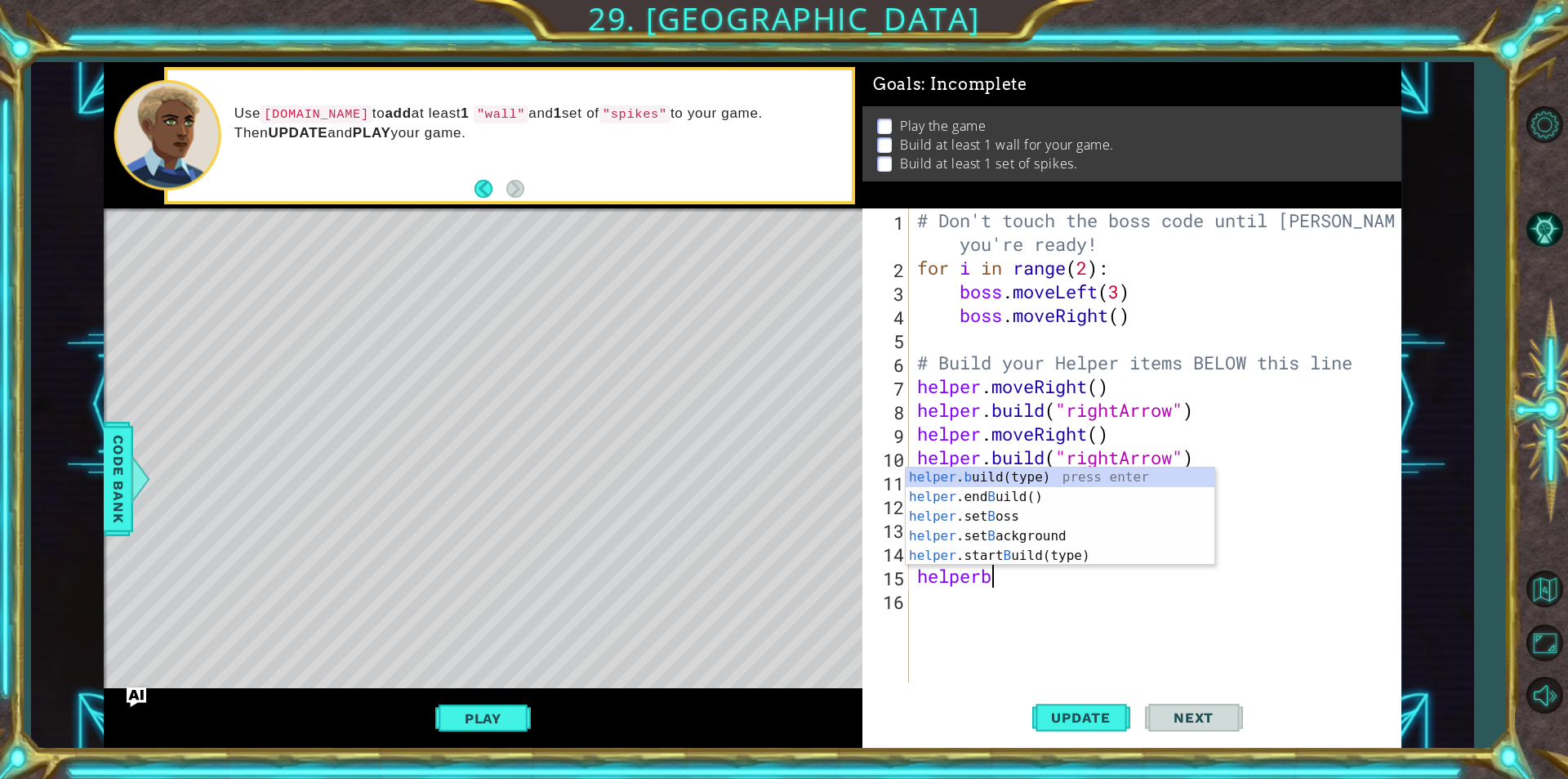
scroll to position [0, 3]
click at [999, 467] on div "helper . b uild(type) press enter helper .end B uild() press enter helper .set …" at bounding box center [1060, 536] width 309 height 138
type textarea "[DOMAIN_NAME]("wall")"
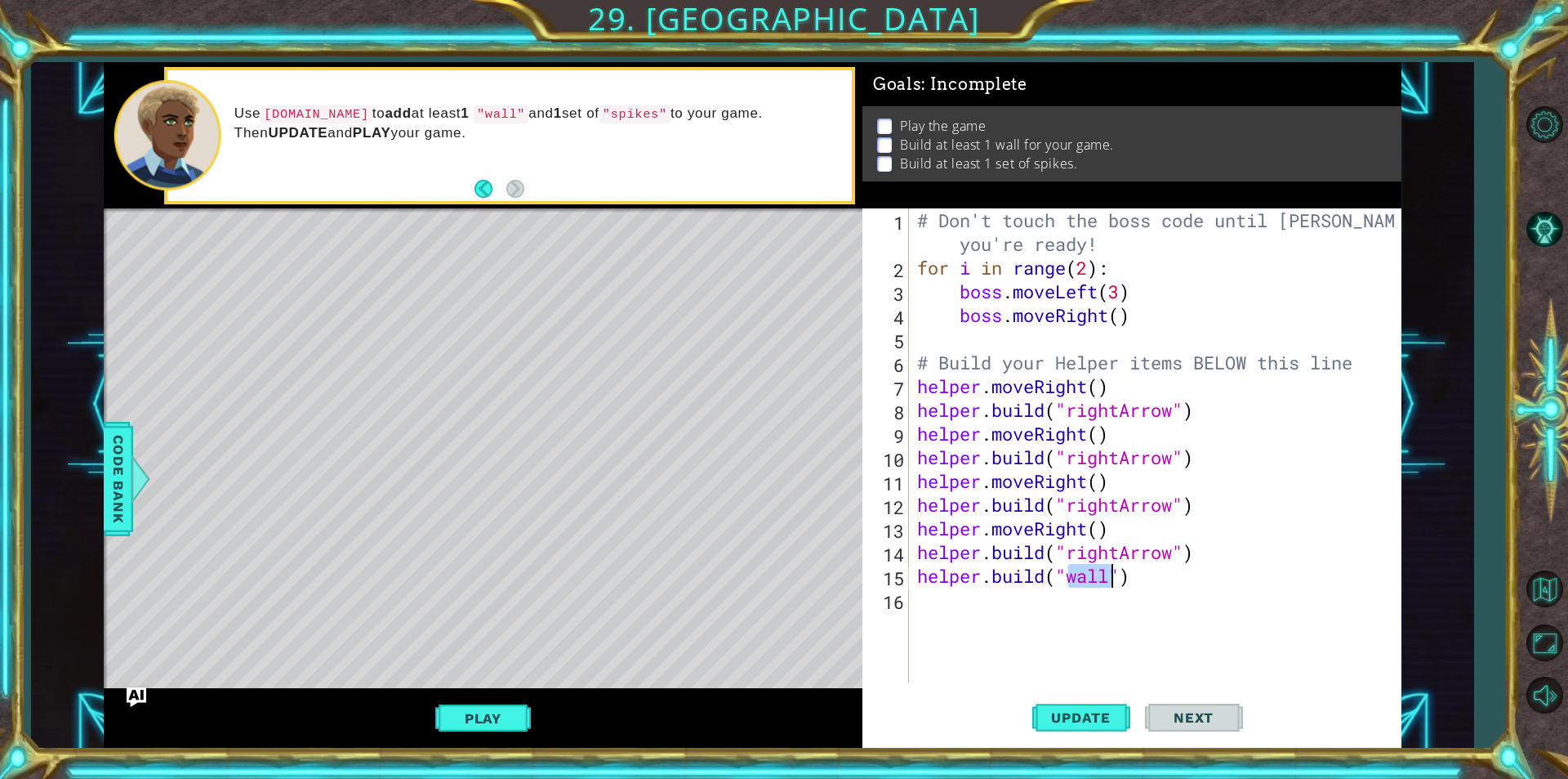
click at [967, 610] on div "# Don't touch the boss code until [PERSON_NAME] says you're ready! for i in ran…" at bounding box center [1160, 481] width 491 height 545
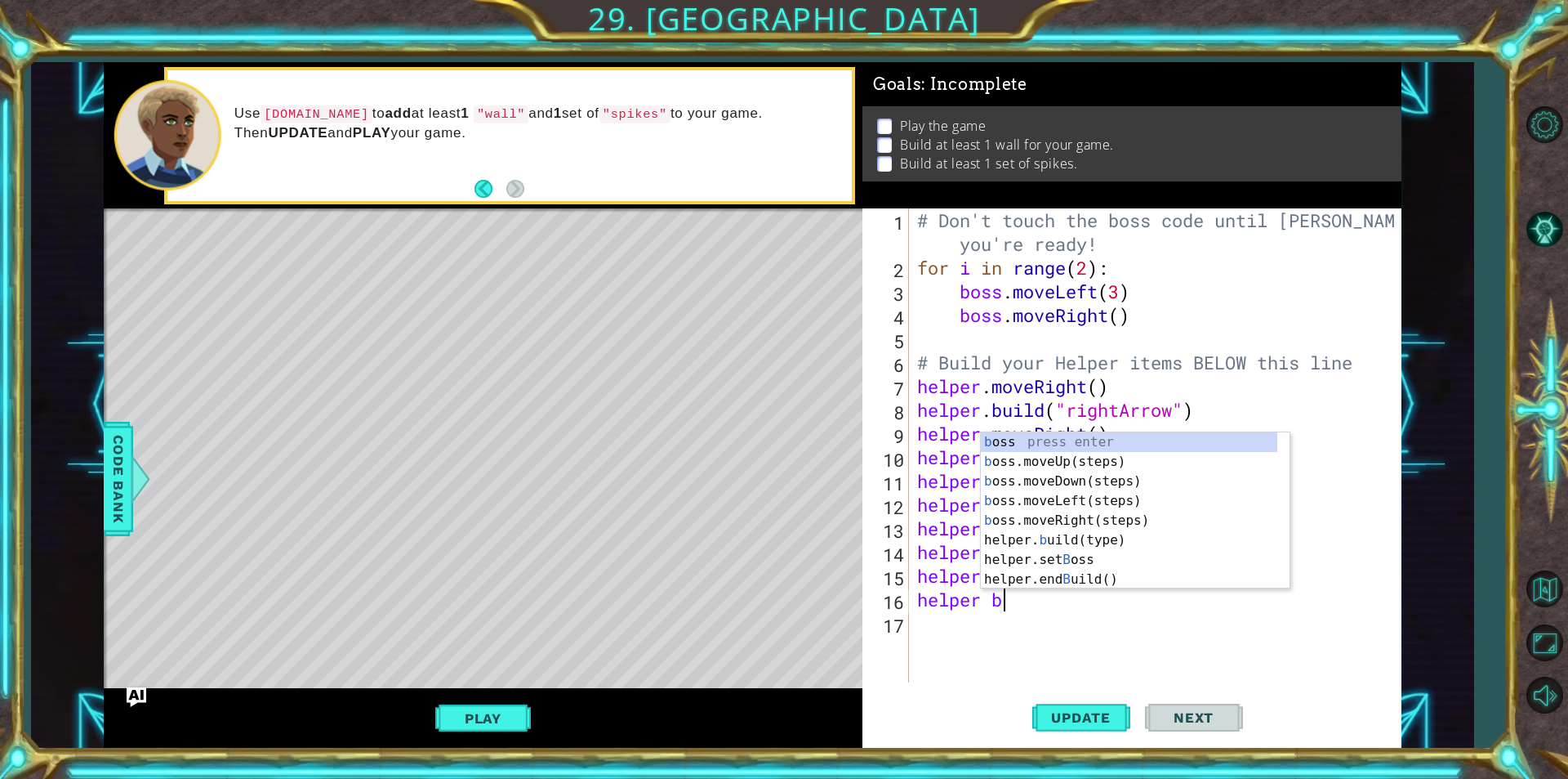
scroll to position [0, 3]
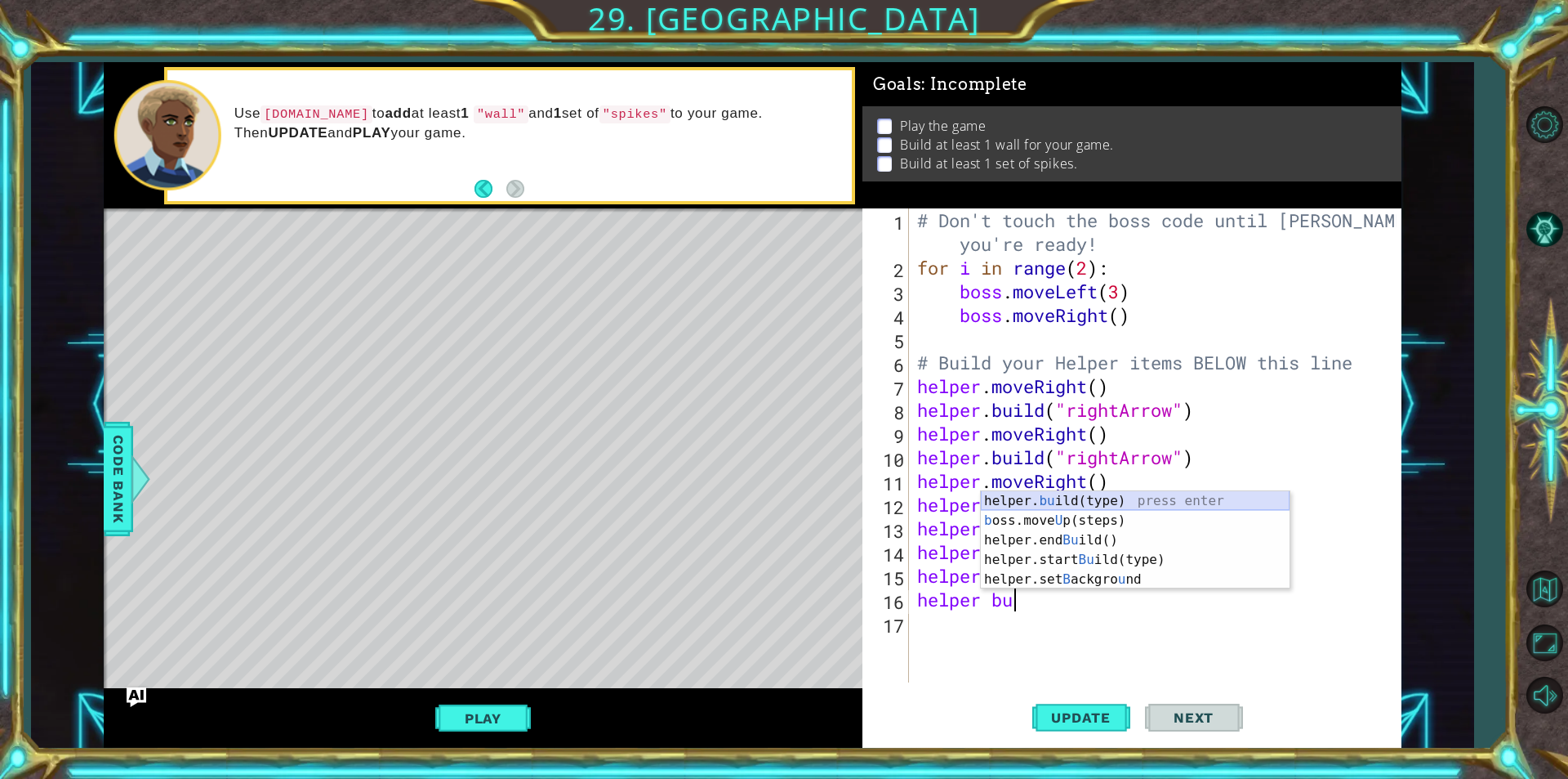
click at [1130, 496] on div "helper. bu ild(type) press enter b oss.move U p(steps) press enter helper.end B…" at bounding box center [1135, 560] width 309 height 138
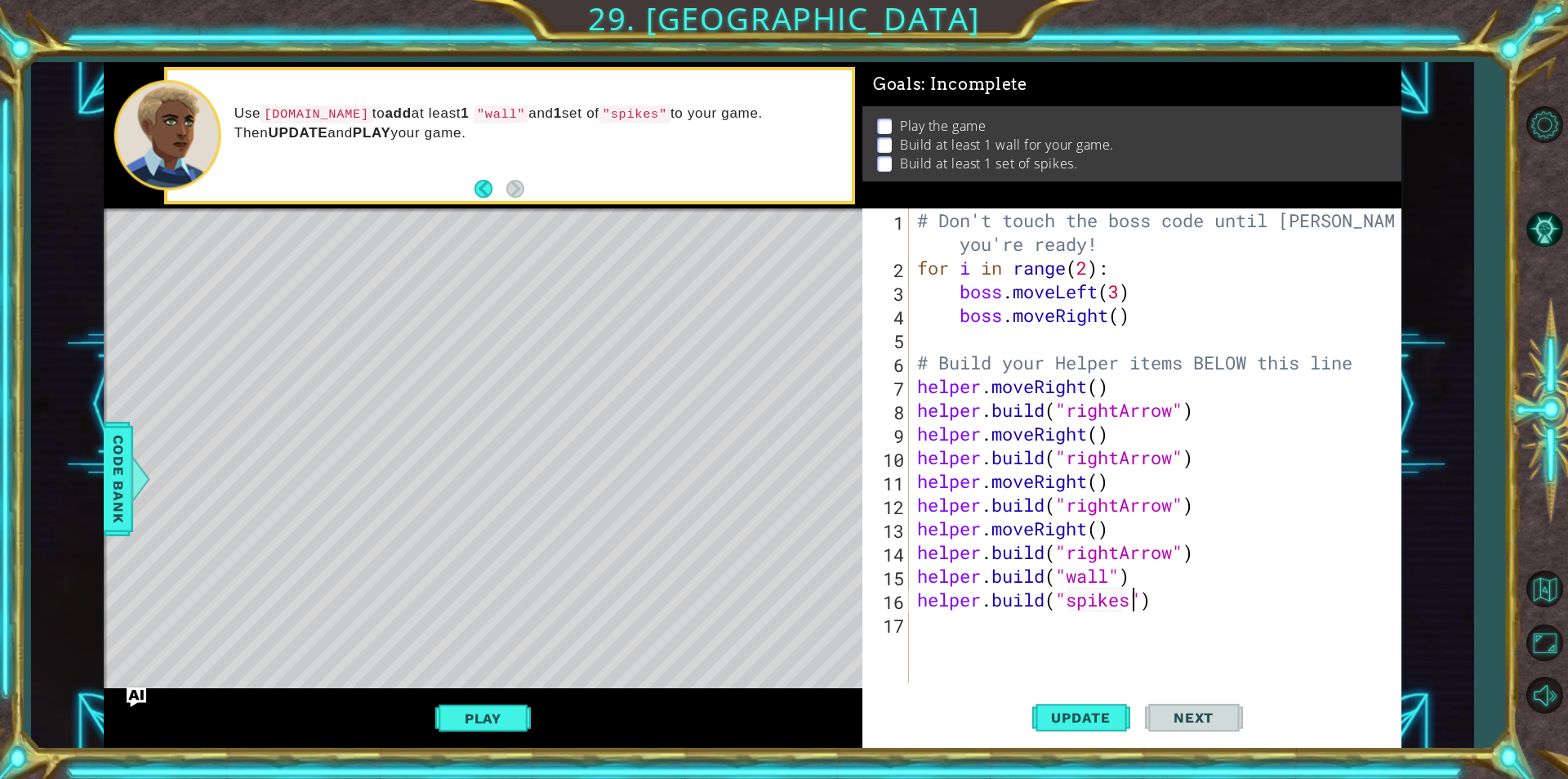
scroll to position [0, 10]
click at [1072, 712] on span "Update" at bounding box center [1081, 717] width 93 height 16
click at [1081, 716] on span "Update" at bounding box center [1081, 717] width 93 height 16
click at [481, 718] on button "Play" at bounding box center [483, 718] width 96 height 31
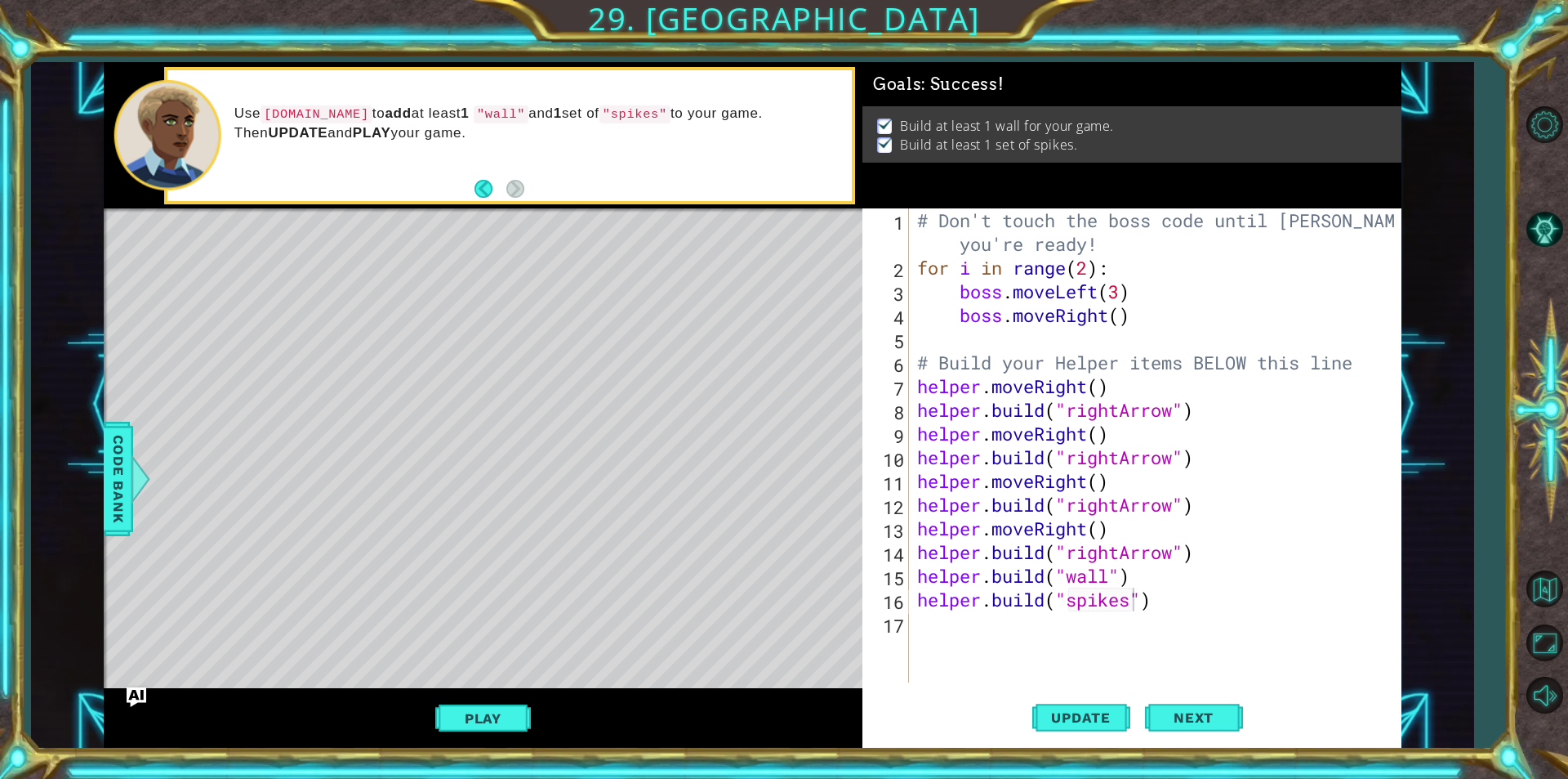
click at [1253, 704] on div "Update Next" at bounding box center [1138, 717] width 539 height 54
click at [1219, 724] on span "Next" at bounding box center [1193, 720] width 73 height 16
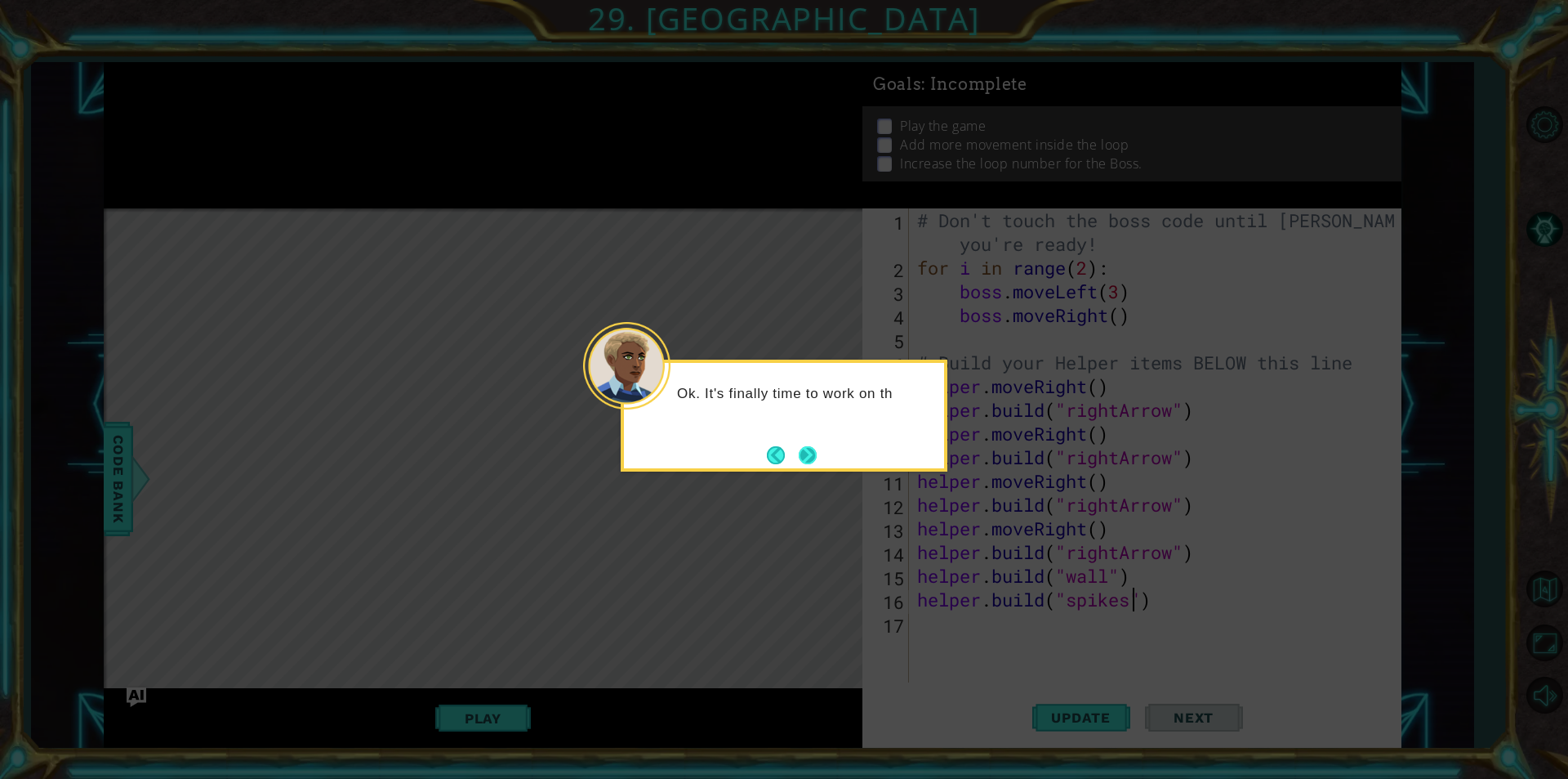
click at [806, 450] on button "Next" at bounding box center [807, 454] width 24 height 24
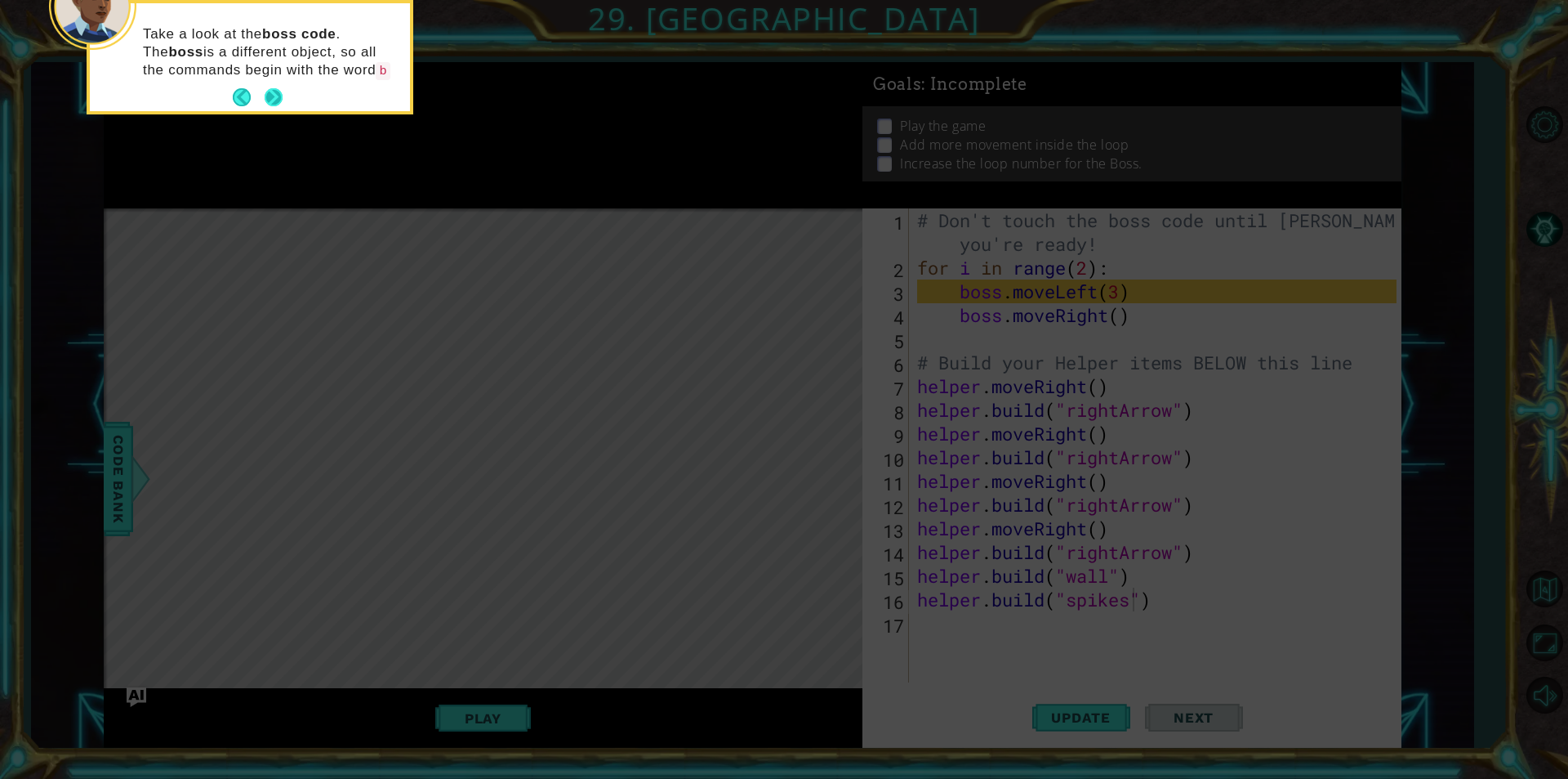
click at [270, 89] on button "Next" at bounding box center [273, 97] width 18 height 18
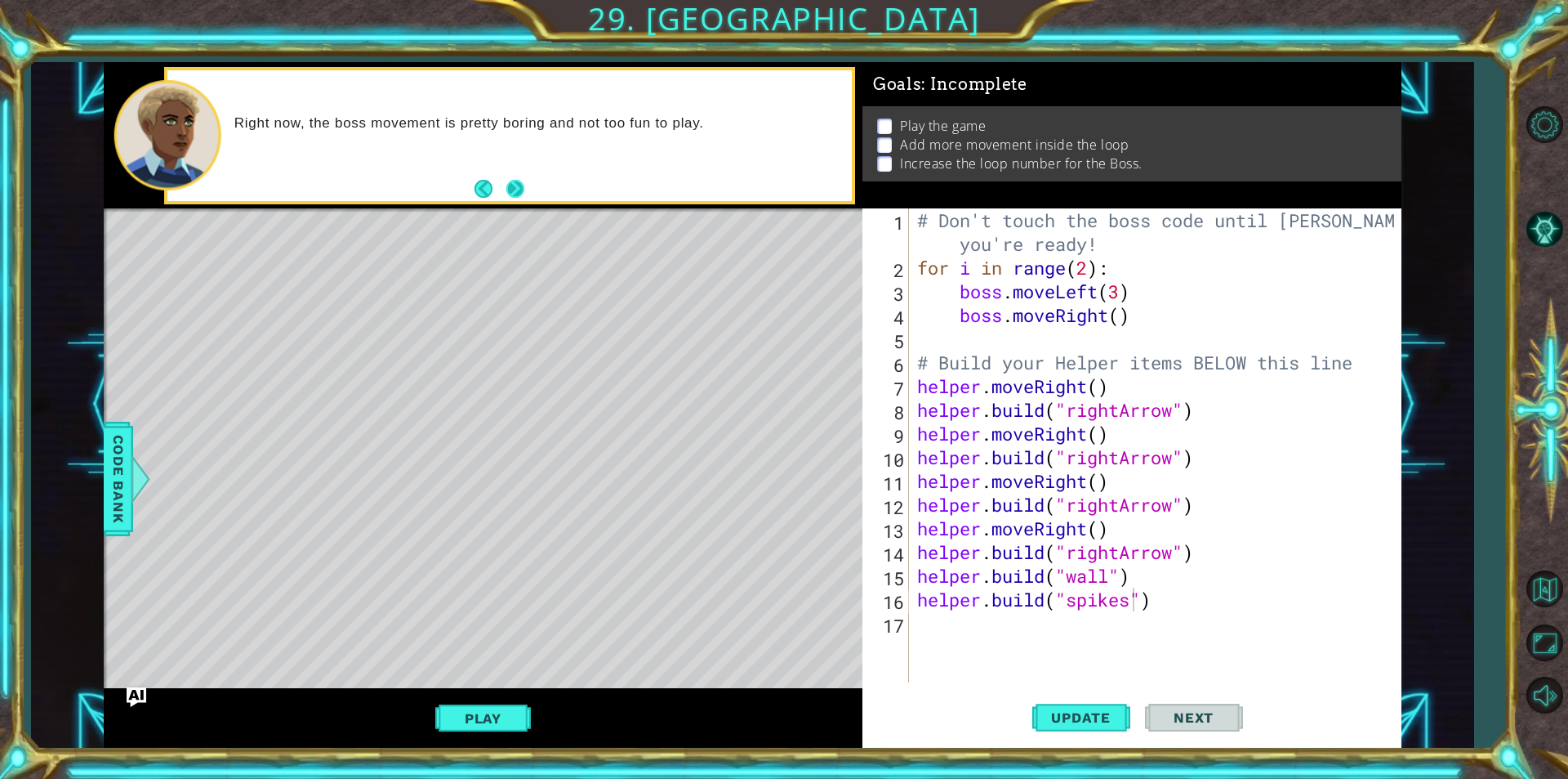
click at [523, 190] on button "Next" at bounding box center [516, 188] width 19 height 19
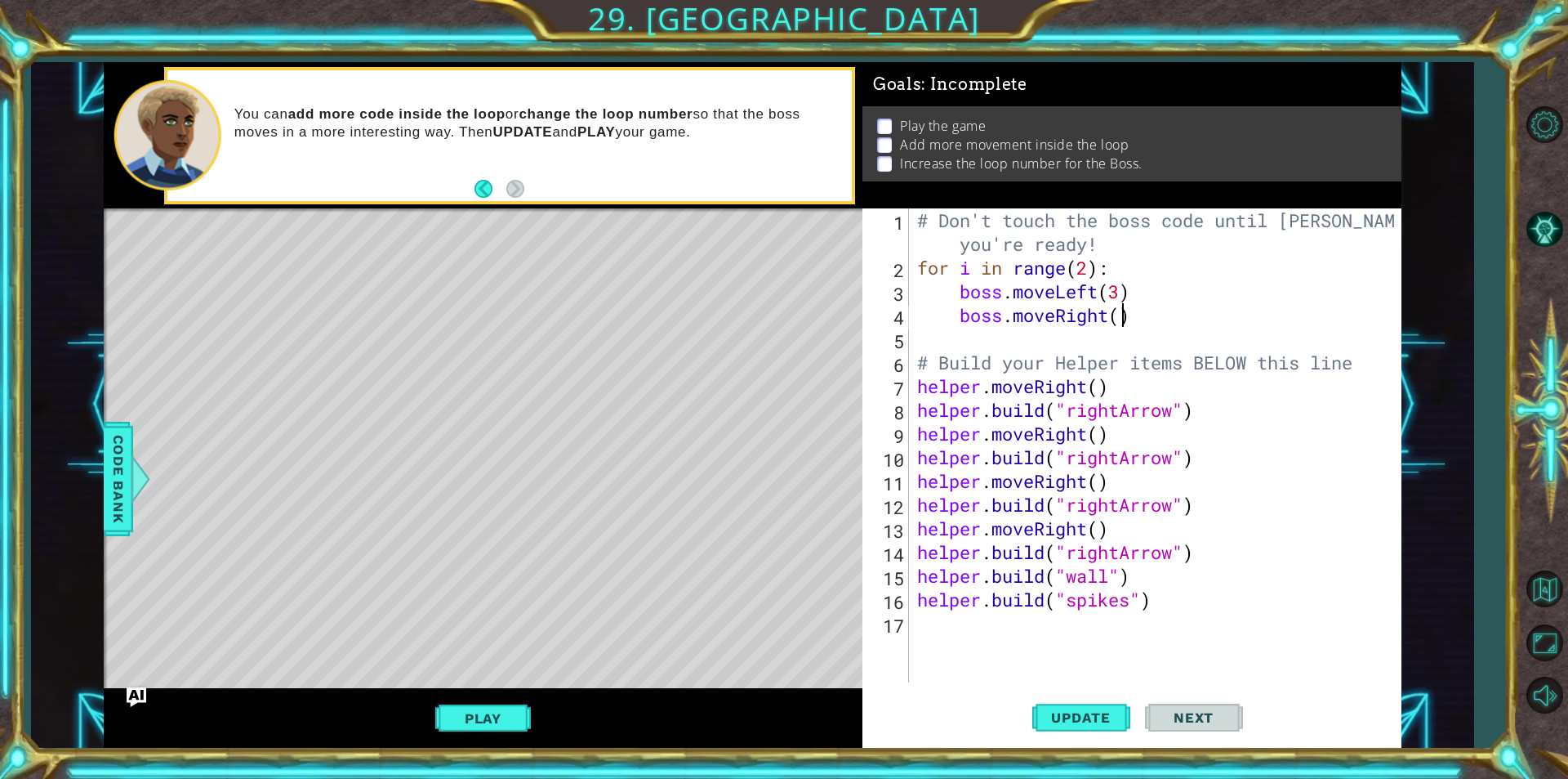
click at [1126, 318] on div "# Don't touch the boss code until [PERSON_NAME] says you're ready! for i in ran…" at bounding box center [1160, 481] width 491 height 545
click at [1052, 707] on button "Update" at bounding box center [1082, 717] width 98 height 54
click at [1093, 268] on div "# Don't touch the boss code until [PERSON_NAME] says you're ready! for i in ran…" at bounding box center [1160, 481] width 491 height 545
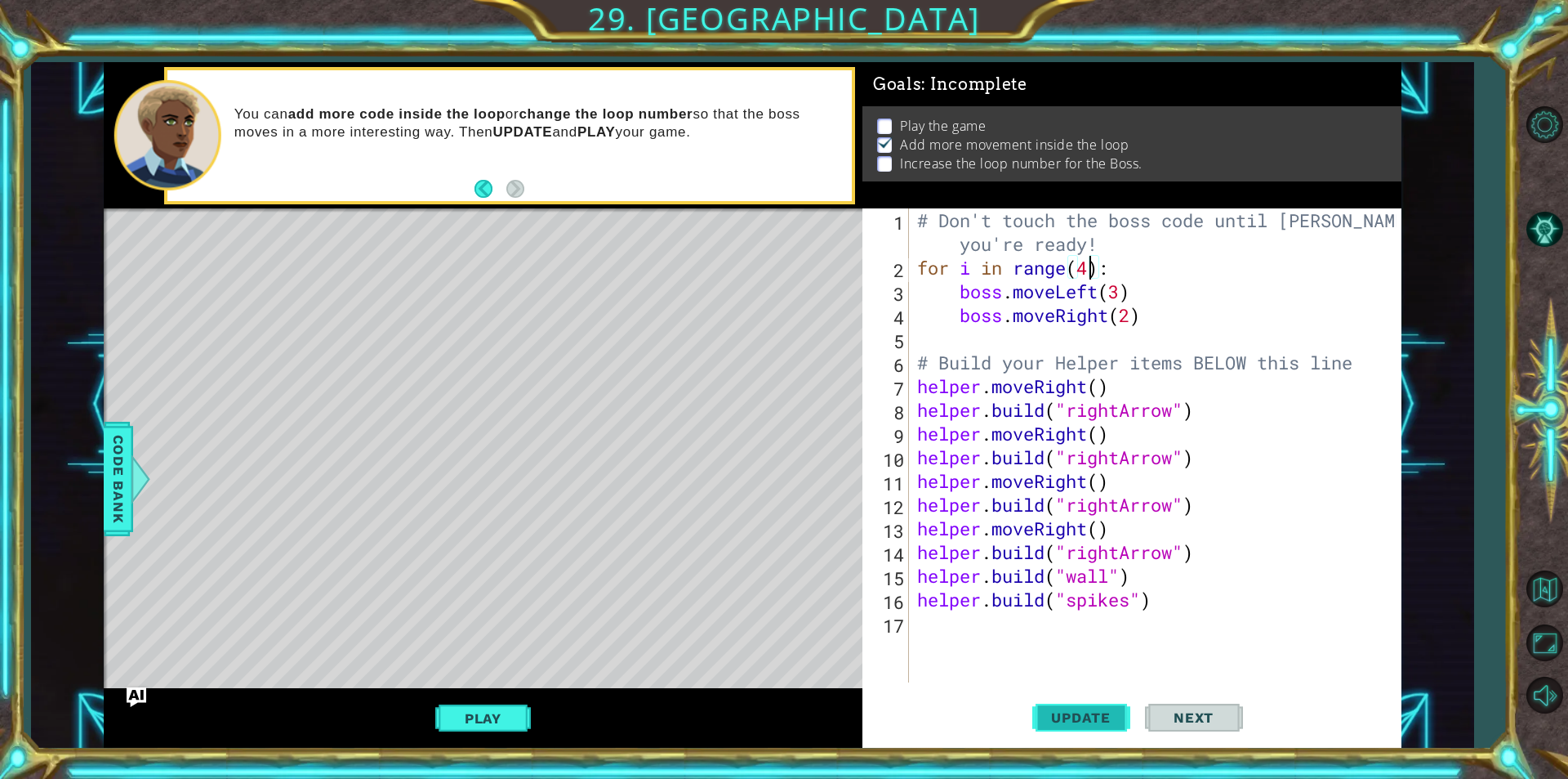
type textarea "for i in range(4):"
click at [1089, 734] on button "Update" at bounding box center [1082, 717] width 98 height 54
click at [446, 717] on button "Play" at bounding box center [483, 718] width 96 height 31
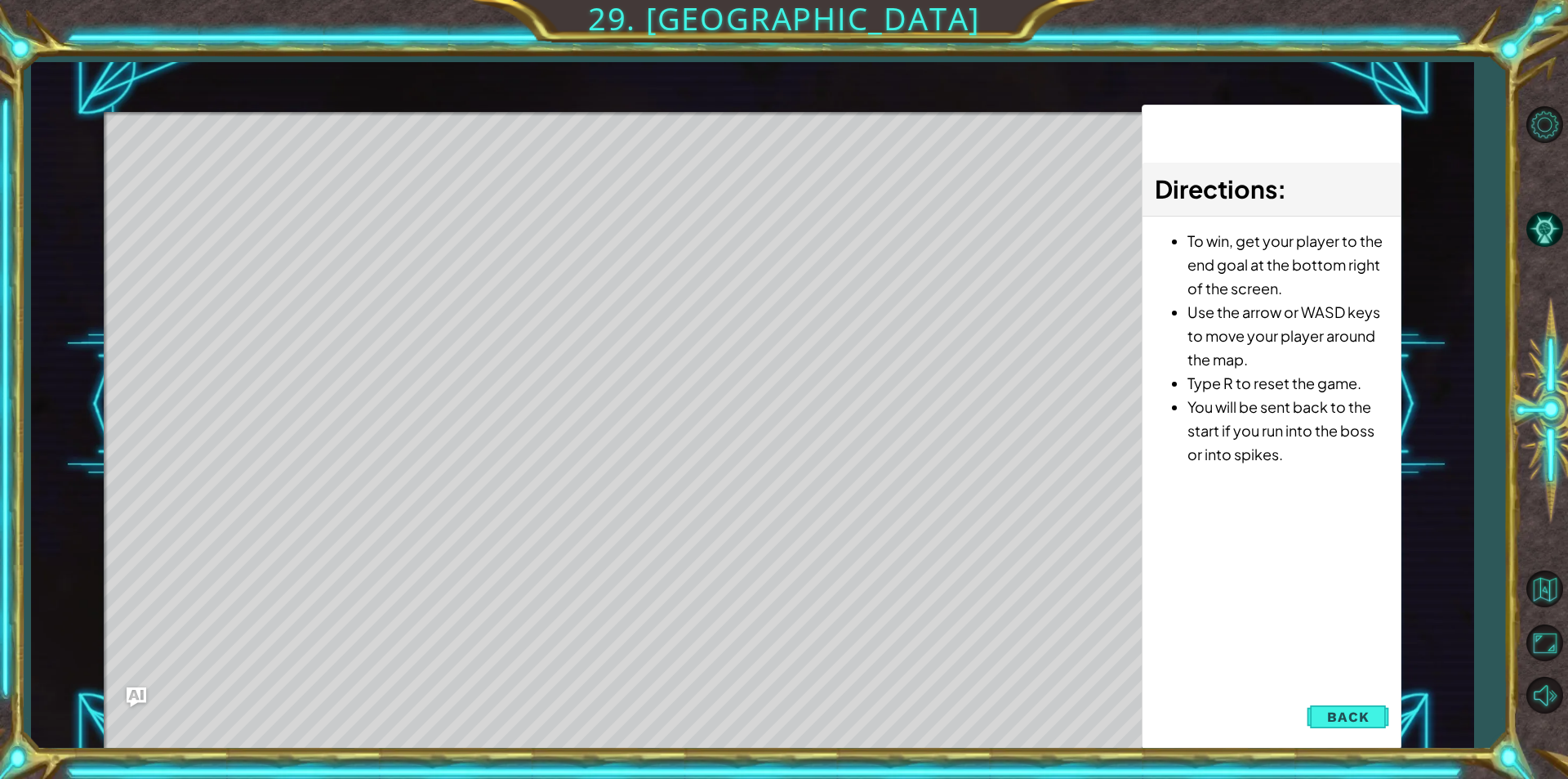
click at [1364, 723] on span "Back" at bounding box center [1348, 716] width 42 height 16
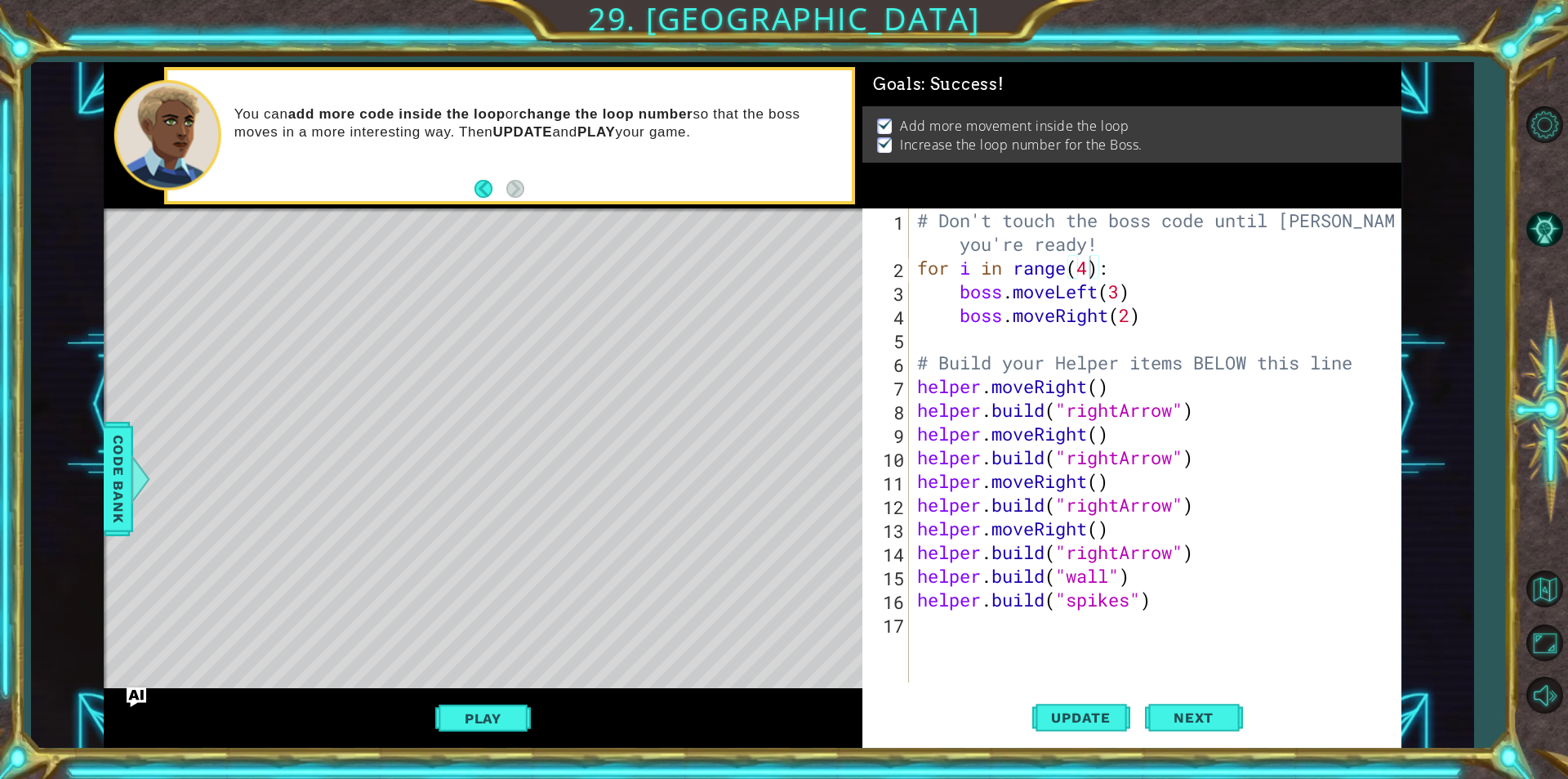
scroll to position [0, 0]
click at [988, 342] on div "# Don't touch the boss code until [PERSON_NAME] says you're ready! for i in ran…" at bounding box center [1160, 481] width 491 height 545
type textarea "b"
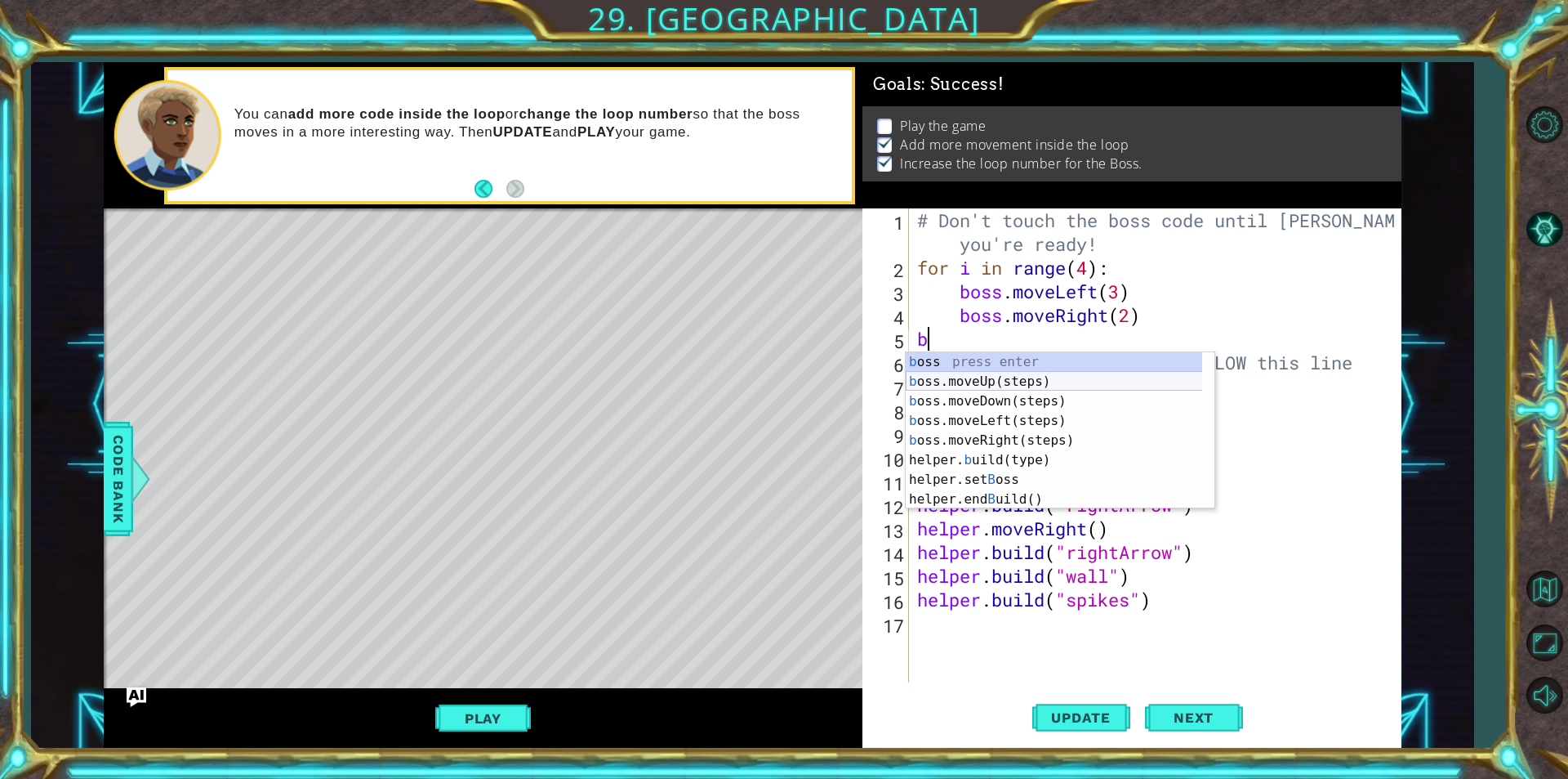
click at [1043, 381] on div "b oss press enter b oss.moveUp(steps) press enter b oss.moveDown(steps) press e…" at bounding box center [1060, 449] width 309 height 196
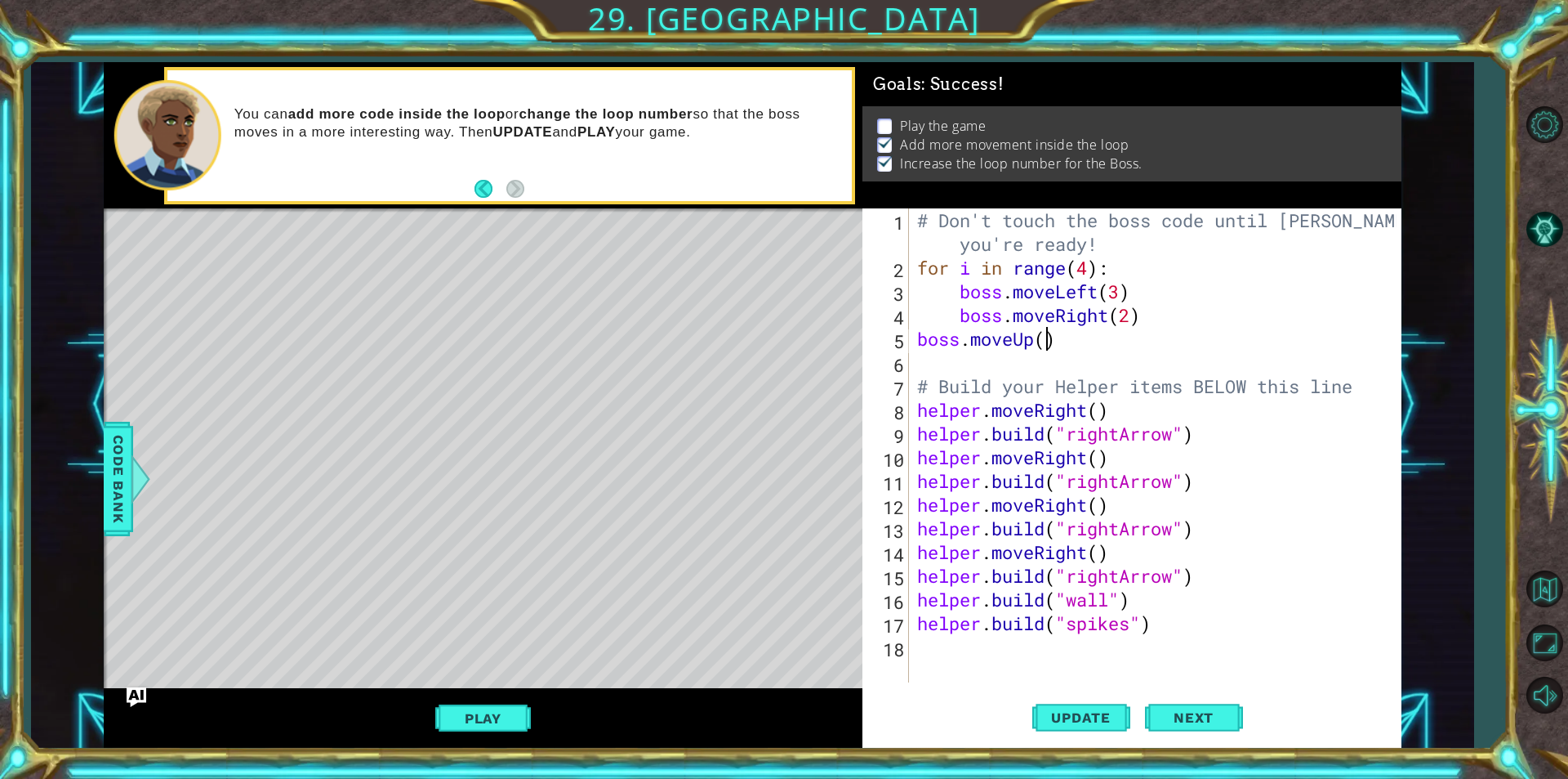
click at [1043, 344] on div "# Don't touch the boss code until [PERSON_NAME] says you're ready! for i in ran…" at bounding box center [1160, 481] width 491 height 545
type textarea "boss.moveUp(4)"
click at [1184, 711] on span "Next" at bounding box center [1193, 719] width 73 height 16
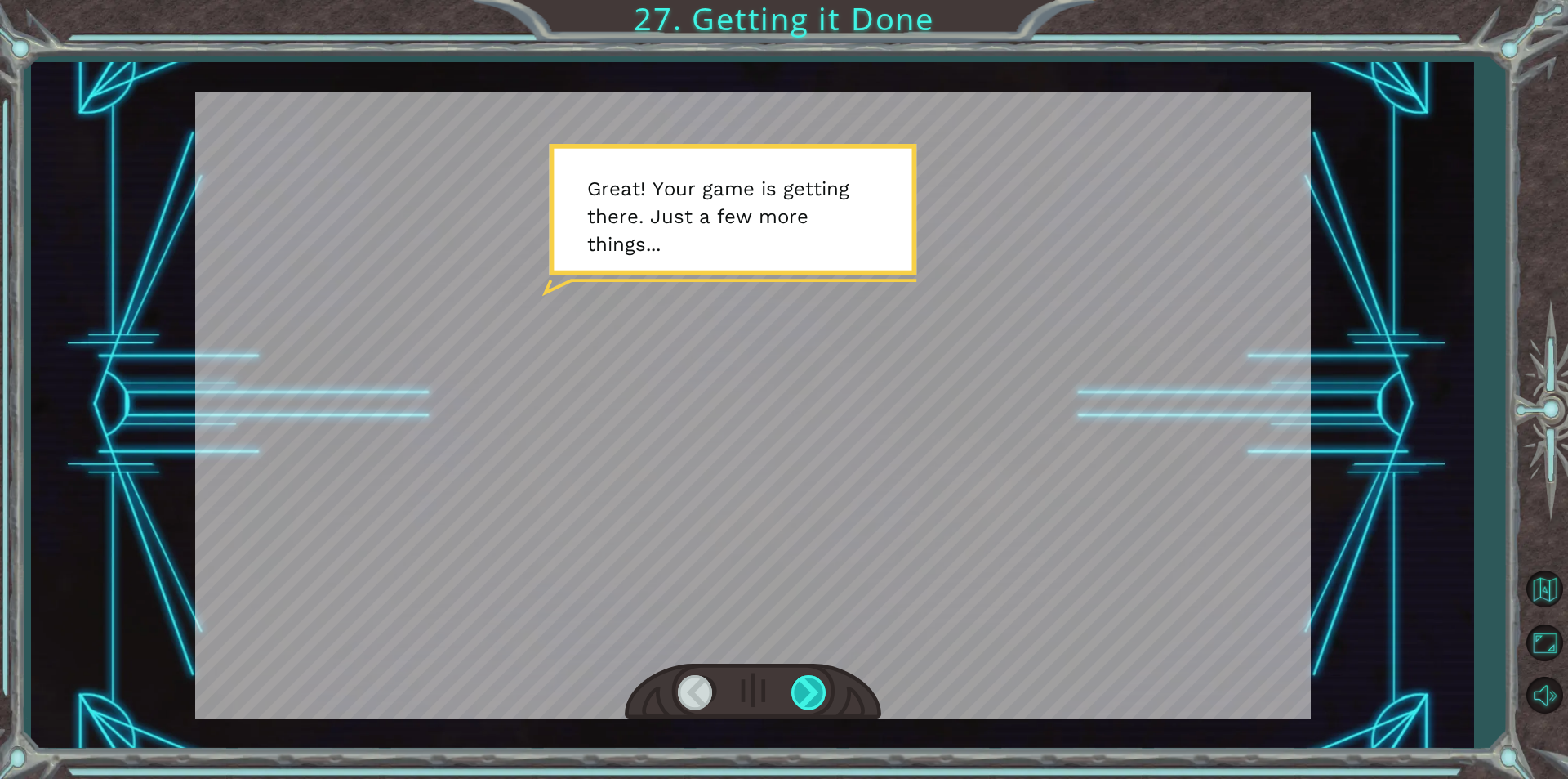
click at [819, 692] on div at bounding box center [809, 691] width 36 height 33
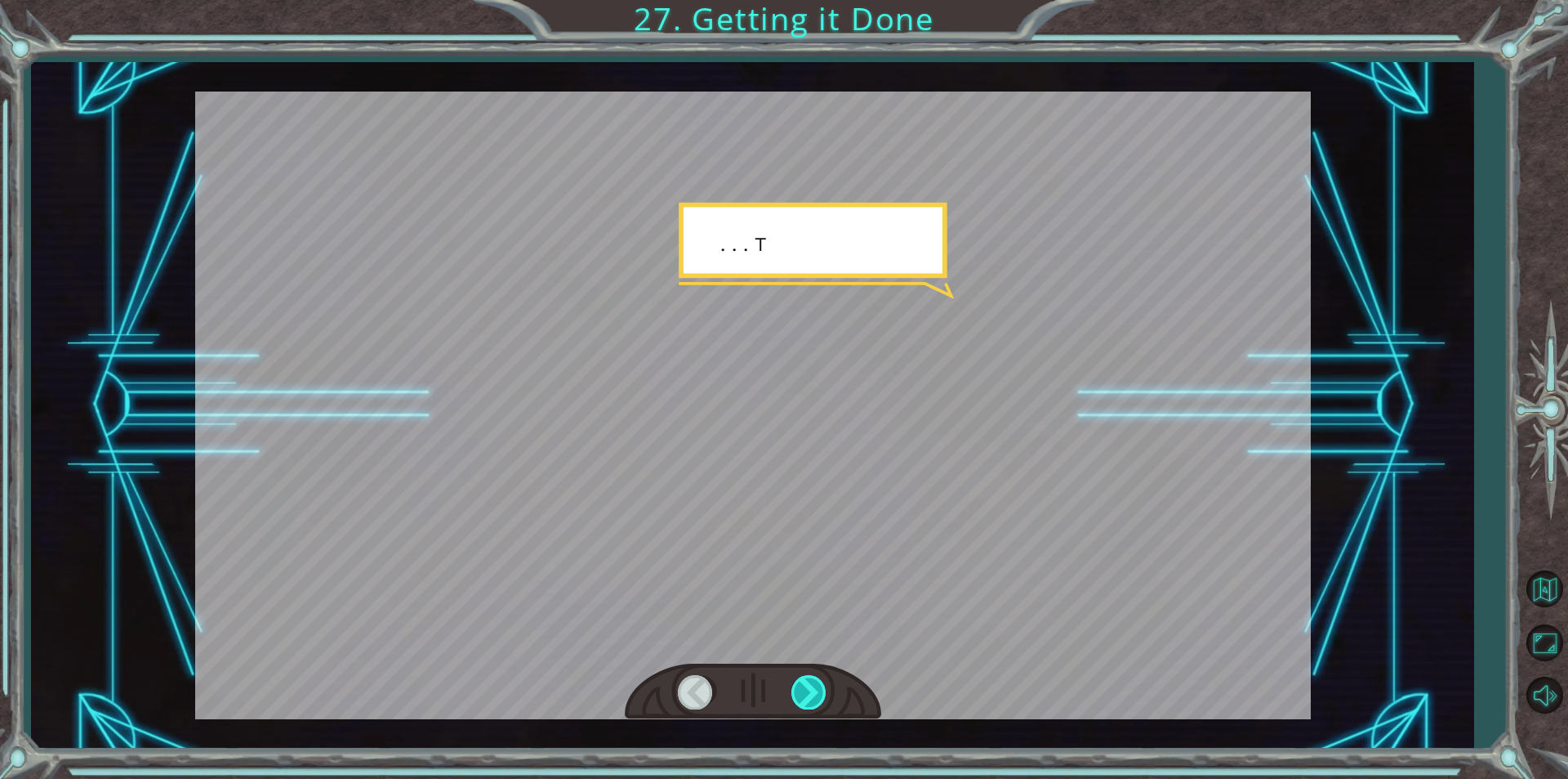
click at [819, 692] on div at bounding box center [809, 691] width 36 height 33
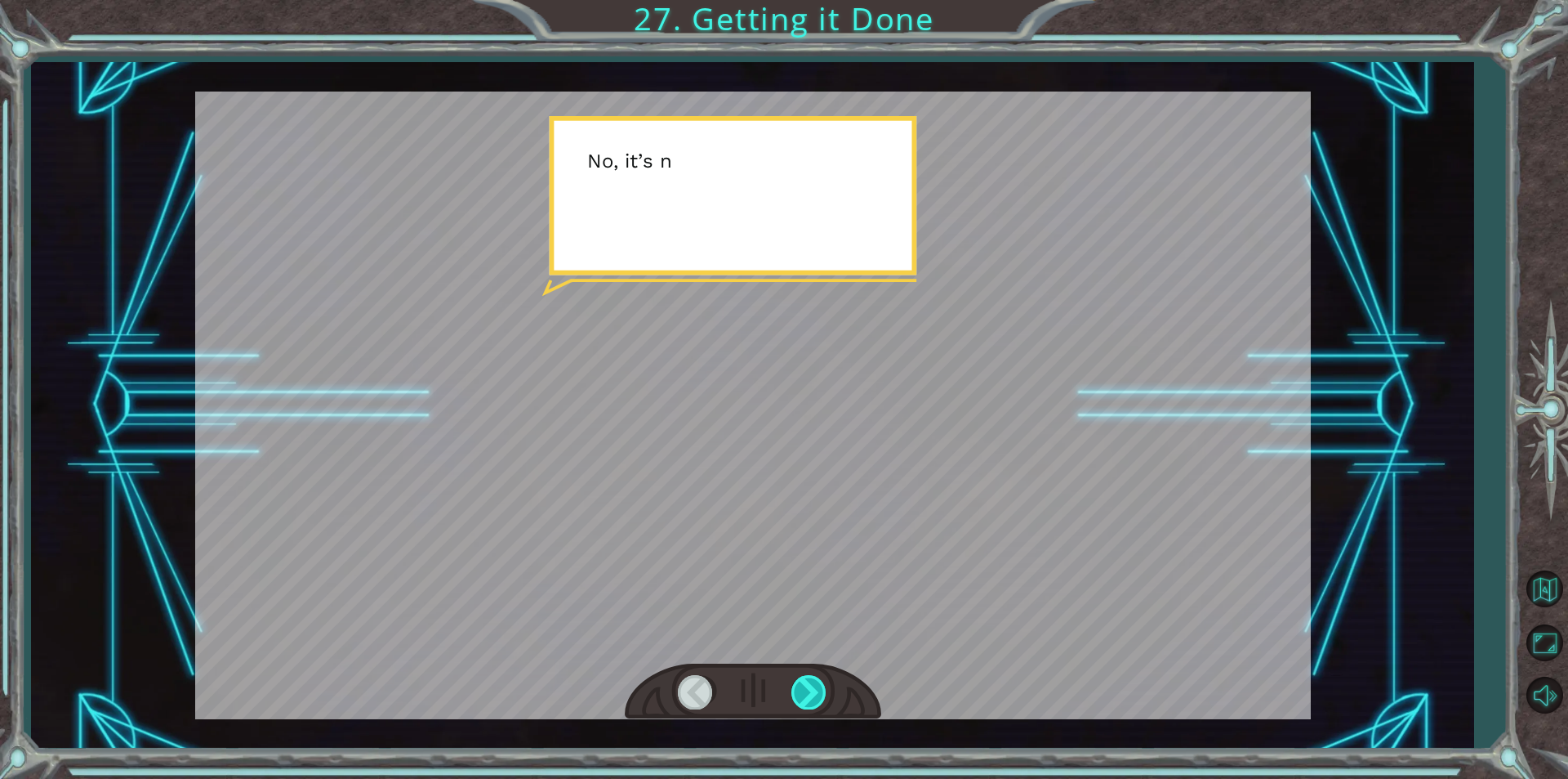
click at [819, 692] on div at bounding box center [809, 691] width 36 height 33
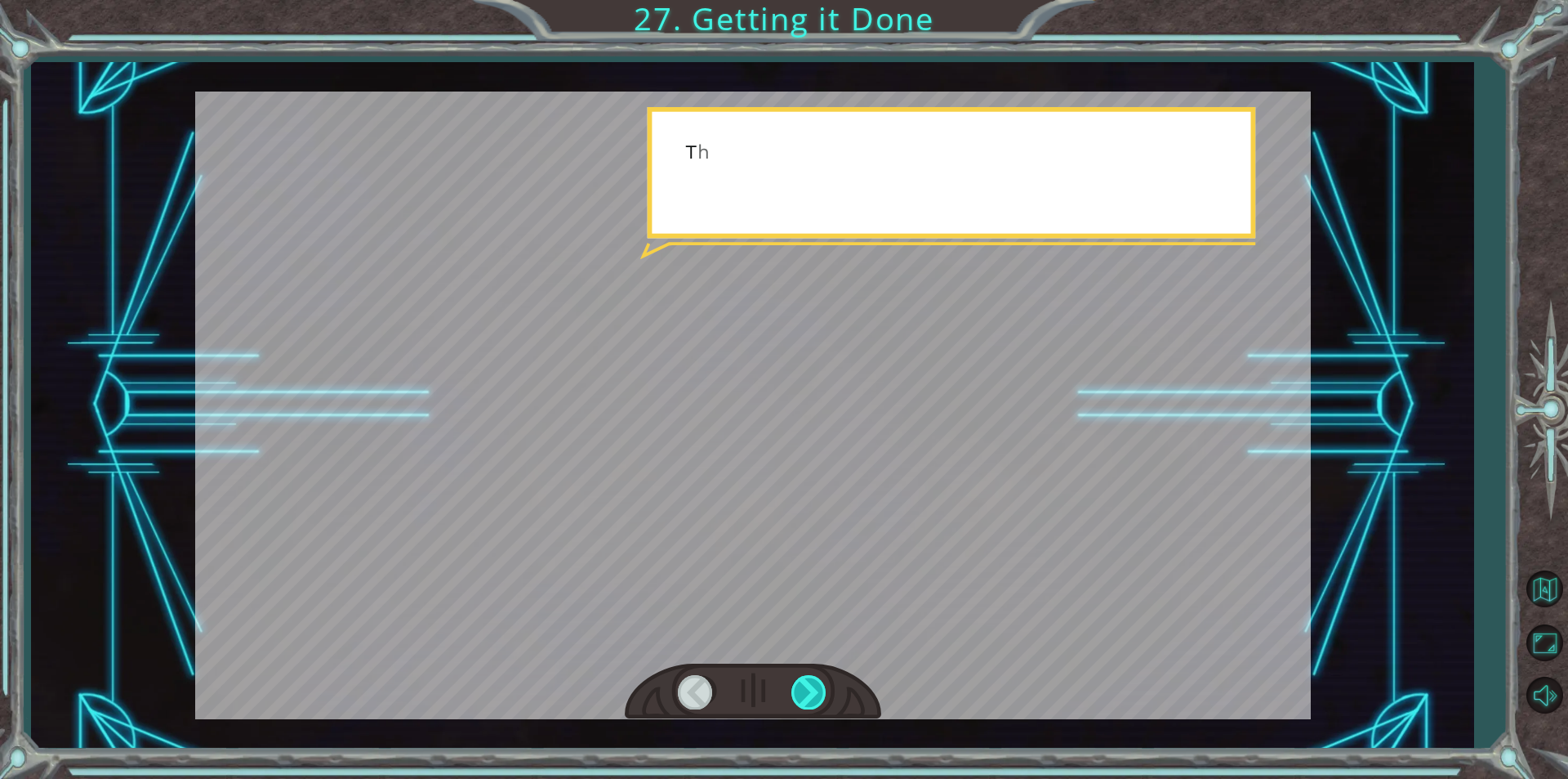
click at [818, 692] on div at bounding box center [809, 691] width 36 height 33
click at [815, 691] on div at bounding box center [809, 691] width 36 height 33
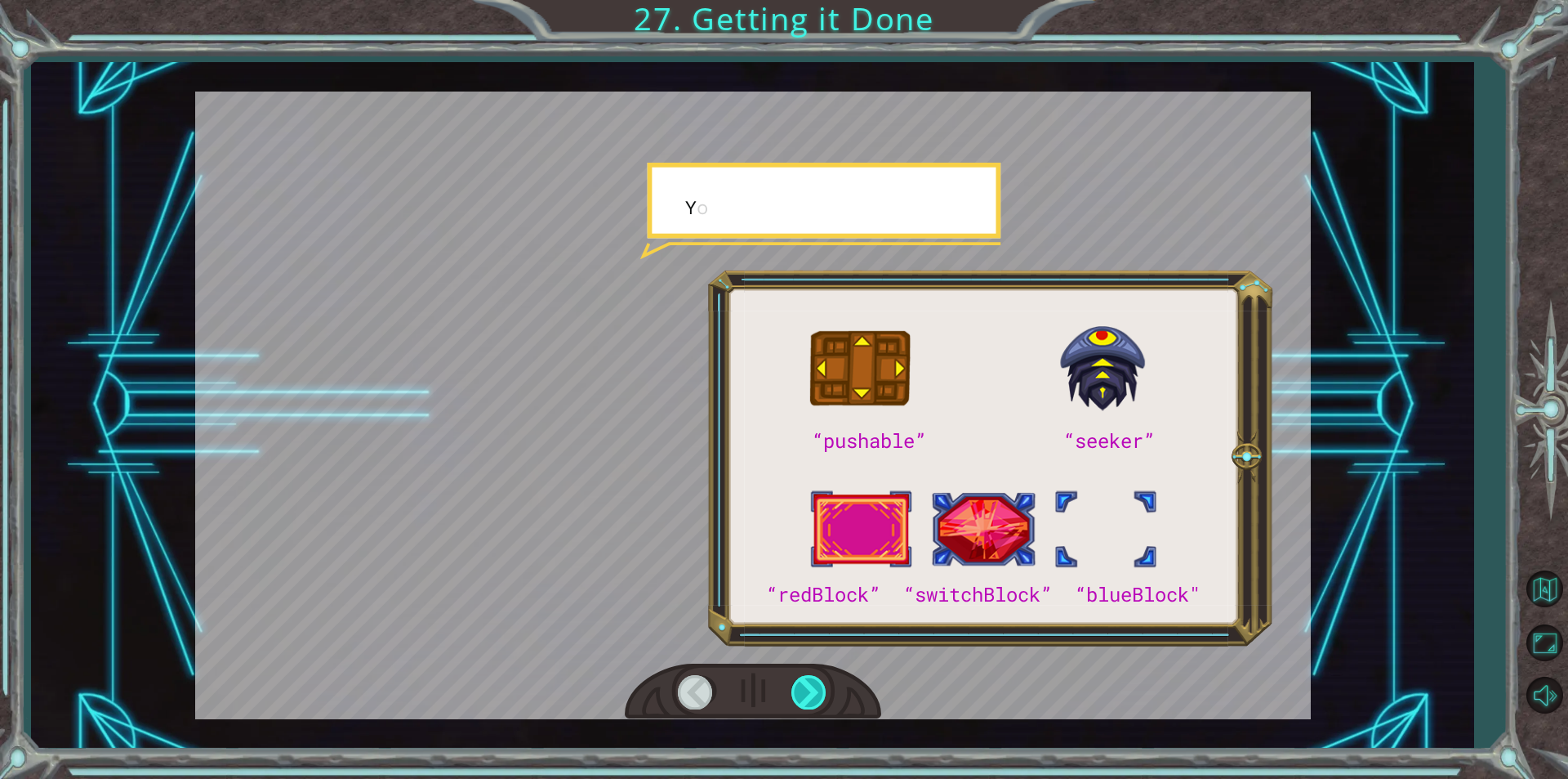
click at [815, 691] on div at bounding box center [809, 691] width 36 height 33
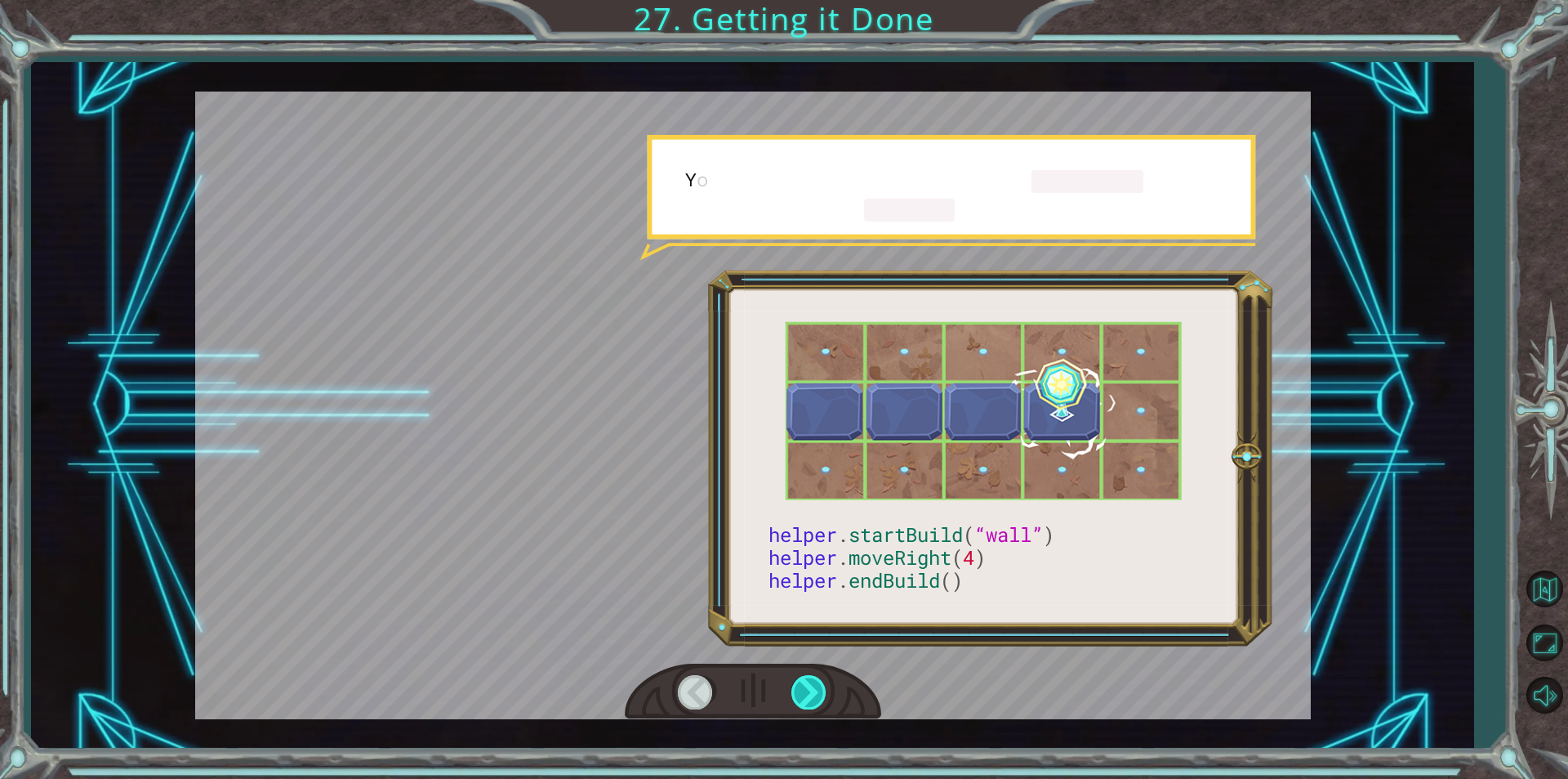
click at [815, 691] on div at bounding box center [809, 691] width 36 height 33
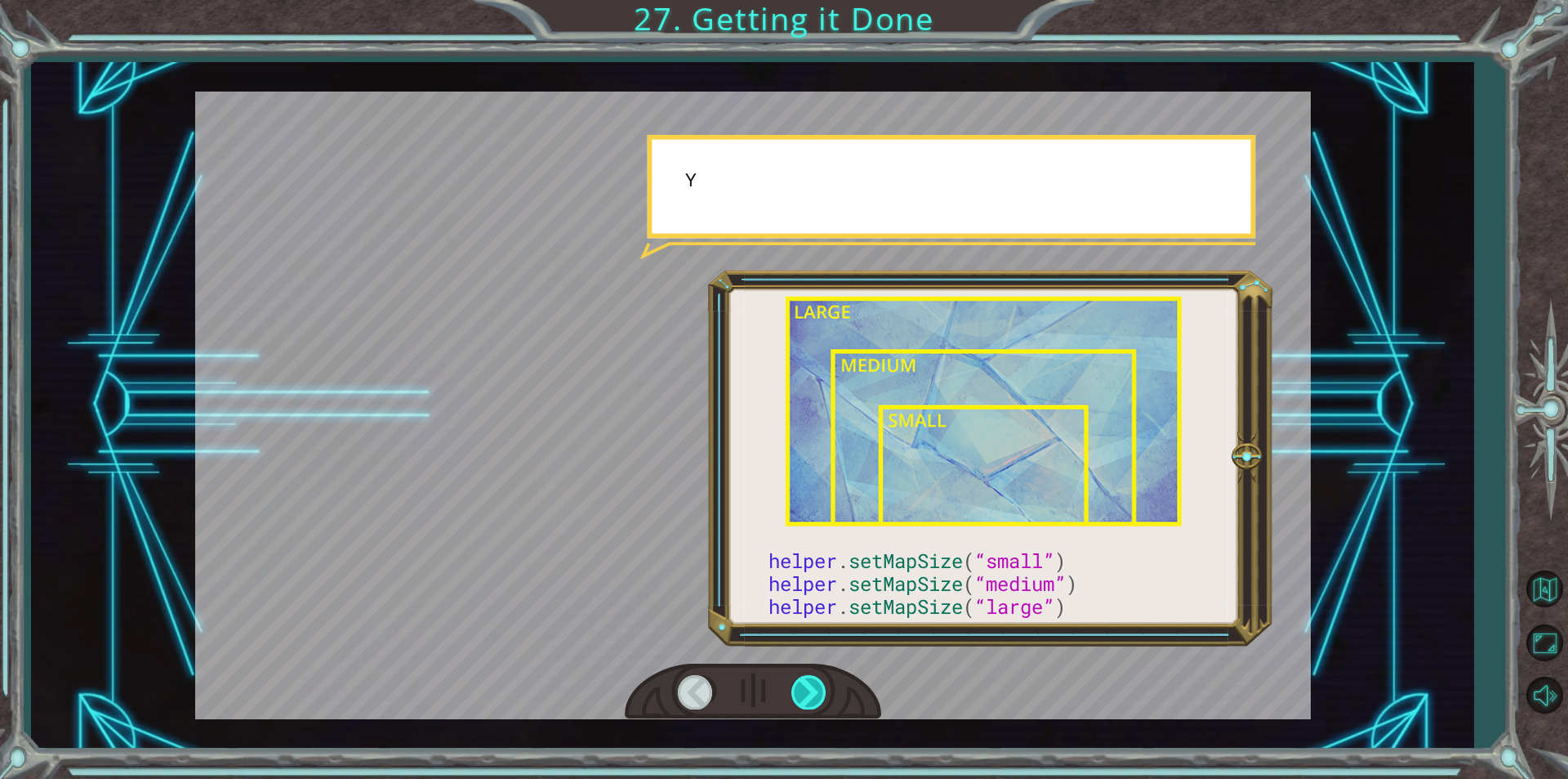
click at [815, 691] on div at bounding box center [809, 691] width 36 height 33
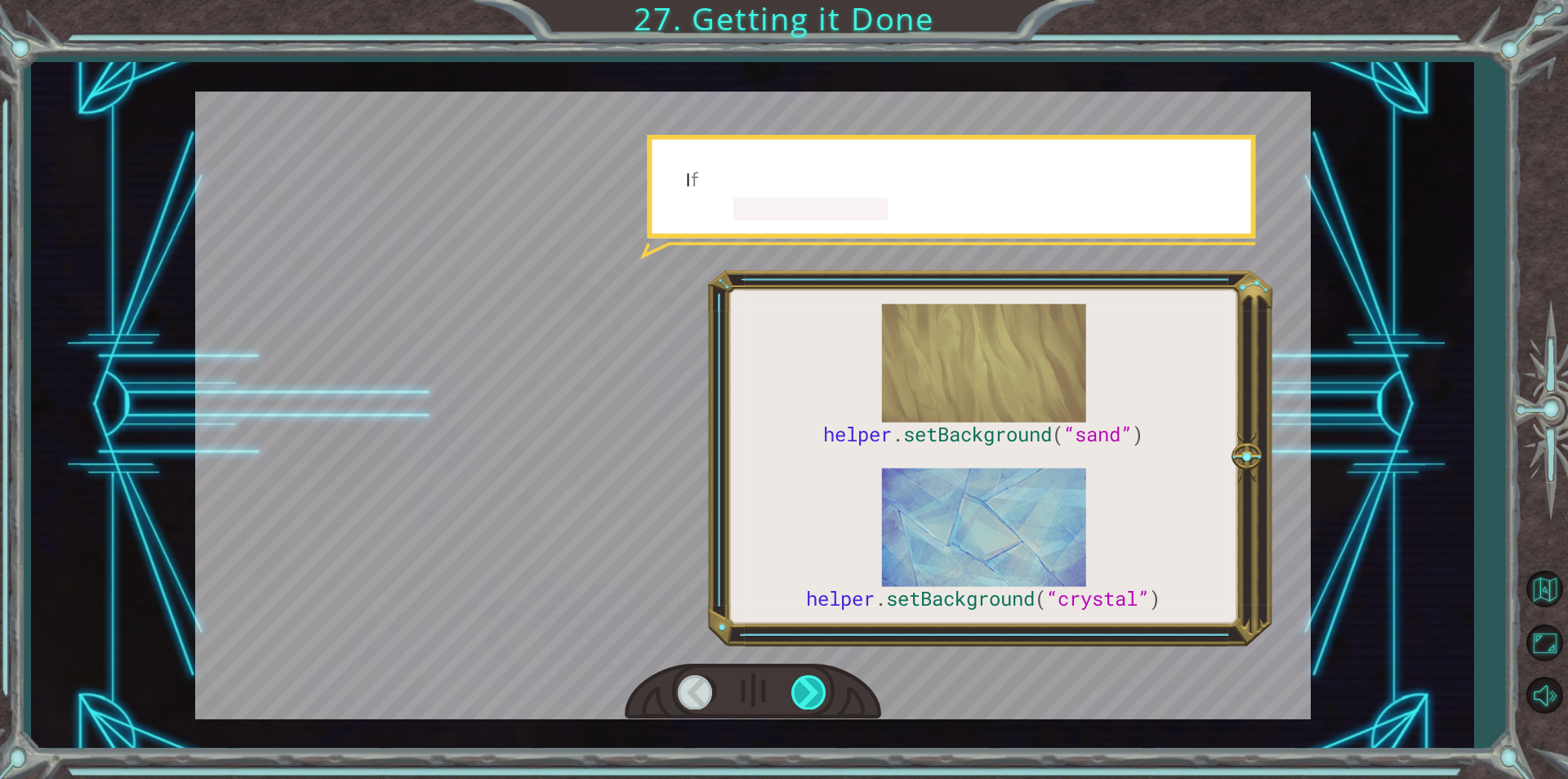
click at [815, 691] on div at bounding box center [809, 691] width 36 height 33
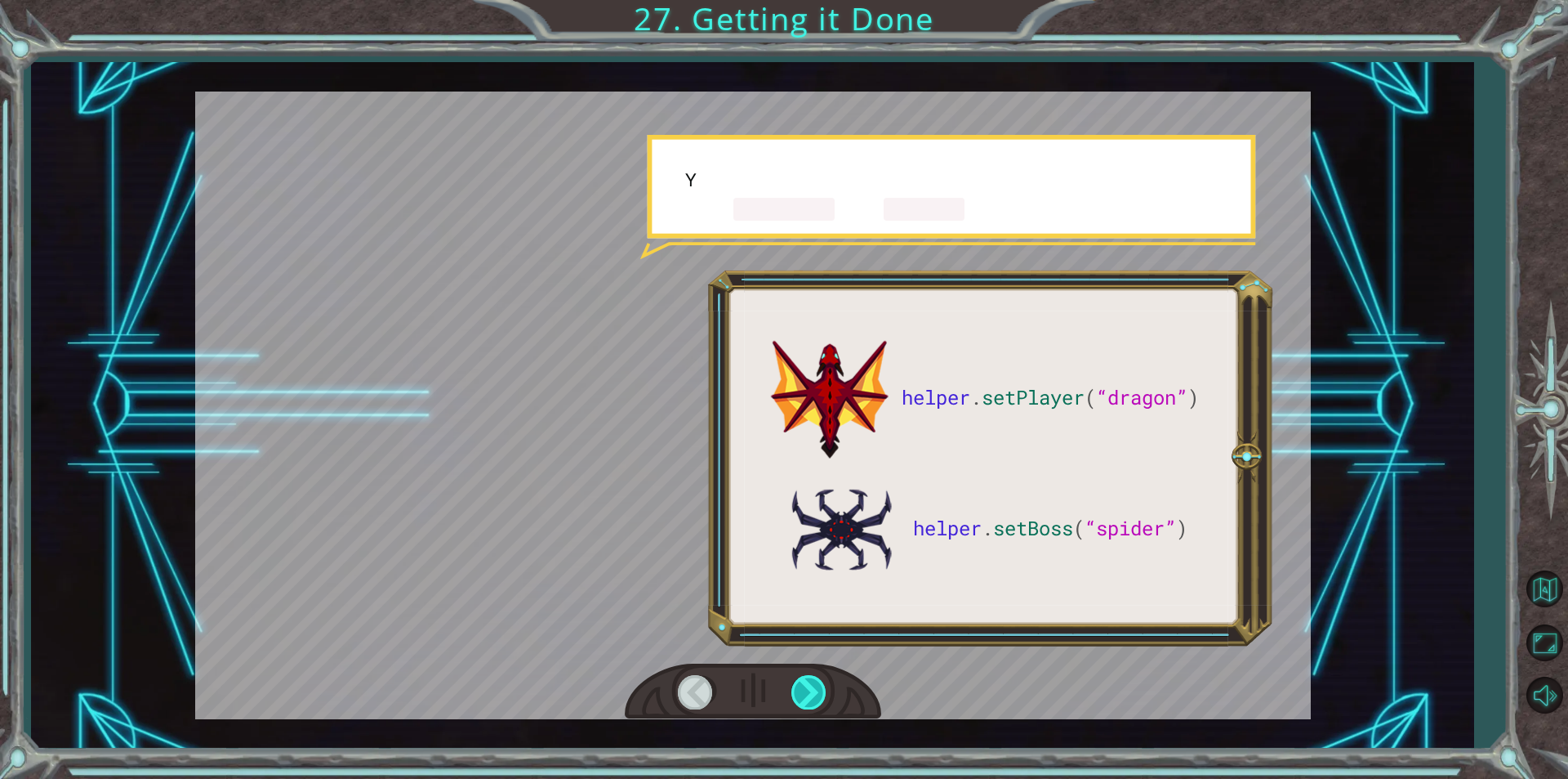
click at [815, 691] on div at bounding box center [809, 691] width 36 height 33
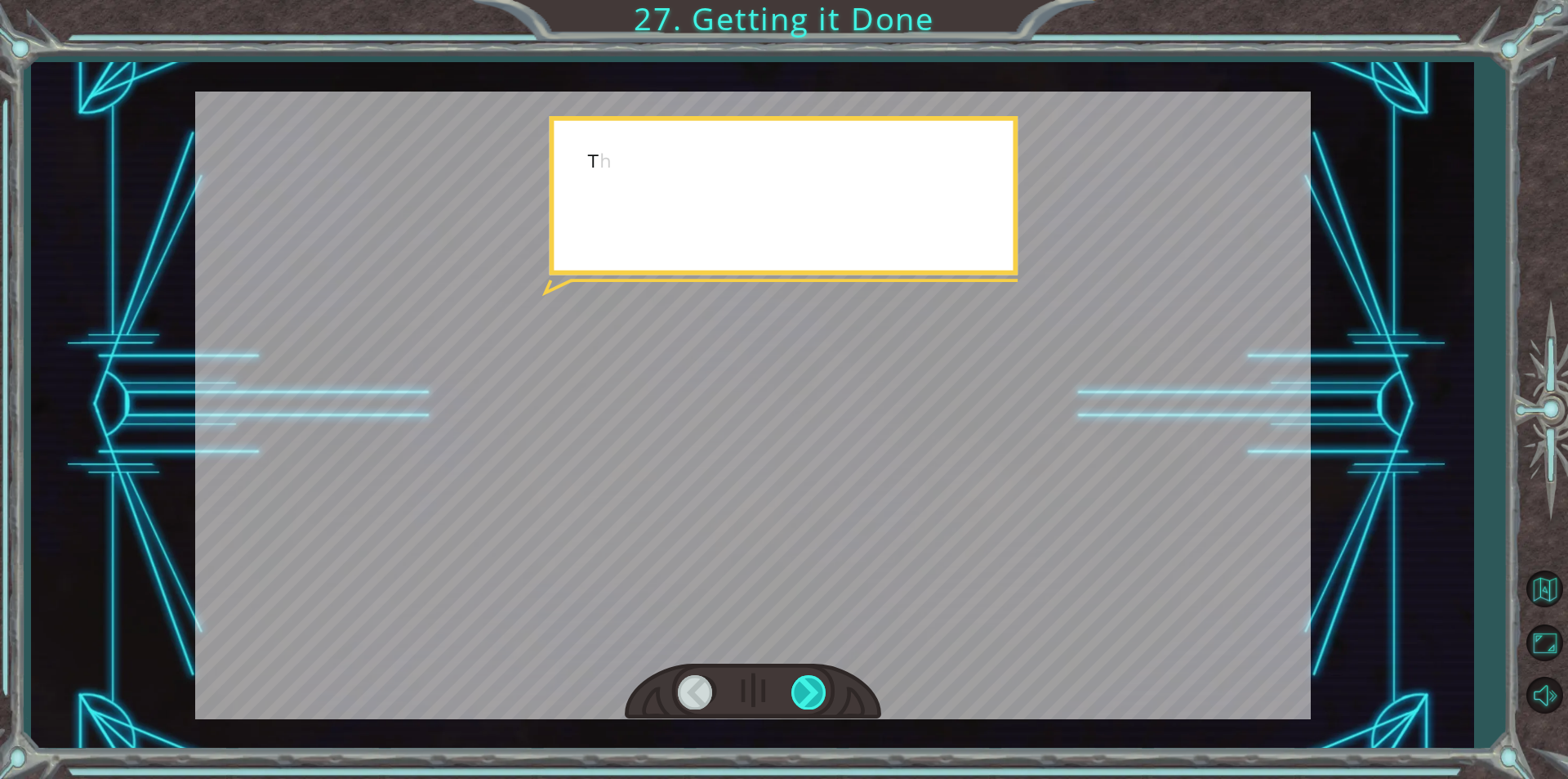
click at [815, 691] on div at bounding box center [809, 691] width 36 height 33
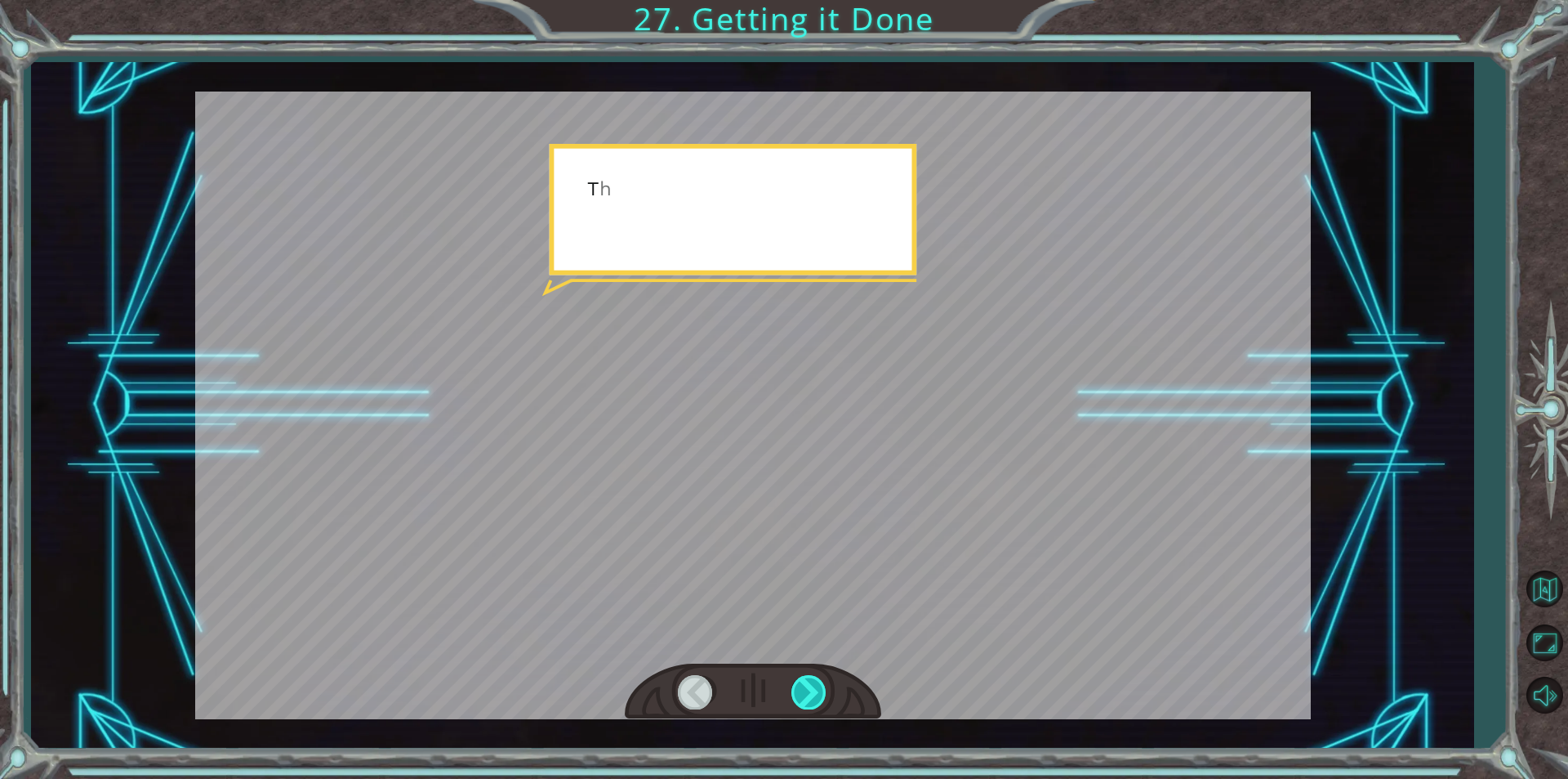
click at [815, 691] on div at bounding box center [809, 691] width 36 height 33
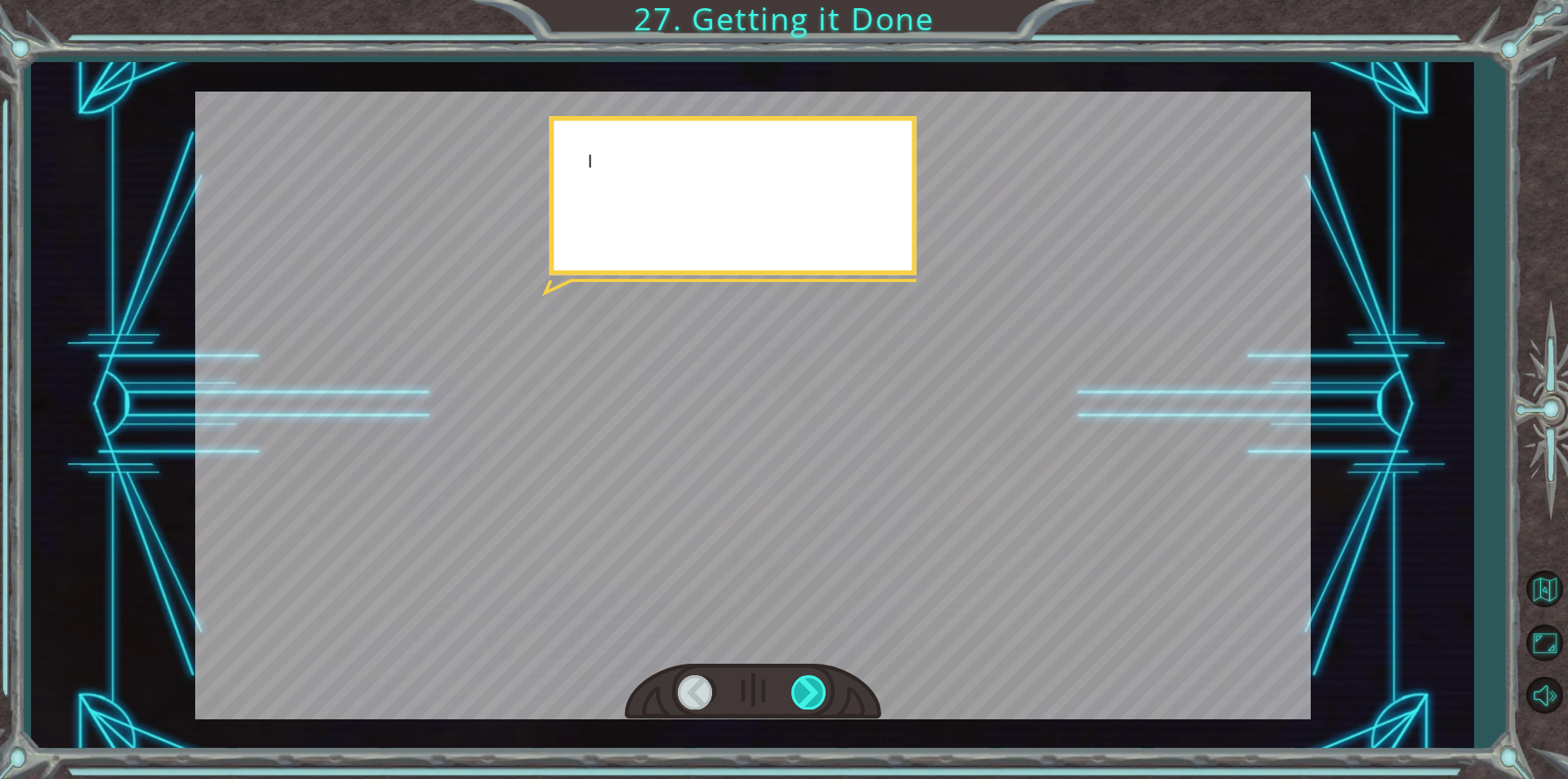
click at [815, 691] on div at bounding box center [809, 691] width 36 height 33
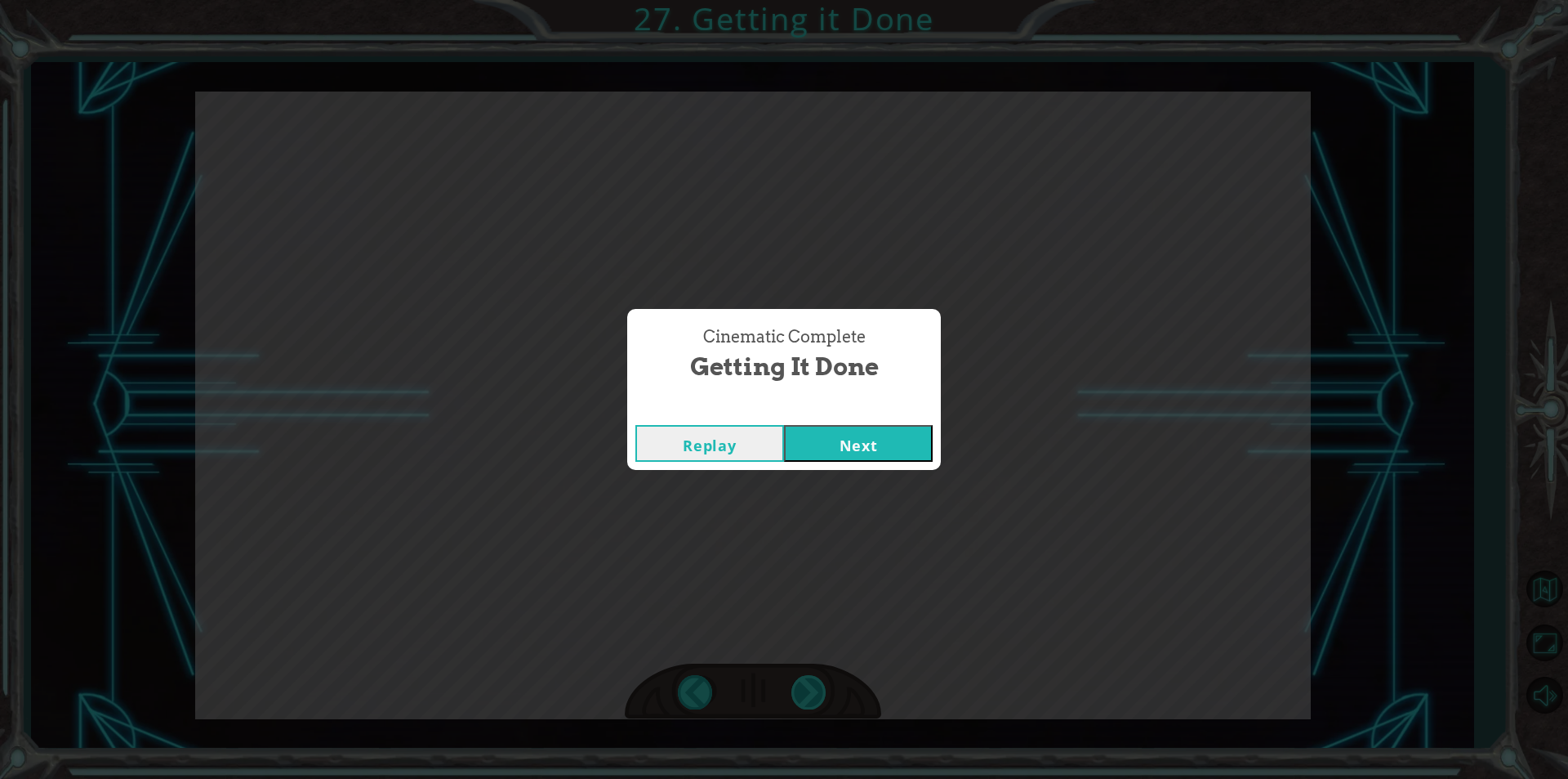
click at [815, 0] on div "helper . setPlayer ( “dragon” ) helper . setBoss ( “spider” ) G r e a t ! Y o u…" at bounding box center [784, 0] width 1568 height 0
click at [815, 691] on div "Cinematic Complete Getting it Done Replay Next" at bounding box center [784, 389] width 1568 height 779
click at [870, 455] on button "Next" at bounding box center [859, 444] width 149 height 36
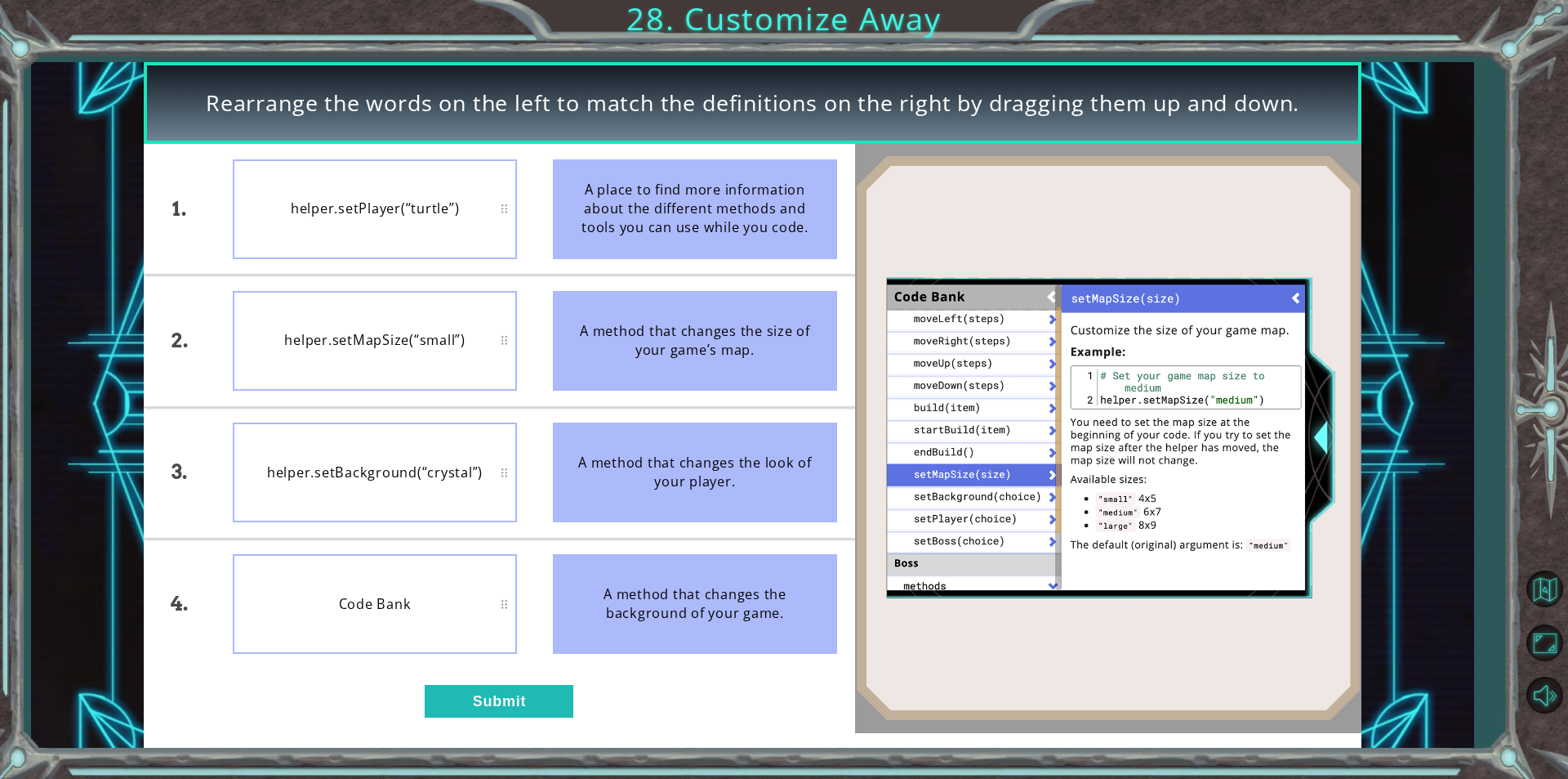
drag, startPoint x: 740, startPoint y: 197, endPoint x: 682, endPoint y: 613, distance: 420.0
click at [682, 613] on ul "A place to find more information about the different methods and tools you can …" at bounding box center [695, 406] width 320 height 526
click at [460, 702] on button "Submit" at bounding box center [500, 701] width 149 height 32
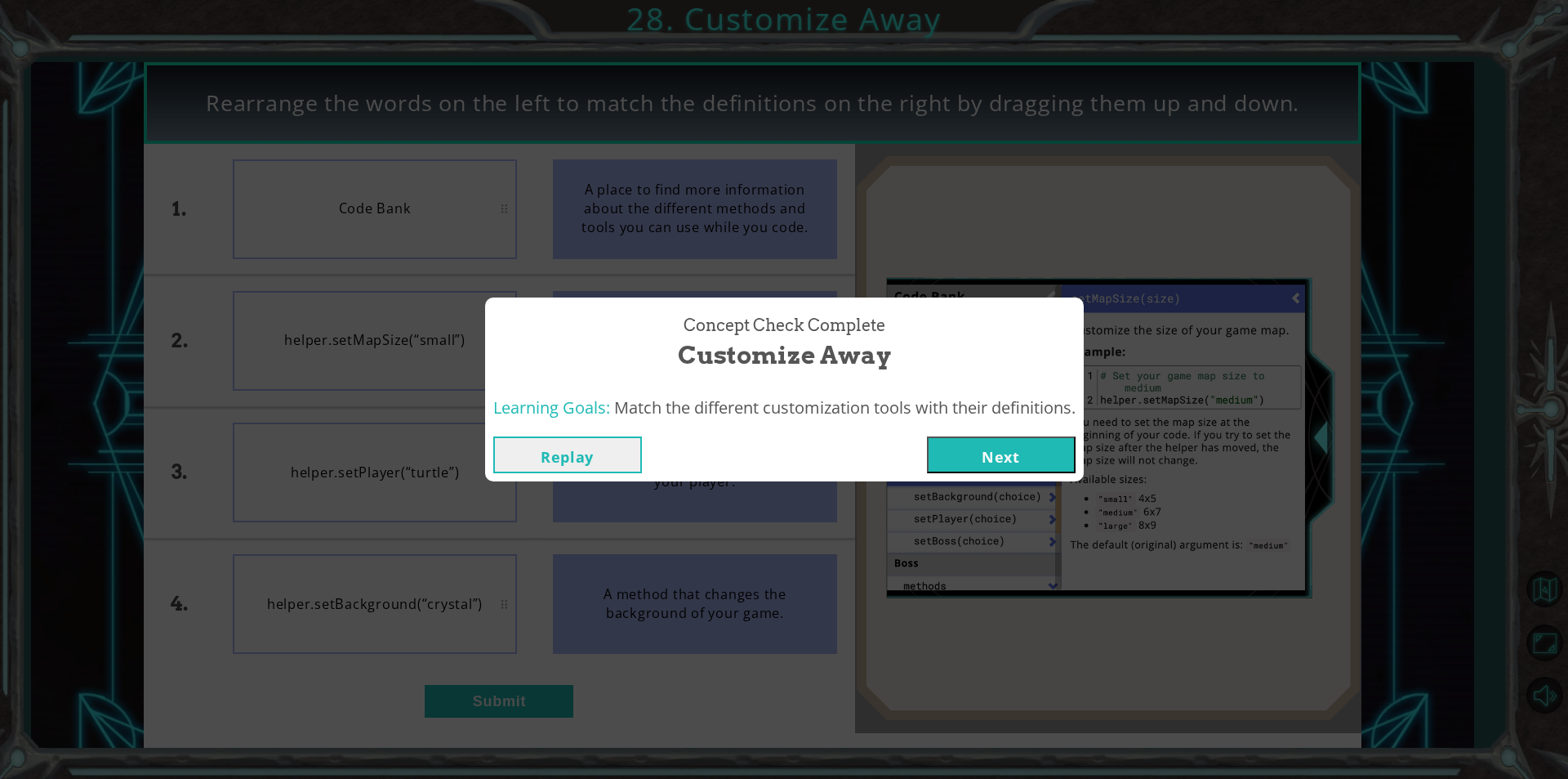
click at [966, 444] on button "Next" at bounding box center [1001, 455] width 149 height 36
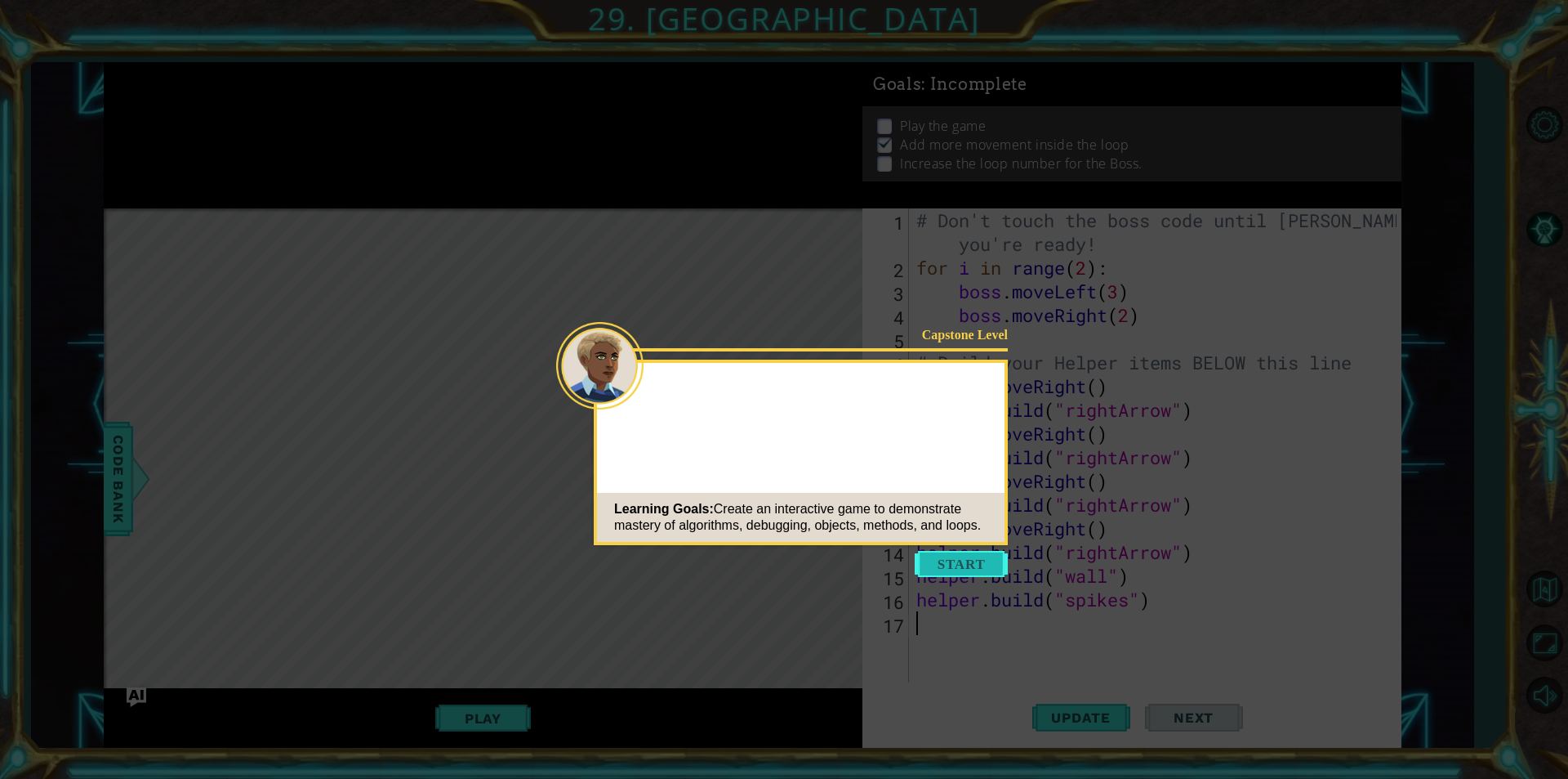
click at [955, 549] on icon at bounding box center [784, 389] width 1568 height 779
click at [958, 559] on button "Start" at bounding box center [960, 563] width 93 height 26
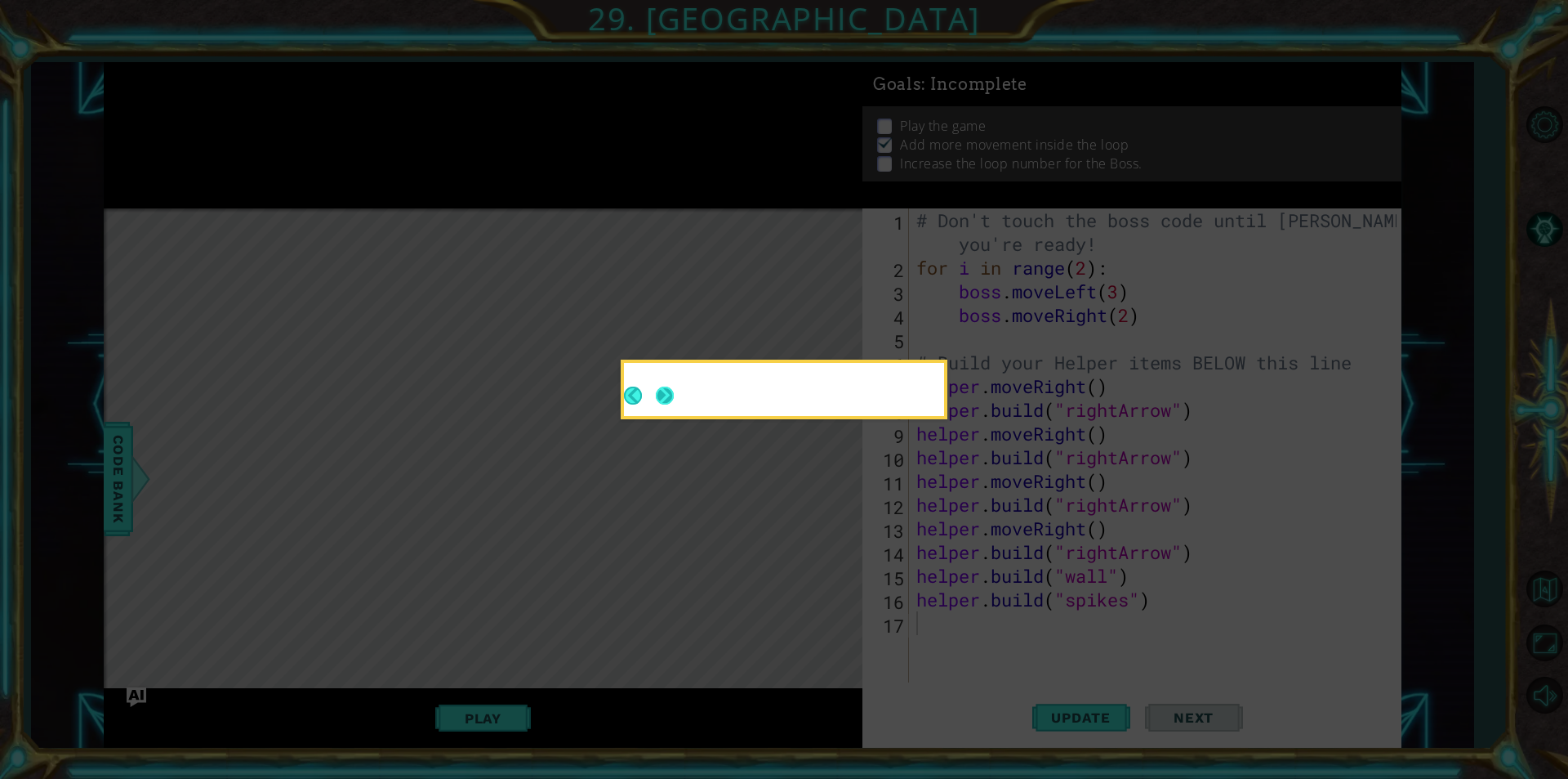
click at [665, 401] on button "Next" at bounding box center [664, 395] width 18 height 18
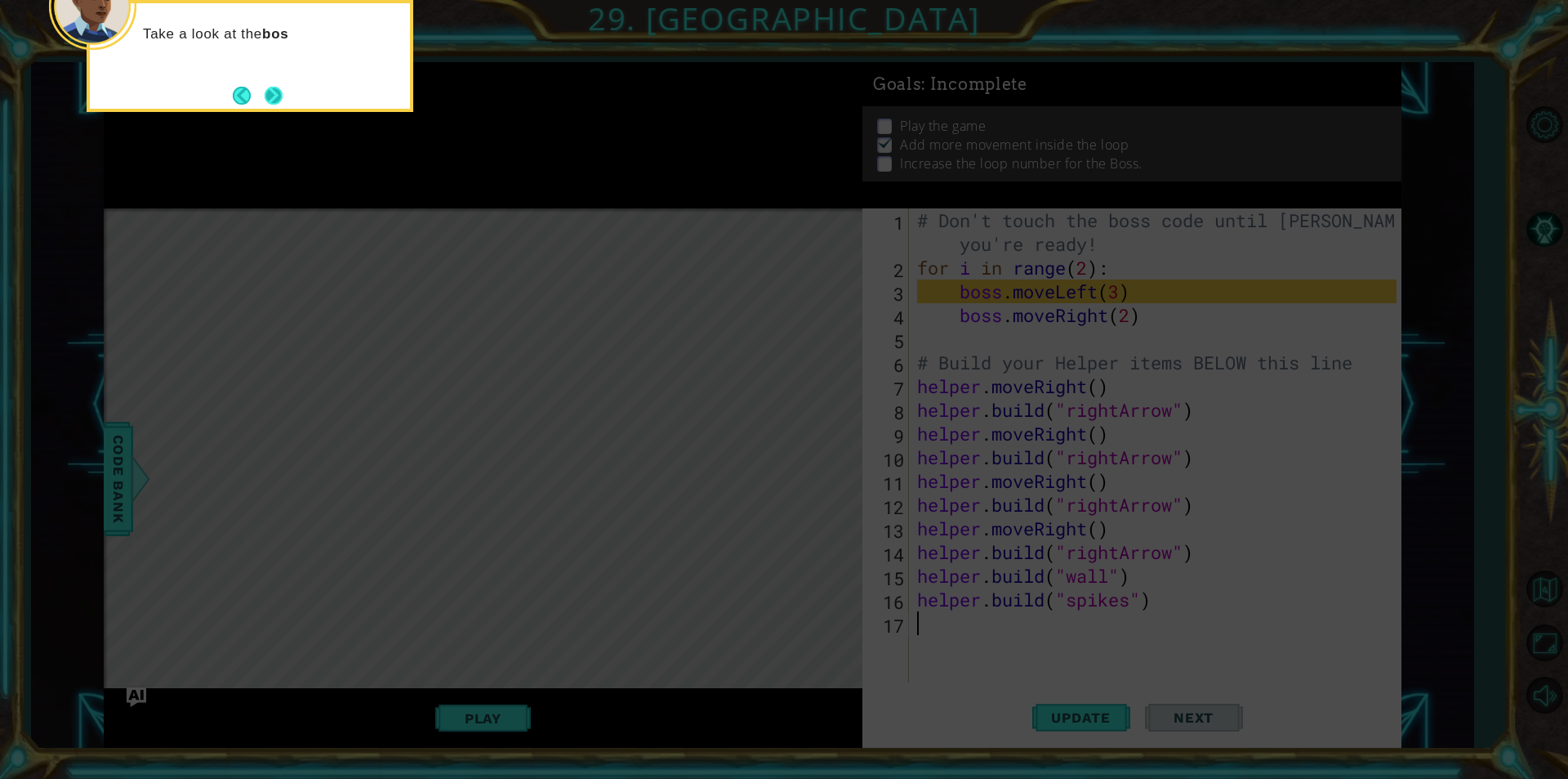
click at [279, 98] on button "Next" at bounding box center [273, 96] width 21 height 21
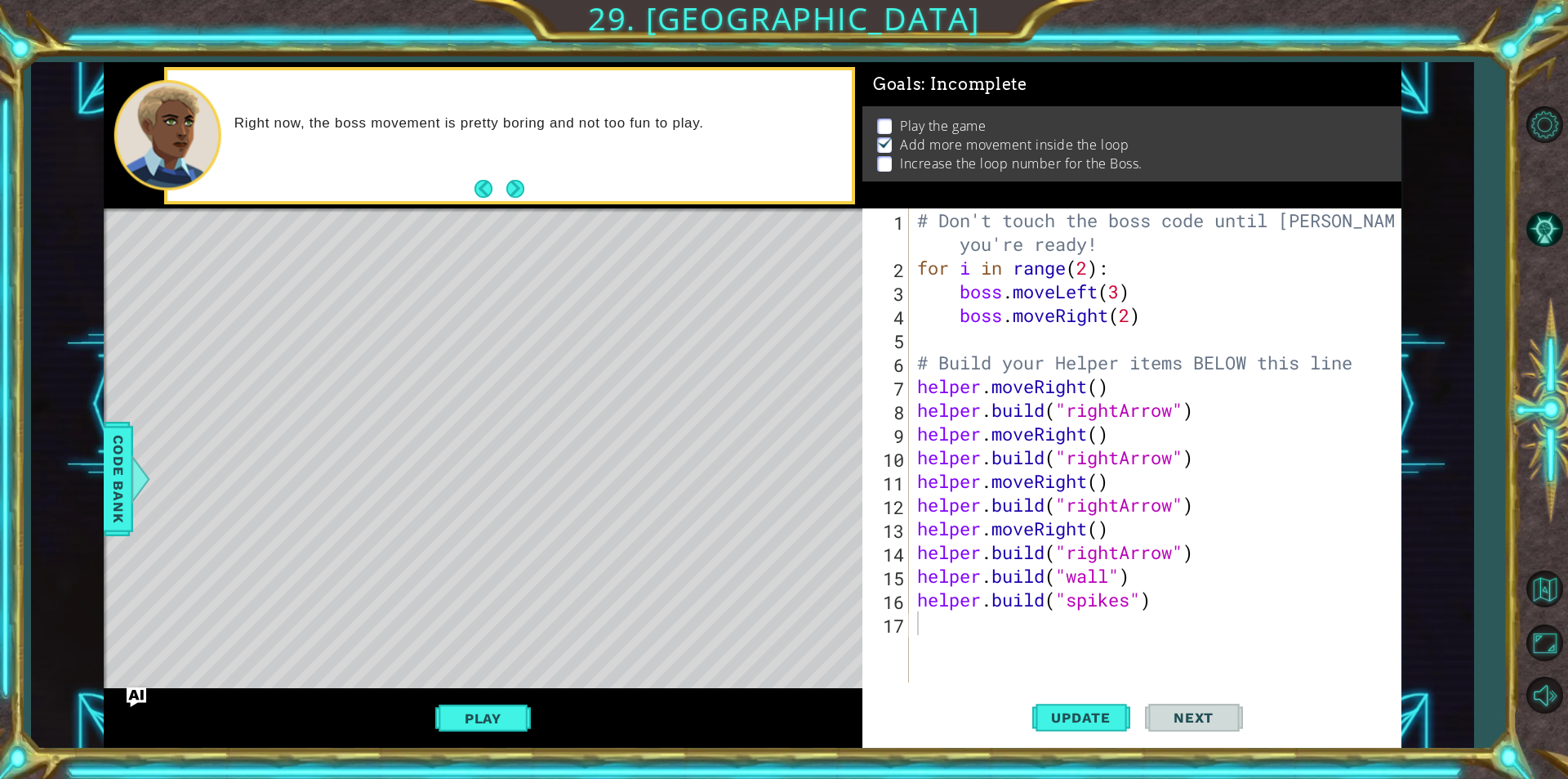
click at [526, 184] on div "Right now, the boss movement is pretty boring and not too fun to play." at bounding box center [509, 136] width 684 height 131
click at [520, 188] on button "Next" at bounding box center [515, 188] width 18 height 18
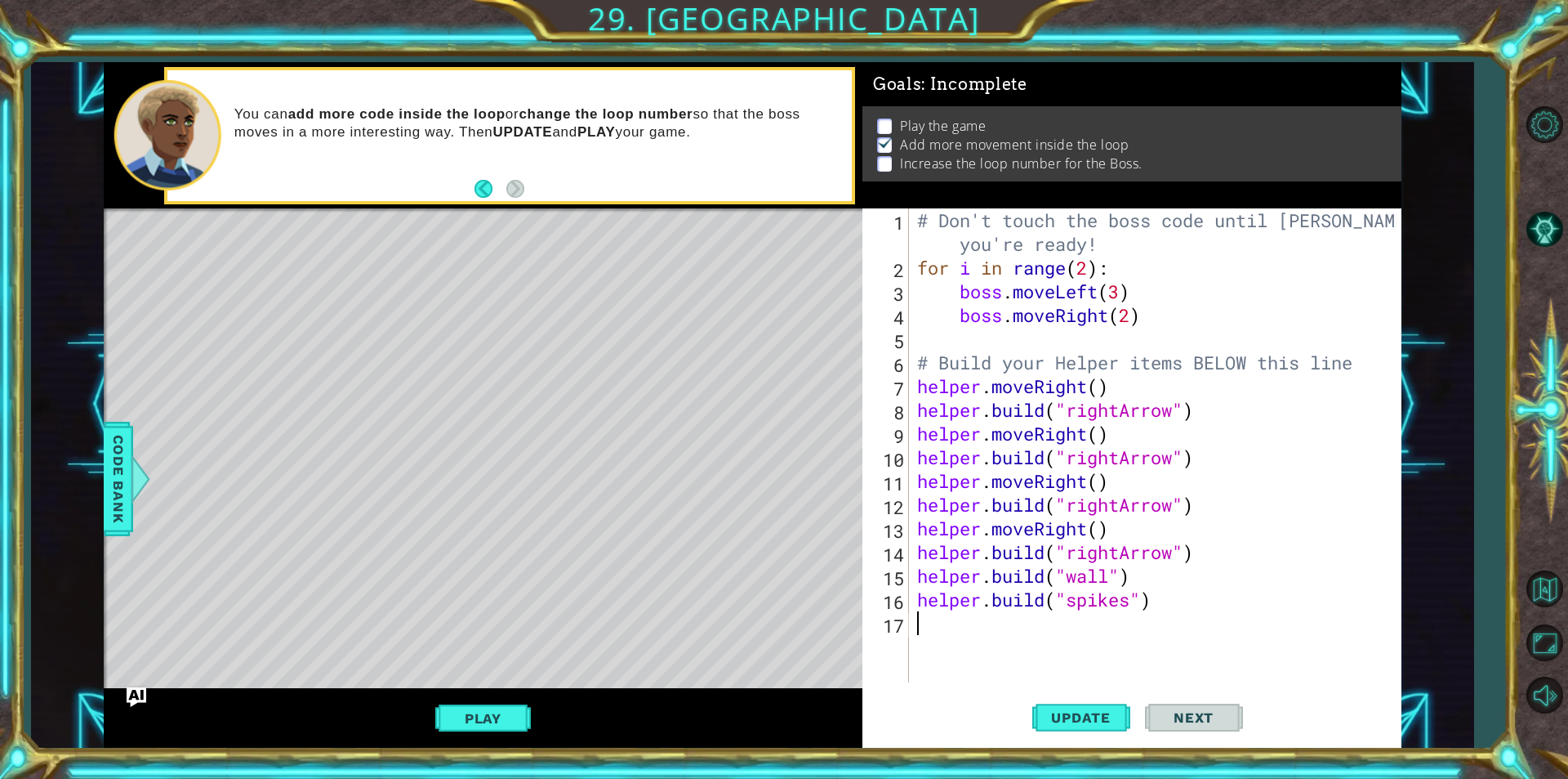
click at [1081, 260] on div "# Don't touch the boss code until [PERSON_NAME] says you're ready! for i in ran…" at bounding box center [1160, 481] width 491 height 545
click at [1084, 262] on div "# Don't touch the boss code until [PERSON_NAME] says you're ready! for i in ran…" at bounding box center [1160, 481] width 491 height 545
click at [1085, 264] on div "# Don't touch the boss code until [PERSON_NAME] says you're ready! for i in ran…" at bounding box center [1160, 481] width 491 height 545
type textarea "for i in range(4):"
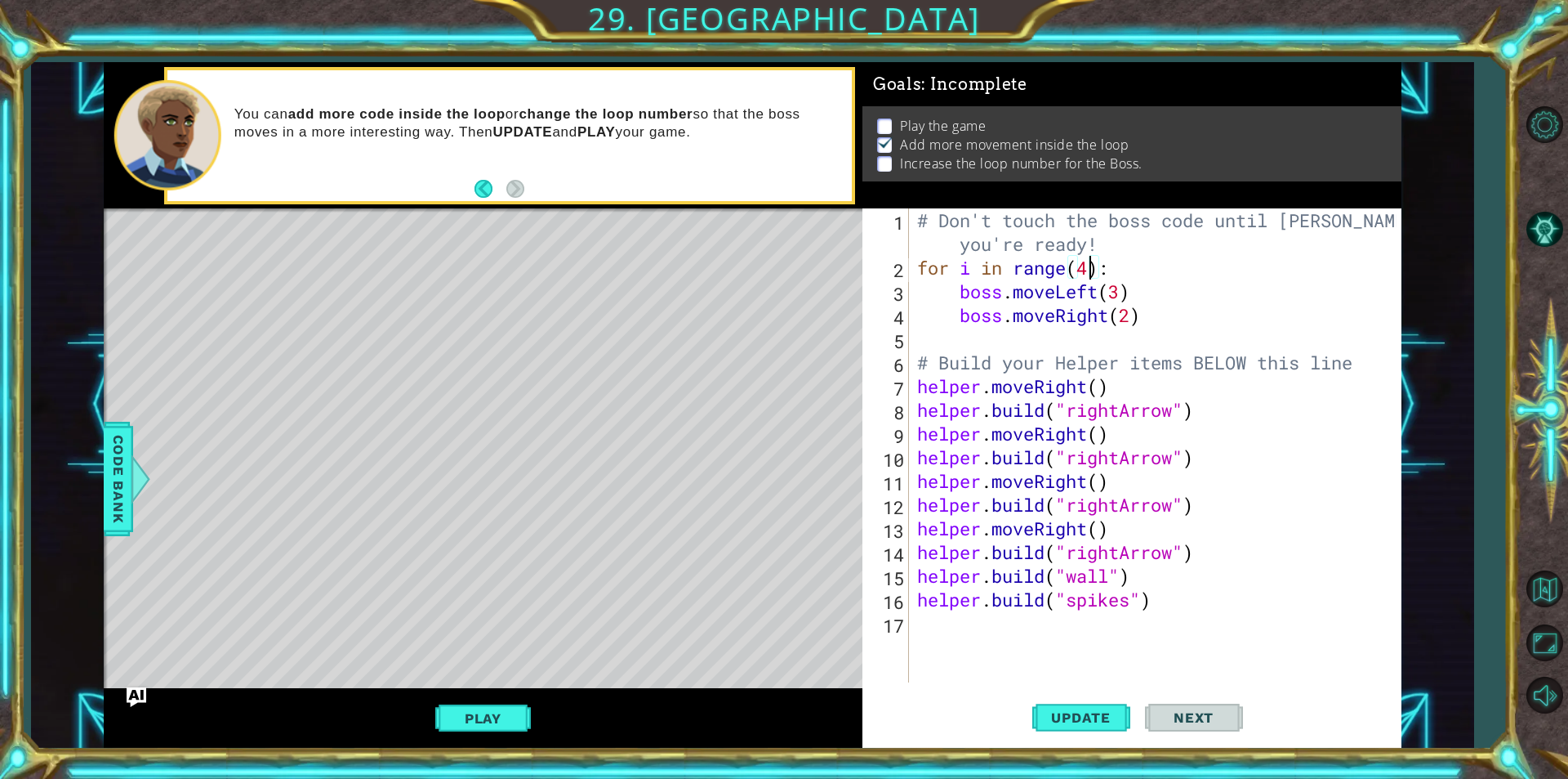
click at [984, 343] on div "# Don't touch the boss code until [PERSON_NAME] says you're ready! for i in ran…" at bounding box center [1160, 481] width 491 height 545
type textarea "b"
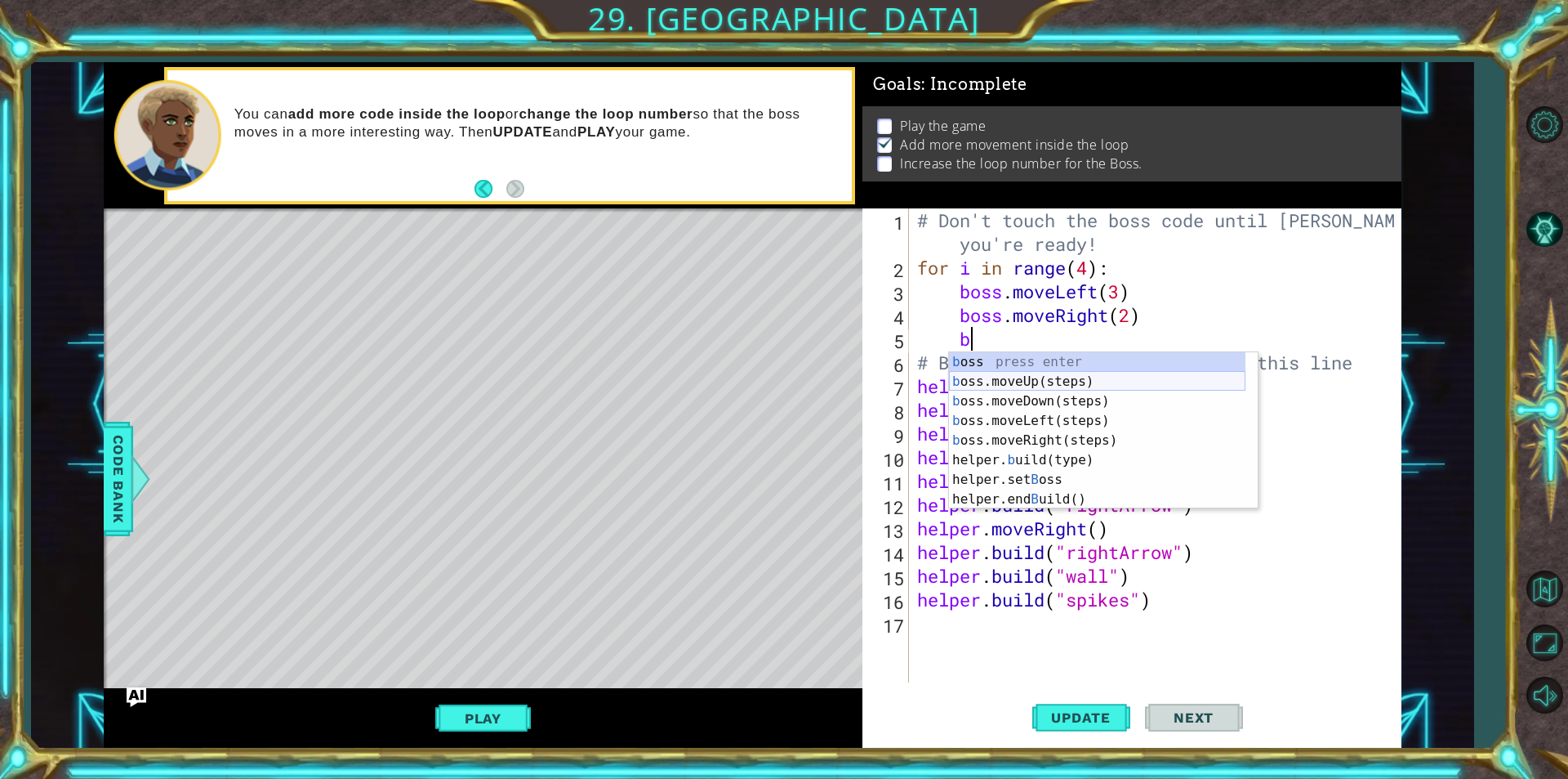
click at [1094, 380] on div "b oss press enter b oss.moveUp(steps) press enter b oss.moveDown(steps) press e…" at bounding box center [1097, 449] width 296 height 196
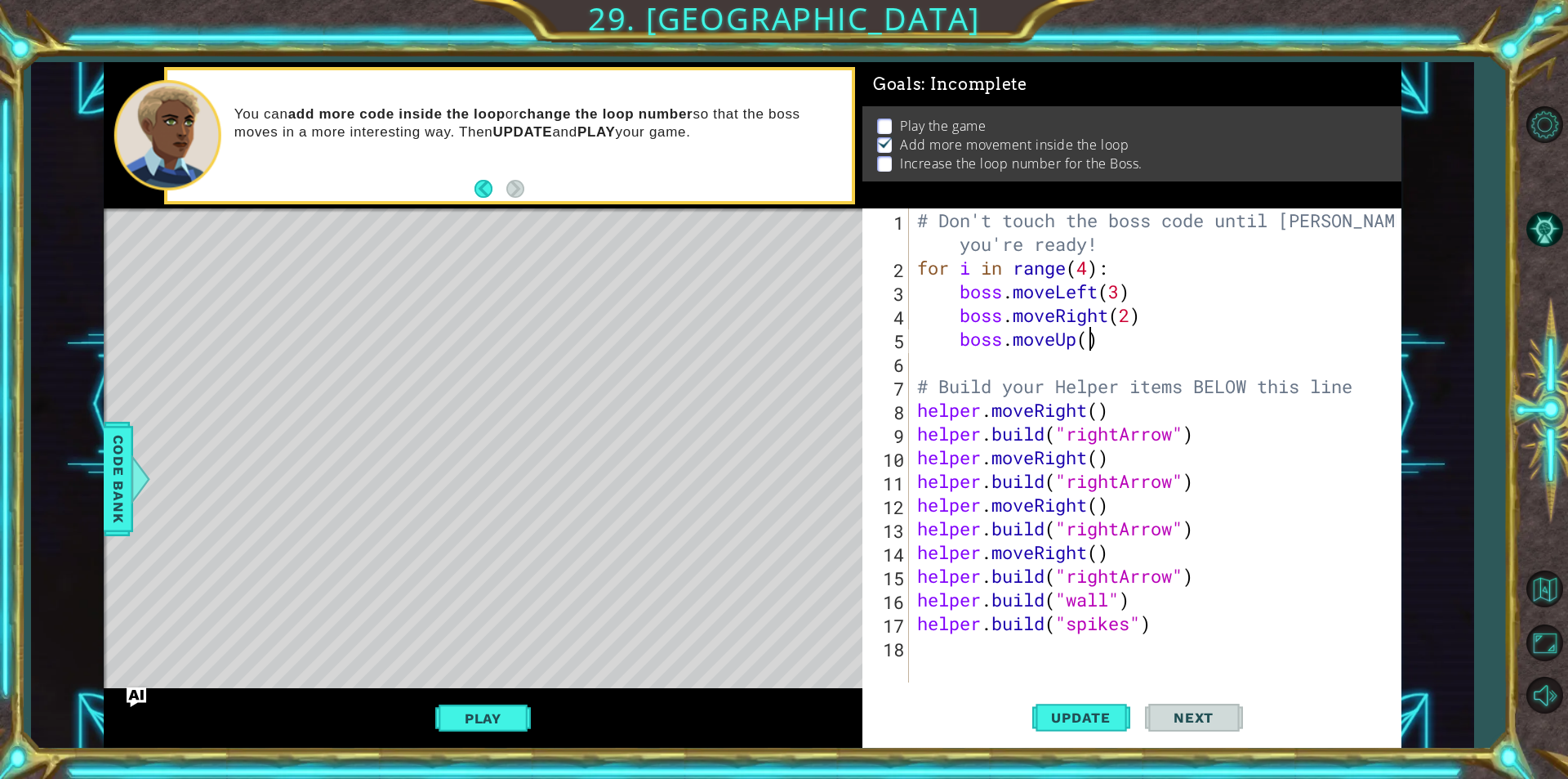
click at [1091, 340] on div "# Don't touch the boss code until [PERSON_NAME] says you're ready! for i in ran…" at bounding box center [1160, 481] width 491 height 545
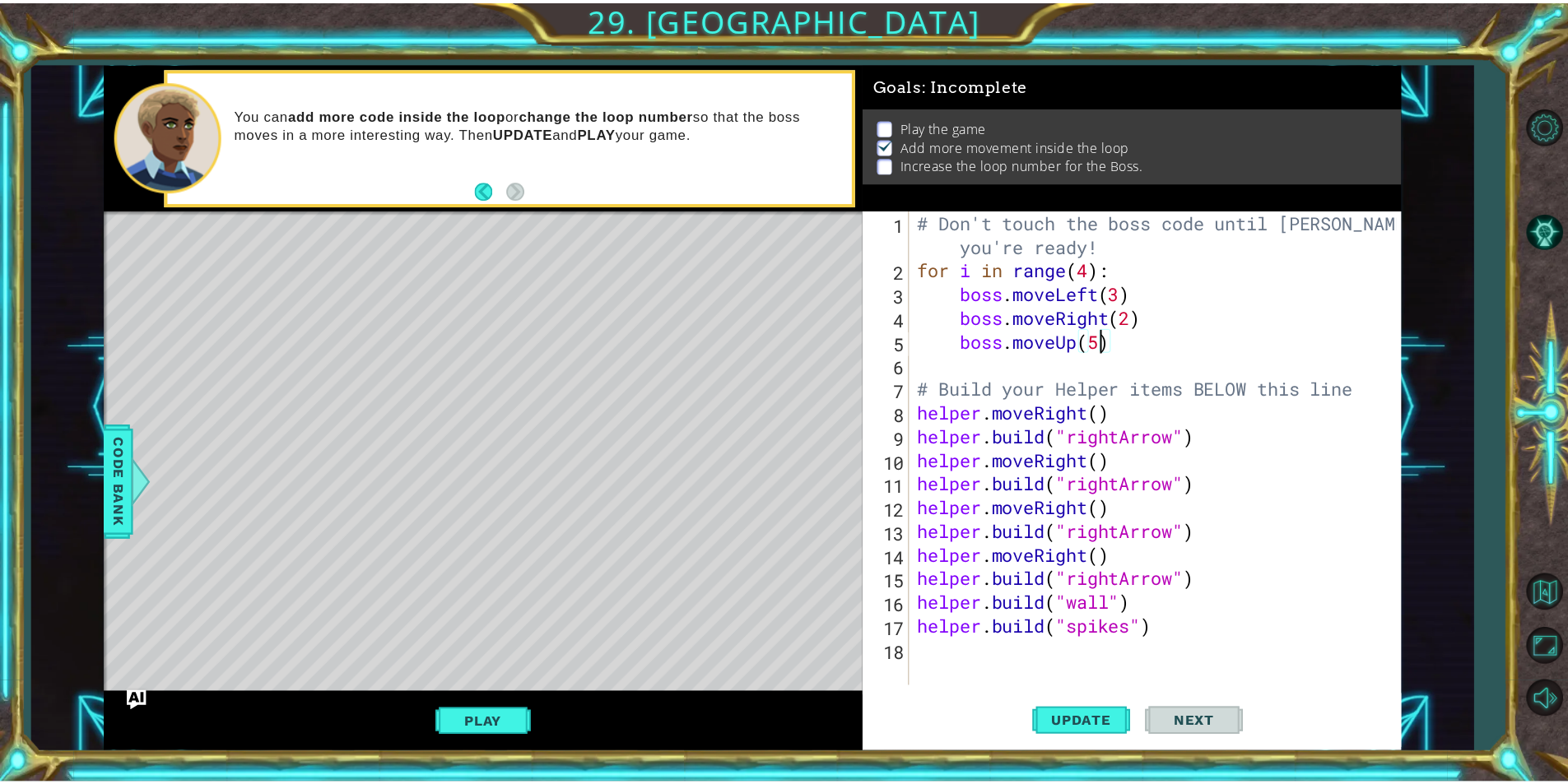
scroll to position [0, 8]
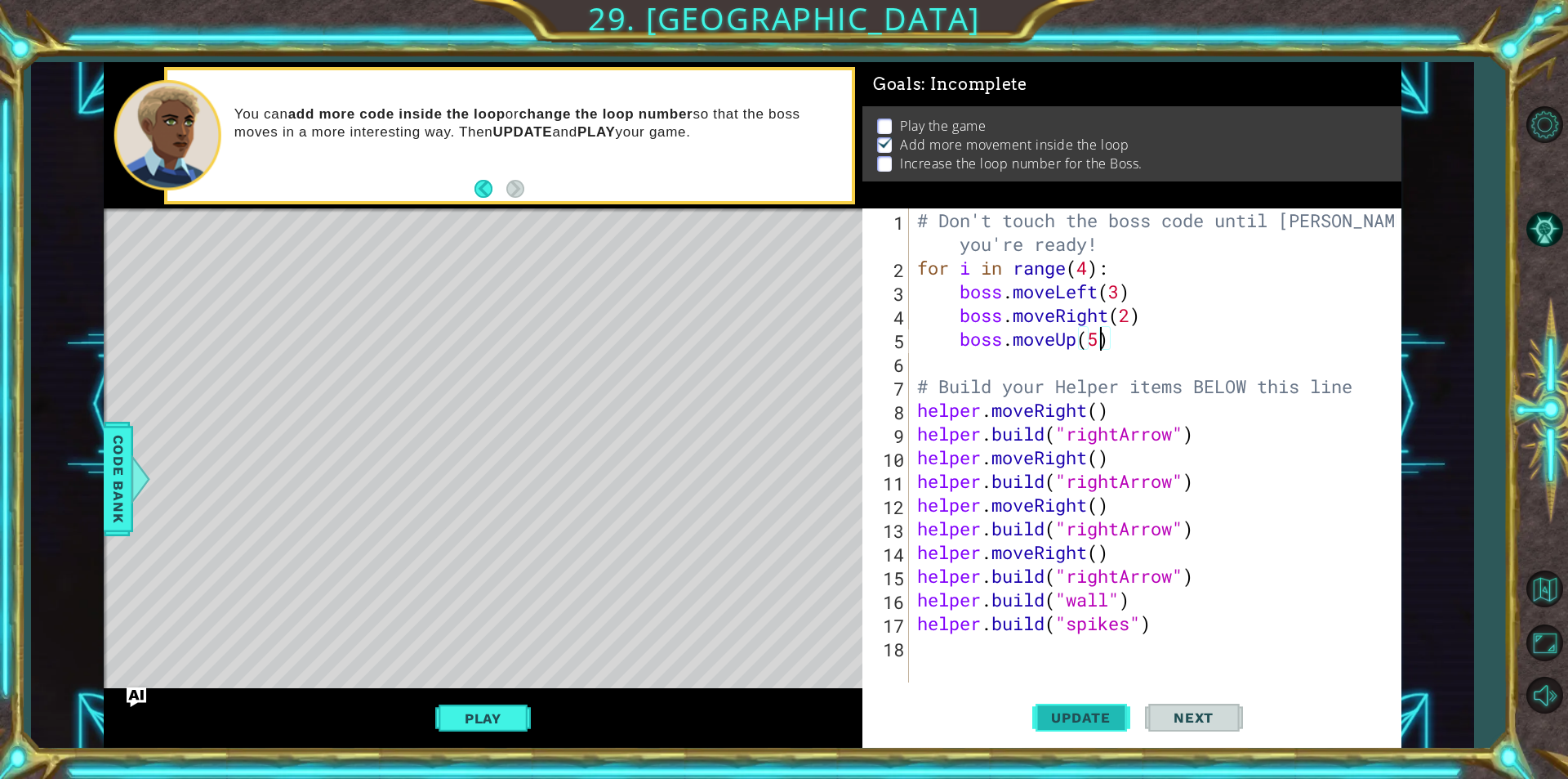
type textarea "boss.moveUp(5)"
click at [1103, 712] on span "Update" at bounding box center [1081, 717] width 93 height 16
click at [505, 709] on button "Play" at bounding box center [483, 718] width 96 height 31
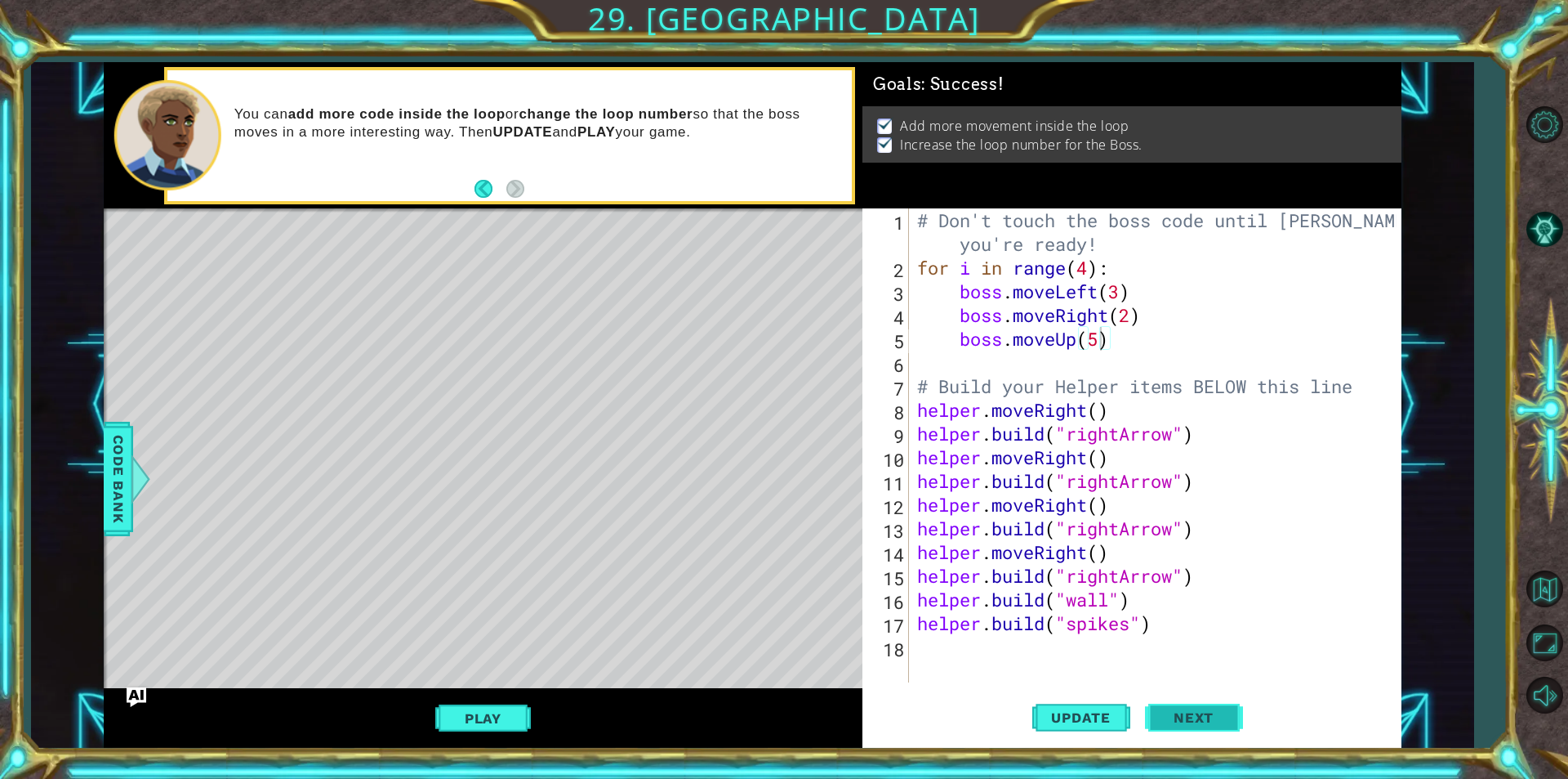
click at [1196, 716] on span "Next" at bounding box center [1193, 719] width 73 height 16
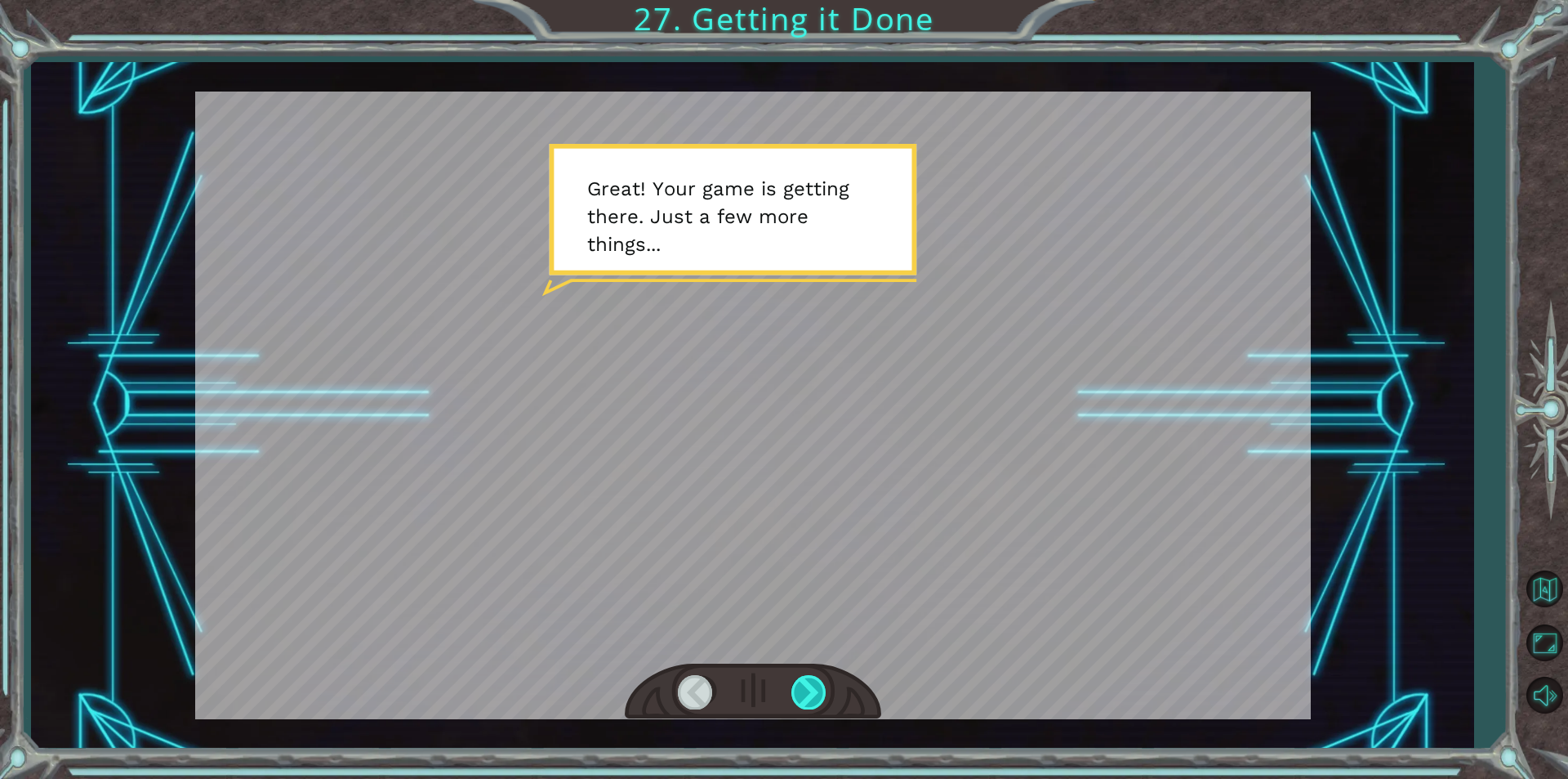
click at [824, 698] on div at bounding box center [809, 691] width 36 height 33
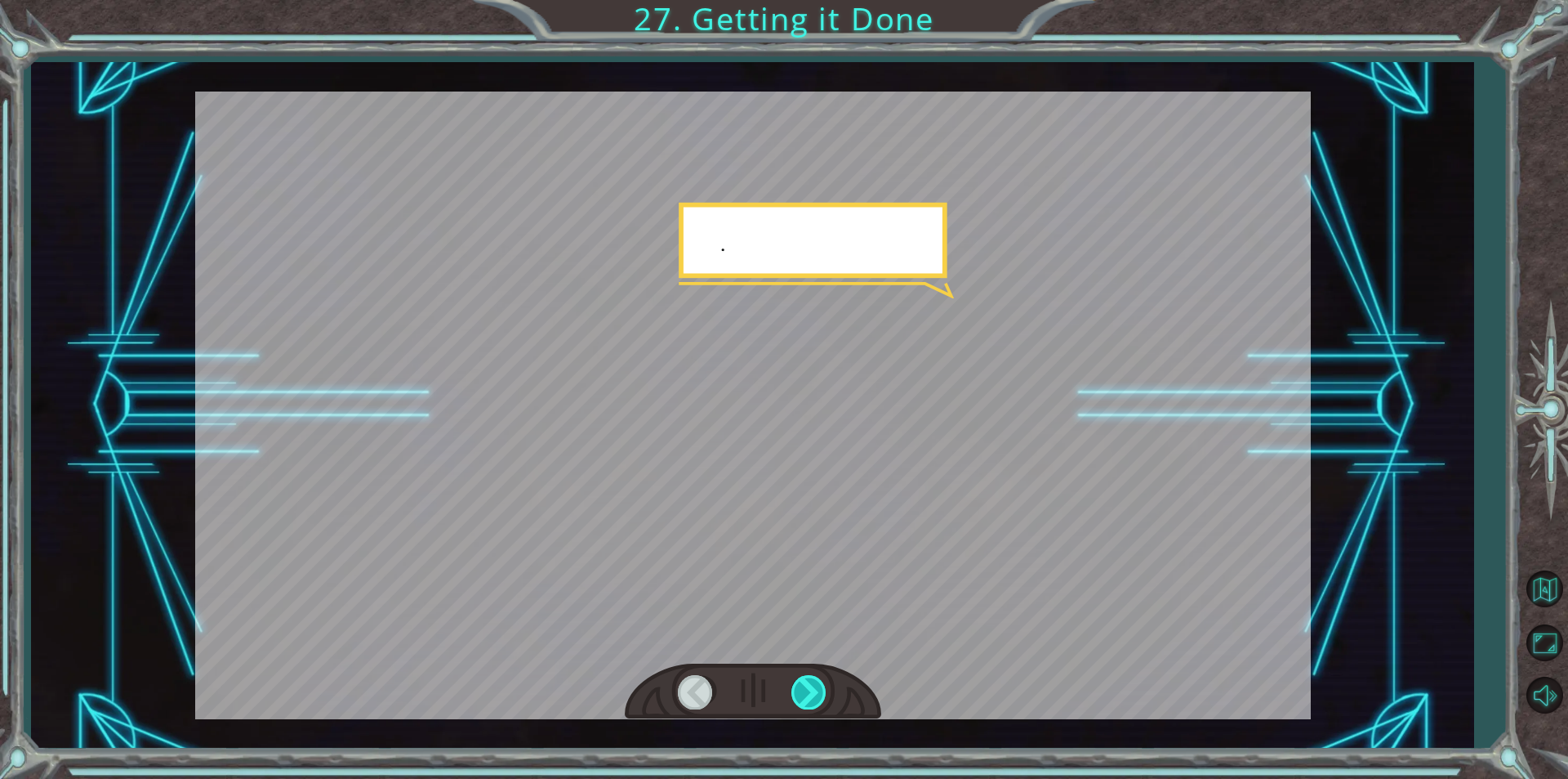
click at [818, 698] on div at bounding box center [809, 691] width 36 height 33
click at [818, 699] on div at bounding box center [809, 691] width 36 height 33
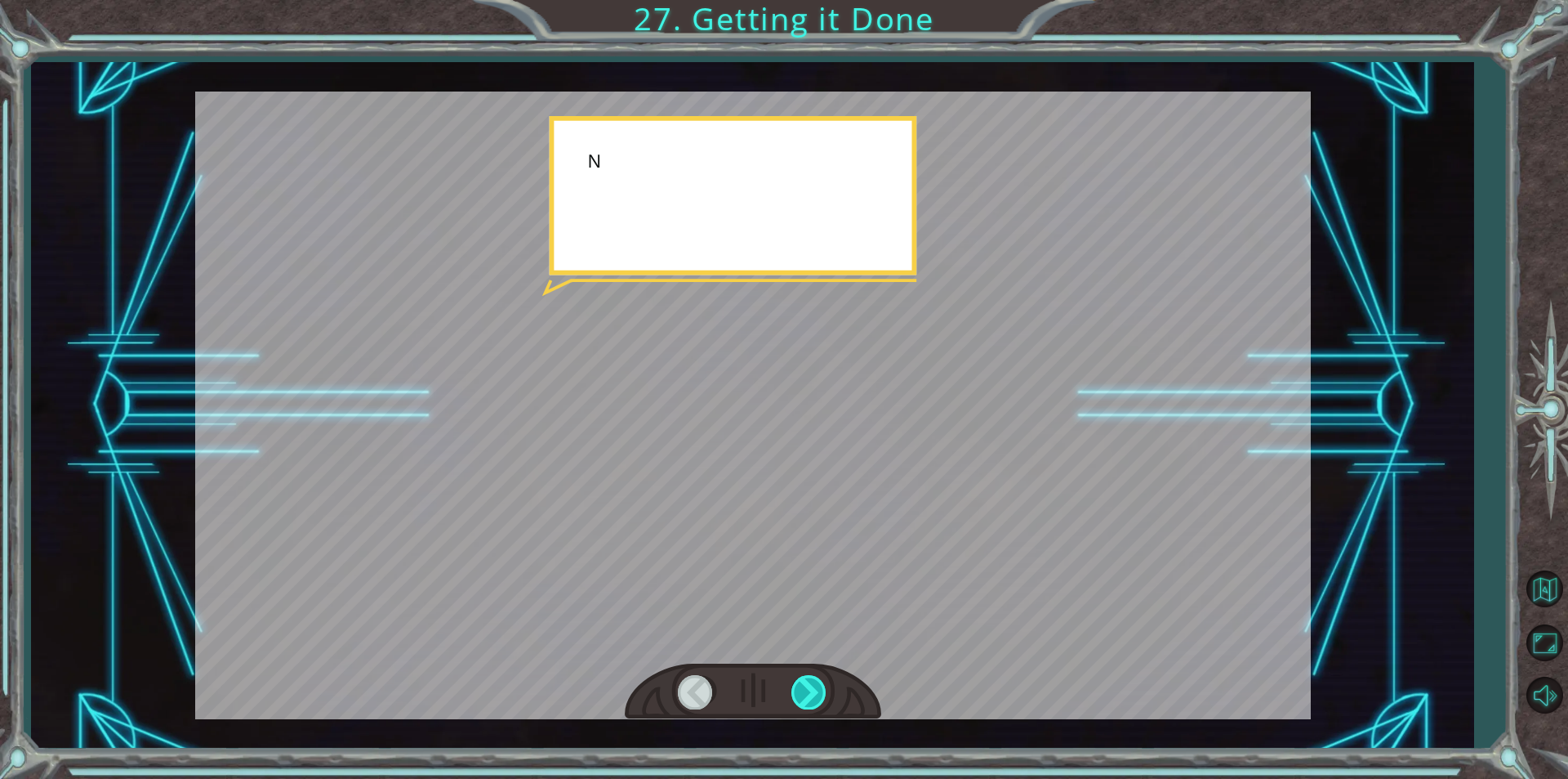
click at [818, 699] on div at bounding box center [809, 691] width 36 height 33
click at [815, 699] on div at bounding box center [809, 691] width 36 height 33
click at [814, 699] on div at bounding box center [809, 691] width 36 height 33
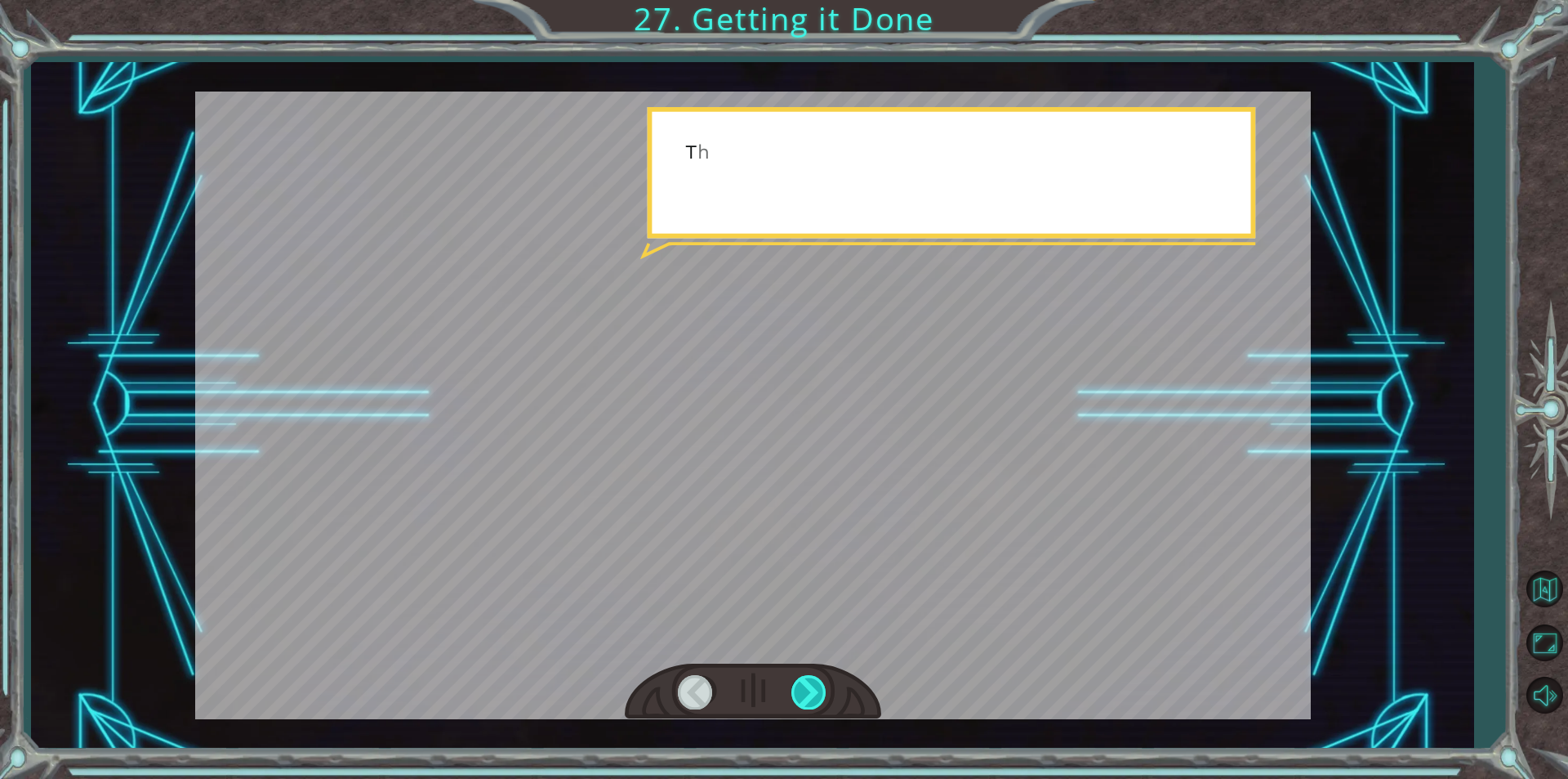
click at [815, 699] on div at bounding box center [809, 691] width 36 height 33
click at [814, 699] on div at bounding box center [809, 691] width 36 height 33
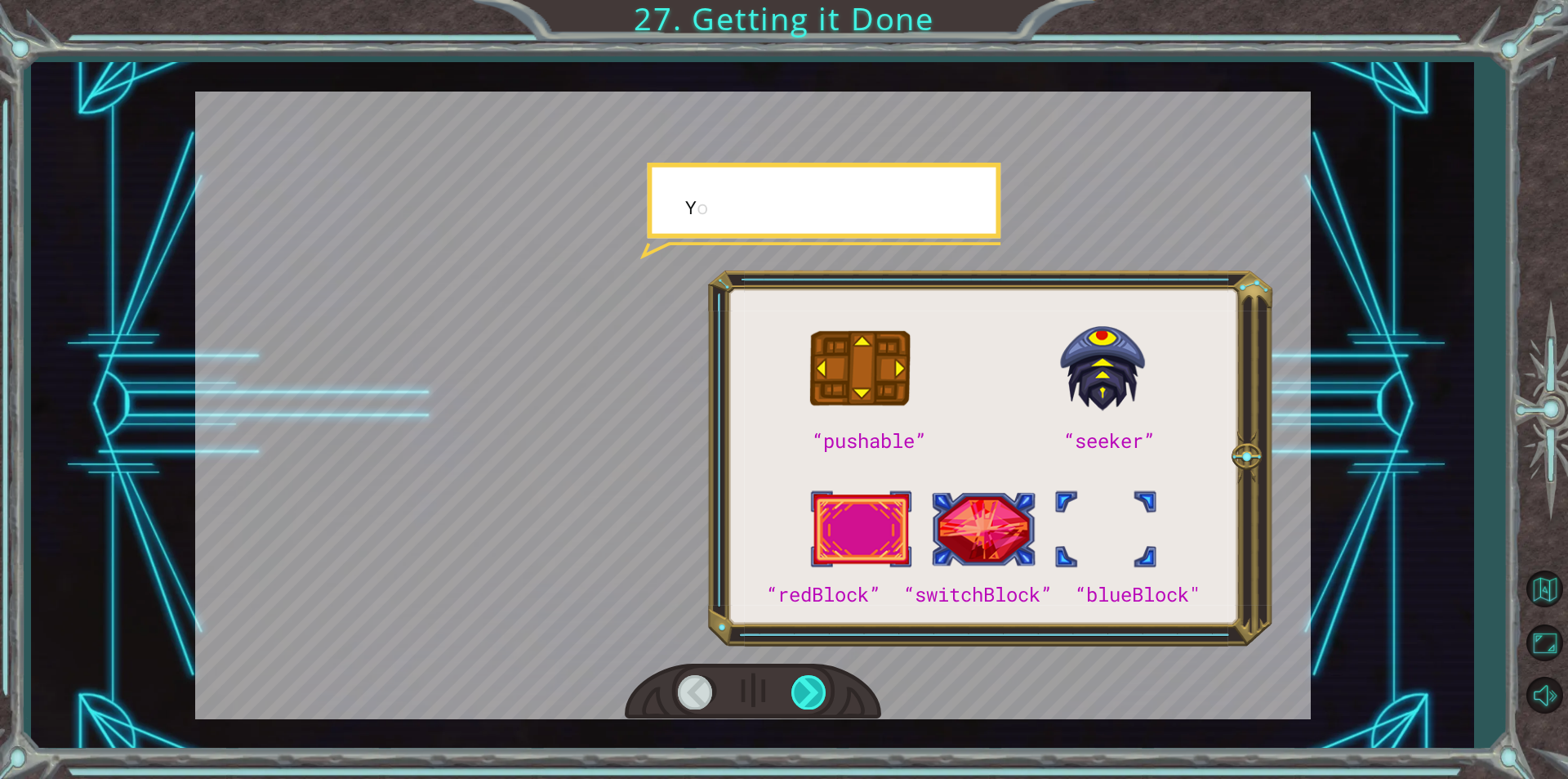
click at [817, 699] on div at bounding box center [809, 691] width 36 height 33
click at [814, 699] on div at bounding box center [809, 691] width 36 height 33
click at [812, 698] on div at bounding box center [809, 691] width 36 height 33
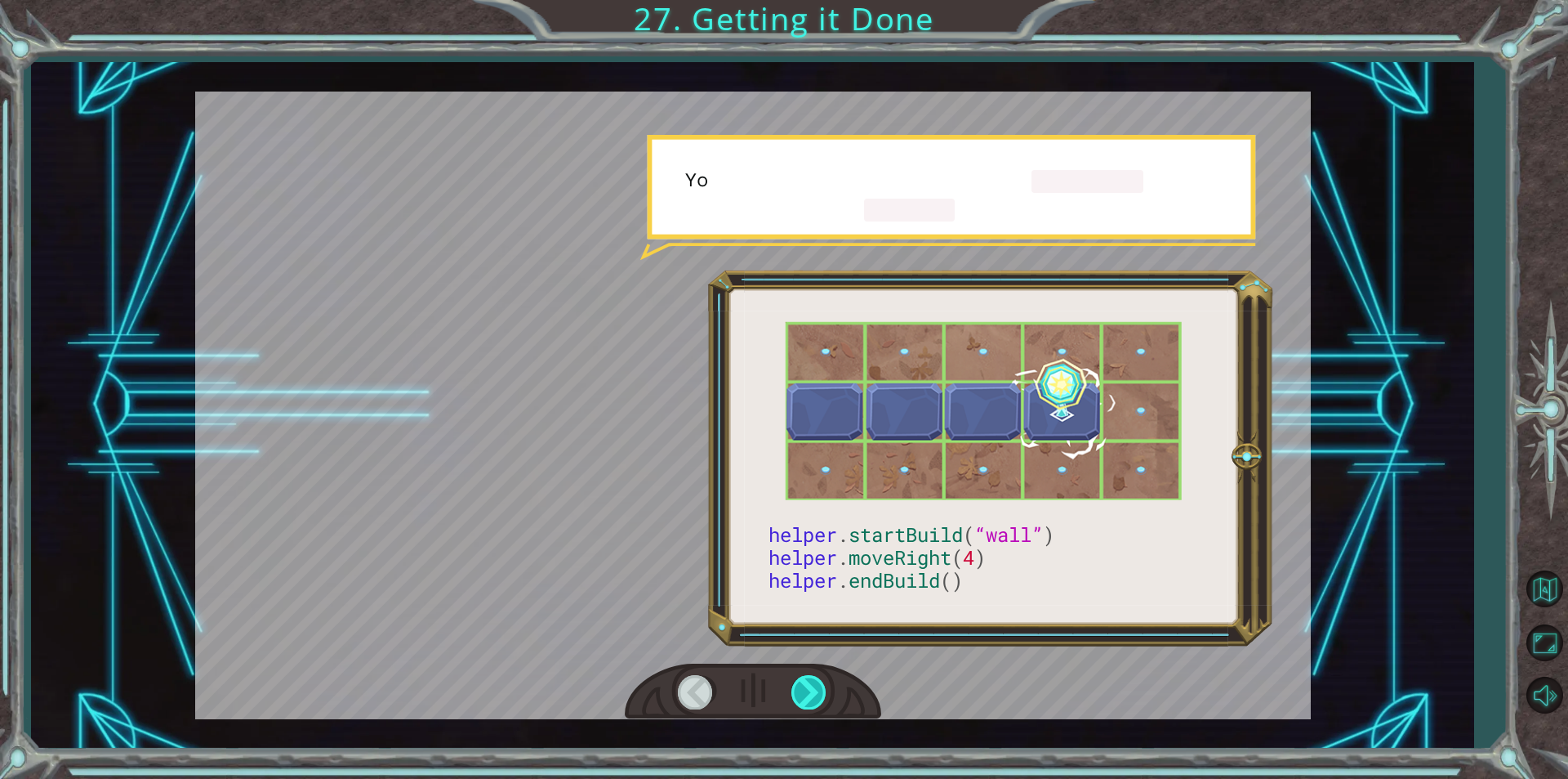
click at [812, 699] on div at bounding box center [809, 691] width 36 height 33
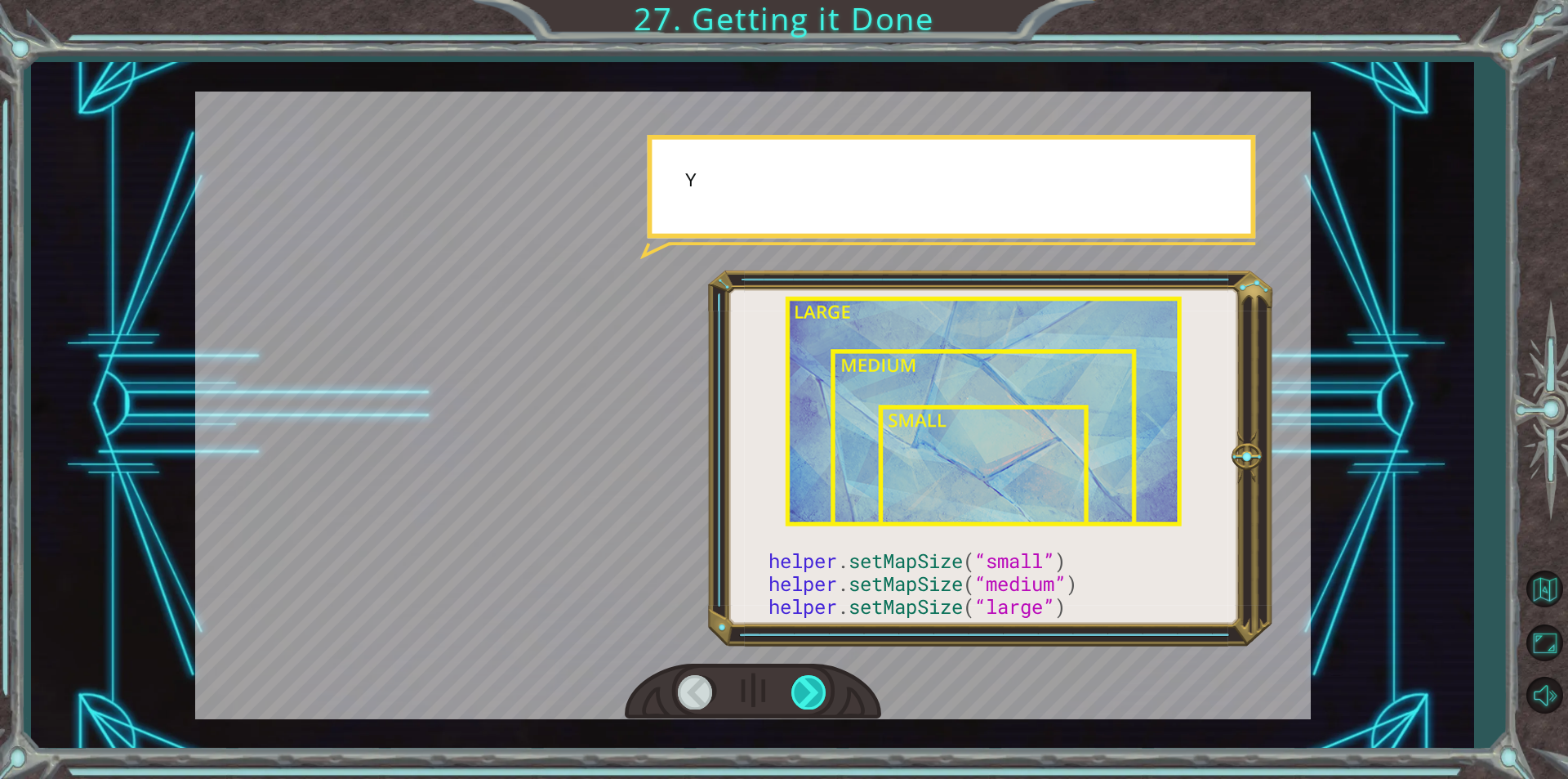
click at [811, 699] on div at bounding box center [809, 691] width 36 height 33
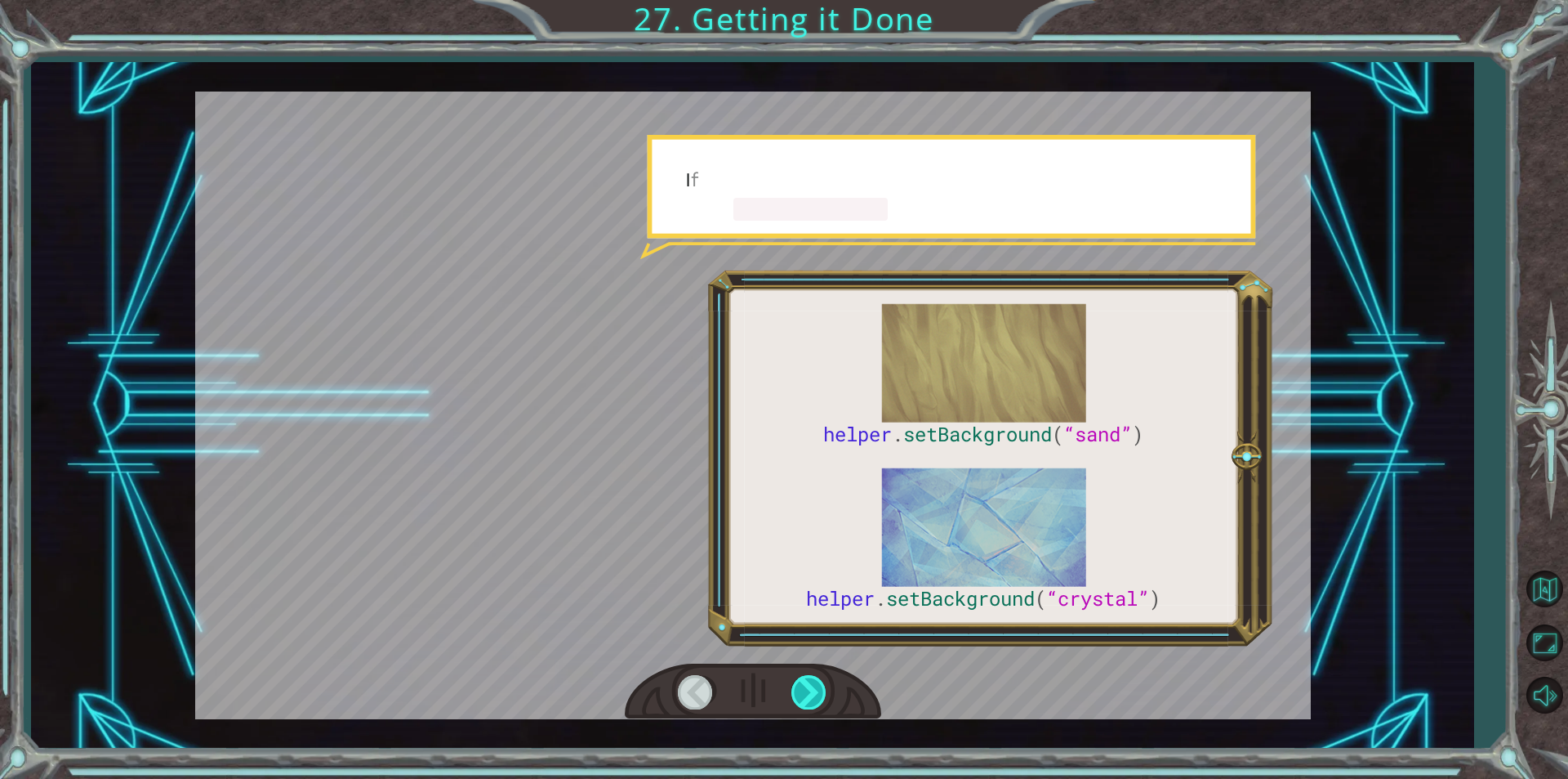
click at [812, 698] on div at bounding box center [809, 691] width 36 height 33
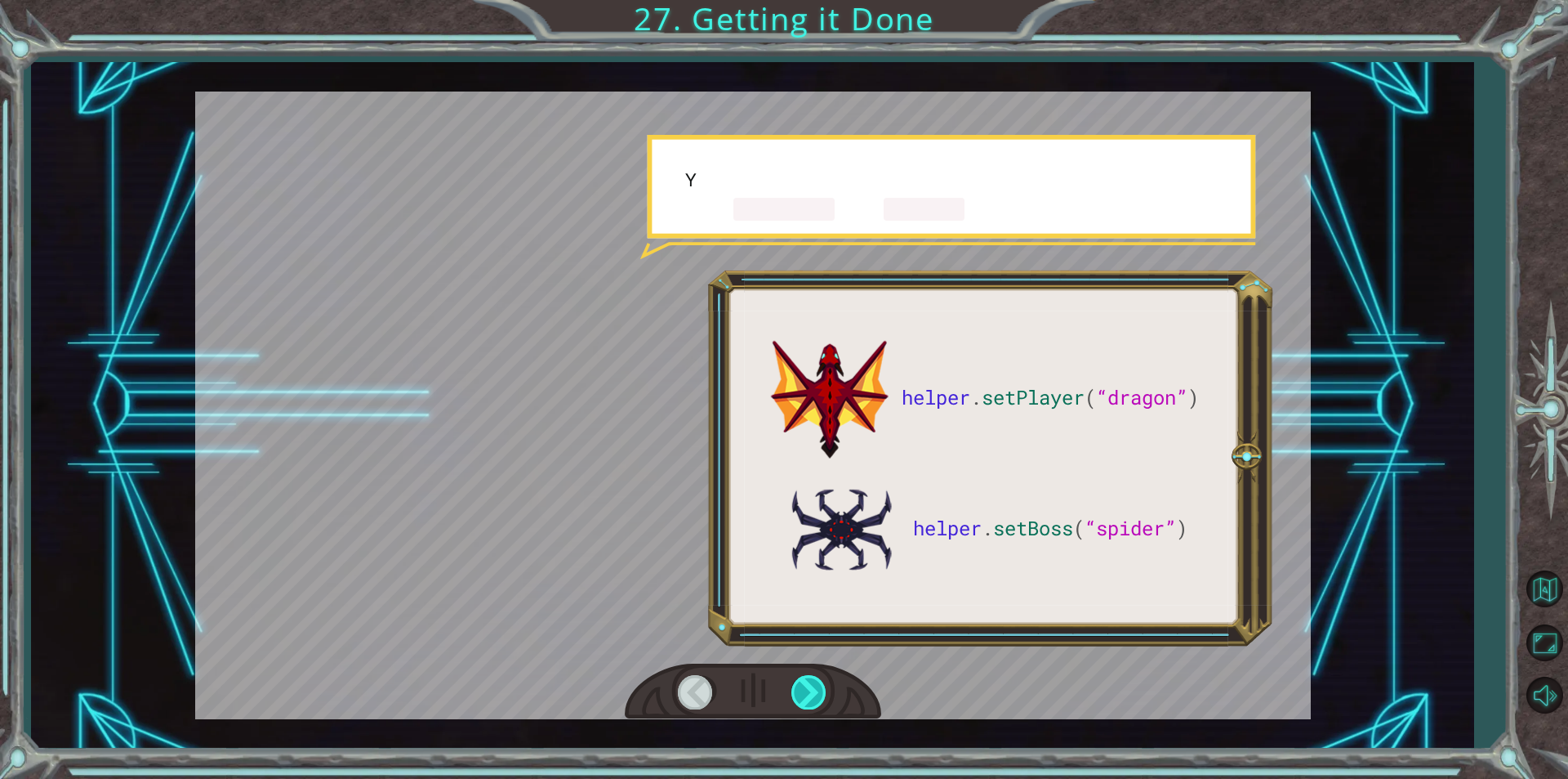
click at [811, 698] on div at bounding box center [809, 691] width 36 height 33
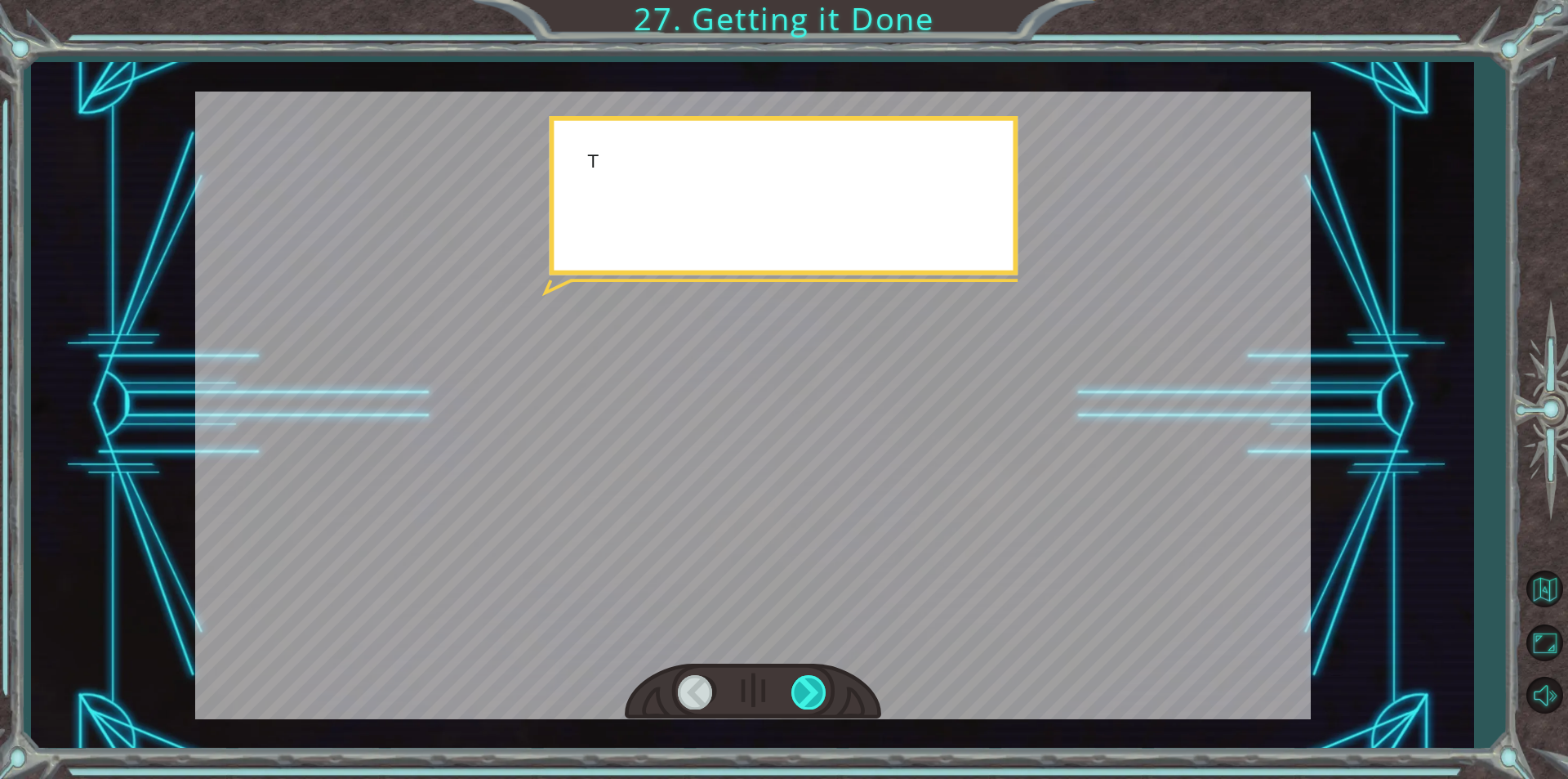
click at [811, 698] on div at bounding box center [809, 691] width 36 height 33
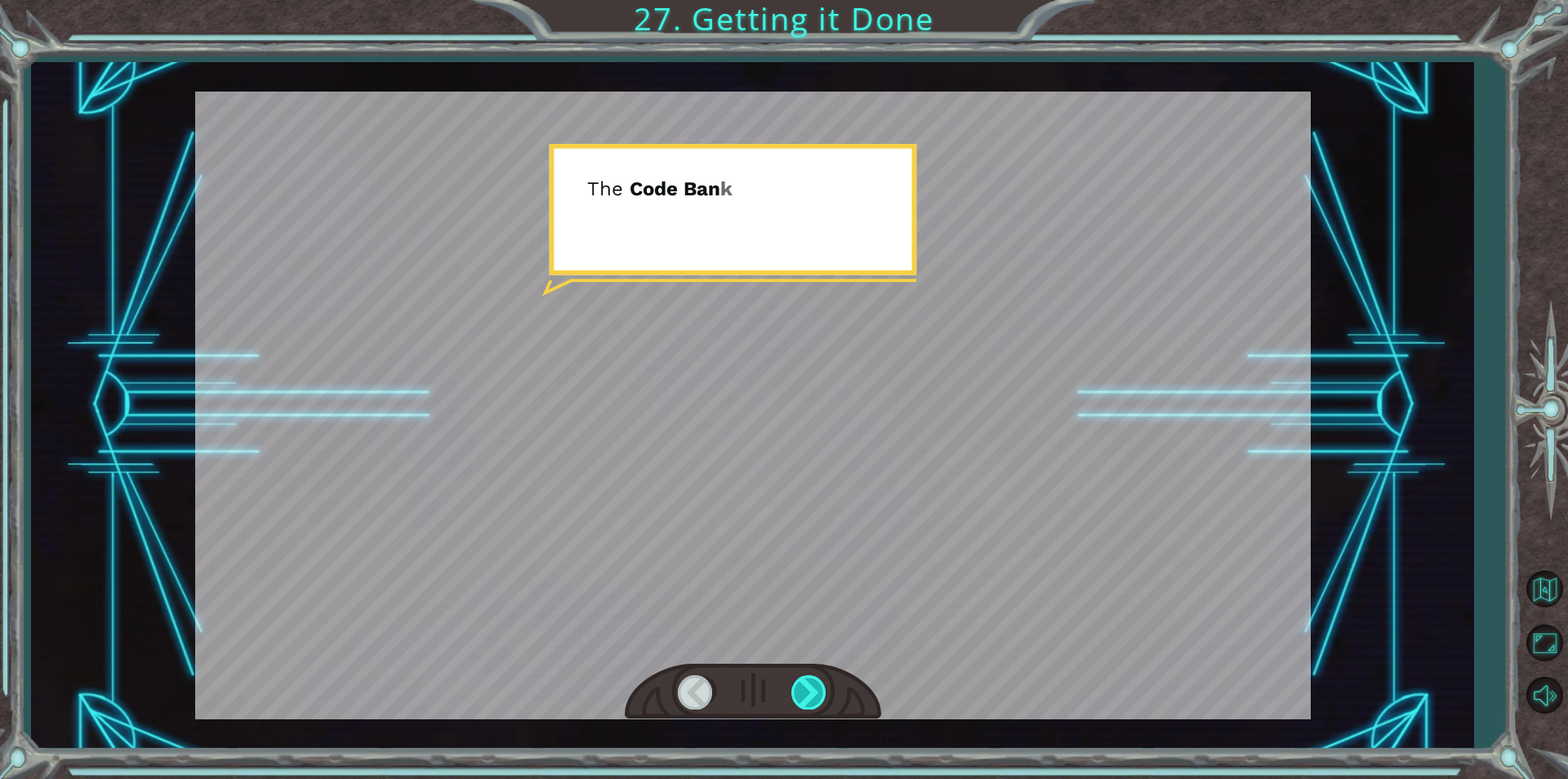
click at [811, 698] on div at bounding box center [809, 691] width 36 height 33
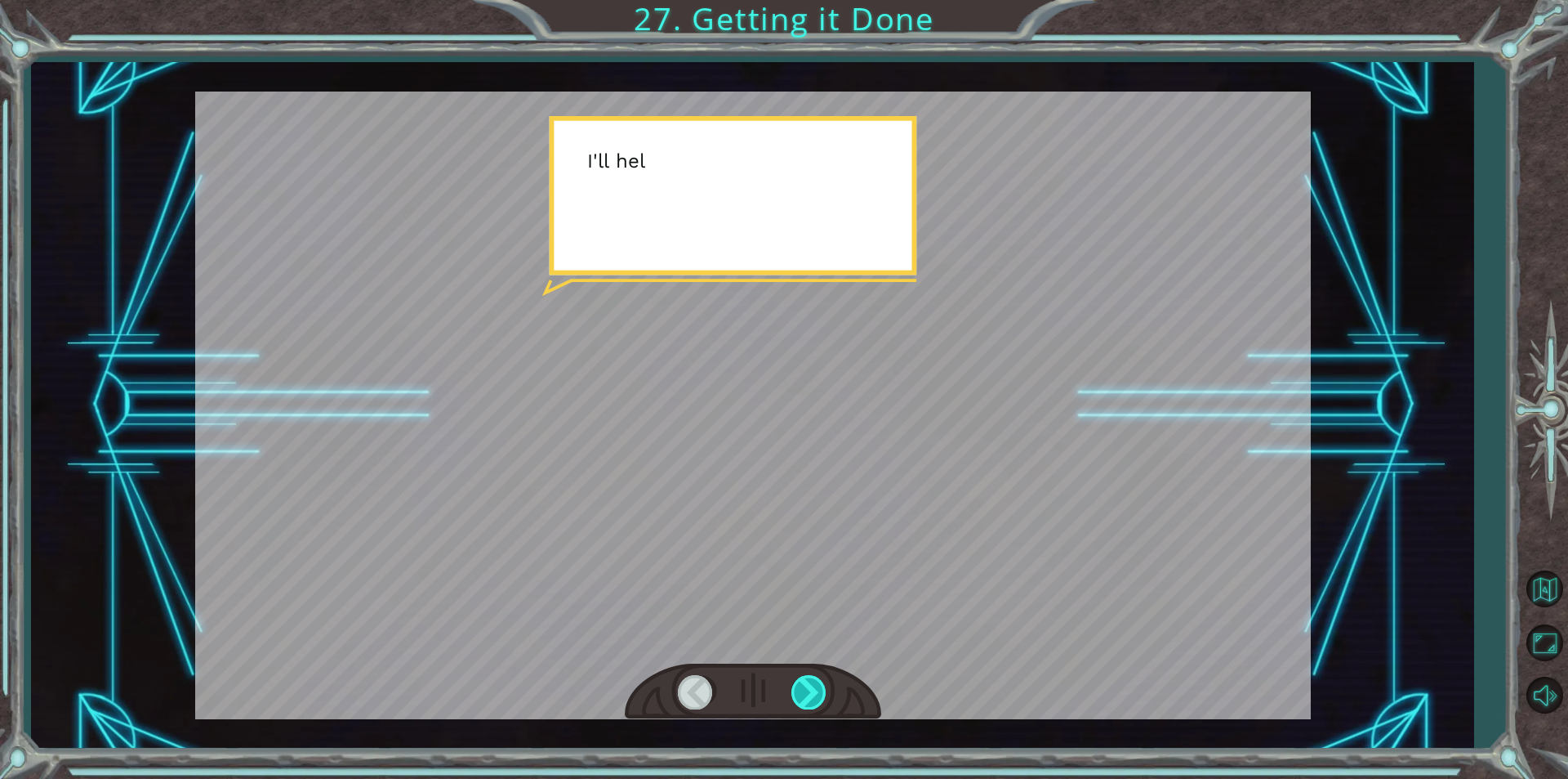
click at [811, 698] on div at bounding box center [809, 691] width 36 height 33
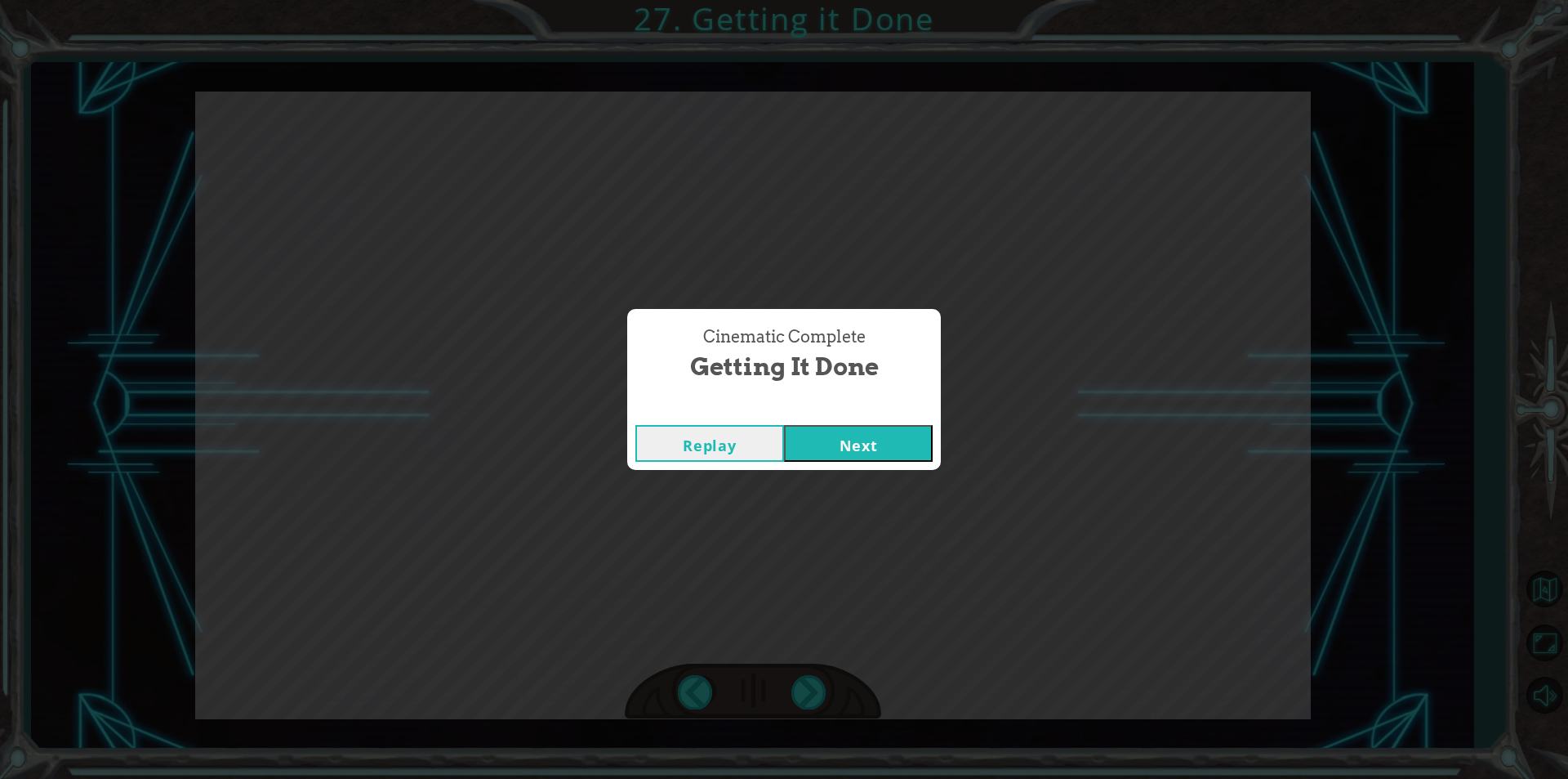
click at [858, 459] on button "Next" at bounding box center [859, 444] width 149 height 36
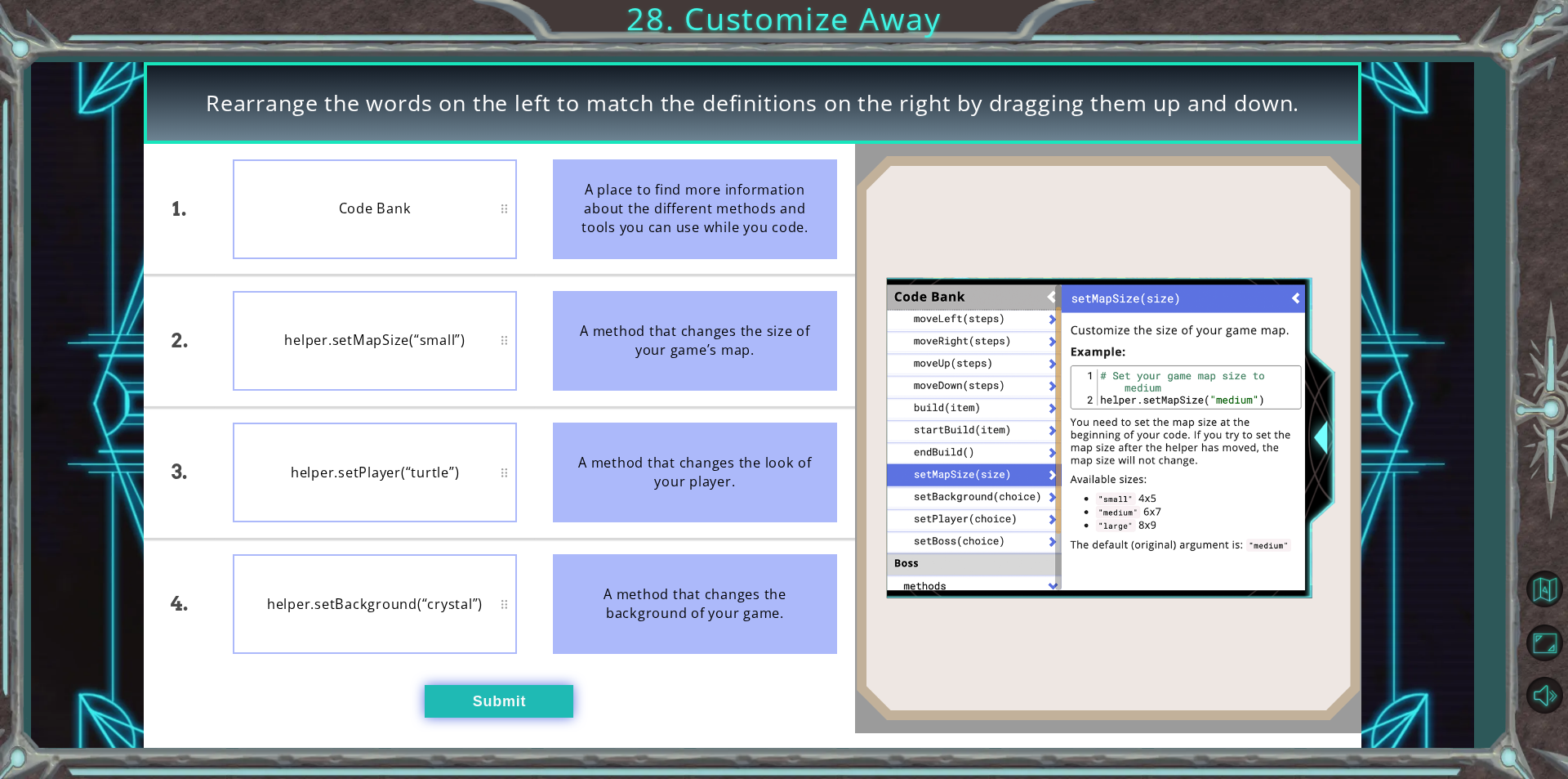
click at [459, 696] on button "Submit" at bounding box center [500, 701] width 149 height 32
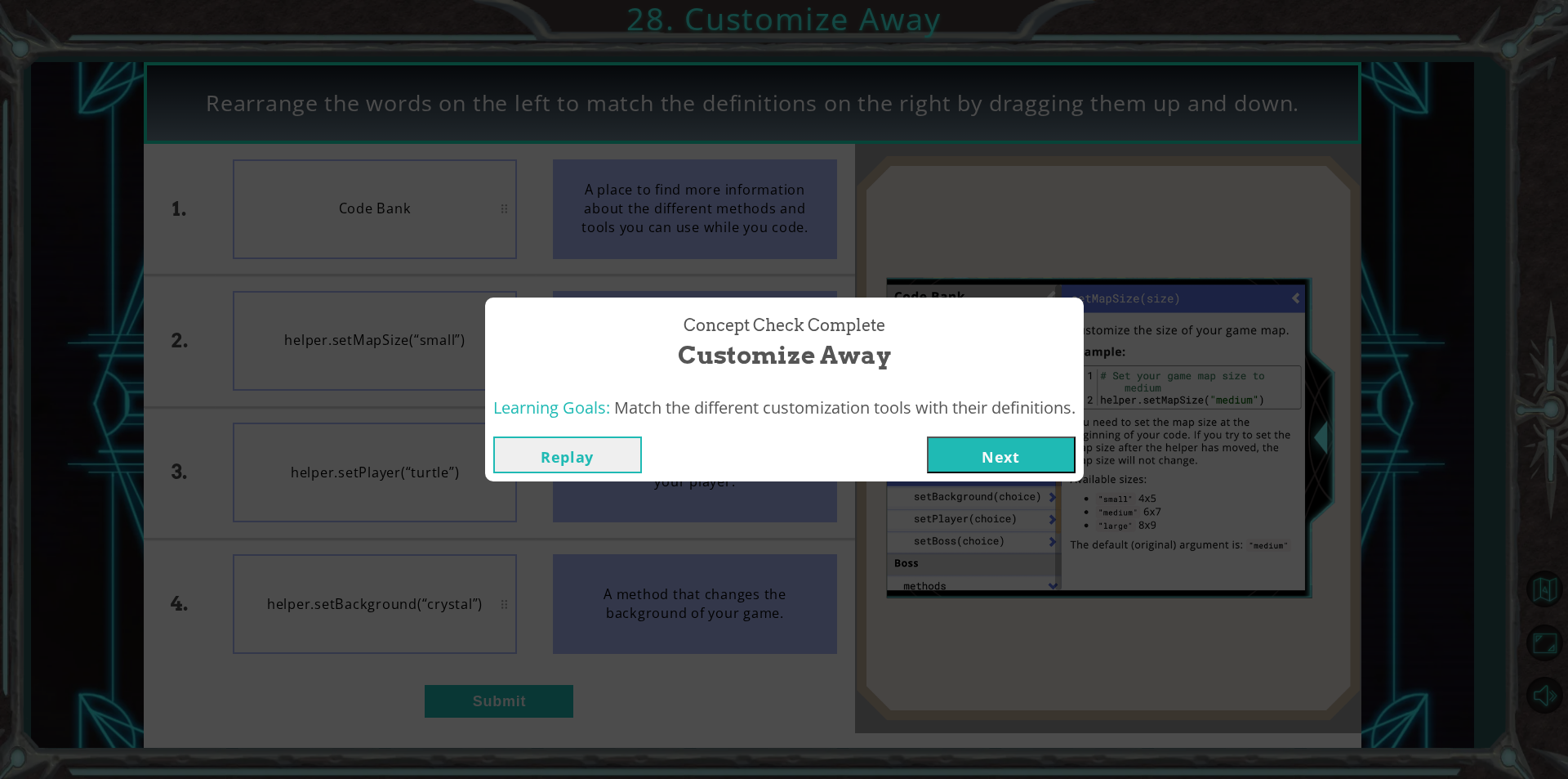
click at [1027, 463] on button "Next" at bounding box center [1001, 455] width 149 height 36
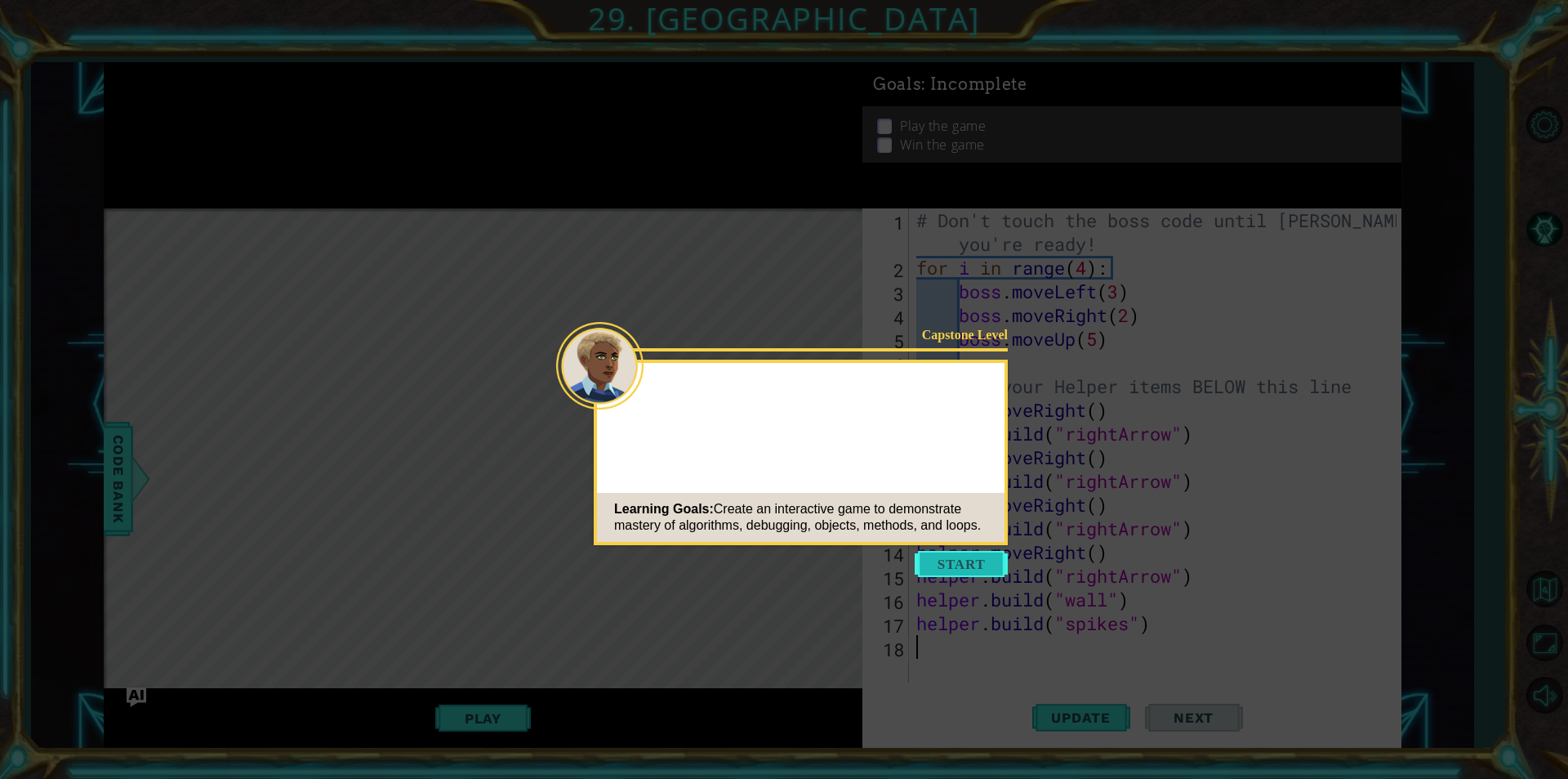
click at [922, 548] on icon at bounding box center [784, 389] width 1568 height 779
click at [933, 560] on button "Start" at bounding box center [960, 563] width 93 height 26
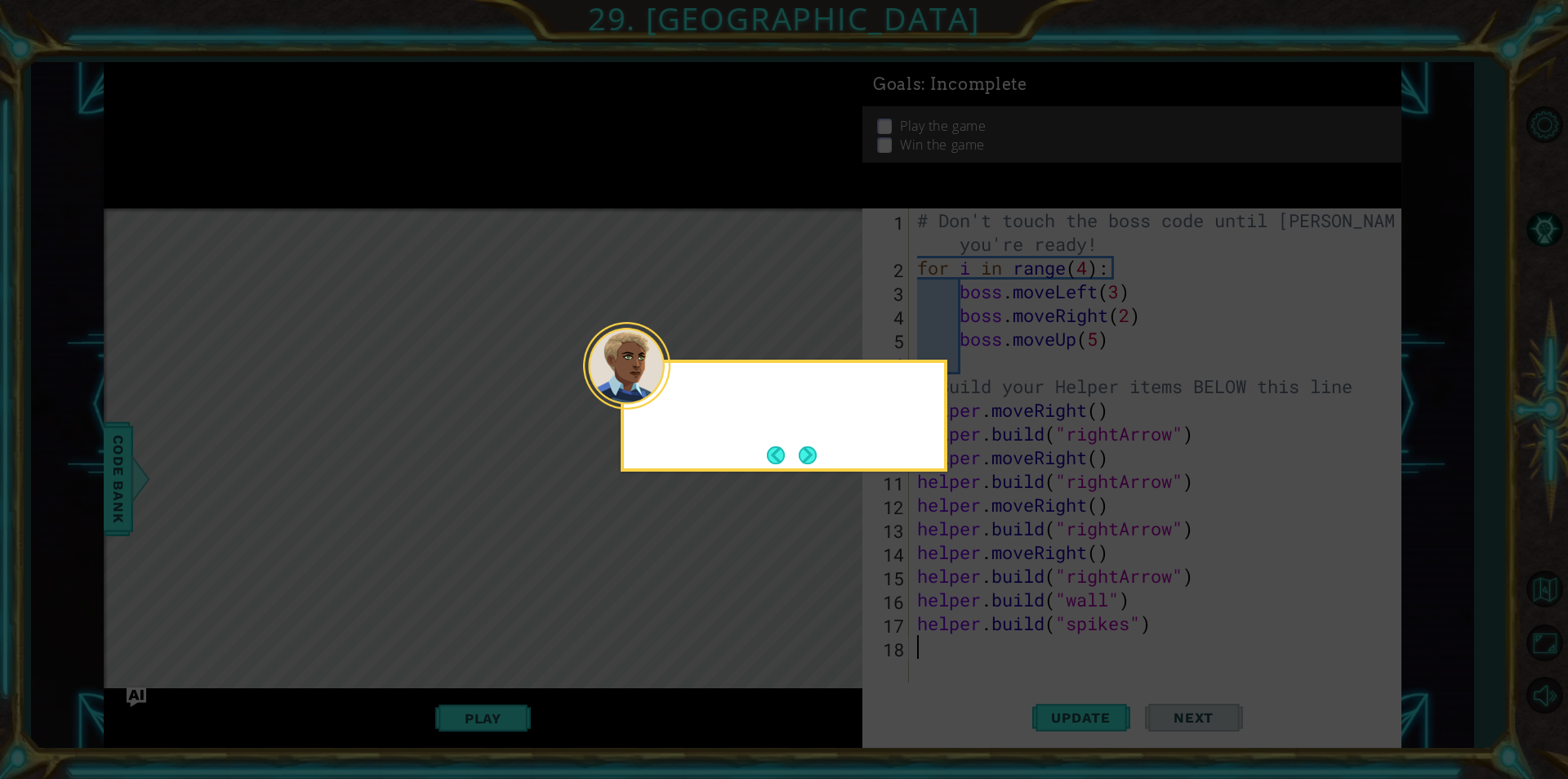
click at [667, 378] on div at bounding box center [626, 365] width 87 height 87
click at [810, 456] on button "Next" at bounding box center [808, 455] width 19 height 19
click at [812, 452] on button "Next" at bounding box center [807, 455] width 28 height 28
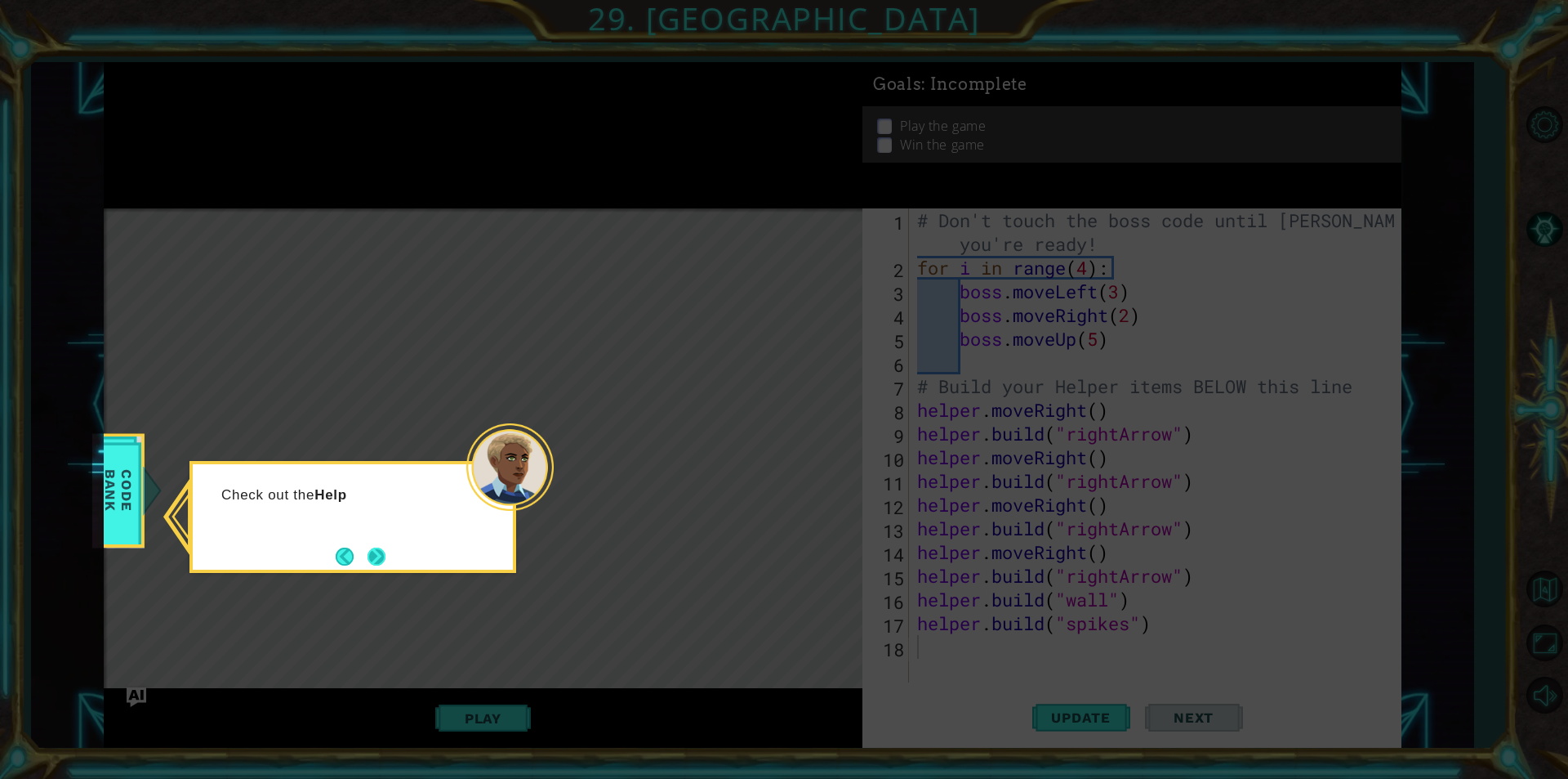
click at [386, 556] on button "Next" at bounding box center [376, 556] width 20 height 20
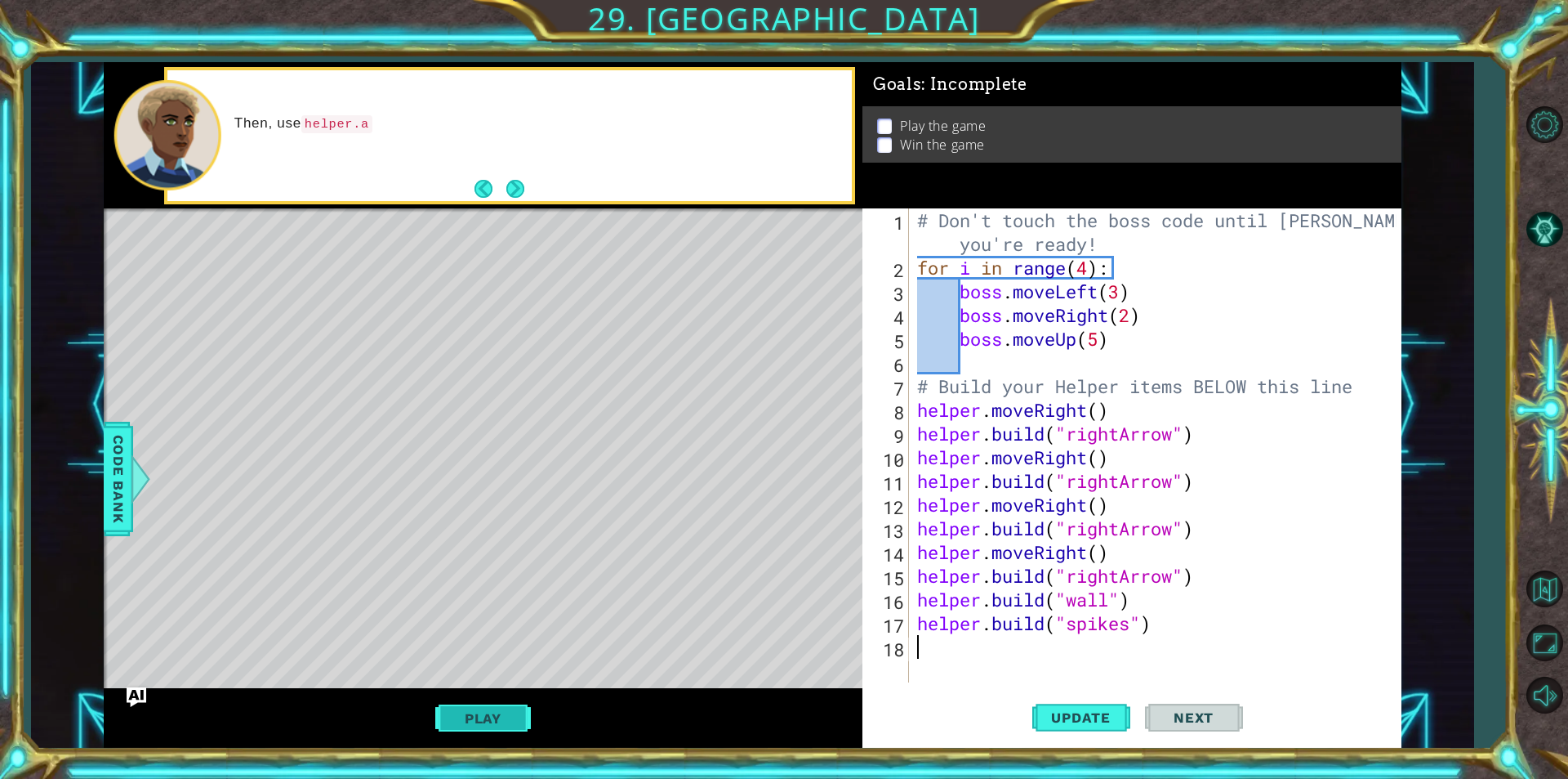
click at [482, 723] on button "Play" at bounding box center [483, 718] width 96 height 31
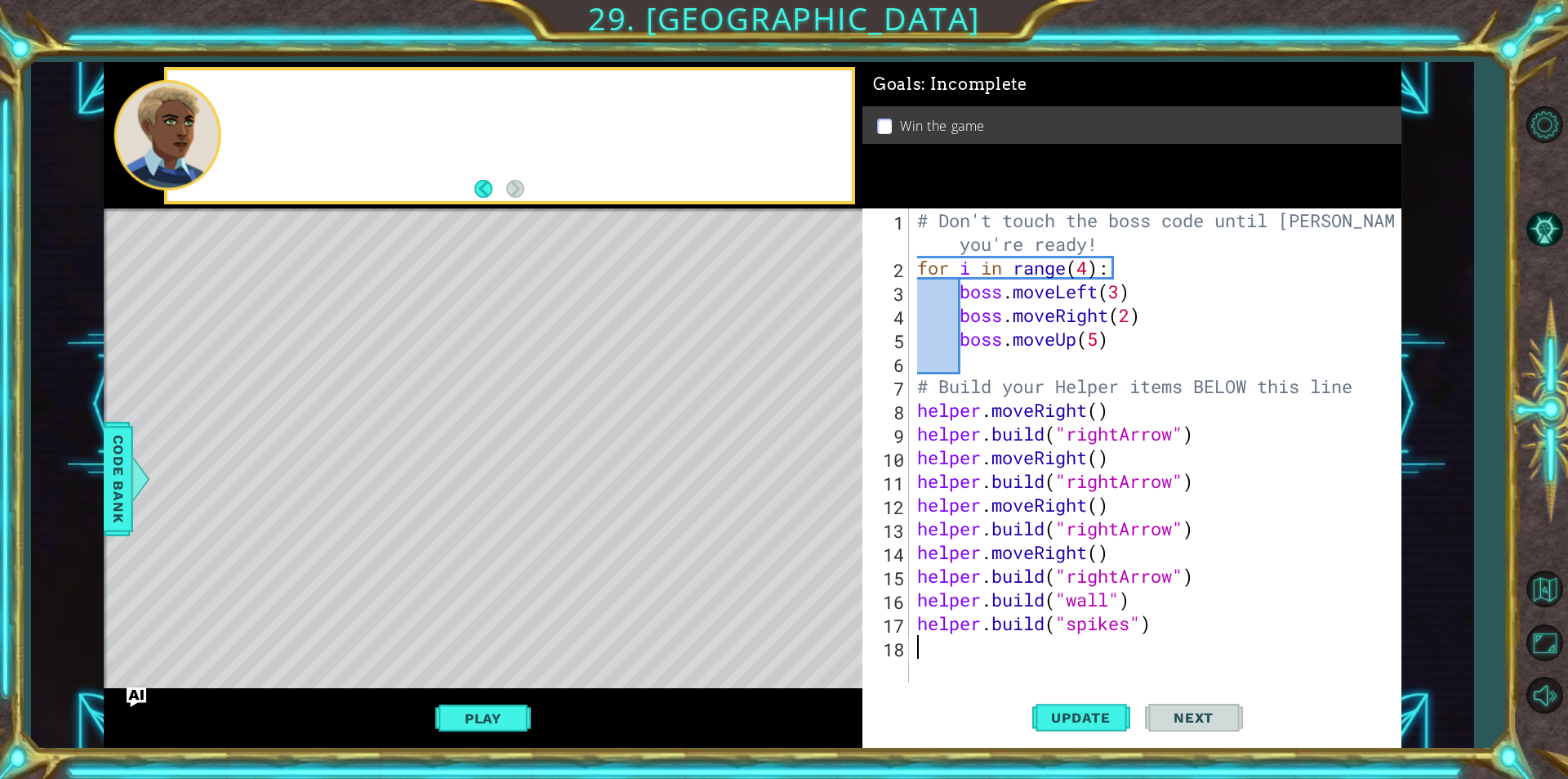
type textarea "f"
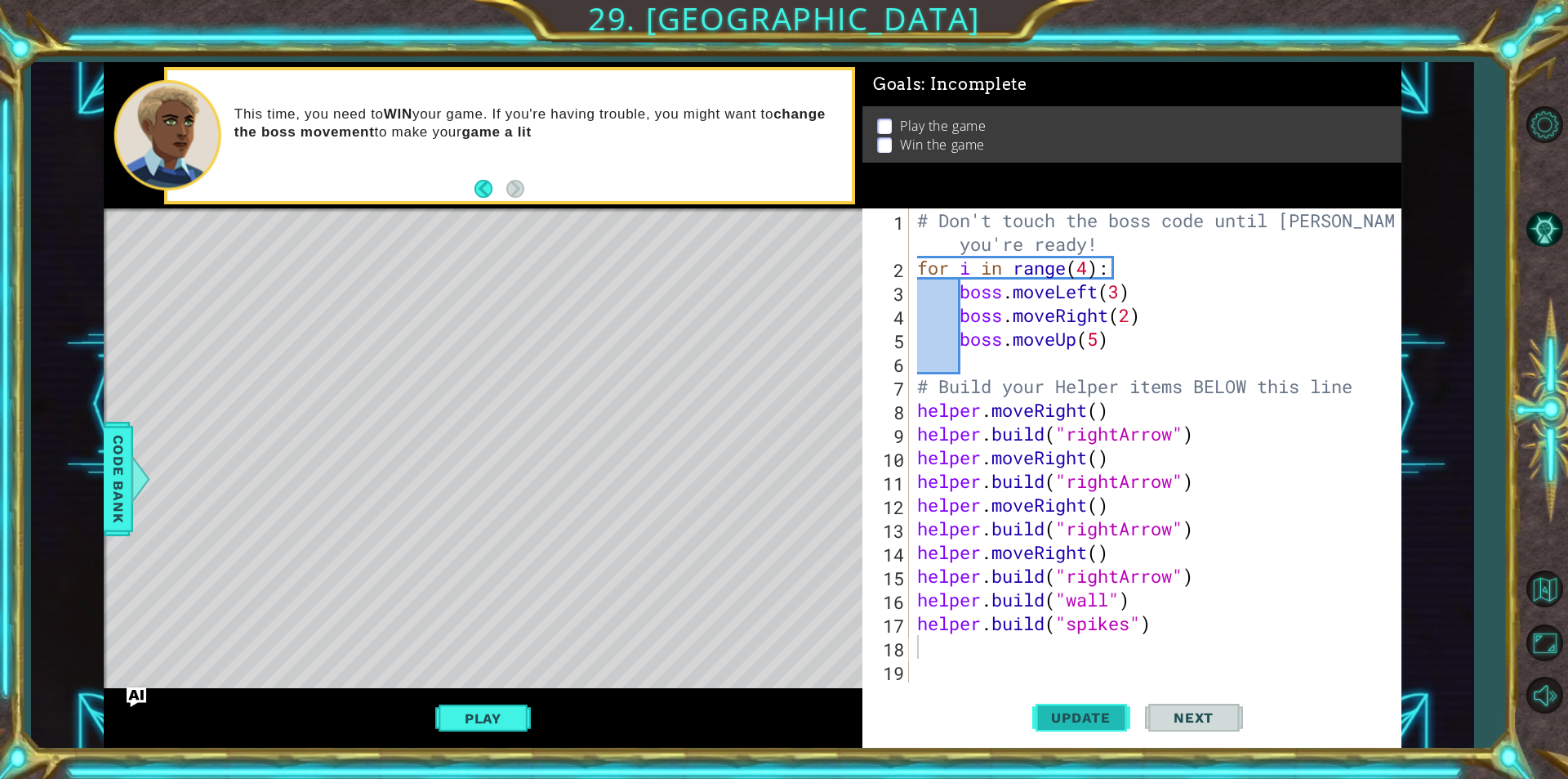
click at [1118, 718] on span "Update" at bounding box center [1081, 717] width 93 height 16
click at [508, 721] on button "Play" at bounding box center [483, 718] width 96 height 31
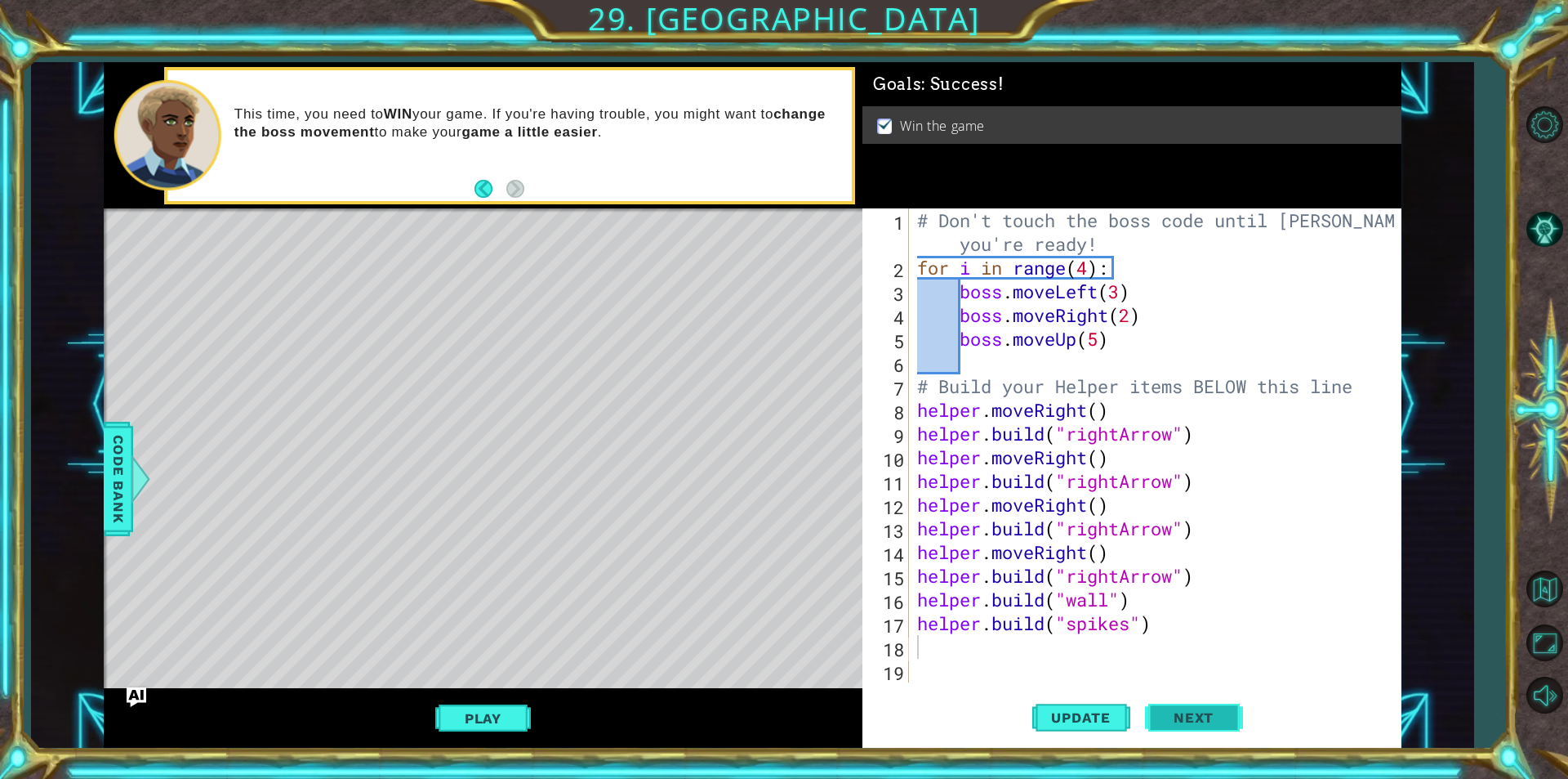
click at [1183, 725] on button "Next" at bounding box center [1194, 713] width 98 height 54
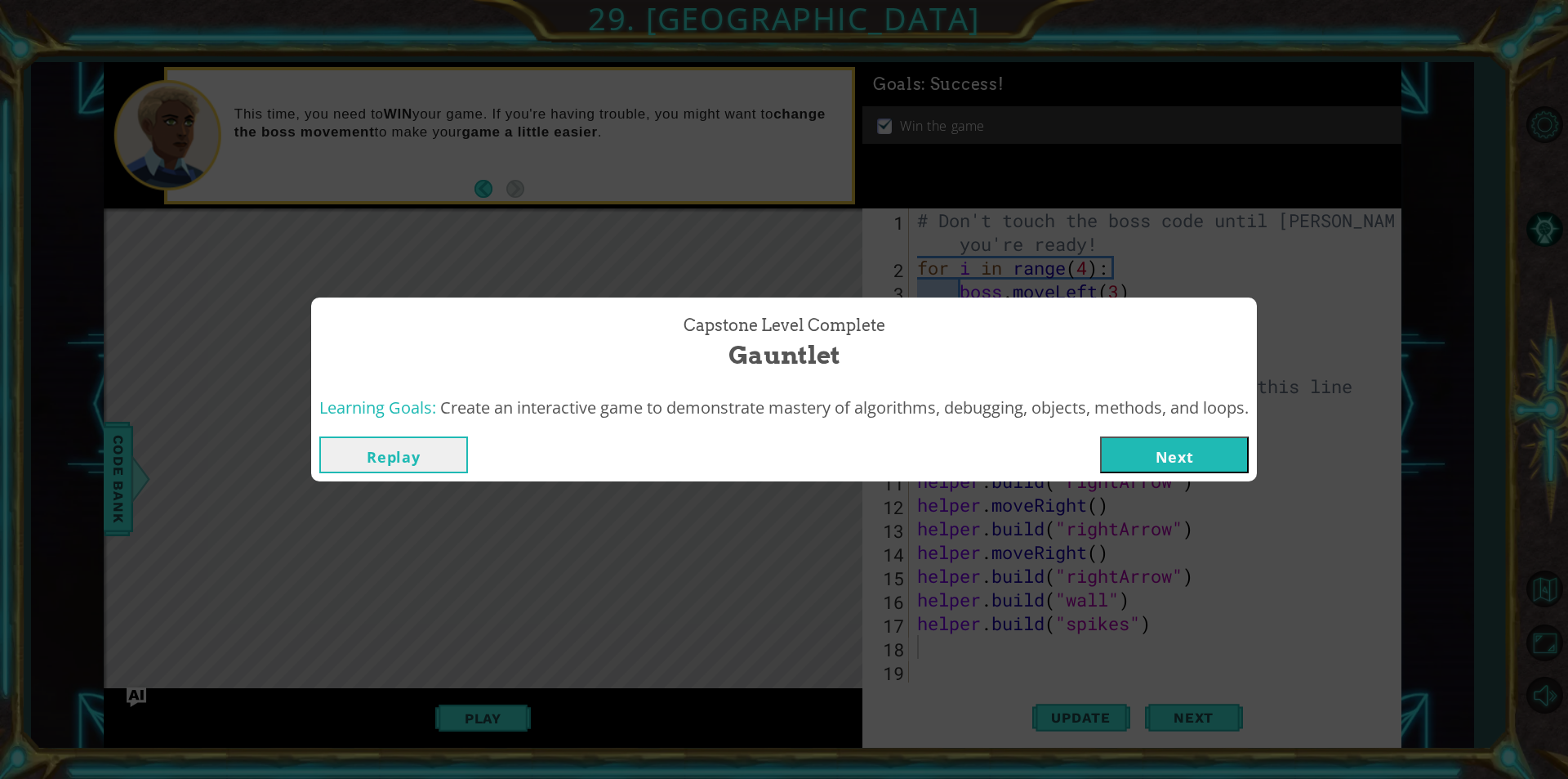
click at [1186, 453] on button "Next" at bounding box center [1175, 455] width 149 height 36
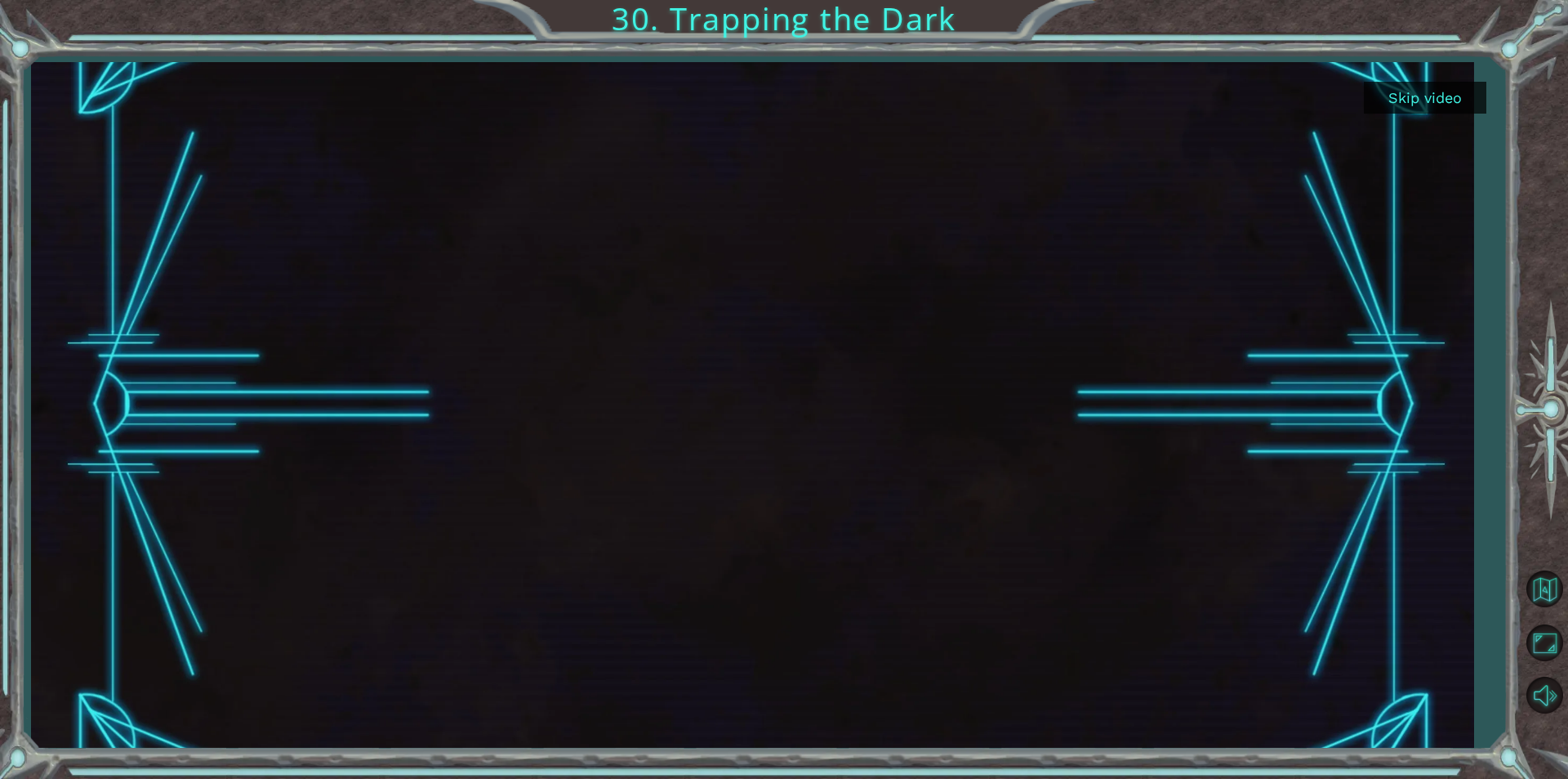
click at [1458, 89] on button "Skip video" at bounding box center [1426, 97] width 122 height 32
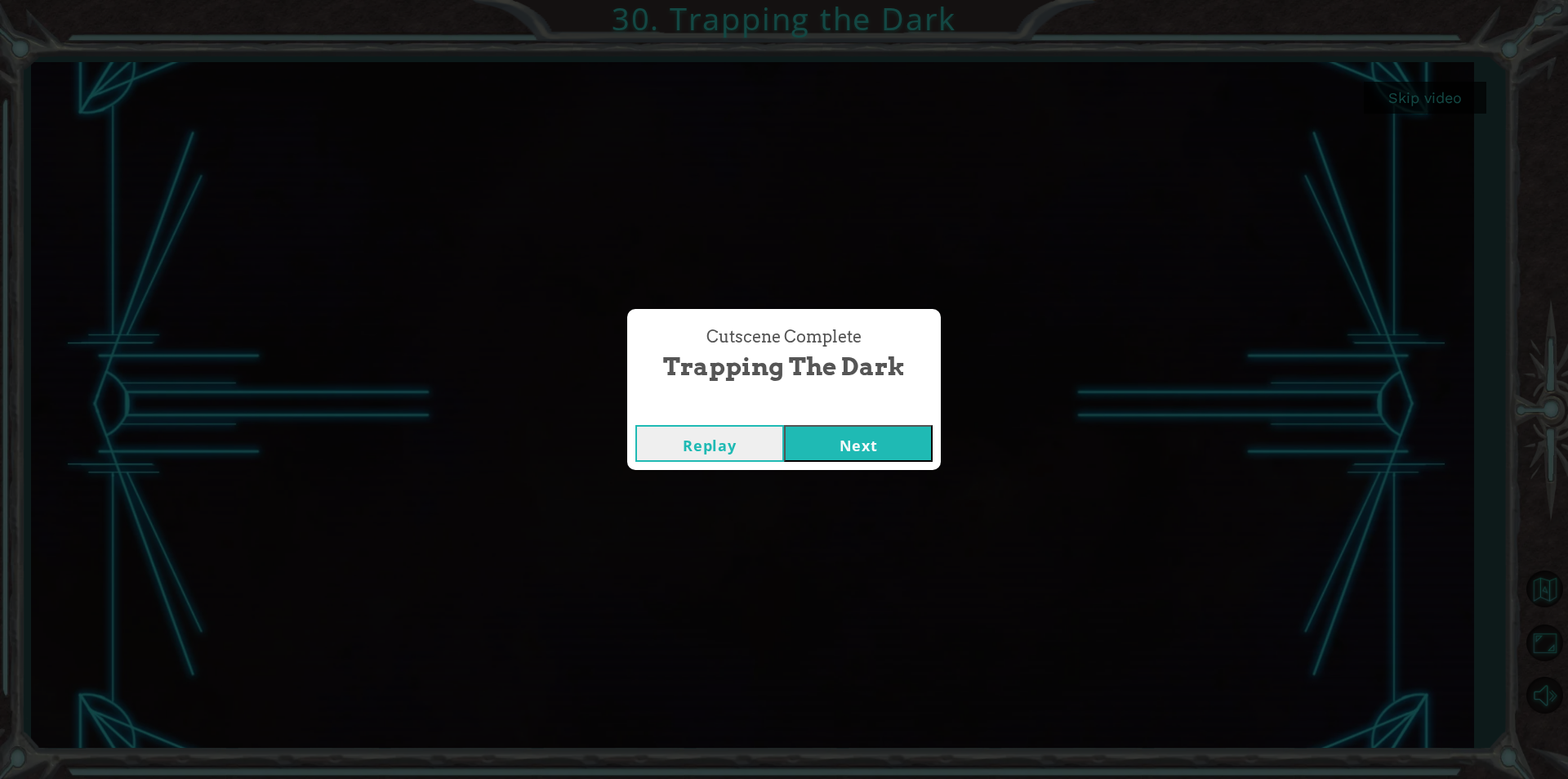
click at [827, 445] on button "Next" at bounding box center [859, 444] width 149 height 36
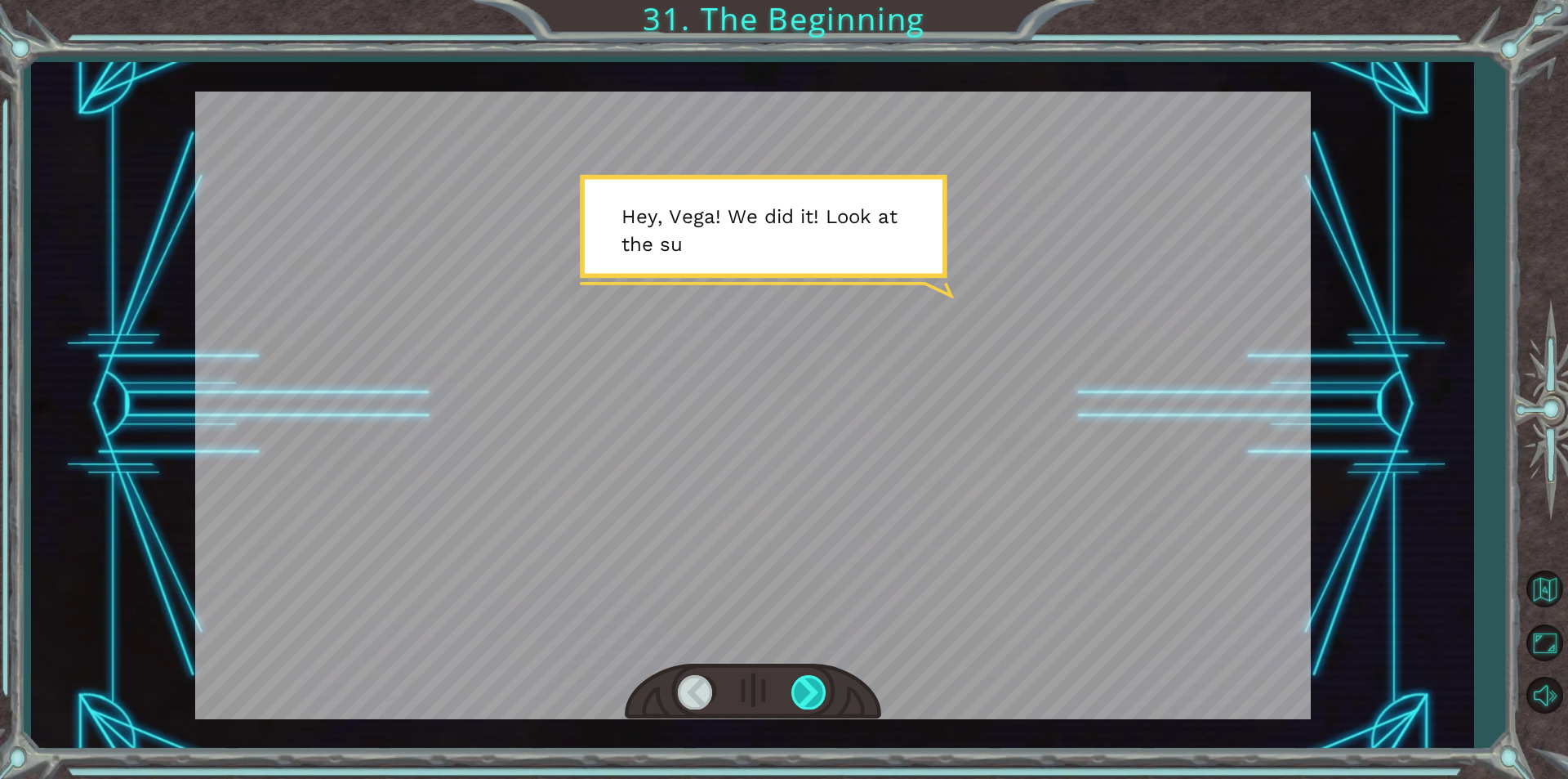
click at [805, 695] on div at bounding box center [809, 691] width 36 height 33
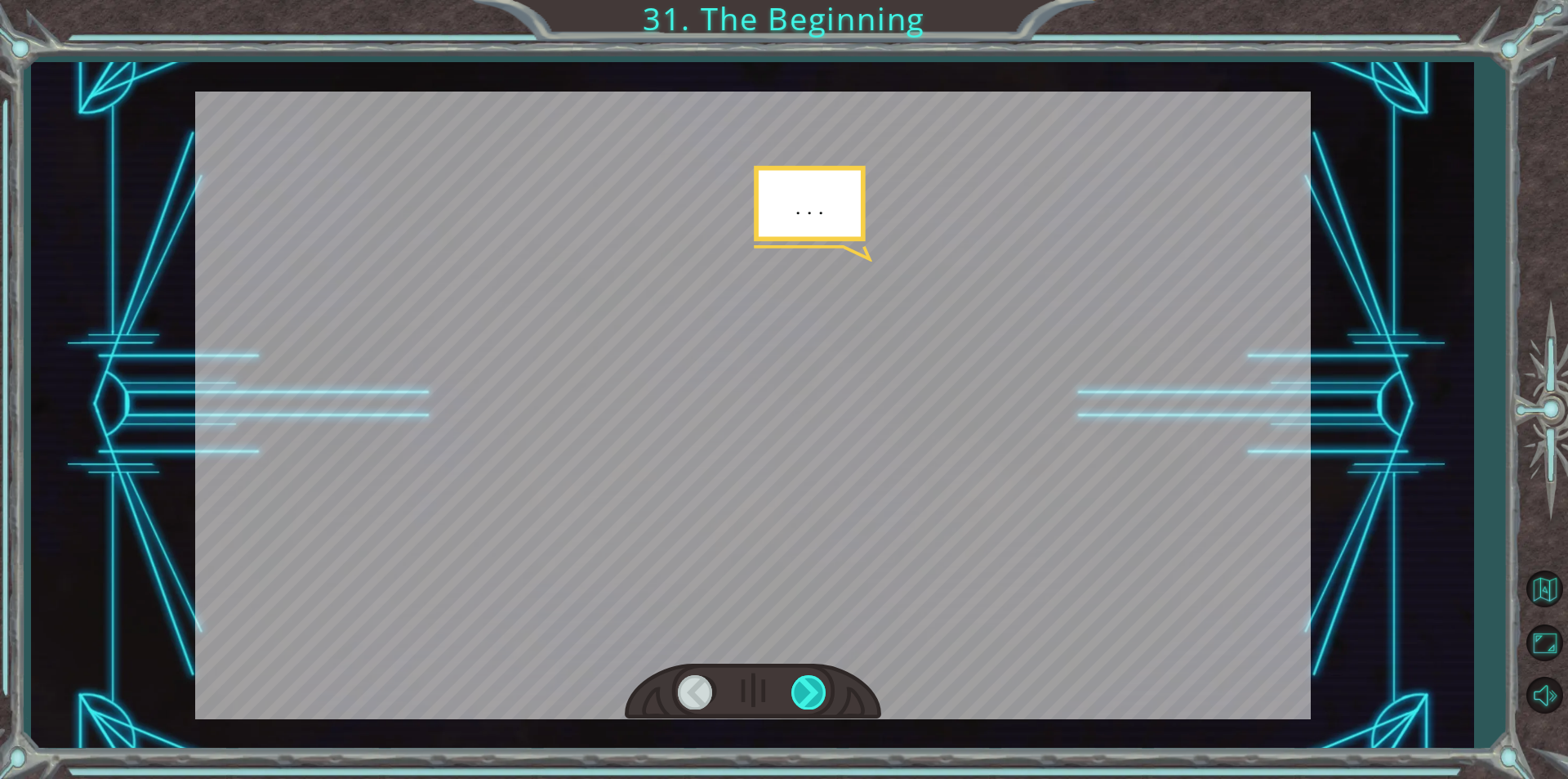
click at [811, 690] on div at bounding box center [809, 691] width 36 height 33
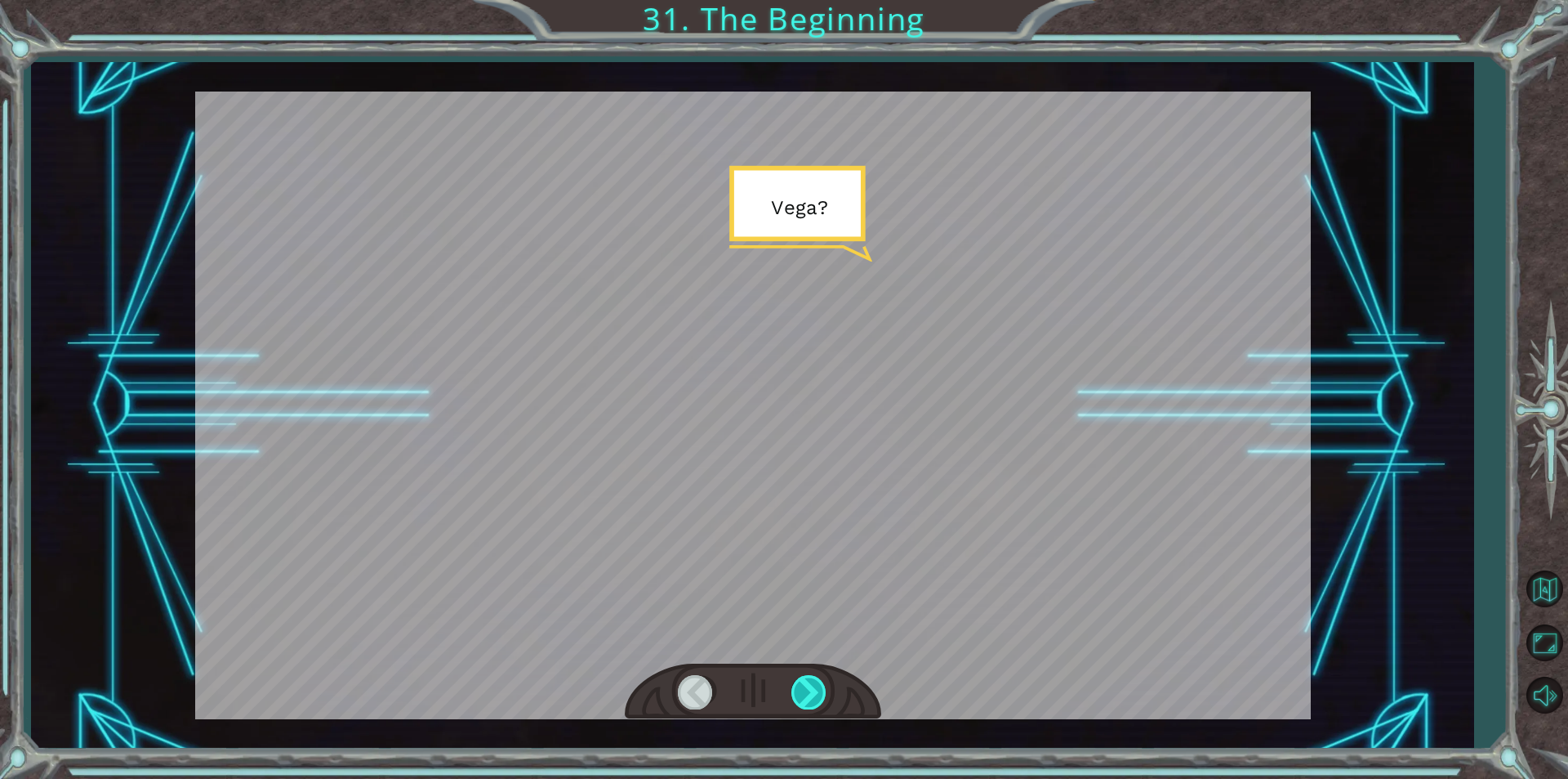
click at [811, 690] on div at bounding box center [809, 691] width 36 height 33
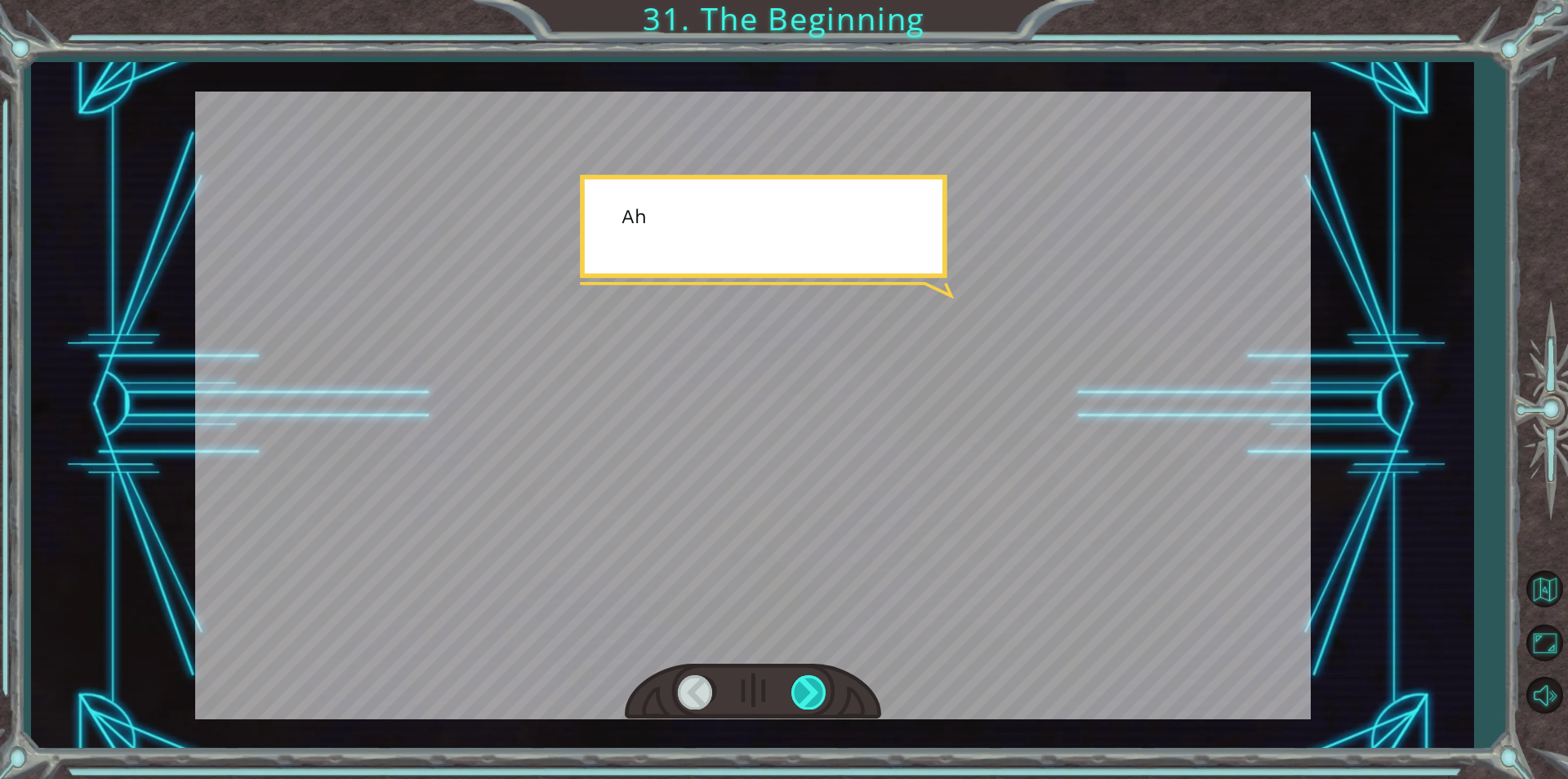
click at [811, 690] on div at bounding box center [809, 691] width 36 height 33
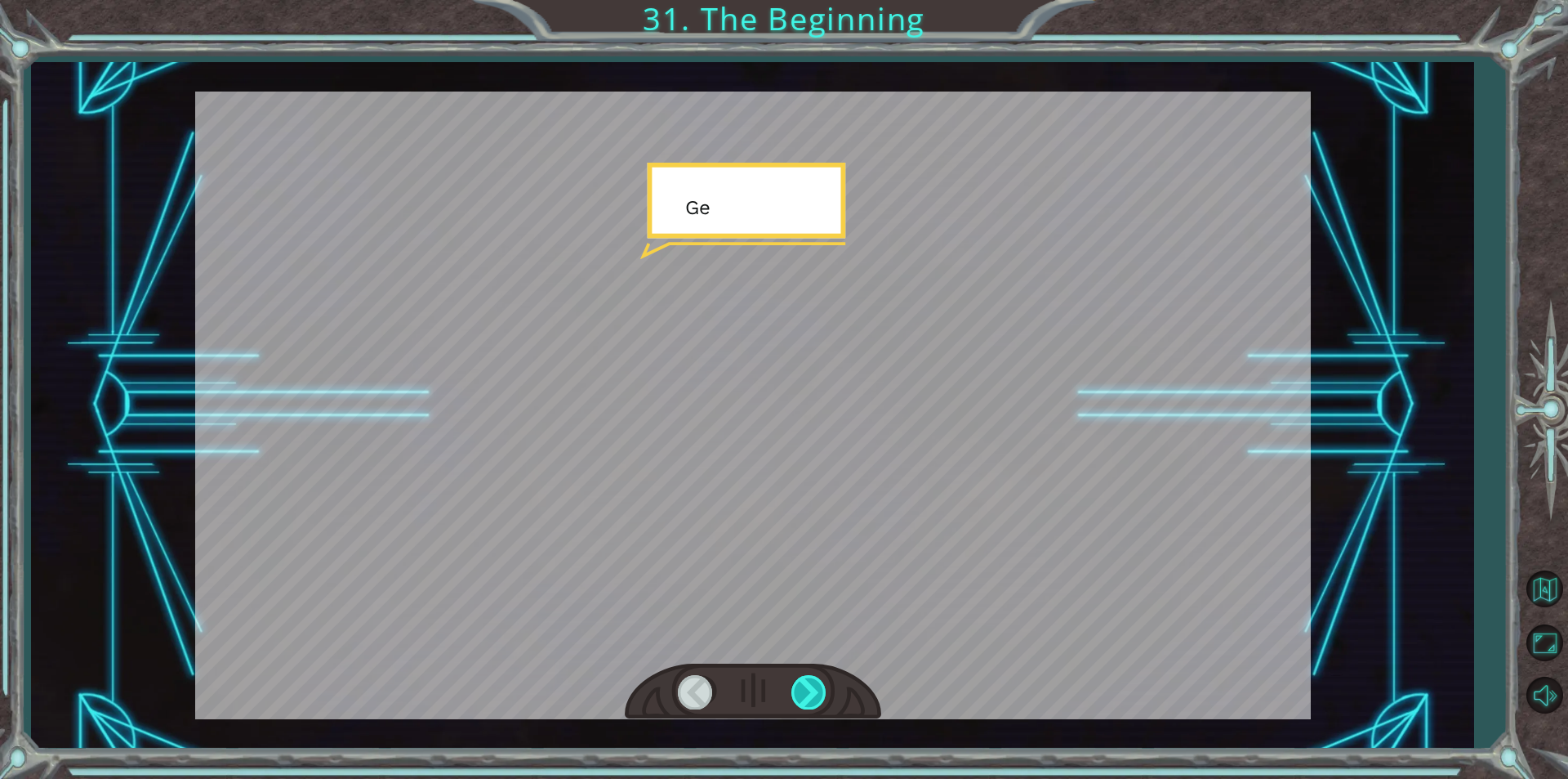
click at [811, 690] on div at bounding box center [809, 691] width 36 height 33
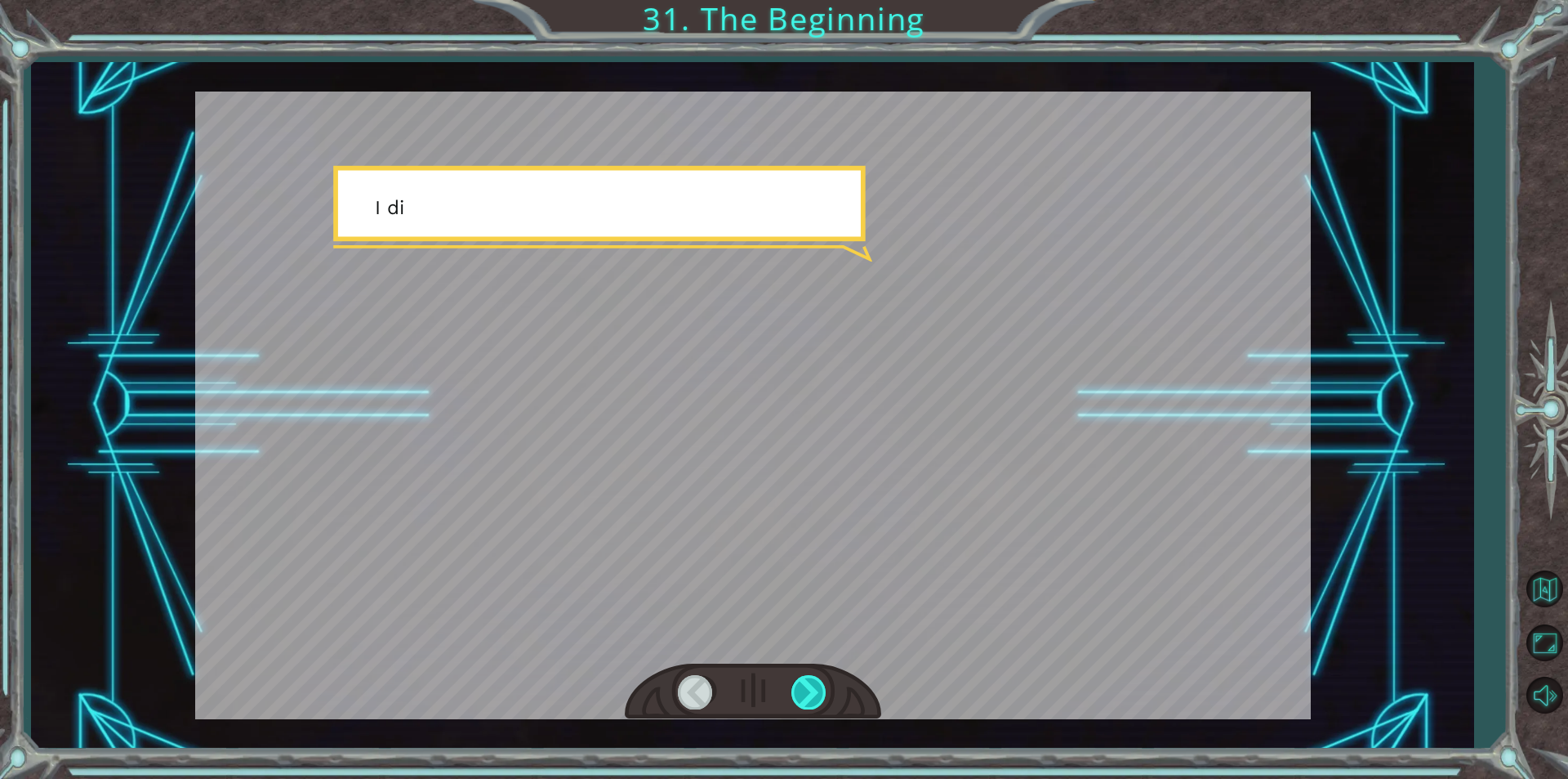
click at [811, 690] on div at bounding box center [809, 691] width 36 height 33
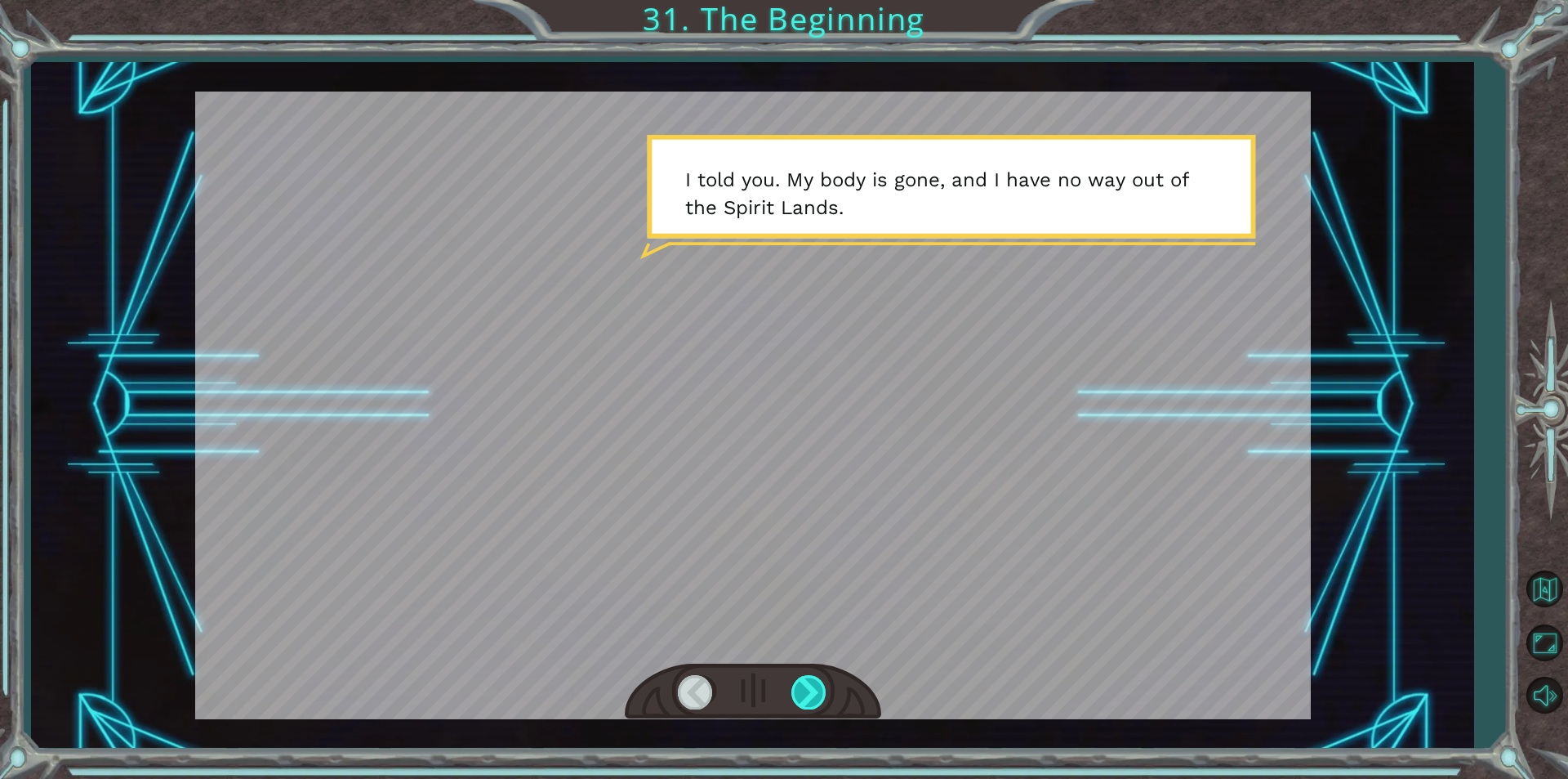
click at [811, 690] on div at bounding box center [809, 691] width 36 height 33
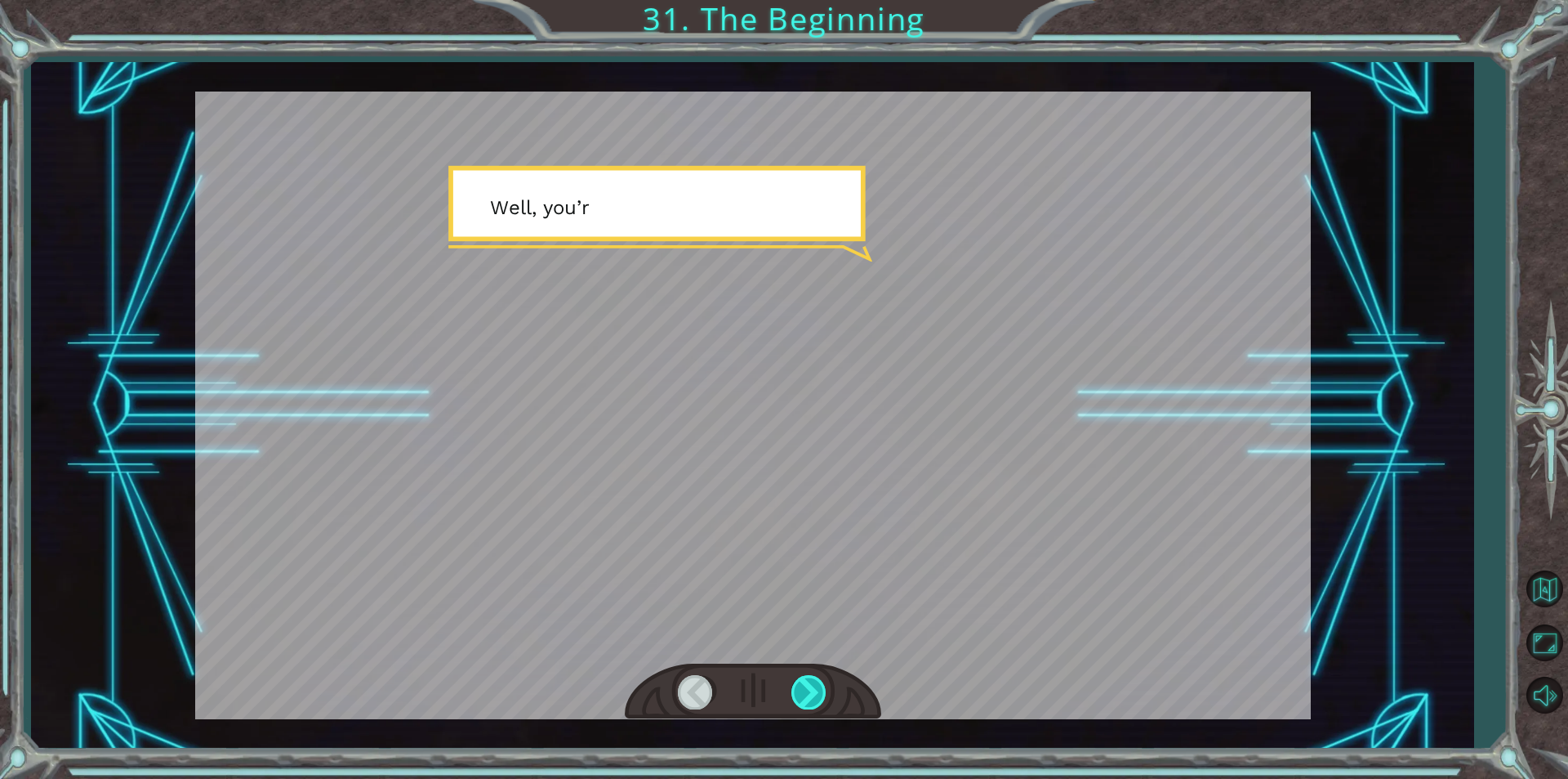
click at [811, 690] on div at bounding box center [809, 691] width 36 height 33
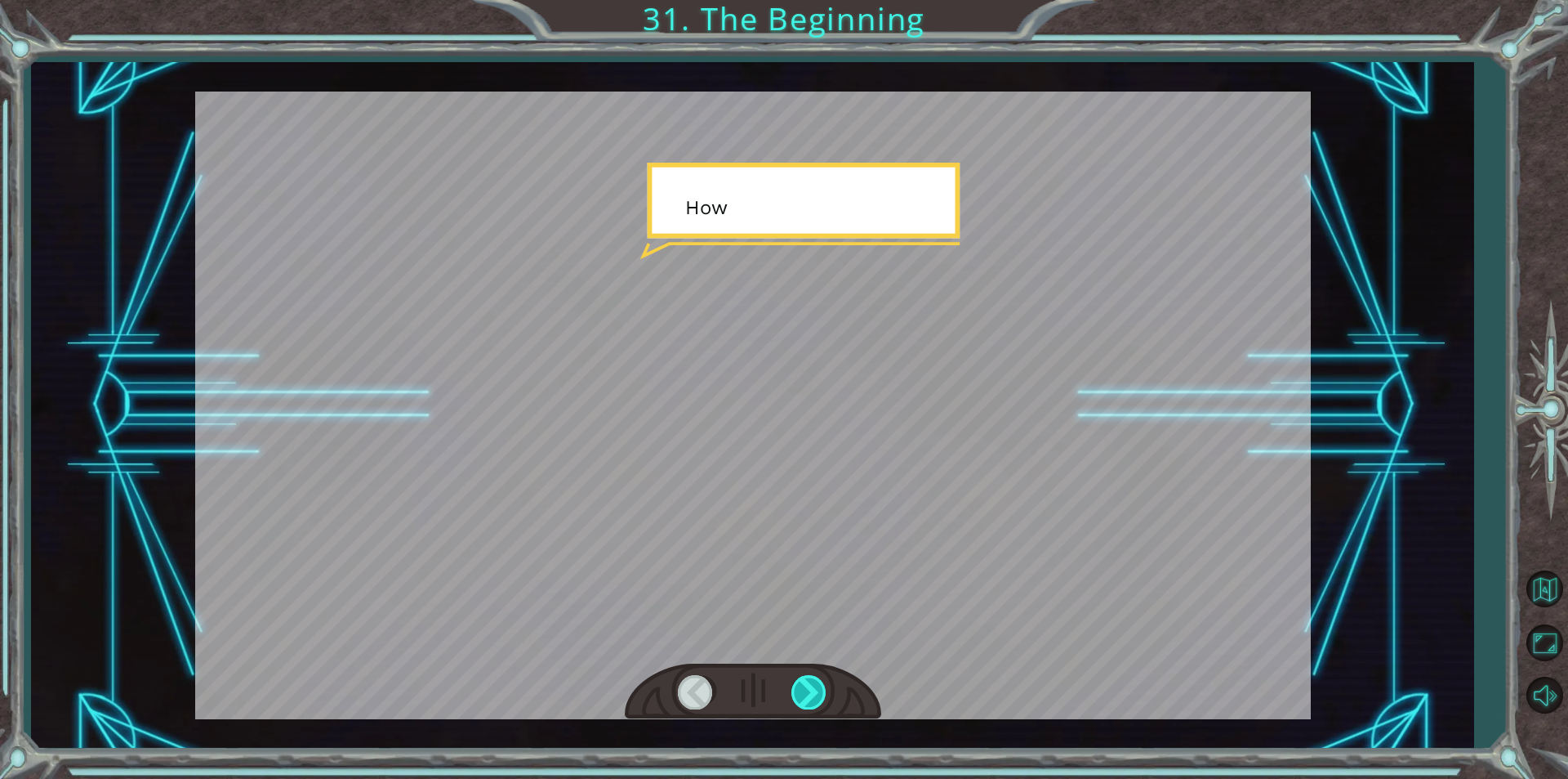
click at [811, 690] on div at bounding box center [809, 691] width 36 height 33
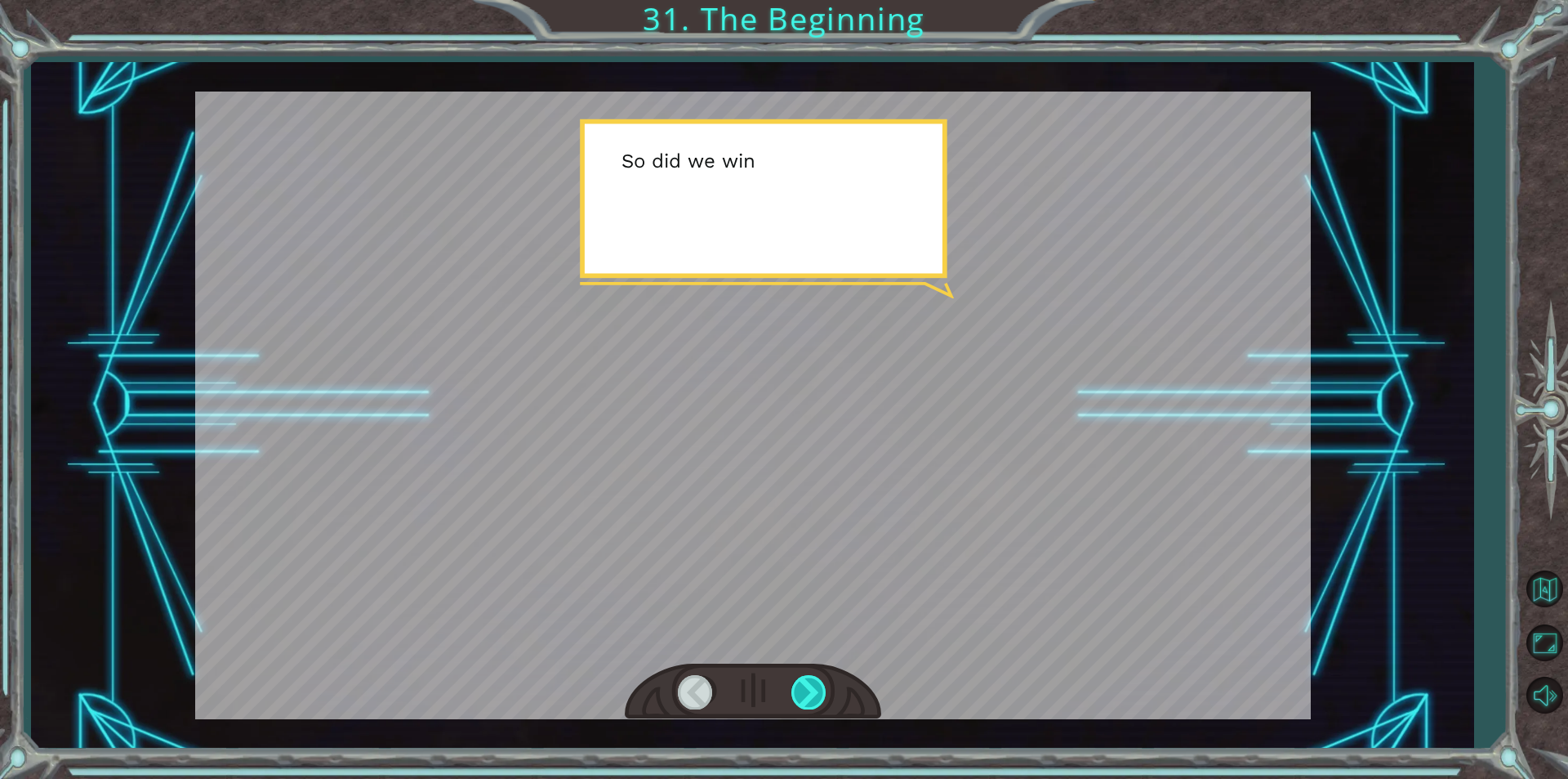
click at [811, 690] on div at bounding box center [809, 691] width 36 height 33
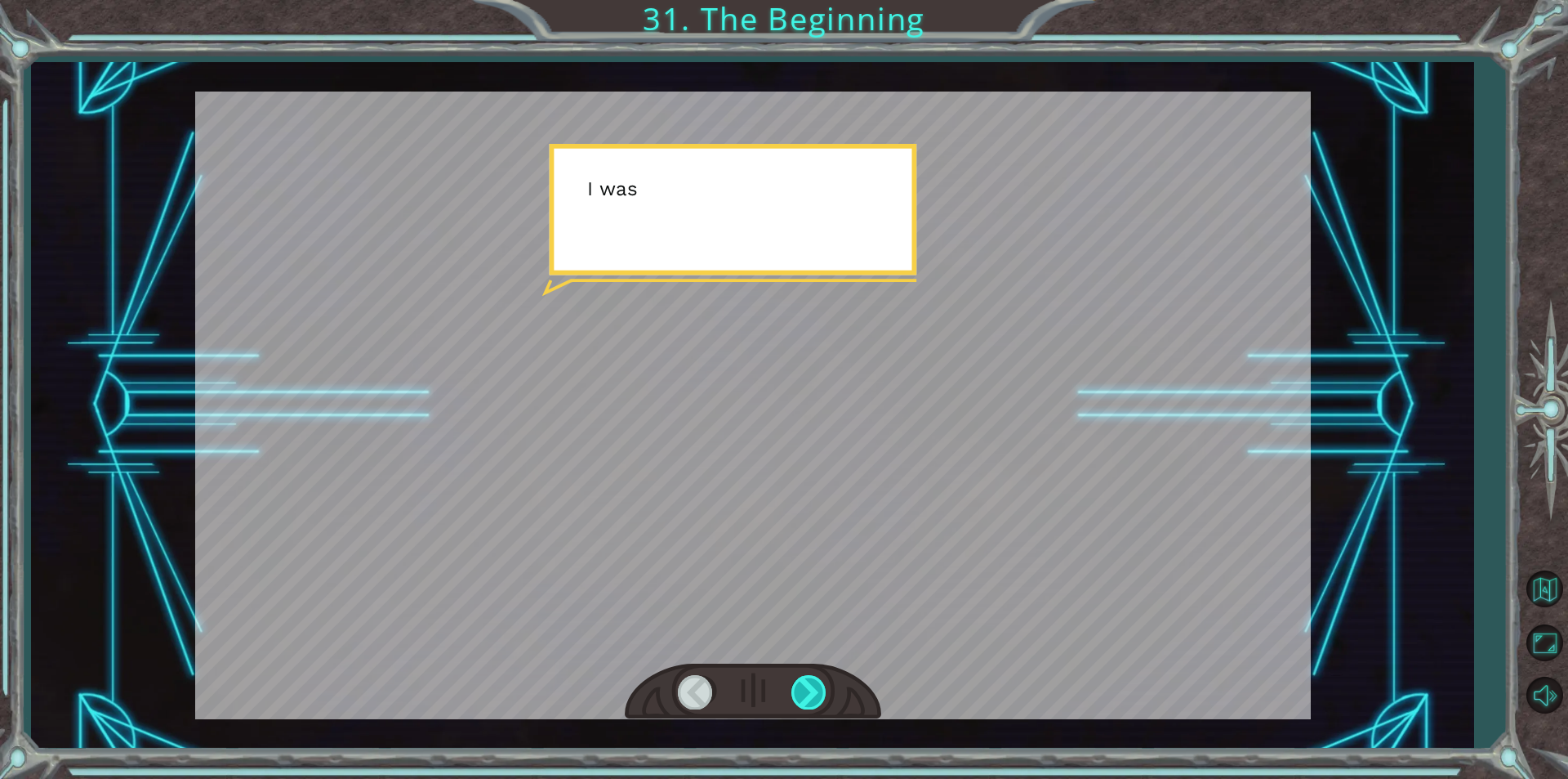
click at [811, 690] on div at bounding box center [809, 691] width 36 height 33
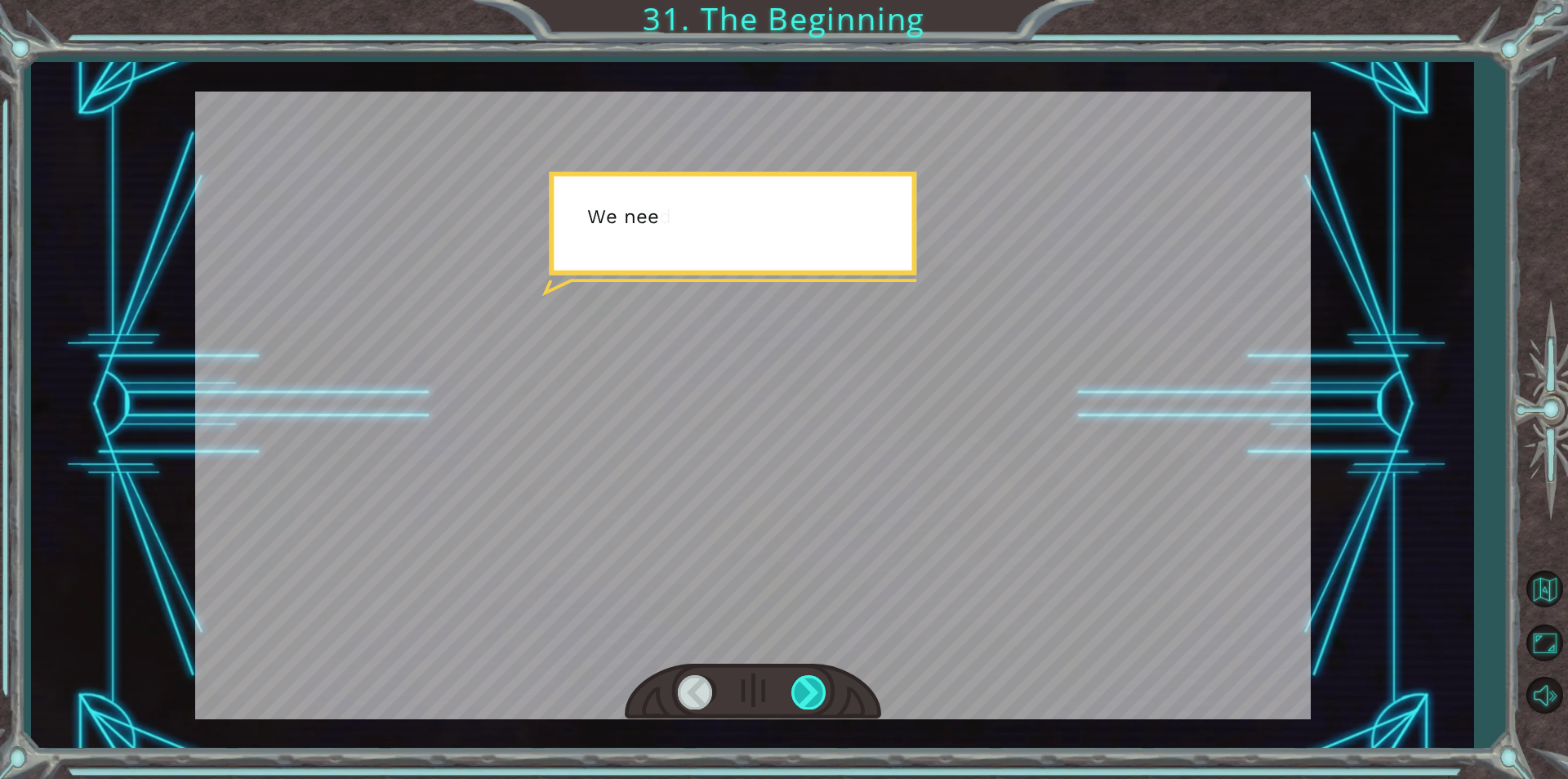
click at [811, 690] on div at bounding box center [809, 691] width 36 height 33
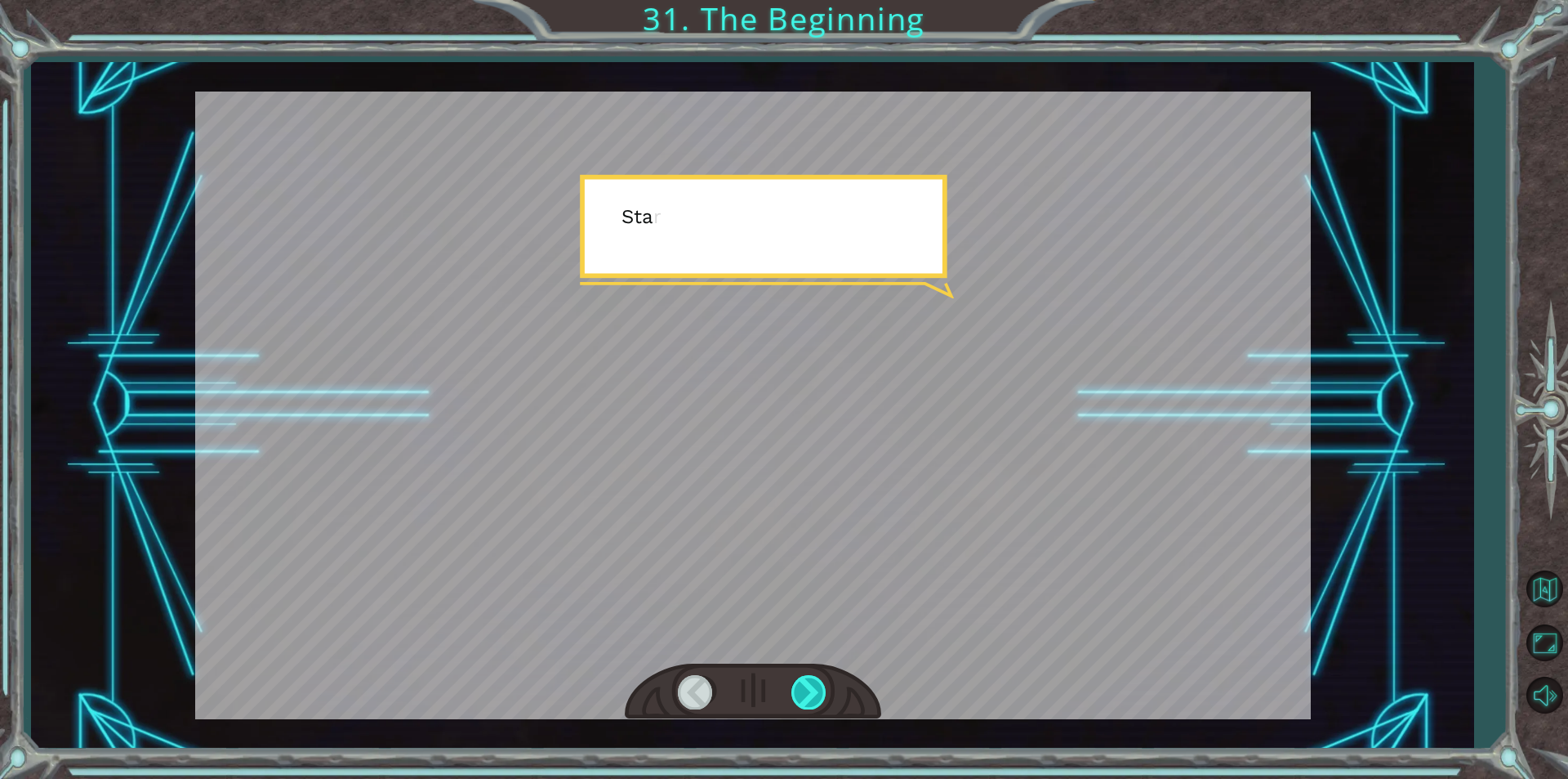
click at [811, 690] on div at bounding box center [809, 691] width 36 height 33
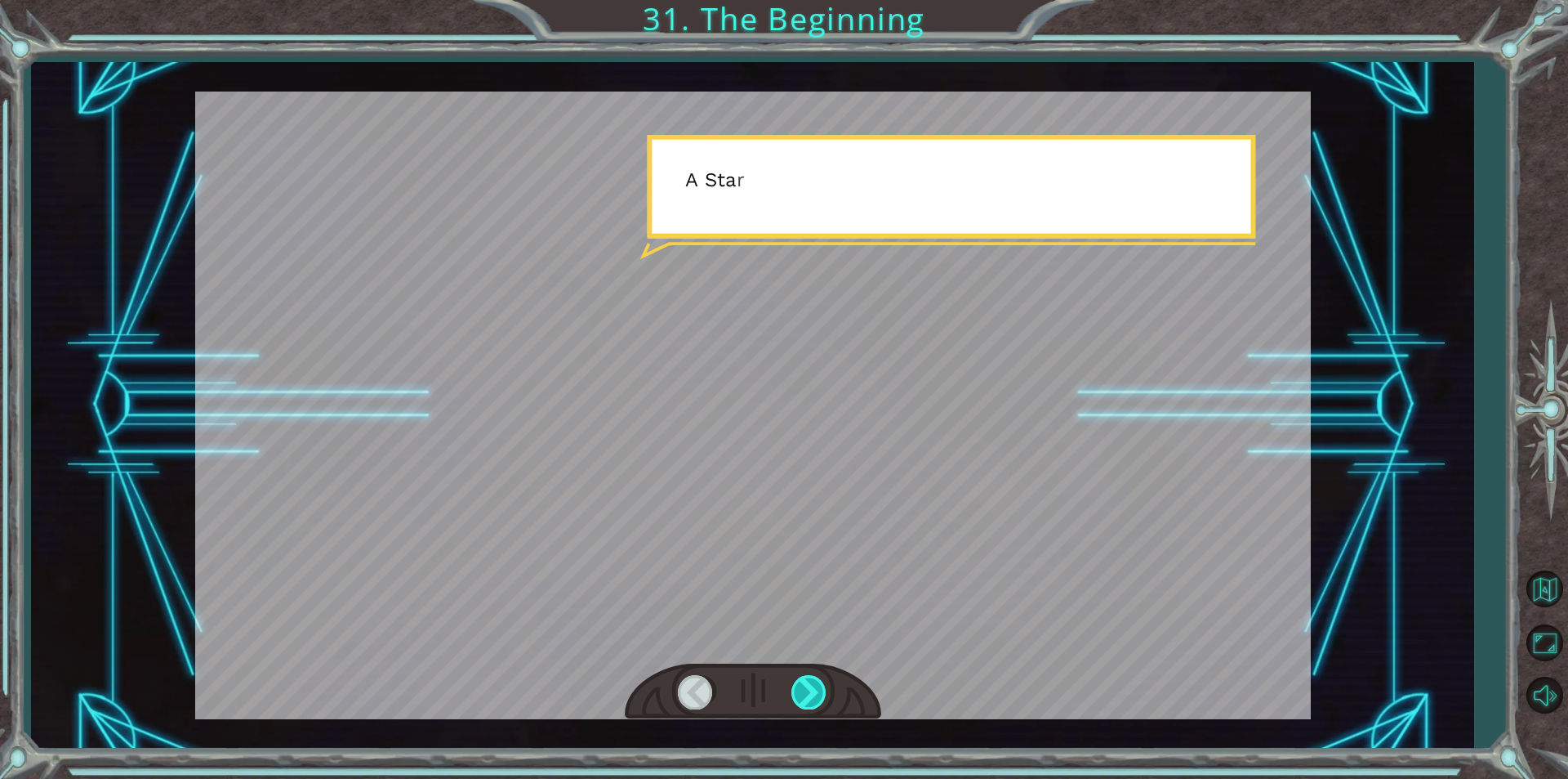
click at [811, 690] on div at bounding box center [809, 691] width 36 height 33
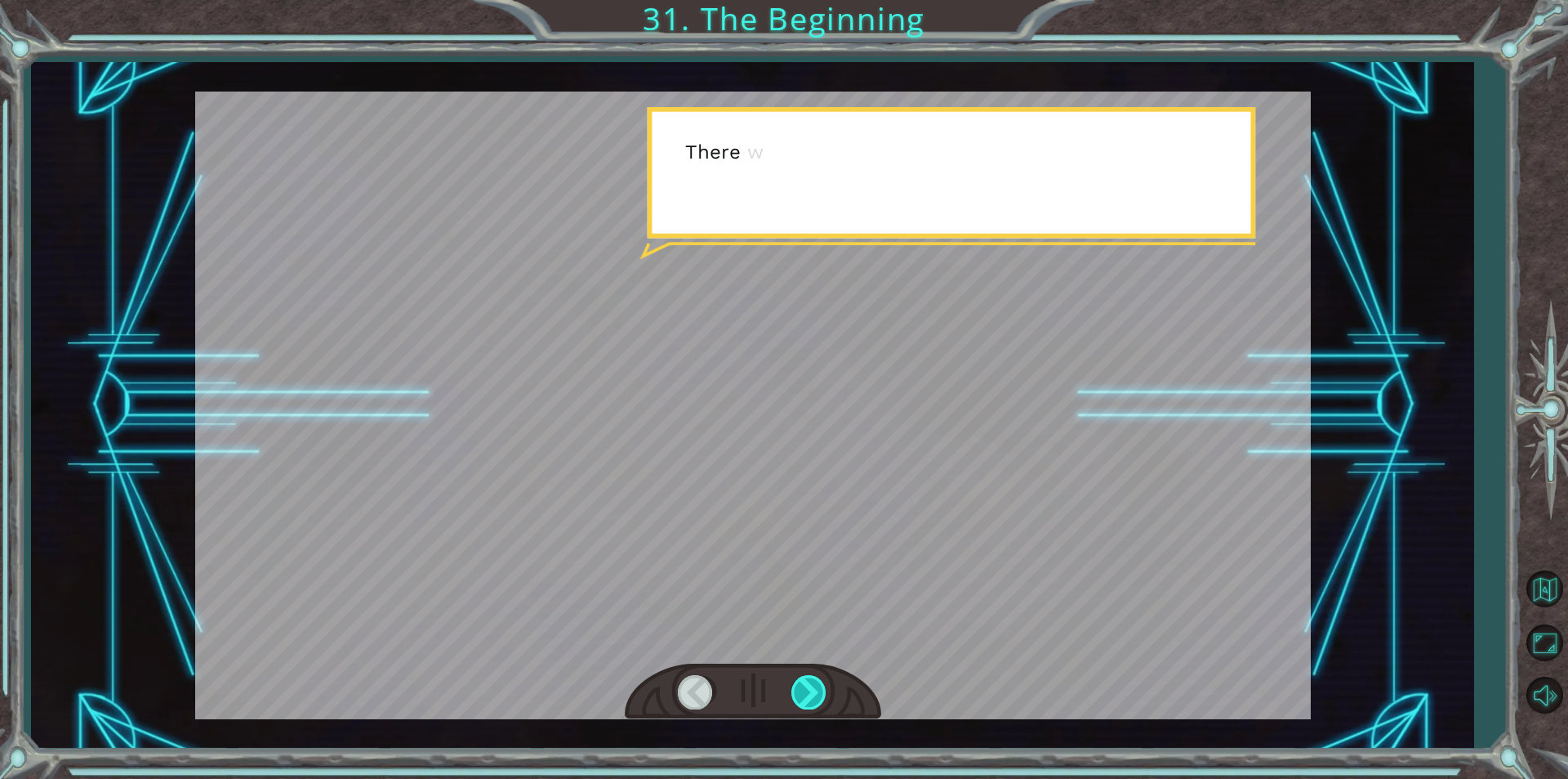
click at [811, 690] on div at bounding box center [809, 691] width 36 height 33
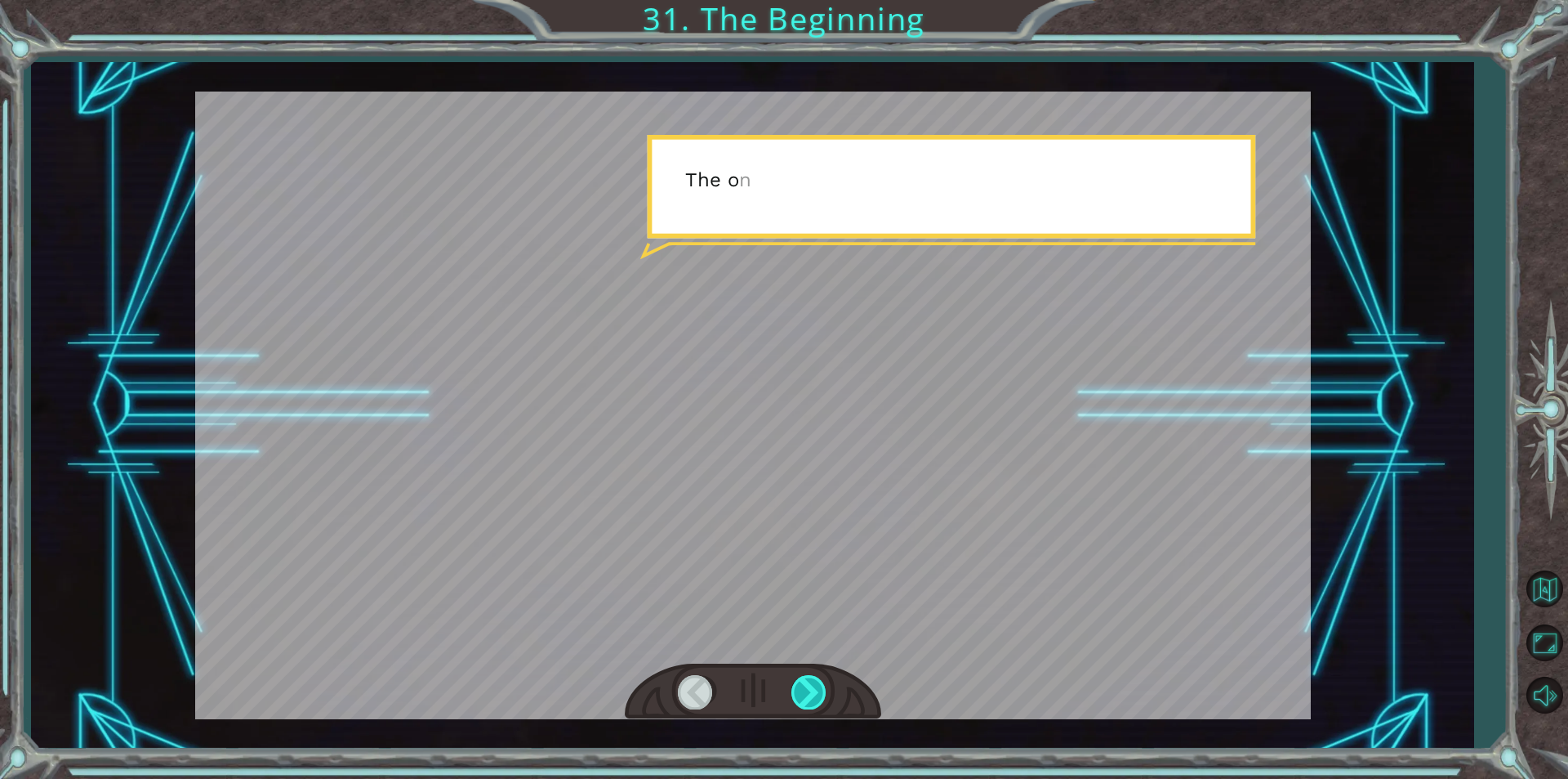
click at [811, 690] on div at bounding box center [809, 691] width 36 height 33
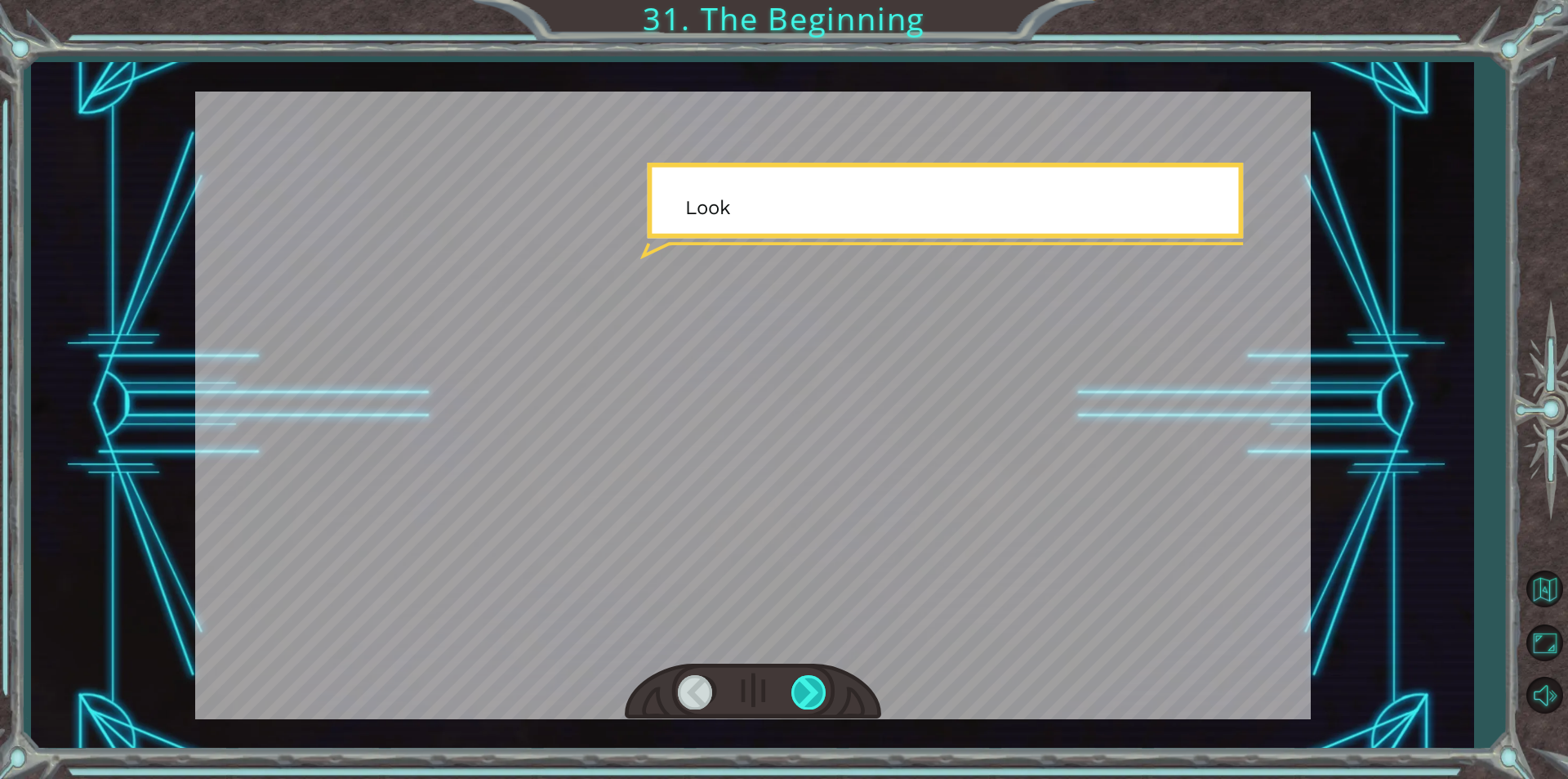
click at [811, 690] on div at bounding box center [809, 691] width 36 height 33
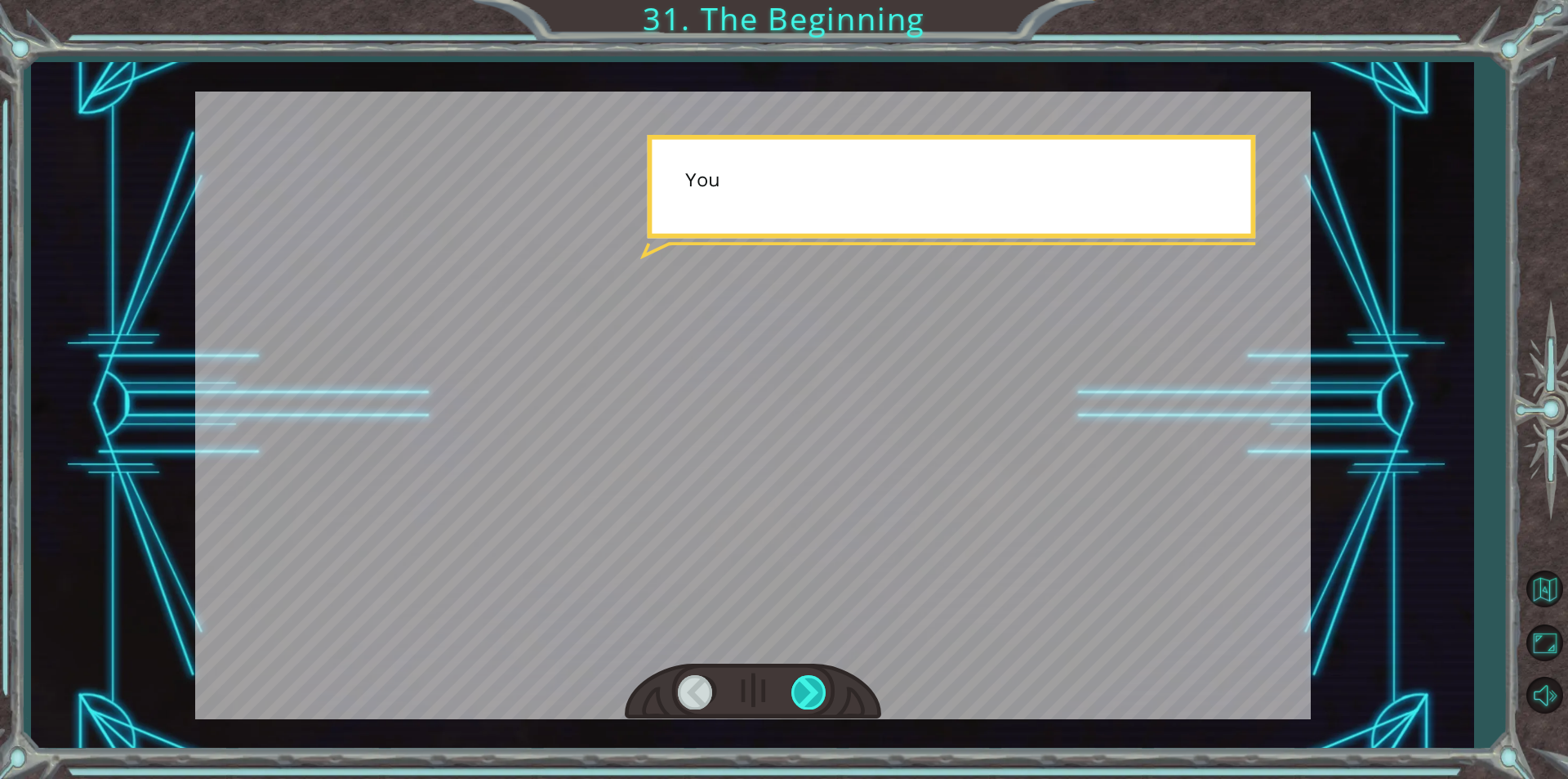
click at [811, 690] on div at bounding box center [809, 691] width 36 height 33
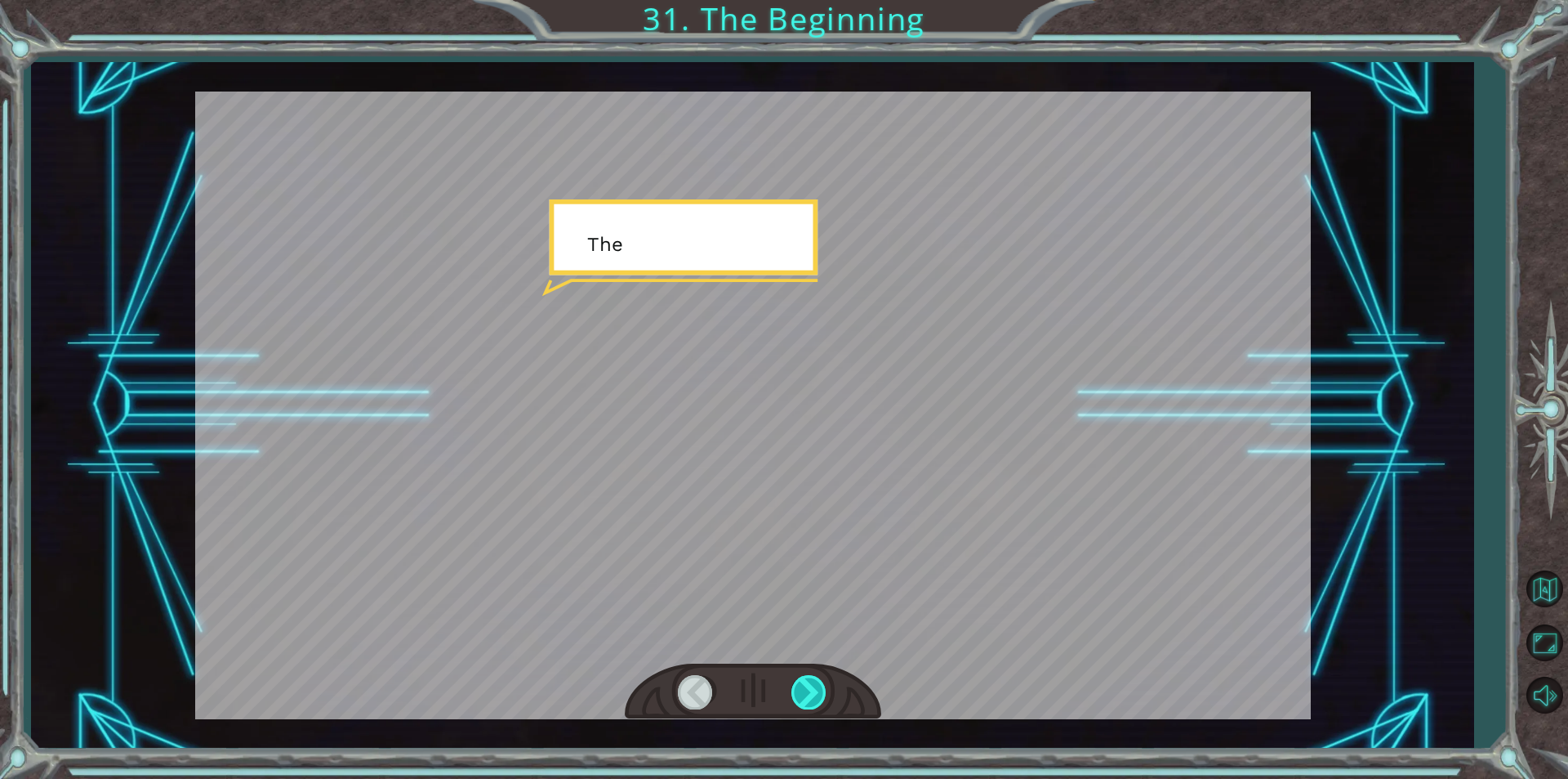
click at [811, 690] on div at bounding box center [809, 691] width 36 height 33
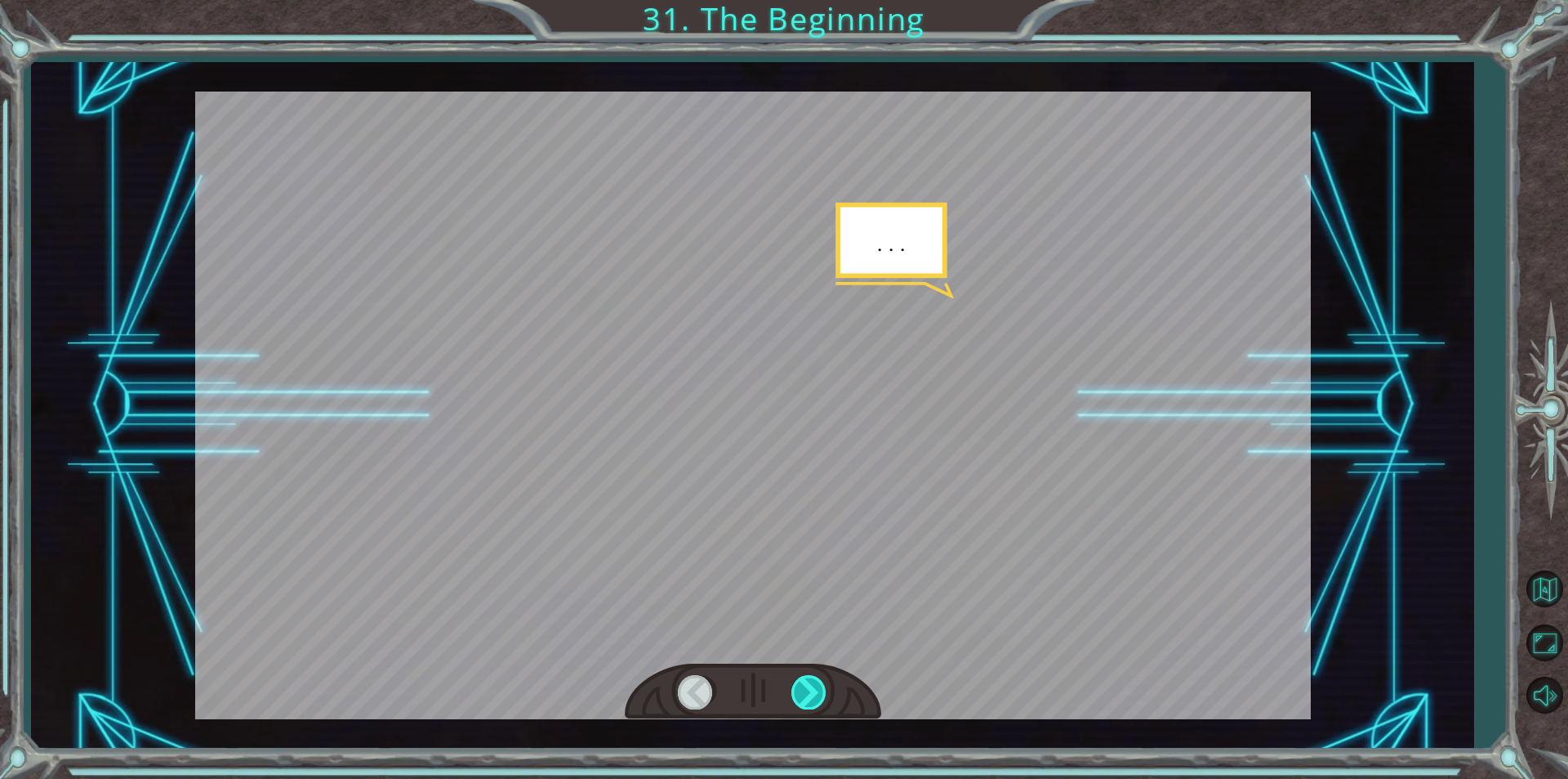
click at [811, 690] on div at bounding box center [809, 691] width 36 height 33
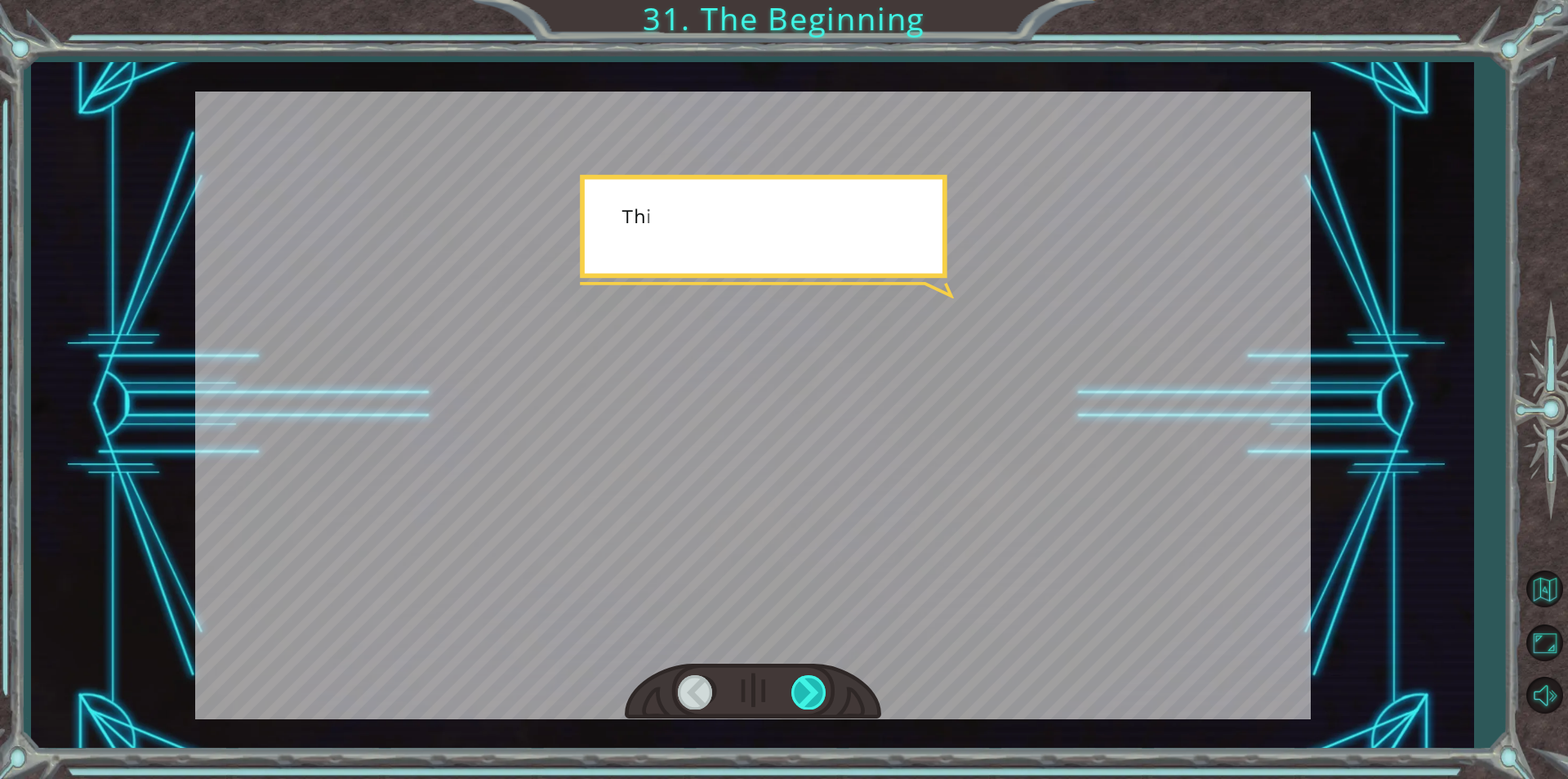
click at [811, 690] on div at bounding box center [809, 691] width 36 height 33
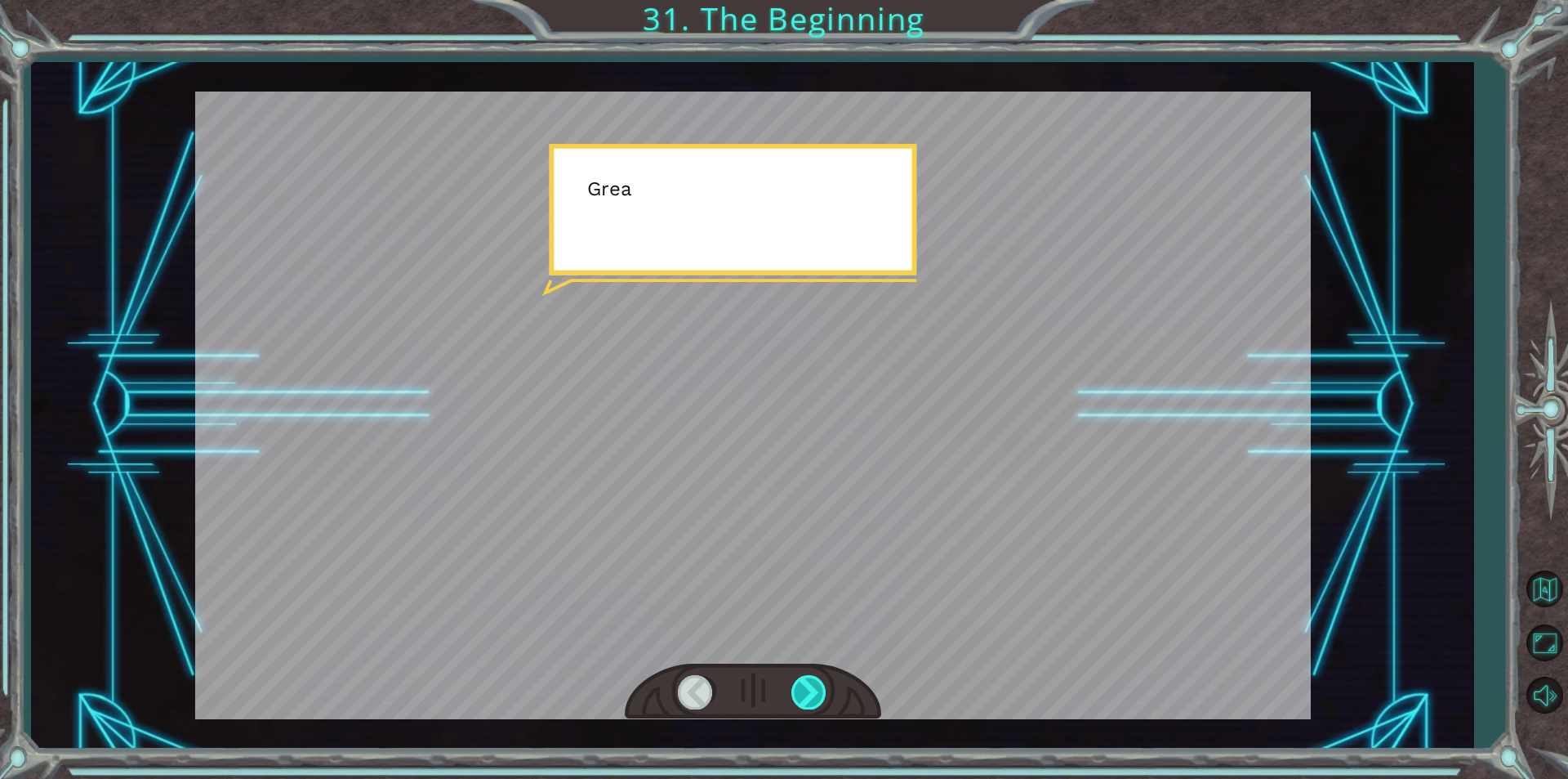
click at [811, 690] on div at bounding box center [809, 691] width 36 height 33
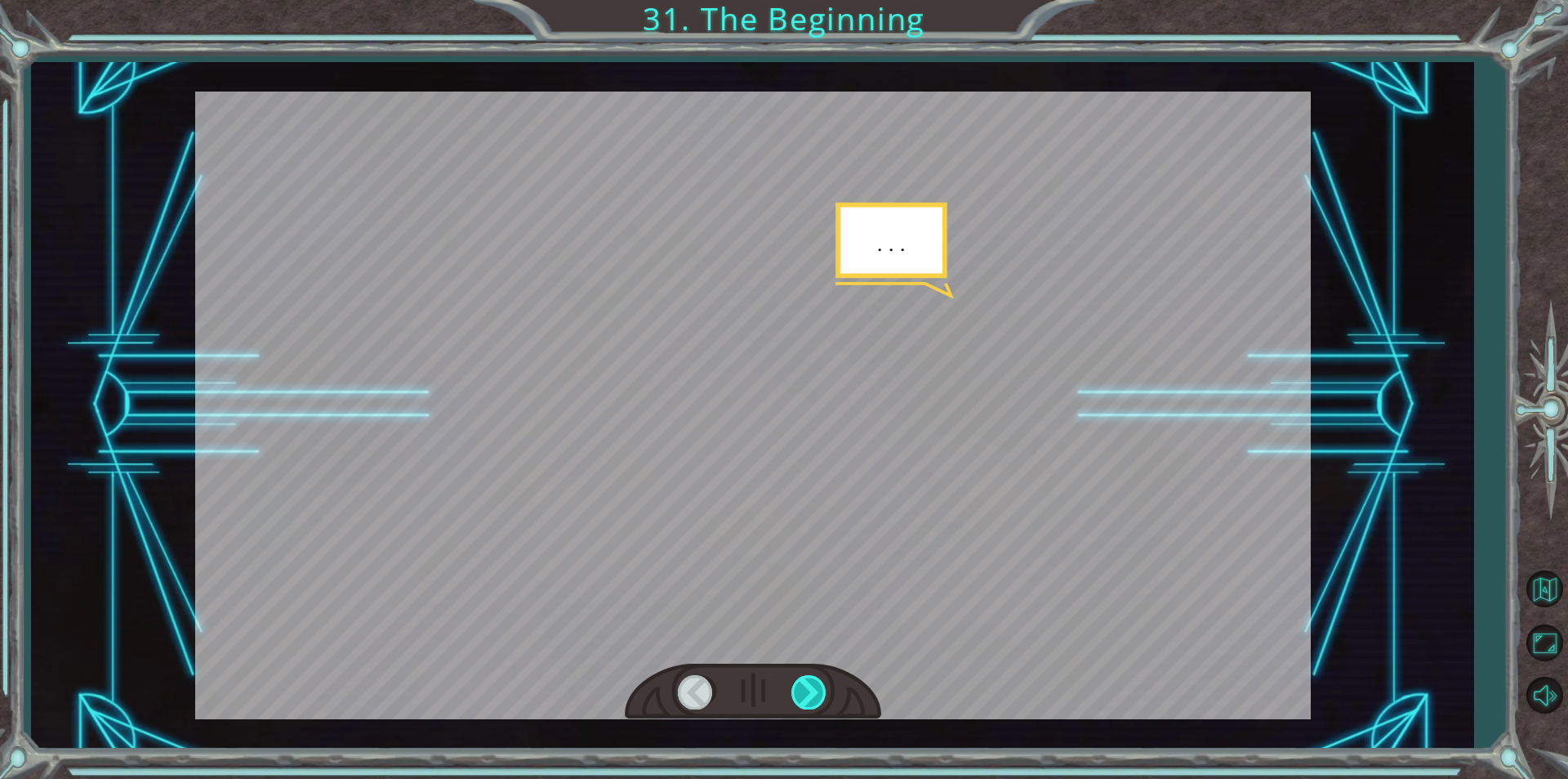
click at [811, 690] on div at bounding box center [809, 691] width 36 height 33
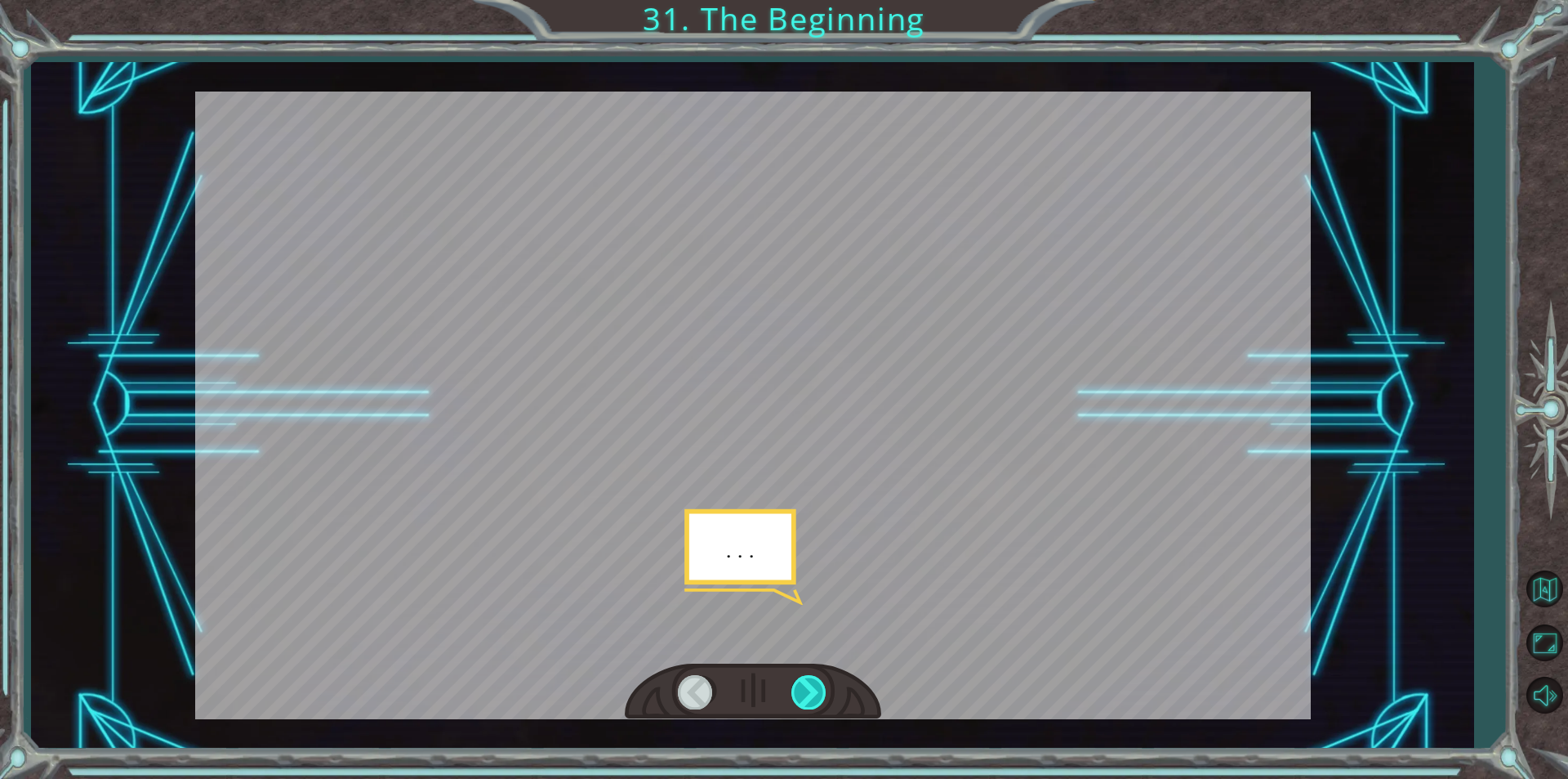
click at [811, 690] on div at bounding box center [809, 691] width 36 height 33
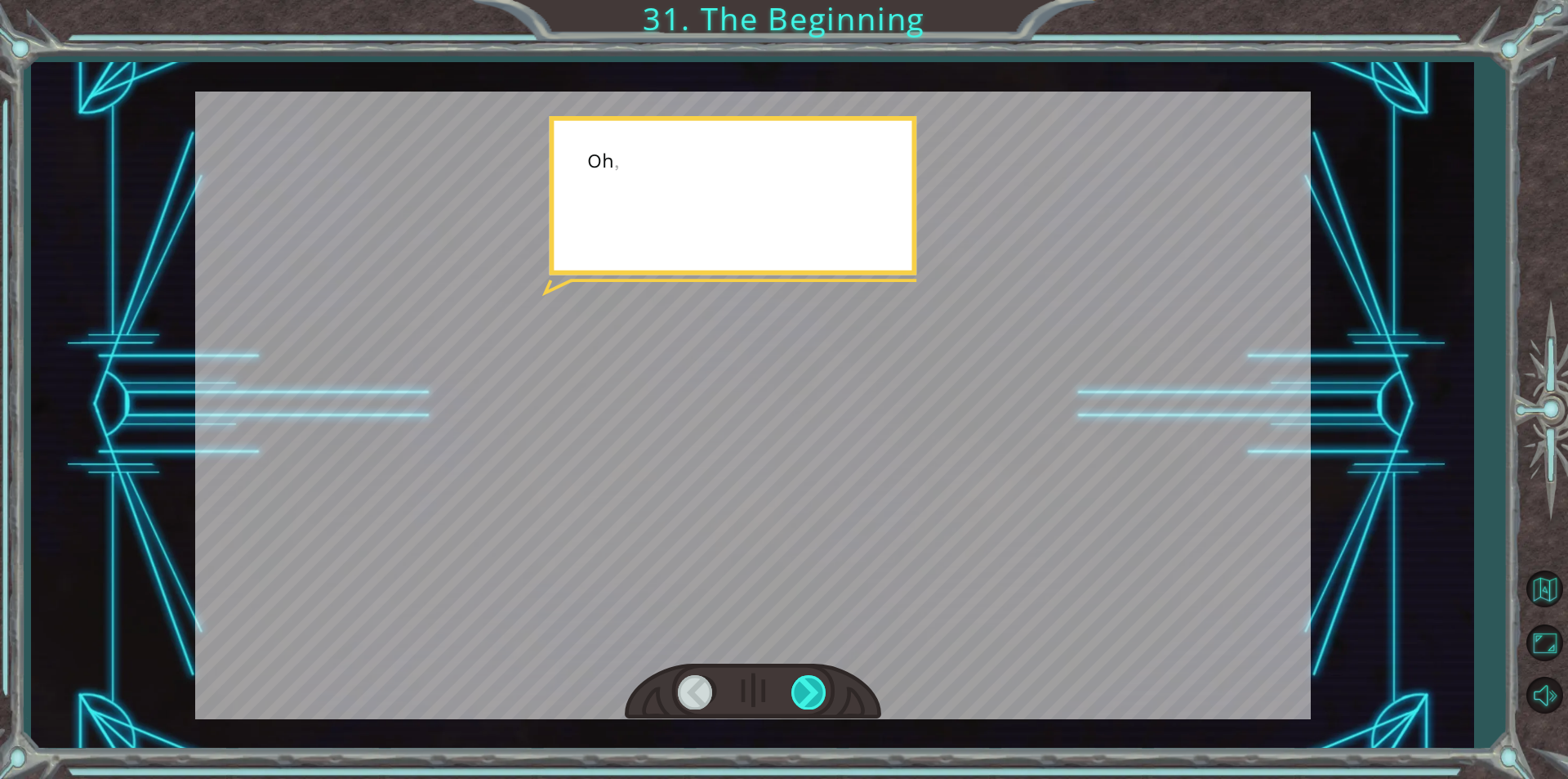
click at [811, 690] on div at bounding box center [809, 691] width 36 height 33
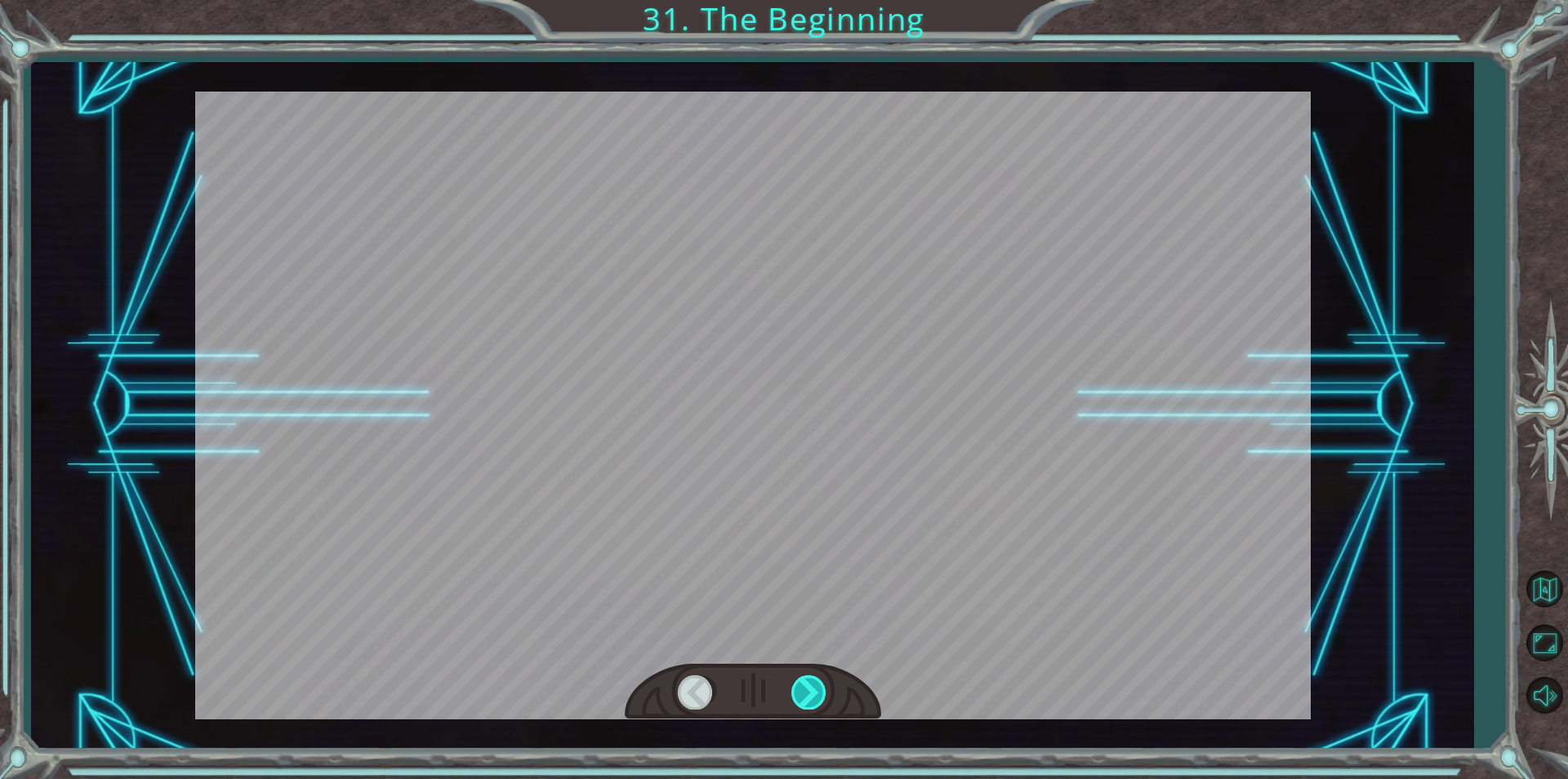
click at [811, 690] on div at bounding box center [809, 691] width 36 height 33
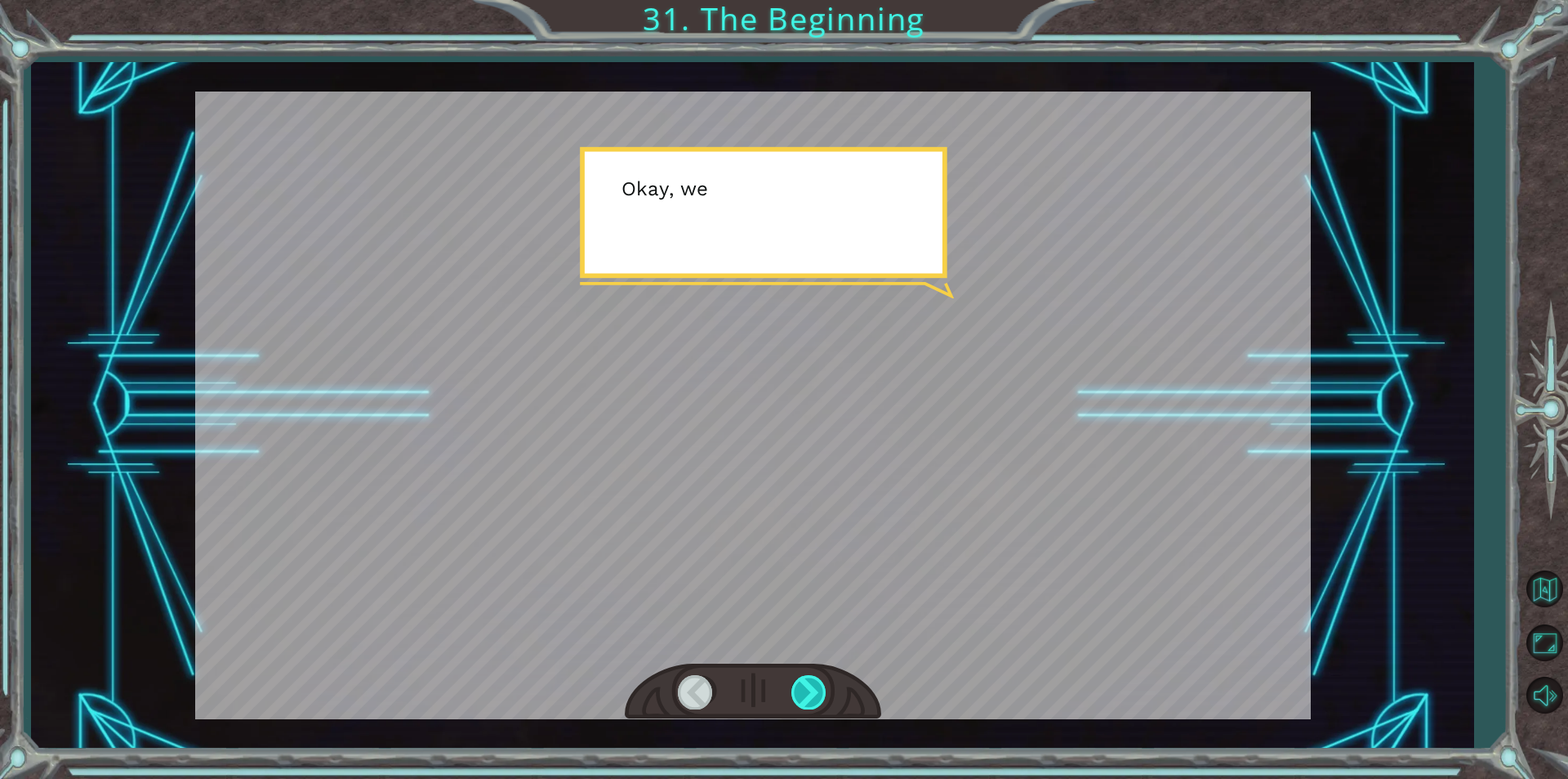
click at [811, 690] on div at bounding box center [809, 691] width 36 height 33
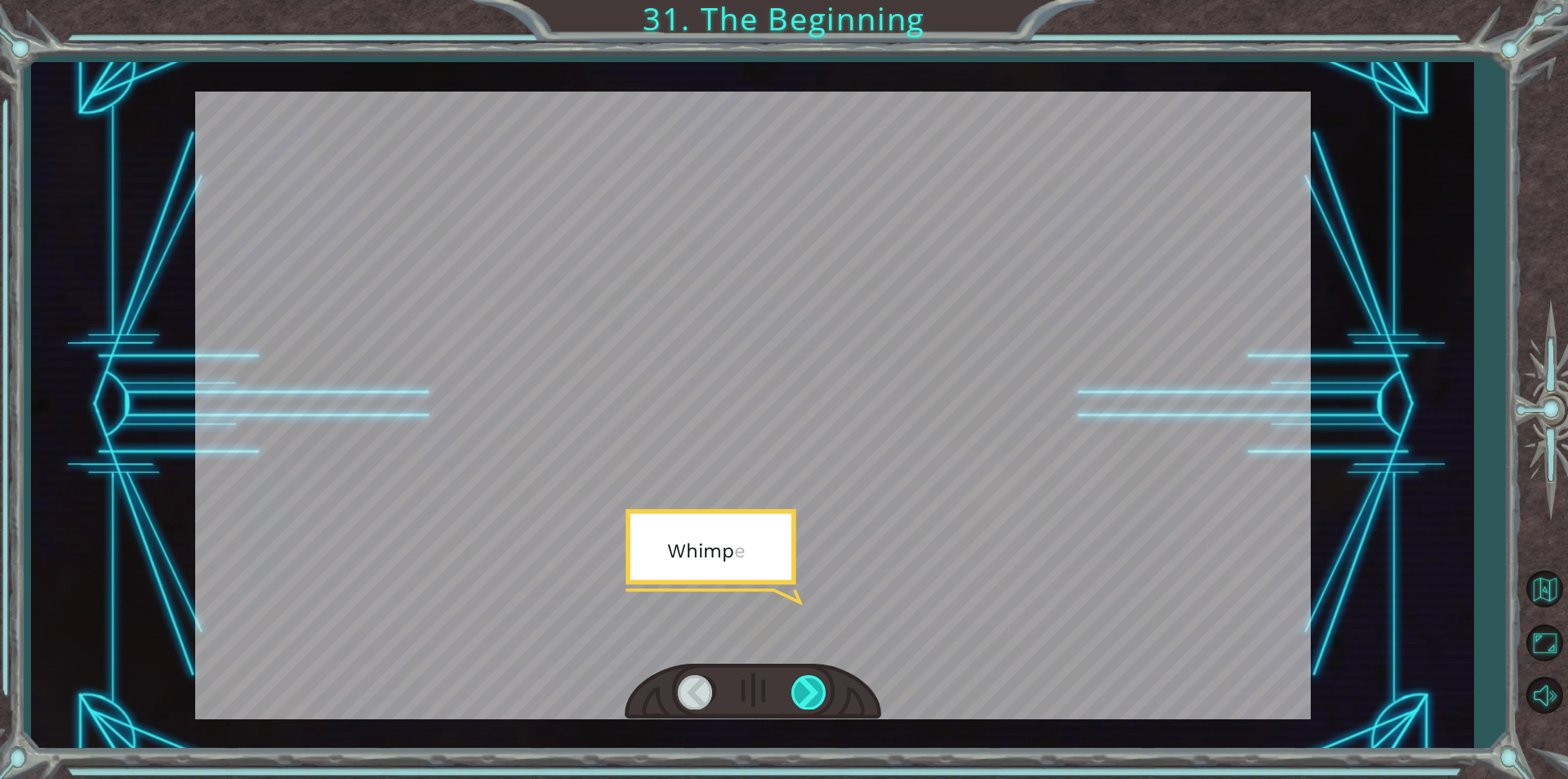
click at [811, 690] on div at bounding box center [809, 691] width 36 height 33
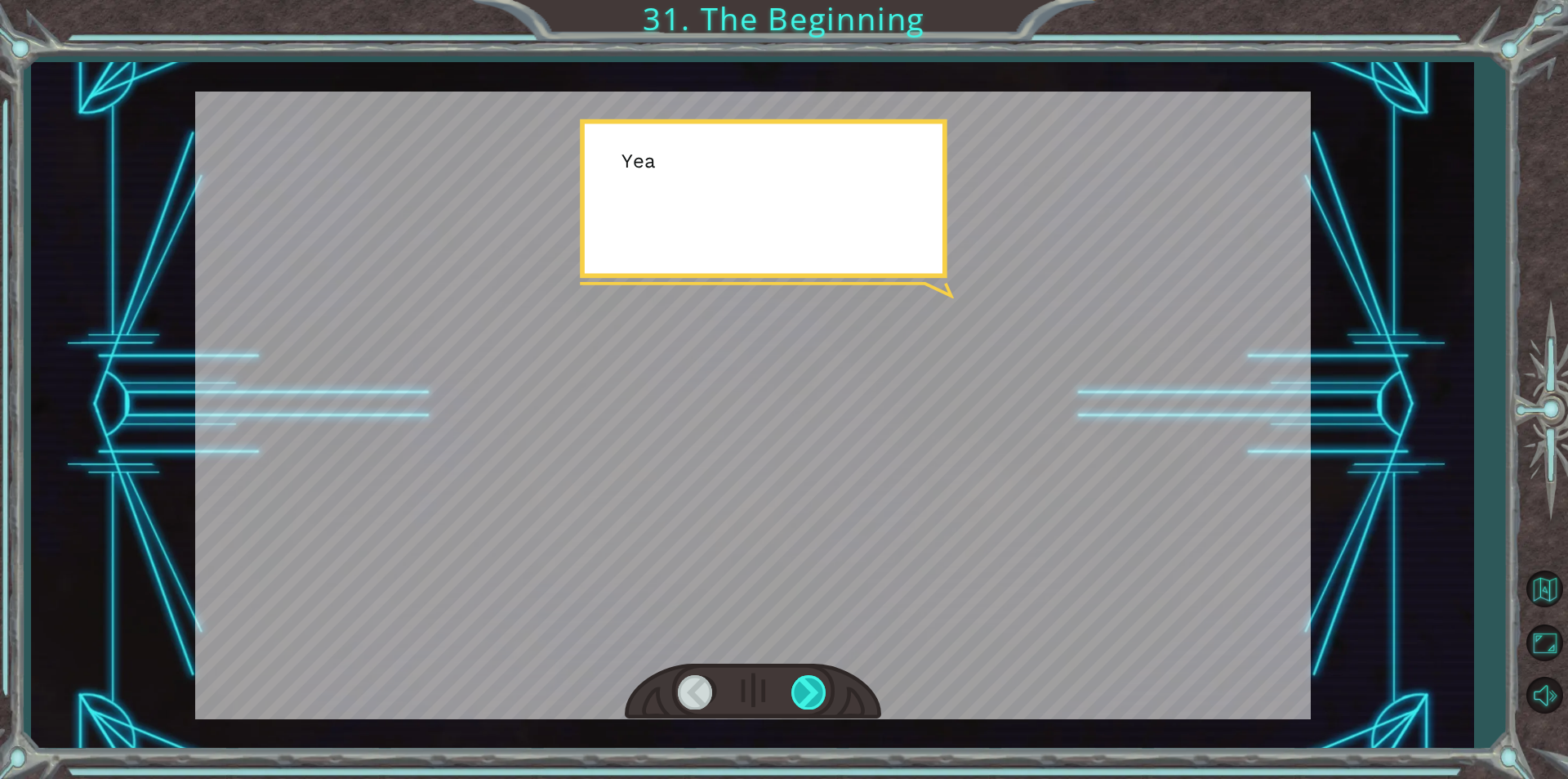
click at [811, 690] on div at bounding box center [809, 691] width 36 height 33
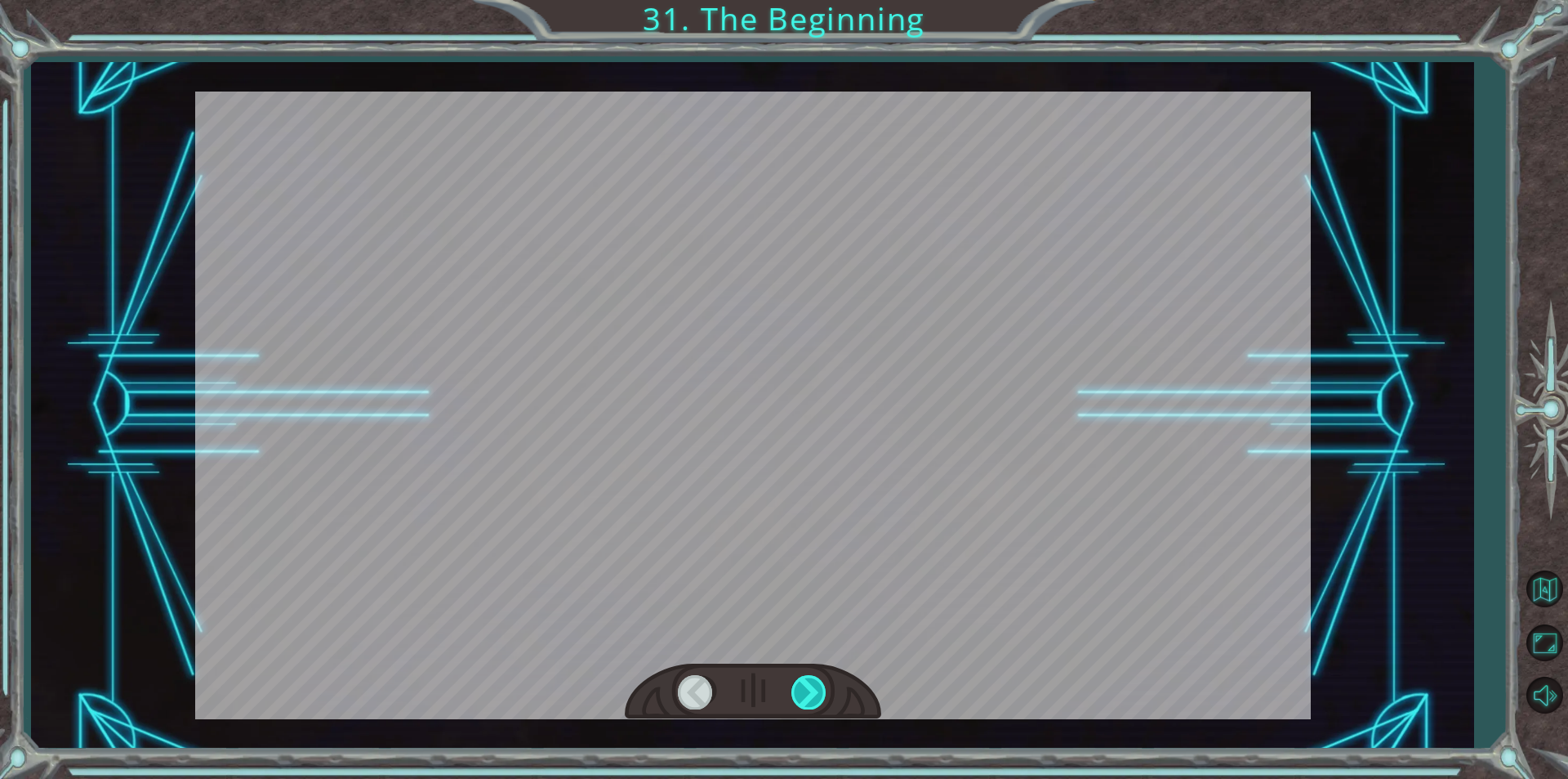
click at [811, 690] on div at bounding box center [809, 691] width 36 height 33
click at [811, 0] on div "Temporary Text H e y , V e g a ! W e d i d i t ! L o o k a t t h e s u n ! . . …" at bounding box center [784, 0] width 1568 height 0
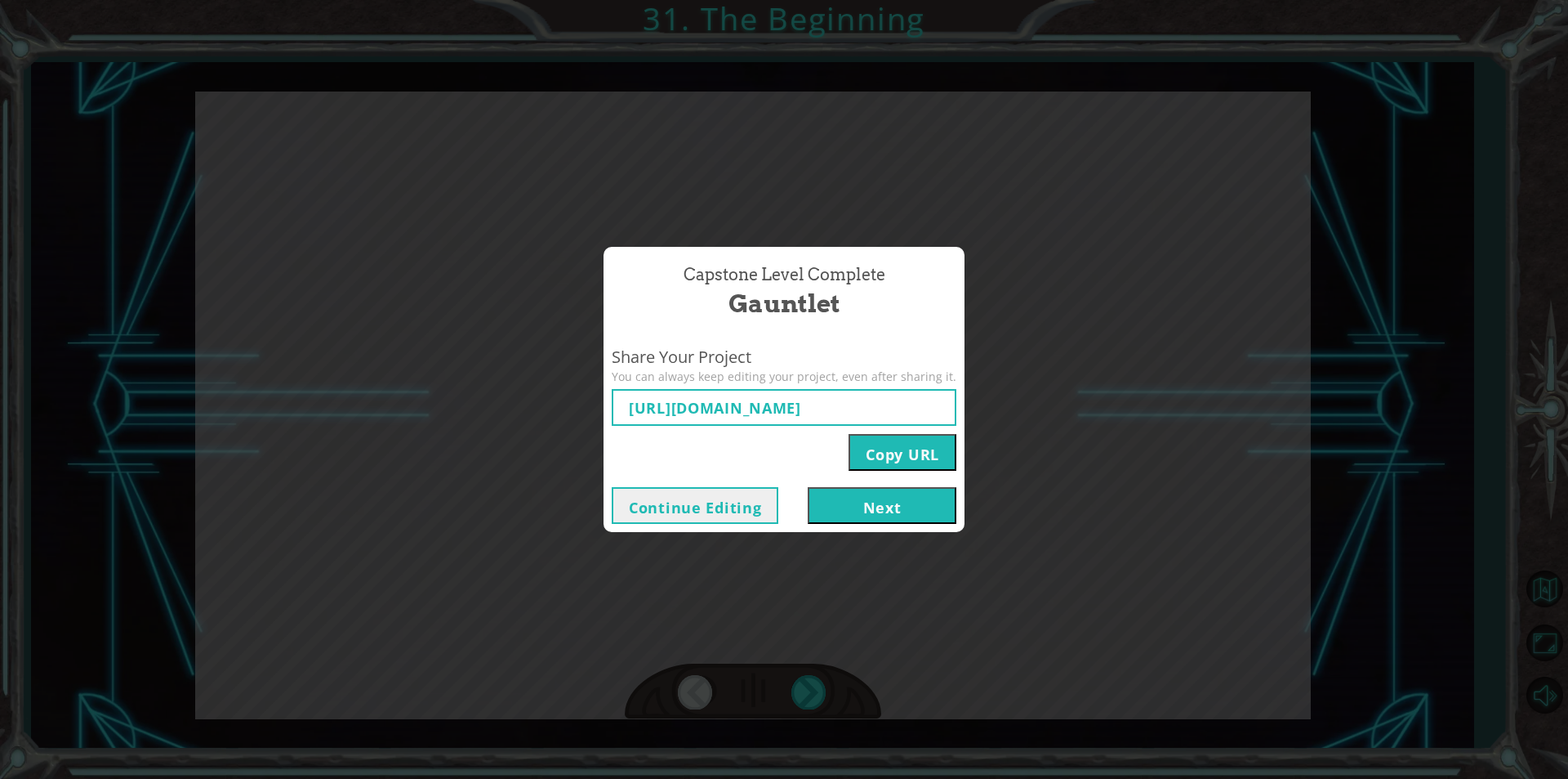
click at [848, 420] on input "[URL][DOMAIN_NAME]" at bounding box center [784, 407] width 345 height 36
click at [869, 455] on button "Copy URL" at bounding box center [902, 452] width 108 height 36
click at [867, 502] on button "Next" at bounding box center [882, 506] width 149 height 36
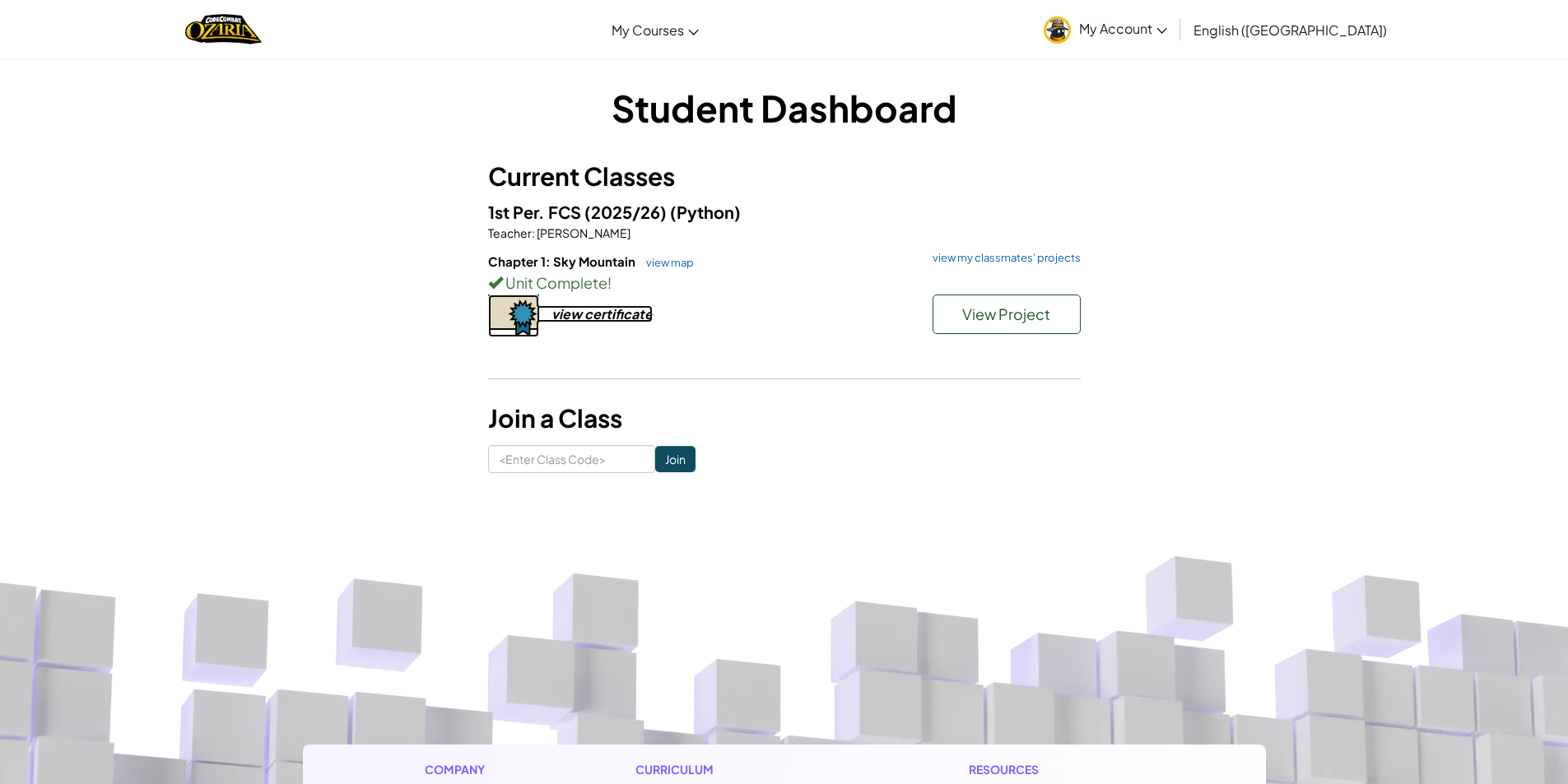
click at [622, 313] on div "view certificate" at bounding box center [602, 314] width 101 height 17
